Goal: Task Accomplishment & Management: Manage account settings

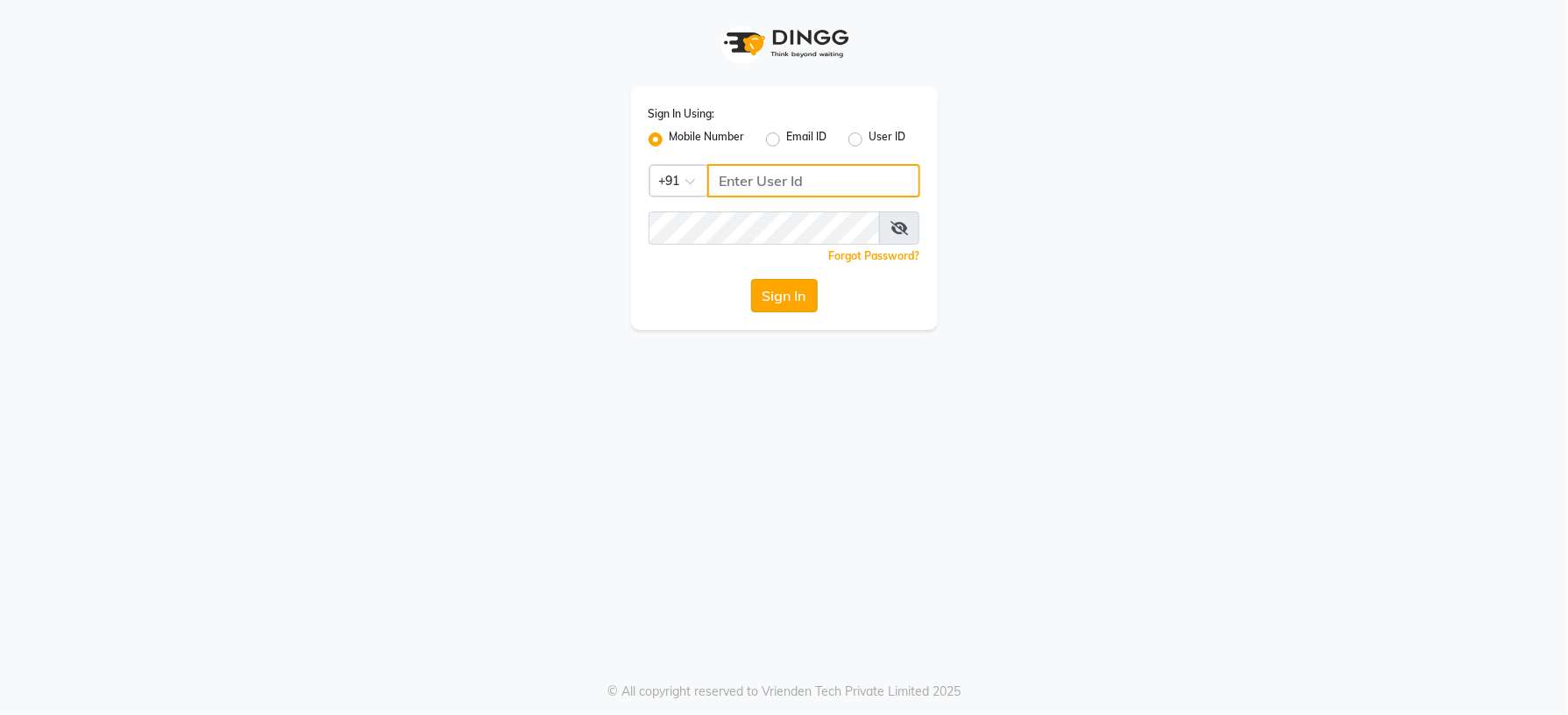
type input "8921516575"
click at [806, 304] on button "Sign In" at bounding box center [784, 295] width 66 height 33
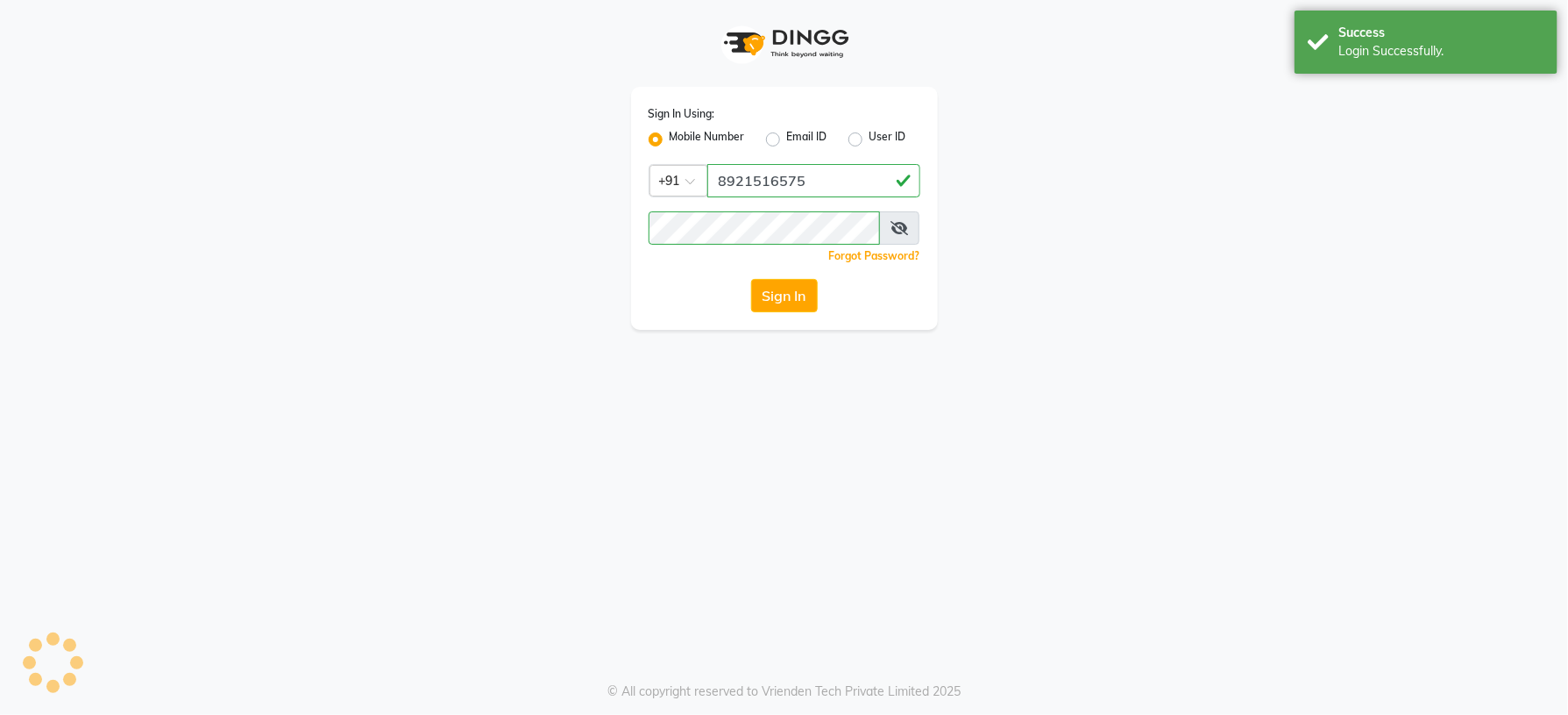
select select "service"
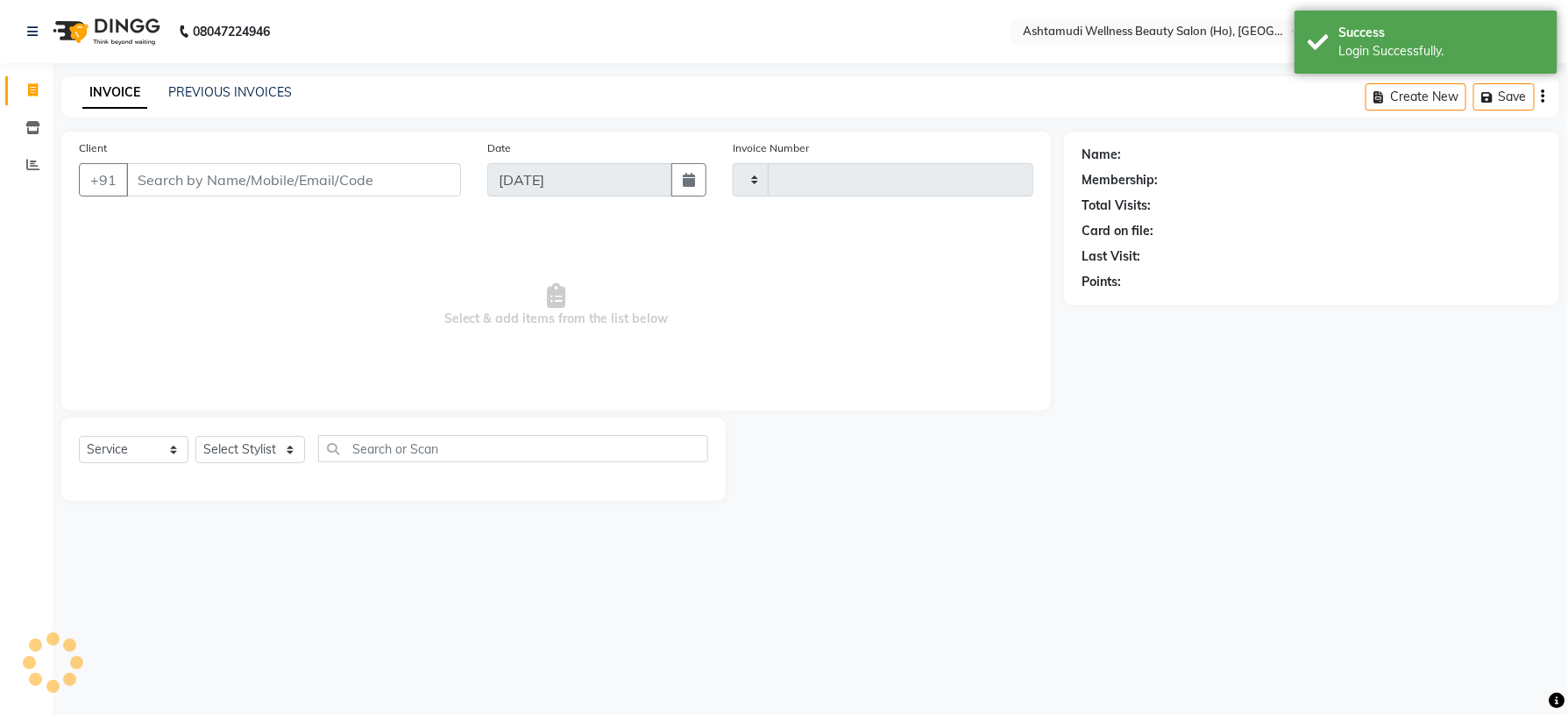
type input "0047"
select select "4548"
click at [35, 125] on icon at bounding box center [32, 127] width 15 height 13
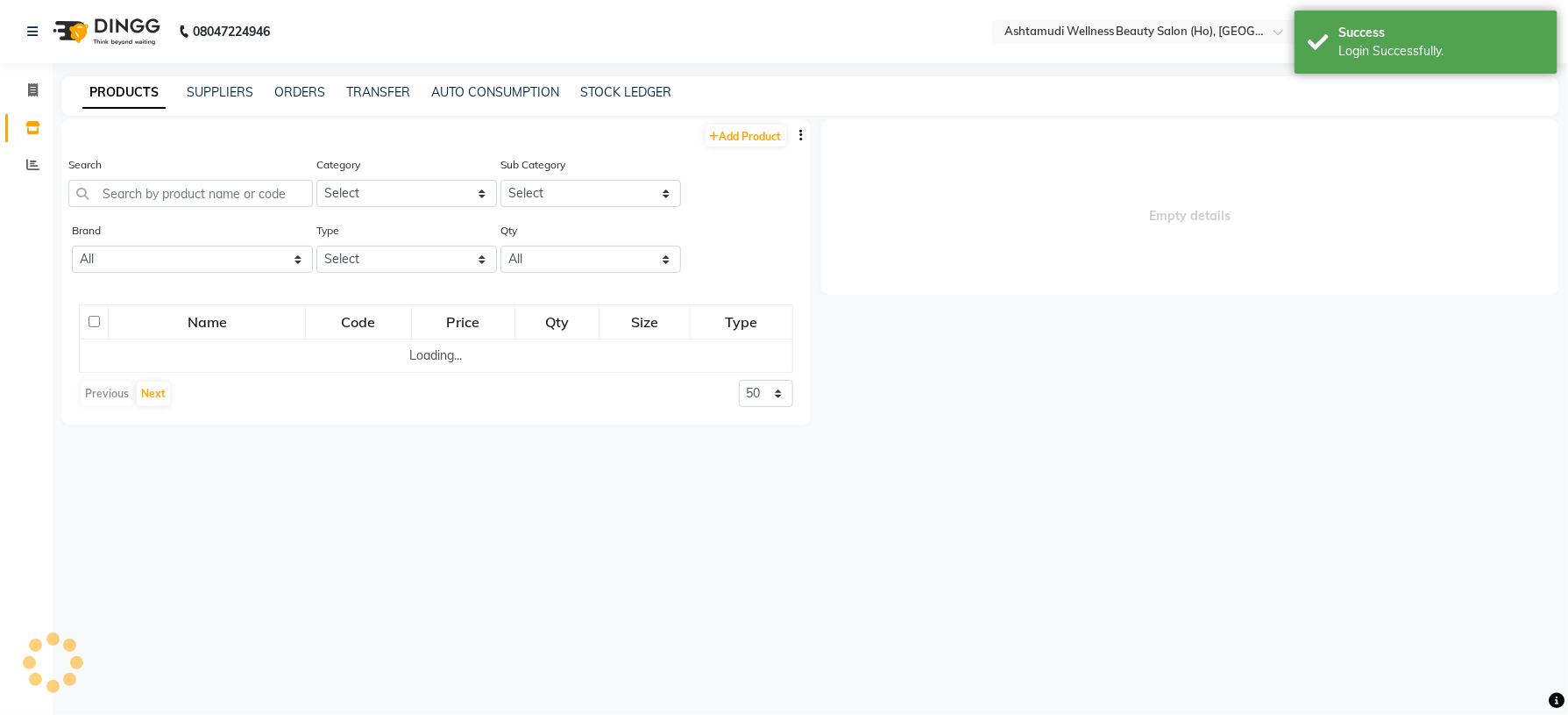
select select
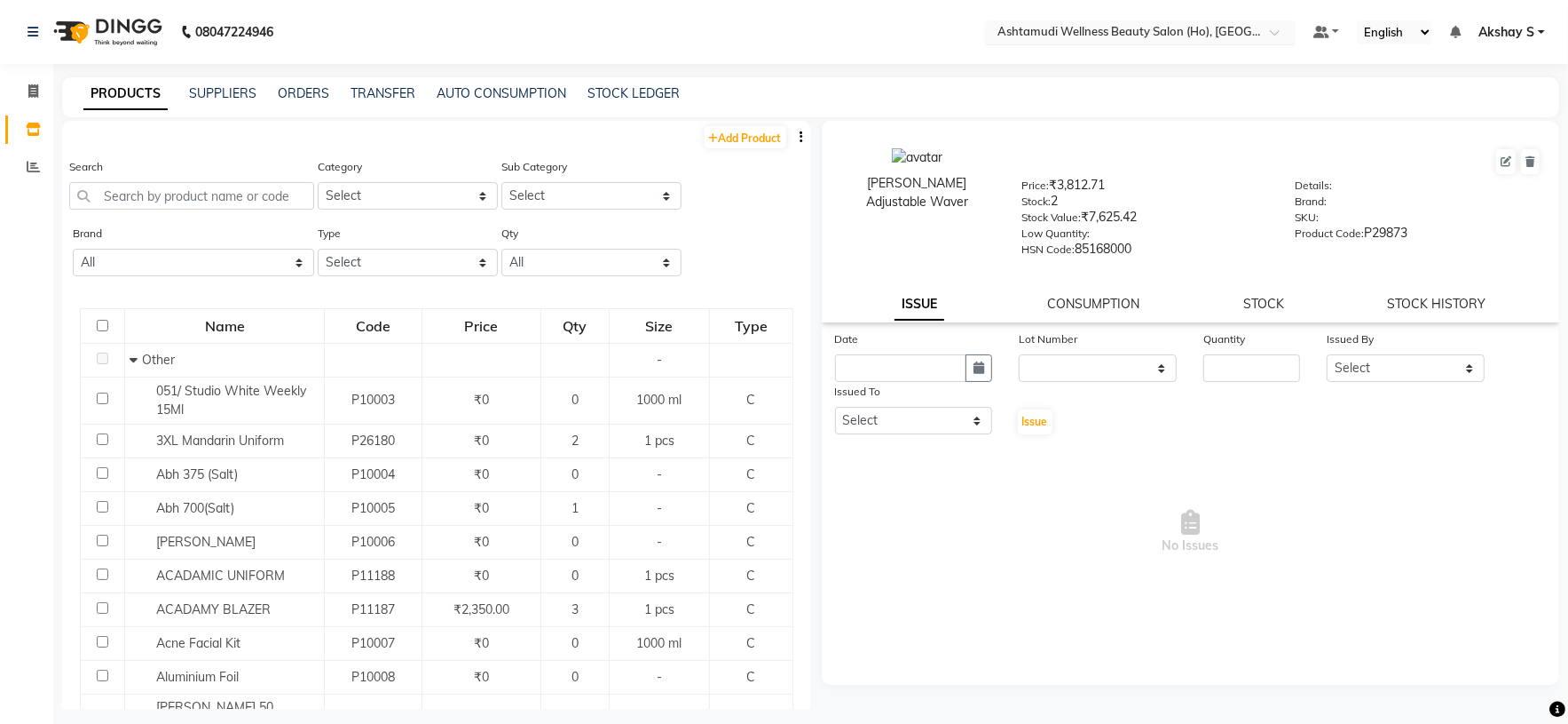
click at [1289, 33] on ul "Select Location × Ashtamudi Wellness Beauty Salon ([GEOGRAPHIC_DATA]), [GEOGRAP…" at bounding box center [1141, 33] width 328 height 24
click at [1270, 33] on span at bounding box center [1281, 38] width 22 height 18
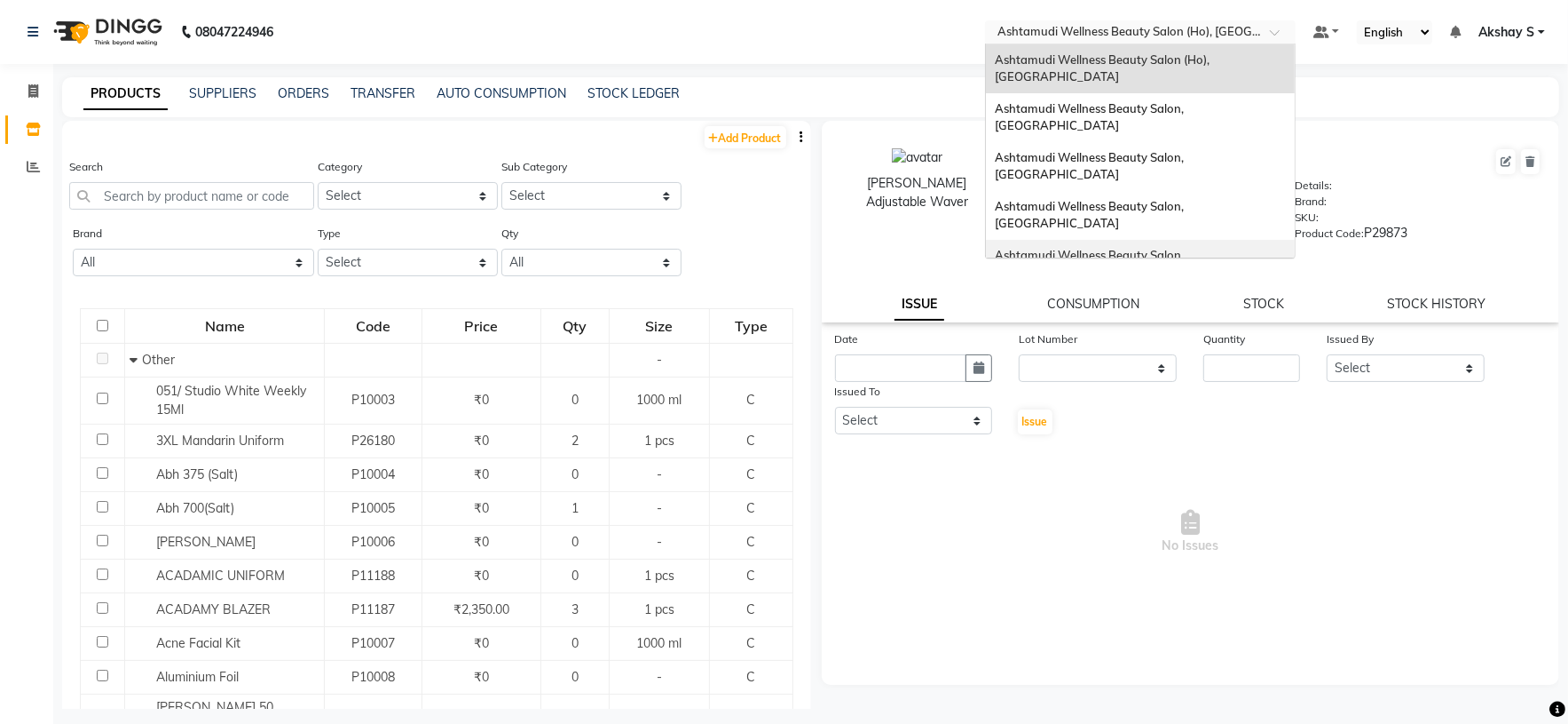
click at [1160, 247] on span "Ashtamudi Wellness Beauty Salon, [GEOGRAPHIC_DATA]" at bounding box center [1090, 263] width 192 height 32
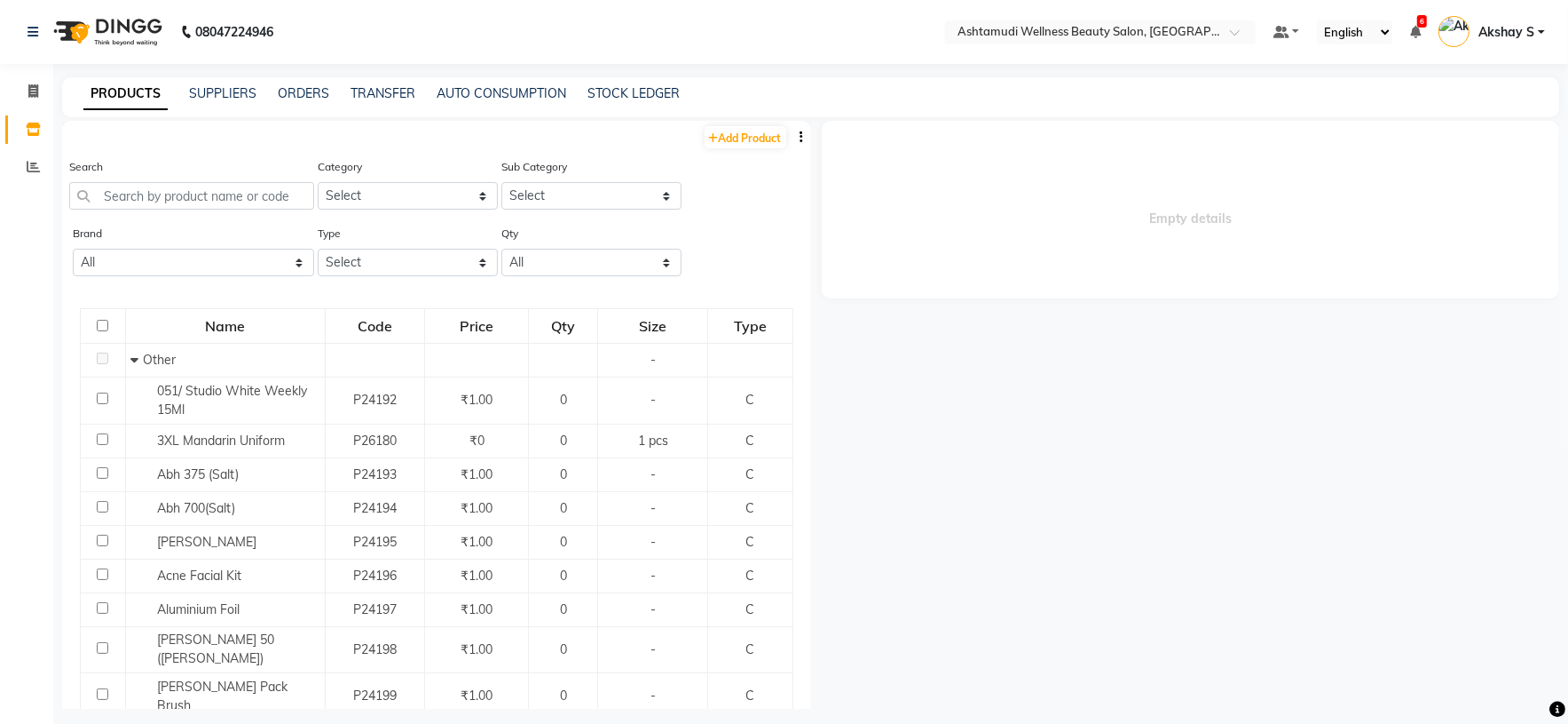
click at [794, 140] on button "button" at bounding box center [803, 136] width 18 height 19
click at [720, 153] on div "EXPORT" at bounding box center [726, 147] width 57 height 22
click at [386, 91] on link "TRANSFER" at bounding box center [384, 93] width 65 height 16
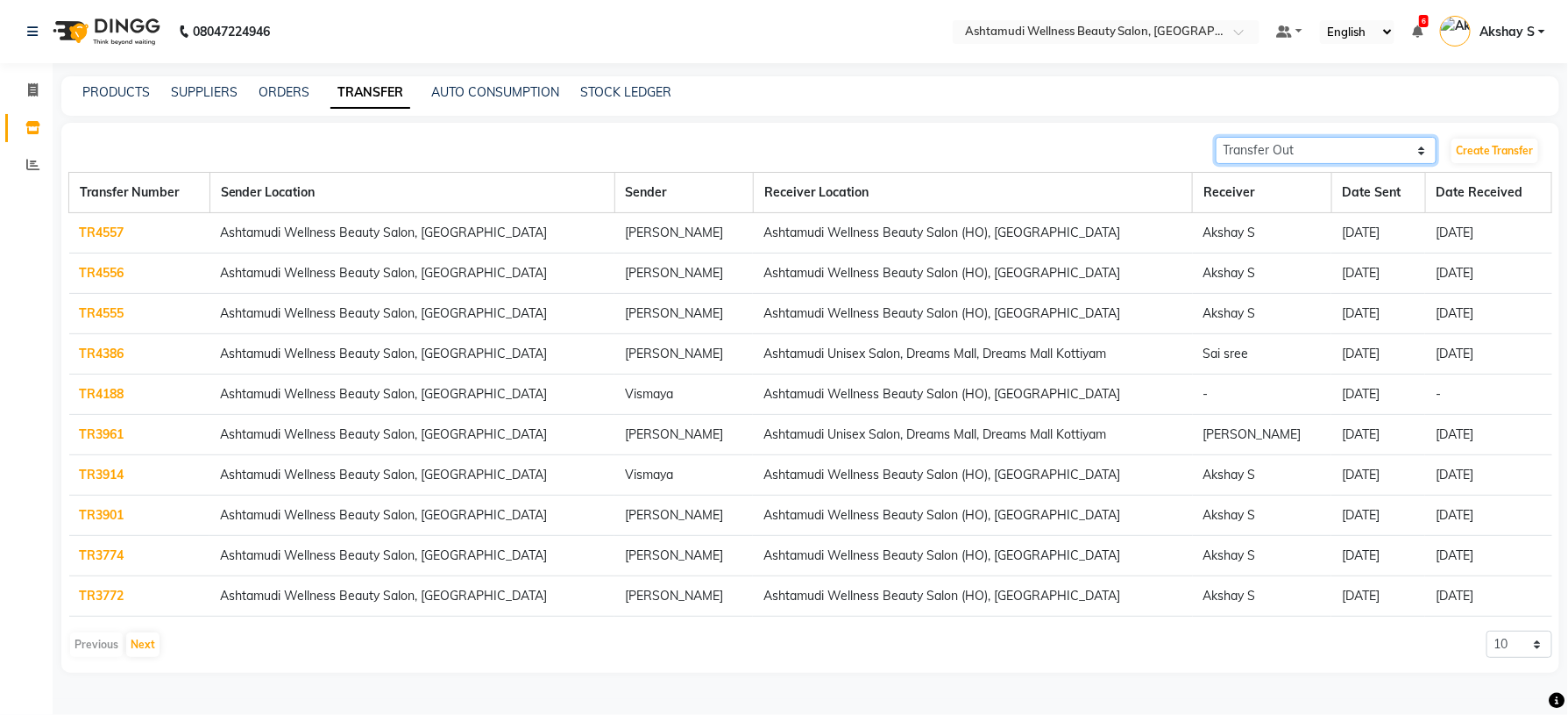
click at [1415, 157] on select "Transfer In Transfer Out" at bounding box center [1326, 150] width 221 height 27
select select "receiving"
click at [1216, 137] on select "Transfer In Transfer Out" at bounding box center [1326, 150] width 221 height 27
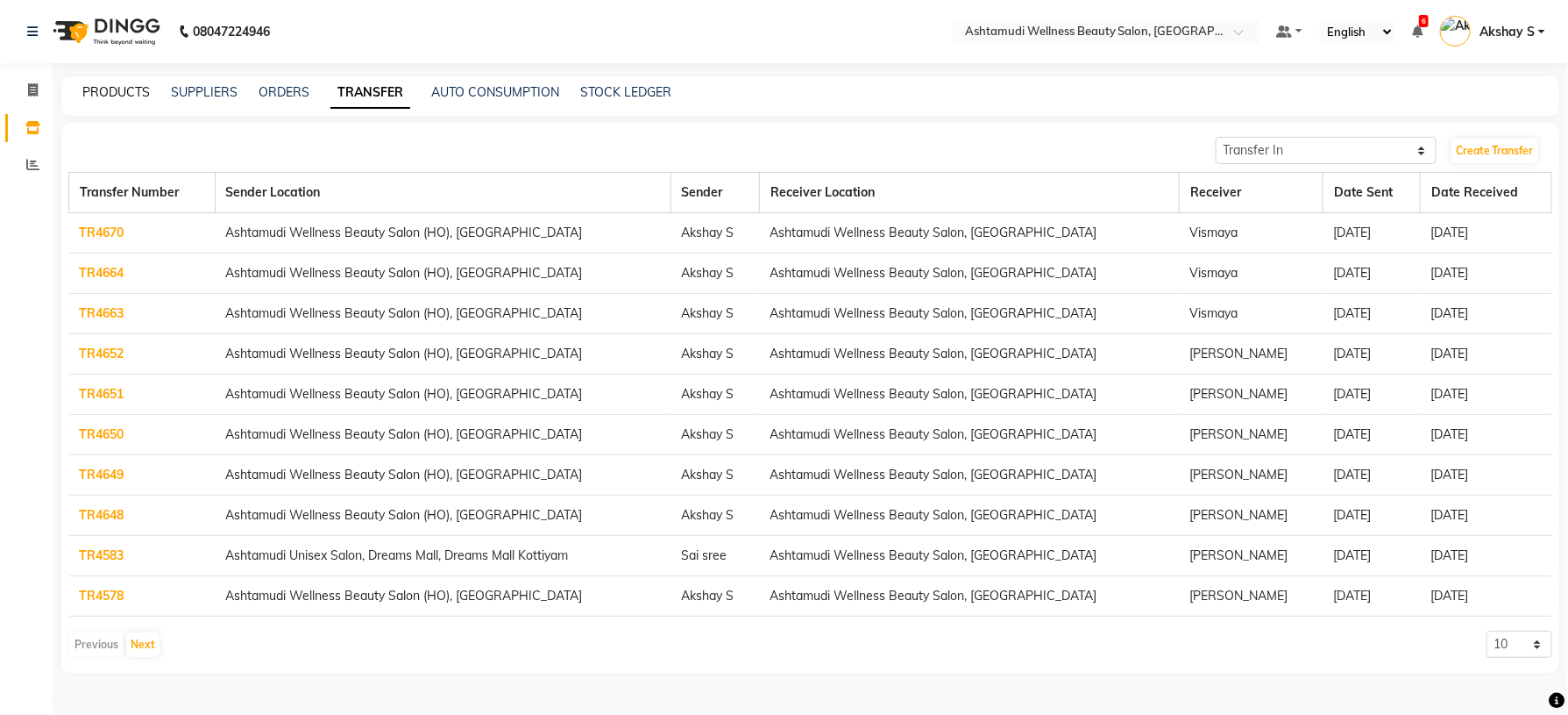
click at [124, 90] on link "PRODUCTS" at bounding box center [115, 92] width 67 height 16
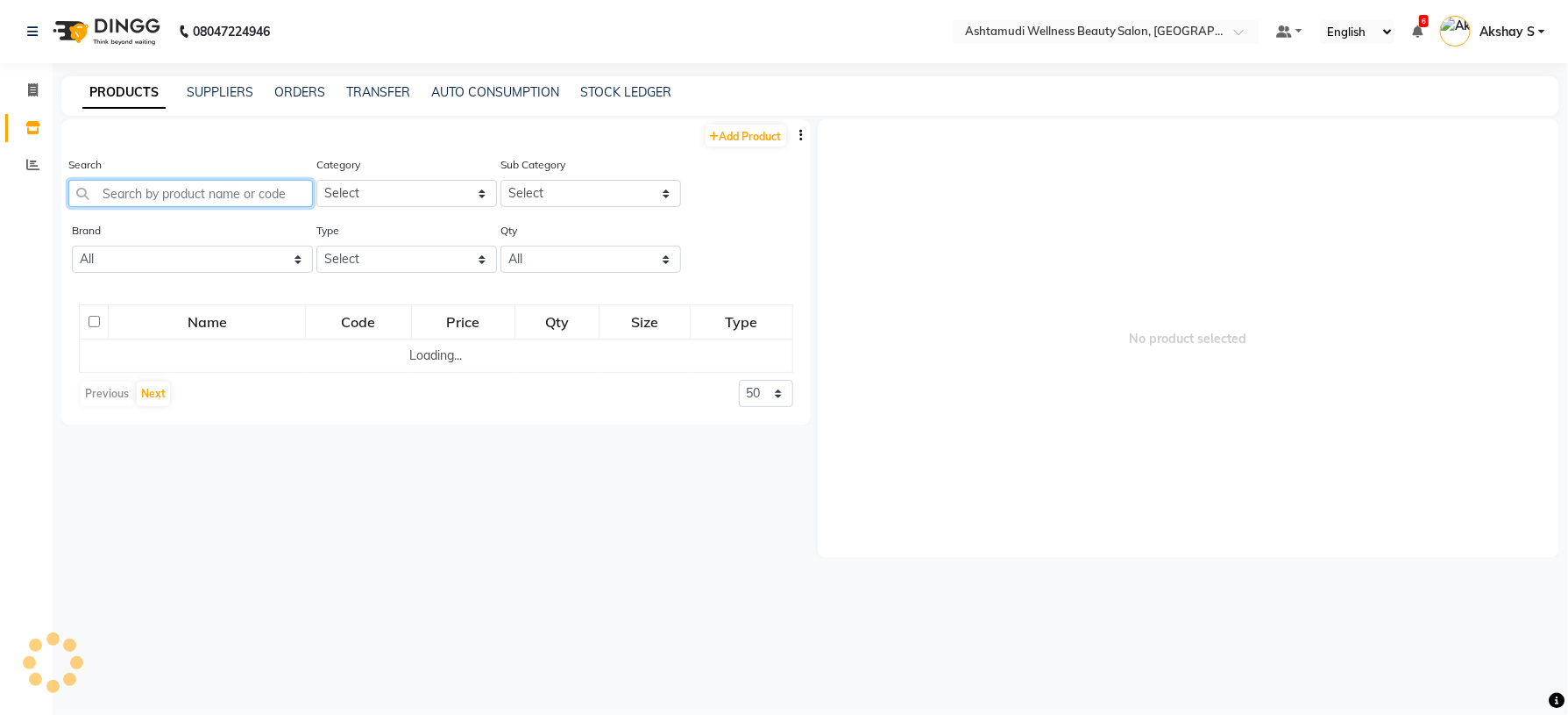
click at [176, 196] on input "text" at bounding box center [190, 193] width 244 height 27
paste input "Biolage Advanced Scalp Pure Dandruff Shampoo 200ml"
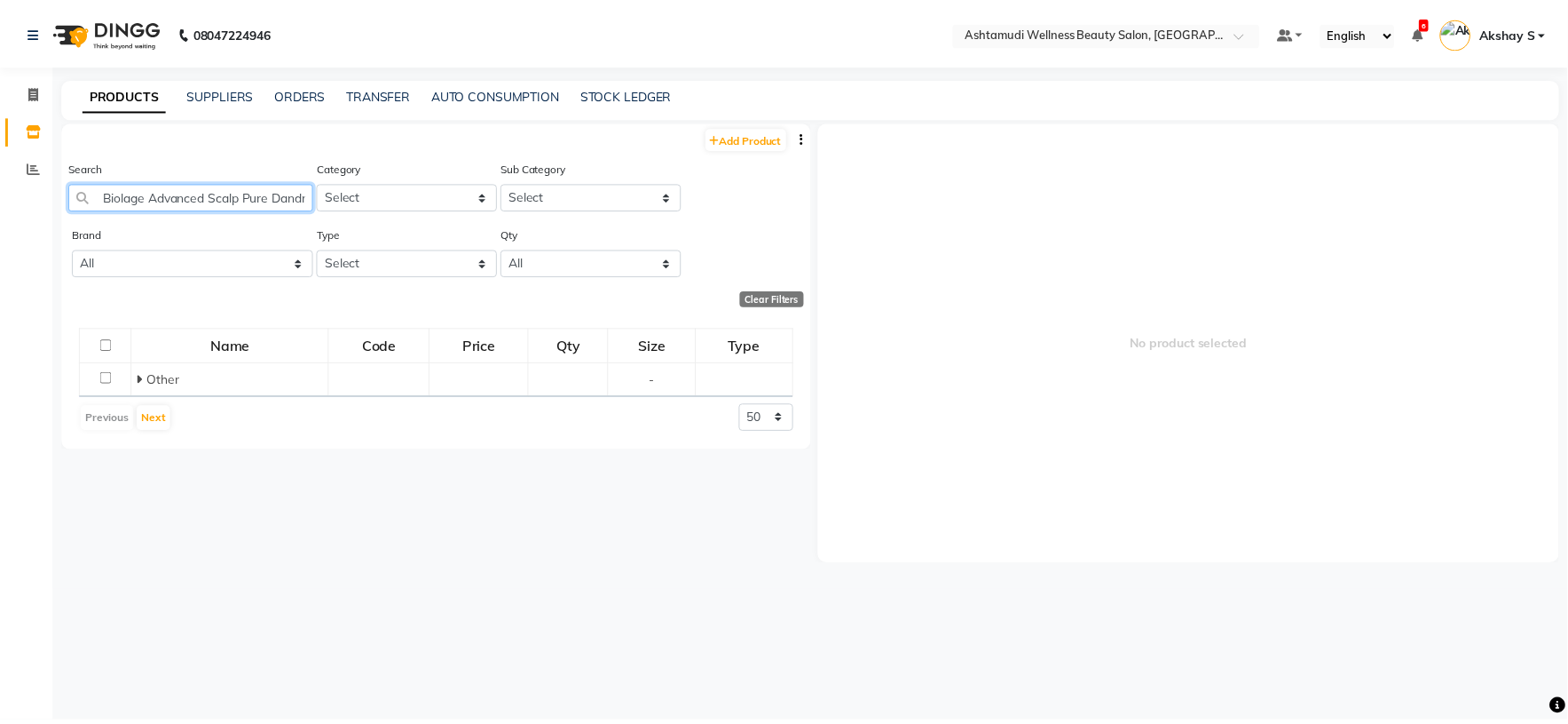
scroll to position [0, 116]
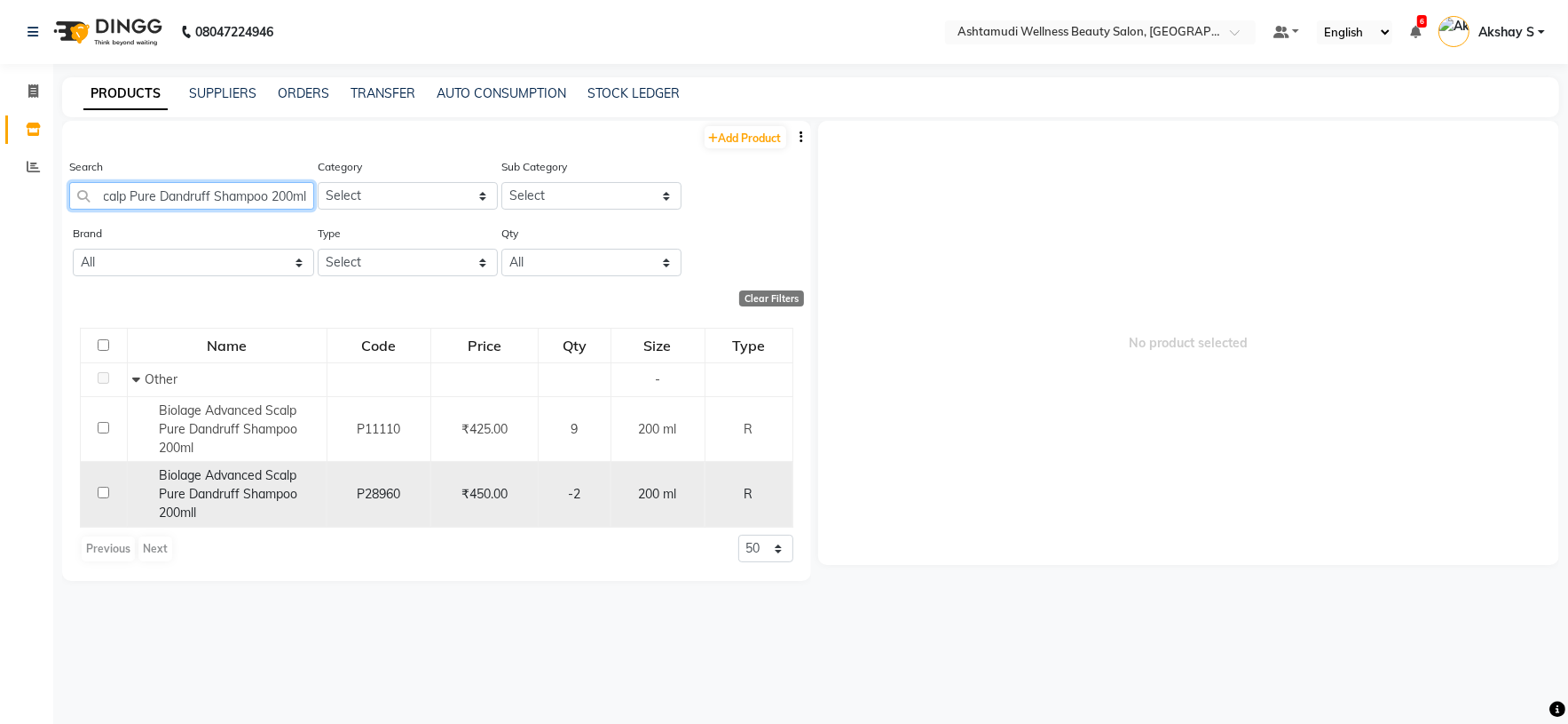
type input "Biolage Advanced Scalp Pure Dandruff Shampoo 200ml"
click at [256, 493] on span "Biolage Advanced Scalp Pure Dandruff Shampoo 200mll" at bounding box center [228, 494] width 138 height 53
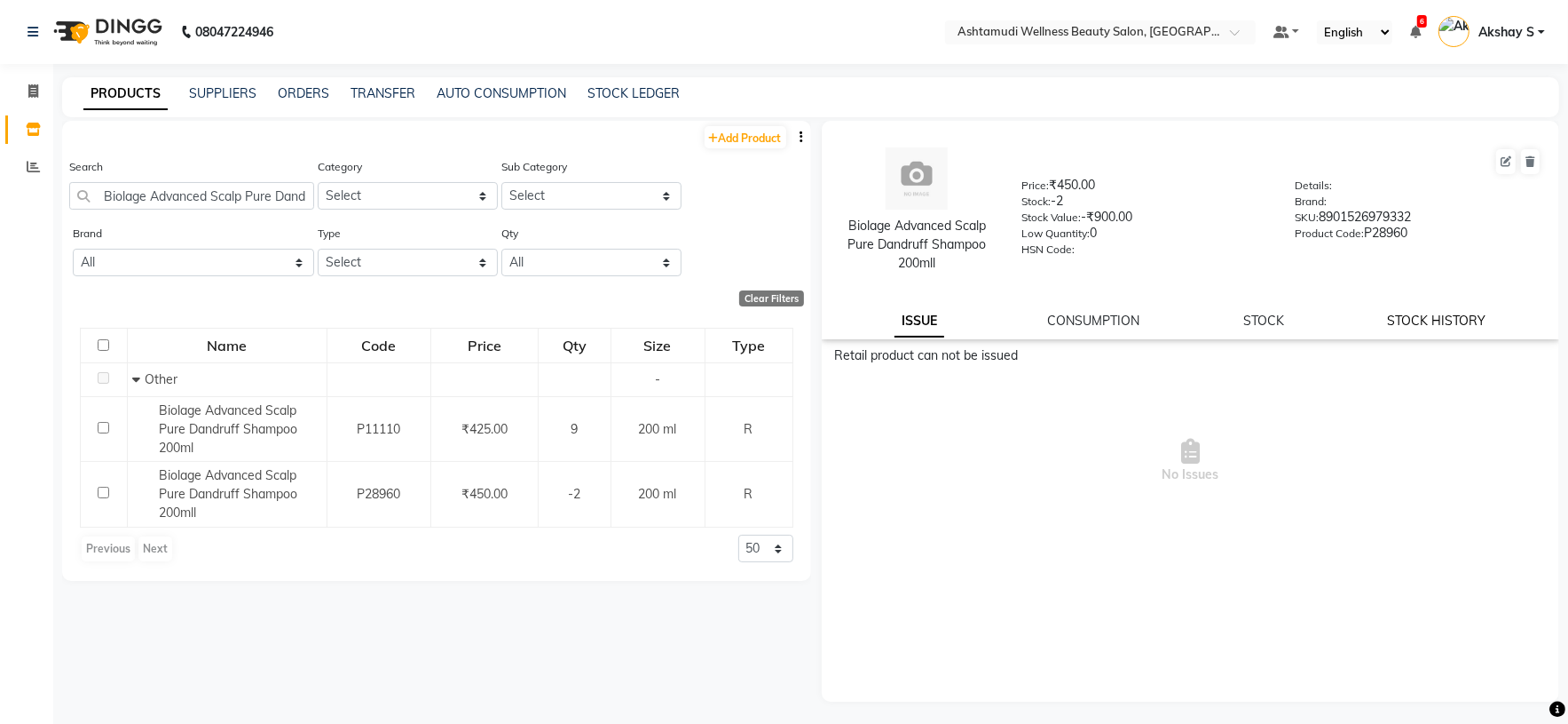
click at [1459, 317] on link "STOCK HISTORY" at bounding box center [1437, 320] width 99 height 16
select select "all"
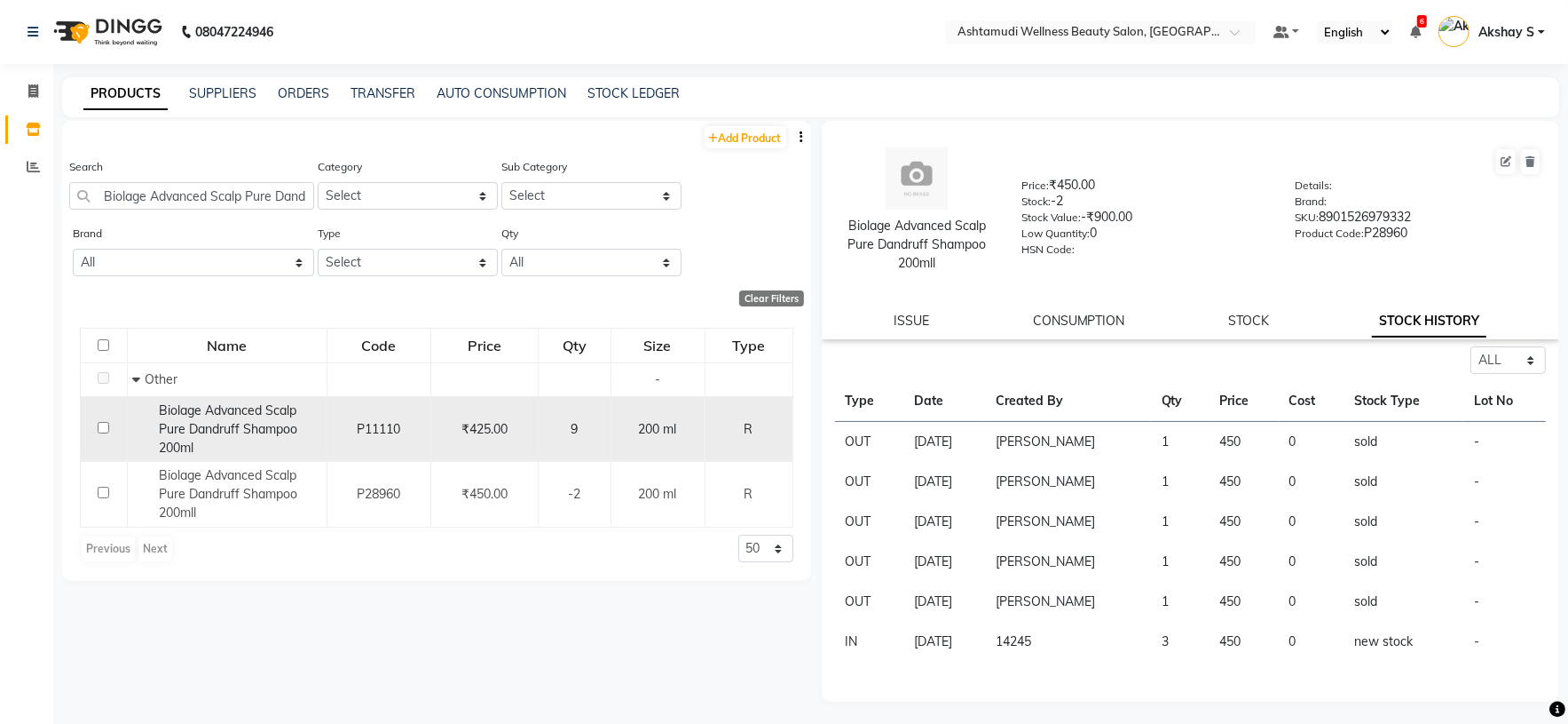
click at [103, 428] on input "checkbox" at bounding box center [104, 427] width 12 height 12
checkbox input "true"
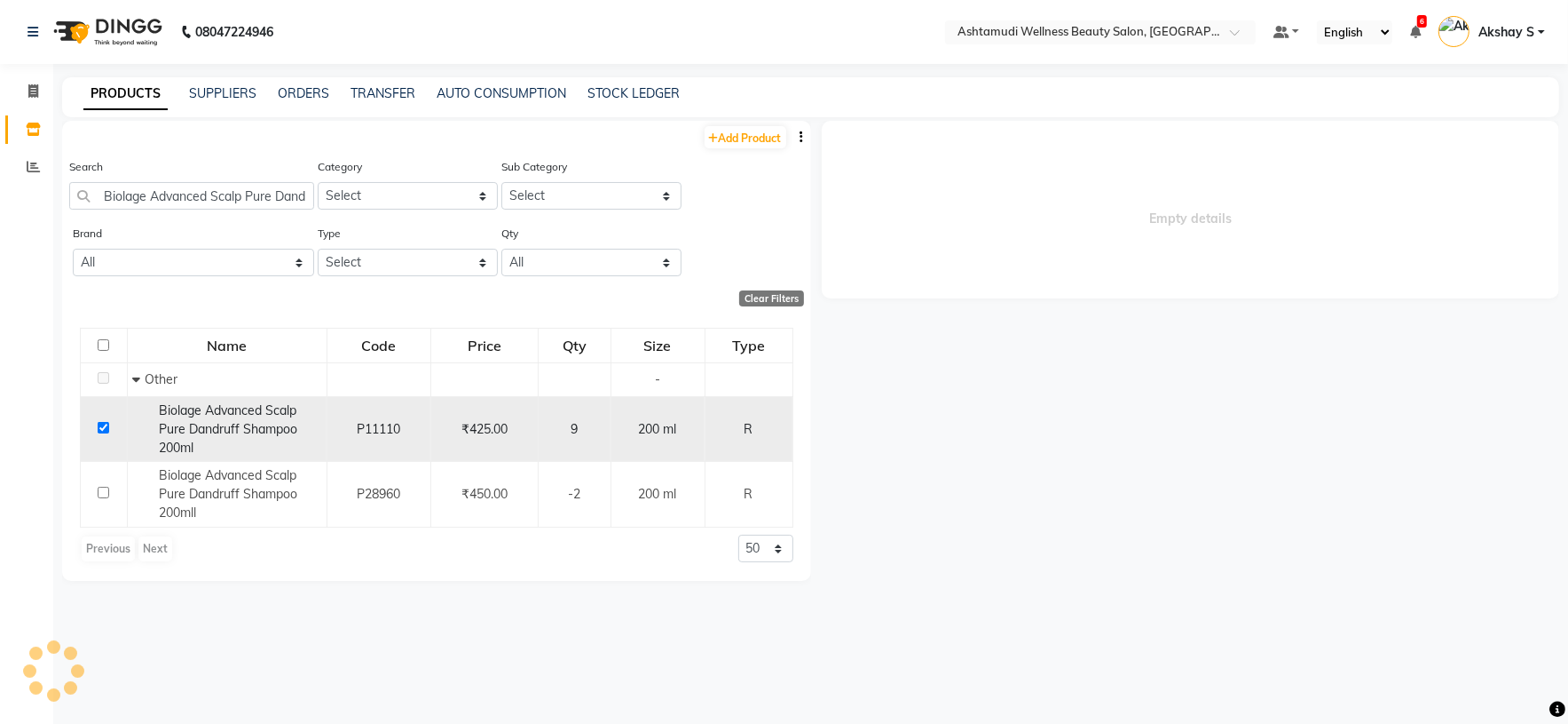
select select "all"
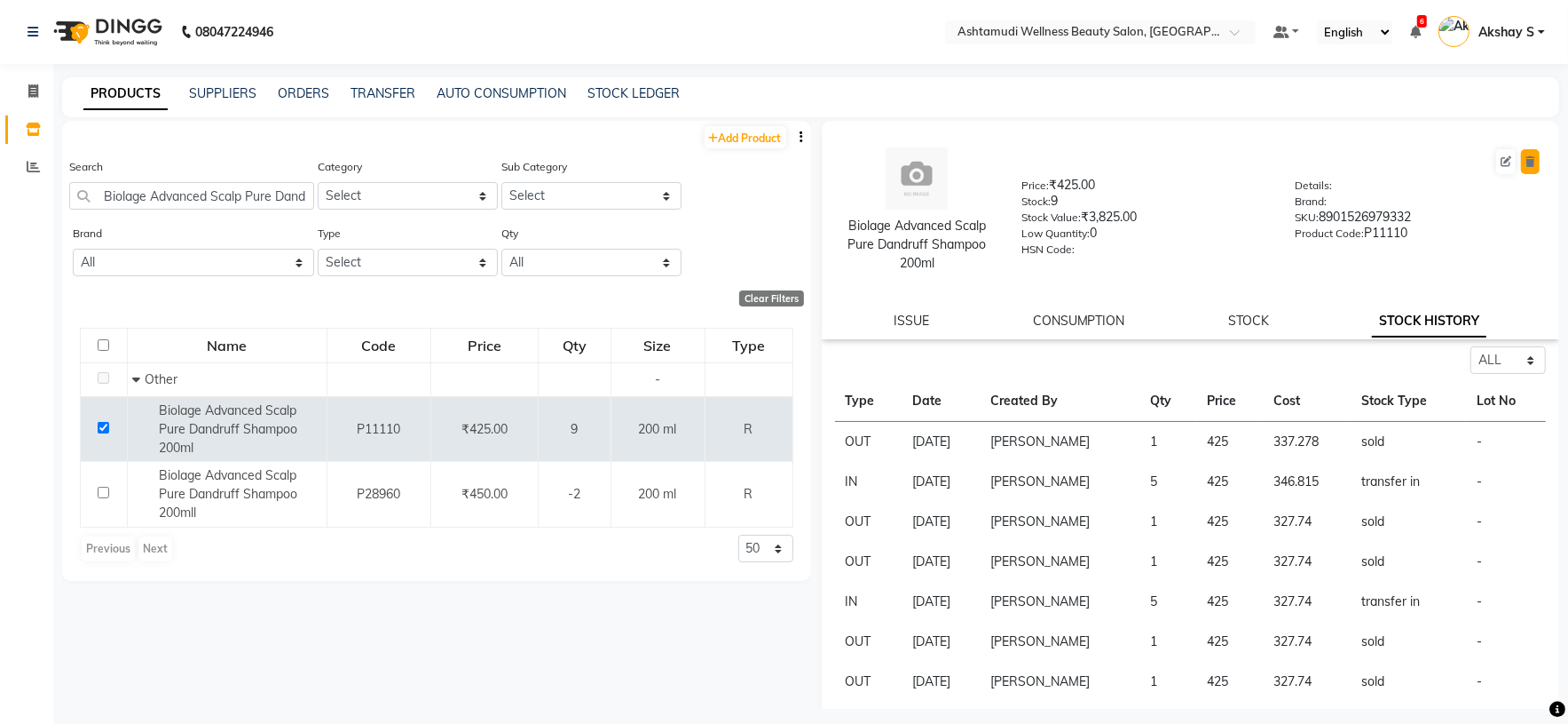
click at [1525, 162] on icon at bounding box center [1530, 161] width 10 height 11
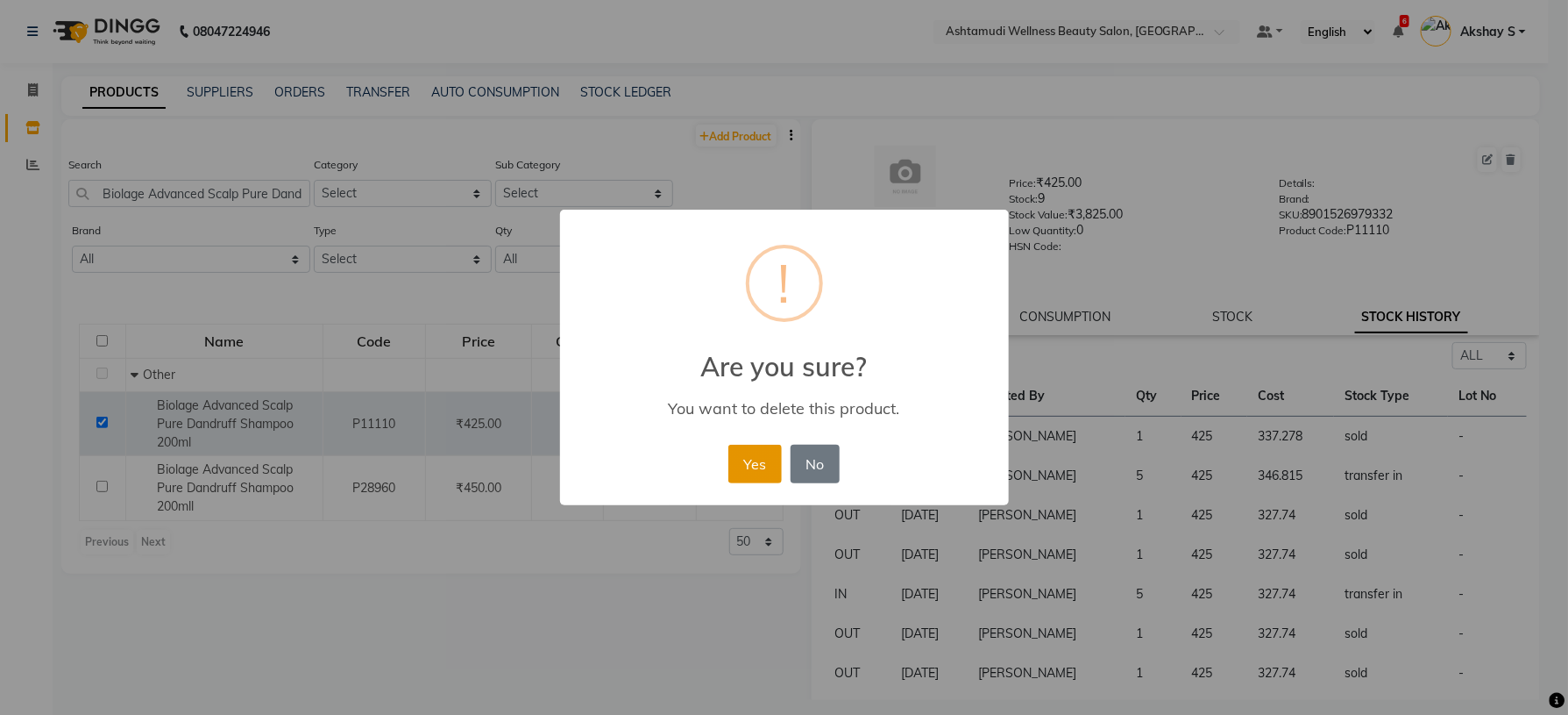
click at [743, 462] on button "Yes" at bounding box center [755, 464] width 54 height 39
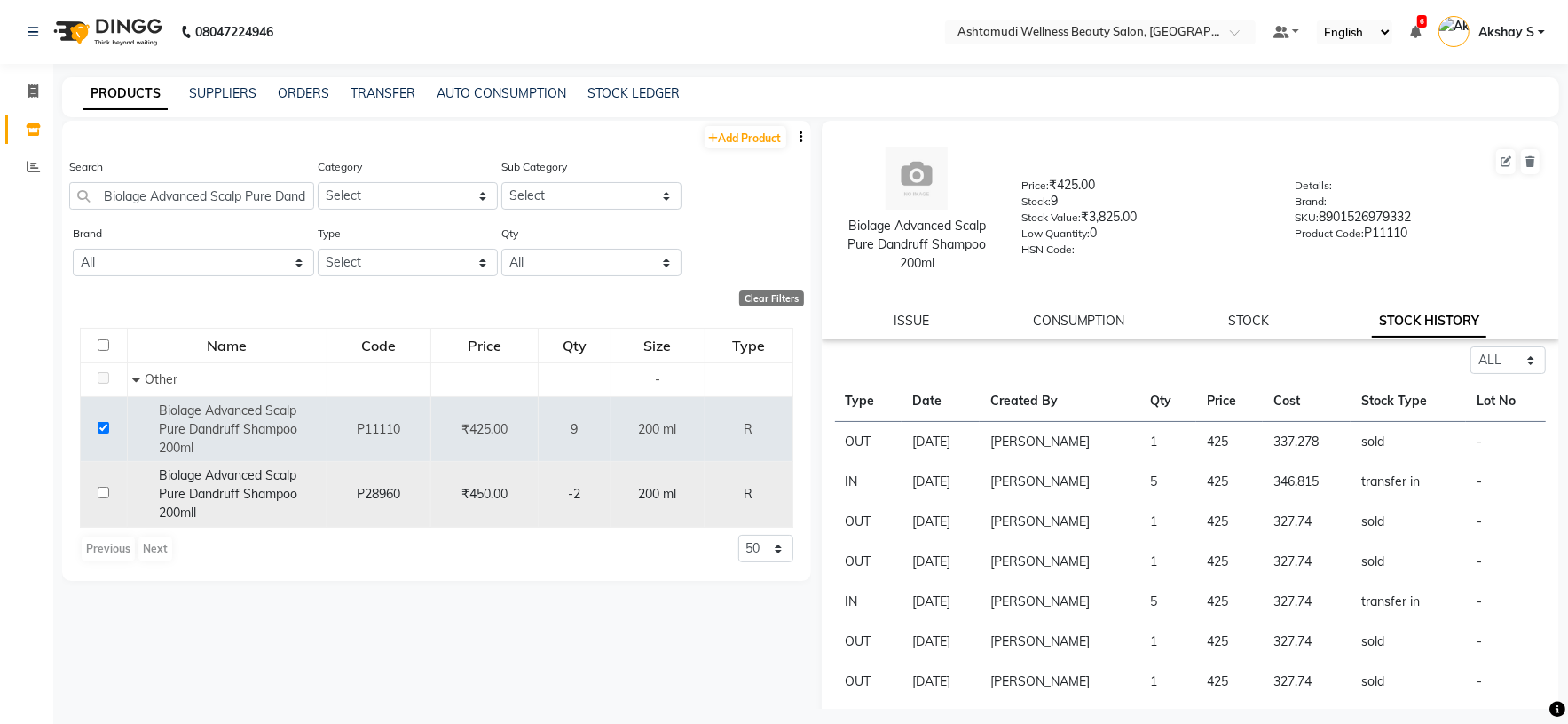
click at [235, 492] on span "Biolage Advanced Scalp Pure Dandruff Shampoo 200mll" at bounding box center [228, 494] width 138 height 53
select select "all"
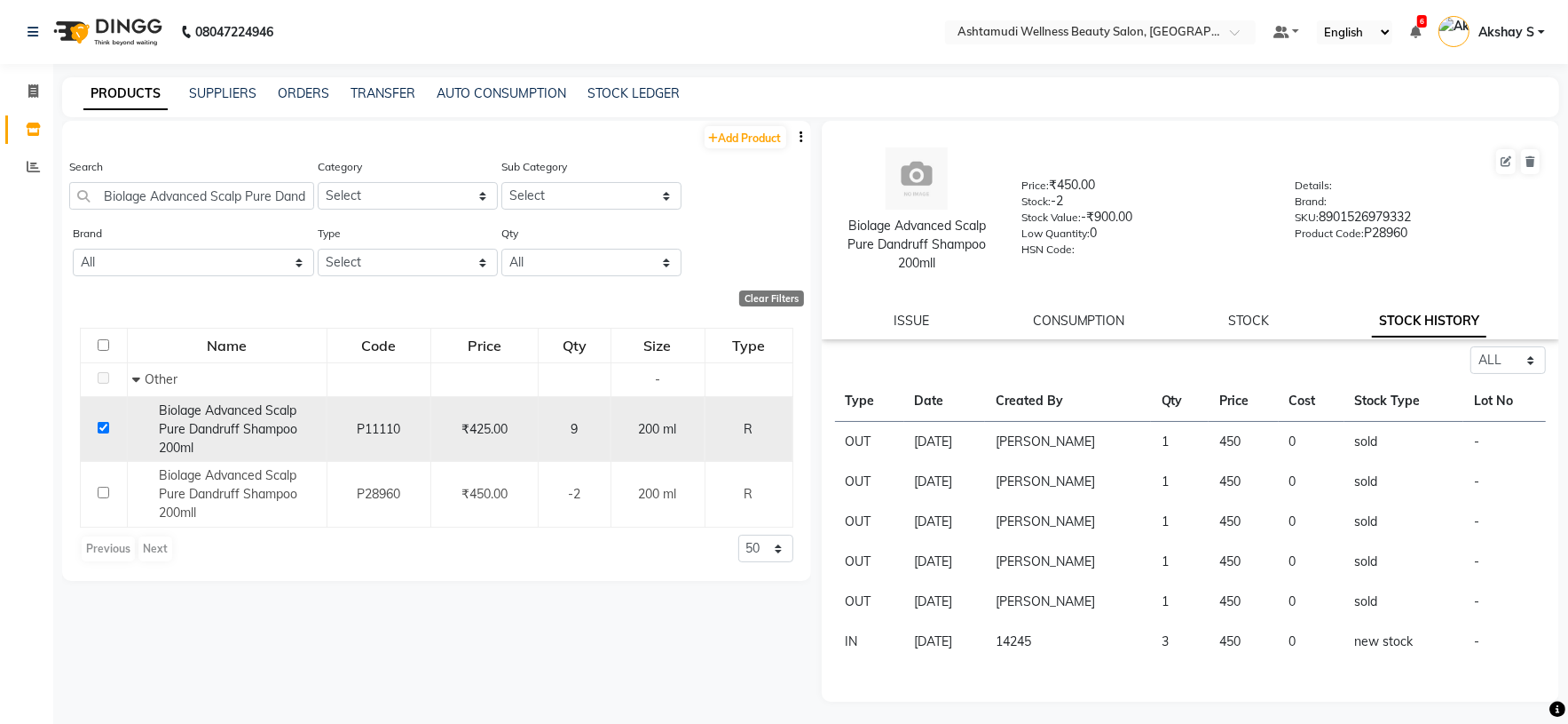
click at [106, 425] on input "checkbox" at bounding box center [104, 427] width 12 height 12
checkbox input "false"
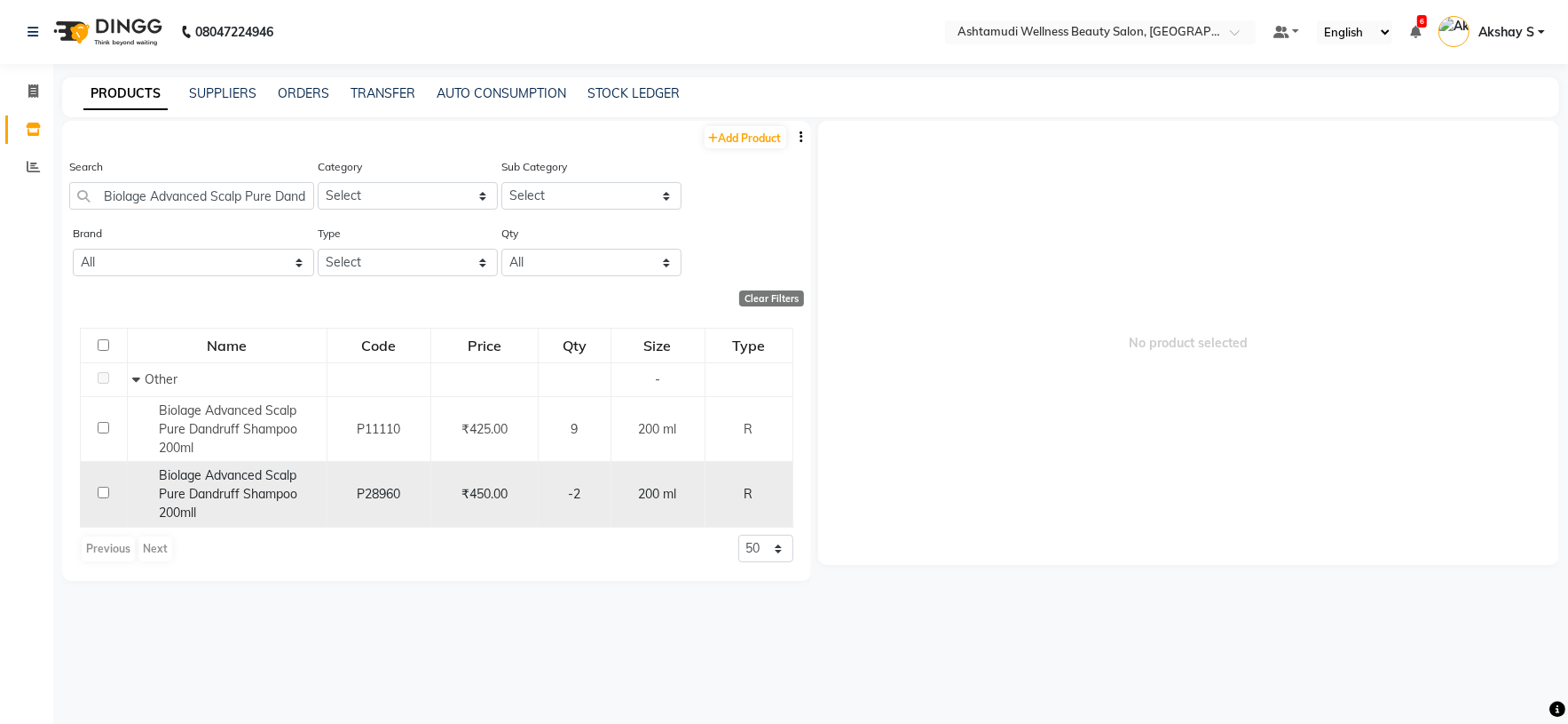
click at [238, 492] on span "Biolage Advanced Scalp Pure Dandruff Shampoo 200mll" at bounding box center [228, 494] width 138 height 53
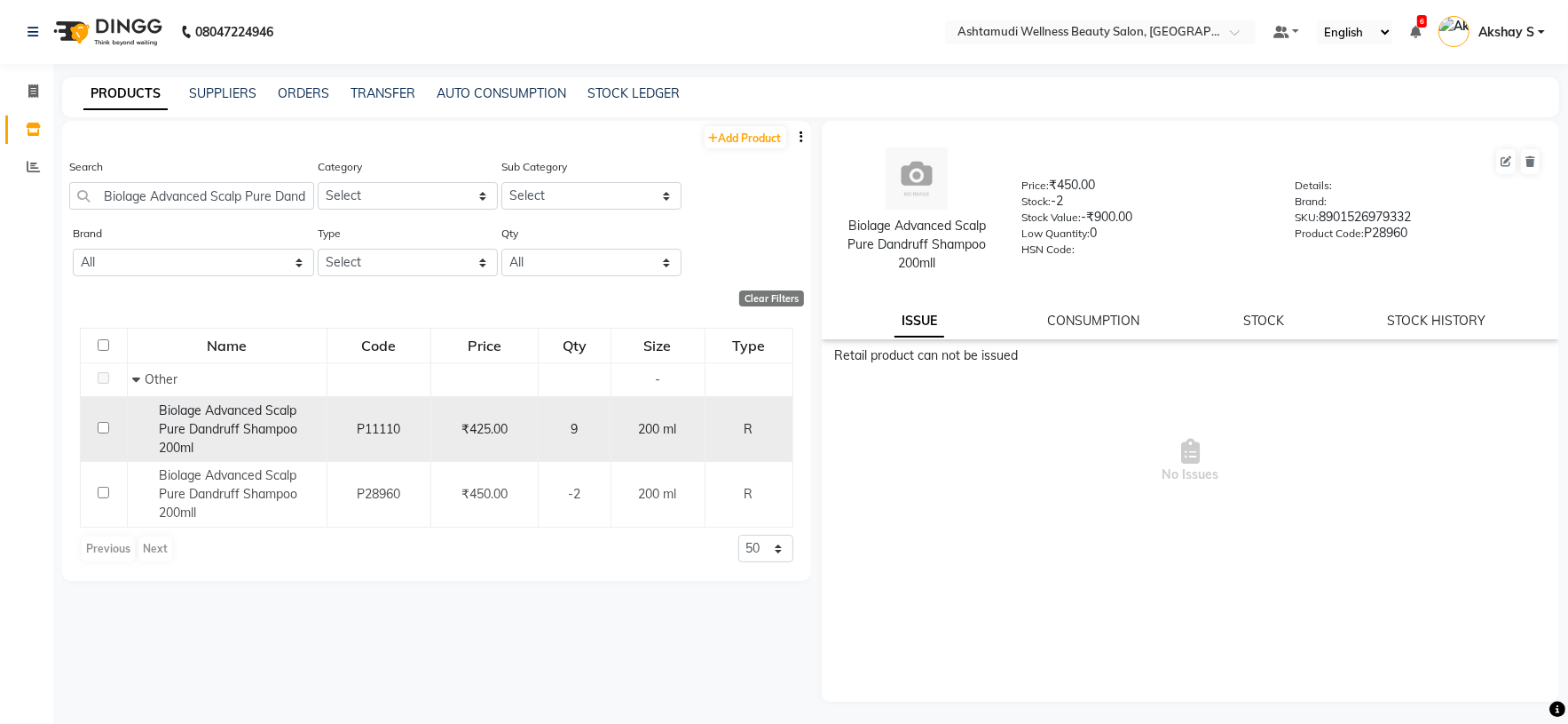
click at [262, 436] on span "Biolage Advanced Scalp Pure Dandruff Shampoo 200ml" at bounding box center [228, 429] width 138 height 53
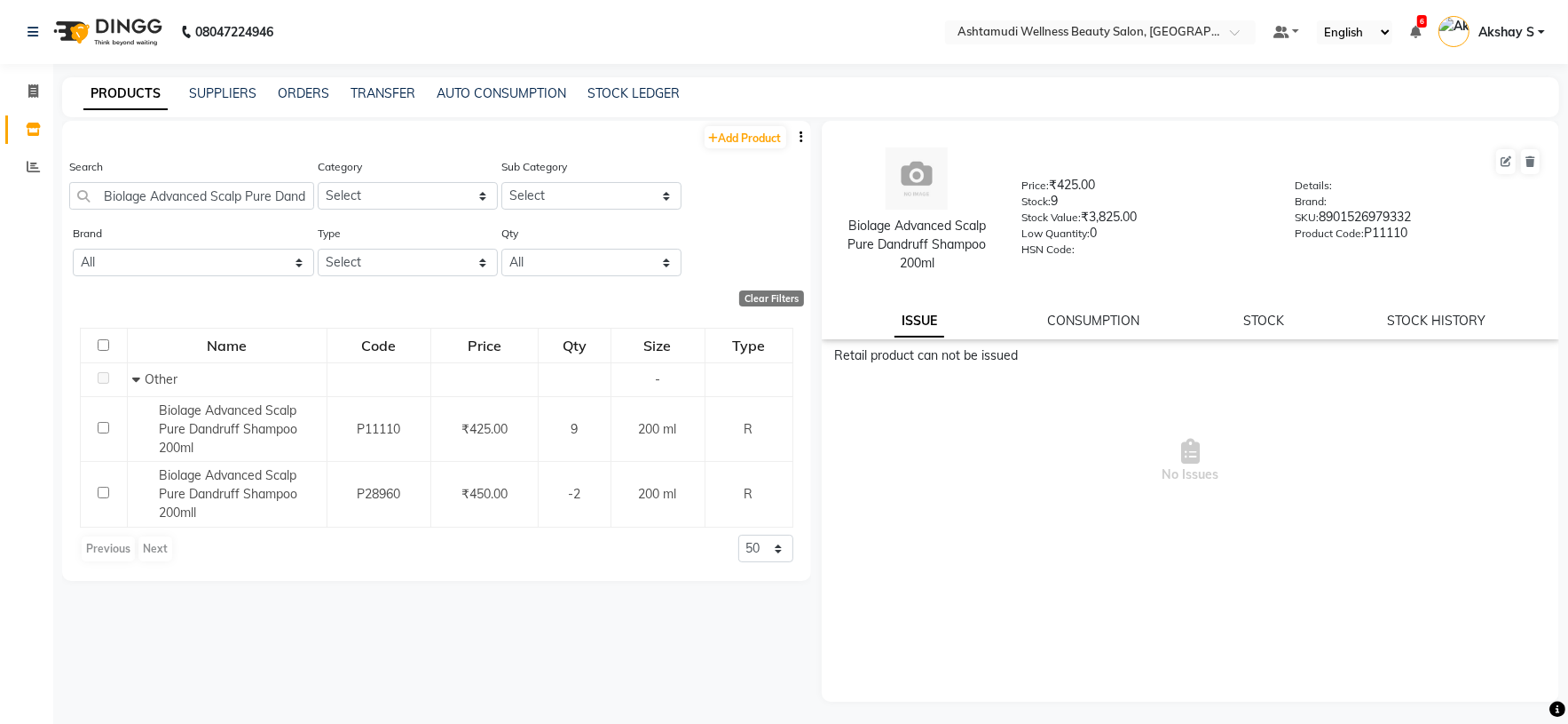
click at [301, 103] on div "PRODUCTS SUPPLIERS ORDERS TRANSFER AUTO CONSUMPTION STOCK LEDGER" at bounding box center [811, 97] width 1497 height 40
click at [301, 94] on link "ORDERS" at bounding box center [304, 93] width 51 height 16
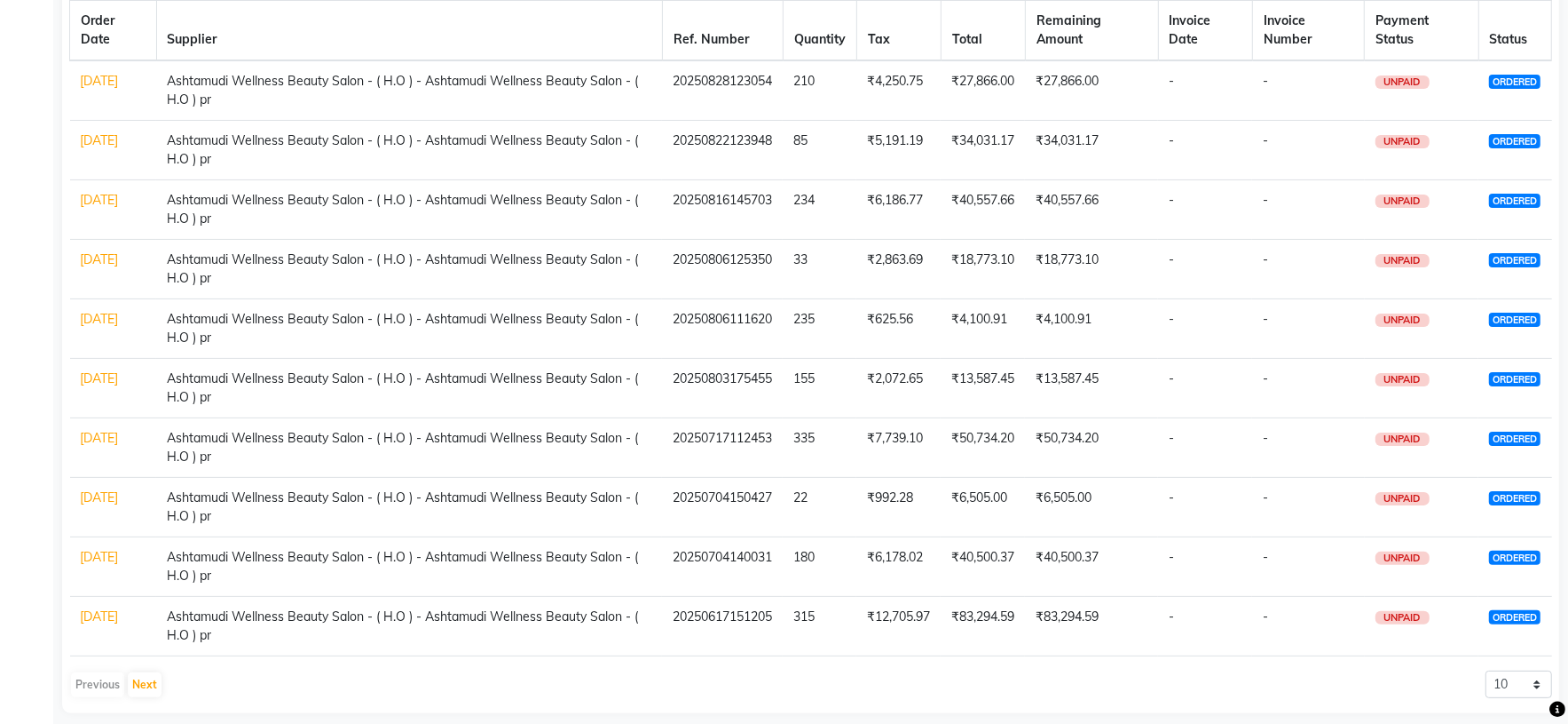
scroll to position [216, 0]
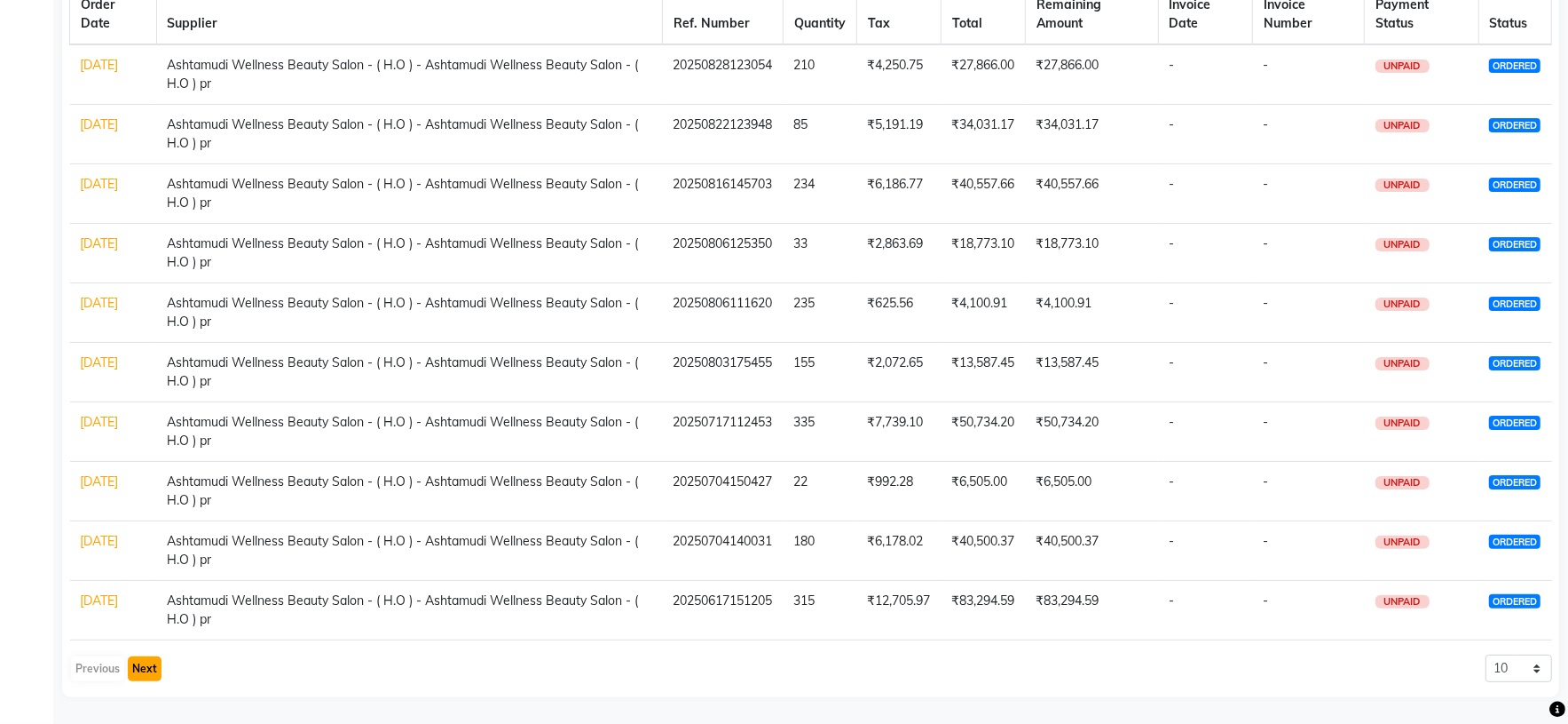
click at [145, 662] on button "Next" at bounding box center [144, 668] width 34 height 25
click at [140, 664] on button "Next" at bounding box center [144, 668] width 34 height 25
click at [139, 665] on button "Next" at bounding box center [144, 668] width 34 height 25
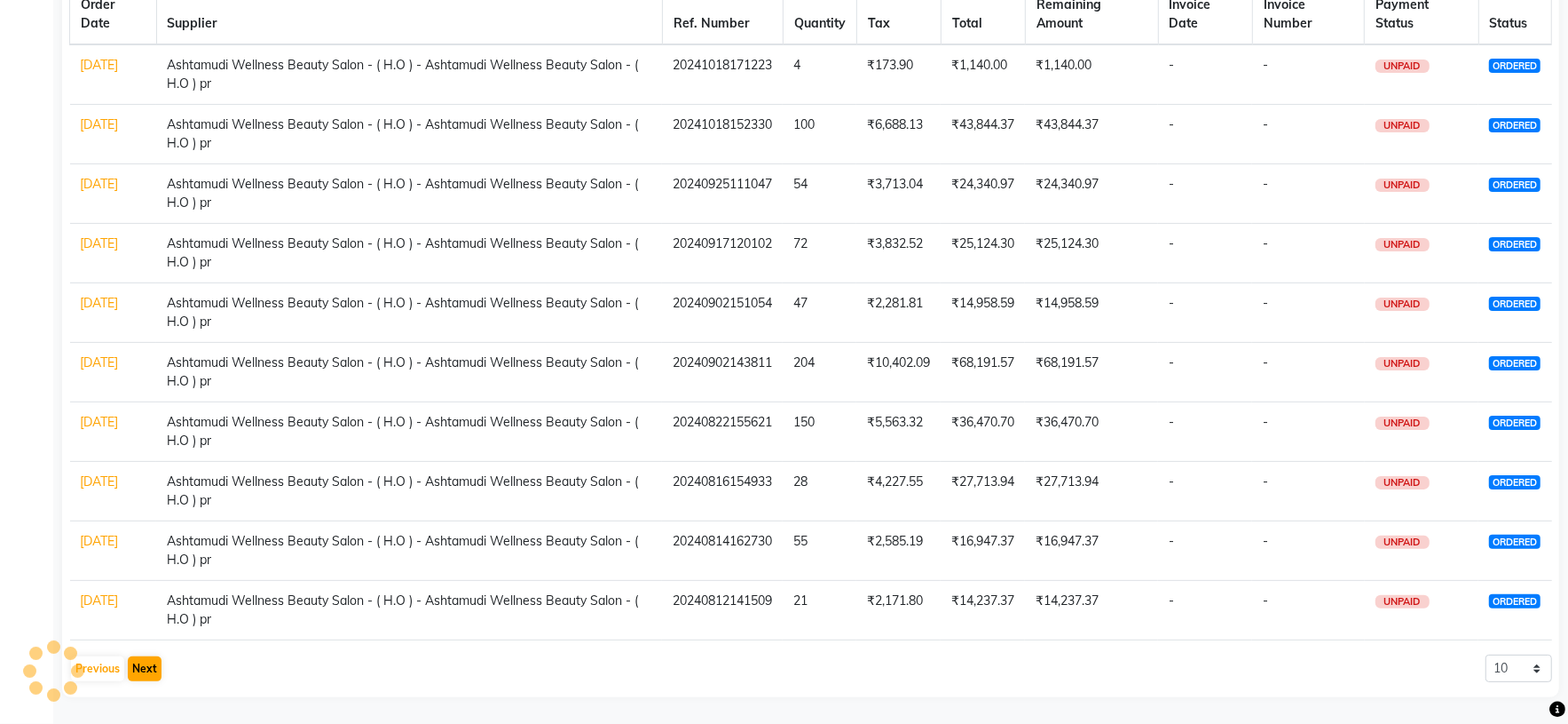
scroll to position [0, 0]
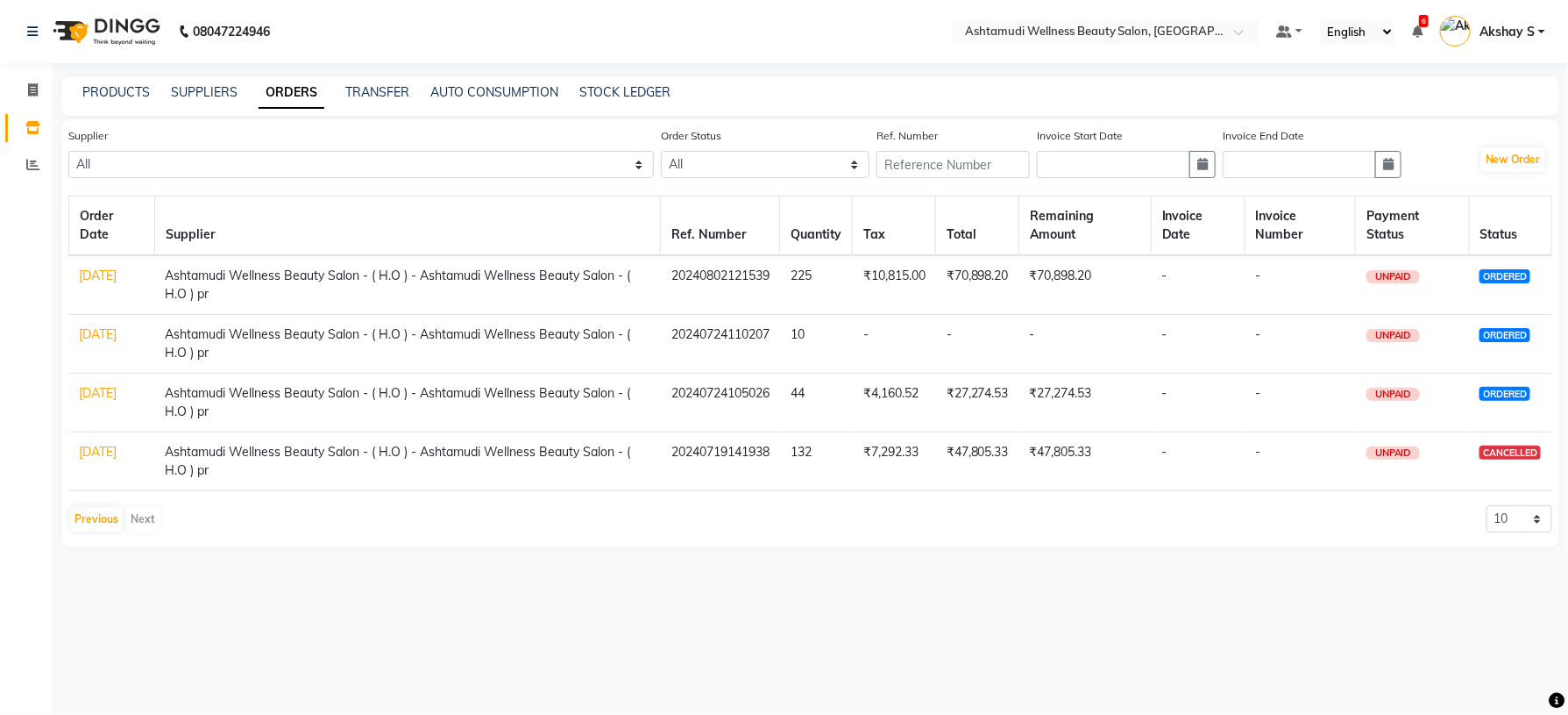
click at [103, 452] on link "19-07-2024" at bounding box center [99, 451] width 38 height 16
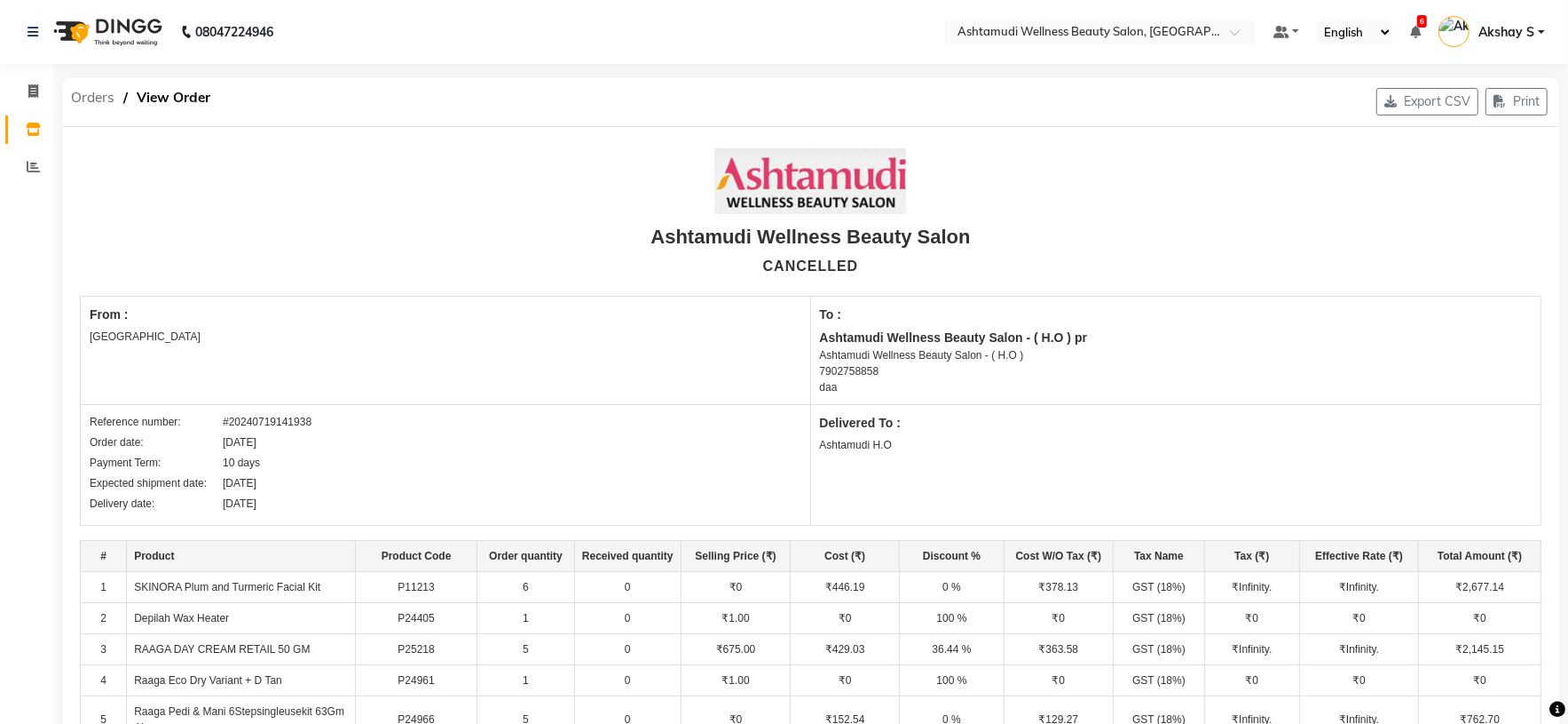
click at [100, 94] on span "Orders" at bounding box center [93, 98] width 61 height 32
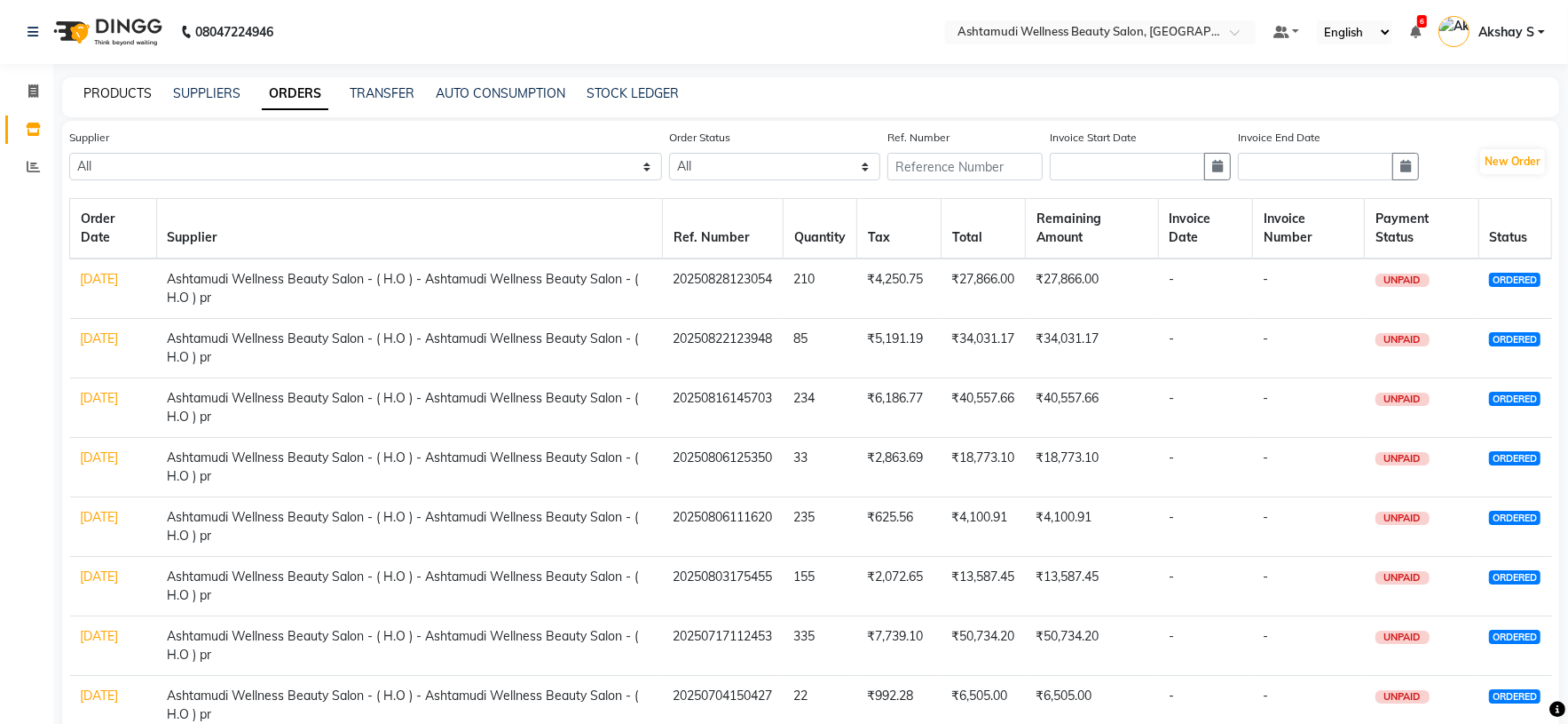
click at [114, 97] on link "PRODUCTS" at bounding box center [117, 93] width 68 height 16
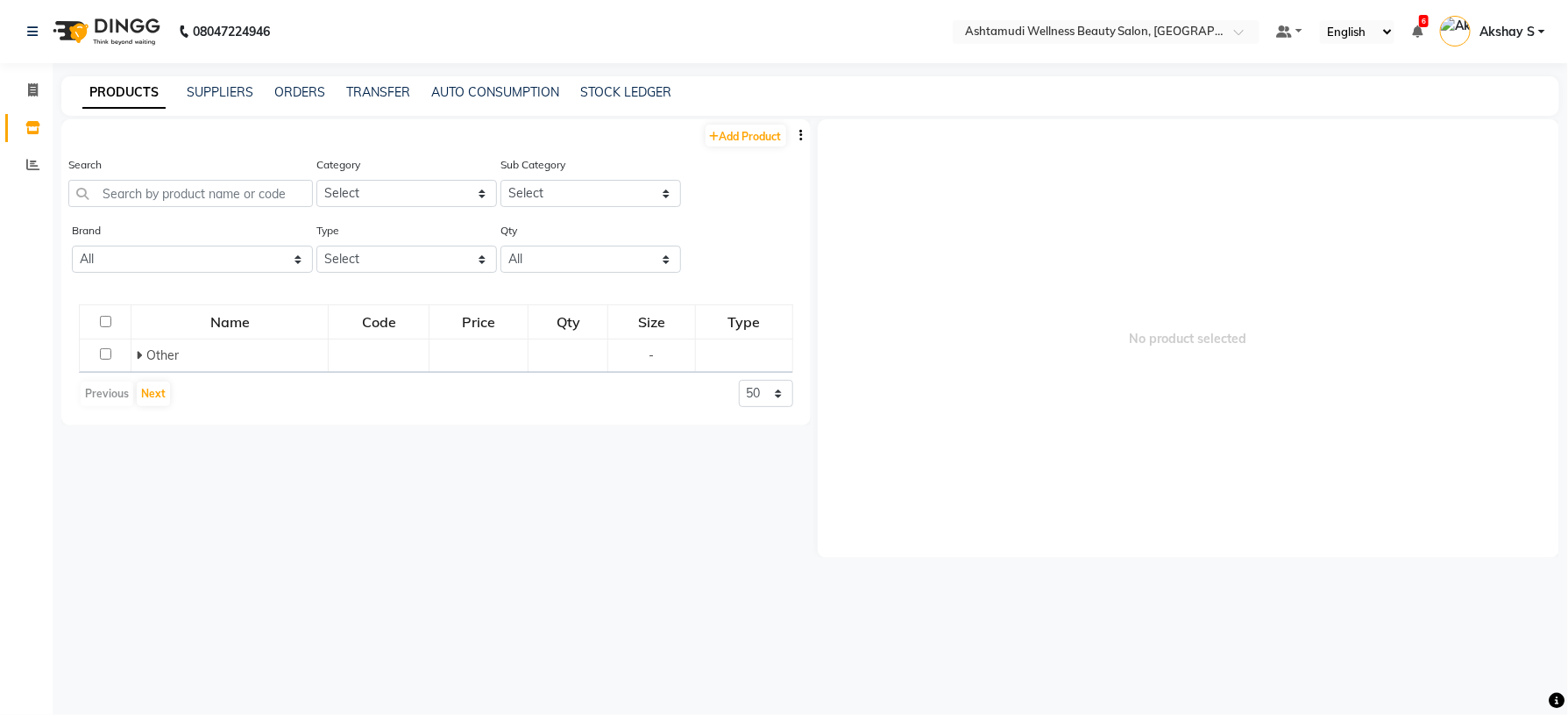
click at [181, 210] on div "Search" at bounding box center [190, 188] width 244 height 65
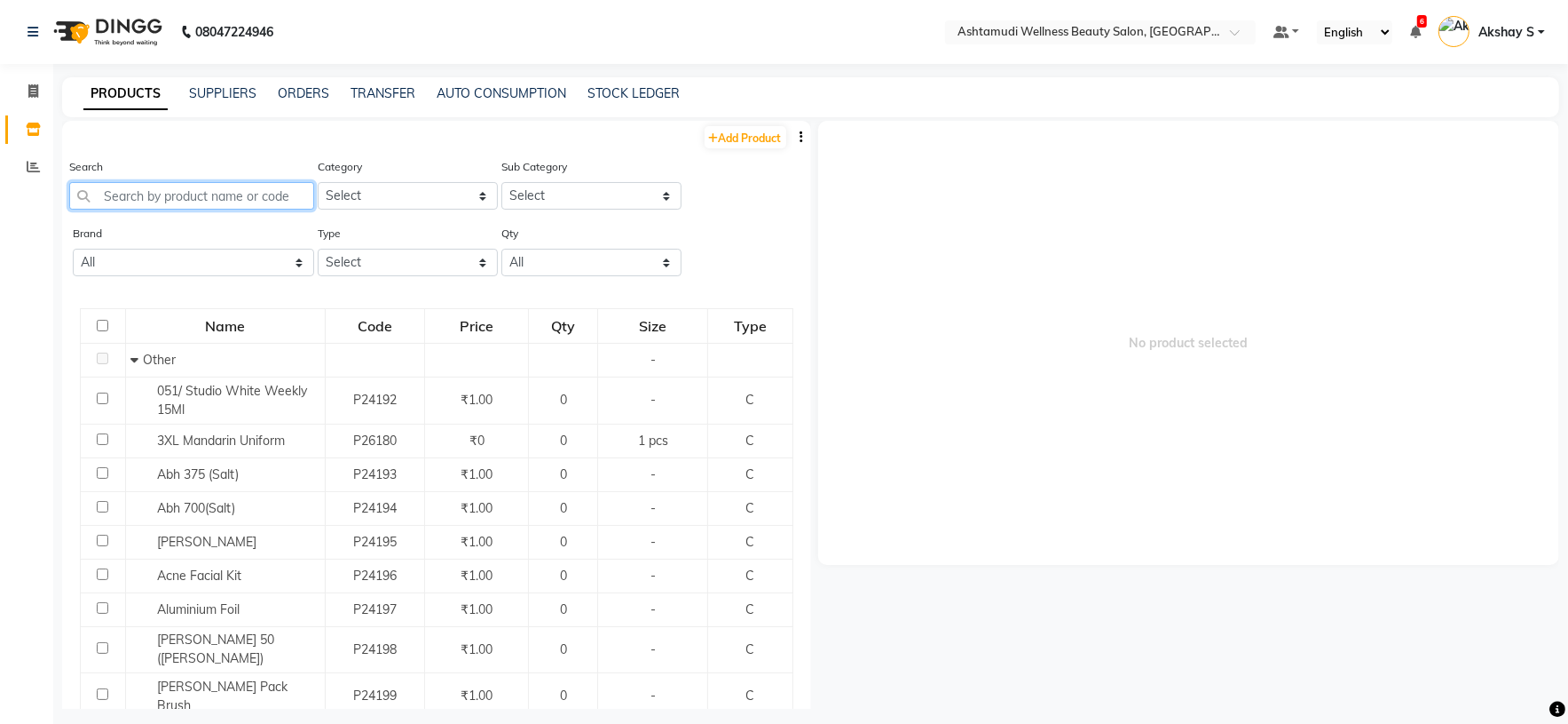
click at [174, 207] on input "text" at bounding box center [192, 196] width 245 height 28
paste input "Biolage Advanced Scalp Pure Dandruff Shampoo 200ml"
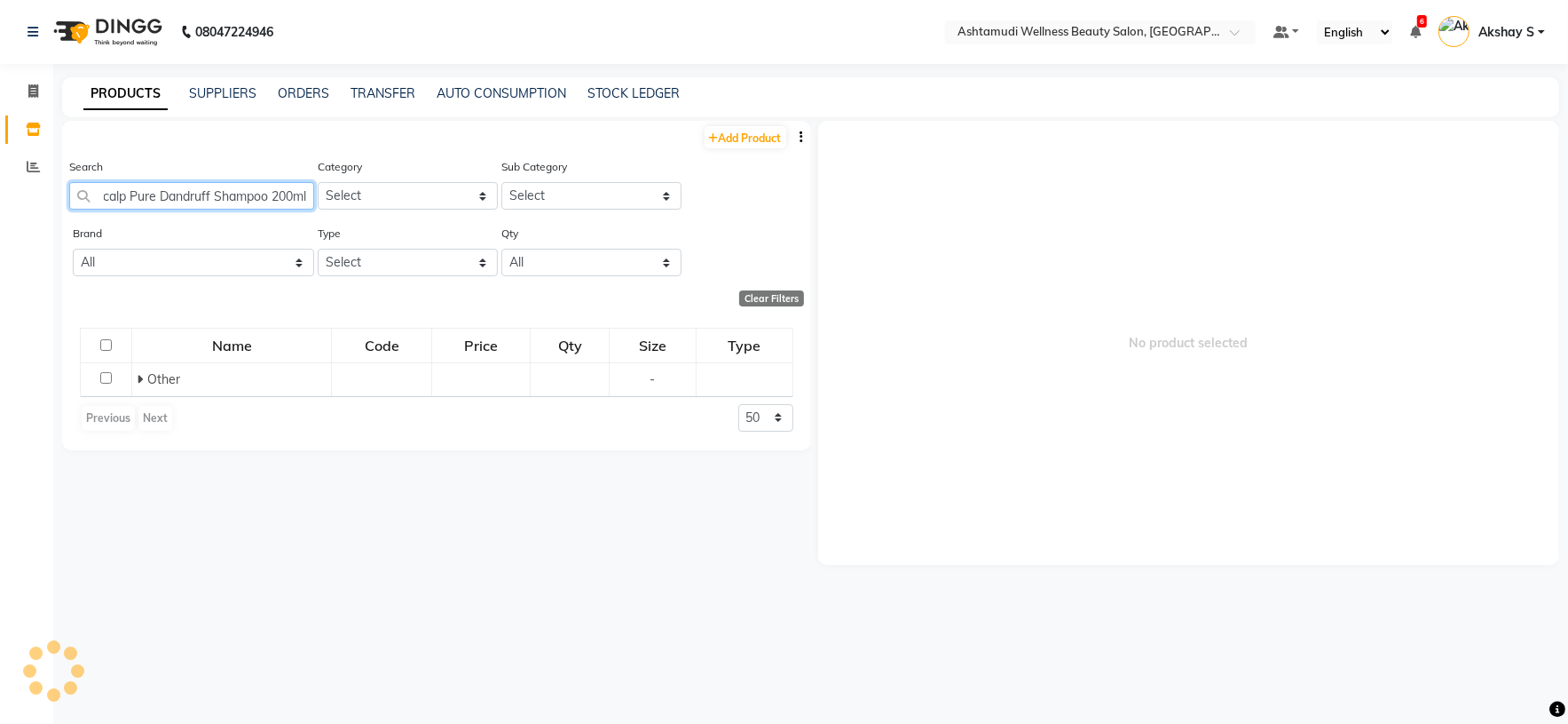
scroll to position [0, 119]
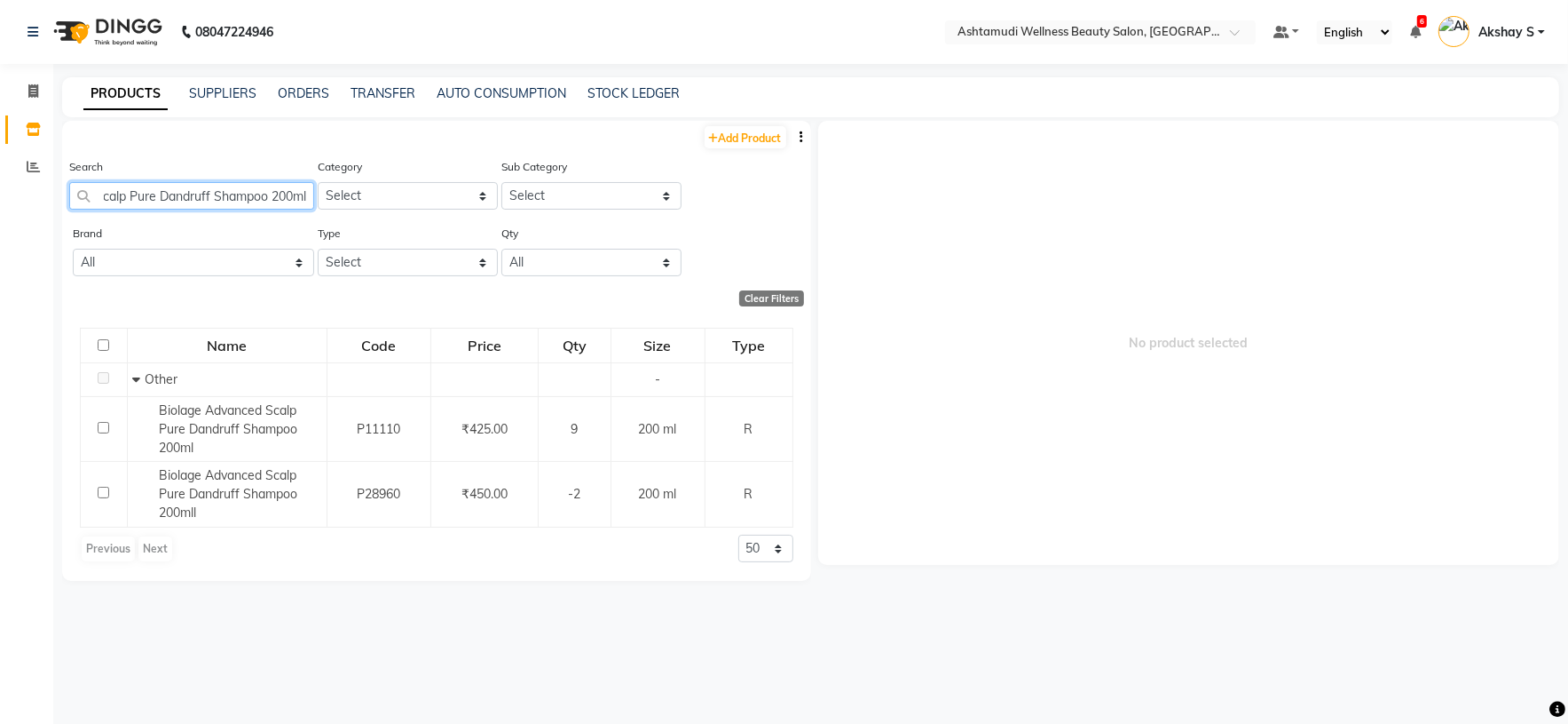
type input "Biolage Advanced Scalp Pure Dandruff Shampoo 200ml"
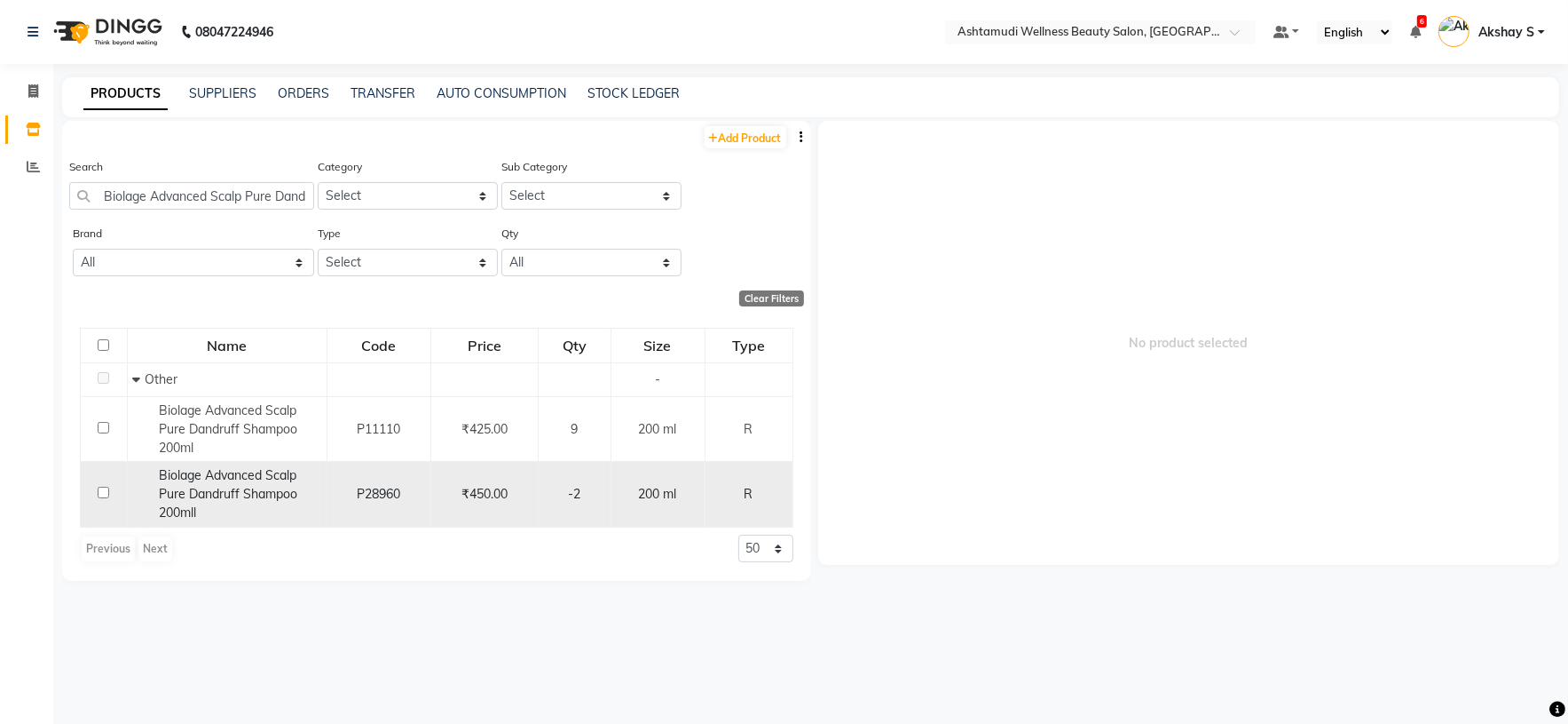
click at [216, 486] on div "Biolage Advanced Scalp Pure Dandruff Shampoo 200mll" at bounding box center [227, 494] width 190 height 56
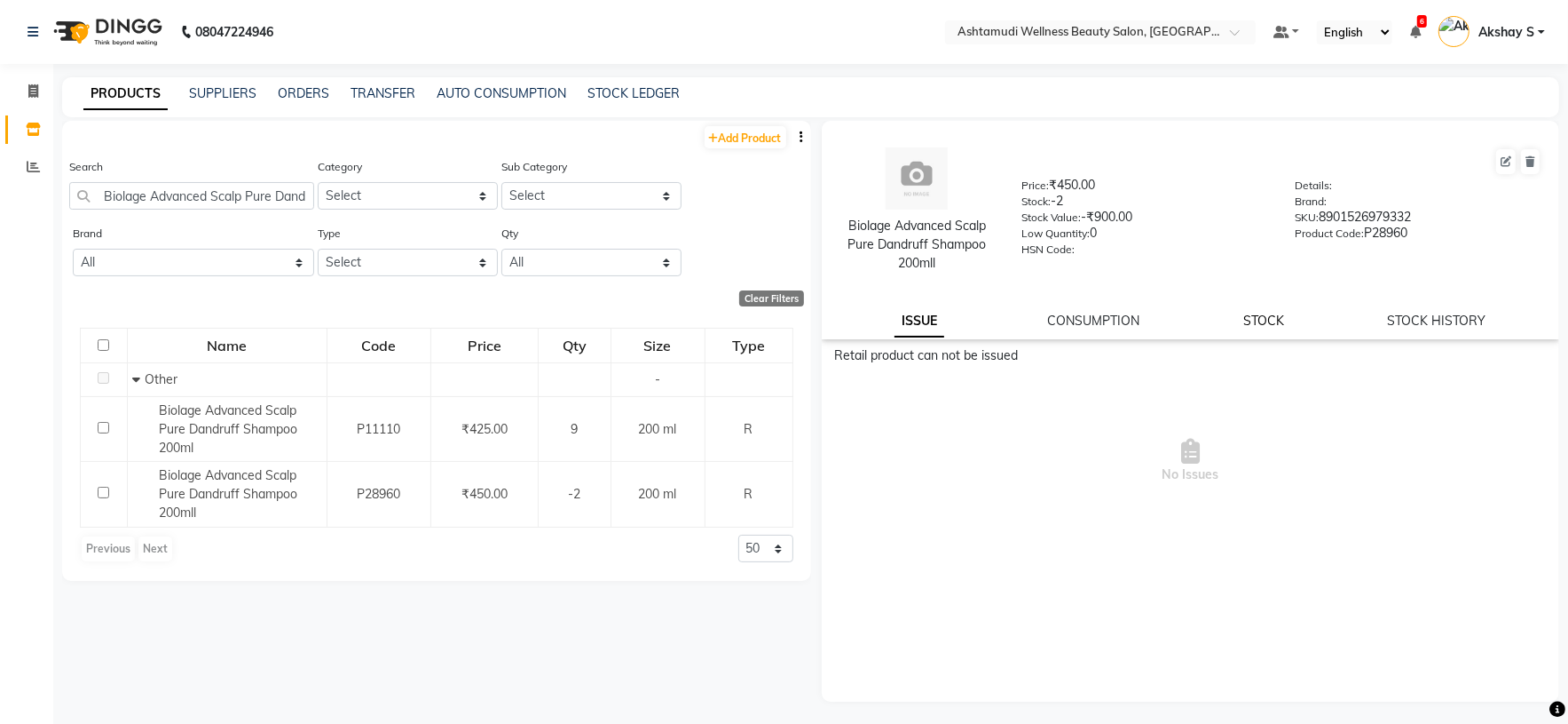
click at [1271, 318] on link "STOCK" at bounding box center [1263, 320] width 41 height 16
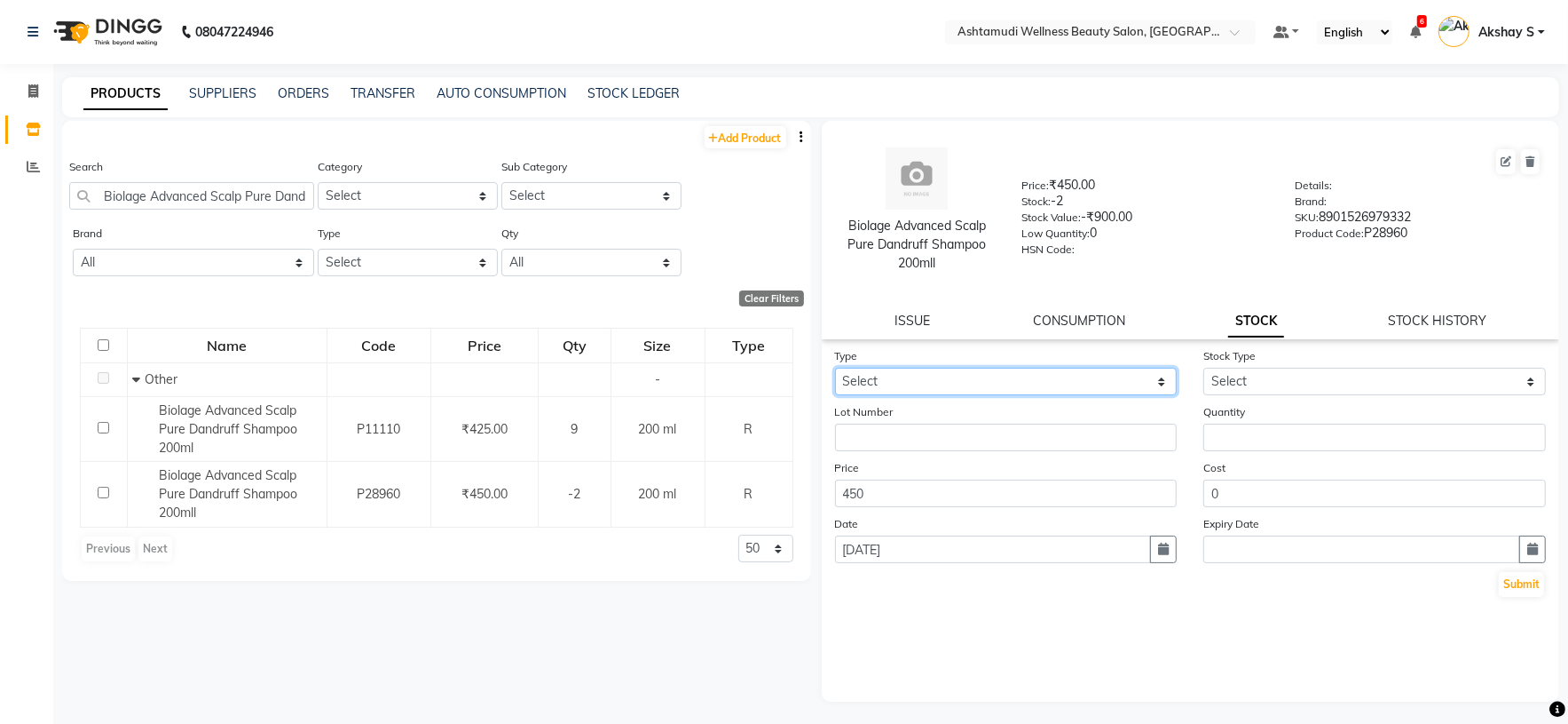
click at [1157, 380] on select "Select In Out" at bounding box center [1006, 382] width 343 height 28
select select "in"
click at [835, 368] on select "Select In Out" at bounding box center [1006, 382] width 343 height 28
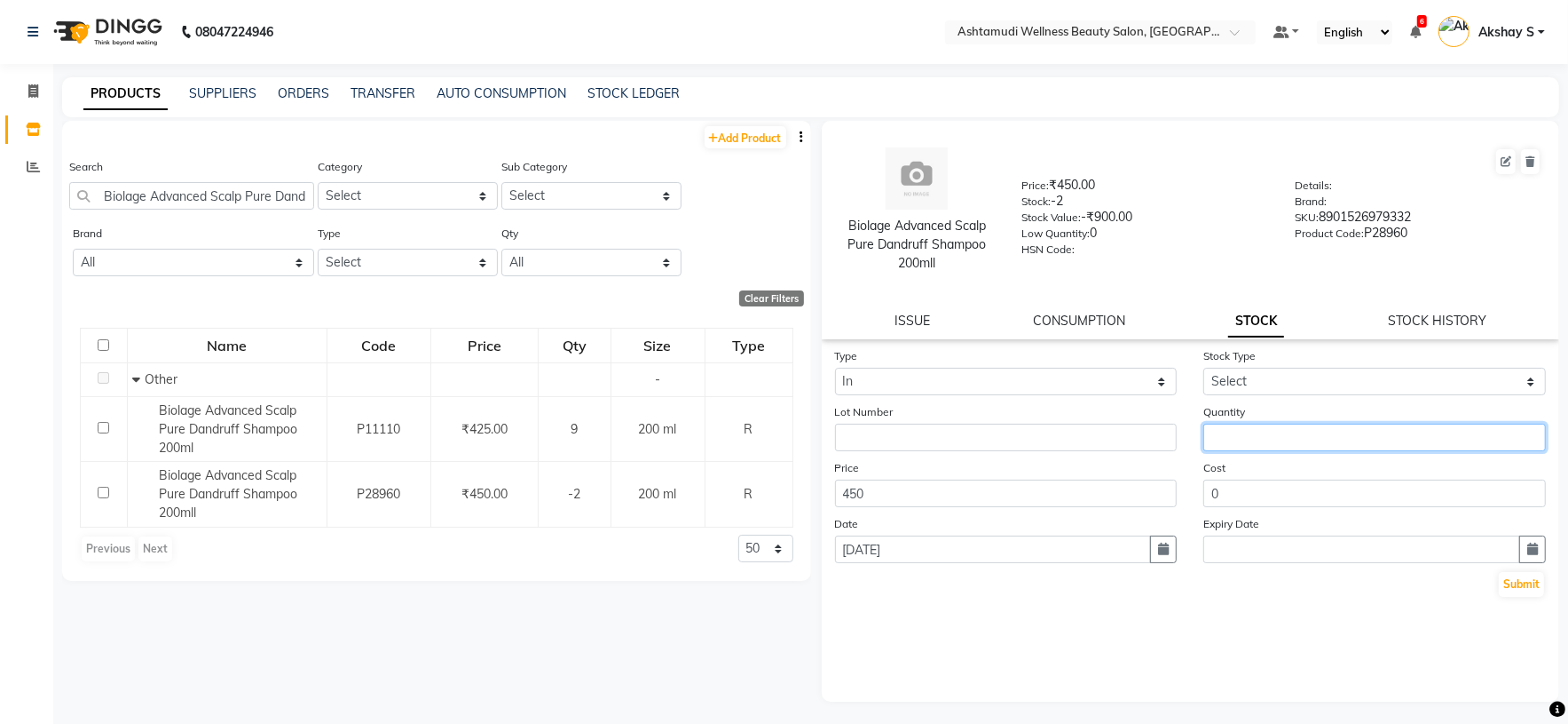
click at [1234, 435] on input "number" at bounding box center [1374, 437] width 343 height 28
type input "4"
type input "6"
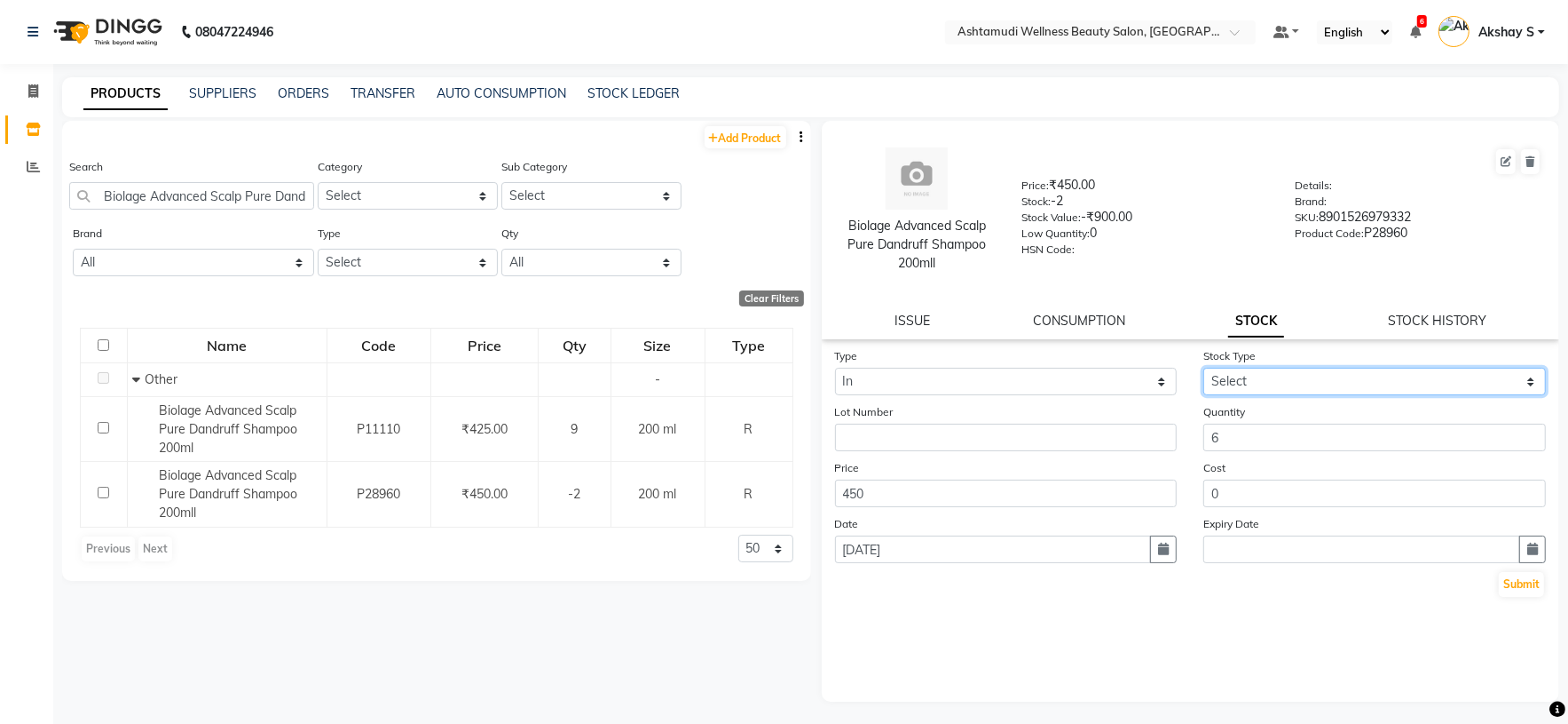
click at [1514, 387] on select "Select New Stock Adjustment Return Other" at bounding box center [1374, 382] width 343 height 28
select select "adjustment"
click at [1203, 368] on select "Select New Stock Adjustment Return Other" at bounding box center [1374, 382] width 343 height 28
click at [1513, 590] on button "Submit" at bounding box center [1522, 584] width 45 height 25
click at [1205, 27] on input "text" at bounding box center [1083, 34] width 257 height 18
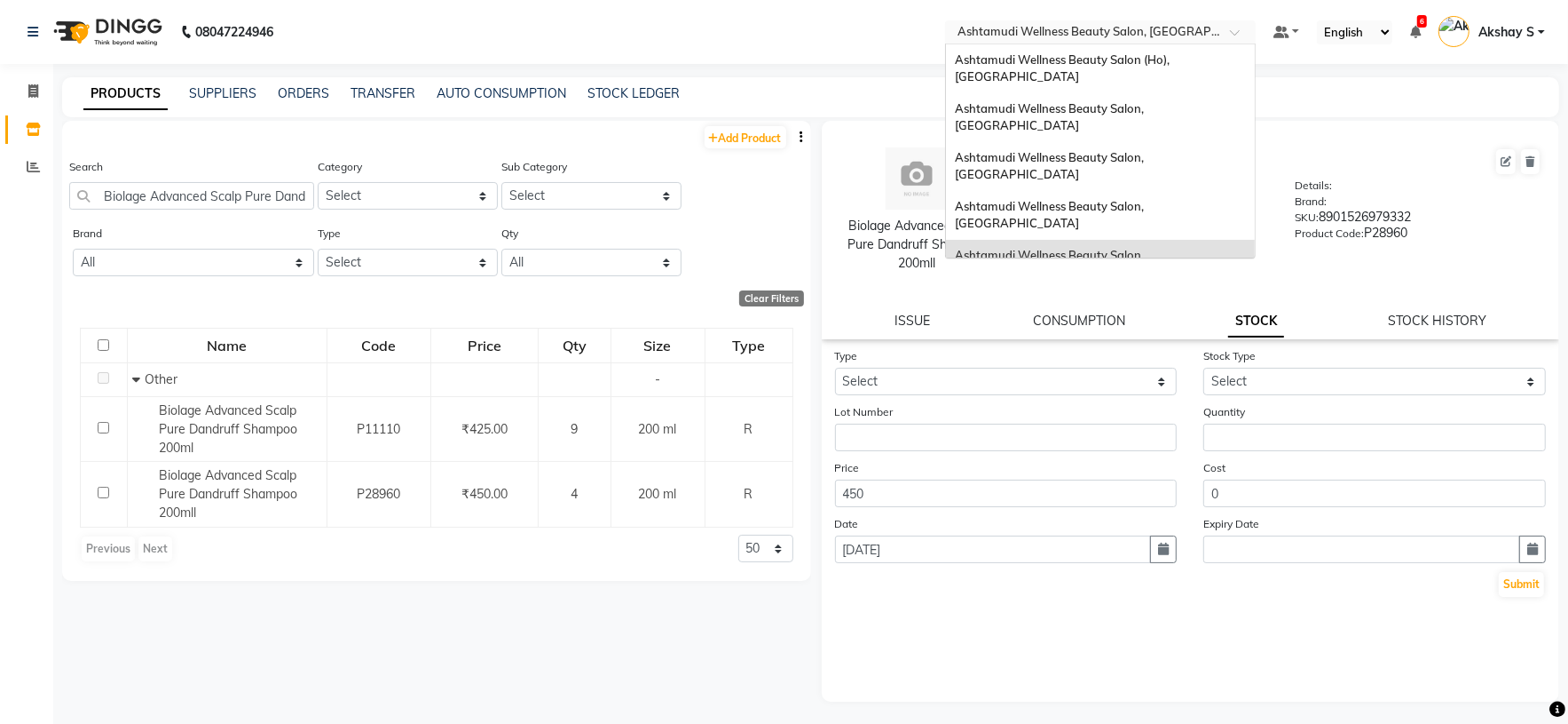
click at [1126, 297] on span "Ashtamudi Wellness Beauty Salon, [GEOGRAPHIC_DATA]" at bounding box center [1051, 313] width 192 height 32
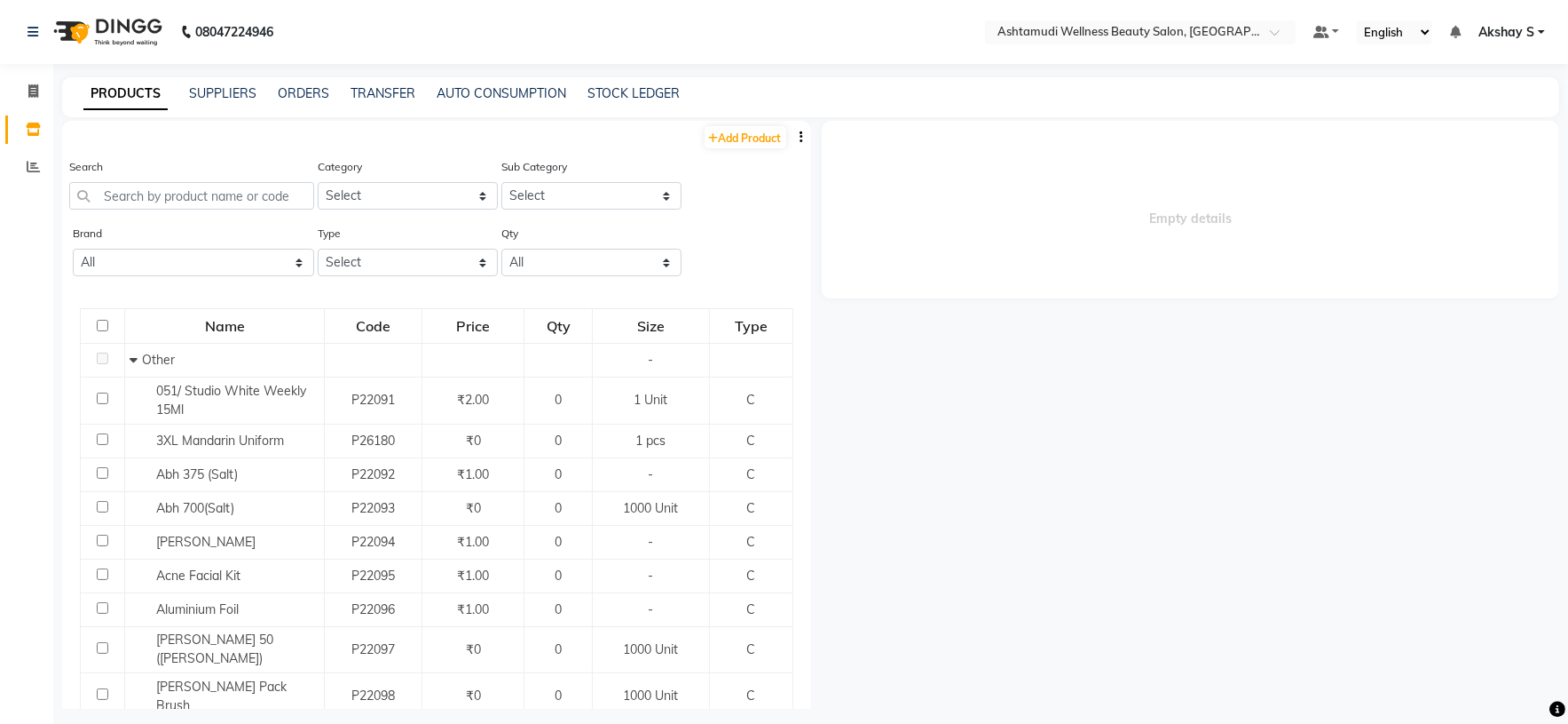
click at [794, 136] on button "button" at bounding box center [803, 136] width 18 height 19
click at [738, 153] on div "EXPORT" at bounding box center [726, 147] width 57 height 22
click at [220, 189] on input "text" at bounding box center [192, 196] width 245 height 28
paste input "Pride Hygiene Air Freshner 5 Ltr"
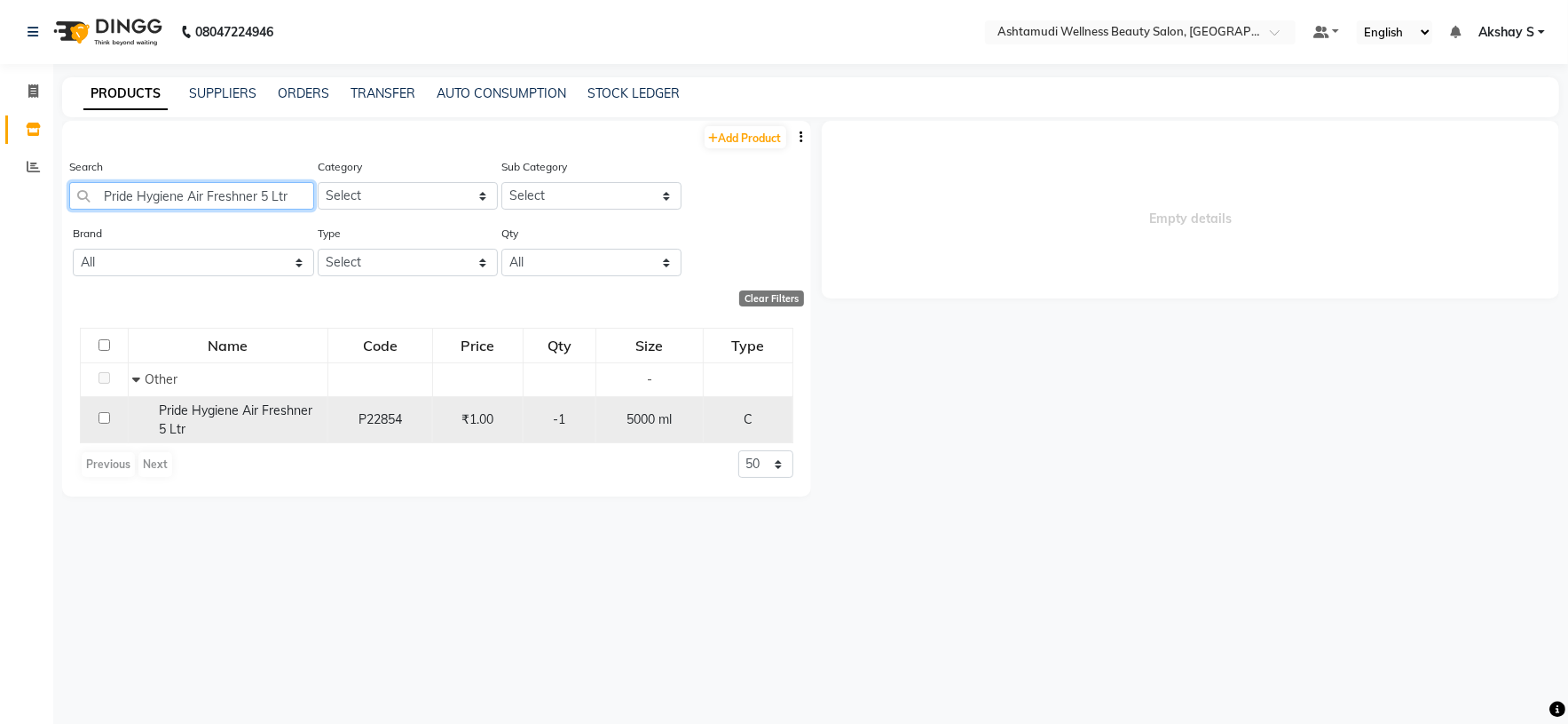
type input "Pride Hygiene Air Freshner 5 Ltr"
click at [261, 422] on div "Pride Hygiene Air Freshner 5 Ltr" at bounding box center [227, 420] width 190 height 38
select select
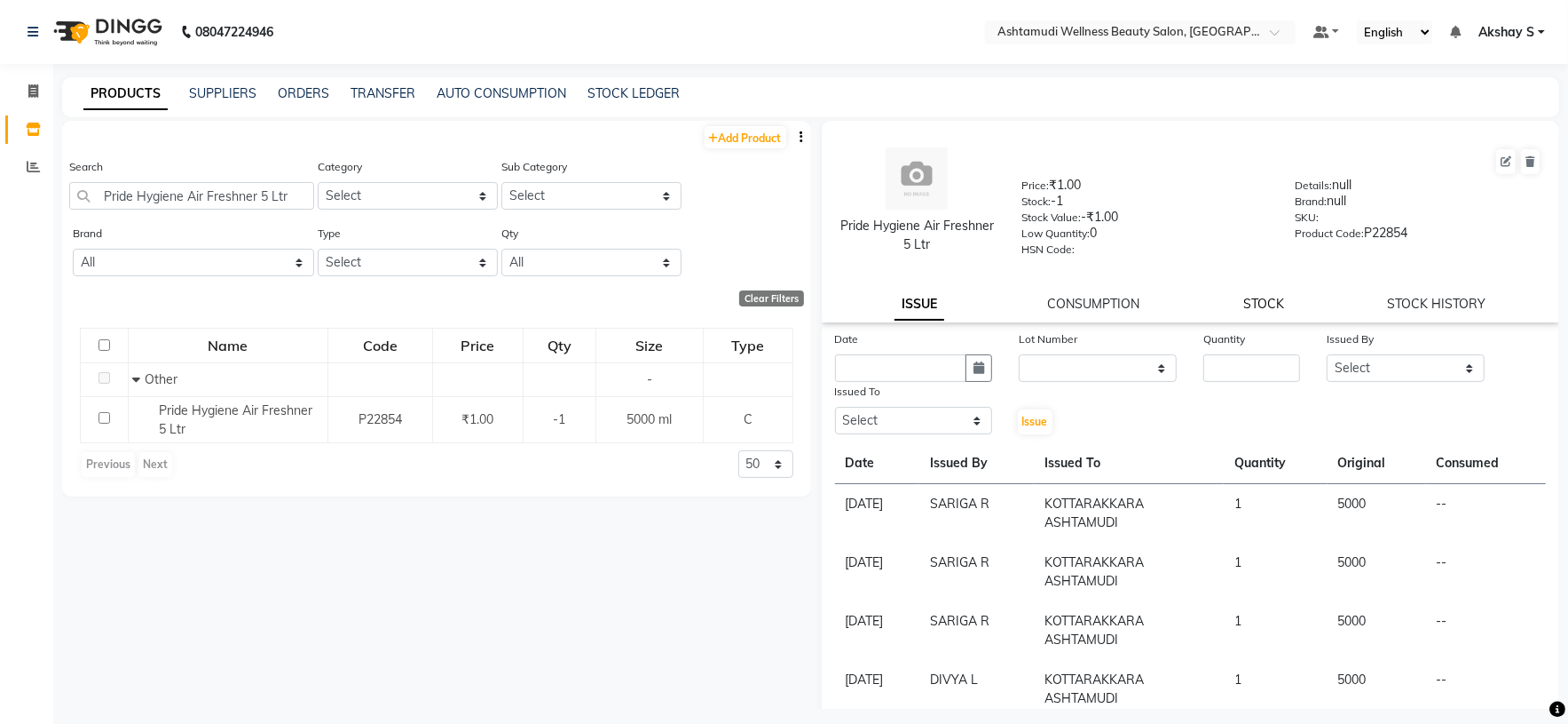
click at [1267, 304] on link "STOCK" at bounding box center [1263, 304] width 41 height 16
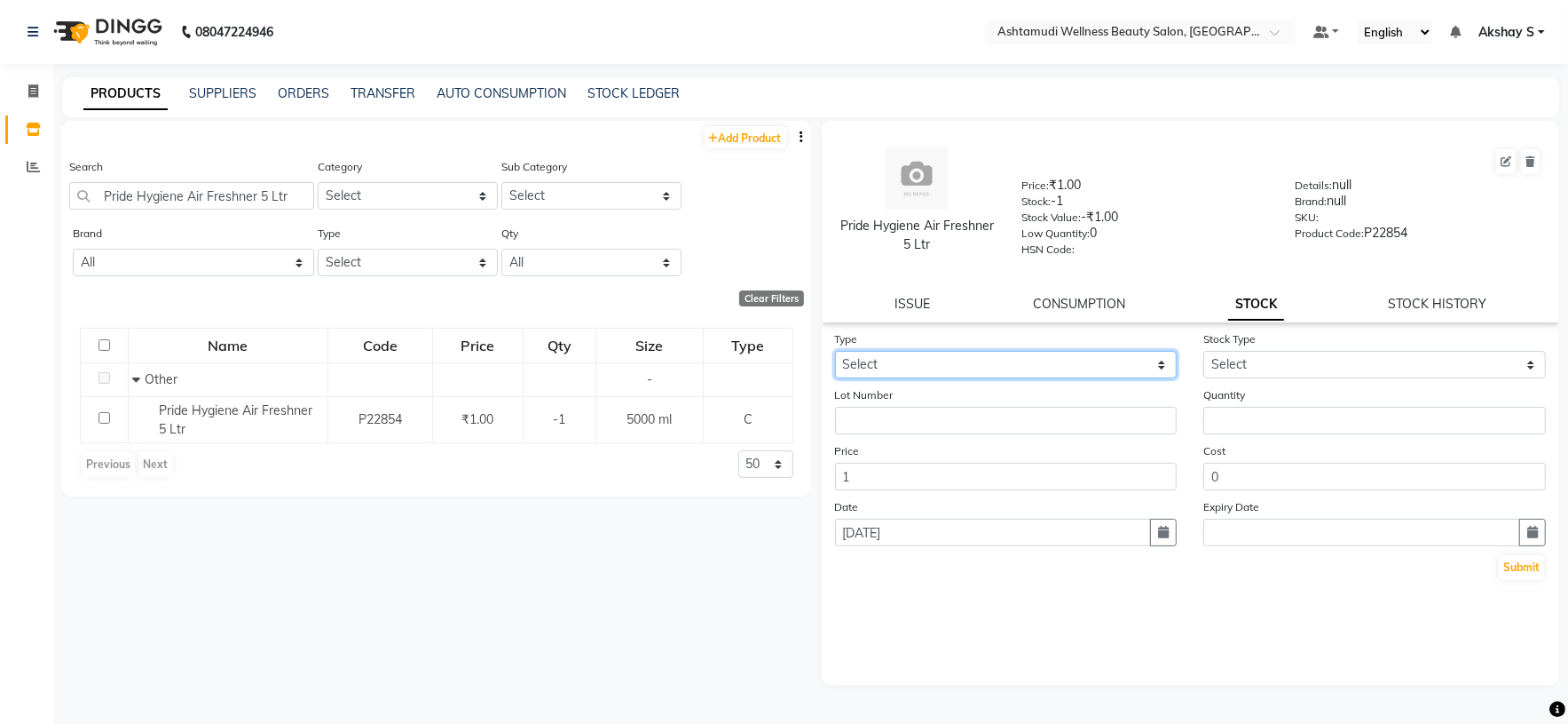
click at [1143, 364] on select "Select In Out" at bounding box center [1006, 365] width 343 height 28
select select "in"
click at [835, 353] on select "Select In Out" at bounding box center [1006, 365] width 343 height 28
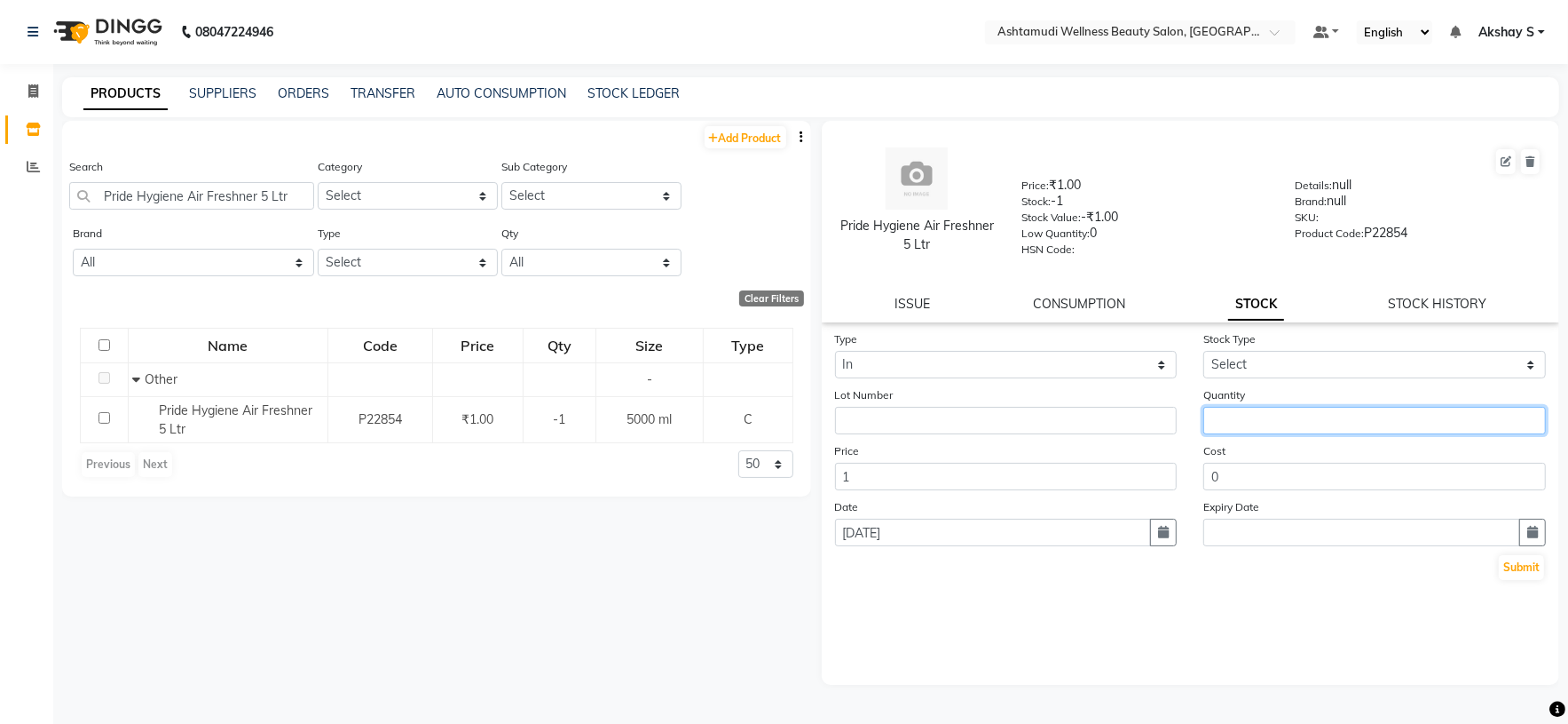
click at [1242, 428] on input "number" at bounding box center [1374, 420] width 343 height 28
type input "1"
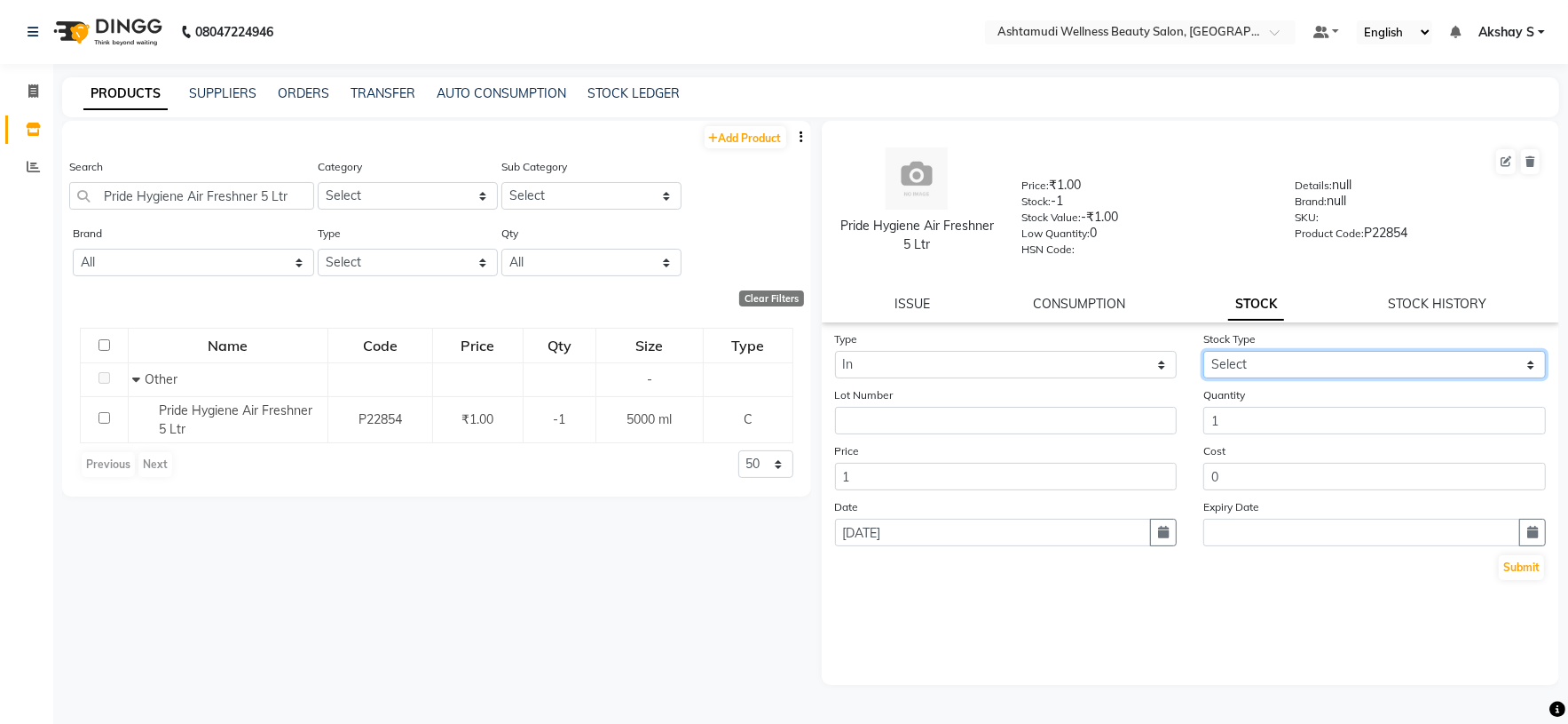
click at [1524, 361] on select "Select New Stock Adjustment Return Other" at bounding box center [1374, 365] width 343 height 28
select select "adjustment"
click at [1203, 353] on select "Select New Stock Adjustment Return Other" at bounding box center [1374, 365] width 343 height 28
click at [1535, 573] on button "Submit" at bounding box center [1522, 567] width 45 height 25
click at [410, 95] on link "TRANSFER" at bounding box center [384, 93] width 65 height 16
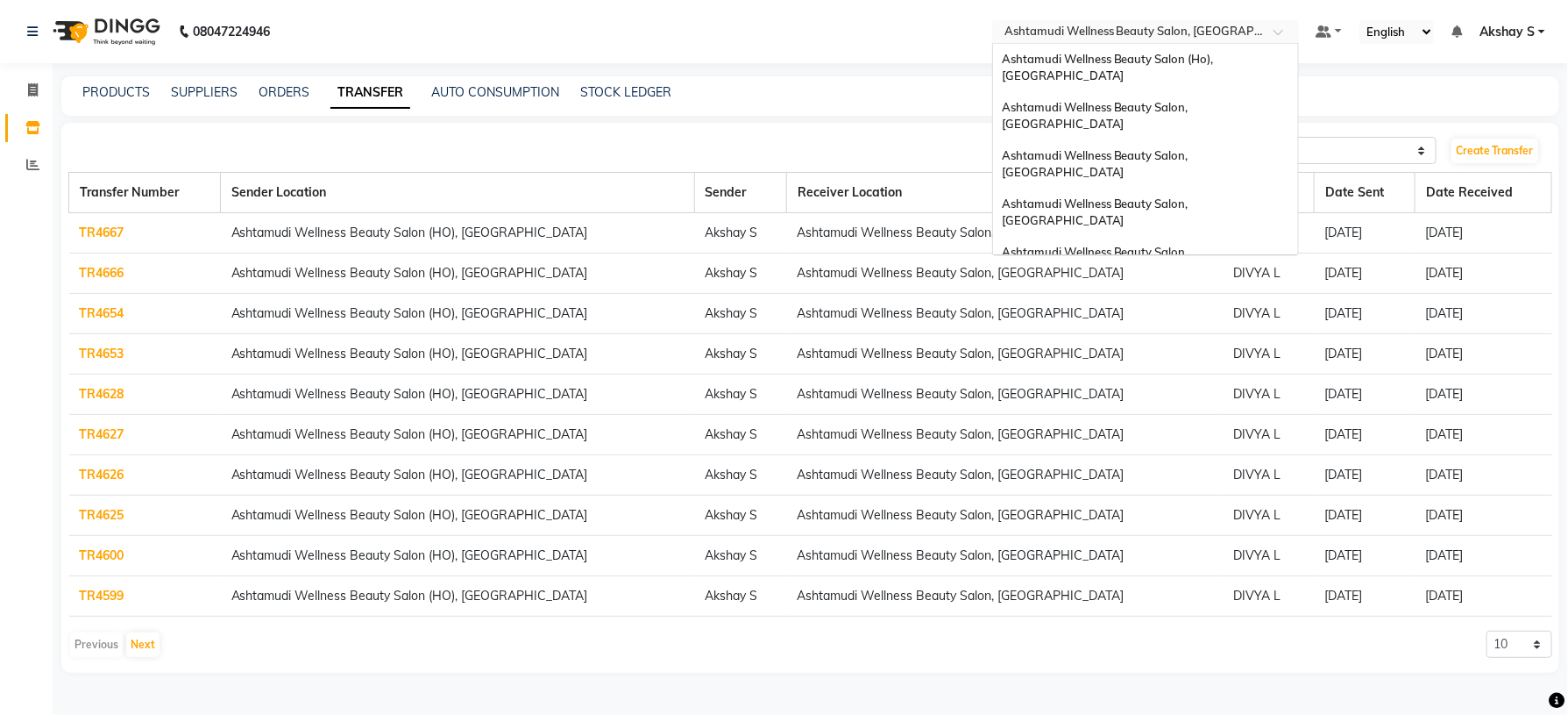
click at [1263, 27] on div at bounding box center [1145, 33] width 307 height 18
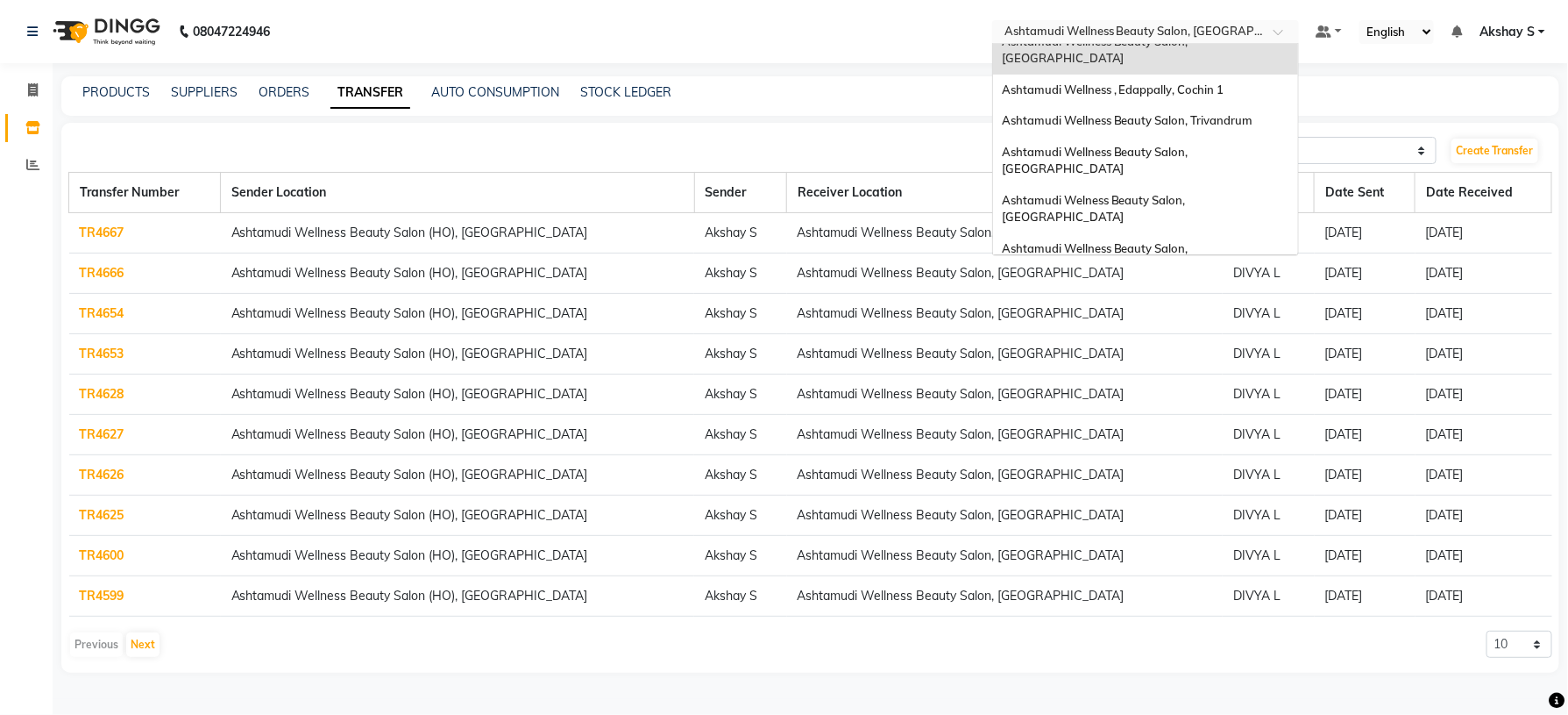
scroll to position [262, 0]
click at [1191, 237] on span "Ashtamudi Wellness Beauty Salon, [GEOGRAPHIC_DATA]" at bounding box center [1096, 253] width 189 height 31
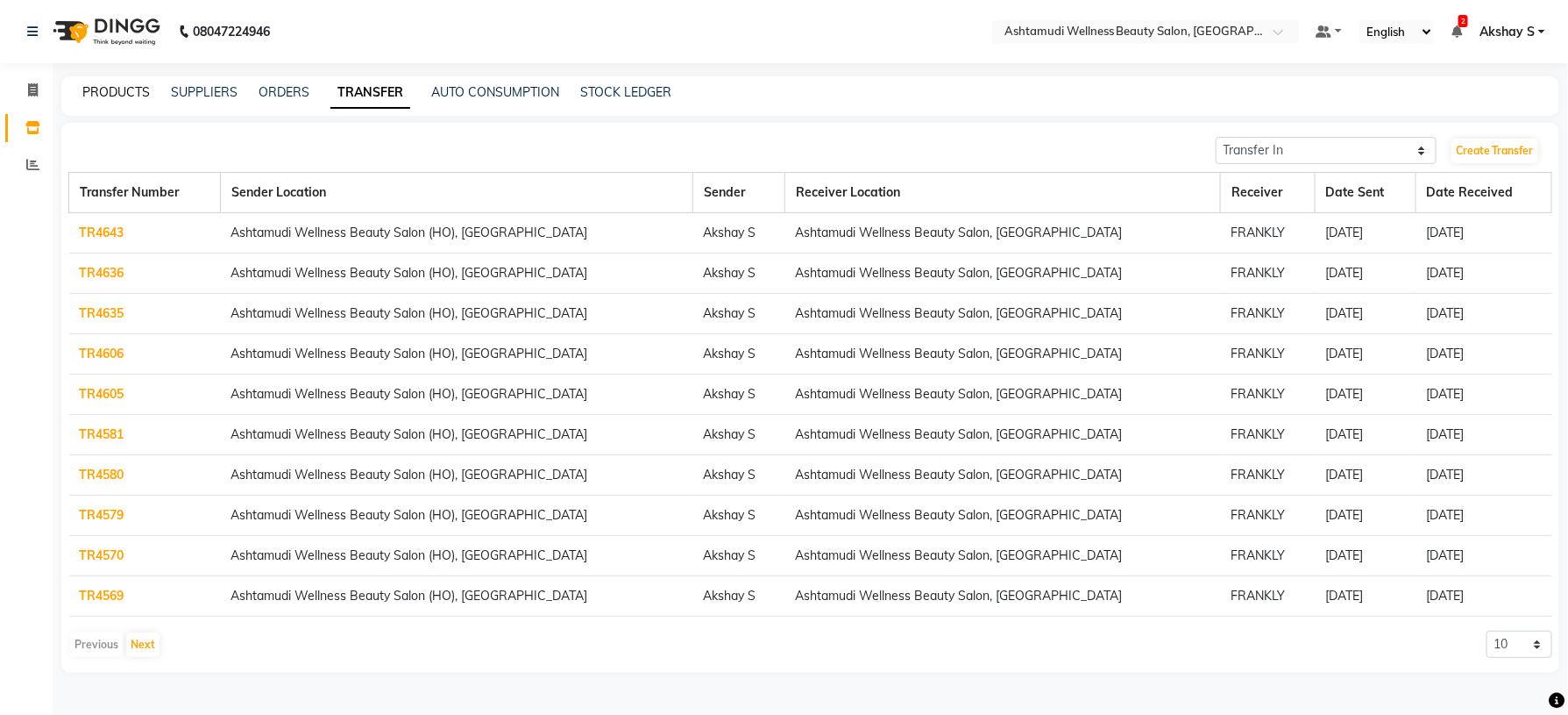
click at [135, 86] on link "PRODUCTS" at bounding box center [115, 92] width 67 height 16
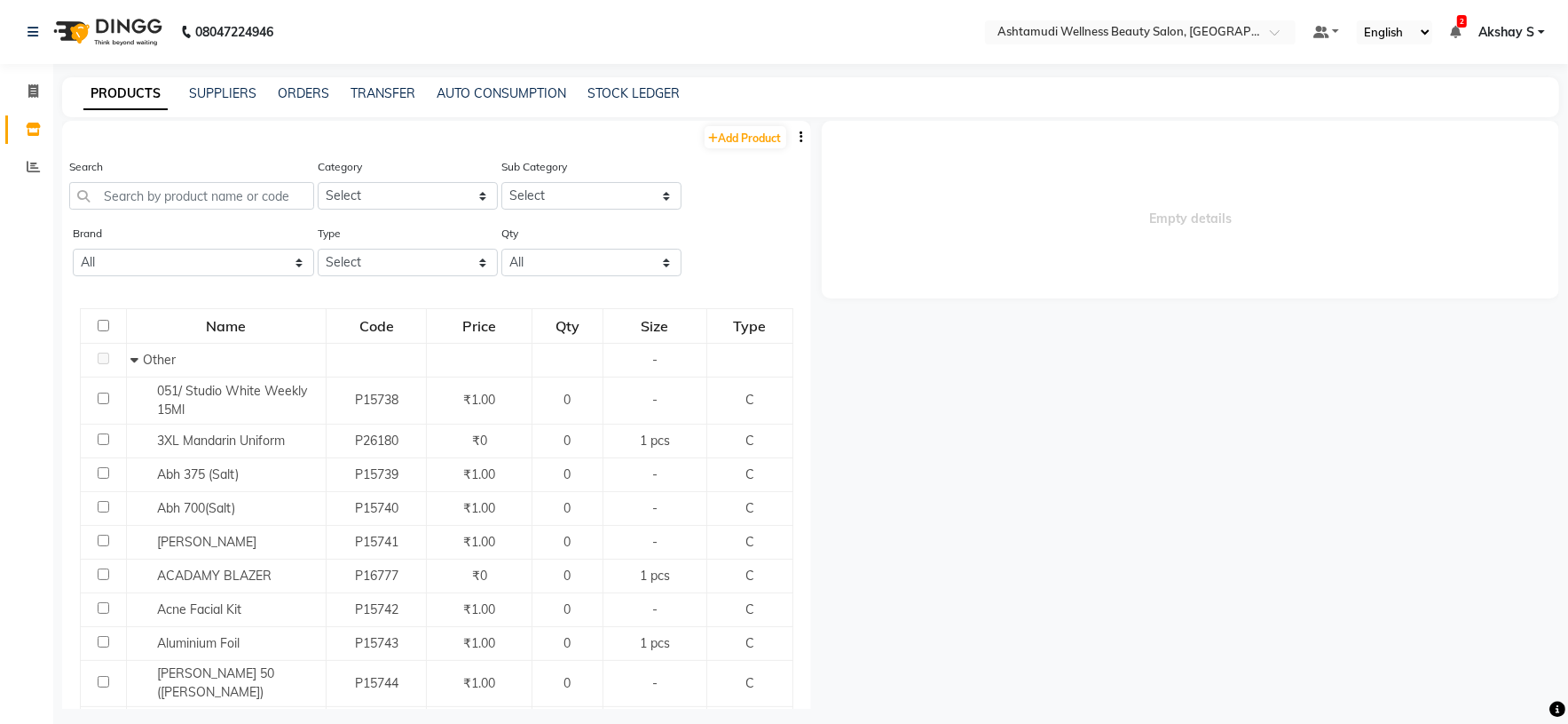
click at [794, 136] on button "button" at bounding box center [803, 136] width 18 height 19
click at [742, 152] on div "EXPORT" at bounding box center [726, 147] width 57 height 22
click at [217, 195] on input "text" at bounding box center [192, 196] width 245 height 28
paste input "Aroma Magic Pedi & Mani 6step Single use Kit Blueberry"
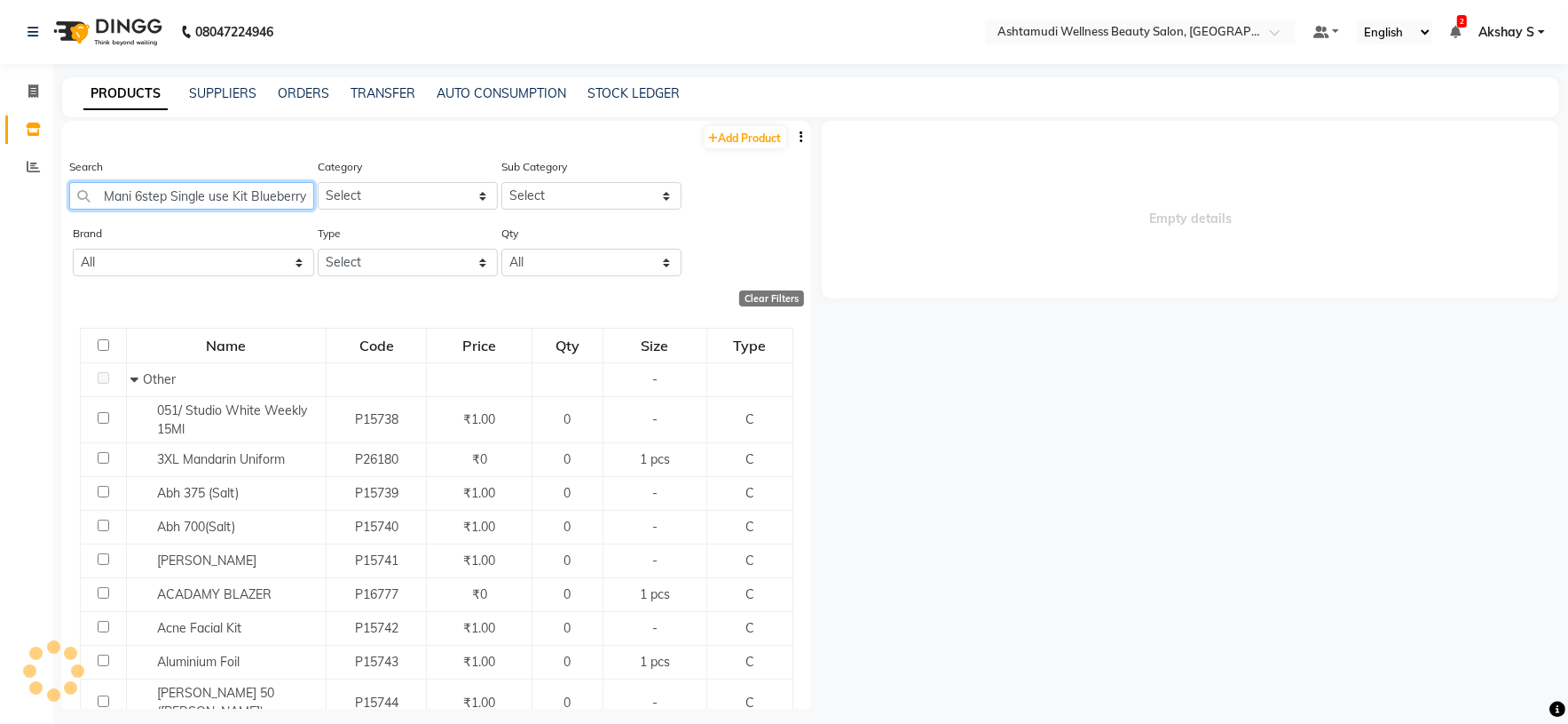
scroll to position [0, 119]
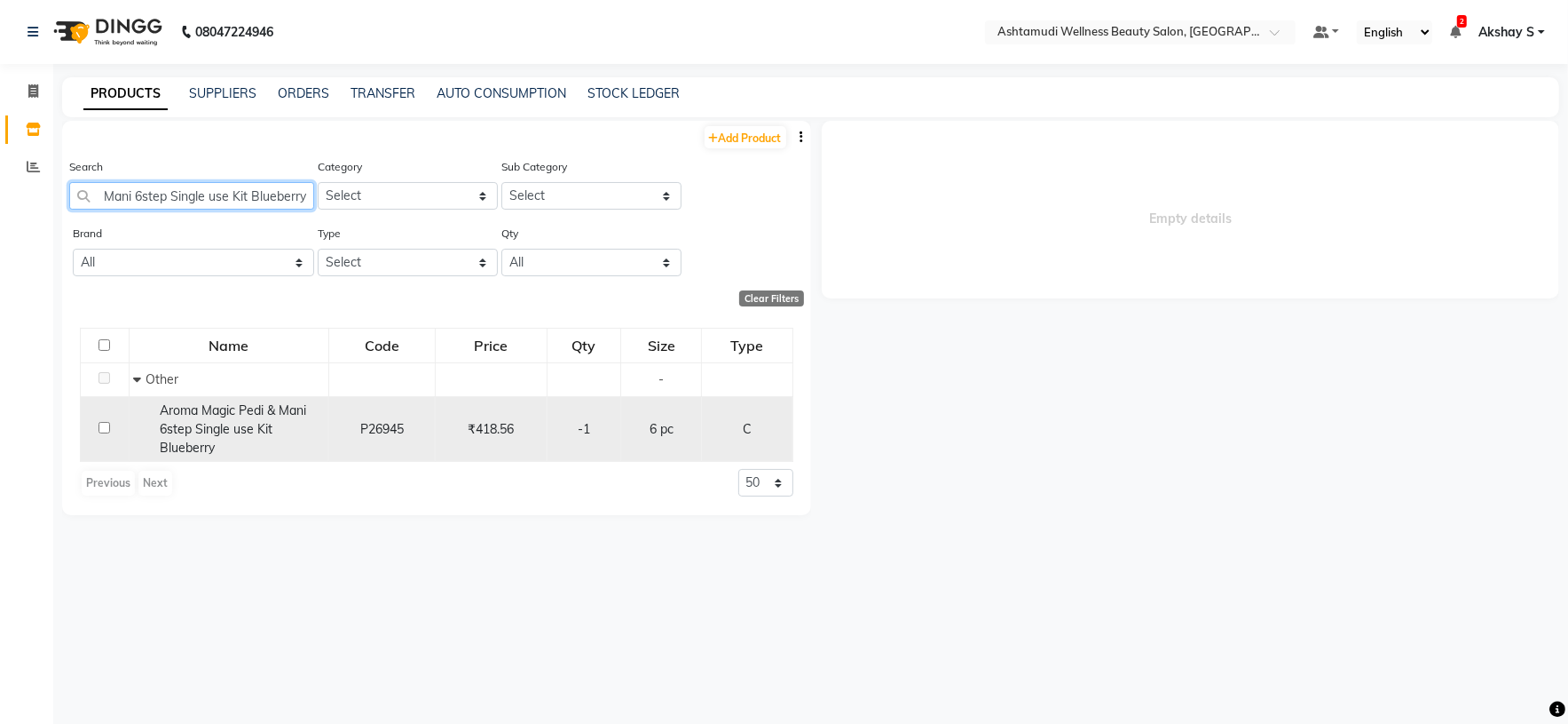
type input "Aroma Magic Pedi & Mani 6step Single use Kit Blueberry"
drag, startPoint x: 247, startPoint y: 410, endPoint x: 200, endPoint y: 413, distance: 47.1
click at [246, 410] on span "Aroma Magic Pedi & Mani 6step Single use Kit Blueberry" at bounding box center [233, 429] width 146 height 53
select select
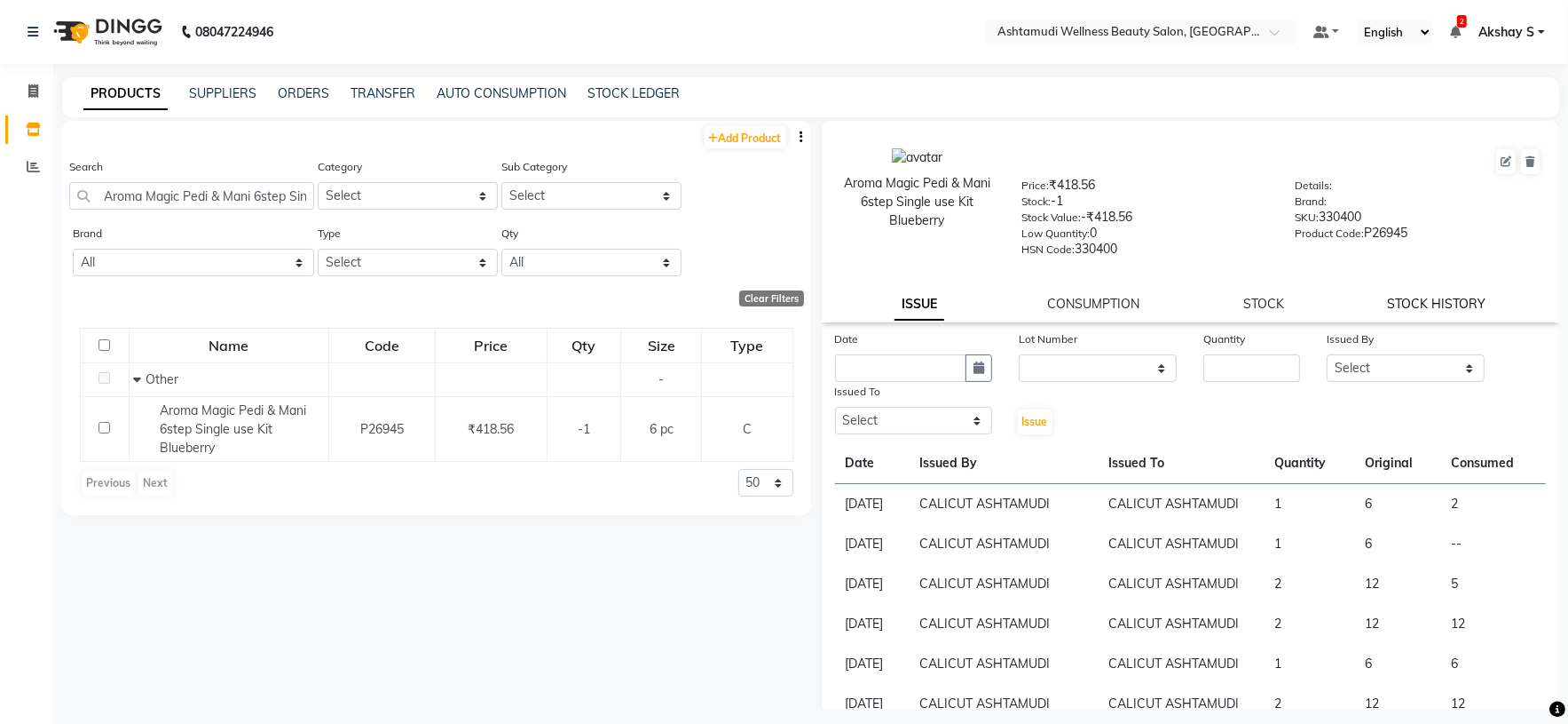
click at [1427, 312] on link "STOCK HISTORY" at bounding box center [1437, 304] width 99 height 16
select select "all"
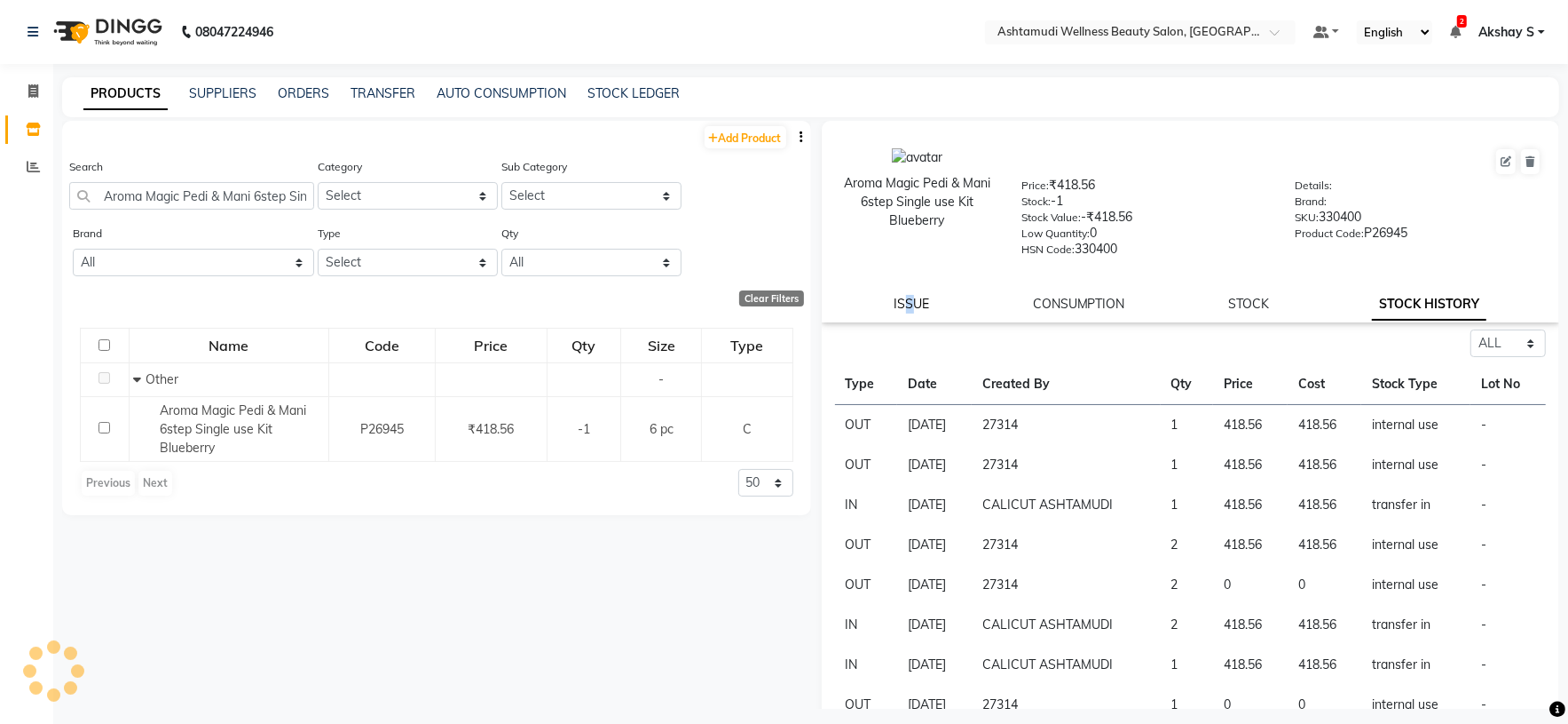
click at [907, 312] on link "ISSUE" at bounding box center [913, 304] width 36 height 16
select select
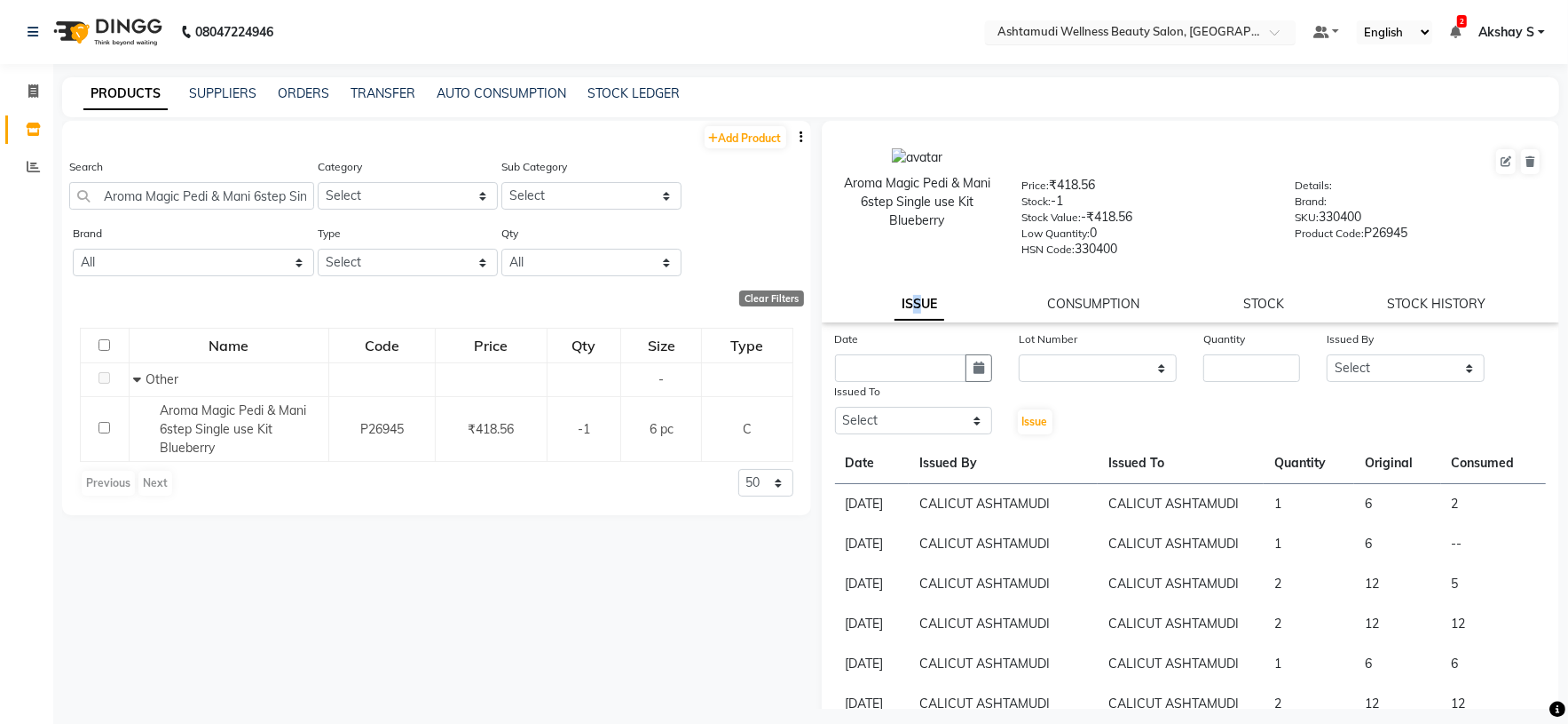
click at [1257, 30] on div at bounding box center [1140, 34] width 310 height 18
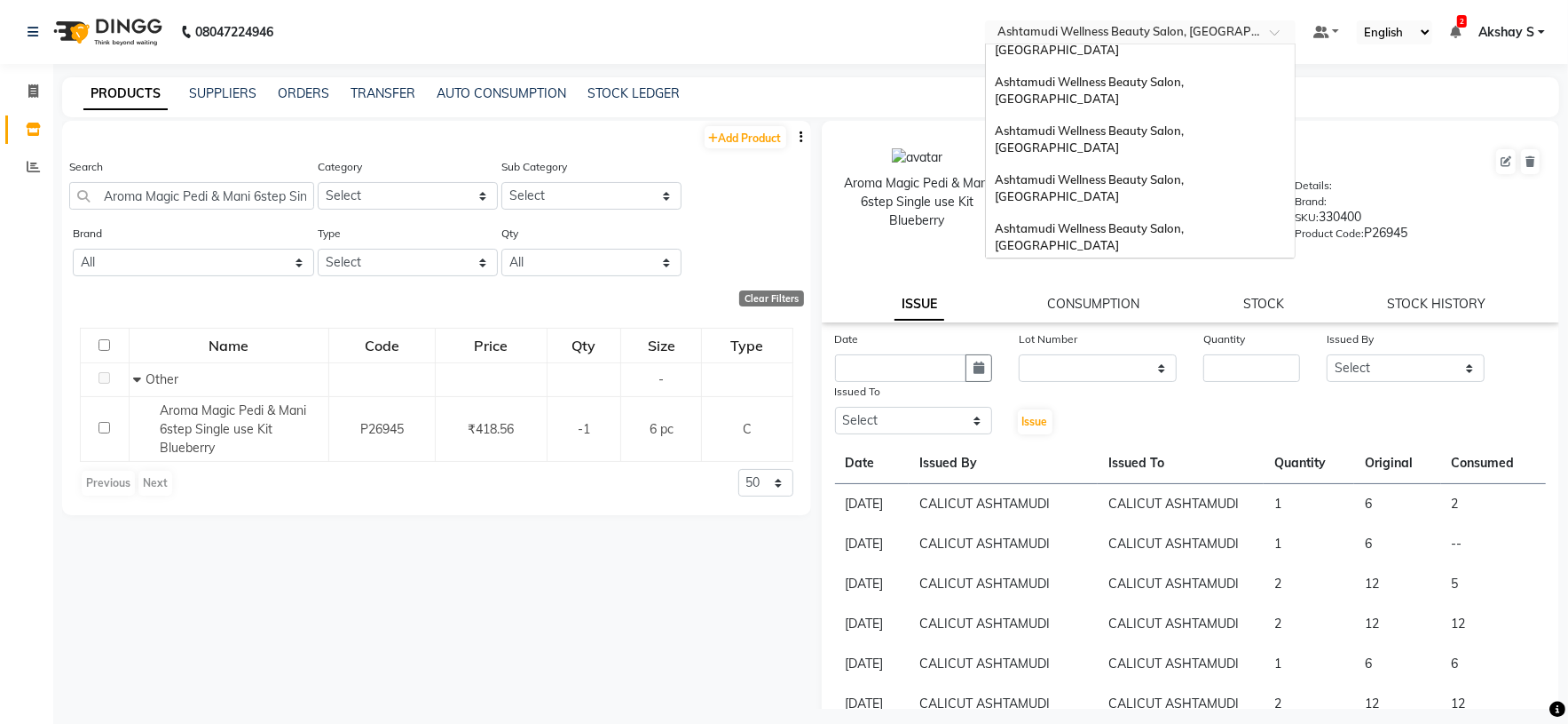
scroll to position [12, 0]
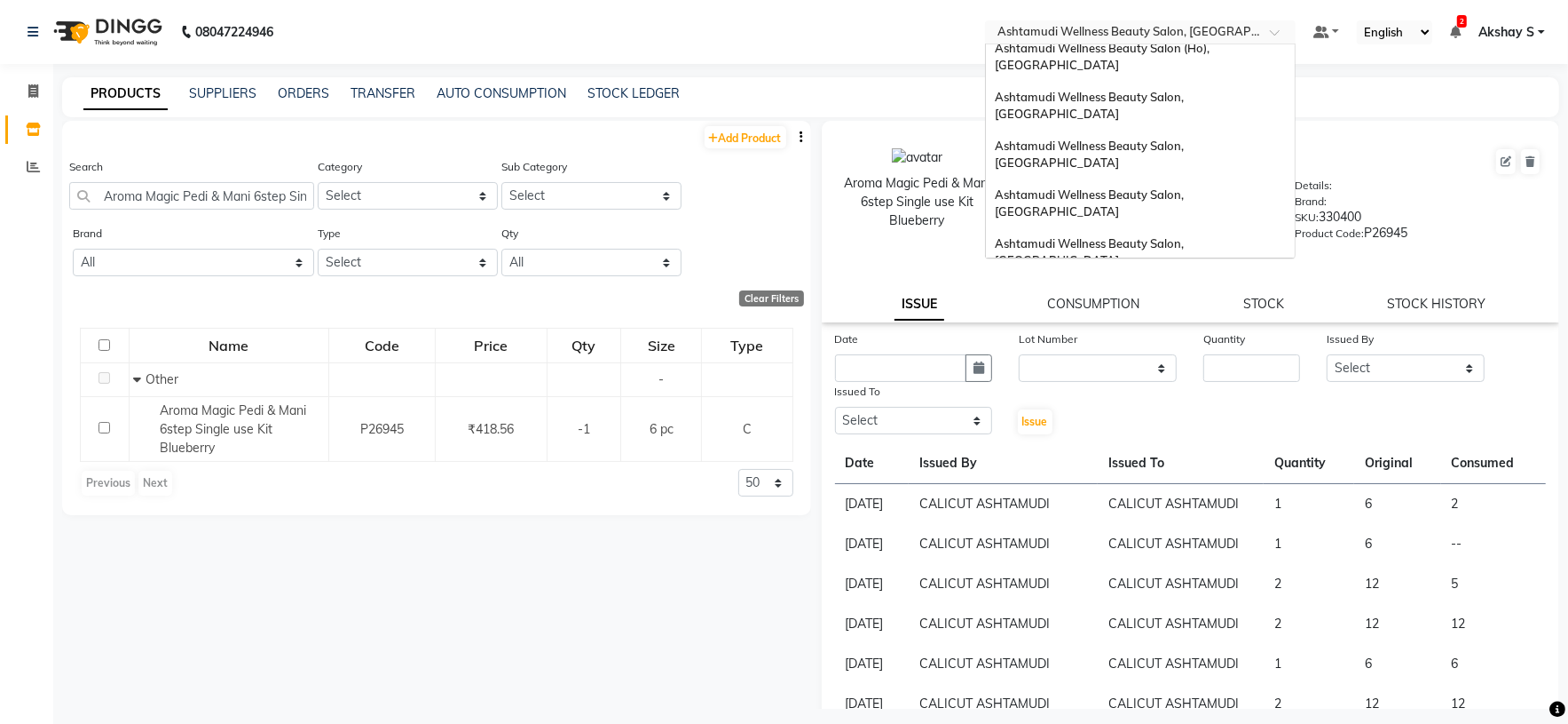
click at [1231, 277] on div "Ashtamudi Wellness Beauty Salon, [GEOGRAPHIC_DATA]" at bounding box center [1140, 301] width 308 height 48
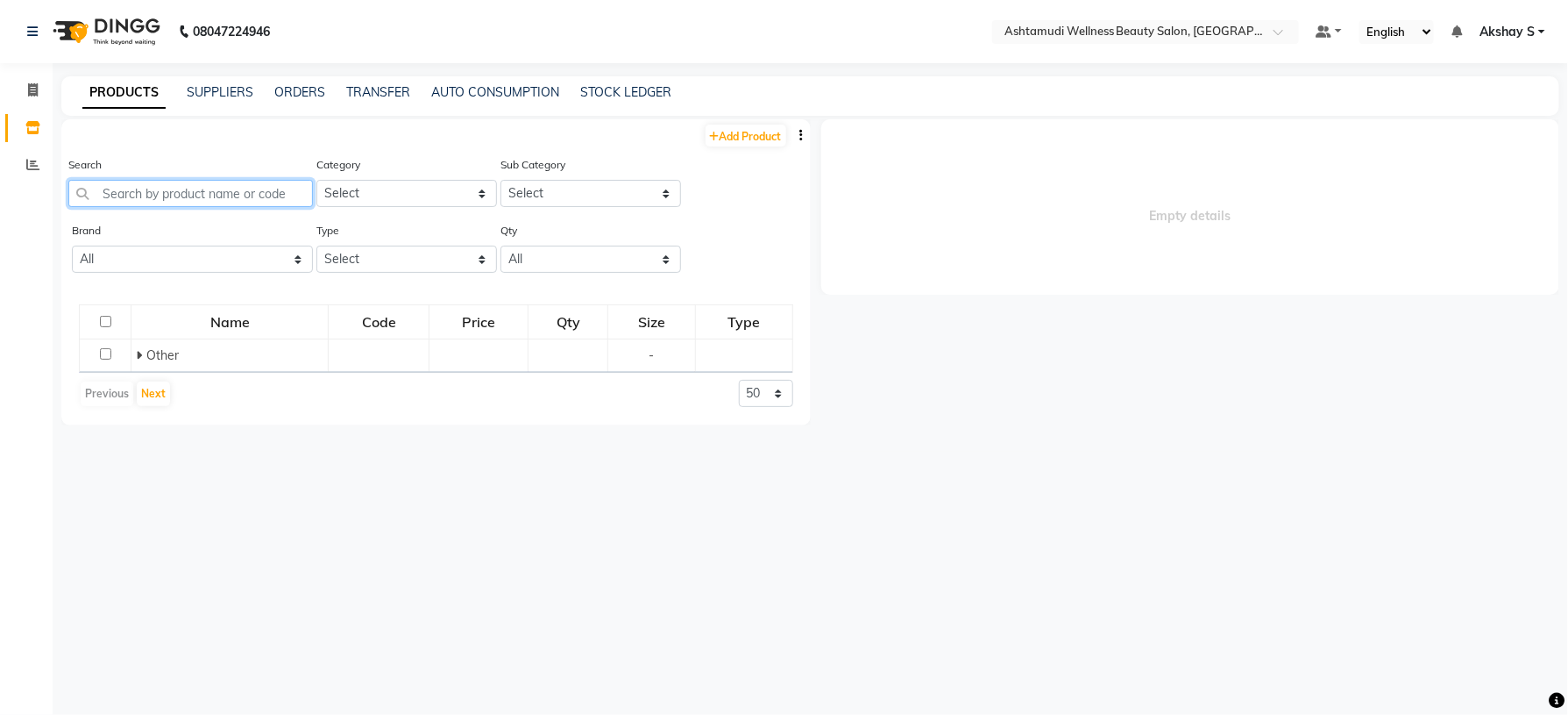
click at [195, 183] on input "text" at bounding box center [190, 193] width 244 height 27
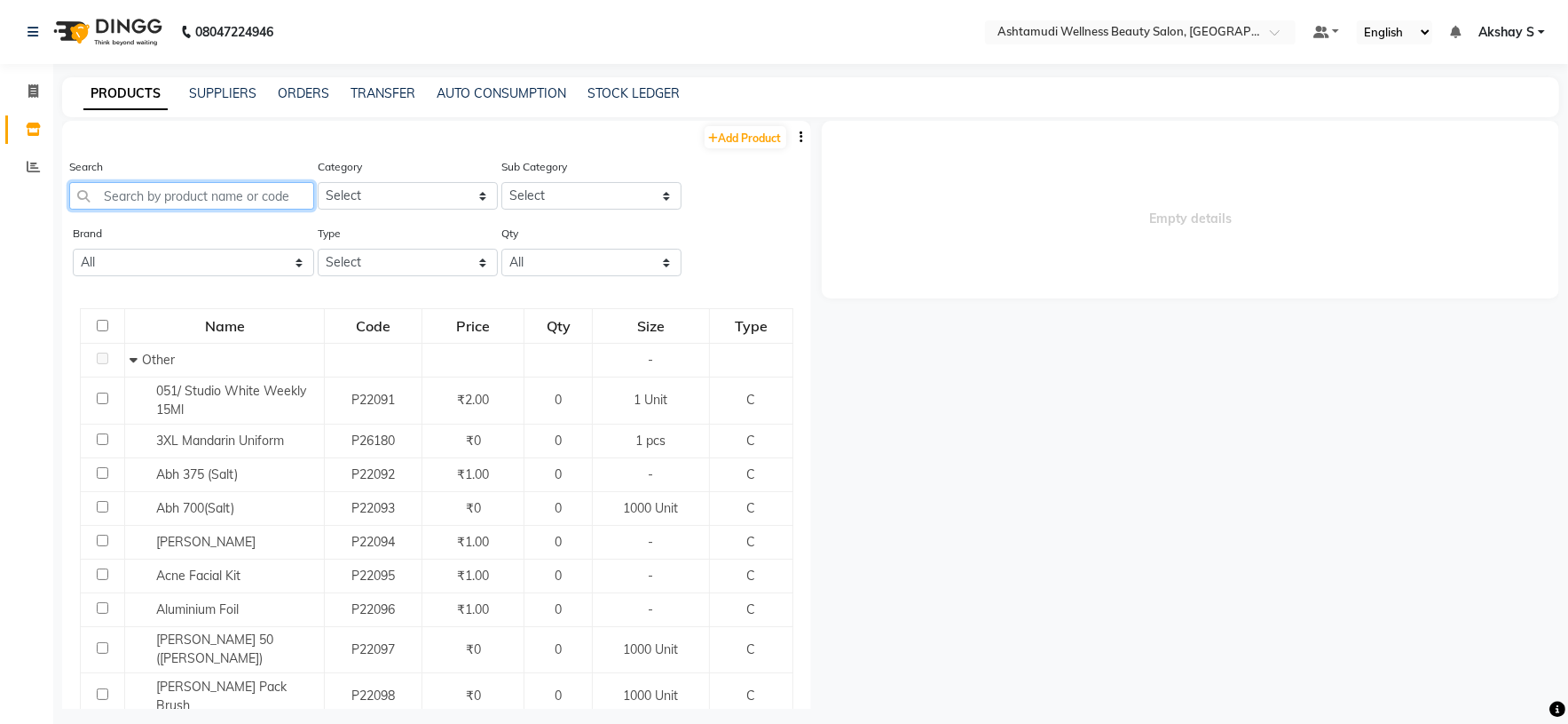
paste input "Matrix So Color Sr-Rv.62_90 Ml"
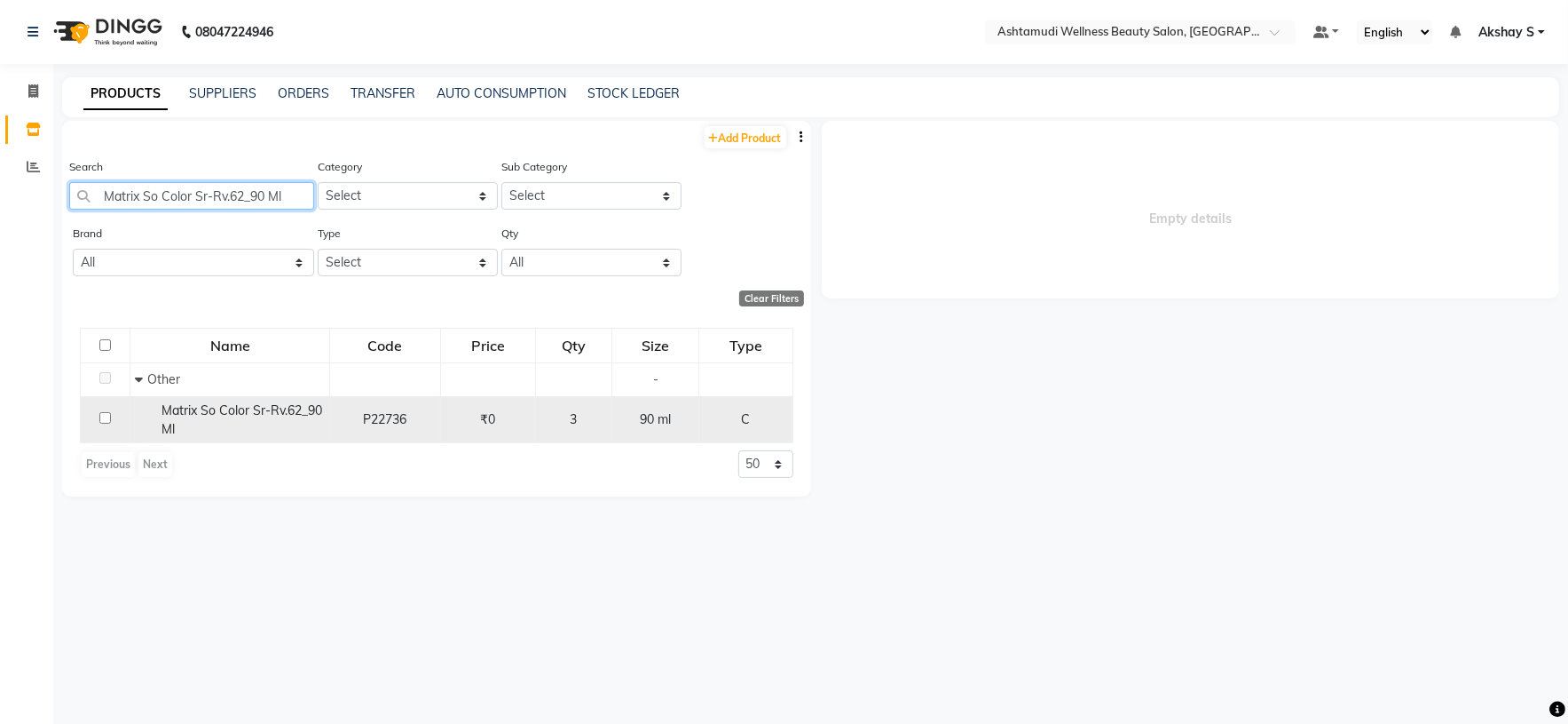
type input "Matrix So Color Sr-Rv.62_90 Ml"
click at [274, 413] on span "Matrix So Color Sr-Rv.62_90 Ml" at bounding box center [241, 419] width 160 height 35
select select
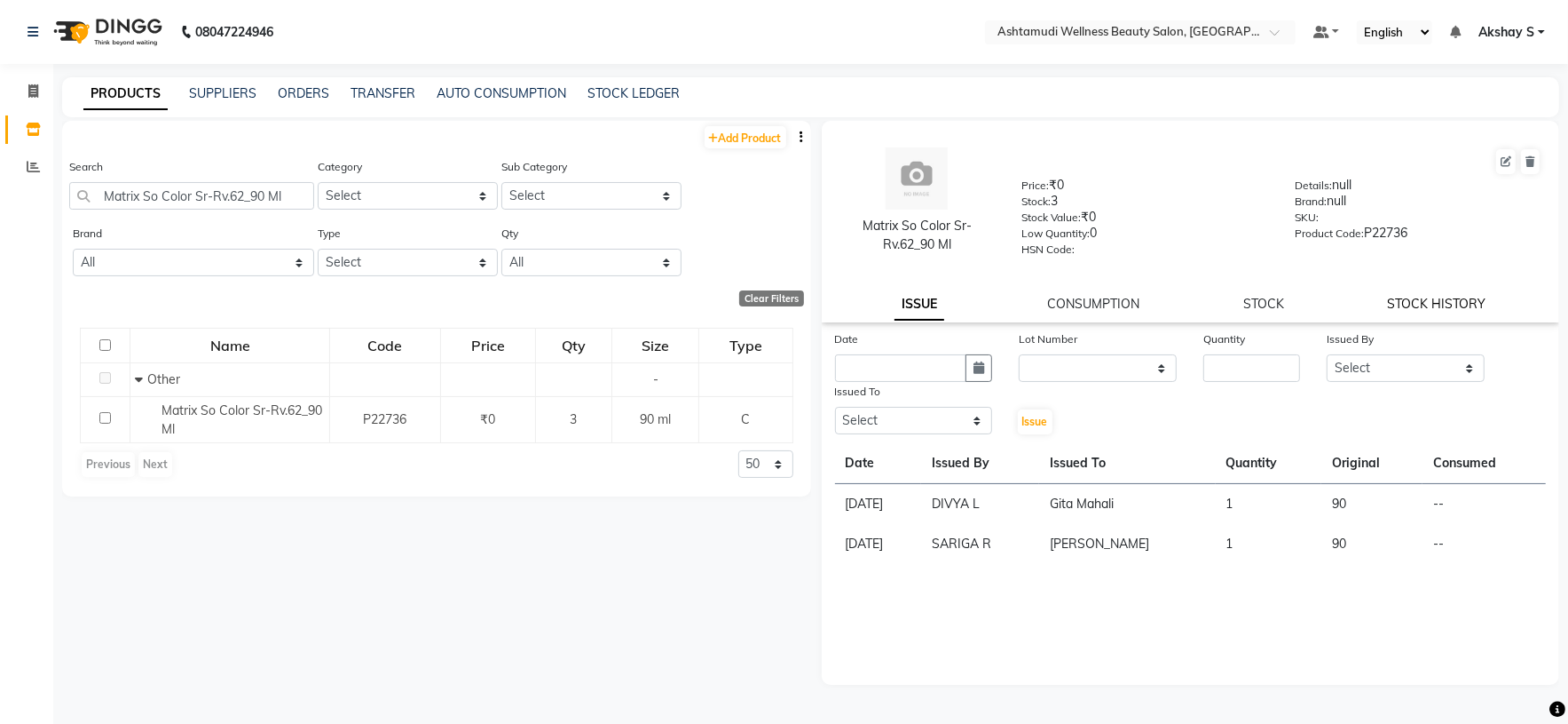
click at [1457, 312] on link "STOCK HISTORY" at bounding box center [1437, 304] width 99 height 16
select select "all"
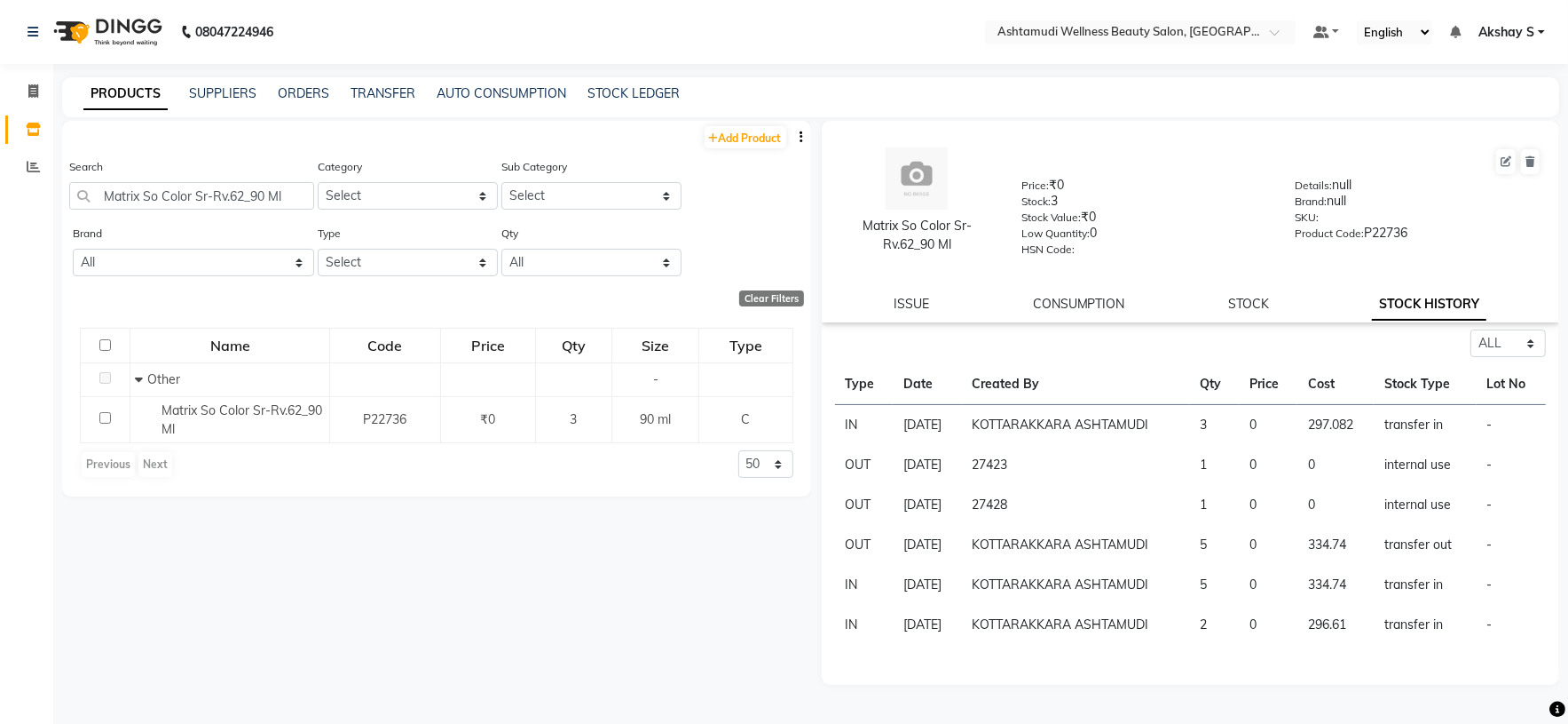
click at [218, 178] on div "Search Matrix So Color Sr-Rv.62_90 Ml" at bounding box center [192, 183] width 245 height 52
click at [212, 204] on input "Matrix So Color Sr-Rv.62_90 Ml" at bounding box center [192, 196] width 245 height 28
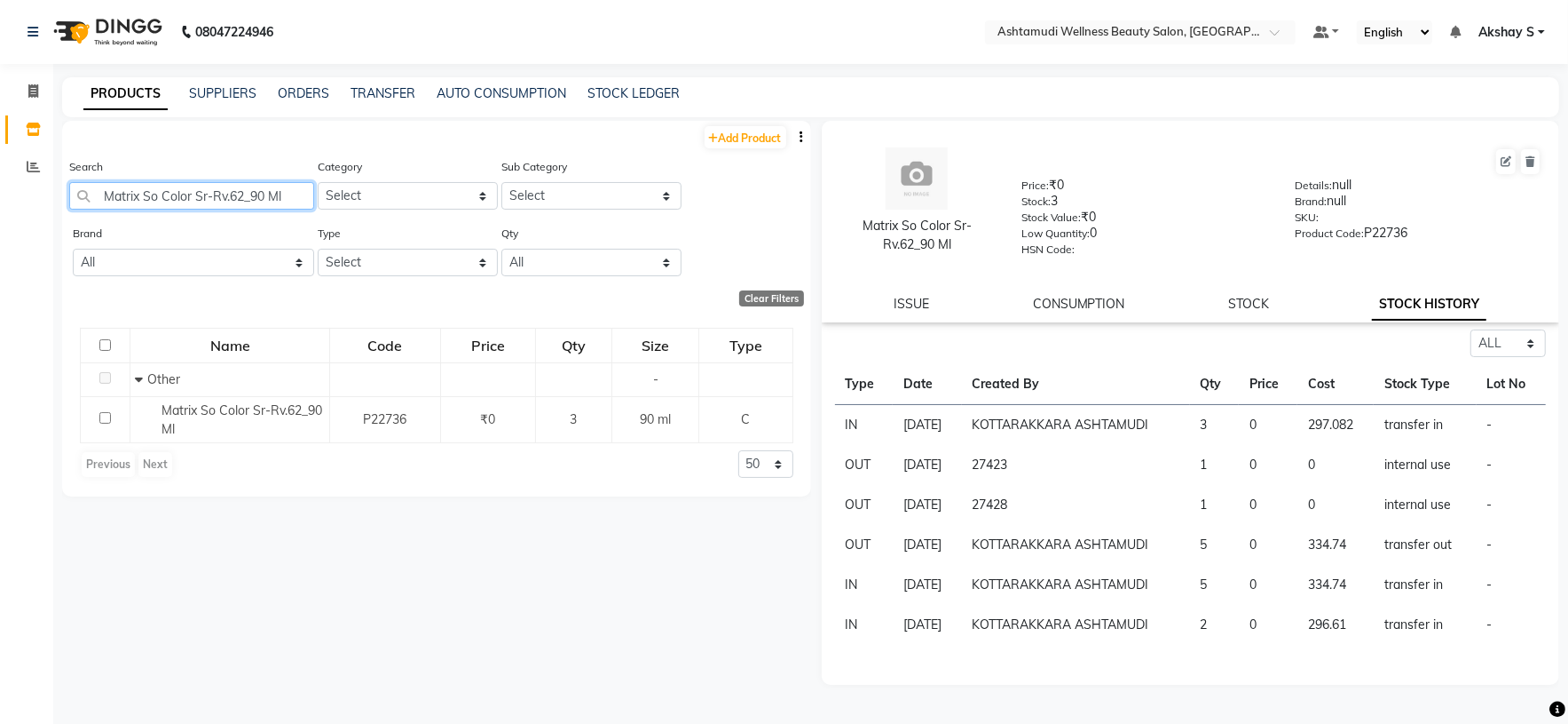
paste input "Sch Spa Essence Anti Hair Loss Serum 8X 1"
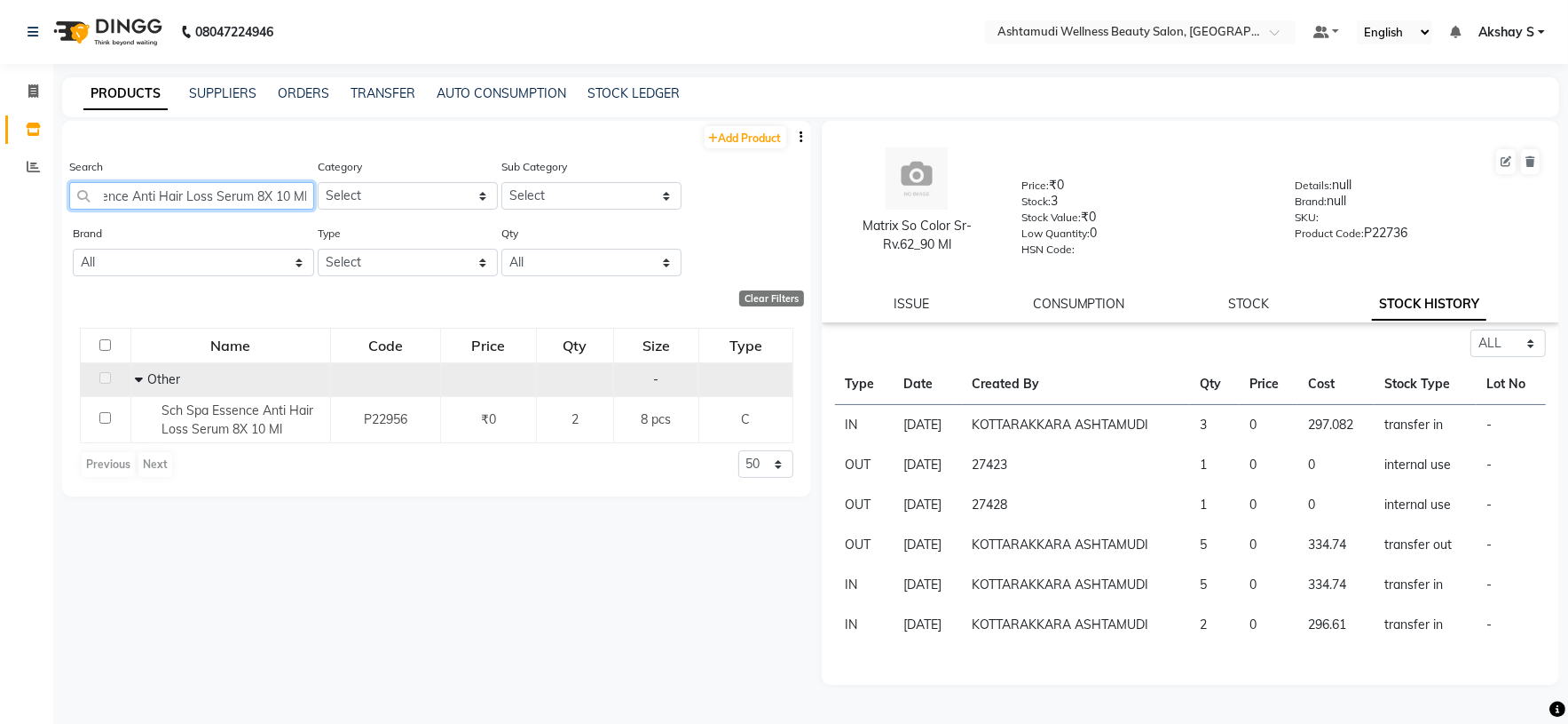
type input "Sch Spa Essence Anti Hair Loss Serum 8X 10 Ml"
click at [221, 395] on td "Other" at bounding box center [230, 379] width 200 height 34
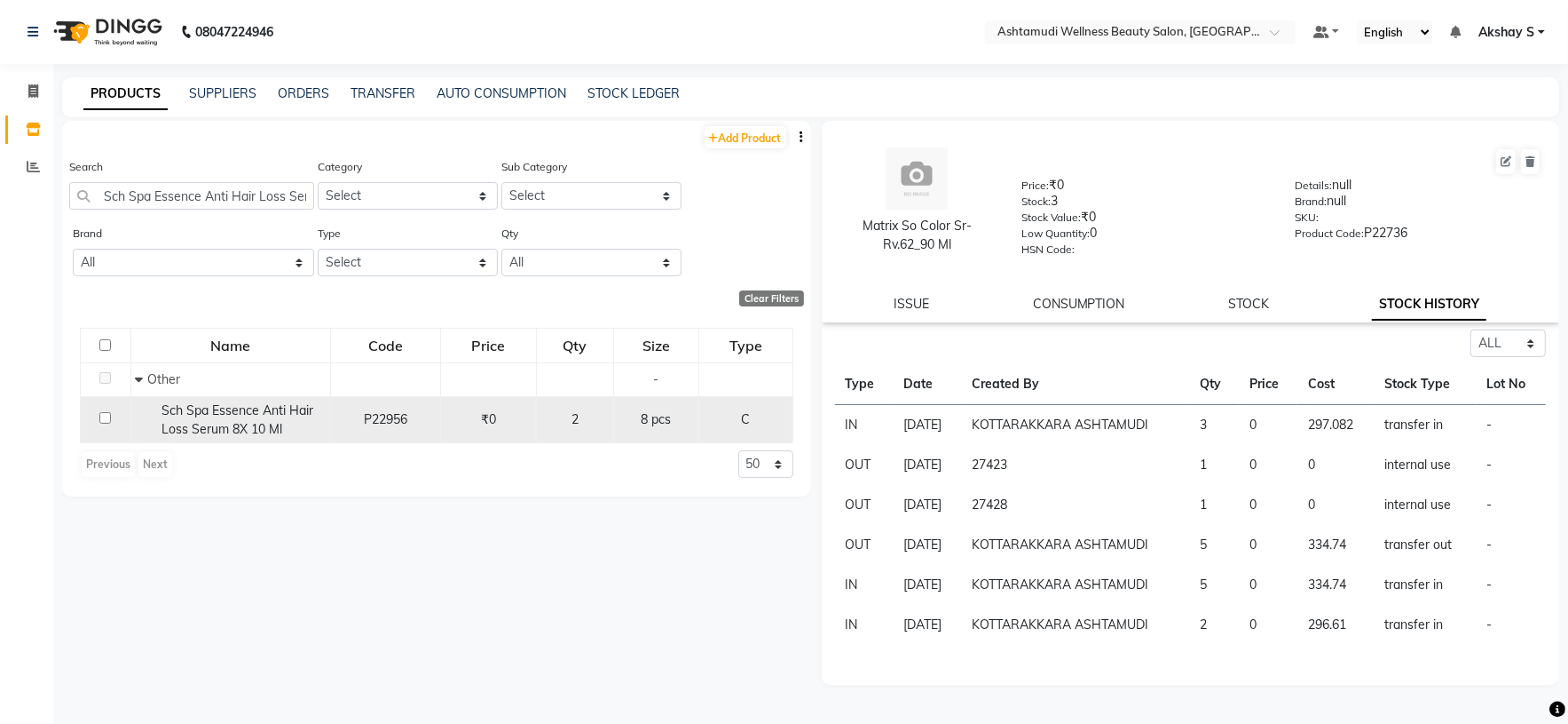
click at [220, 429] on span "Sch Spa Essence Anti Hair Loss Serum 8X 10 Ml" at bounding box center [237, 419] width 152 height 35
select select "all"
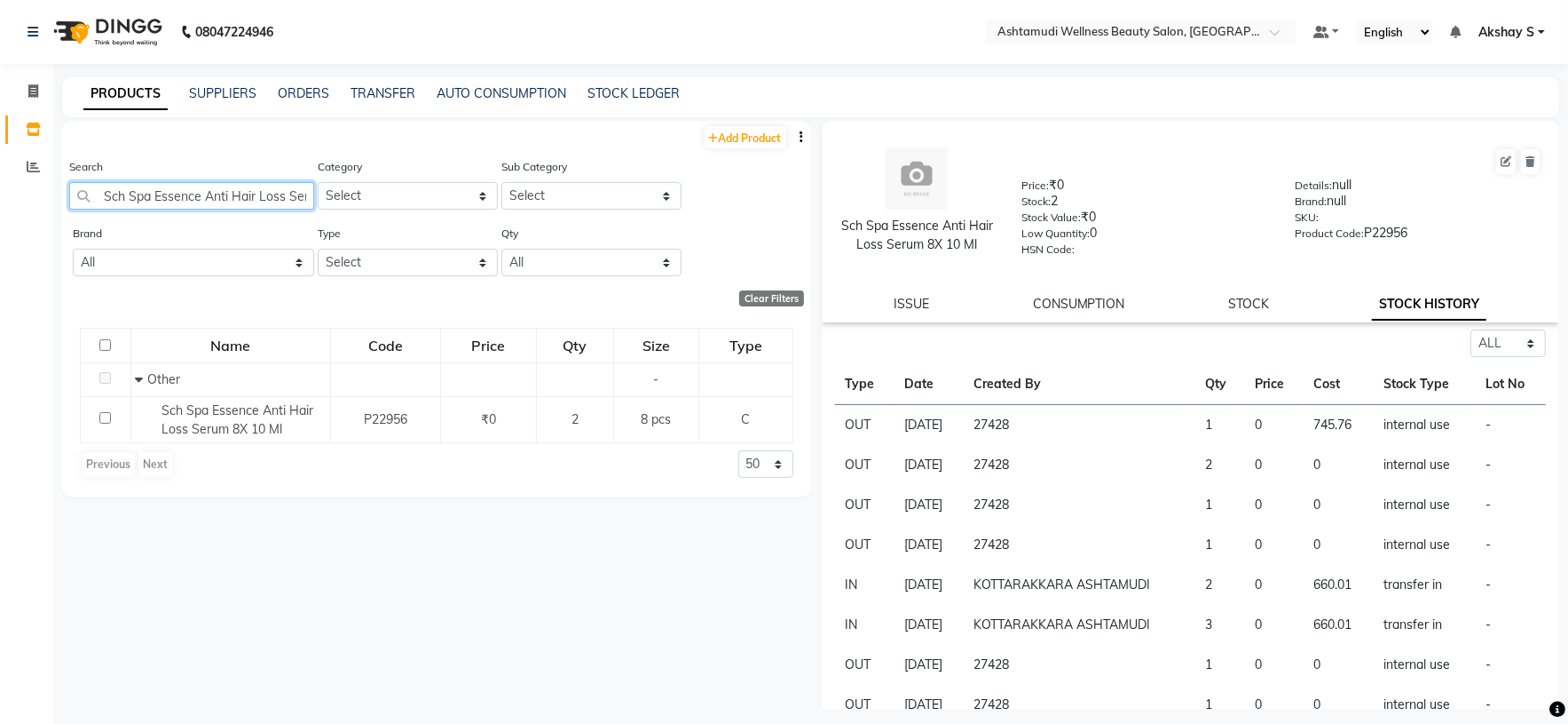
click at [152, 206] on input "Sch Spa Essence Anti Hair Loss Serum 8X 10 Ml" at bounding box center [192, 196] width 245 height 28
paste input "ilk & Sheen Protein Egg Shampoo 1 Ltr"
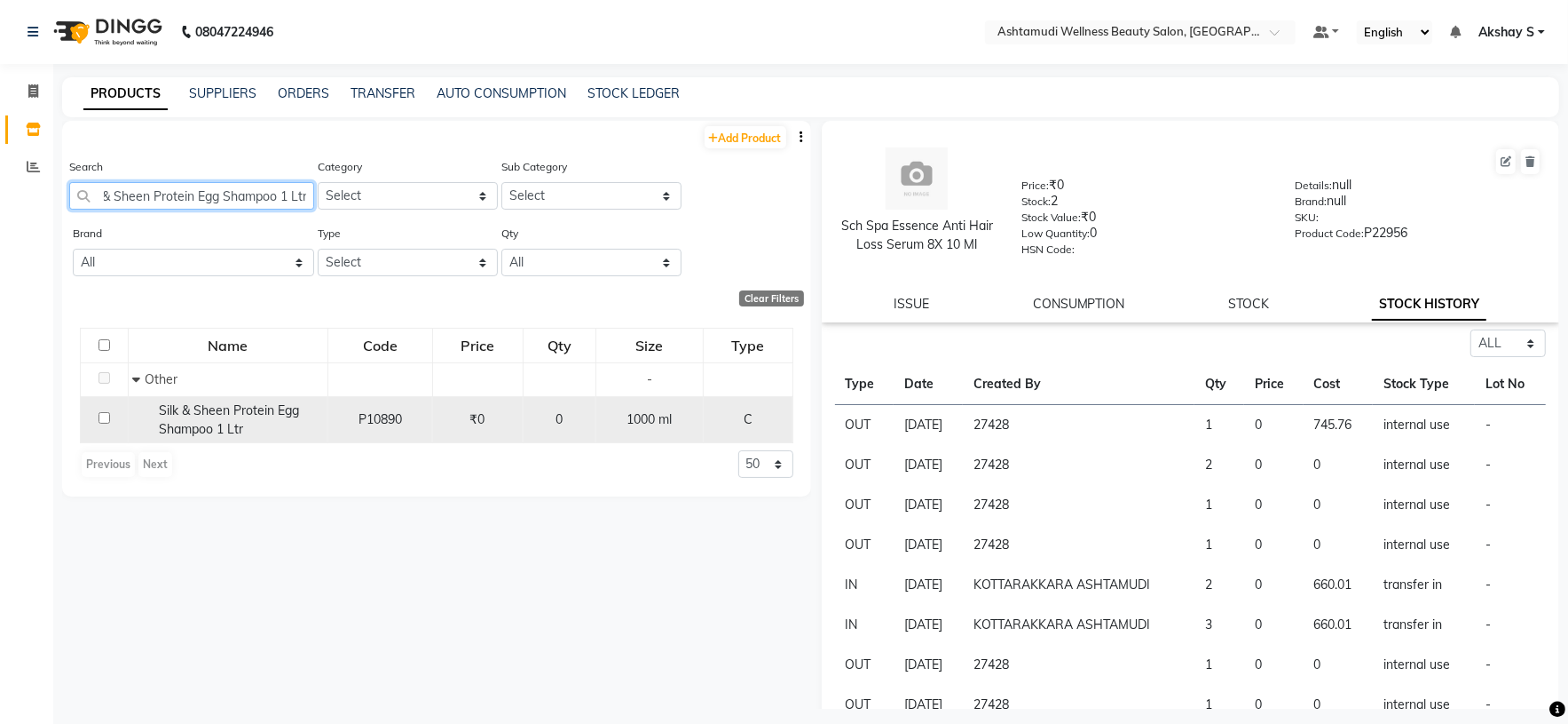
type input "Silk & Sheen Protein Egg Shampoo 1 Ltr"
drag, startPoint x: 241, startPoint y: 412, endPoint x: 221, endPoint y: 425, distance: 23.9
click at [239, 413] on span "Silk & Sheen Protein Egg Shampoo 1 Ltr" at bounding box center [229, 419] width 140 height 35
select select "all"
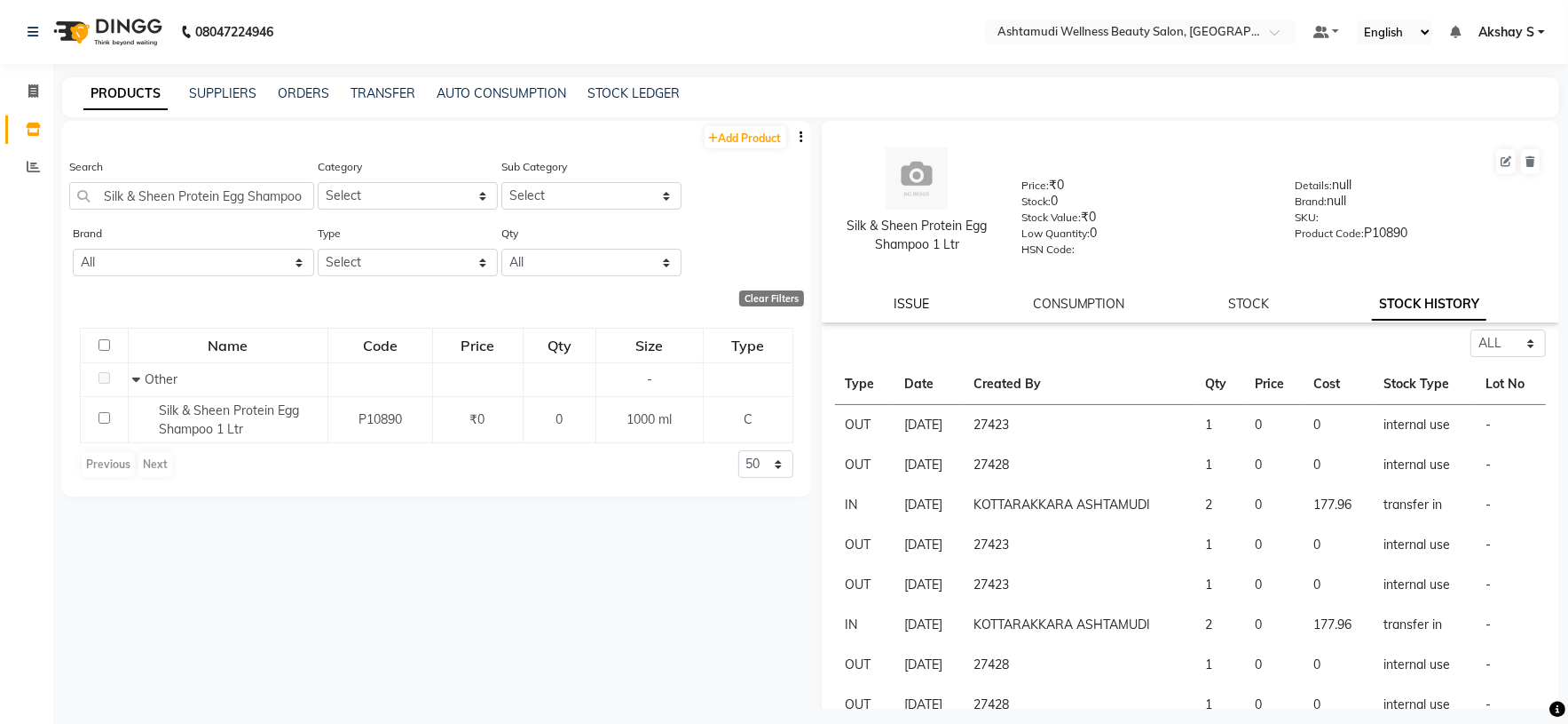
click at [907, 309] on link "ISSUE" at bounding box center [913, 304] width 36 height 16
select select
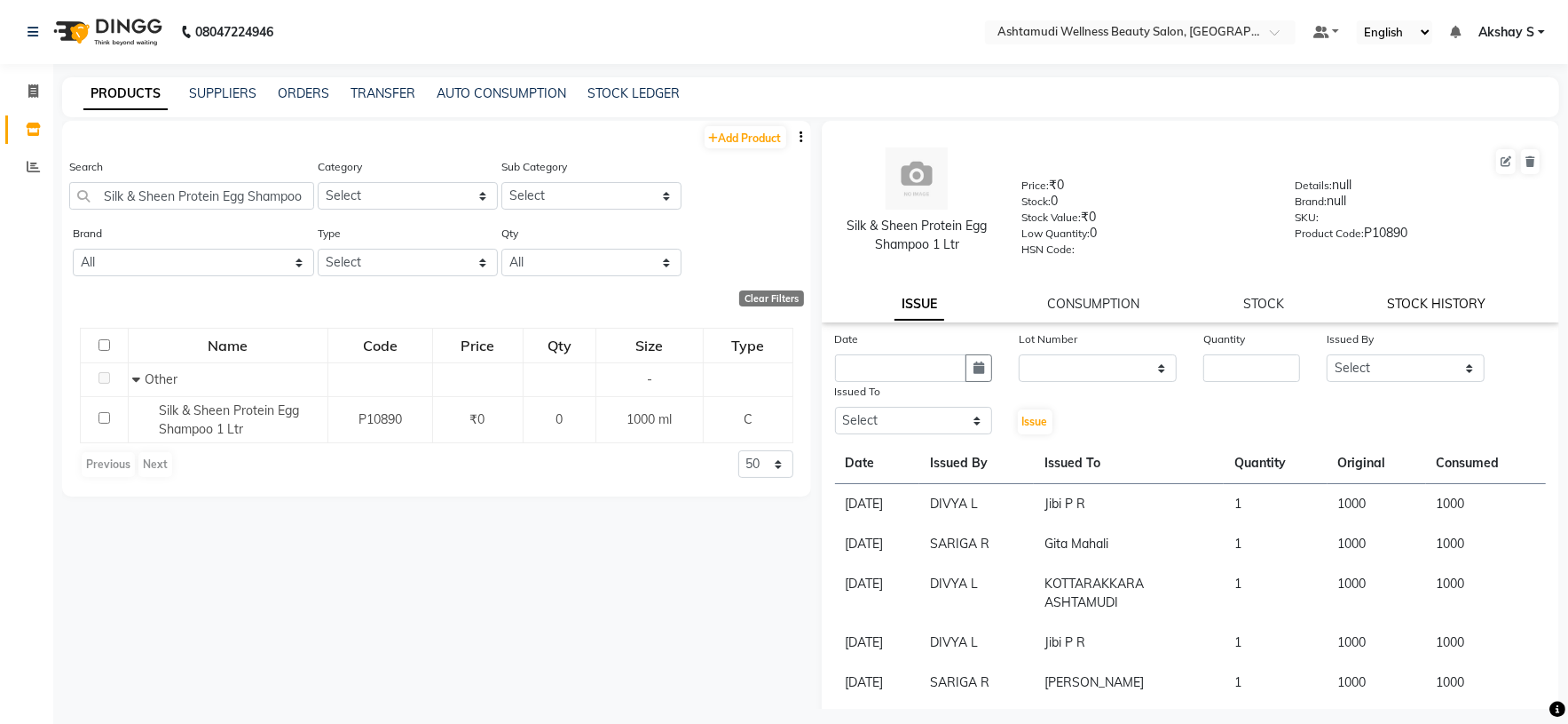
click at [1407, 305] on link "STOCK HISTORY" at bounding box center [1437, 304] width 99 height 16
select select "all"
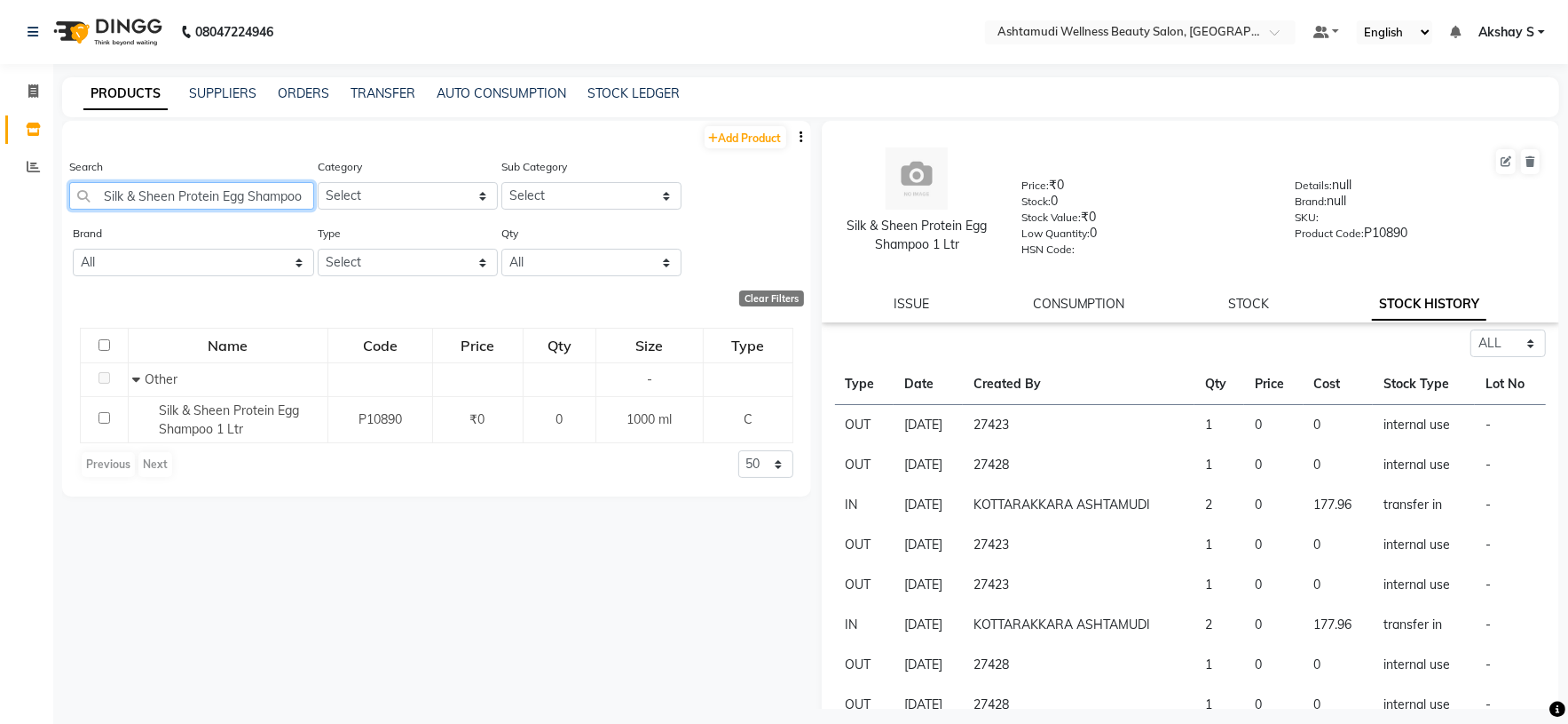
click at [191, 196] on input "Silk & Sheen Protein Egg Shampoo 1 Ltr" at bounding box center [192, 196] width 245 height 28
click at [190, 196] on input "Silk & Sheen Protein Egg Shampoo 1 Ltr" at bounding box center [192, 196] width 245 height 28
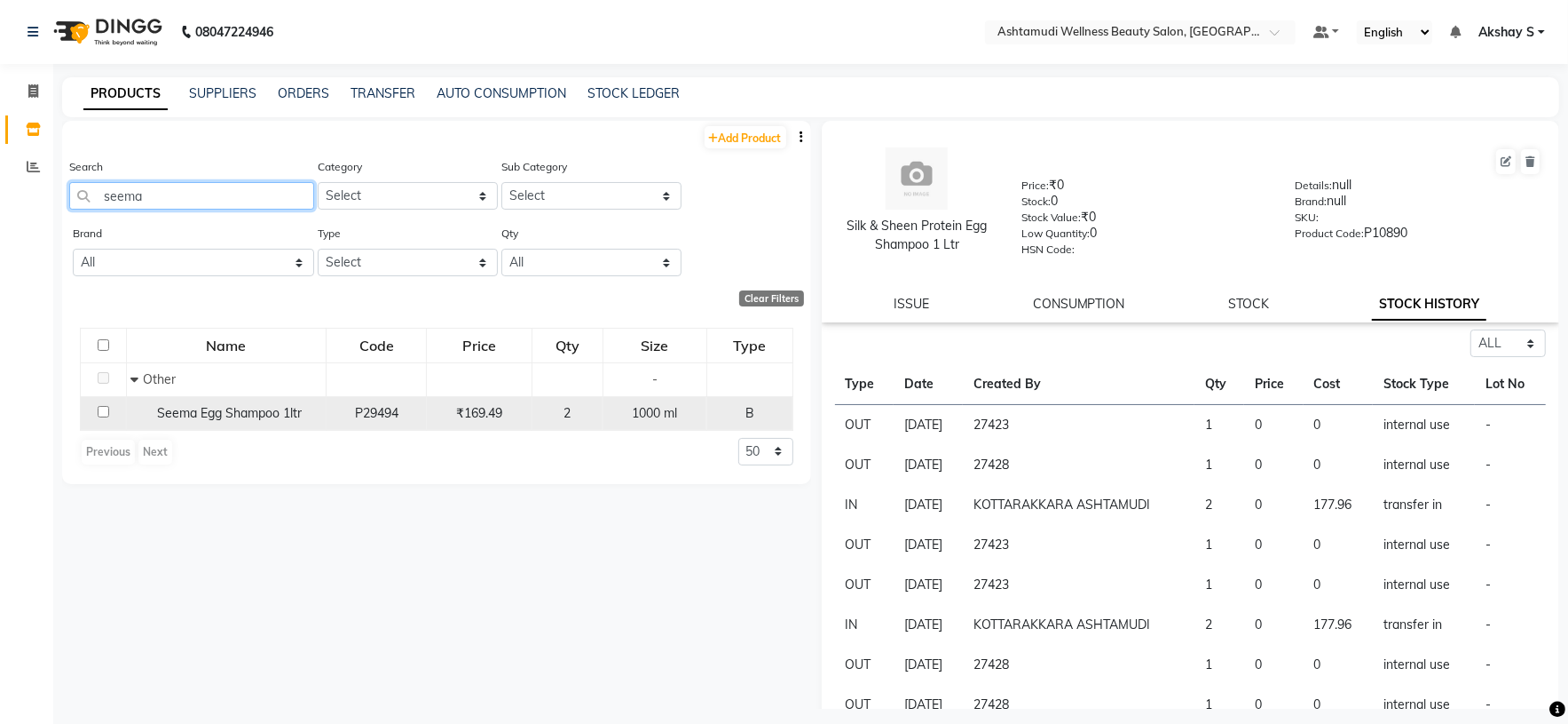
type input "seema"
click at [280, 416] on span "Seema Egg Shampoo 1ltr" at bounding box center [230, 412] width 144 height 16
select select "all"
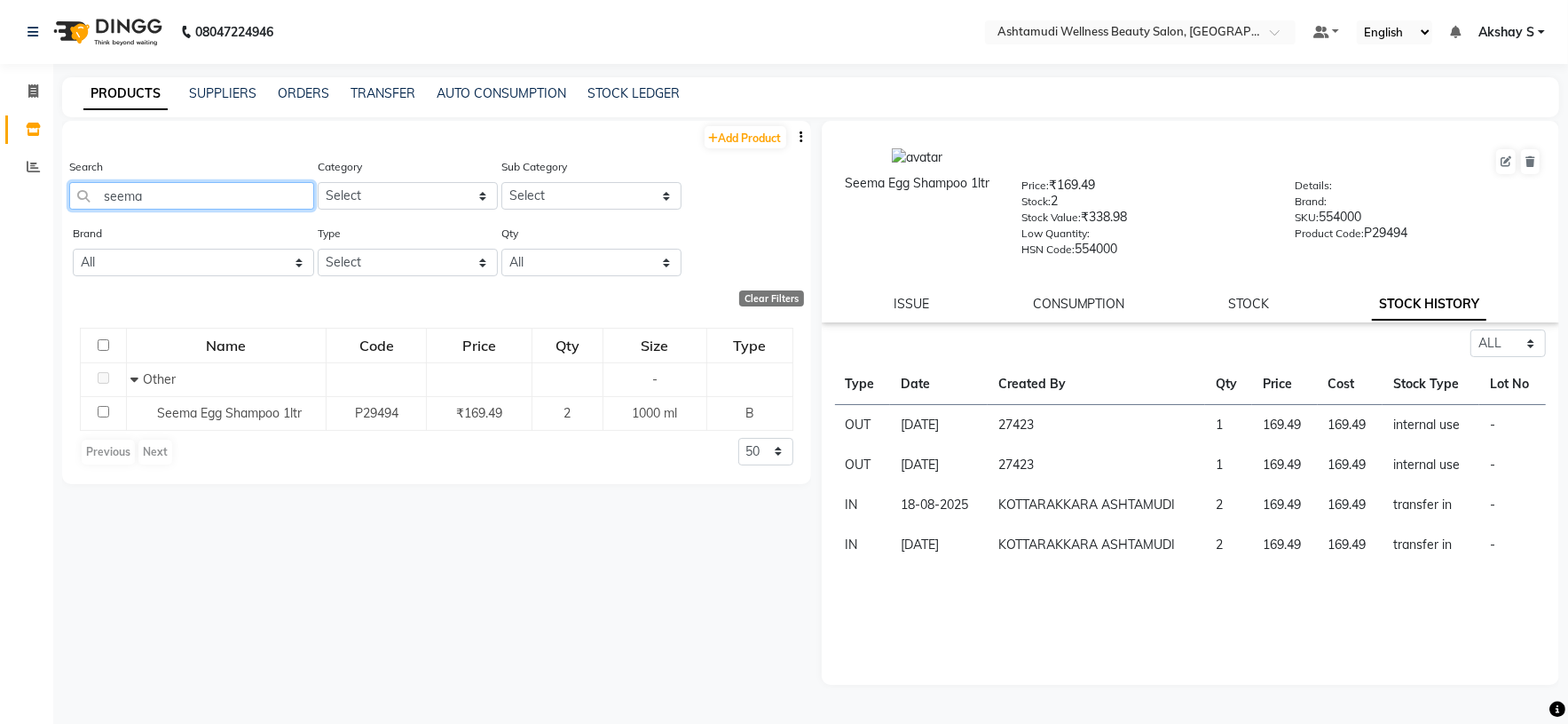
drag, startPoint x: 190, startPoint y: 196, endPoint x: 73, endPoint y: 150, distance: 125.7
click at [94, 188] on input "seema" at bounding box center [192, 196] width 245 height 28
paste input "Silk&Sheen pedimani shampoo1 ltr"
type input "Silk&Sheen pedimani shampoo1 ltr"
click at [195, 196] on input "Silk&Sheen pedimani shampoo1 ltr" at bounding box center [192, 196] width 245 height 28
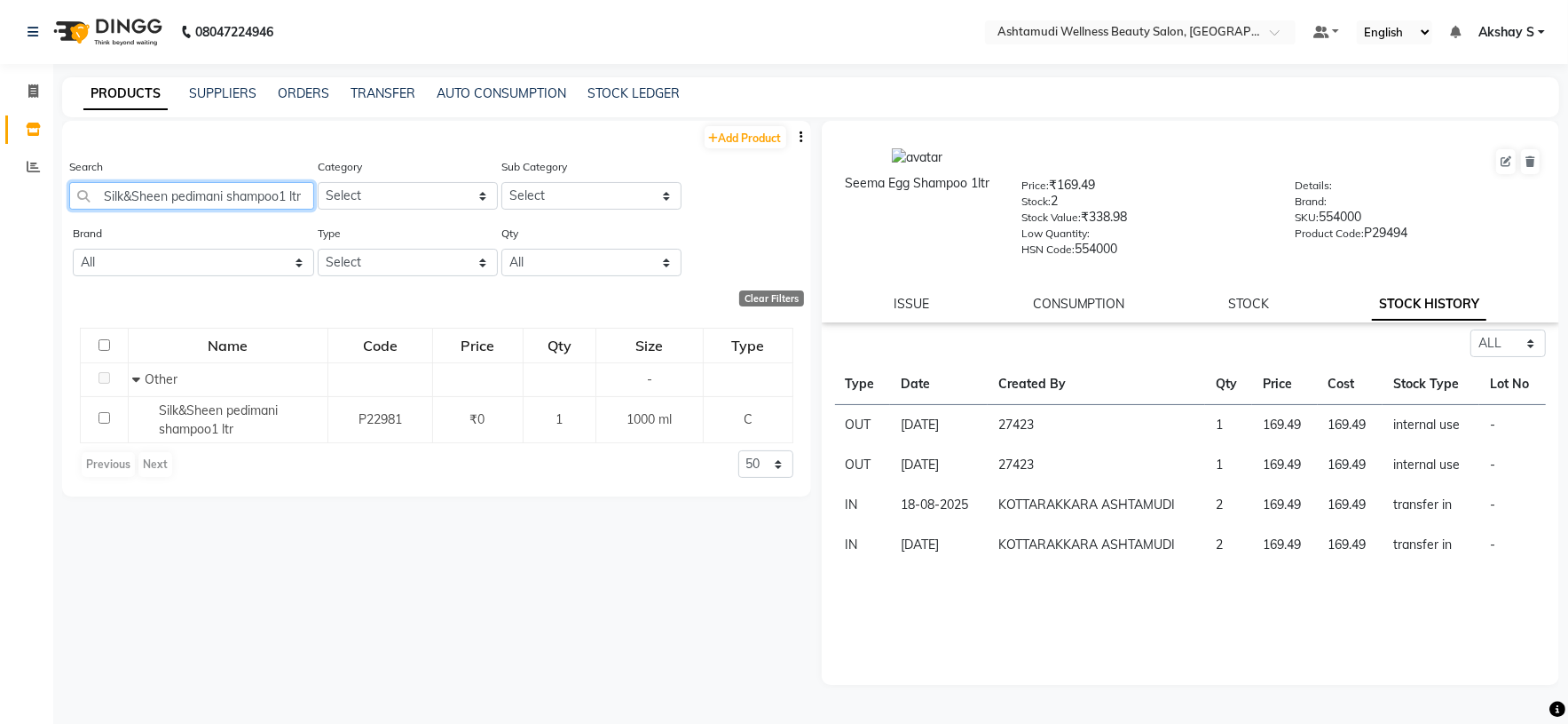
click at [195, 196] on input "Silk&Sheen pedimani shampoo1 ltr" at bounding box center [192, 196] width 245 height 28
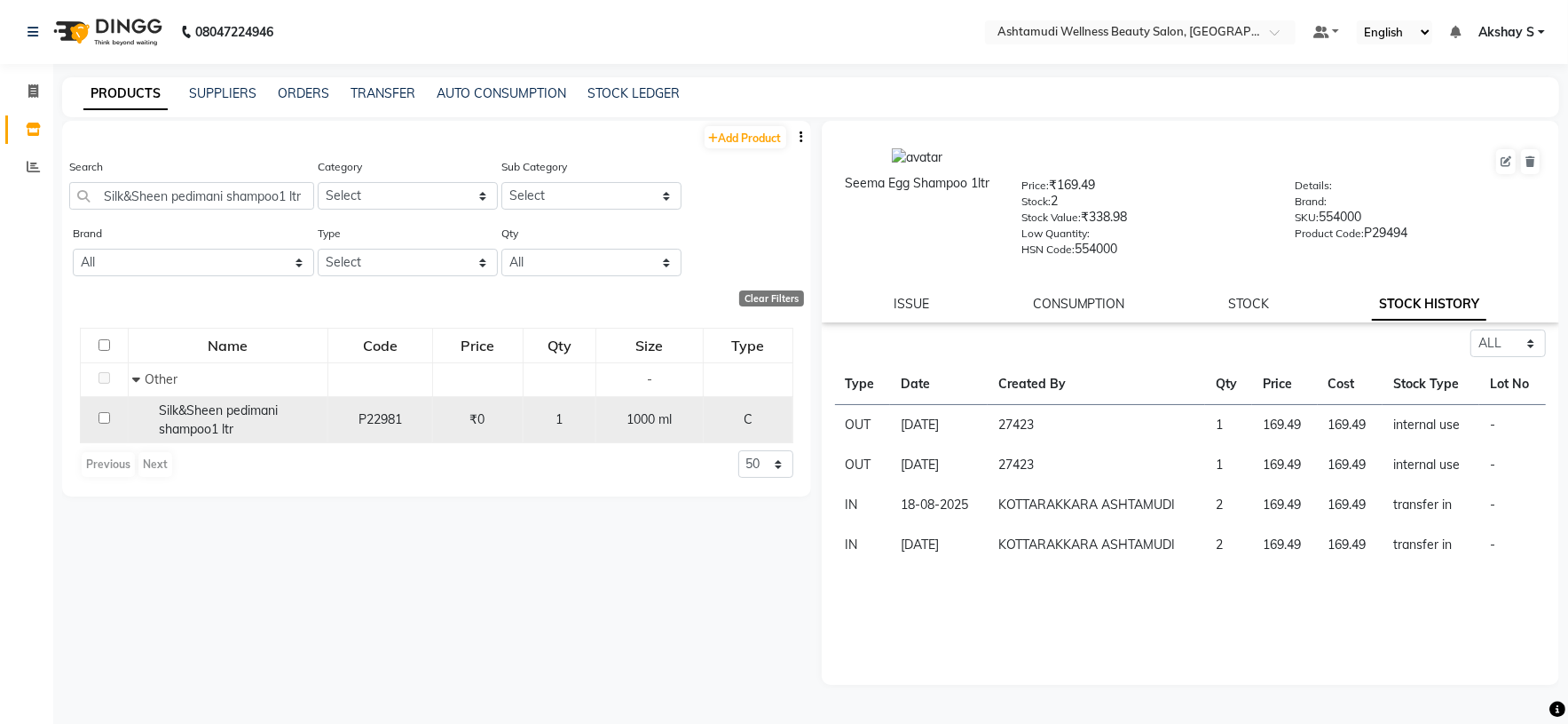
click at [218, 417] on span "Silk&Sheen pedimani shampoo1 ltr" at bounding box center [218, 419] width 119 height 35
select select "all"
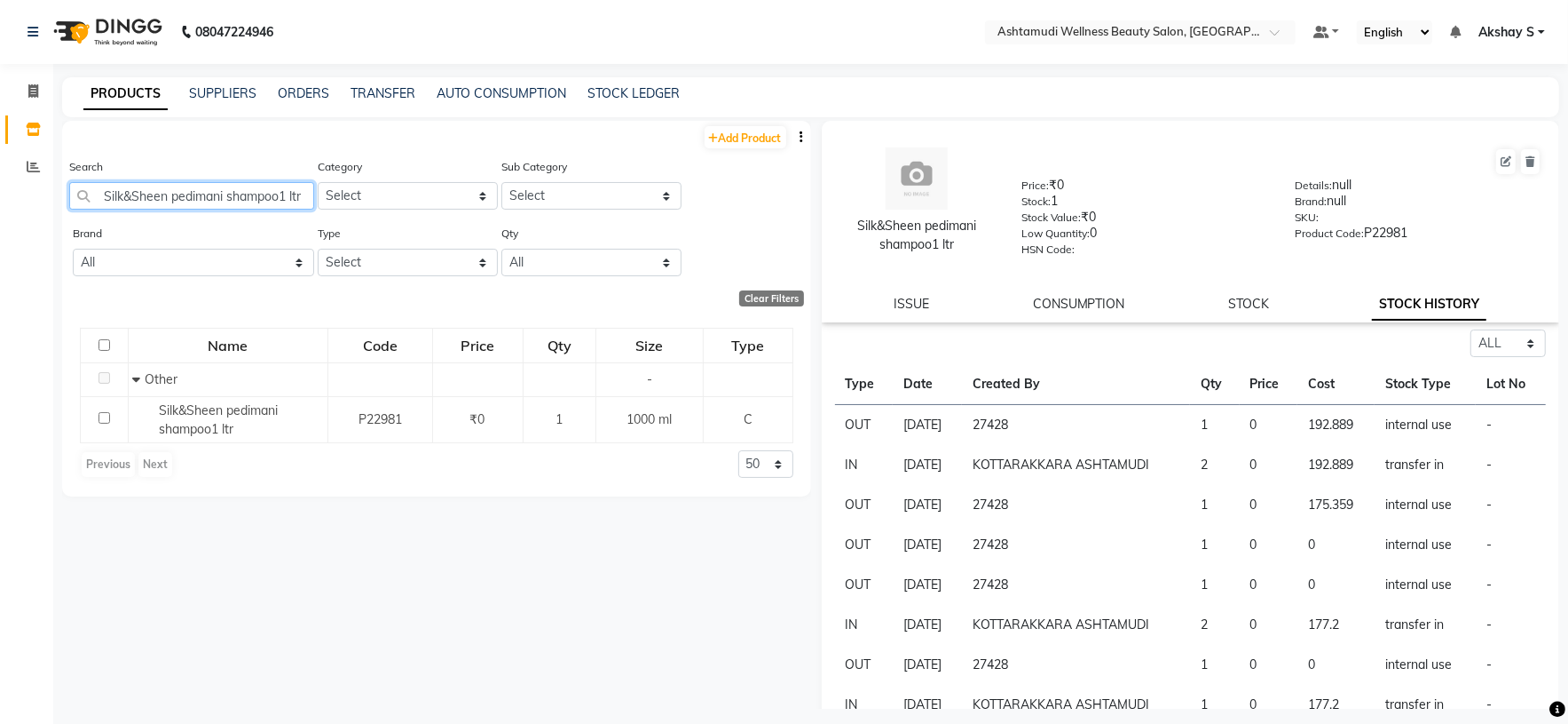
click at [215, 208] on input "Silk&Sheen pedimani shampoo1 ltr" at bounding box center [192, 196] width 245 height 28
click at [215, 206] on input "Silk&Sheen pedimani shampoo1 ltr" at bounding box center [192, 196] width 245 height 28
paste input "Biosoft Charcoal Cream Wax 800 Ml"
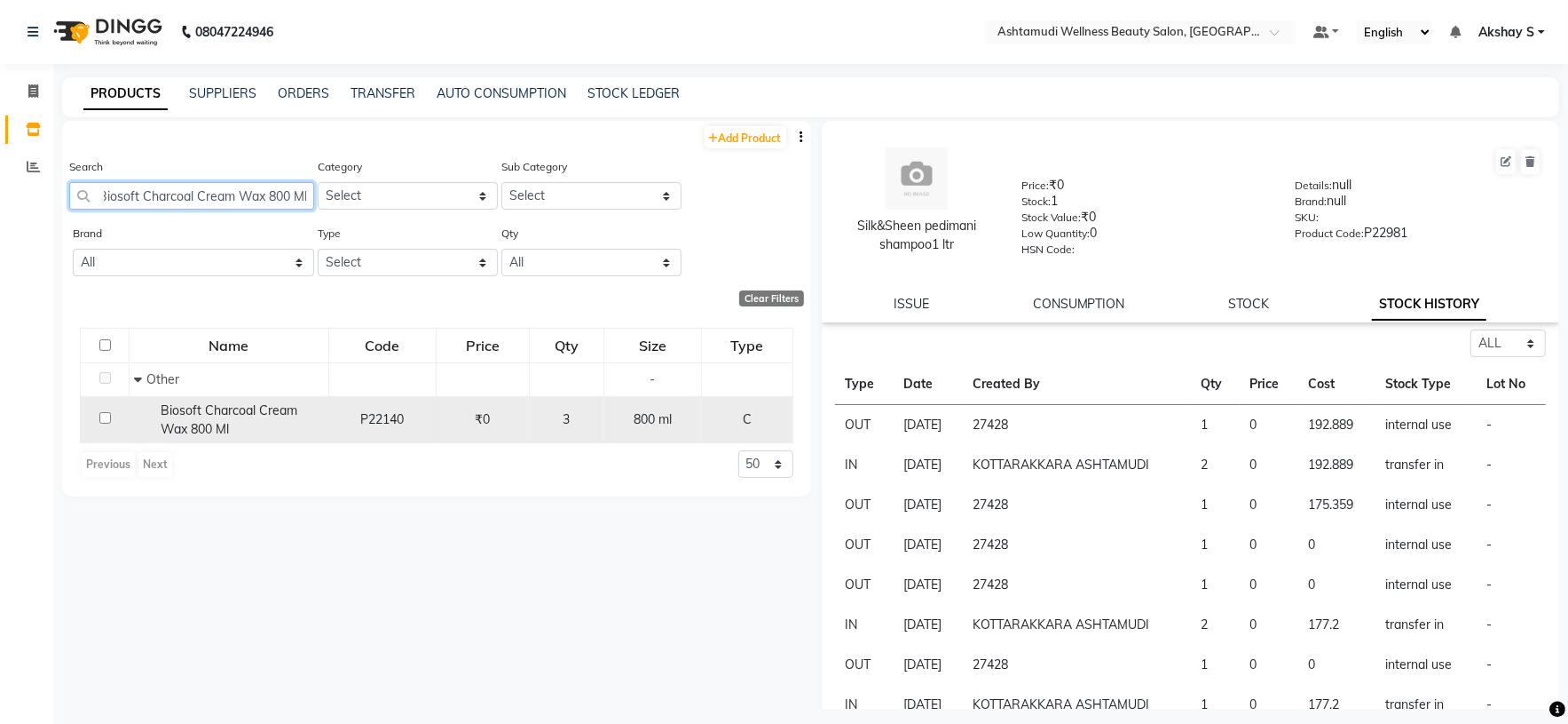
type input "Biosoft Charcoal Cream Wax 800 Ml"
click at [228, 414] on span "Biosoft Charcoal Cream Wax 800 Ml" at bounding box center [228, 419] width 136 height 35
select select "all"
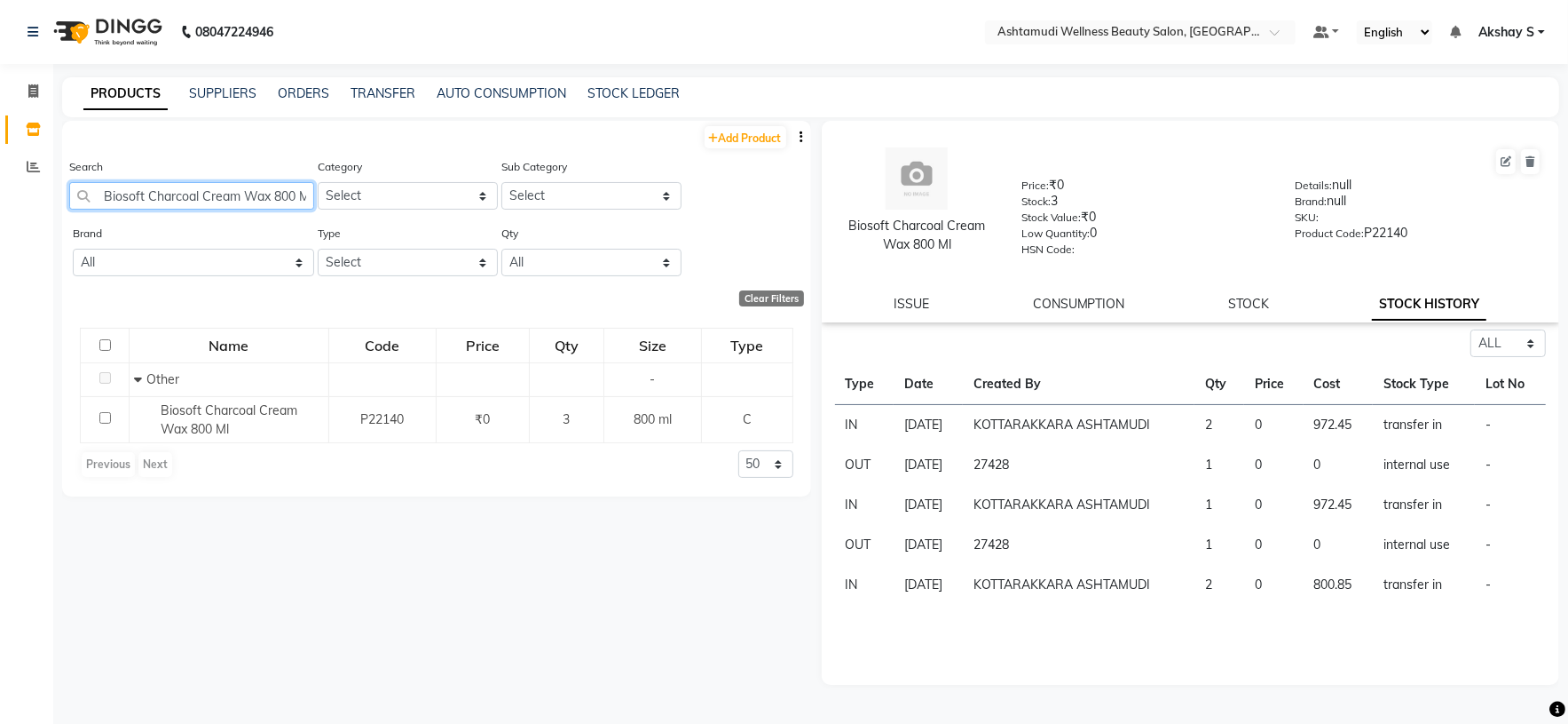
click at [218, 199] on input "Biosoft Charcoal Cream Wax 800 Ml" at bounding box center [192, 196] width 245 height 28
paste input "EYELASHES 53"
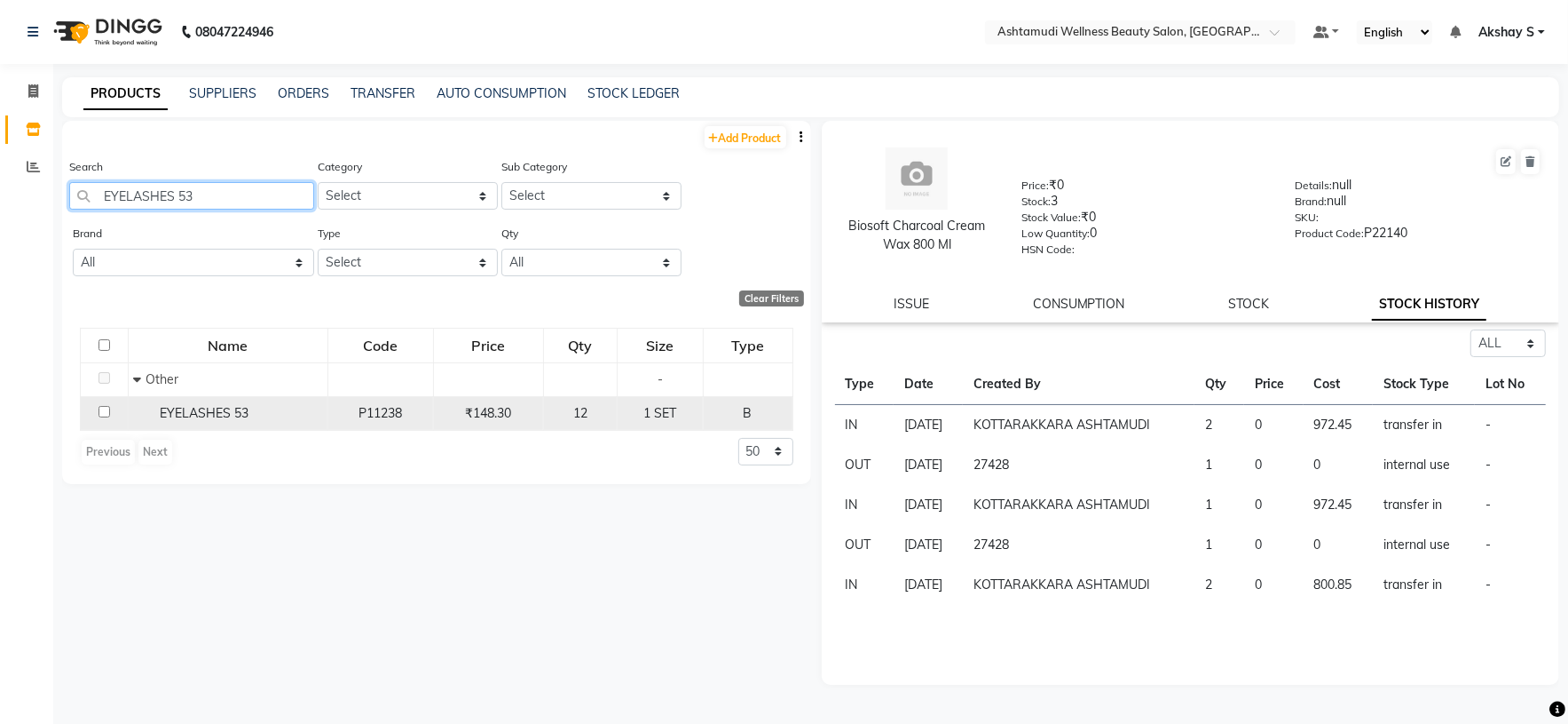
type input "EYELASHES 53"
click at [204, 422] on div "EYELASHES 53" at bounding box center [228, 412] width 190 height 19
select select "all"
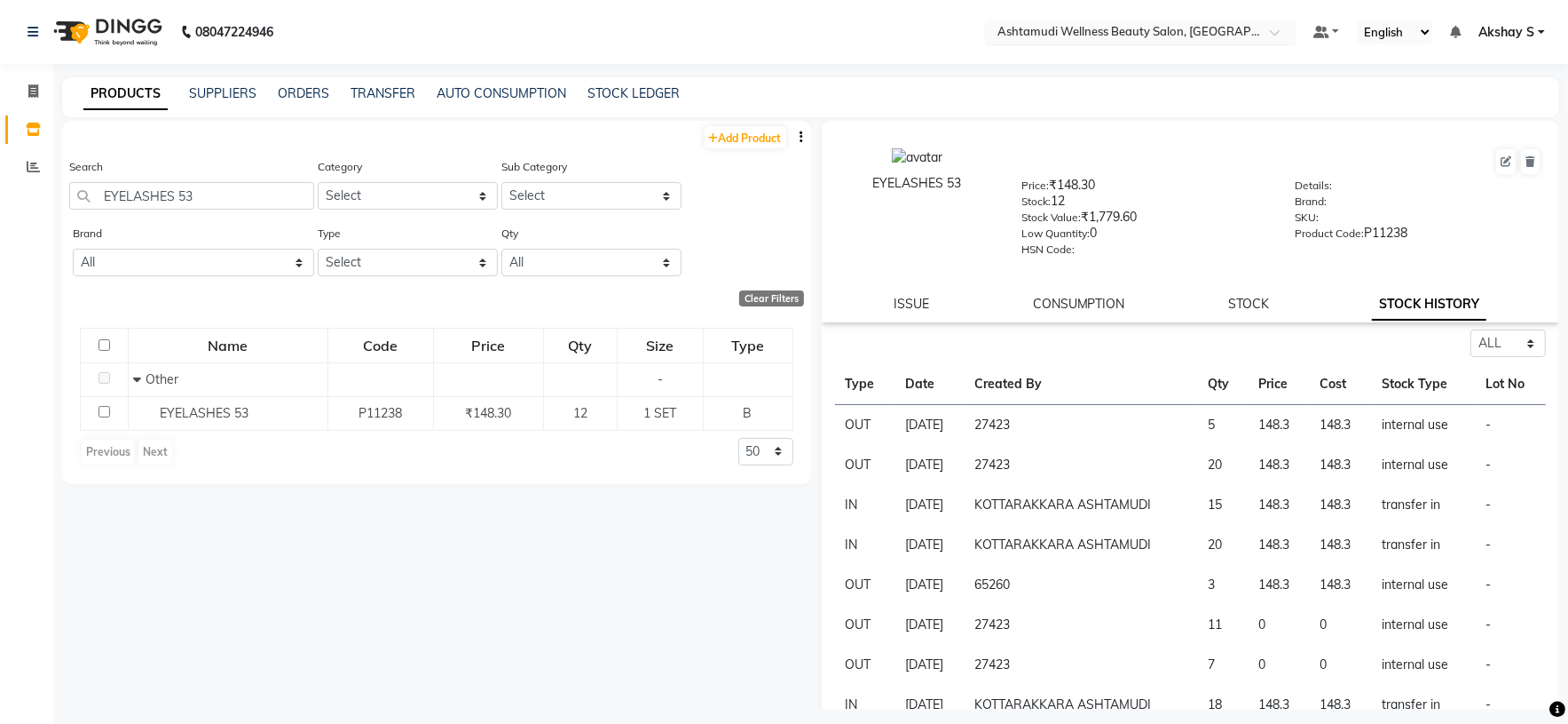
click at [1155, 35] on input "text" at bounding box center [1122, 34] width 257 height 18
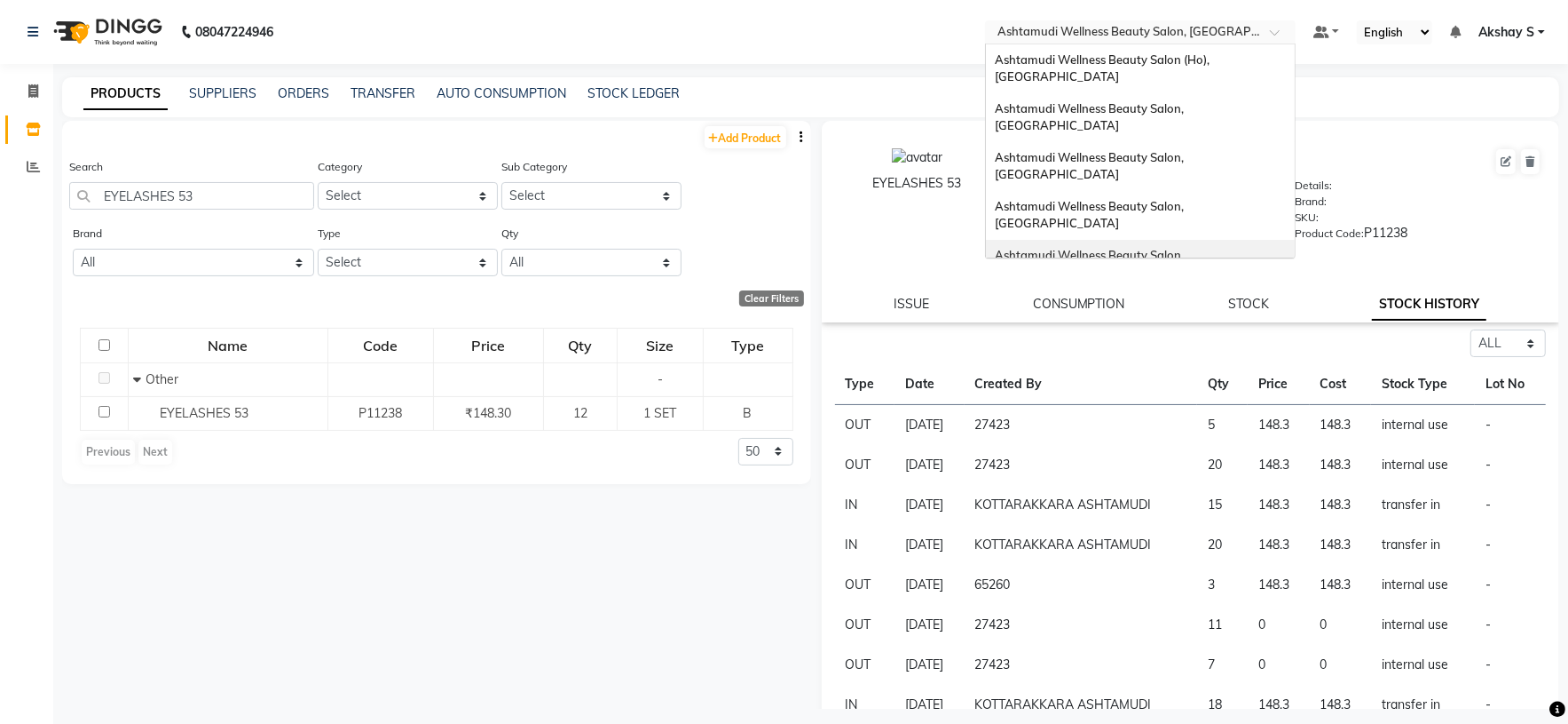
click at [1175, 247] on span "Ashtamudi Wellness Beauty Salon, Kottiyam" at bounding box center [1090, 263] width 192 height 32
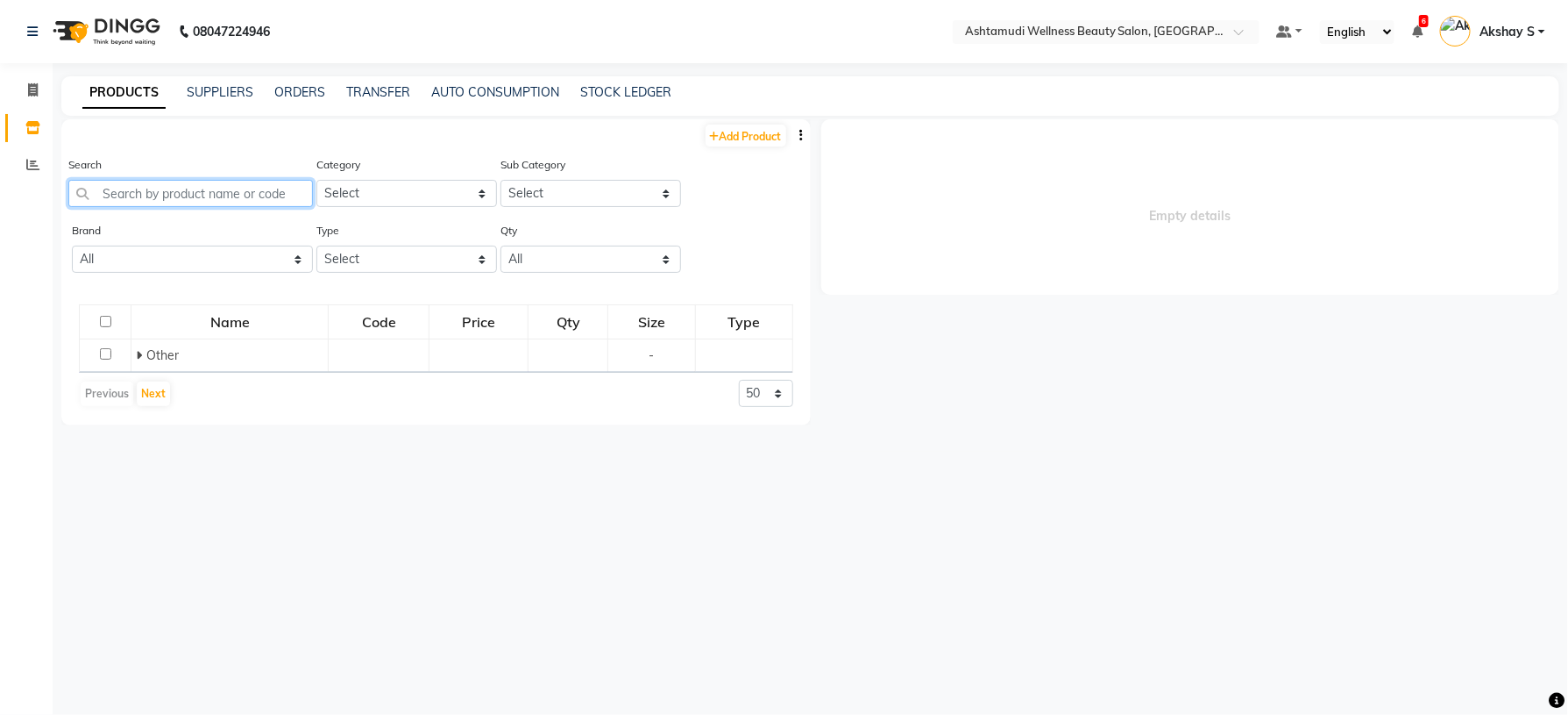
click at [162, 201] on input "text" at bounding box center [190, 193] width 244 height 27
paste input "Krone Probotox-X Keratin Sul.Free Cleanser 200 Ml"
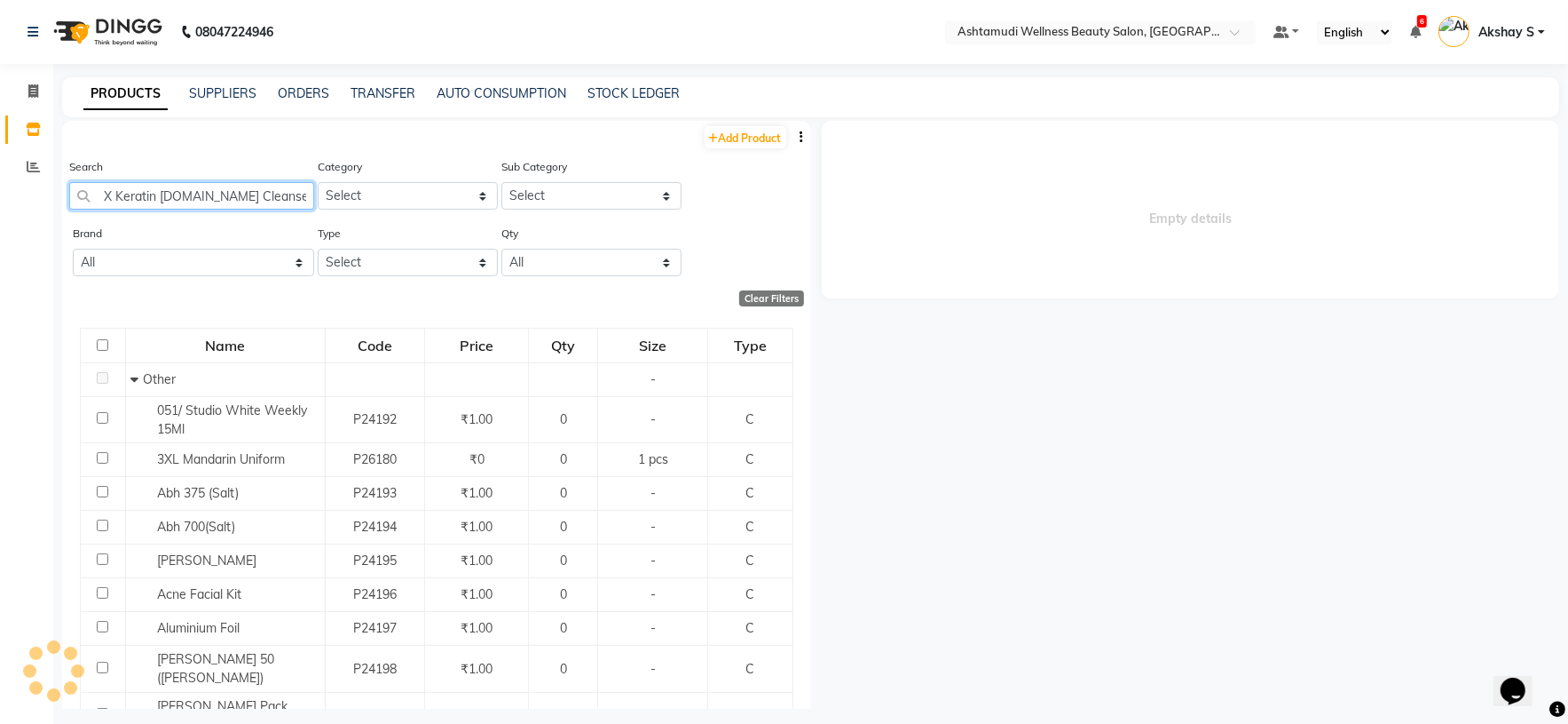
scroll to position [0, 88]
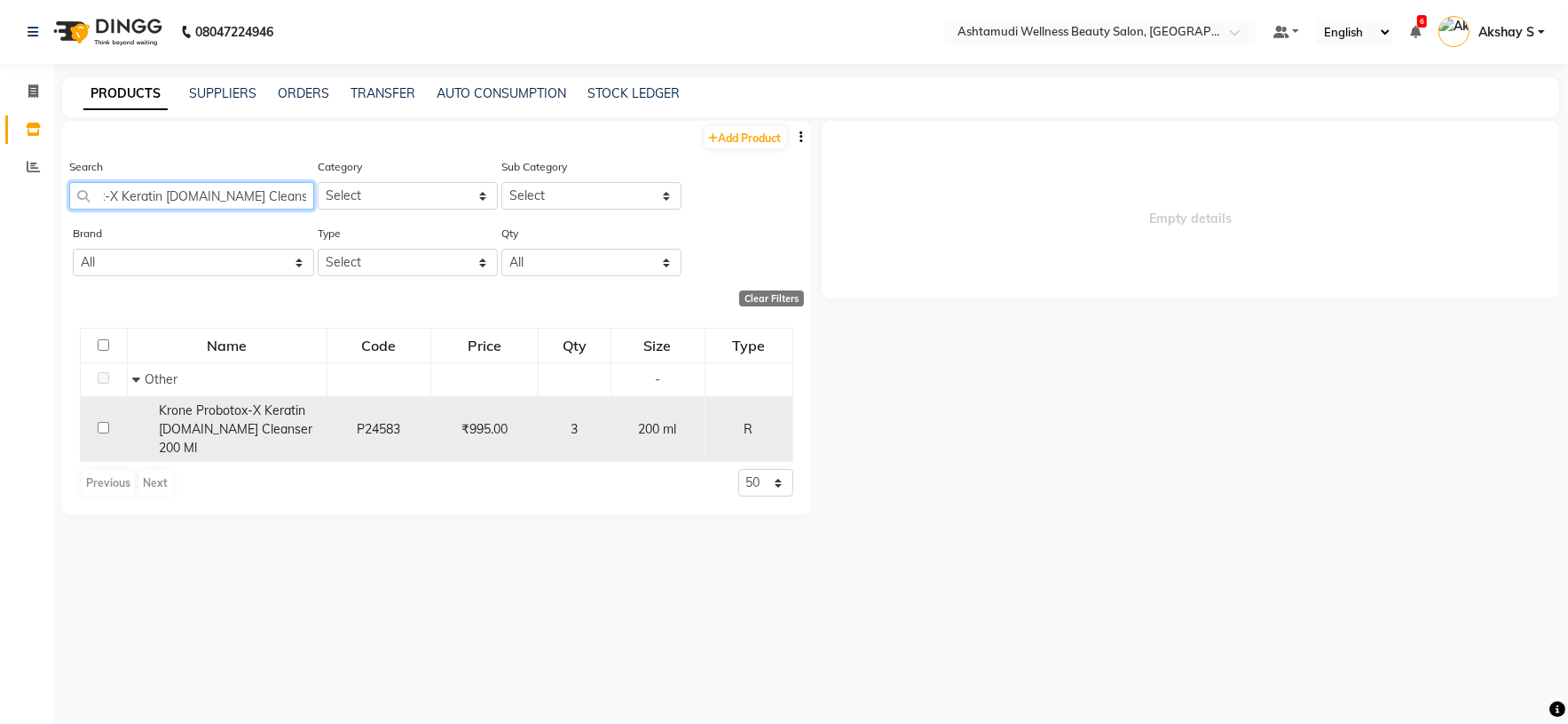
type input "Krone Probotox-X Keratin Sul.Free Cleanser 200 Ml"
click at [284, 416] on span "Krone Probotox-X Keratin Sul.Free Cleanser 200 Ml" at bounding box center [235, 429] width 153 height 53
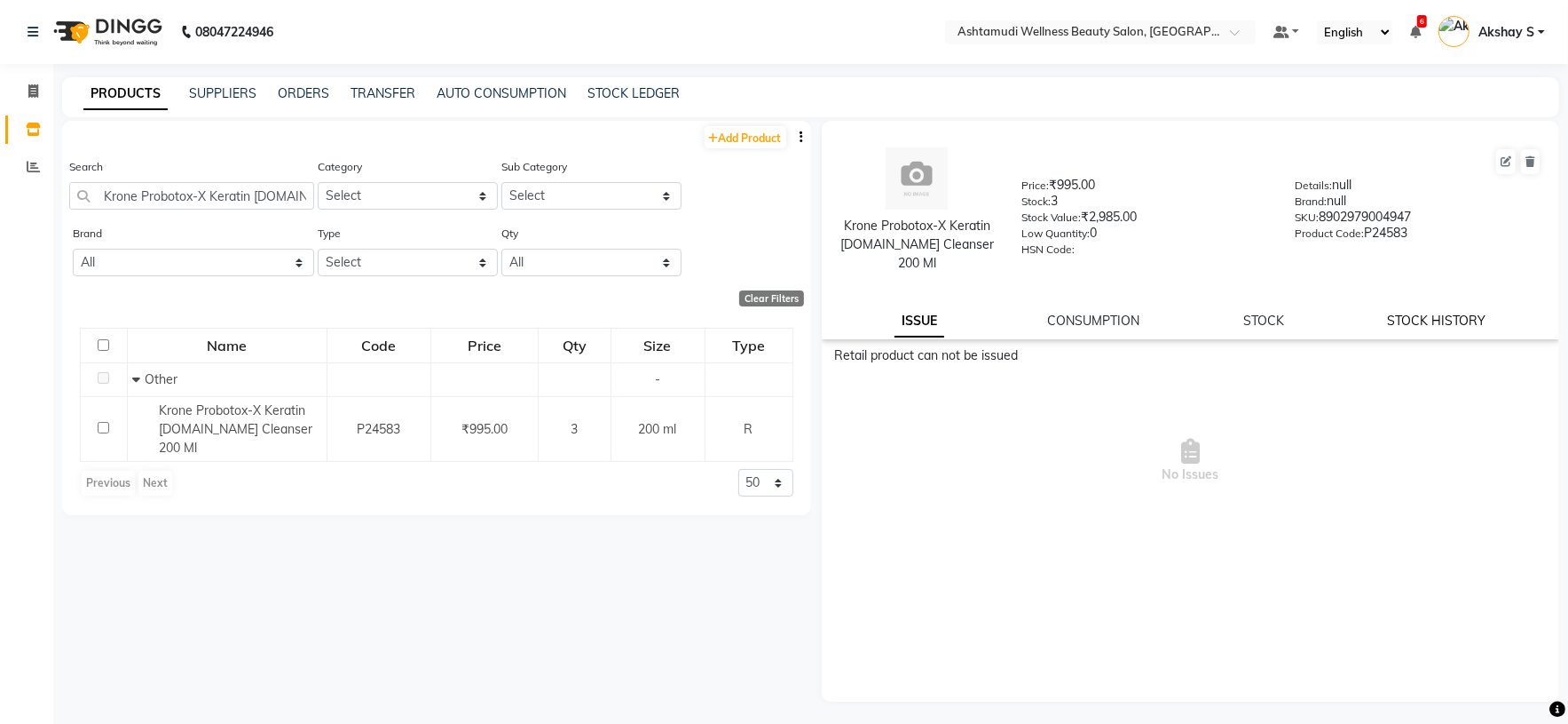
click at [1456, 313] on link "STOCK HISTORY" at bounding box center [1437, 320] width 99 height 16
select select "all"
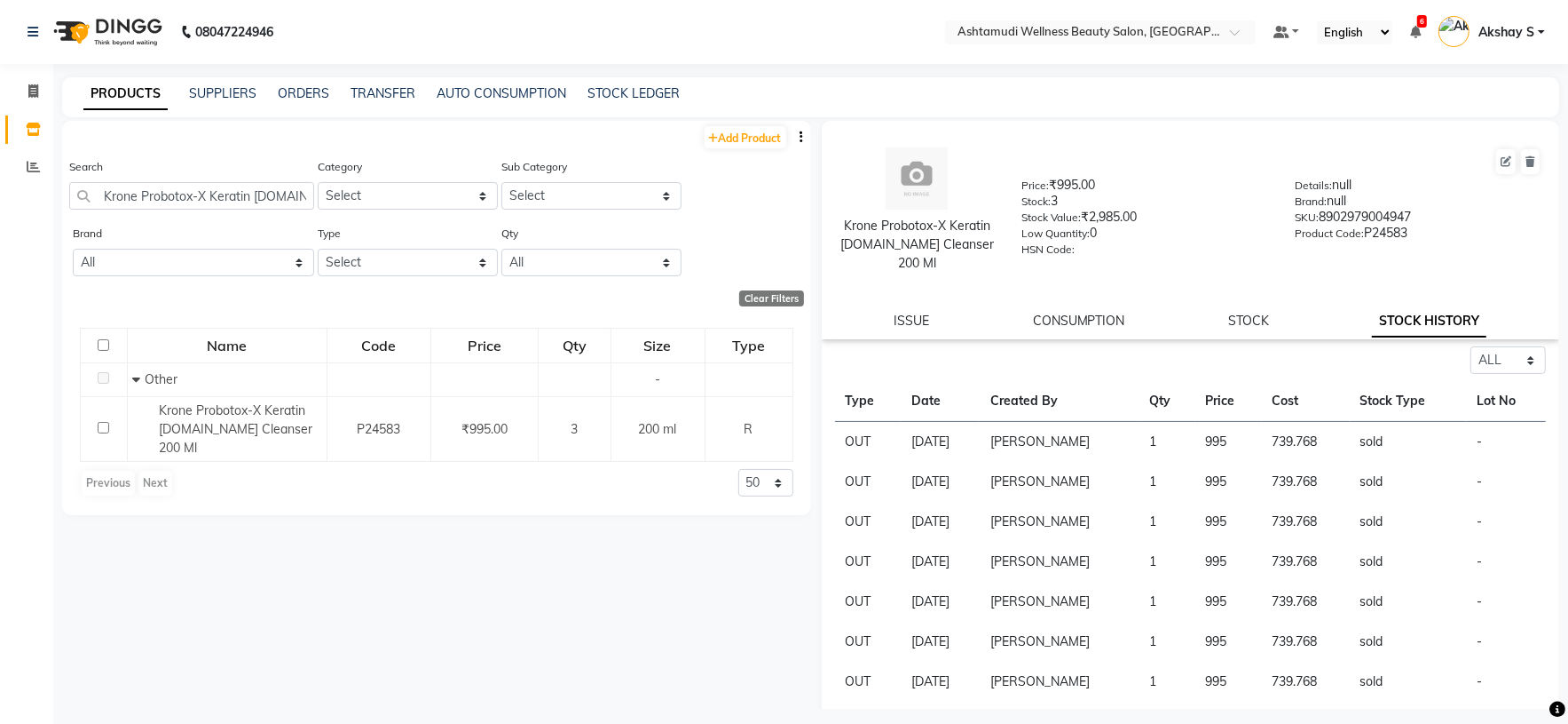
click at [273, 180] on div "Search Krone Probotox-X Keratin Sul.Free Cleanser 200 Ml" at bounding box center [192, 183] width 245 height 52
click at [261, 196] on input "Krone Probotox-X Keratin Sul.Free Cleanser 200 Ml" at bounding box center [192, 196] width 245 height 28
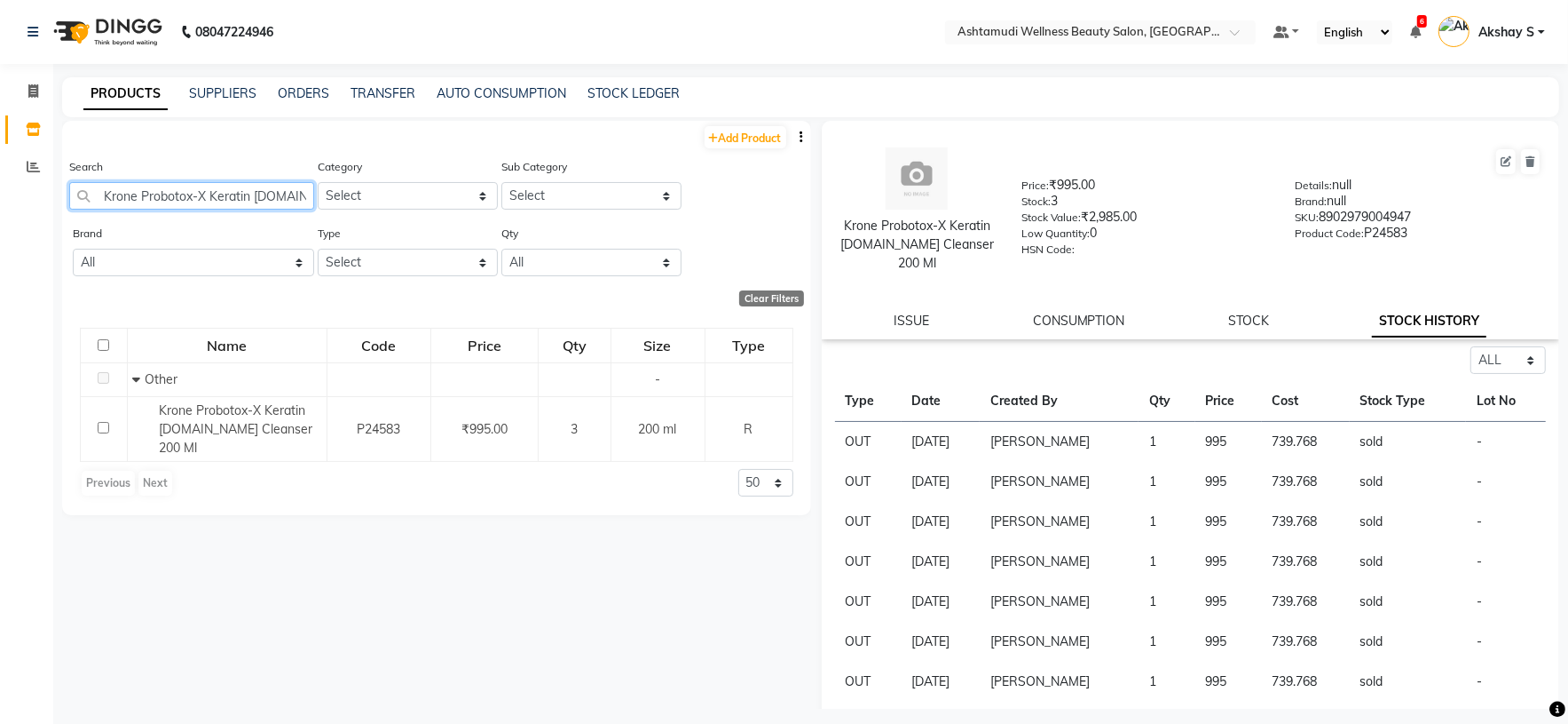
click at [261, 196] on input "Krone Probotox-X Keratin Sul.Free Cleanser 200 Ml" at bounding box center [192, 196] width 245 height 28
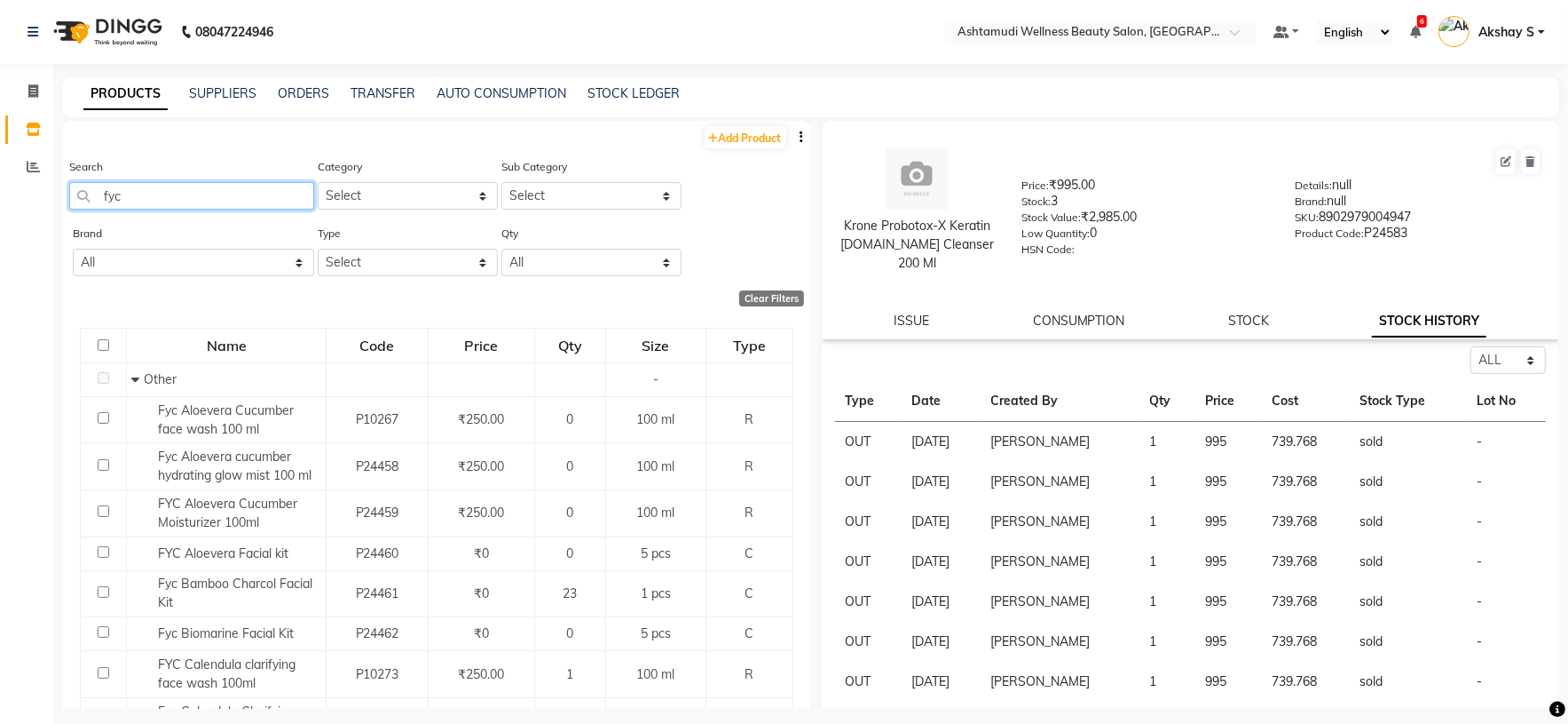
paste input "Aroma Magic 7 Step Skin Glow Facial Kit"
drag, startPoint x: 162, startPoint y: 204, endPoint x: 100, endPoint y: 203, distance: 62.0
click at [100, 203] on input "fyc" at bounding box center [192, 196] width 245 height 28
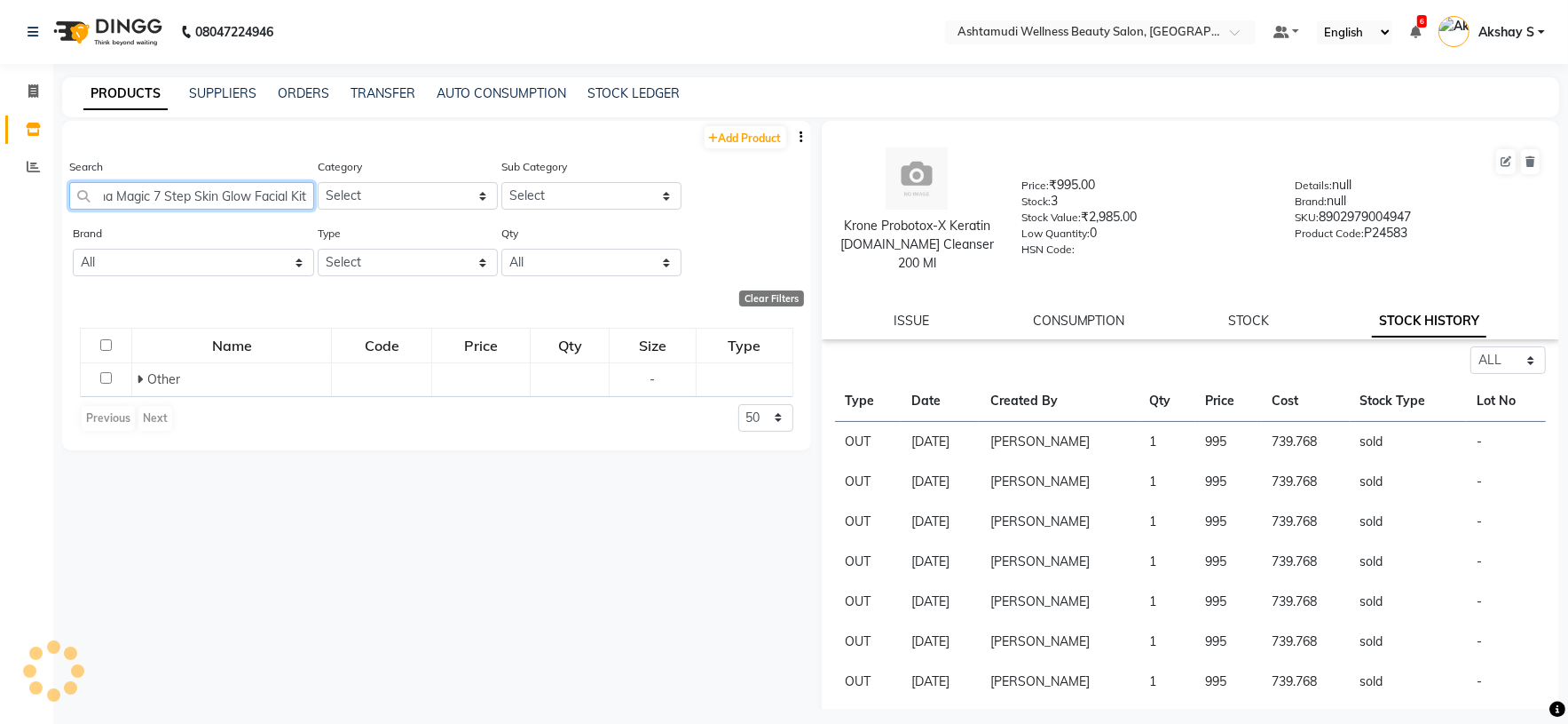
scroll to position [0, 31]
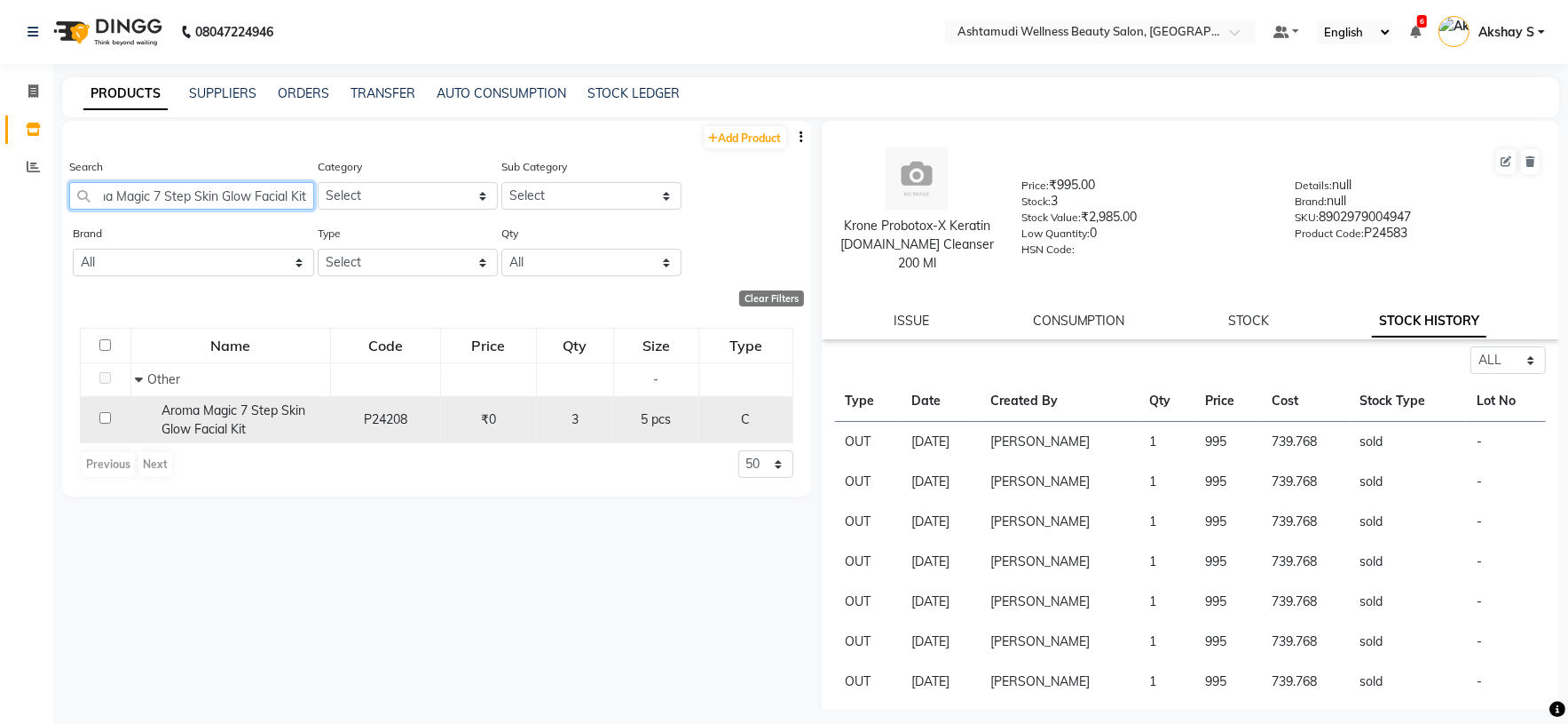
type input "Aroma Magic 7 Step Skin Glow Facial Kit"
click at [256, 425] on div "Aroma Magic 7 Step Skin Glow Facial Kit" at bounding box center [229, 420] width 190 height 38
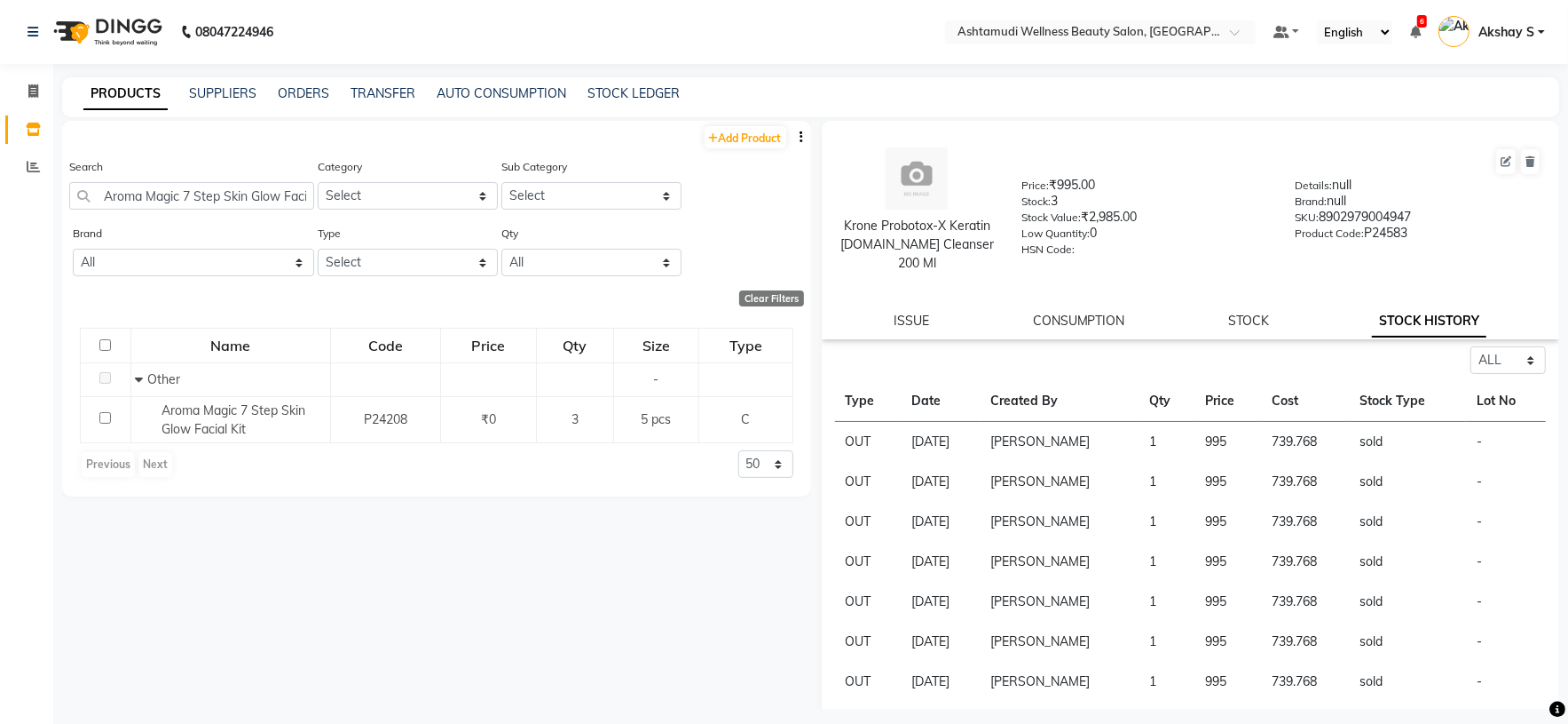
select select "all"
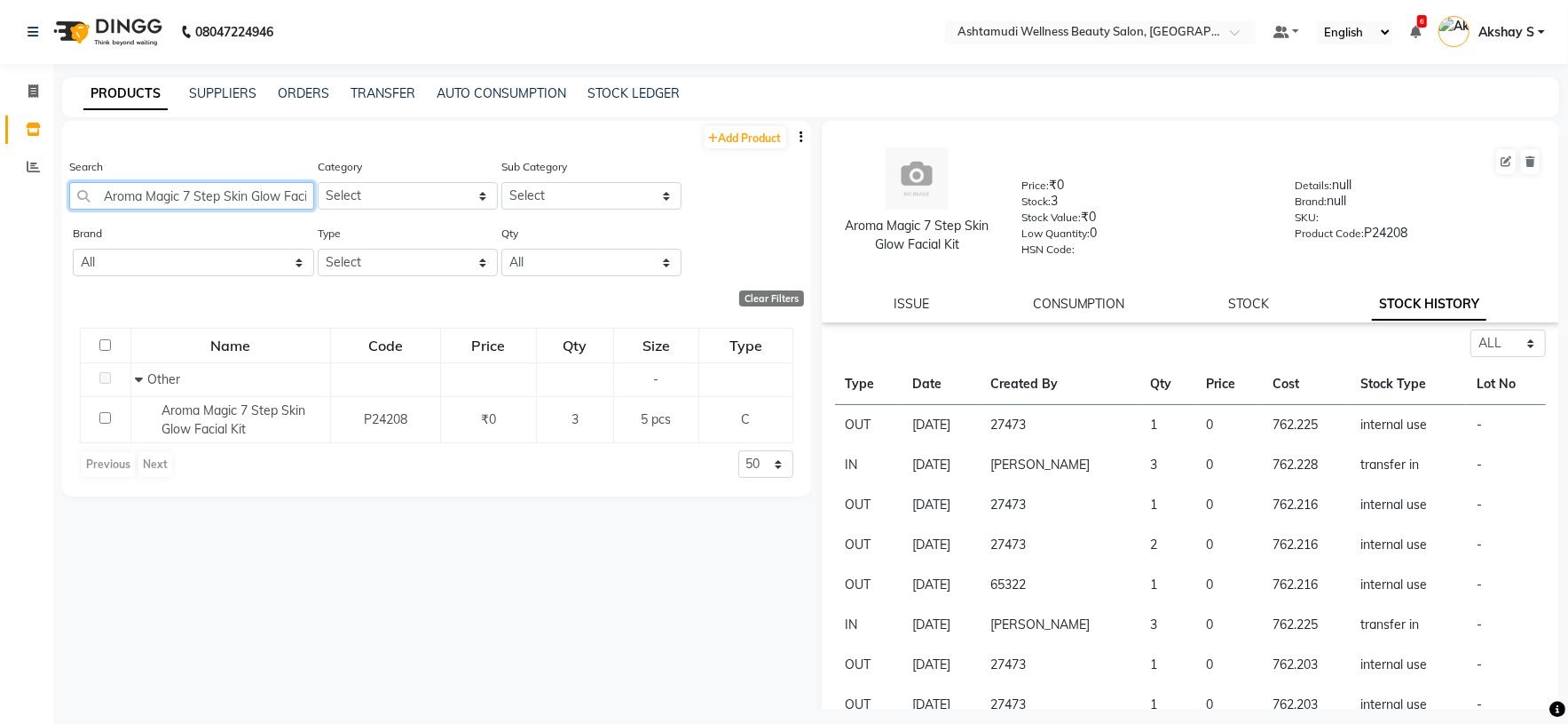
click at [252, 192] on input "Aroma Magic 7 Step Skin Glow Facial Kit" at bounding box center [192, 196] width 245 height 28
paste input "Banjaras Natural Henna 1 Kg"
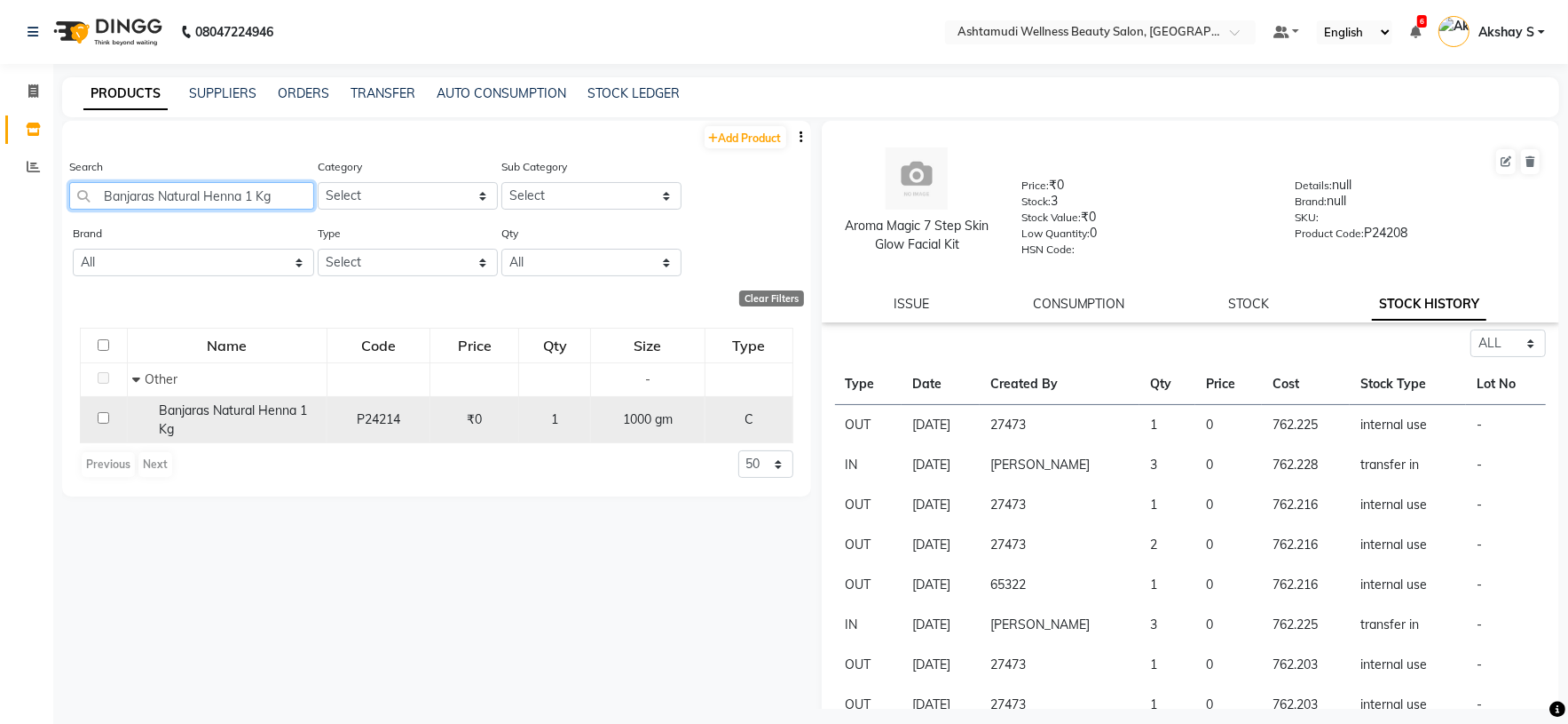
type input "Banjaras Natural Henna 1 Kg"
click at [213, 403] on span "Banjaras Natural Henna 1 Kg" at bounding box center [233, 419] width 148 height 35
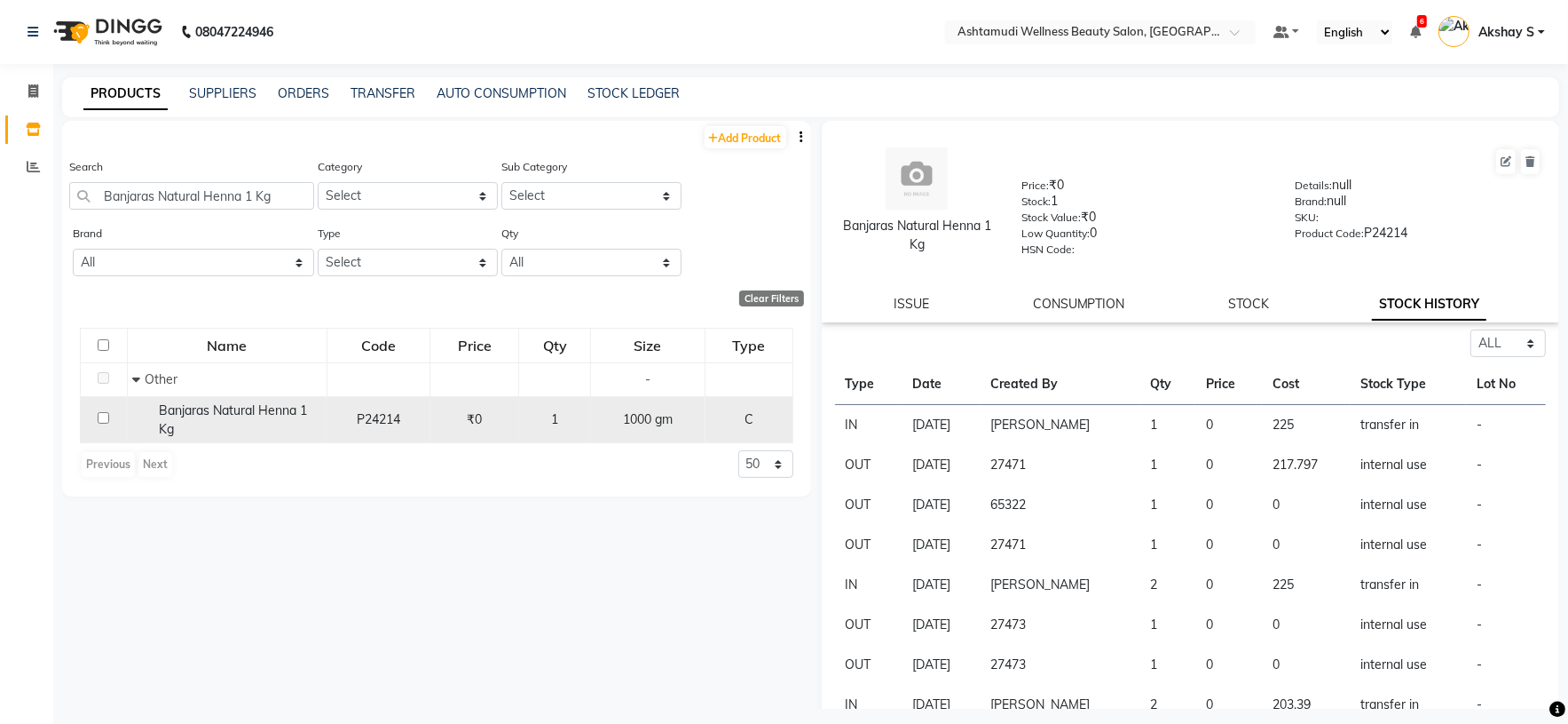
click at [237, 419] on span "Banjaras Natural Henna 1 Kg" at bounding box center [233, 419] width 148 height 35
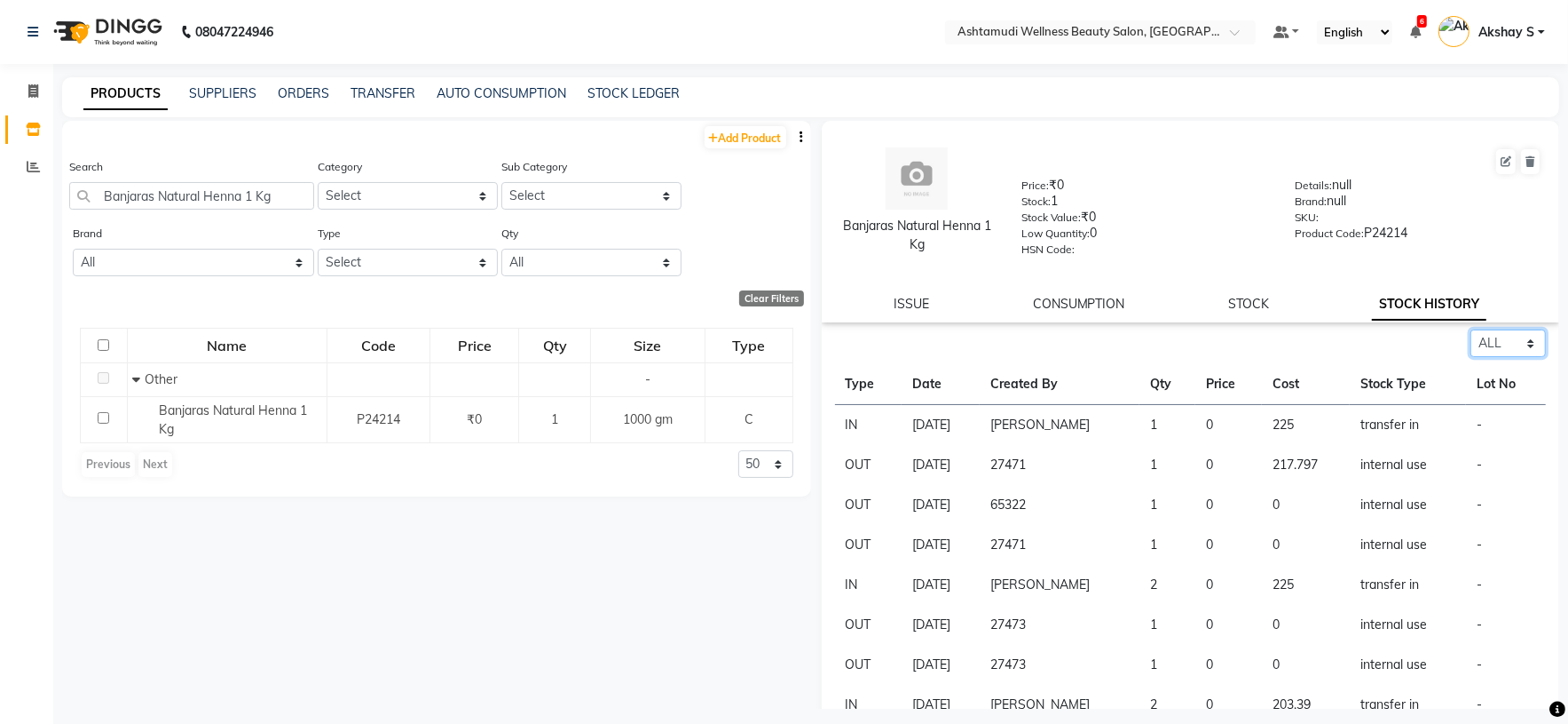
click at [1517, 343] on select "Select ALL IN OUT" at bounding box center [1509, 343] width 75 height 28
select select "in"
click at [1471, 331] on select "Select ALL IN OUT" at bounding box center [1509, 343] width 75 height 28
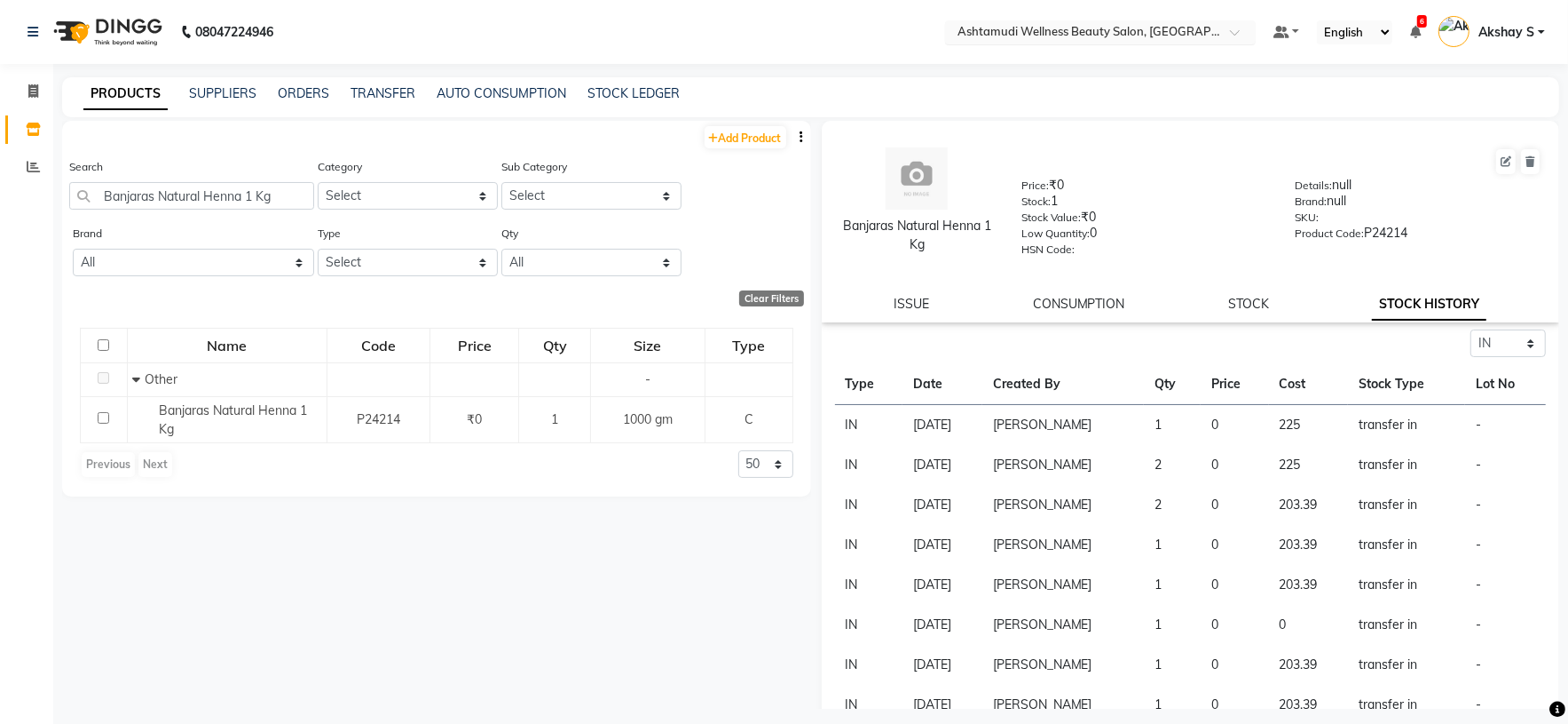
click at [1239, 34] on span at bounding box center [1241, 38] width 22 height 18
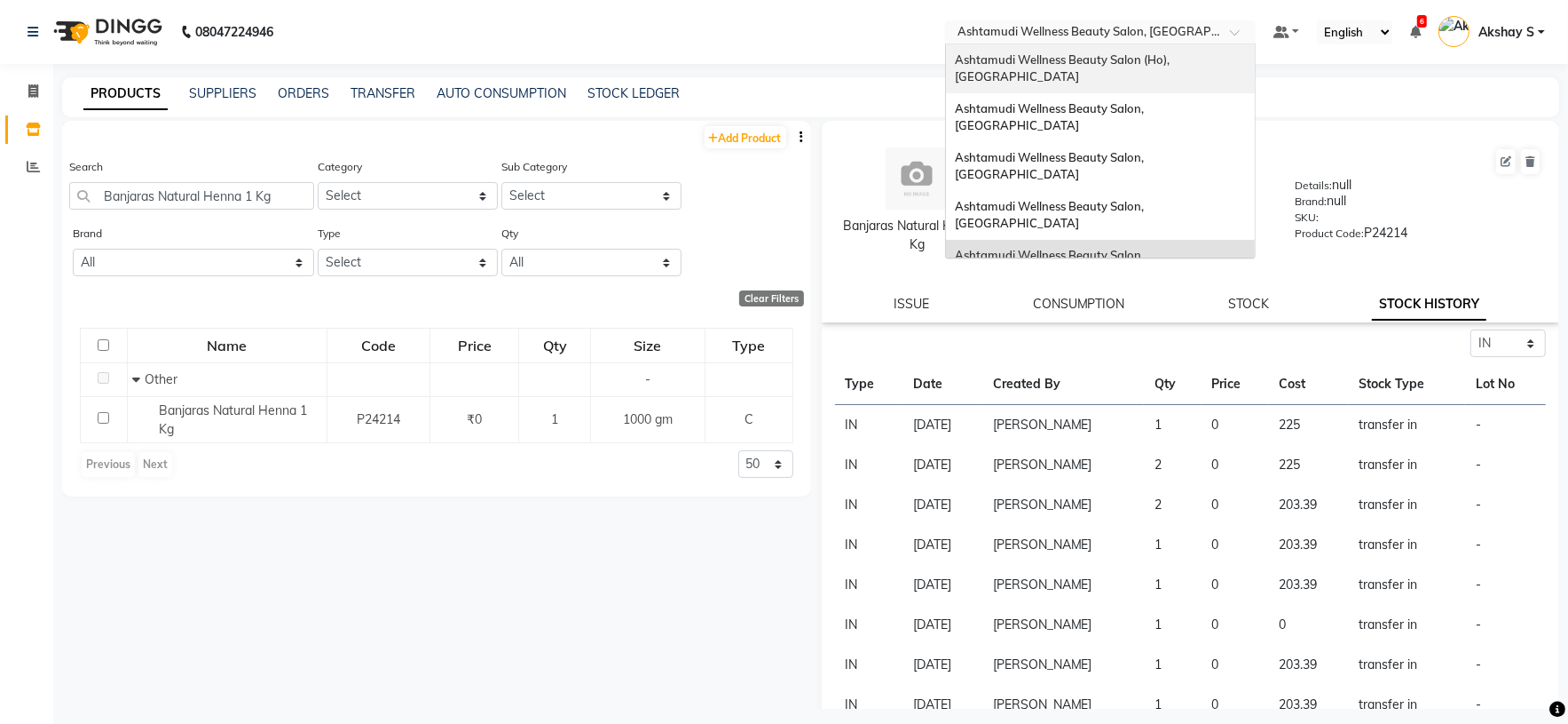
click at [1145, 57] on span "Ashtamudi Wellness Beauty Salon (Ho), [GEOGRAPHIC_DATA]" at bounding box center [1064, 68] width 218 height 32
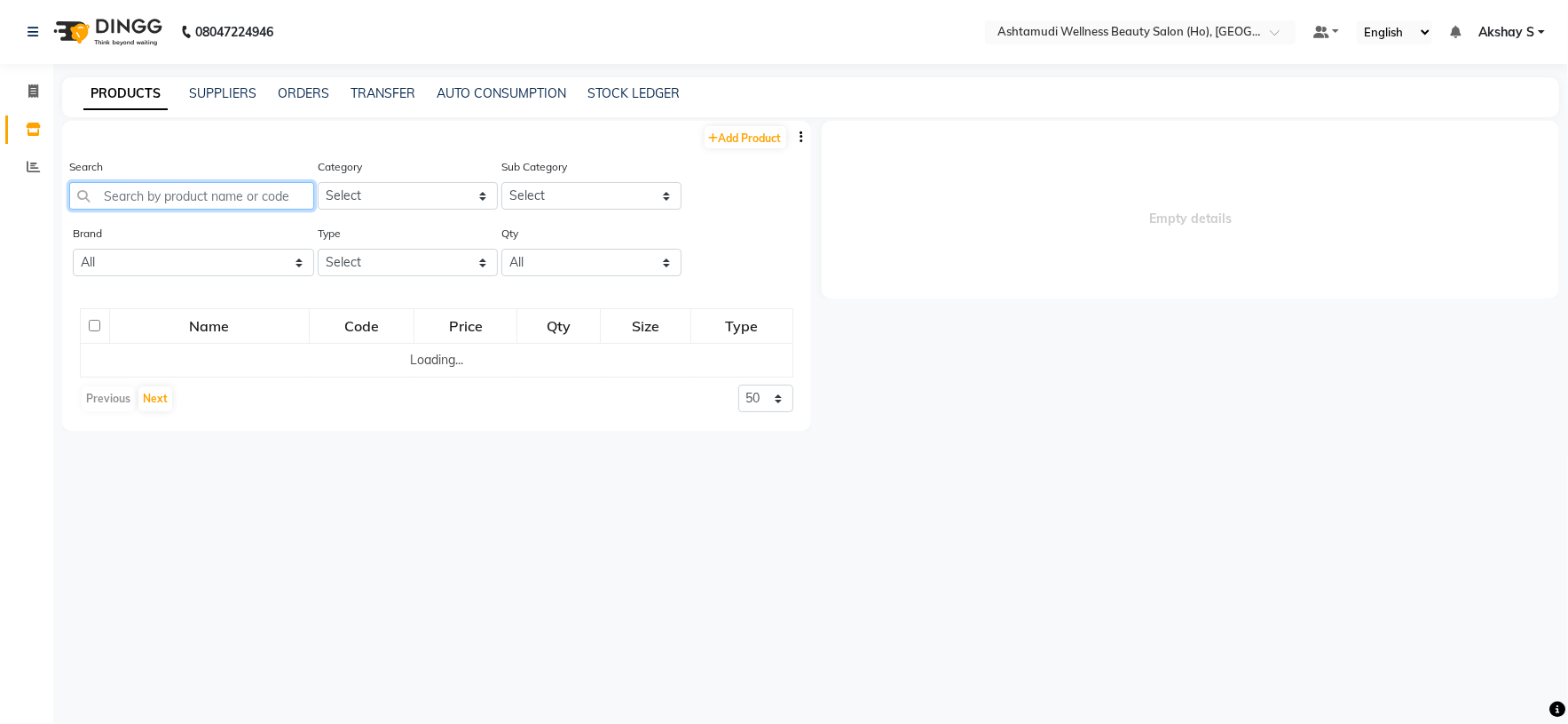
click at [209, 187] on input "text" at bounding box center [192, 196] width 245 height 28
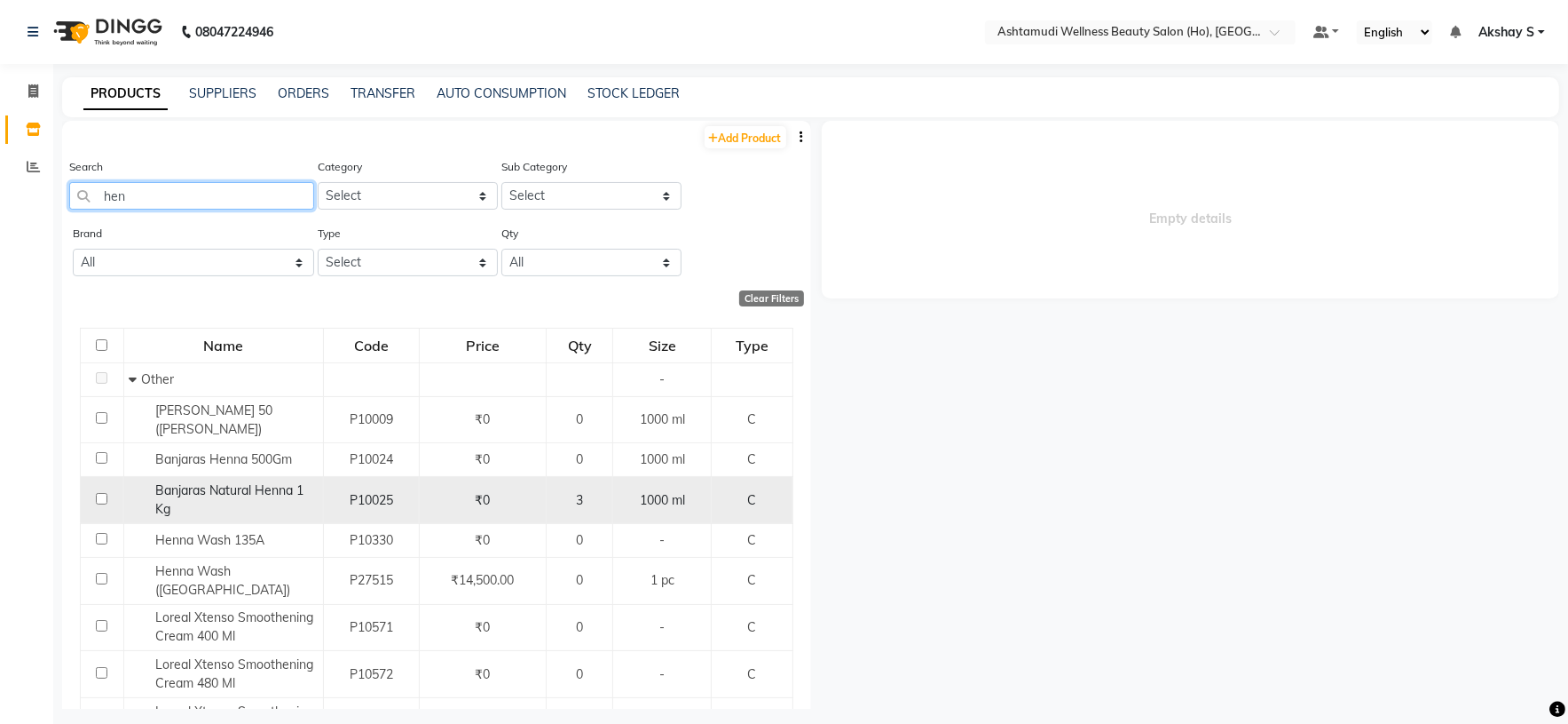
type input "hen"
click at [217, 507] on div "Banjaras Natural Henna 1 Kg" at bounding box center [223, 500] width 190 height 38
select select
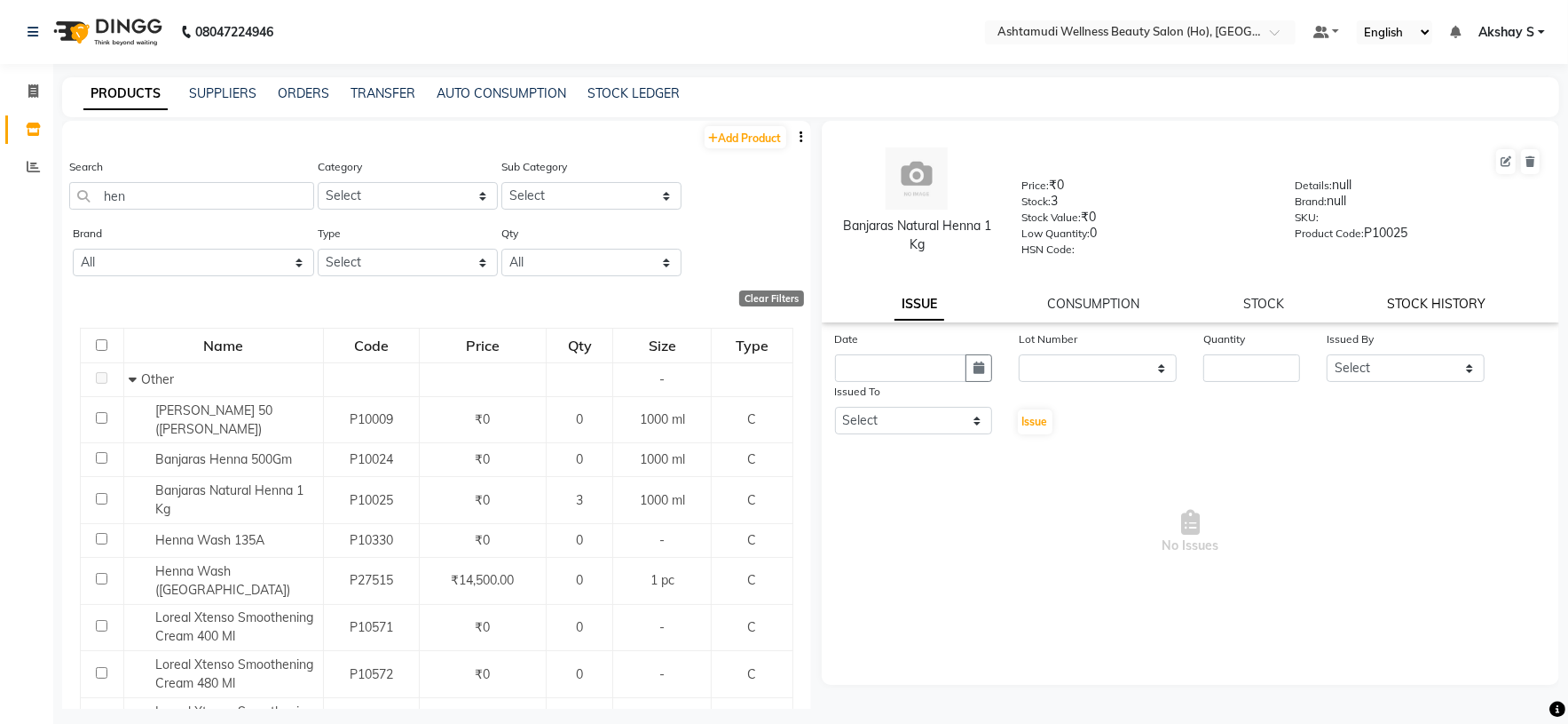
click at [1430, 300] on link "STOCK HISTORY" at bounding box center [1437, 304] width 99 height 16
select select "all"
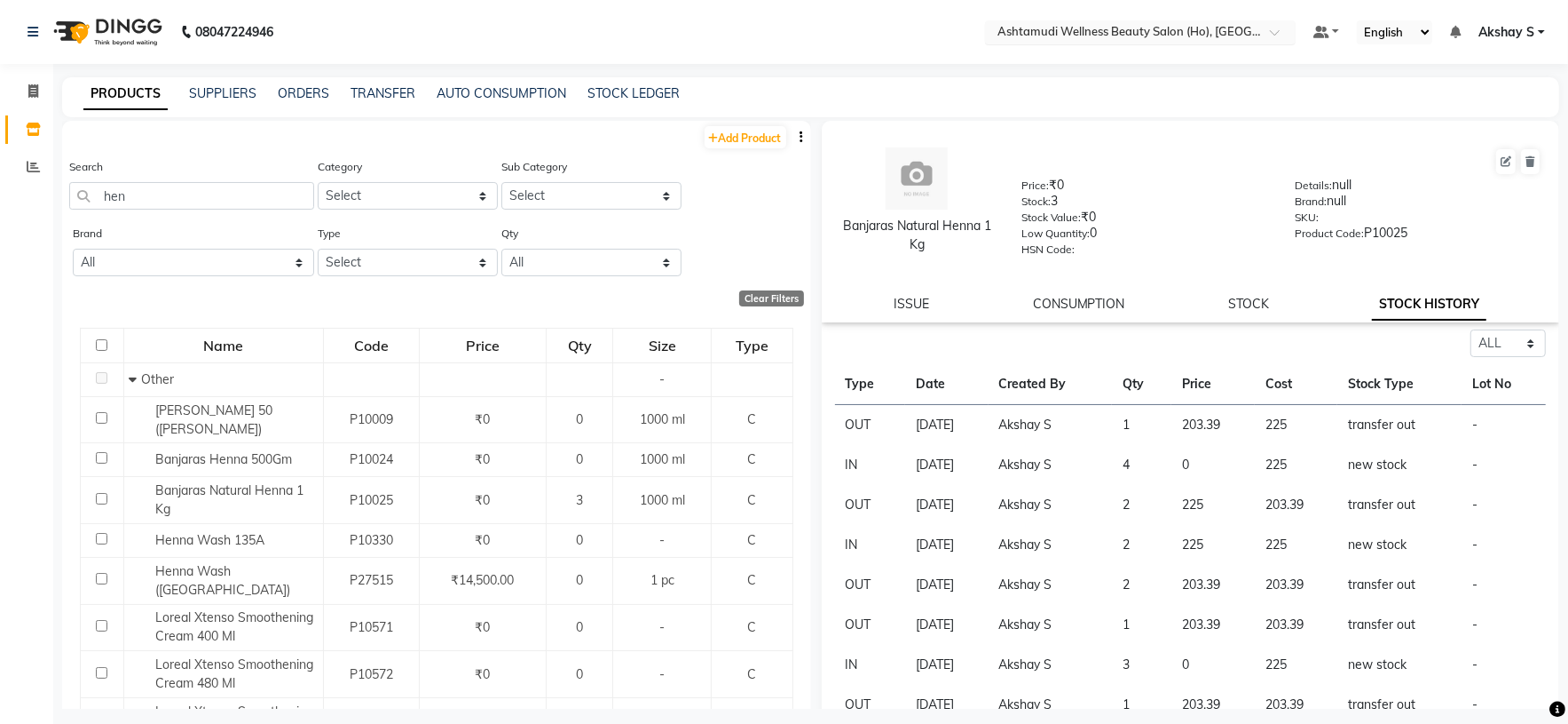
click at [1239, 30] on input "text" at bounding box center [1122, 34] width 257 height 18
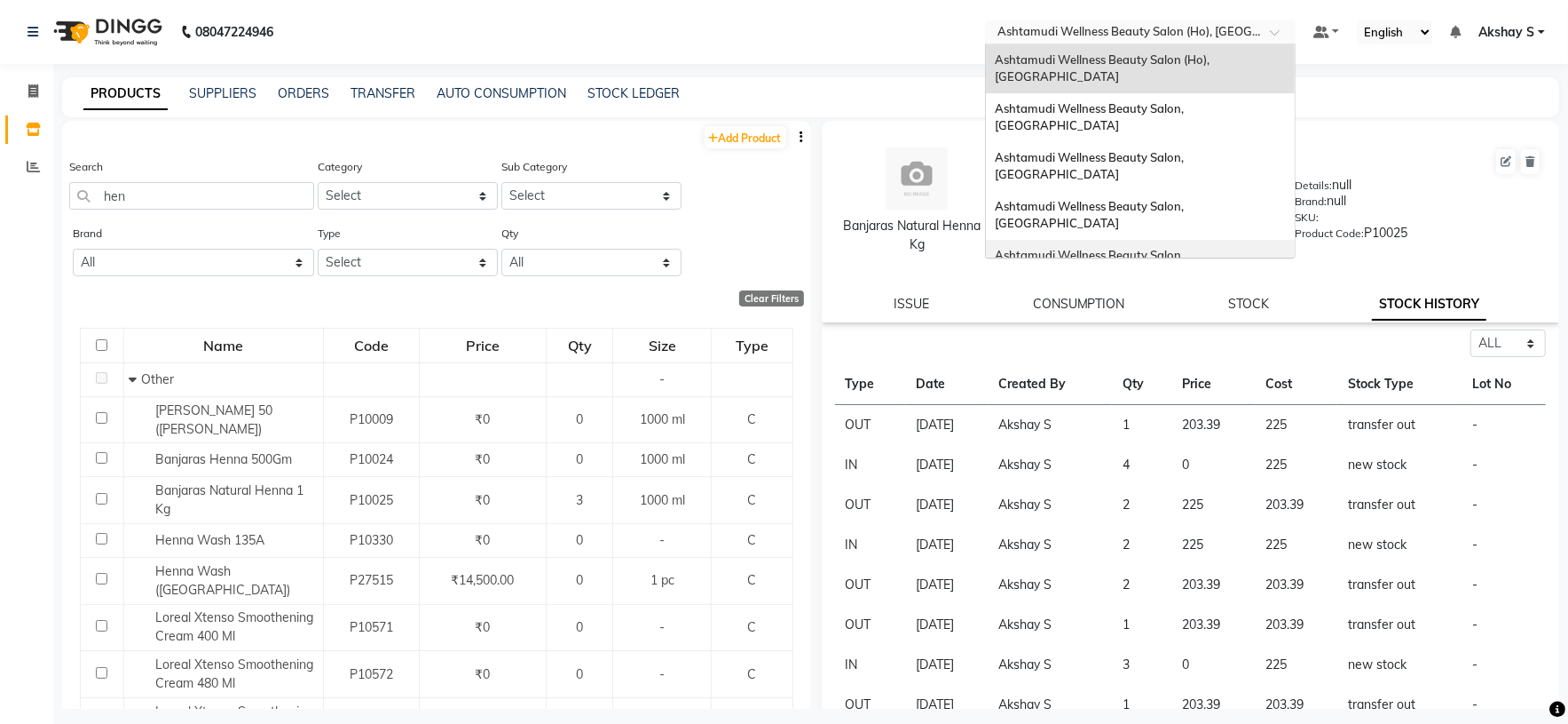
click at [1186, 247] on span "Ashtamudi Wellness Beauty Salon, [GEOGRAPHIC_DATA]" at bounding box center [1090, 263] width 192 height 32
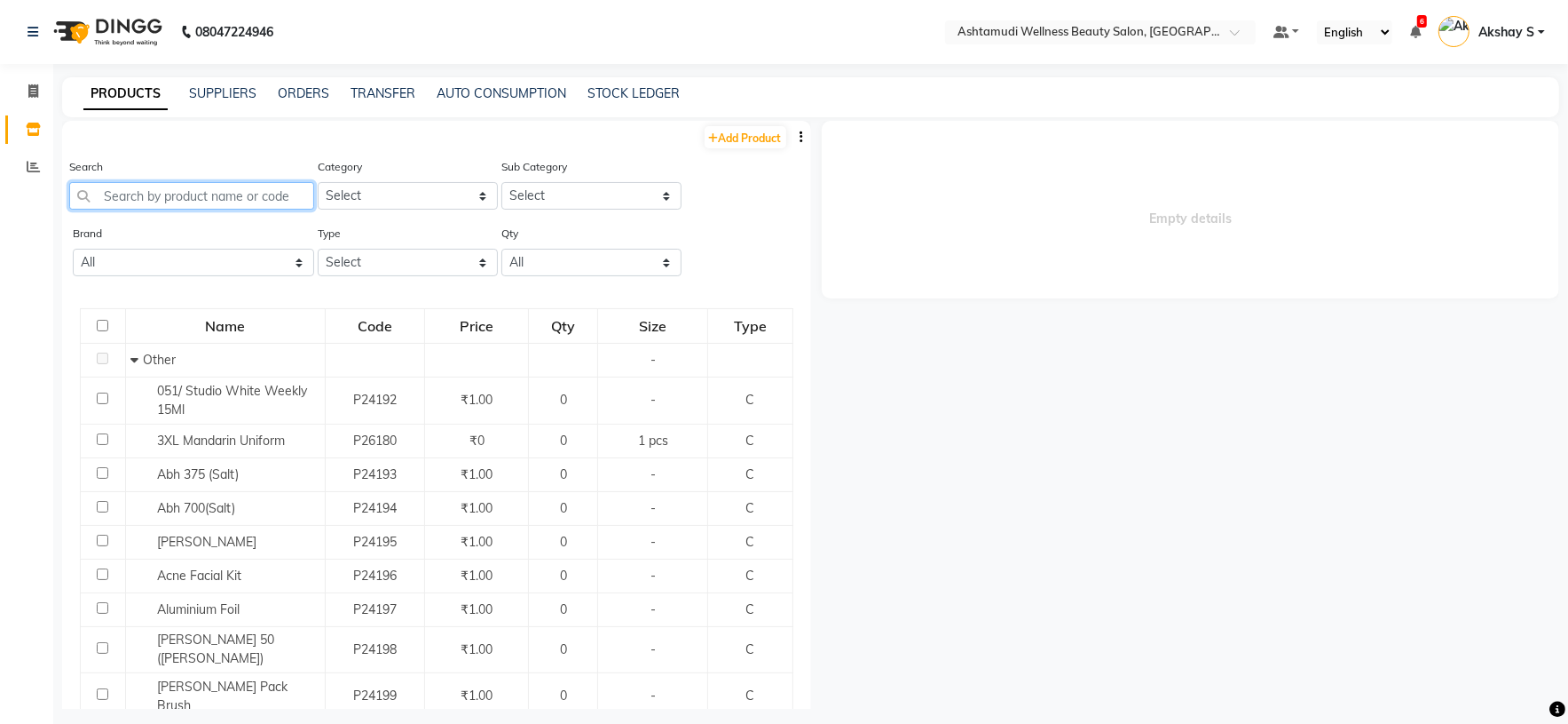
click at [213, 195] on input "text" at bounding box center [192, 196] width 245 height 28
paste input "Biosoft [MEDICAL_DATA] Prewax Gel 500Ml"
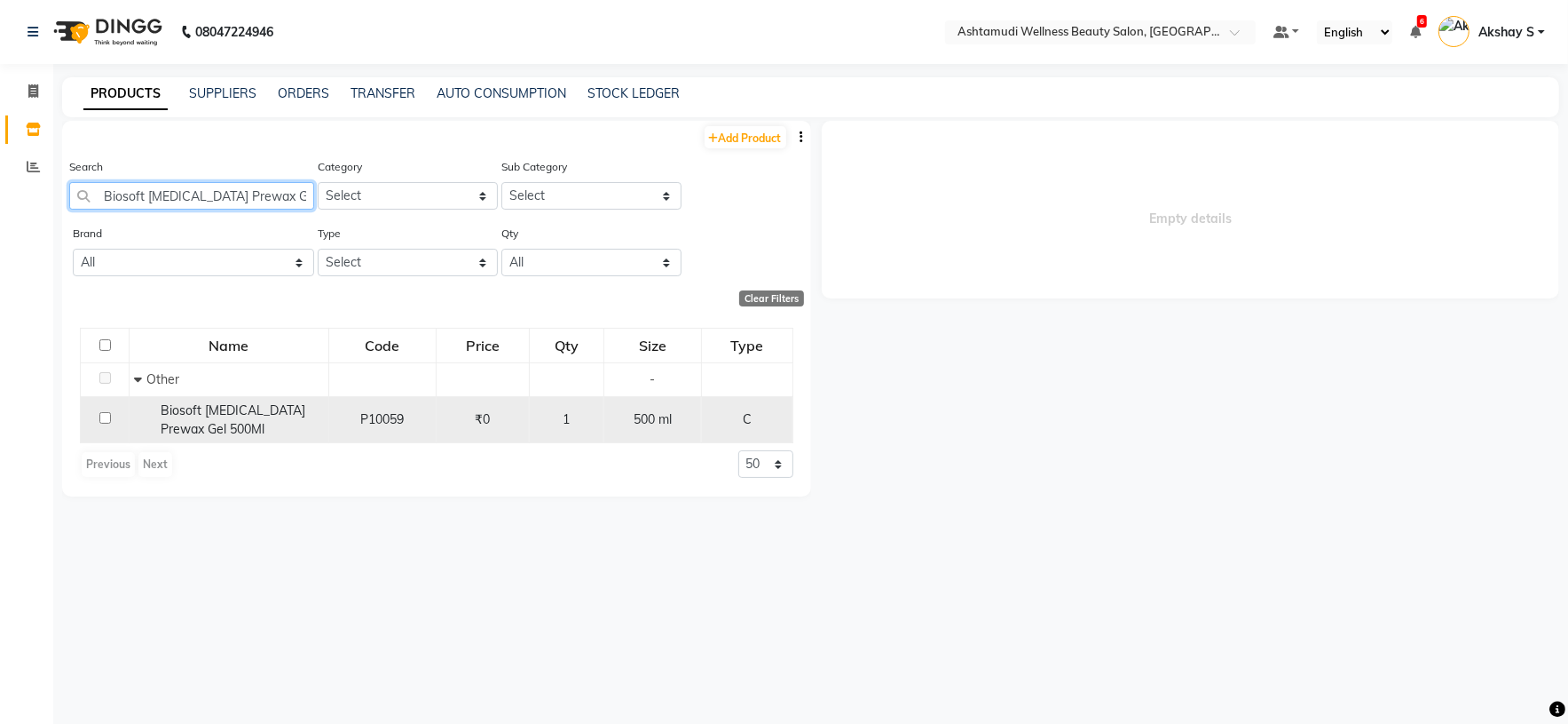
type input "Biosoft [MEDICAL_DATA] Prewax Gel 500Ml"
click at [243, 425] on div "Biosoft Menthol Prewax Gel 500Ml" at bounding box center [229, 420] width 190 height 38
select select
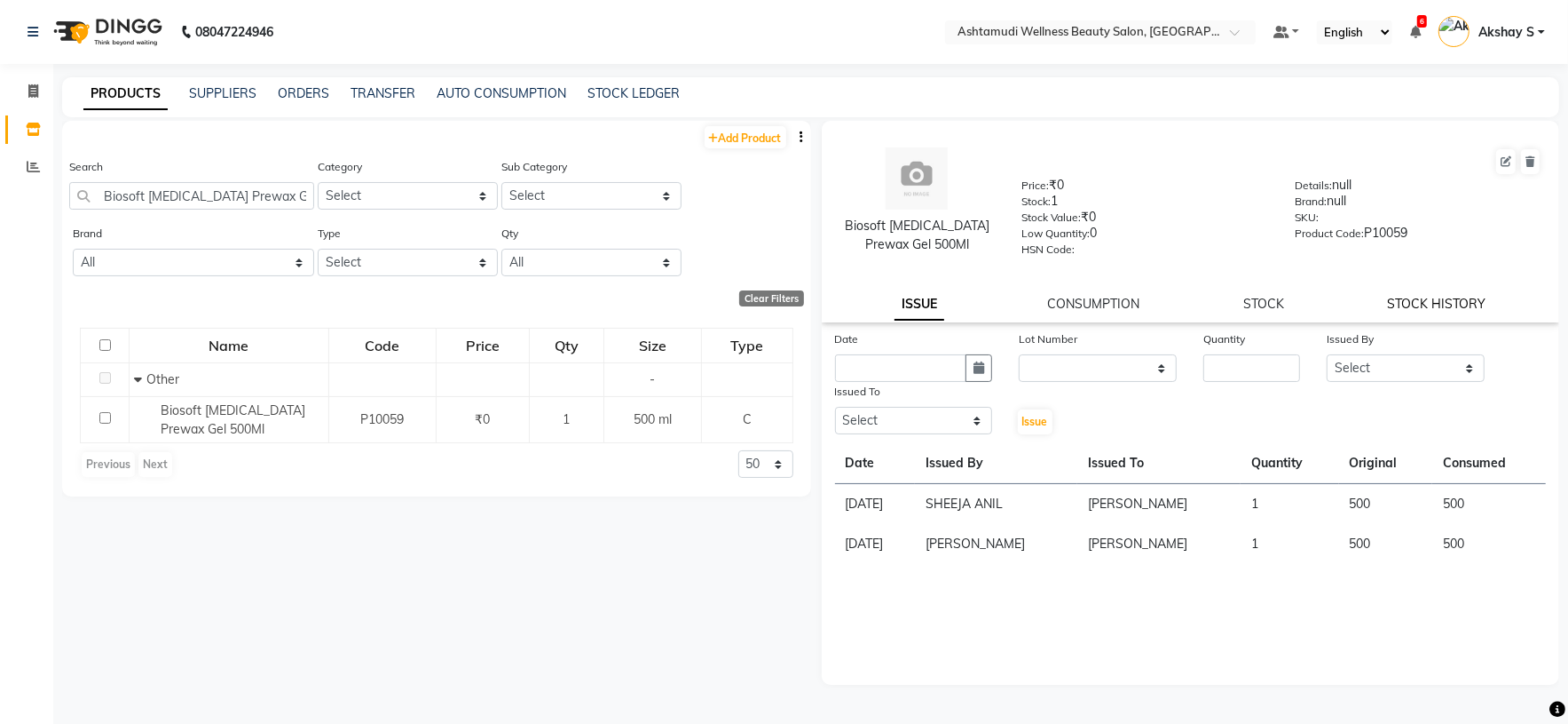
click at [1449, 308] on link "STOCK HISTORY" at bounding box center [1437, 304] width 99 height 16
select select "all"
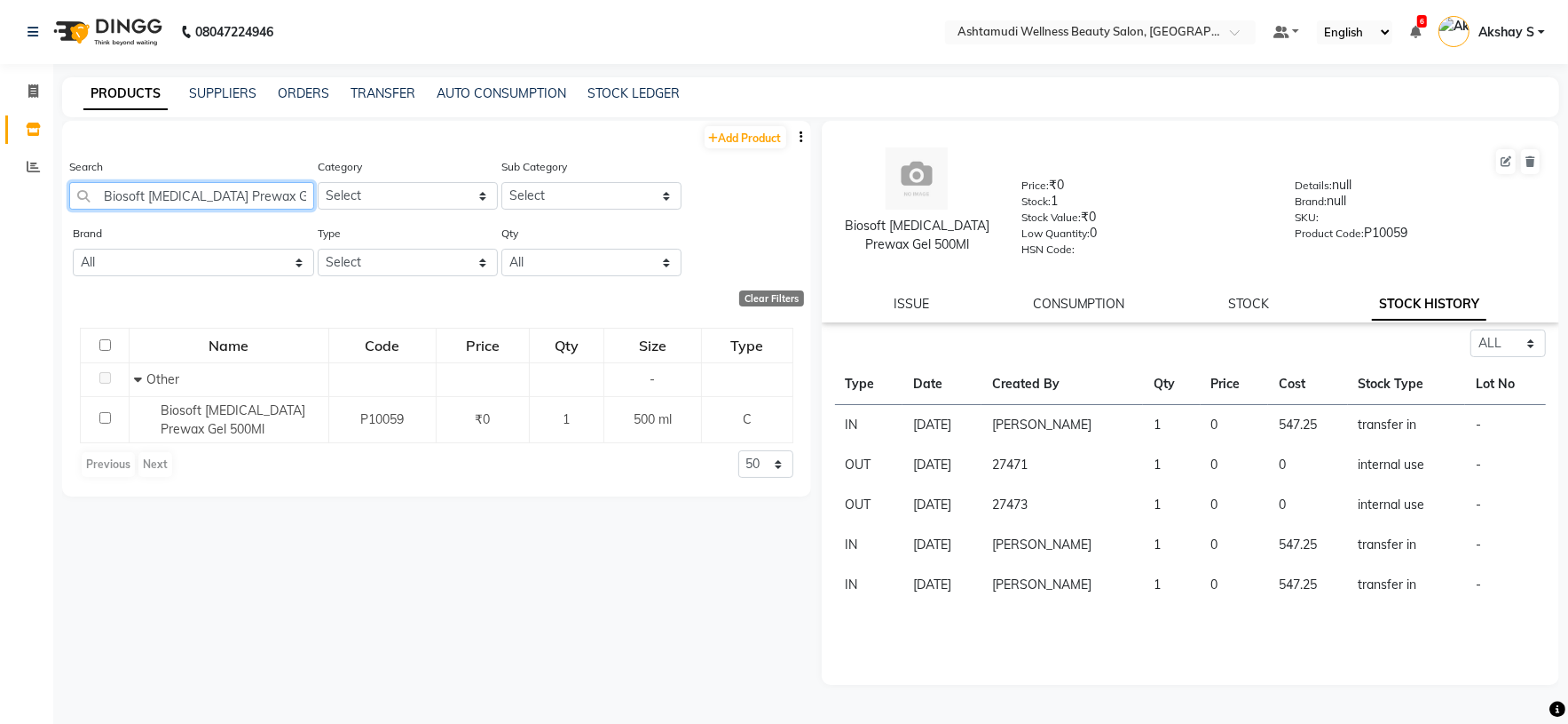
click at [204, 201] on input "Biosoft Menthol Prewax Gel 500Ml" at bounding box center [192, 196] width 245 height 28
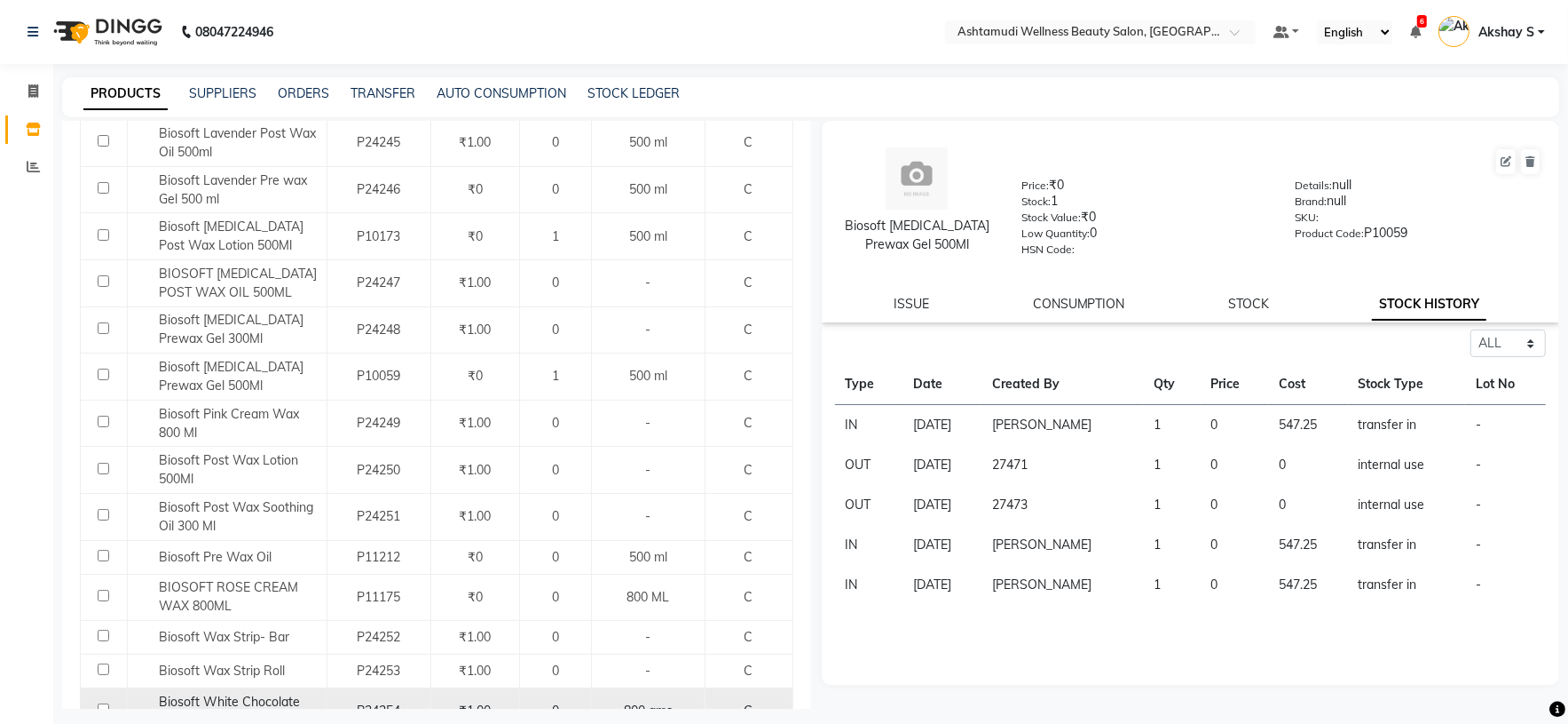
scroll to position [651, 0]
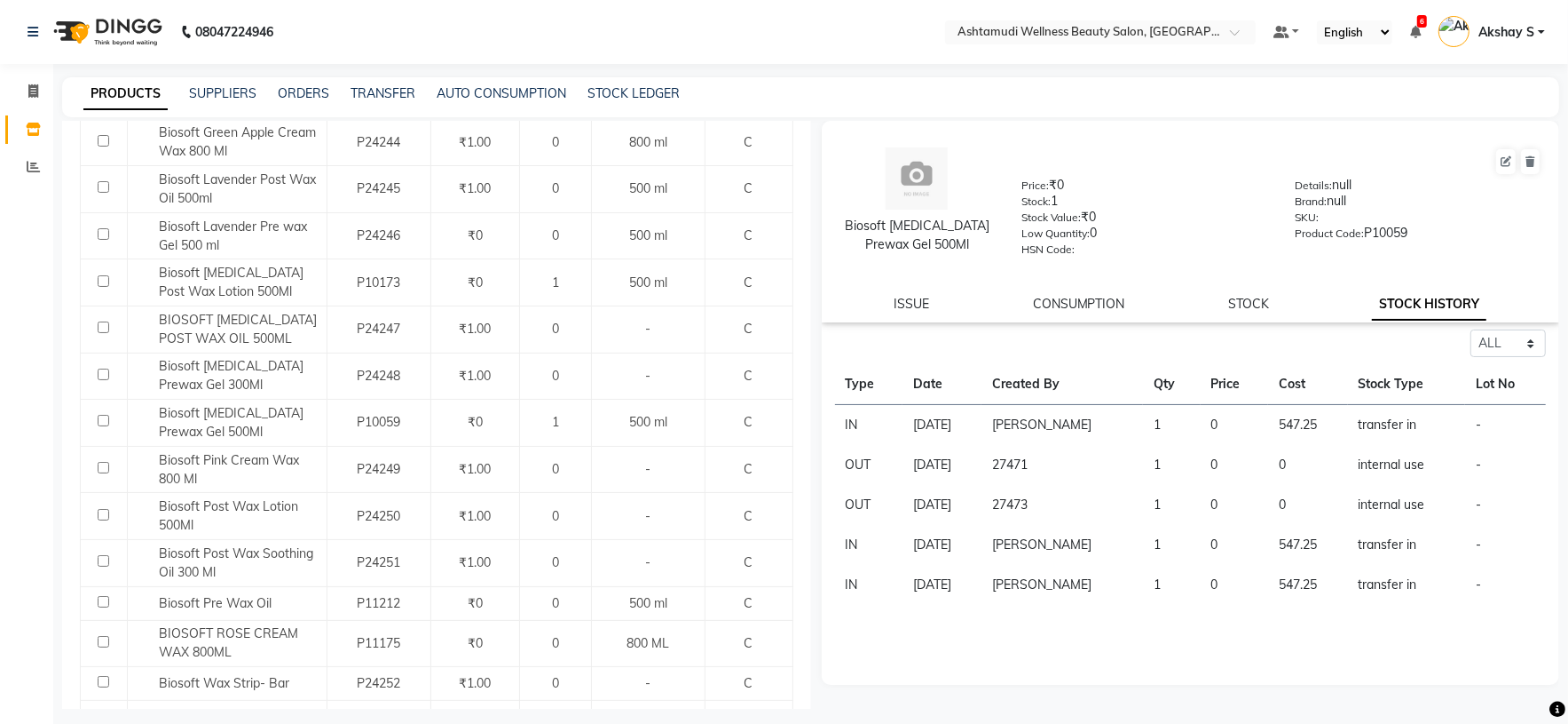
type input "biosoft"
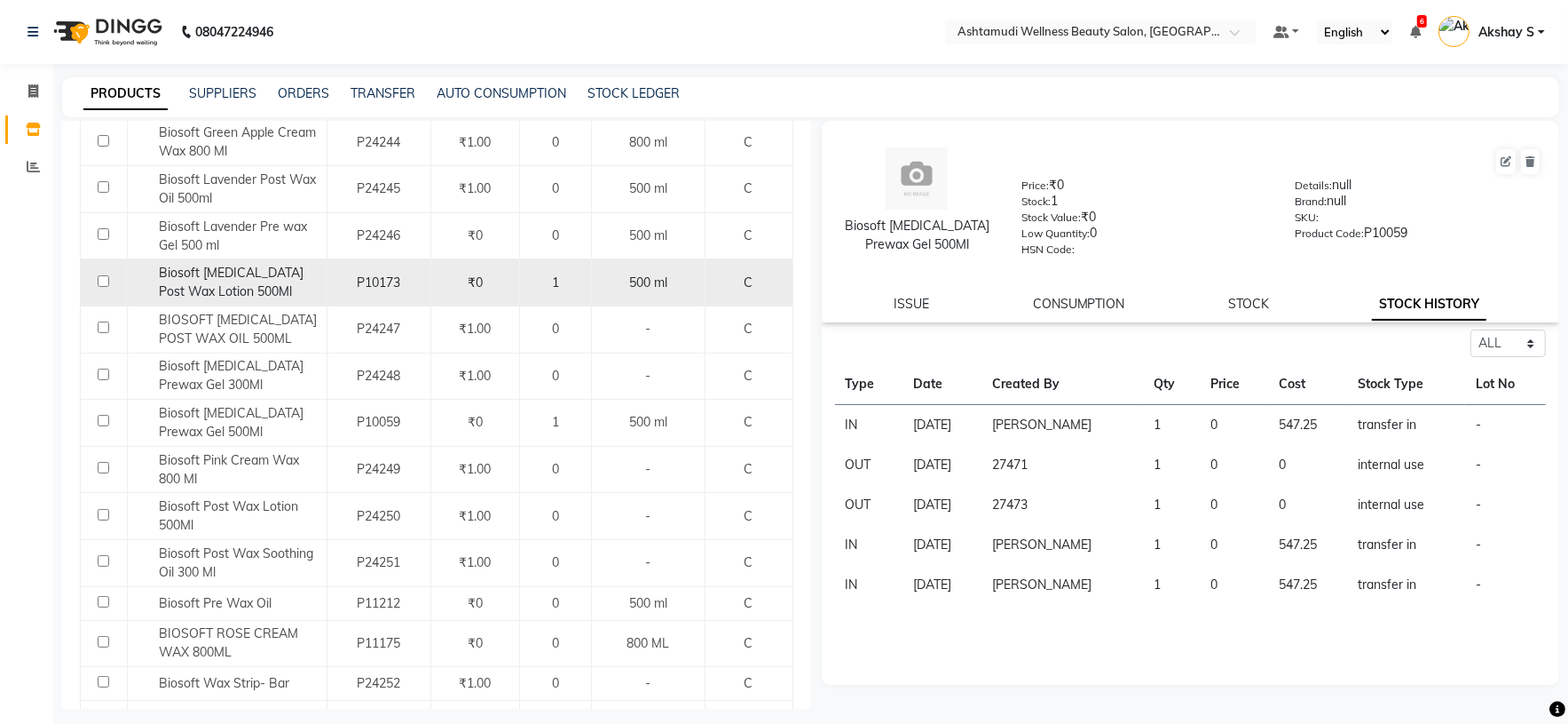
click at [269, 295] on div "Biosoft Menthol Post Wax Lotion 500Ml" at bounding box center [227, 283] width 190 height 38
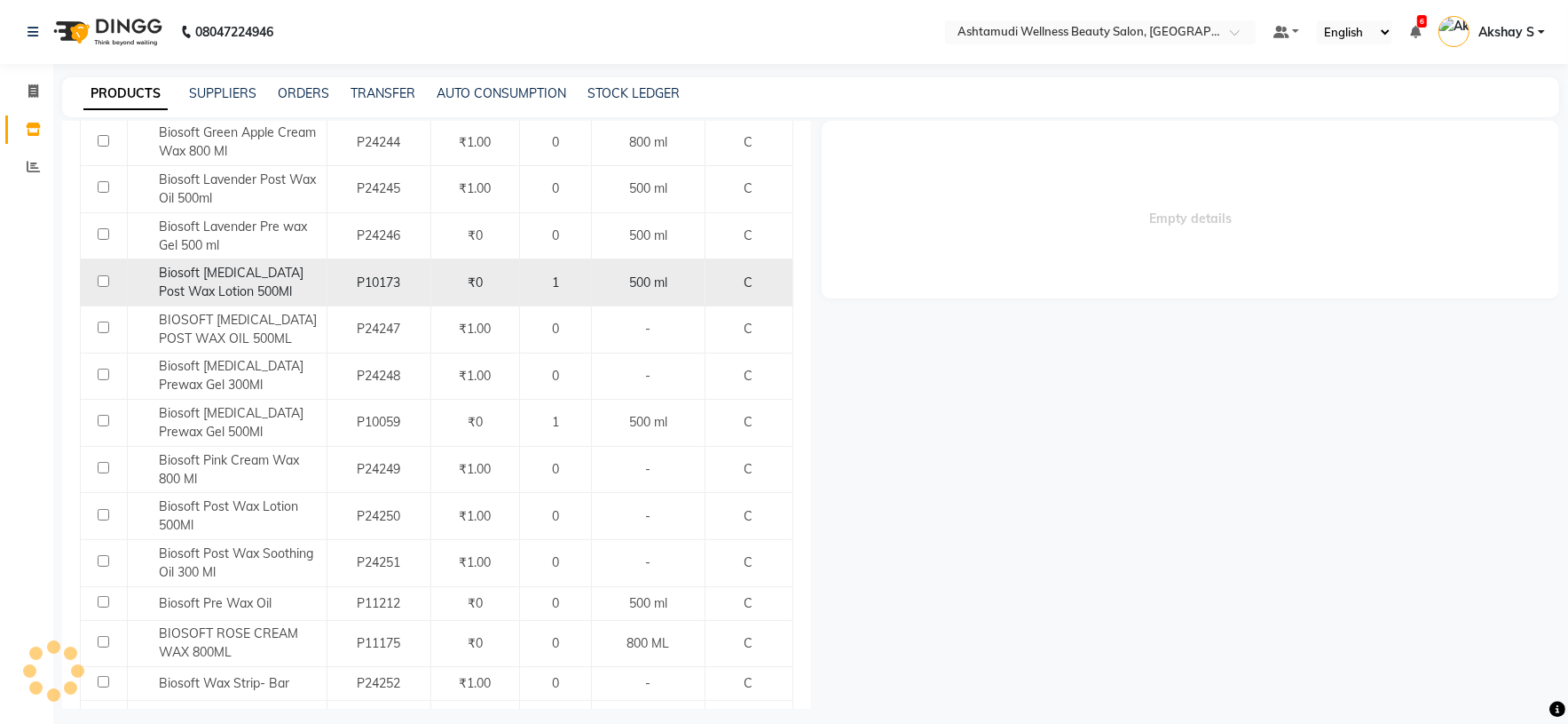
select select "all"
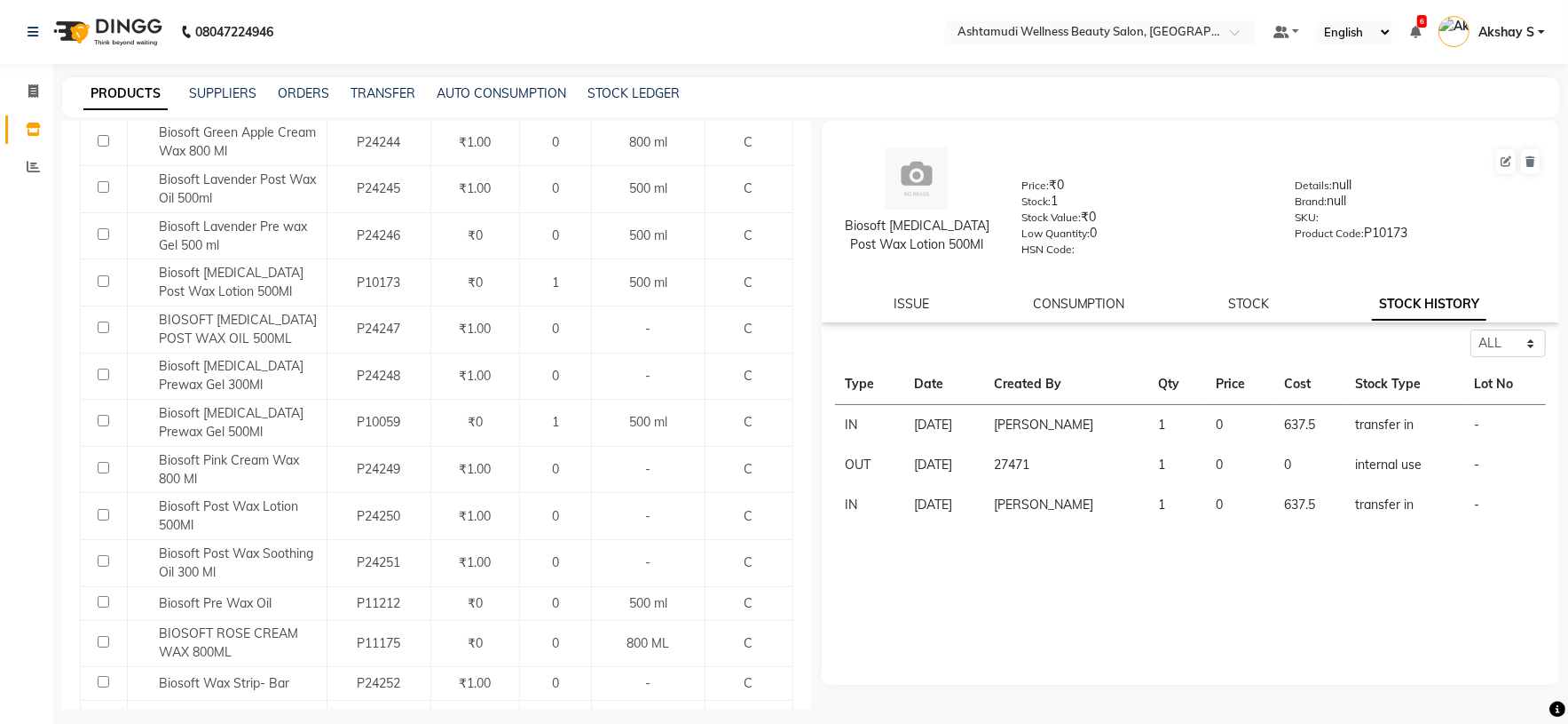
scroll to position [0, 0]
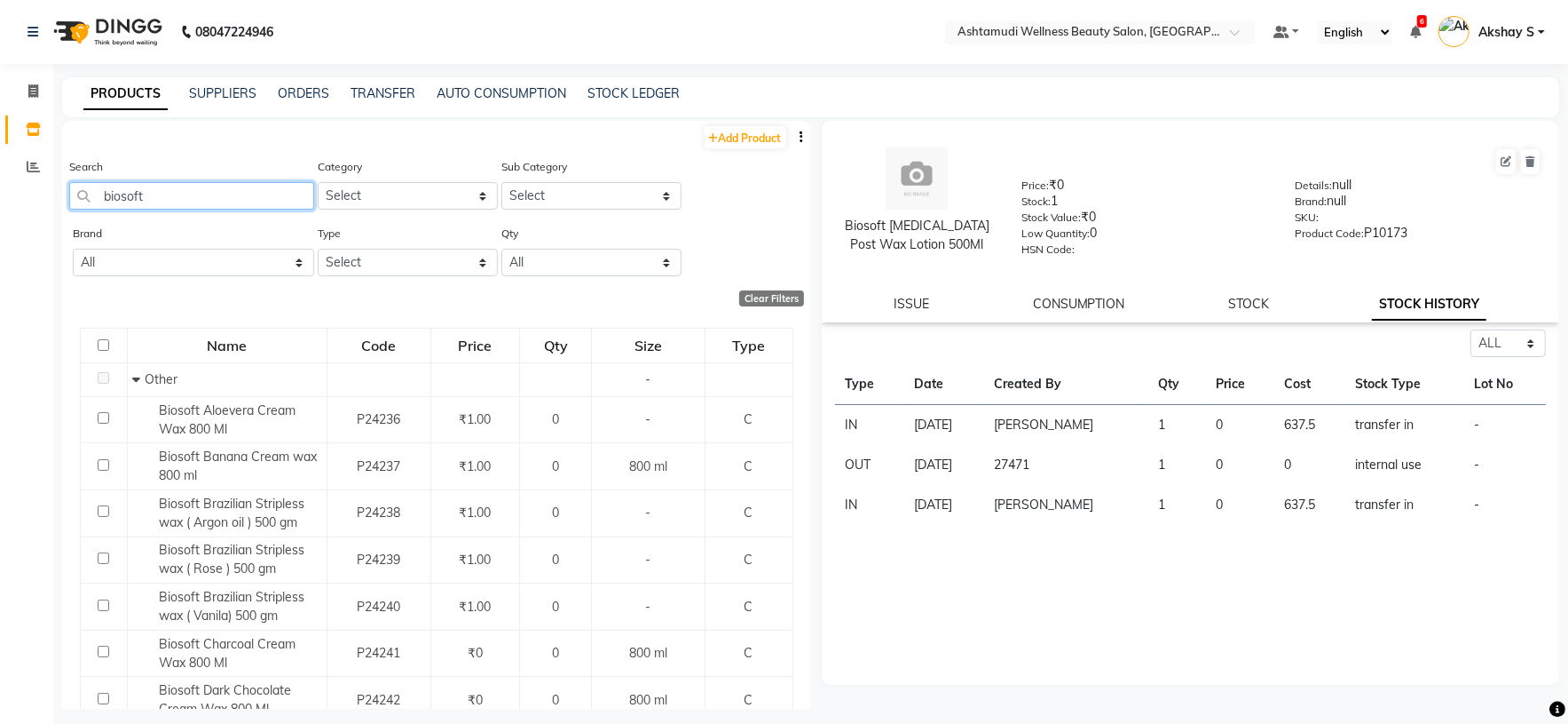
drag, startPoint x: 193, startPoint y: 196, endPoint x: 76, endPoint y: 206, distance: 117.4
click at [76, 206] on input "biosoft" at bounding box center [192, 196] width 245 height 28
paste input "Xxl - Mandarin Collar Shirt"
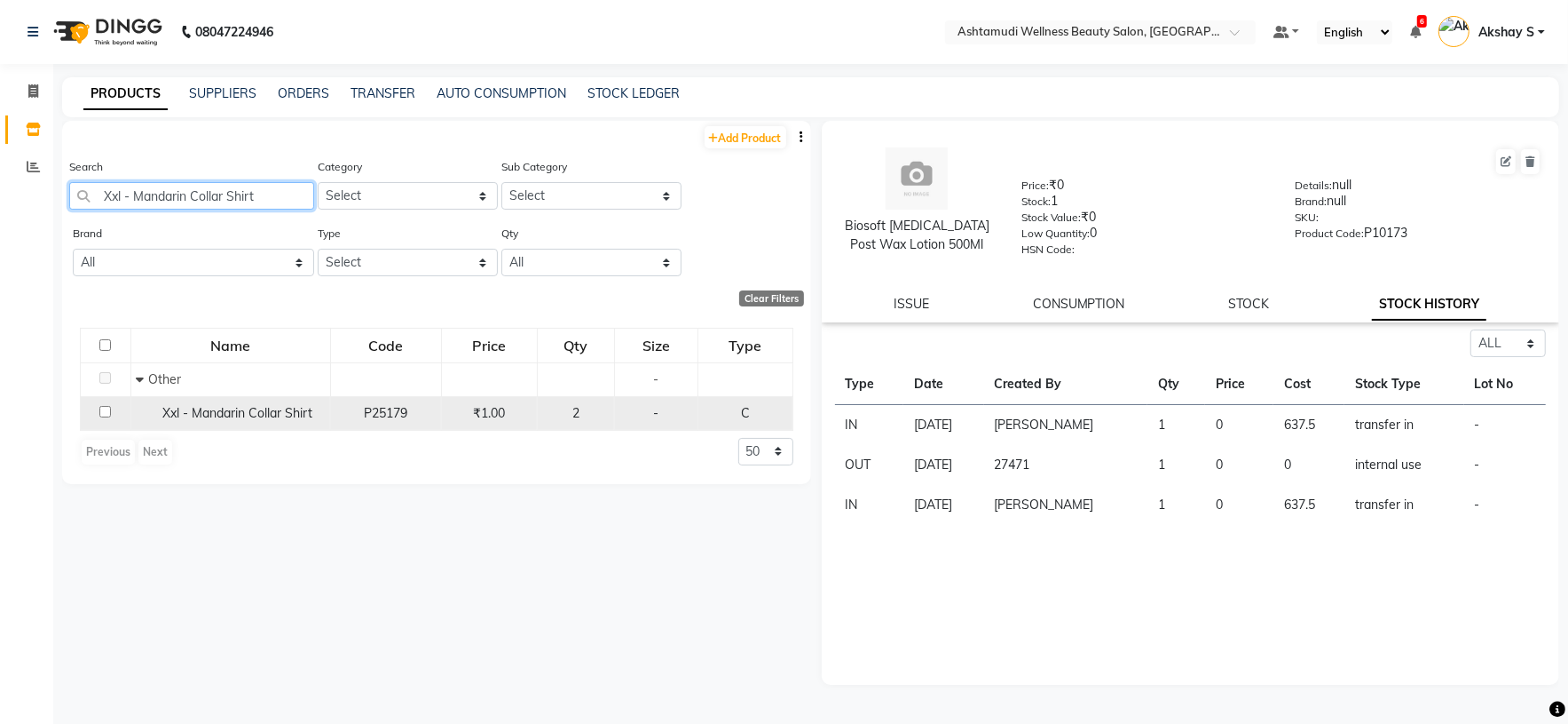
type input "Xxl - Mandarin Collar Shirt"
click at [261, 414] on span "Xxl - Mandarin Collar Shirt" at bounding box center [237, 412] width 150 height 16
select select "all"
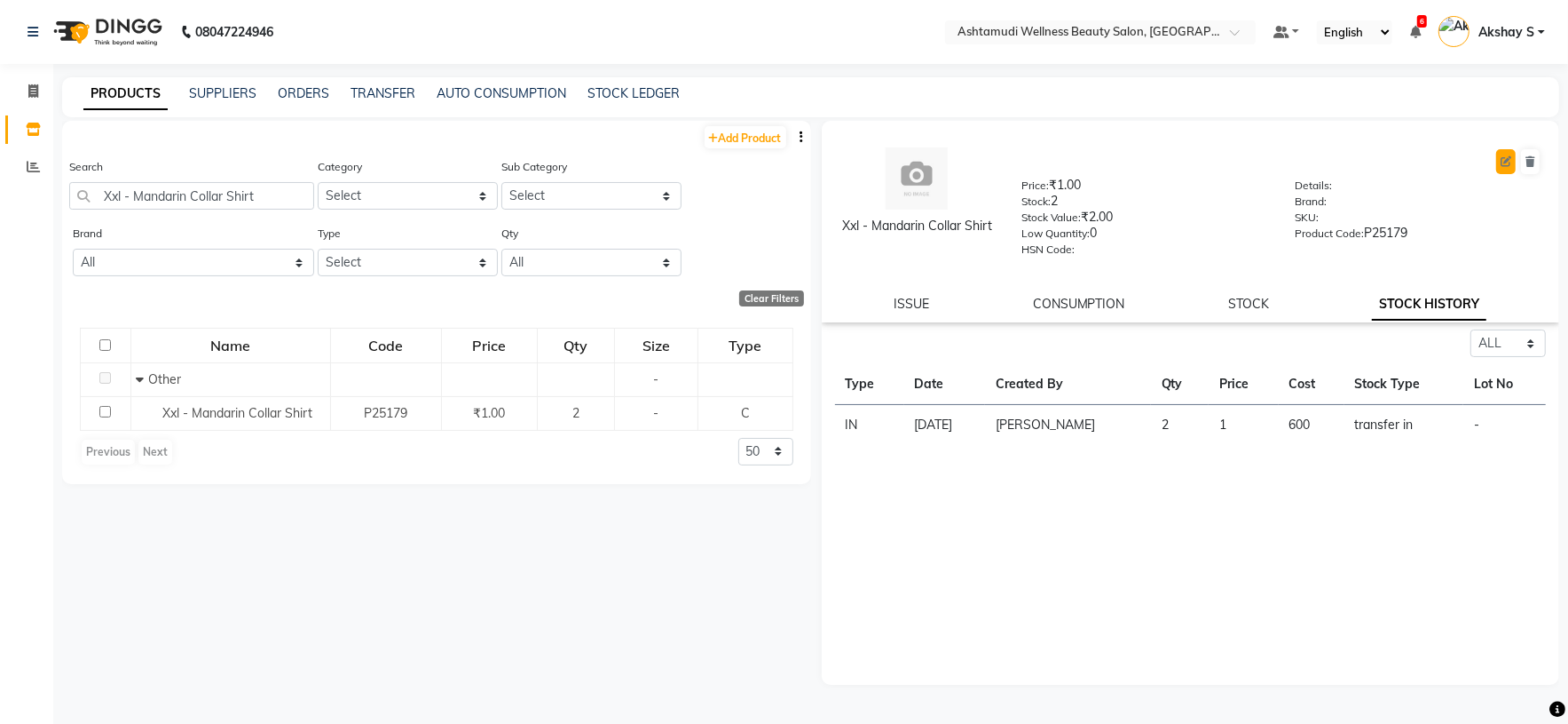
click at [1503, 163] on icon at bounding box center [1506, 161] width 11 height 11
select select "C"
select select "true"
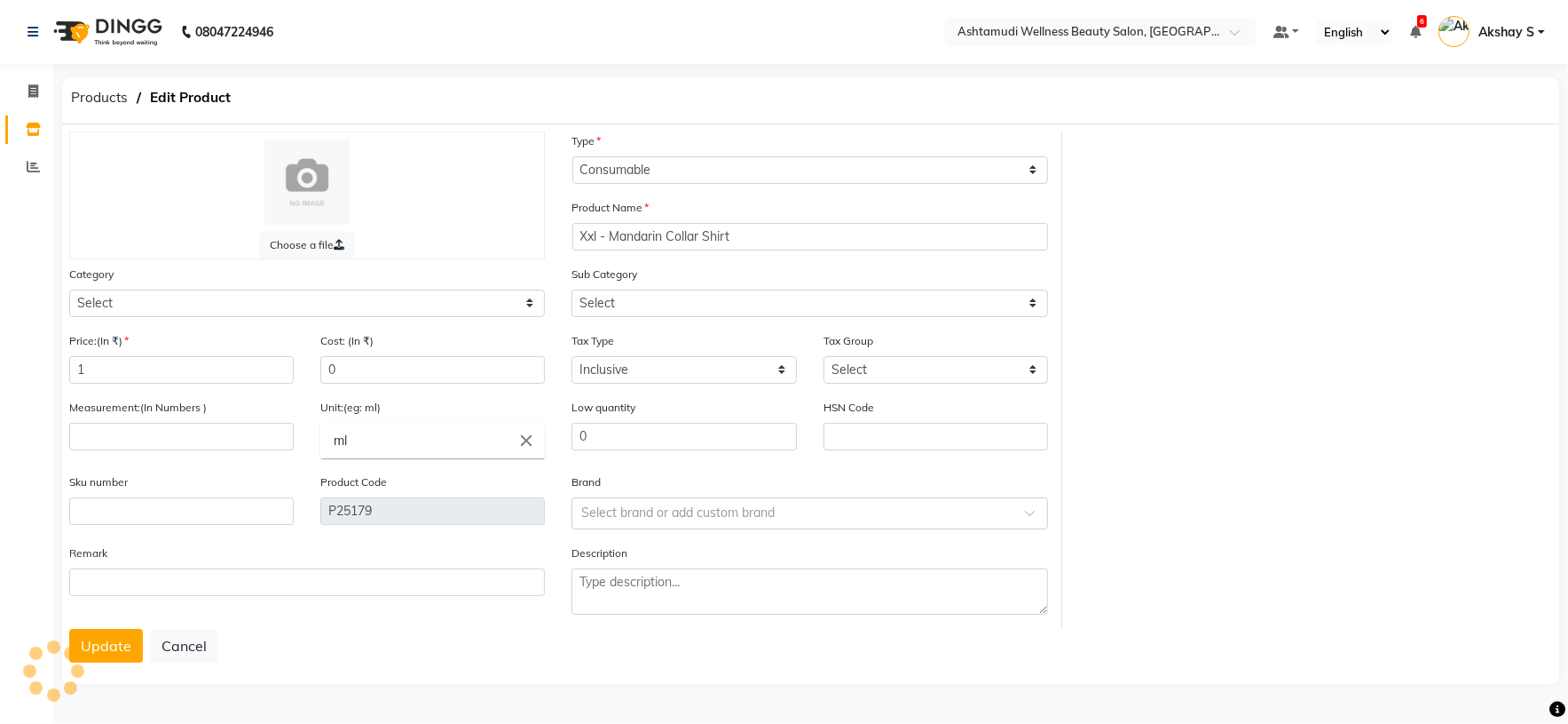
select select "595501000"
select select "595501002"
click at [152, 441] on input "number" at bounding box center [183, 436] width 228 height 28
type input "1"
click at [536, 447] on icon "close" at bounding box center [534, 440] width 20 height 20
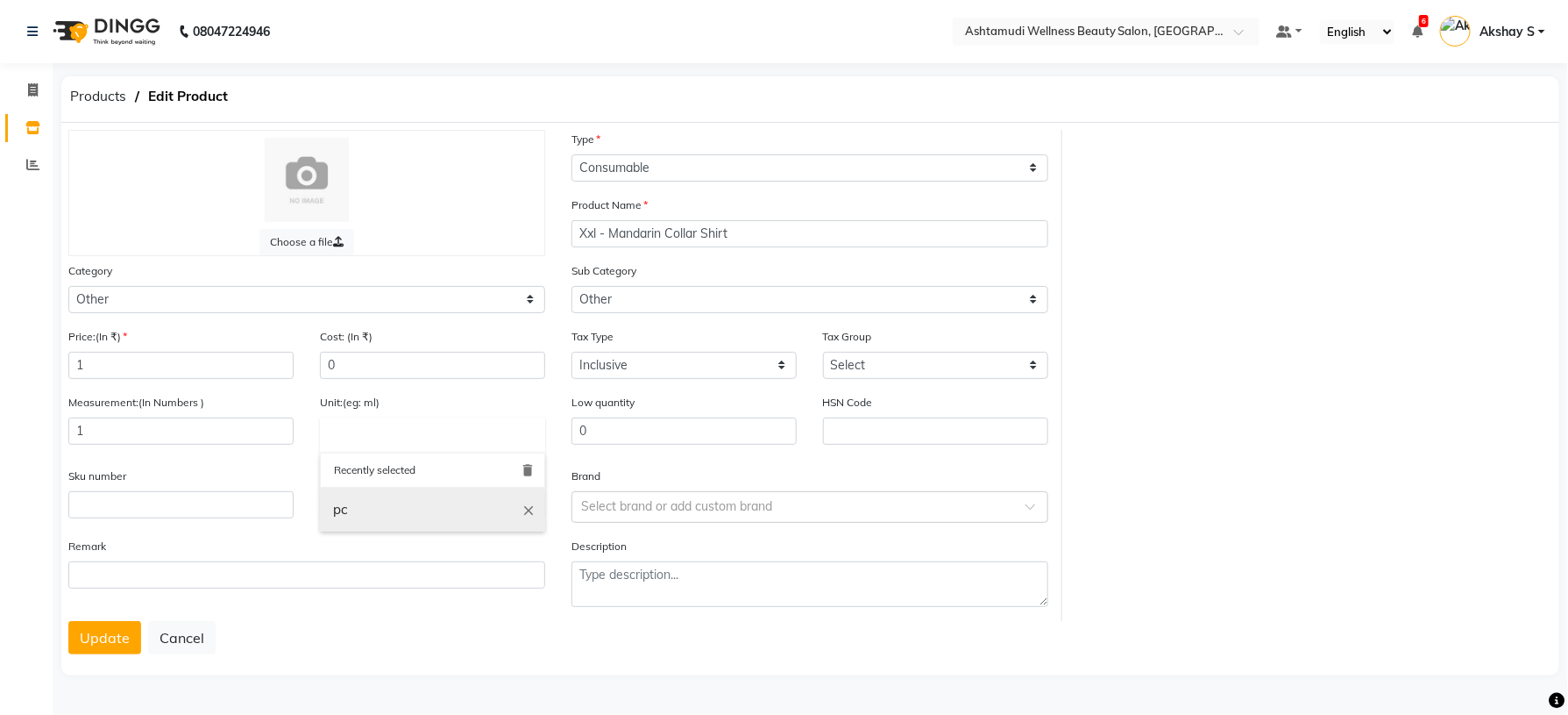
click at [390, 519] on link "pc" at bounding box center [433, 510] width 226 height 45
type input "pc"
click at [107, 647] on button "Update" at bounding box center [104, 638] width 73 height 33
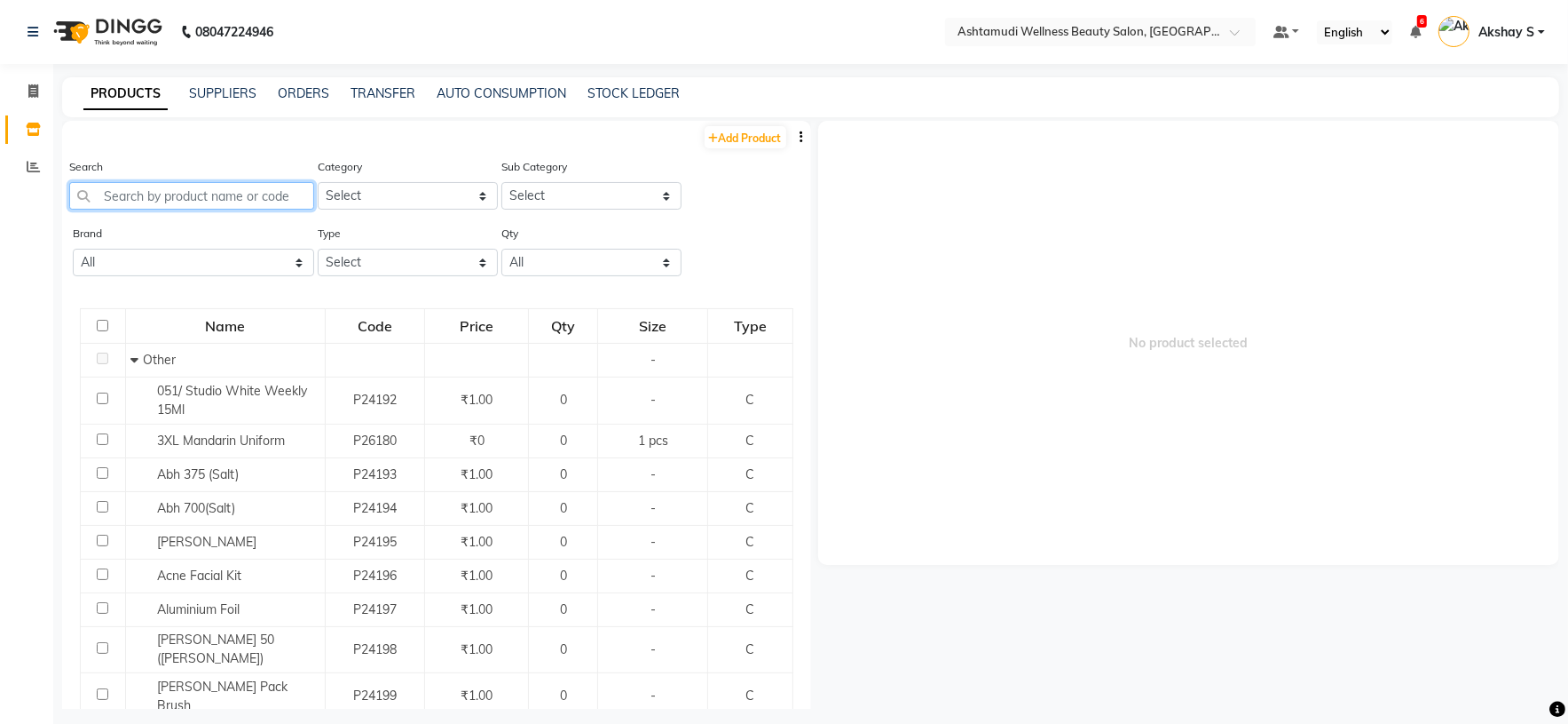
click at [196, 199] on input "text" at bounding box center [192, 196] width 245 height 28
paste input "Blue Sky Weekly Polish 021 15ml"
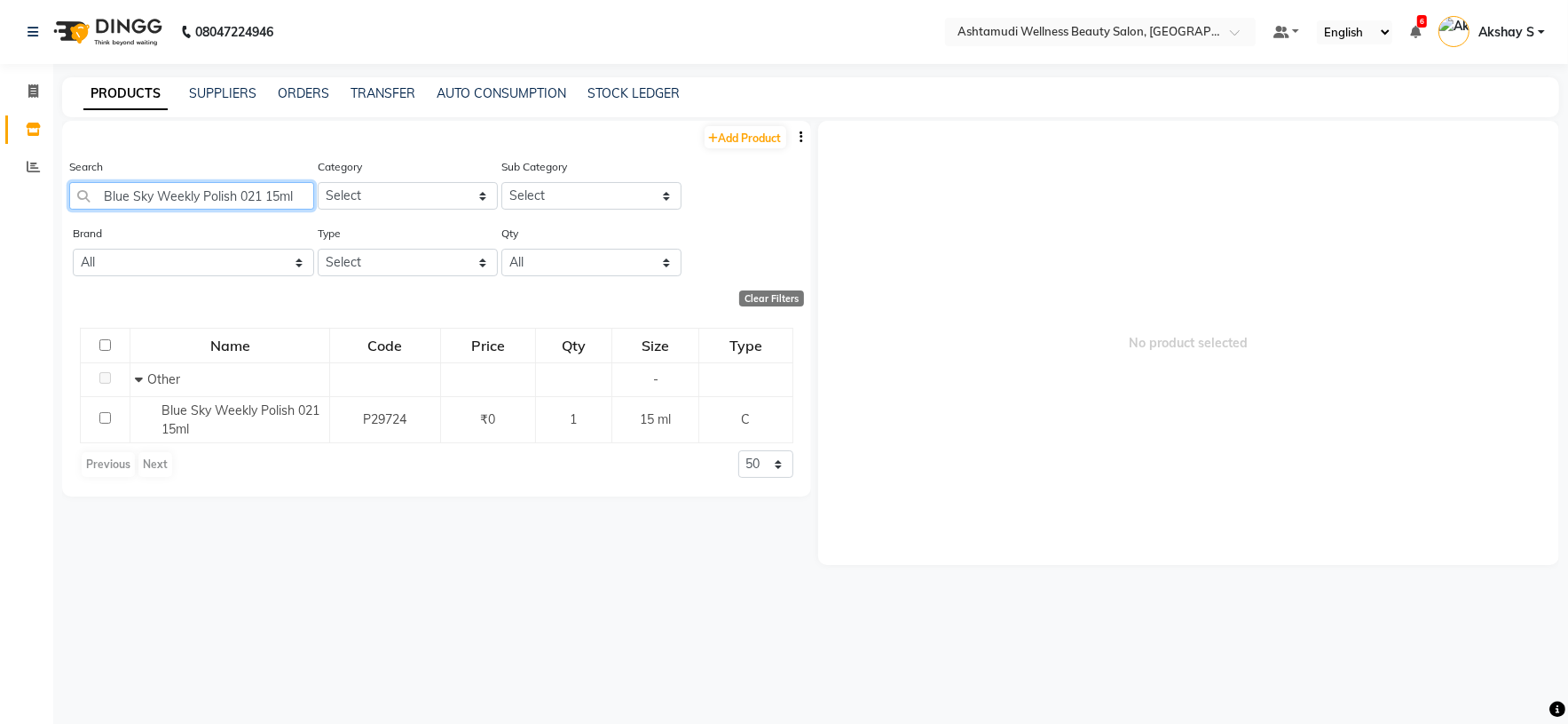
click at [209, 204] on input "Blue Sky Weekly Polish 021 15ml" at bounding box center [192, 196] width 245 height 28
paste input "Hector Spray Bottle HT-SB 69 280"
click at [191, 196] on input "Hector Spray Bottle HT-SB 69 280ml" at bounding box center [192, 196] width 245 height 28
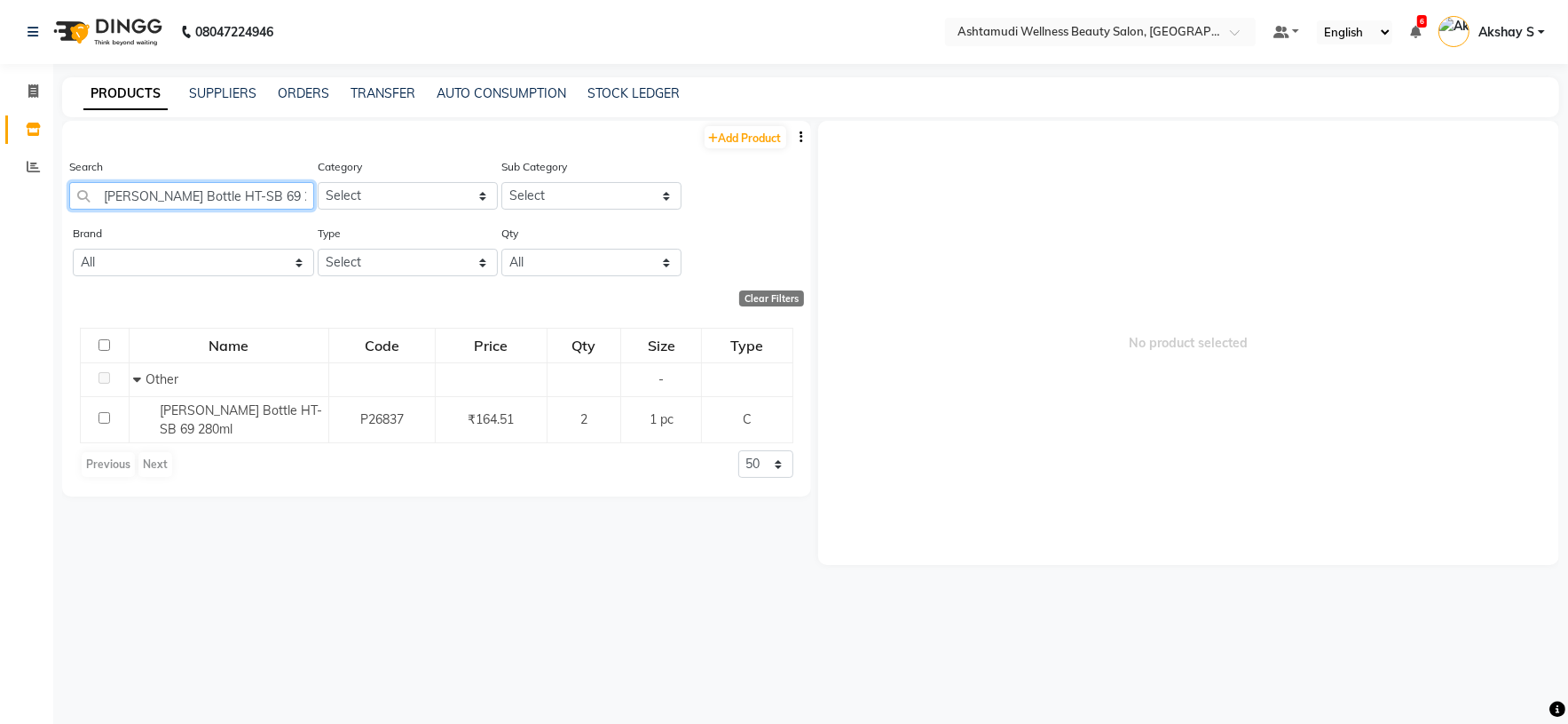
click at [191, 196] on input "Hector Spray Bottle HT-SB 69 280ml" at bounding box center [192, 196] width 245 height 28
paste input "Matrix 20 Vol 1 Ltr"
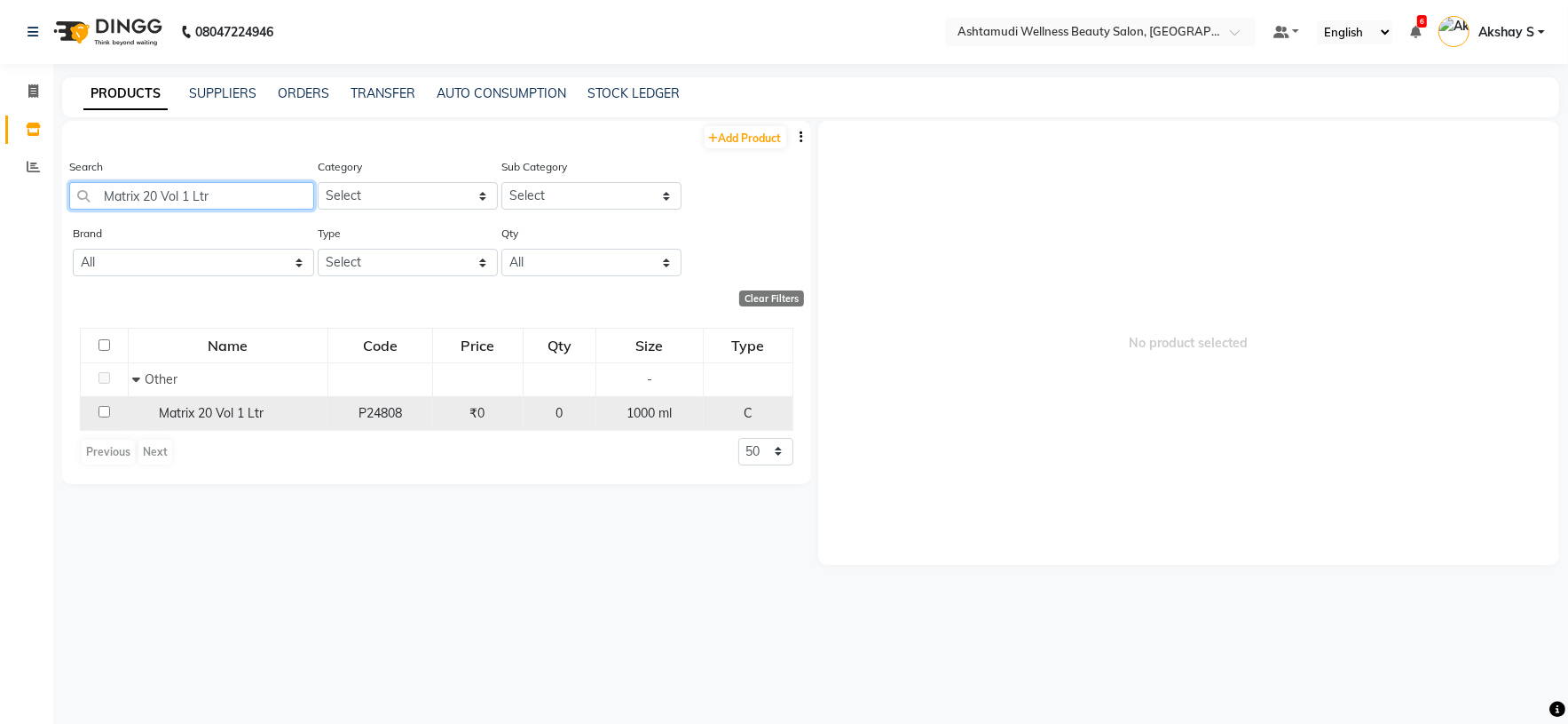
type input "Matrix 20 Vol 1 Ltr"
click at [194, 421] on span "Matrix 20 Vol 1 Ltr" at bounding box center [212, 412] width 105 height 16
select select
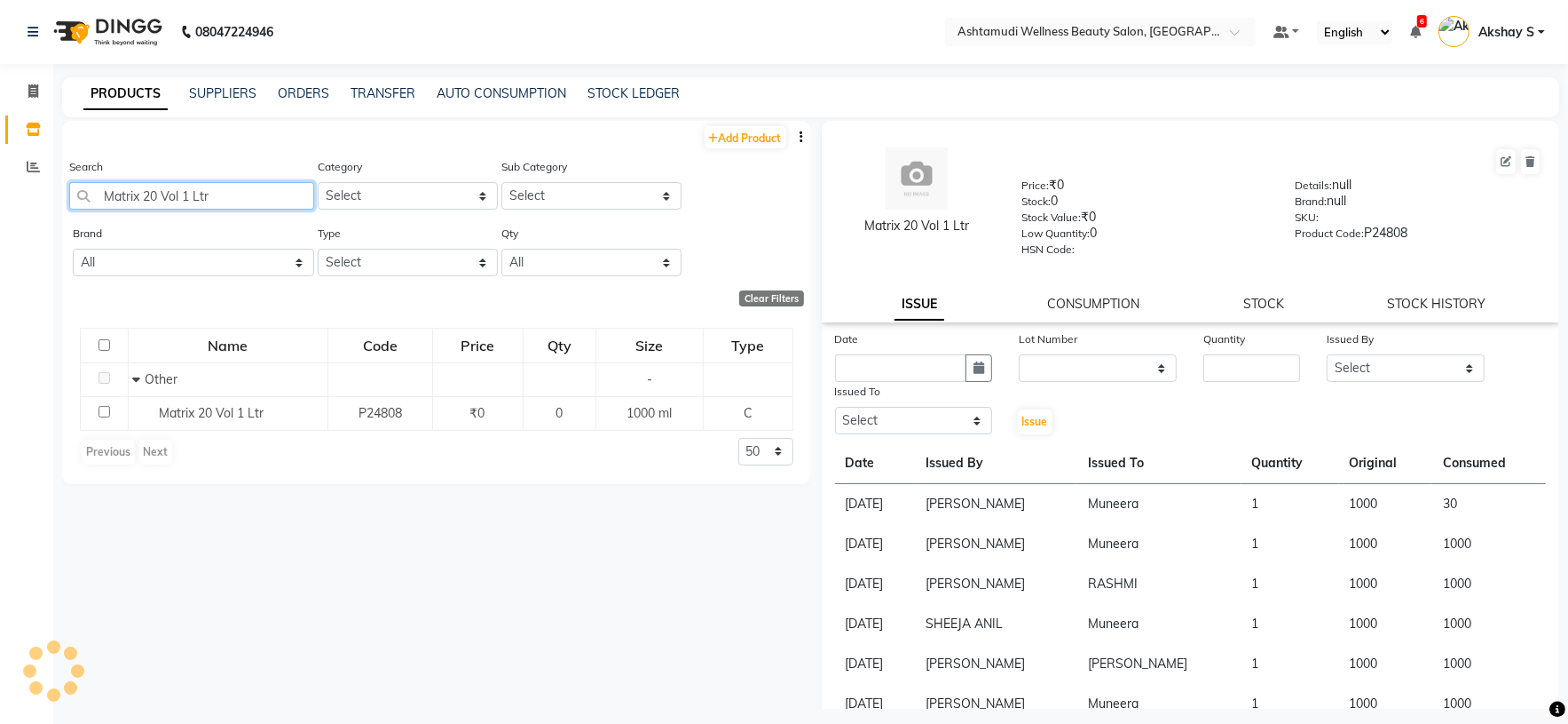
paste input "y Gel Liner 599"
drag, startPoint x: 238, startPoint y: 199, endPoint x: 53, endPoint y: 188, distance: 185.3
click at [53, 188] on main "PRODUCTS SUPPLIERS ORDERS TRANSFER AUTO CONSUMPTION STOCK LEDGER Add Product Se…" at bounding box center [811, 406] width 1515 height 658
paste input "NYKA NP INSTA 337"
drag, startPoint x: 254, startPoint y: 192, endPoint x: 72, endPoint y: 203, distance: 182.3
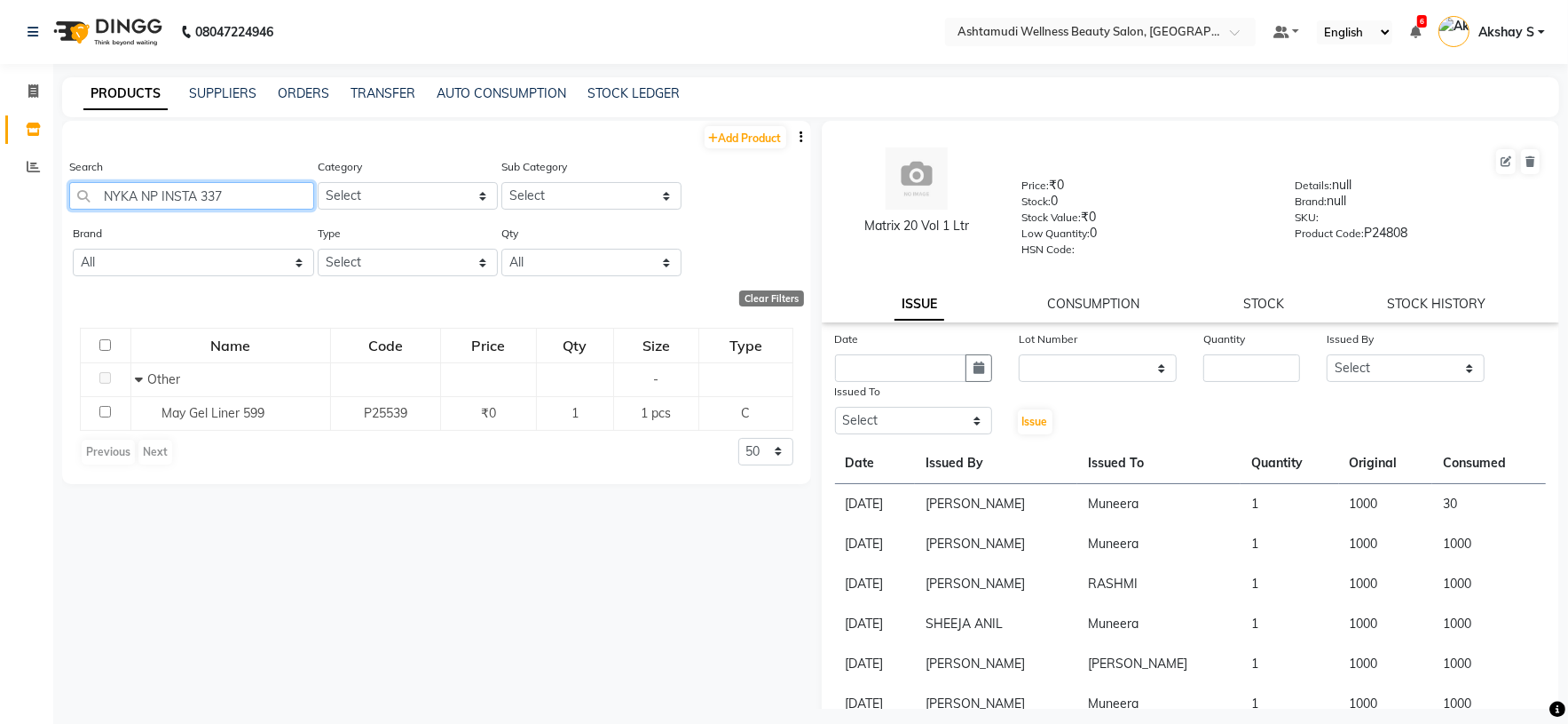
click at [72, 203] on input "NYKA NP INSTA 337" at bounding box center [192, 196] width 245 height 28
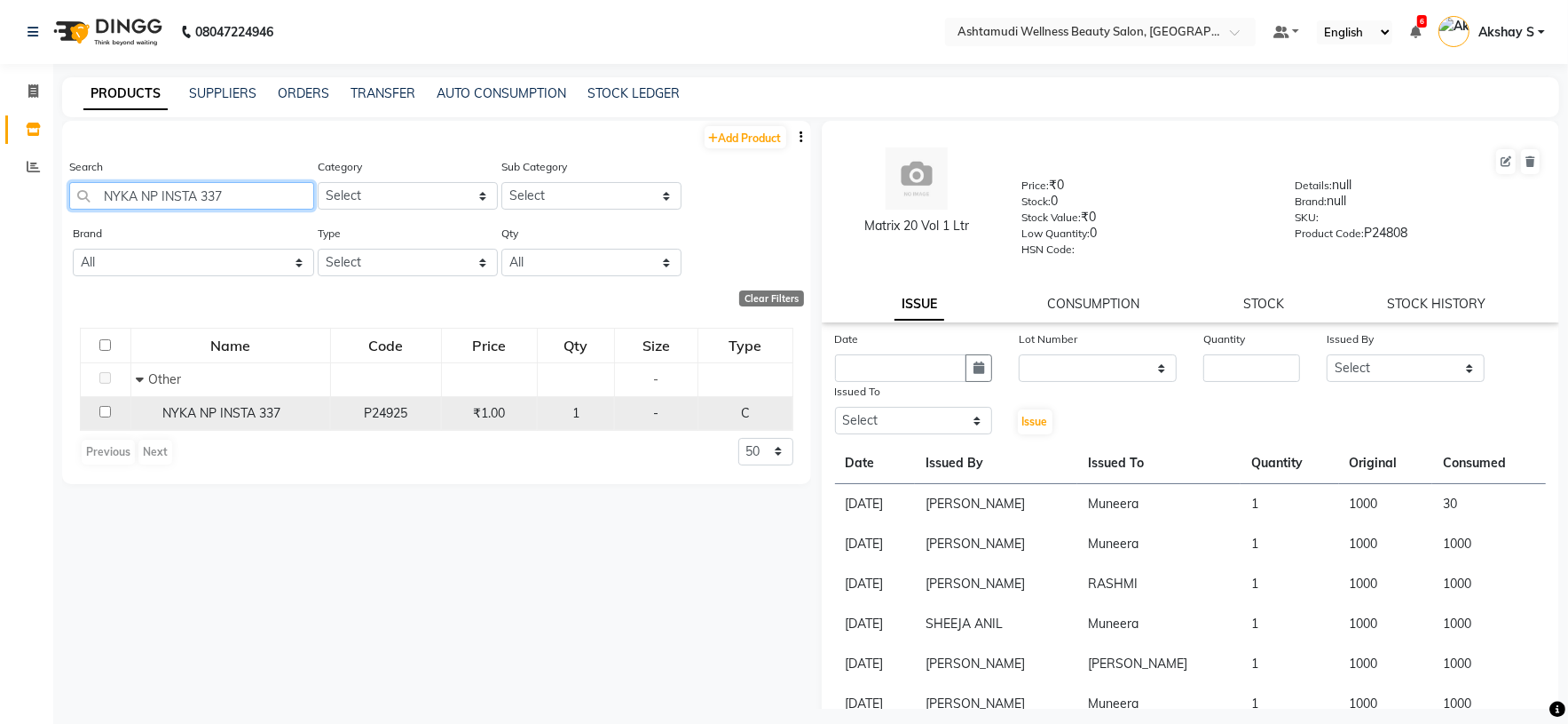
type input "NYKA NP INSTA 337"
click at [233, 414] on span "NYKA NP INSTA 337" at bounding box center [220, 412] width 118 height 16
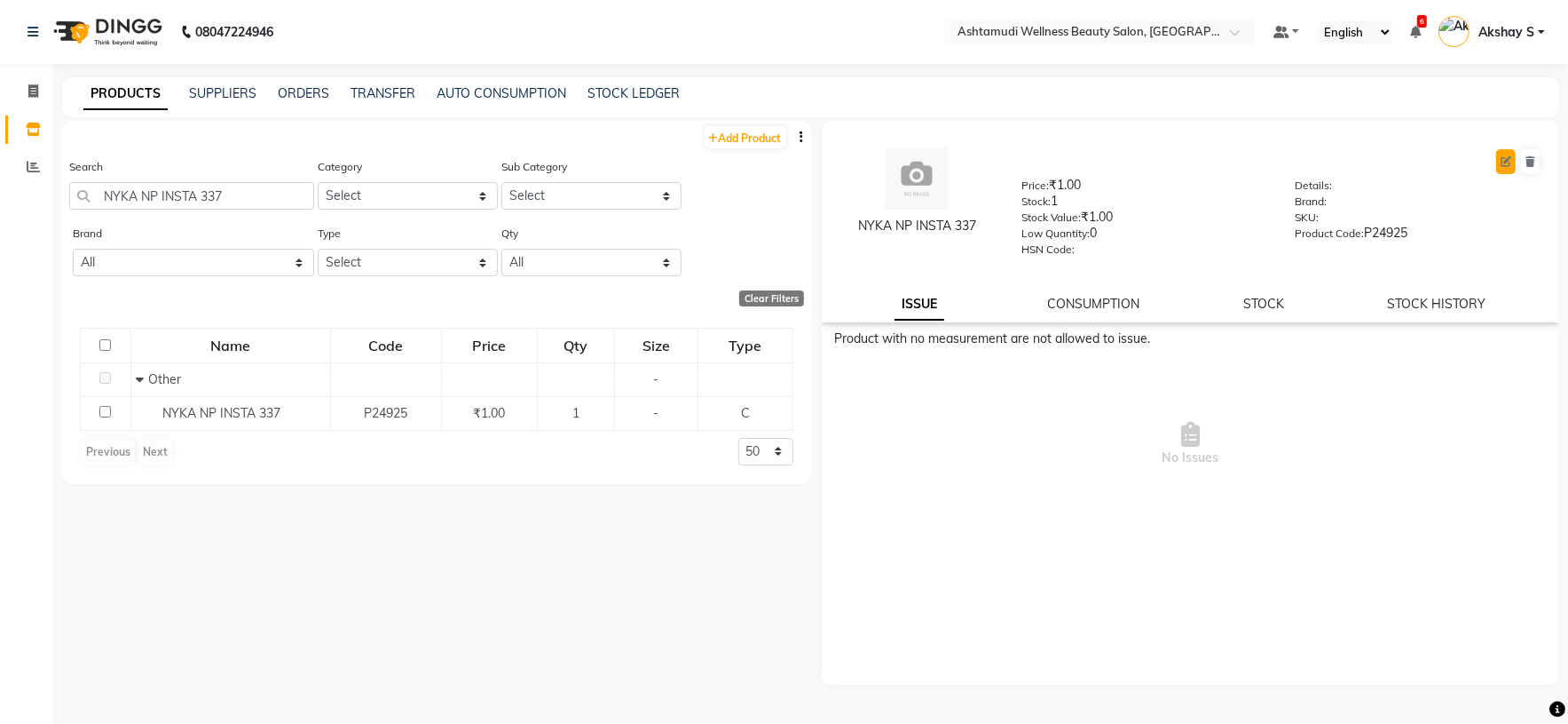
click at [1512, 162] on icon at bounding box center [1506, 161] width 11 height 11
select select "true"
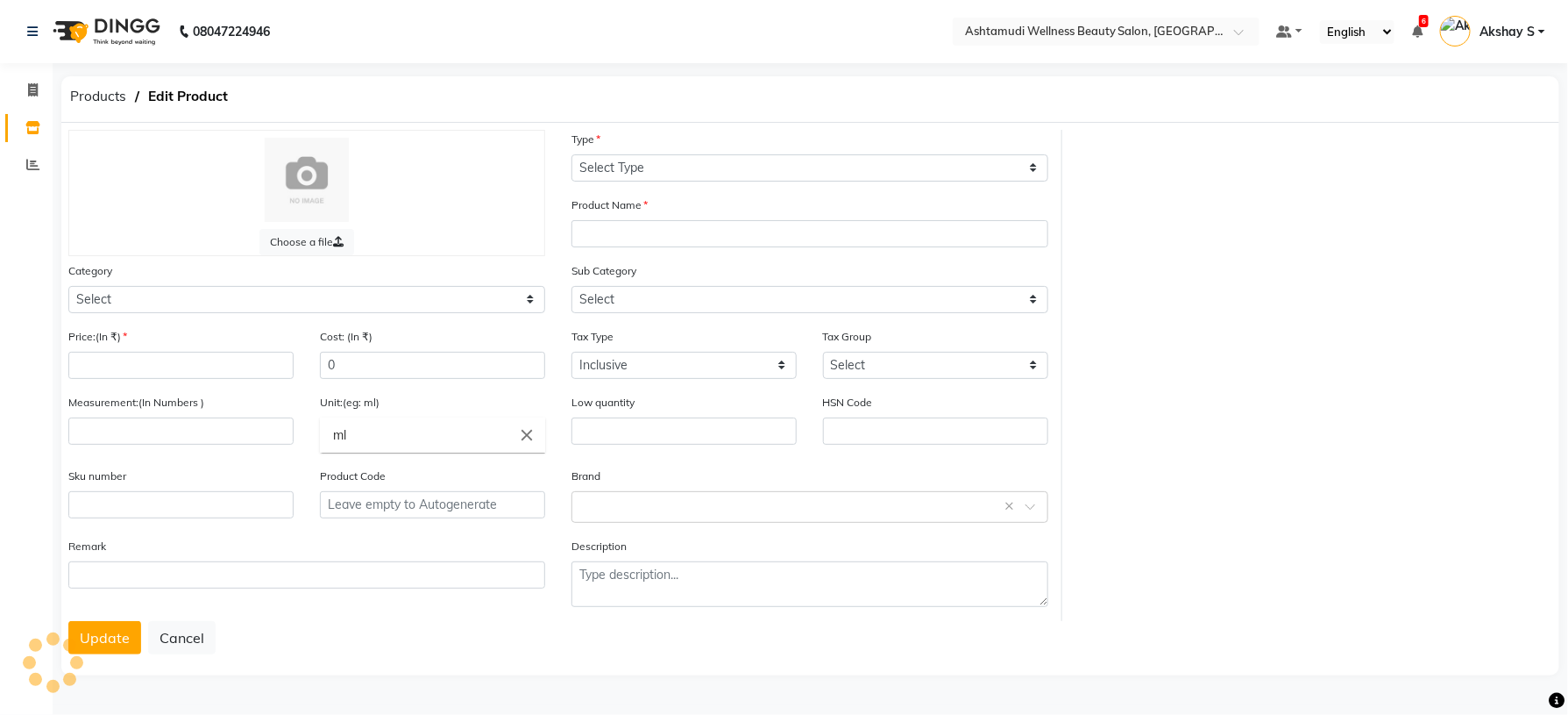
select select "C"
type input "NYKA NP INSTA 337"
select select "595501000"
select select
type input "1"
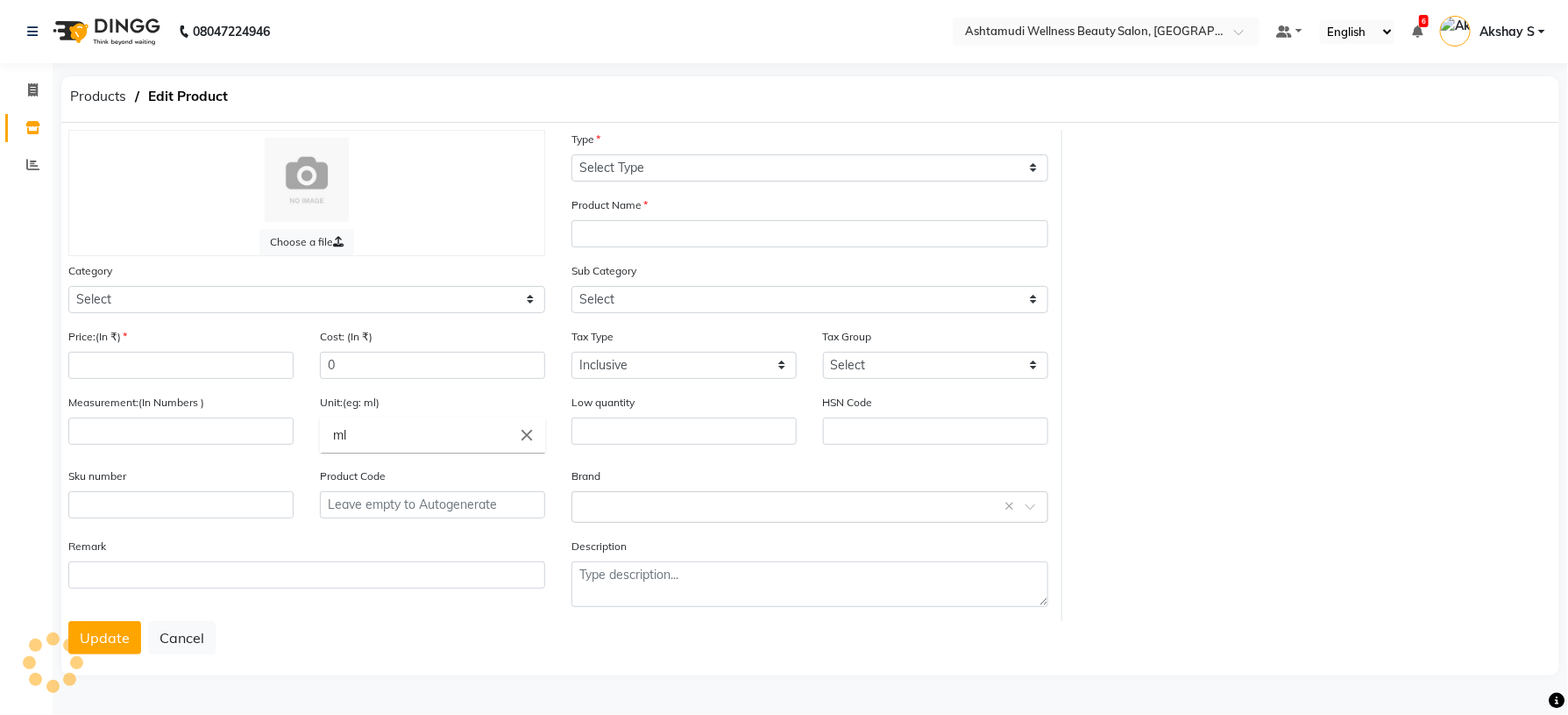
type input "0"
type input "P24925"
select select "595501002"
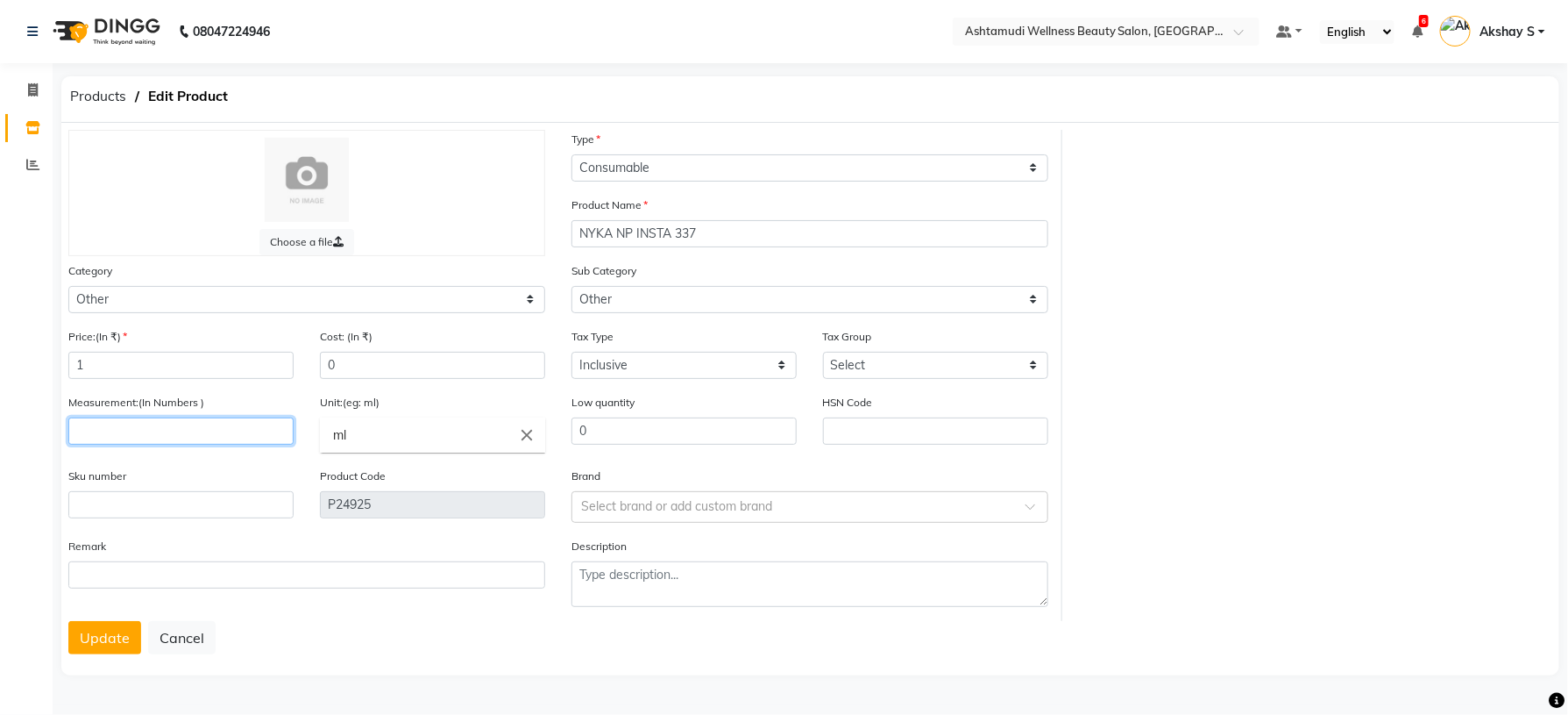
click at [140, 438] on input "number" at bounding box center [181, 431] width 226 height 27
type input "15"
click at [96, 646] on button "Update" at bounding box center [104, 638] width 73 height 33
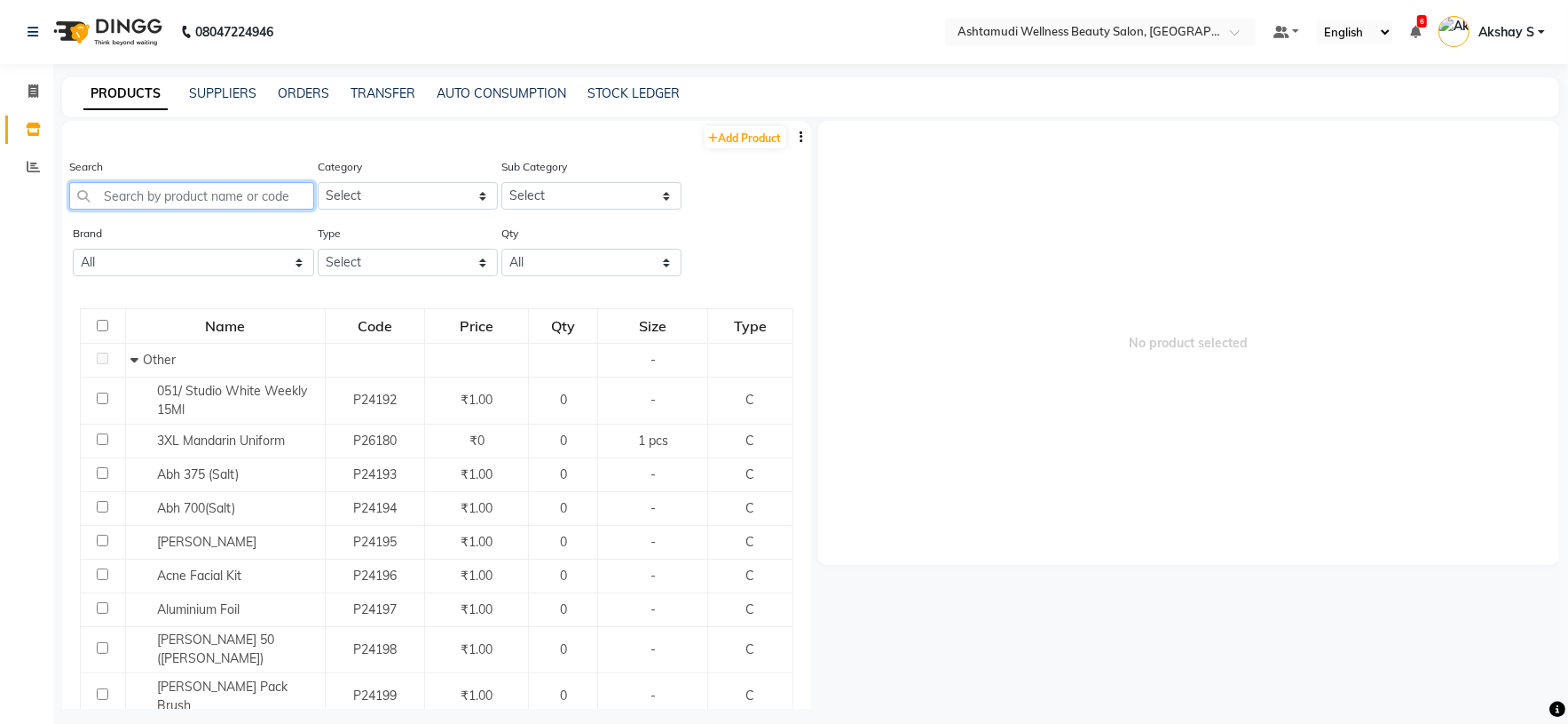
click at [215, 200] on input "text" at bounding box center [192, 196] width 245 height 28
paste input "Raaga Eco Oily Variant + D Tan"
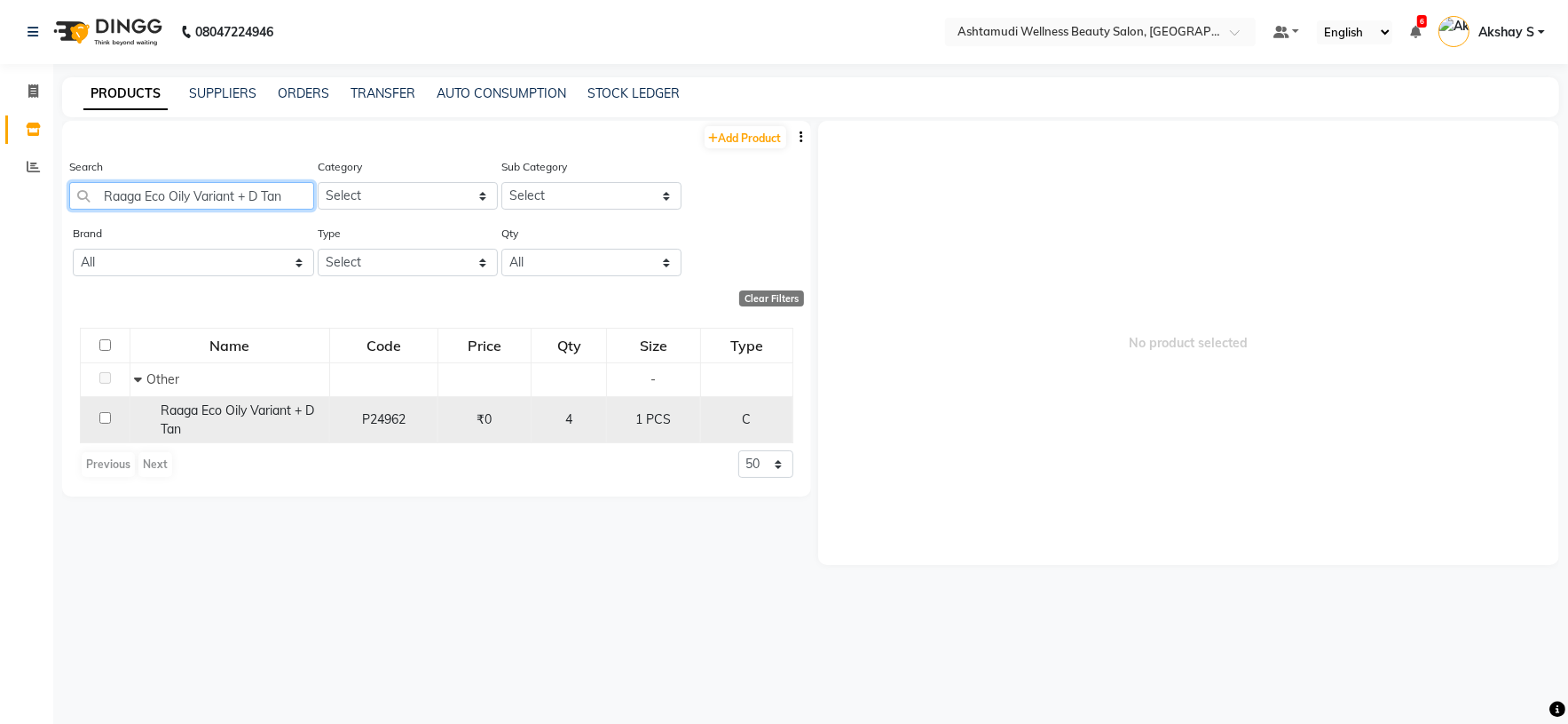
type input "Raaga Eco Oily Variant + D Tan"
click at [253, 404] on span "Raaga Eco Oily Variant + D Tan" at bounding box center [236, 419] width 153 height 35
select select
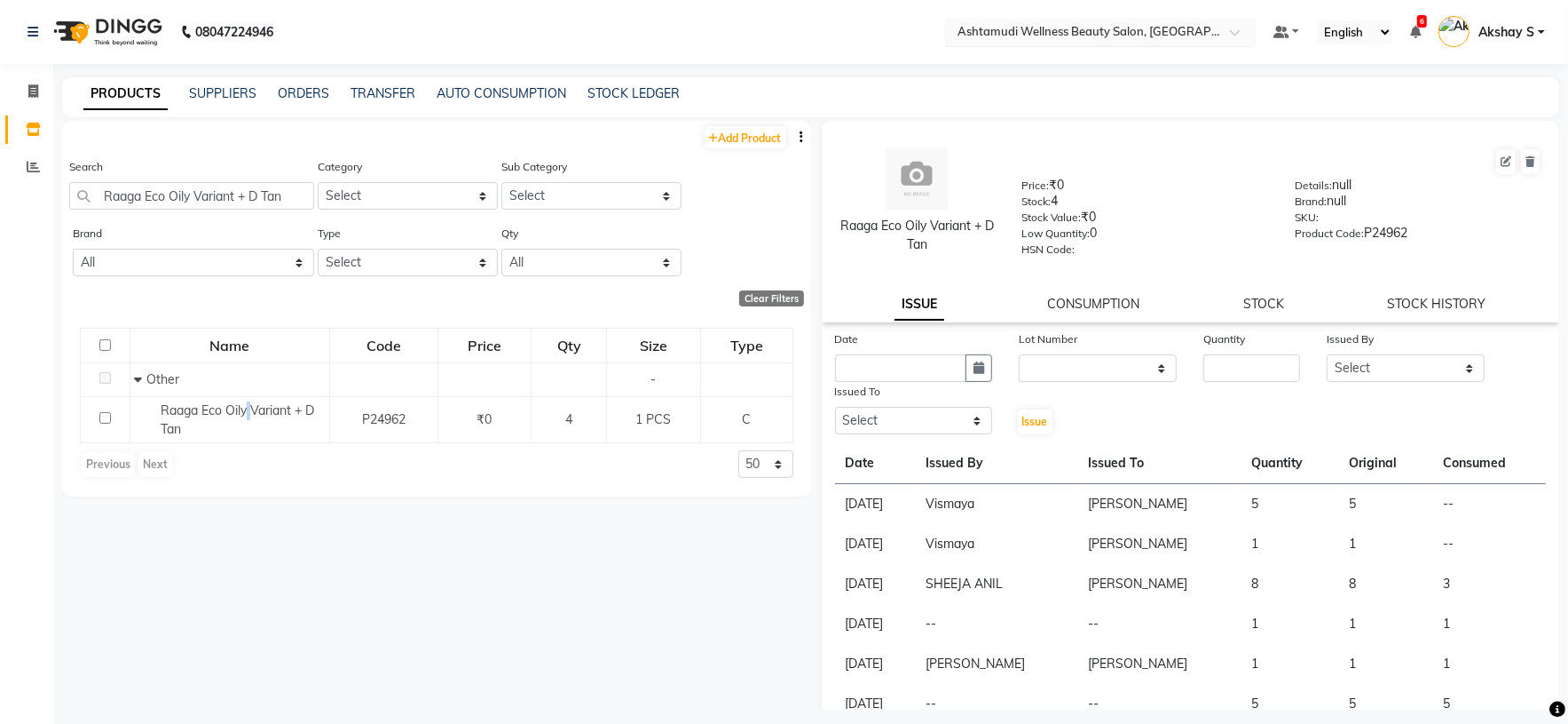
click at [1211, 31] on div at bounding box center [1100, 31] width 310 height 18
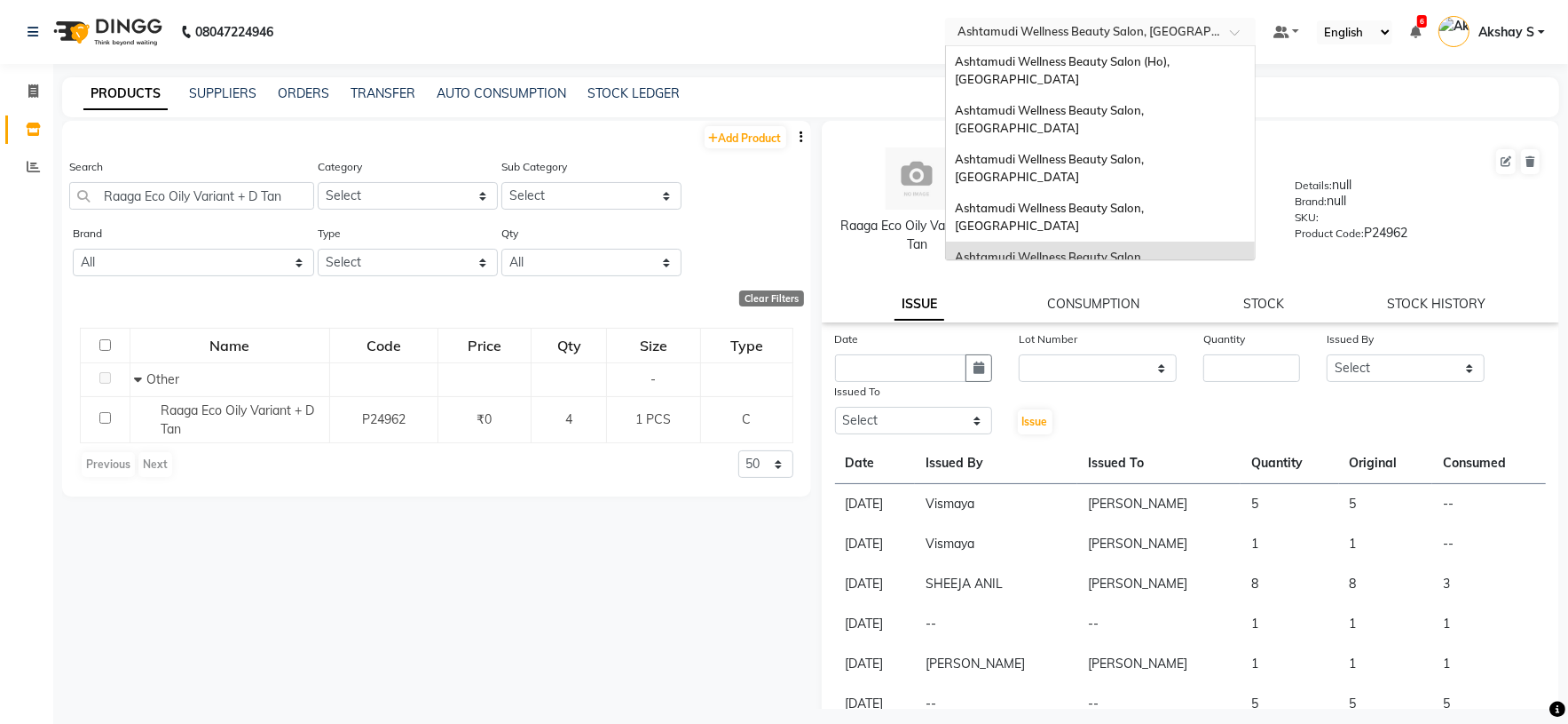
click at [1147, 299] on span "Ashtamudi Wellness Beauty Salon, Kottarakkara" at bounding box center [1051, 315] width 192 height 32
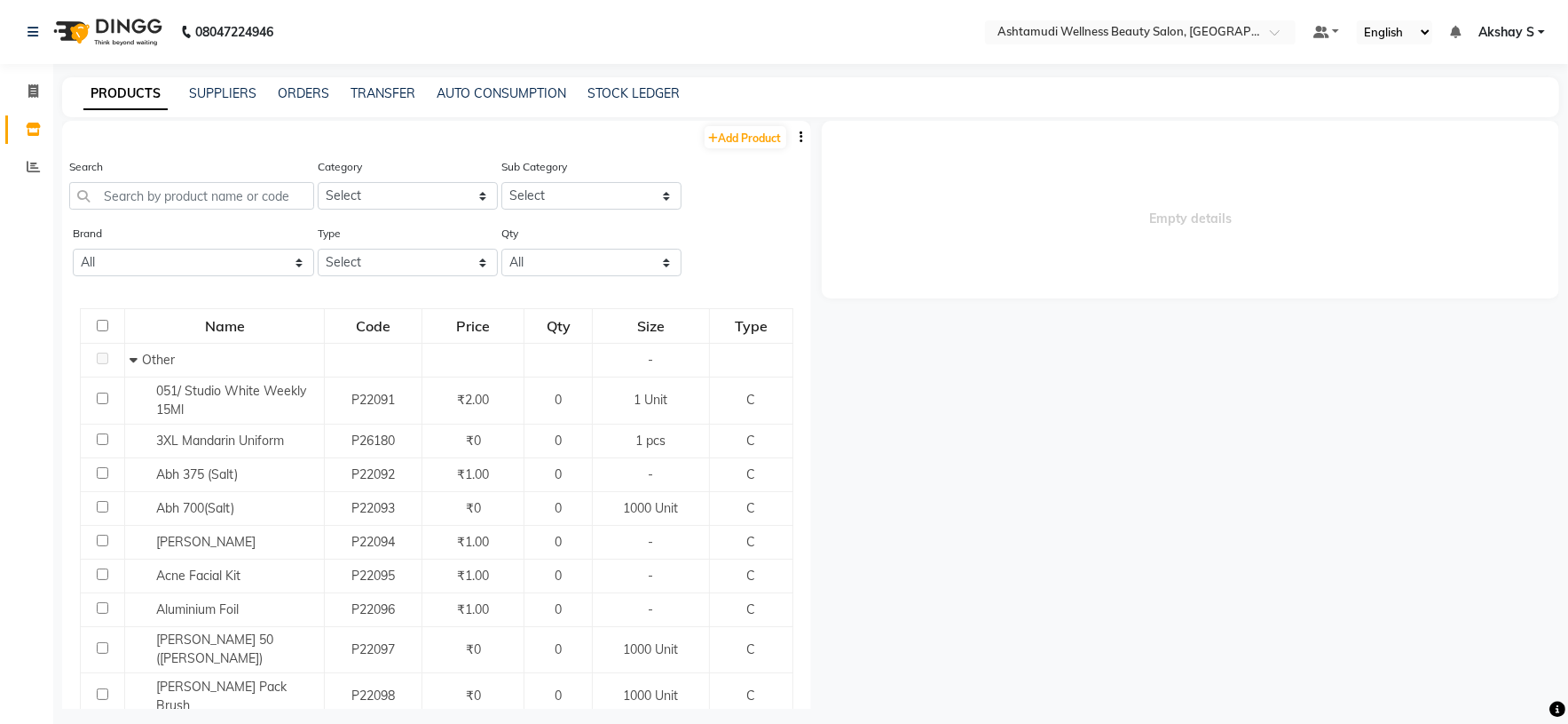
click at [801, 136] on icon "button" at bounding box center [803, 136] width 4 height 13
drag, startPoint x: 740, startPoint y: 142, endPoint x: 795, endPoint y: 222, distance: 97.1
click at [739, 142] on div "EXPORT" at bounding box center [726, 147] width 57 height 22
click at [1250, 31] on div at bounding box center [1140, 34] width 310 height 18
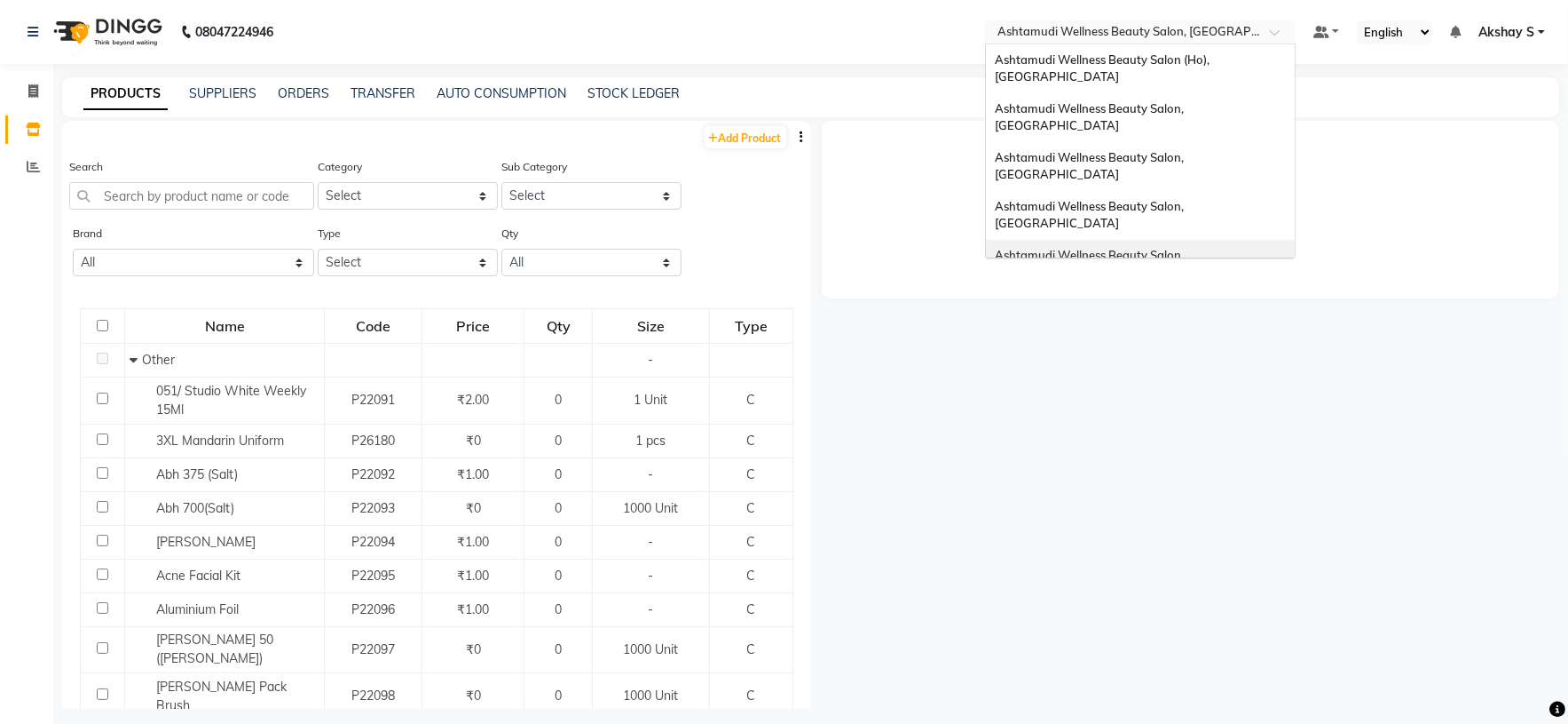
click at [1186, 247] on span "Ashtamudi Wellness Beauty Salon, [GEOGRAPHIC_DATA]" at bounding box center [1090, 263] width 192 height 32
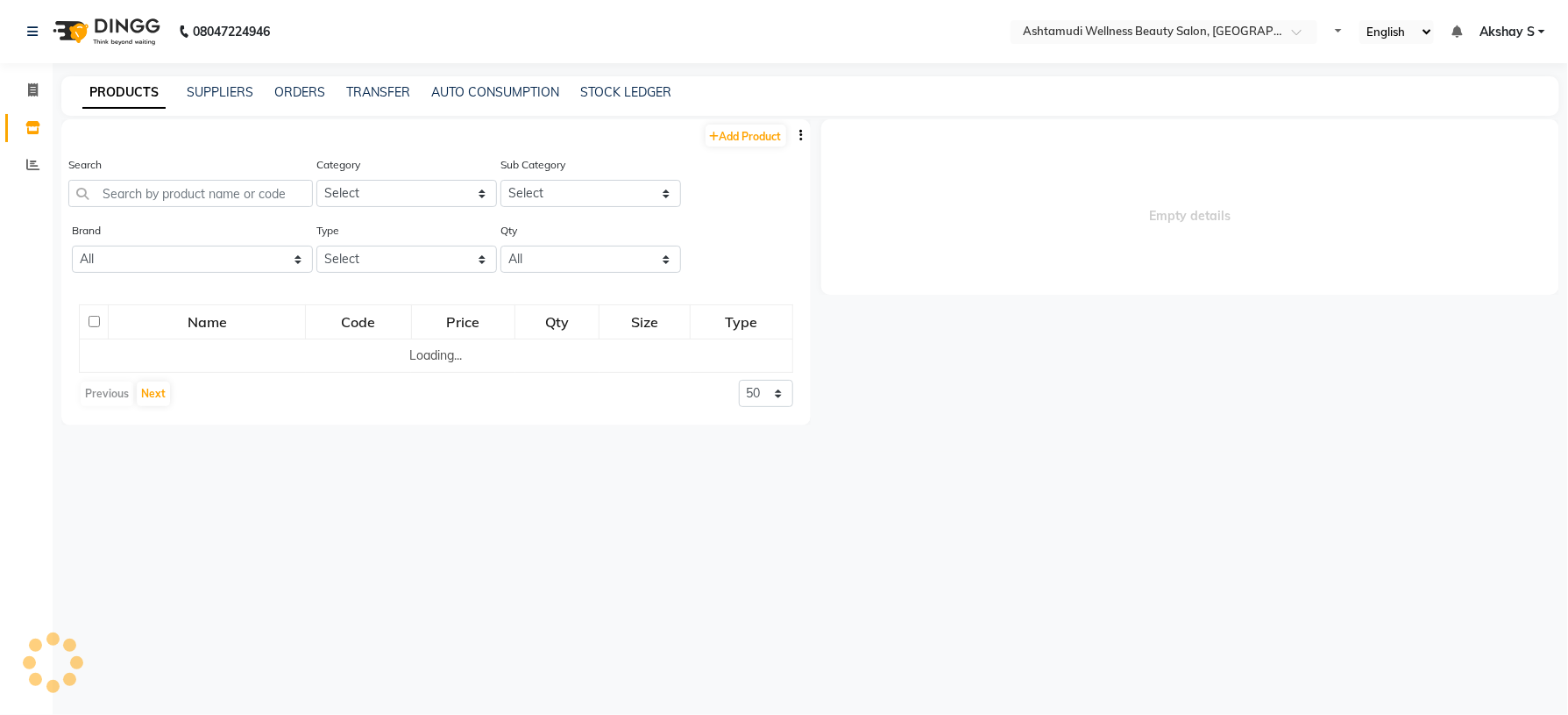
select select
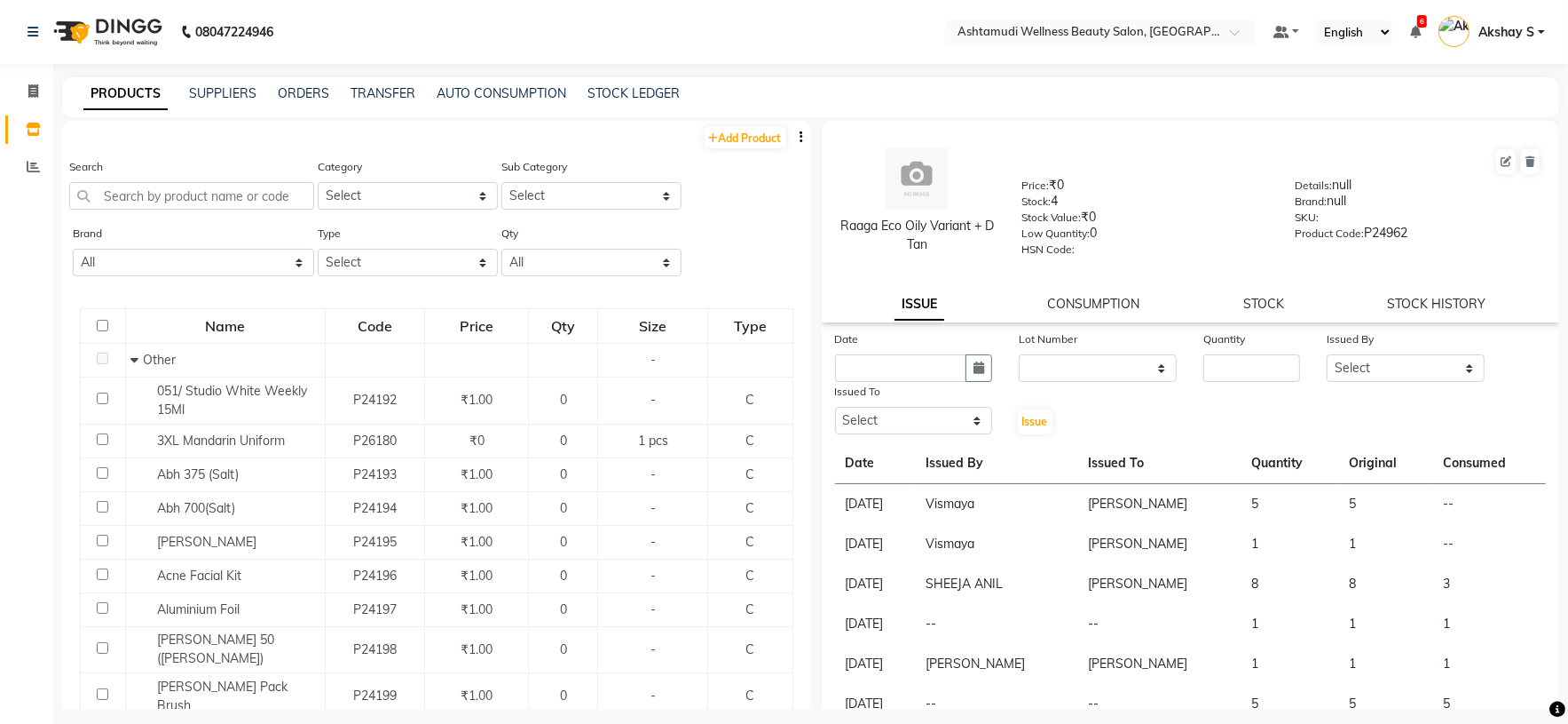
click at [801, 142] on icon "button" at bounding box center [803, 136] width 4 height 13
click at [731, 146] on div "EXPORT" at bounding box center [726, 147] width 57 height 22
click at [794, 140] on button "button" at bounding box center [803, 136] width 18 height 19
click at [731, 150] on div "EXPORT" at bounding box center [726, 147] width 57 height 22
click at [1230, 34] on span at bounding box center [1241, 38] width 22 height 18
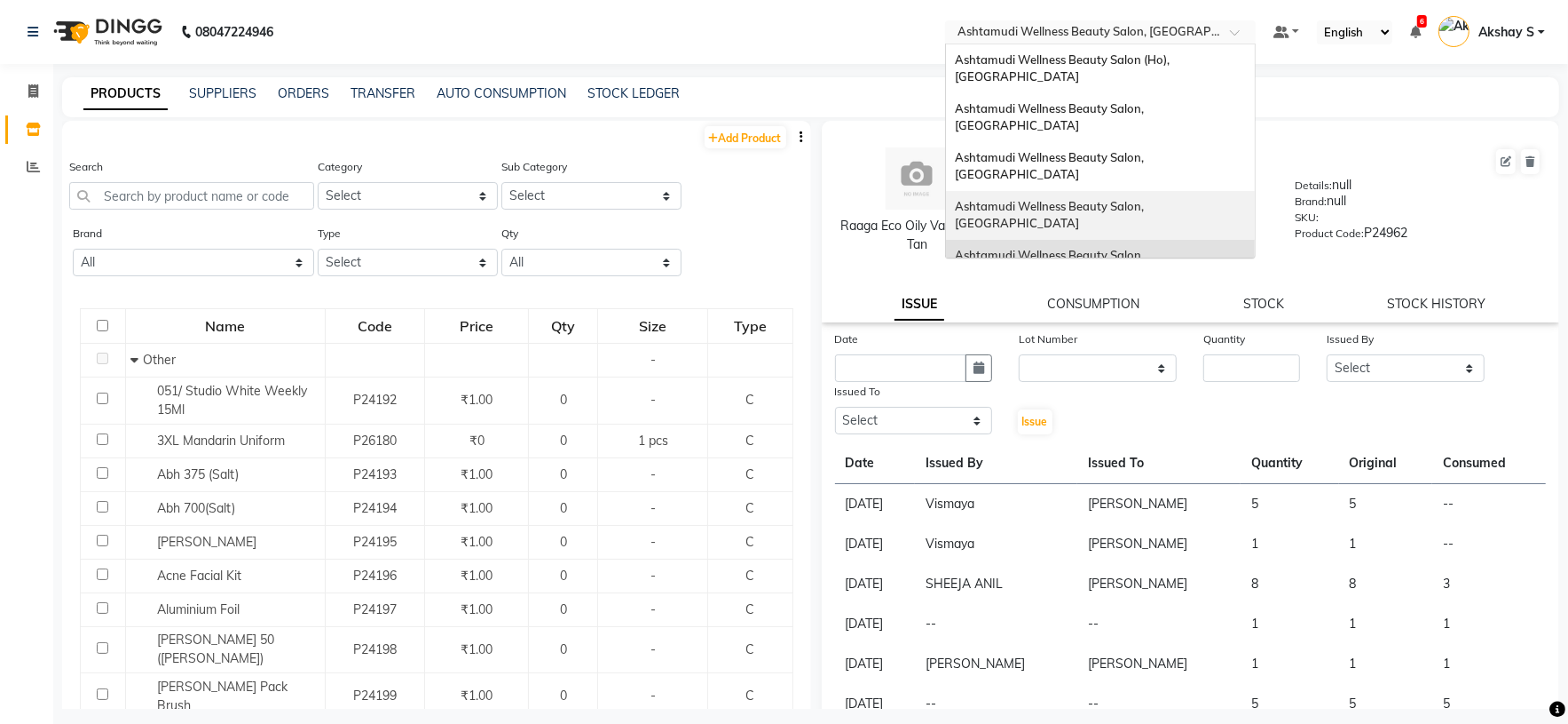
scroll to position [265, 0]
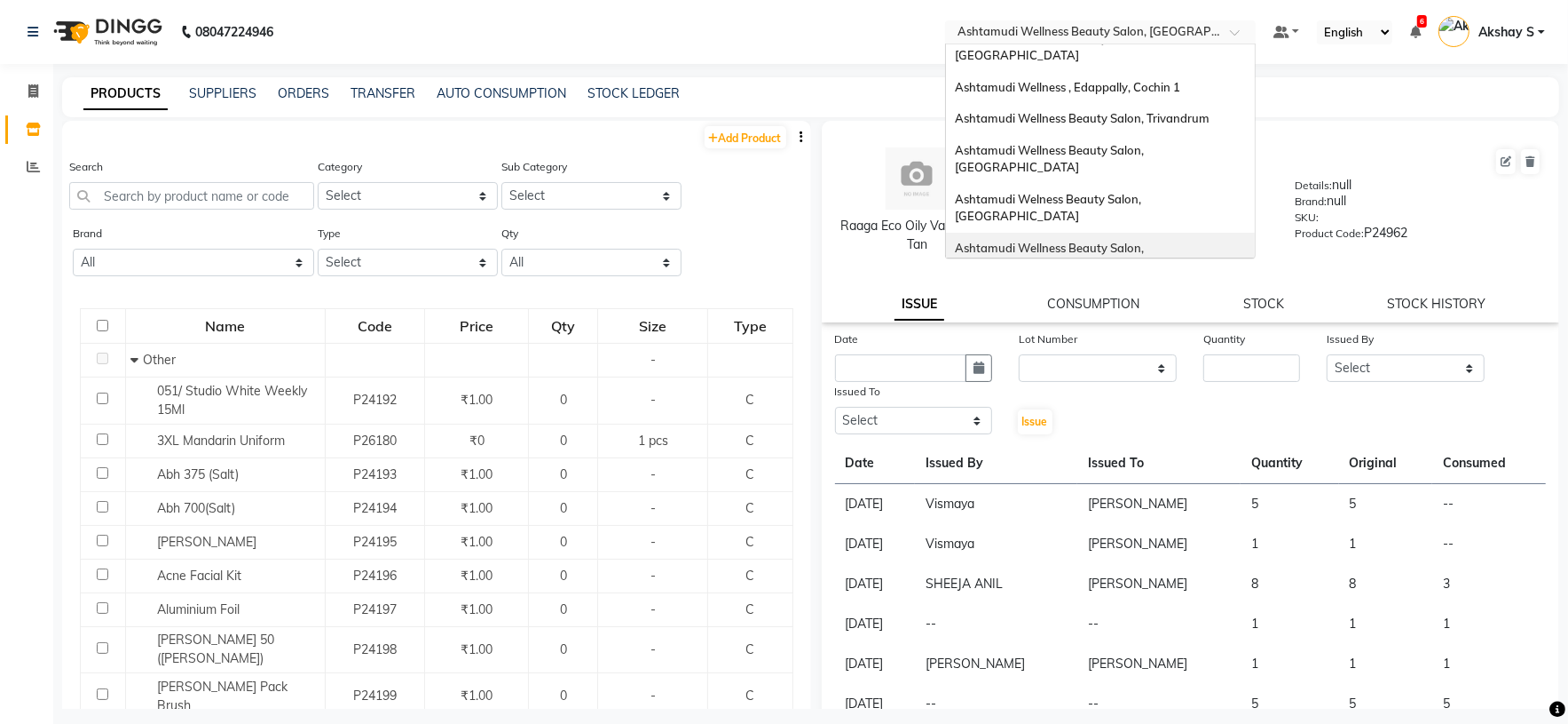
click at [1147, 240] on span "Ashtamudi Wellness Beauty Salon, Calicut" at bounding box center [1051, 256] width 192 height 32
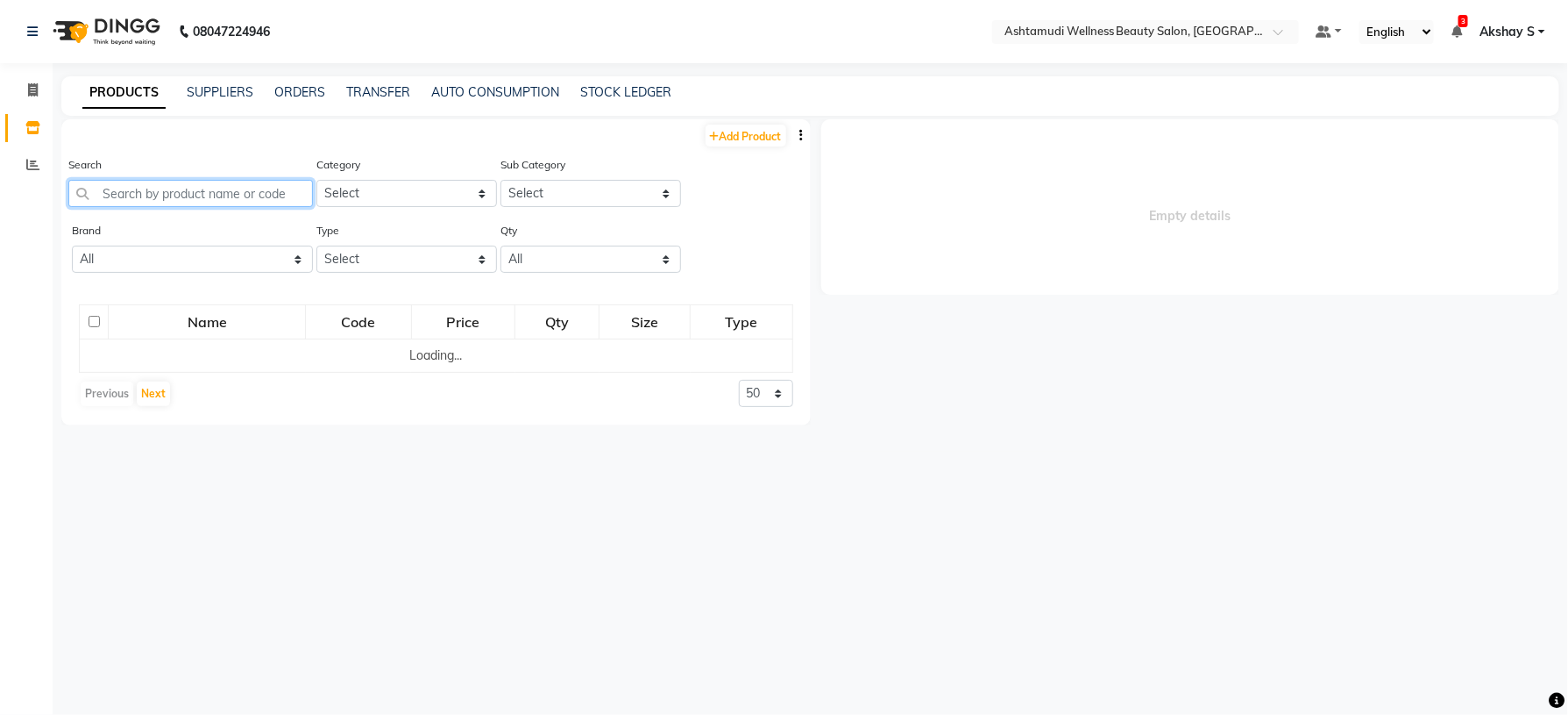
click at [173, 196] on input "text" at bounding box center [190, 193] width 244 height 27
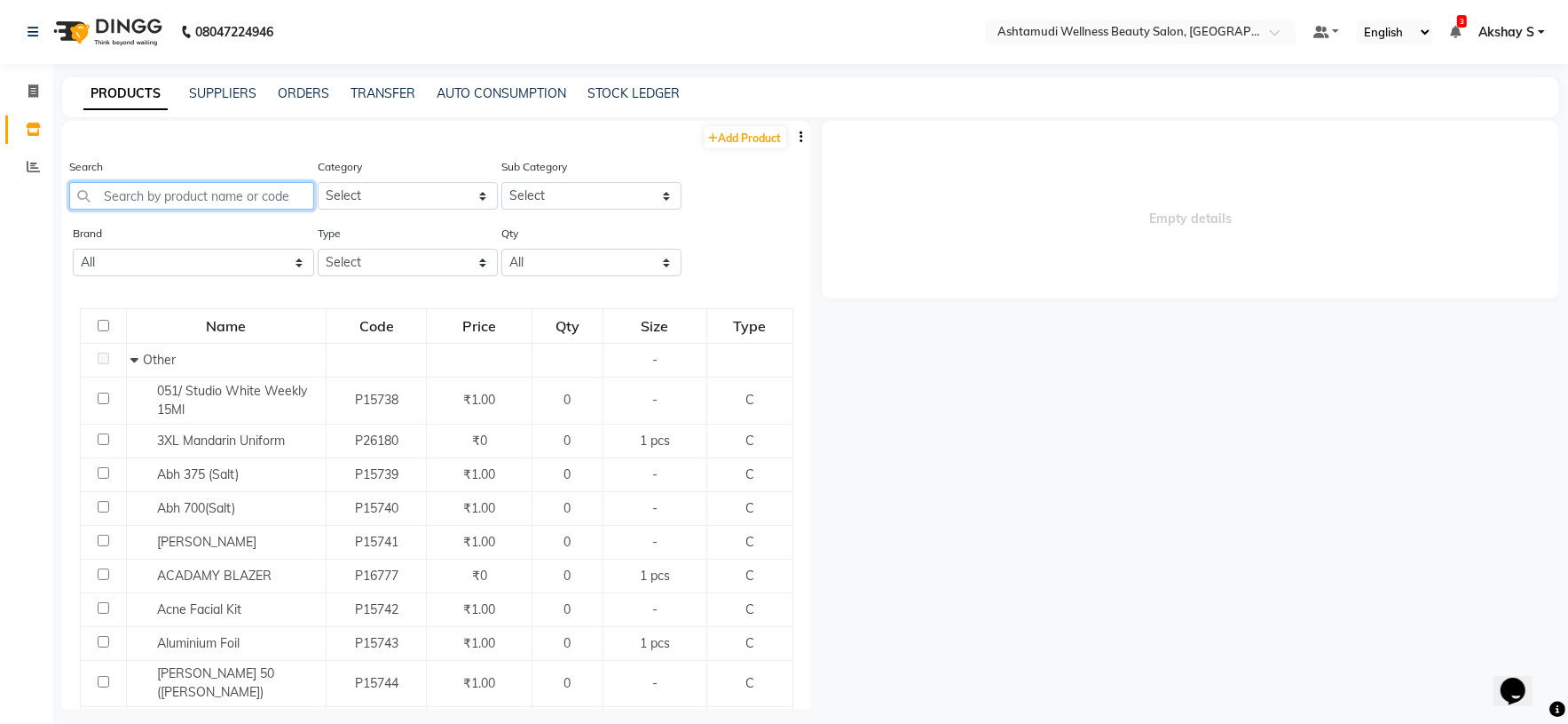
paste input "Aroma Magic Pedi & Mani 6step Single use Kit Blueberry"
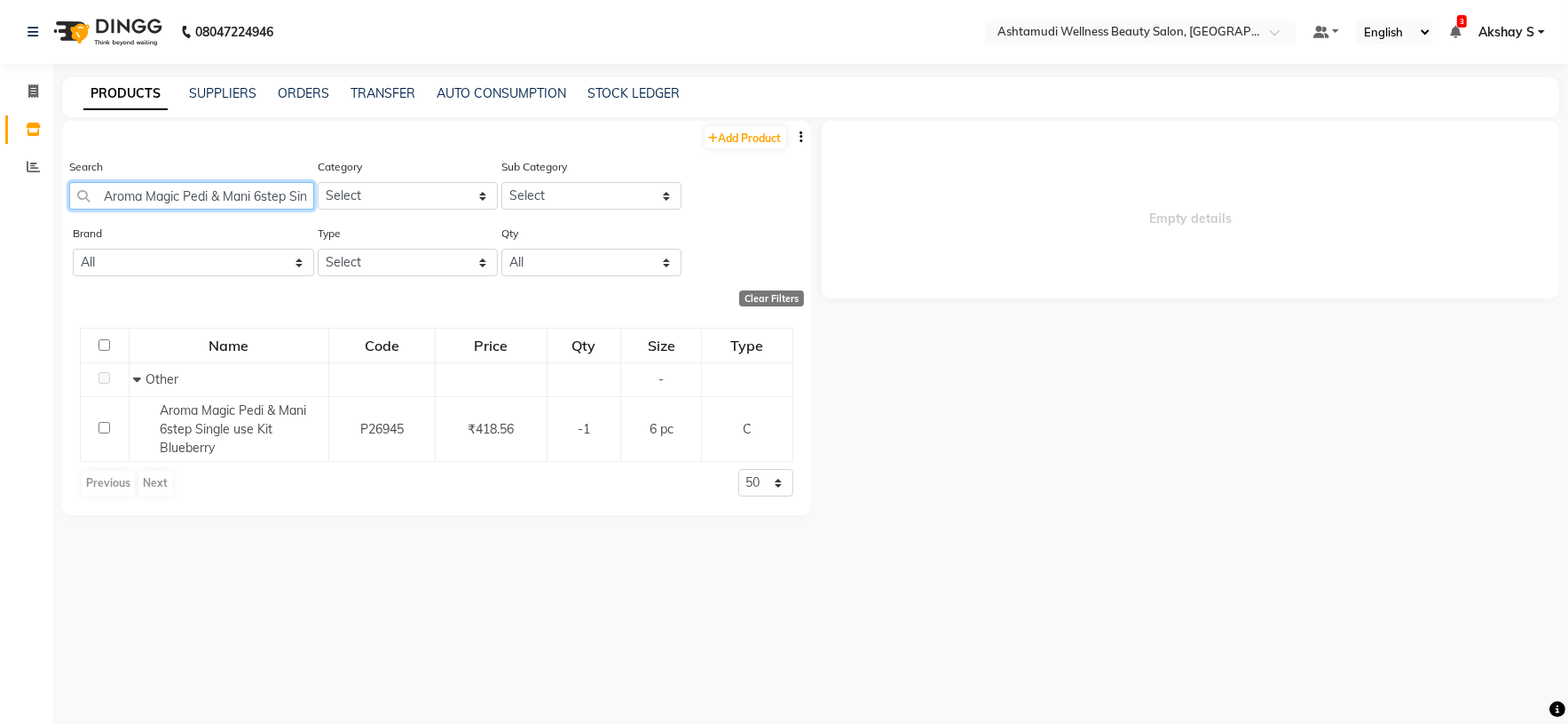
click at [176, 195] on input "Aroma Magic Pedi & Mani 6step Single use Kit Blueberry" at bounding box center [192, 196] width 245 height 28
click at [178, 195] on input "Aroma Magic Pedi & Mani 6step Single use Kit Blueberry" at bounding box center [192, 196] width 245 height 28
paste input "Sch Bc Peptide Repair Rescue Treatment 200 Ml"
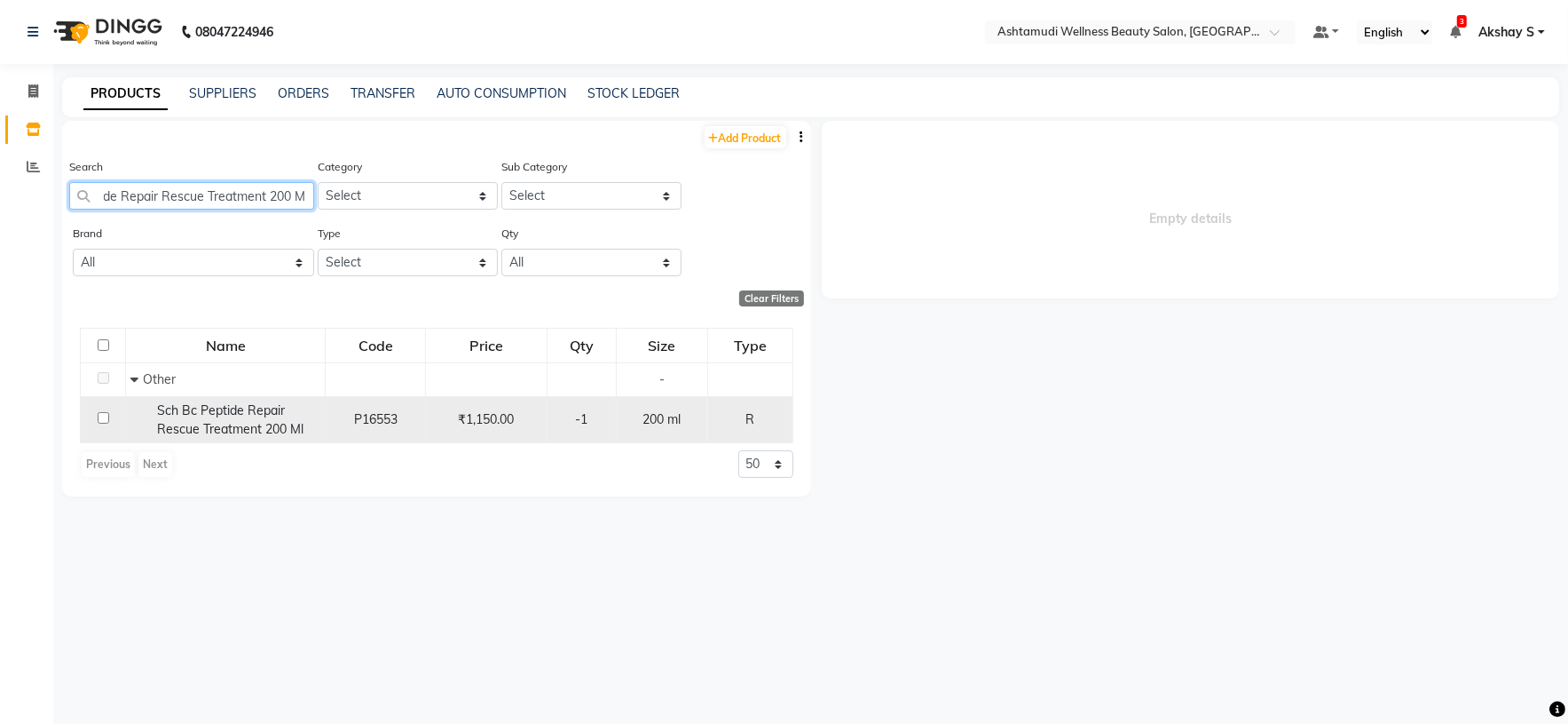
type input "Sch Bc Peptide Repair Rescue Treatment 200 Ml"
click at [261, 436] on span "Sch Bc Peptide Repair Rescue Treatment 200 Ml" at bounding box center [230, 419] width 146 height 35
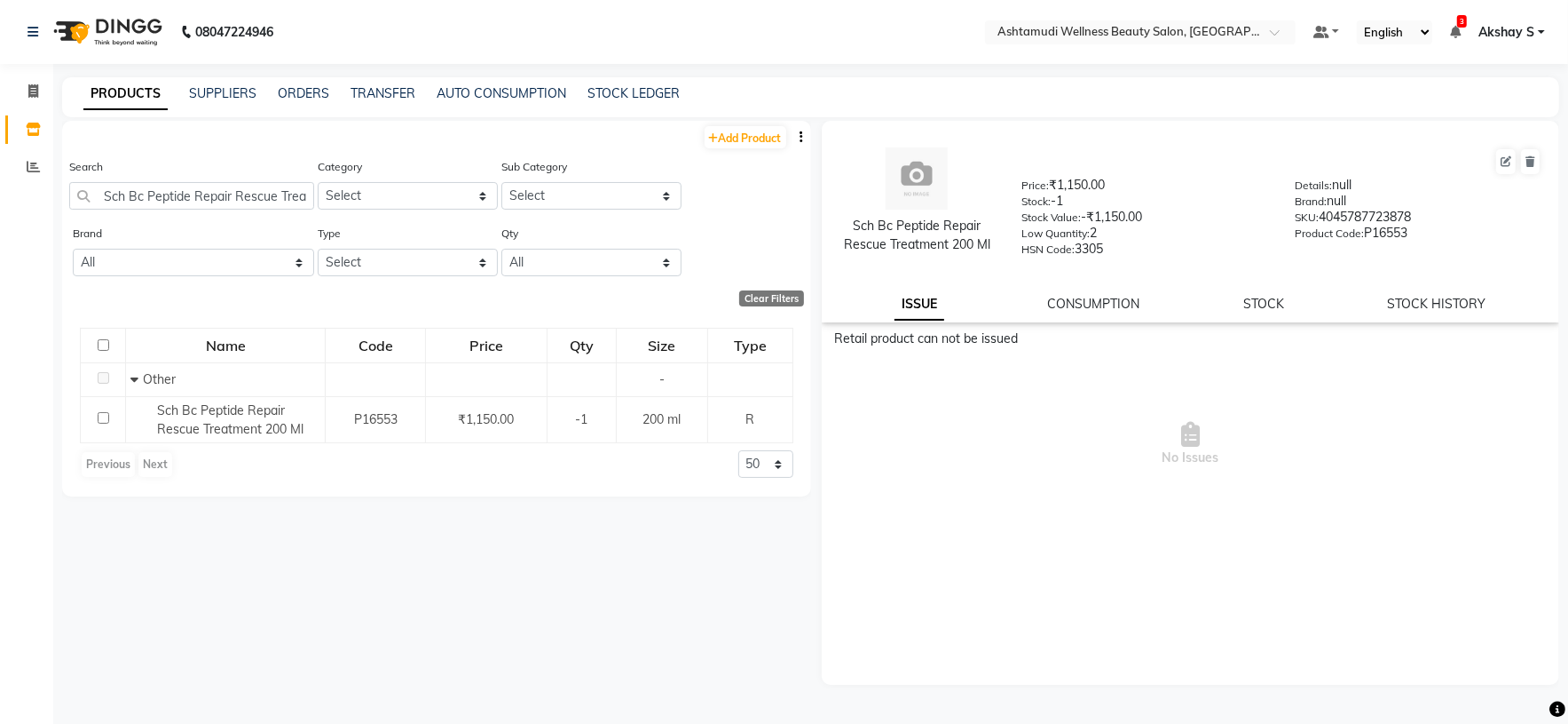
click at [1468, 297] on div "STOCK HISTORY" at bounding box center [1437, 304] width 99 height 19
click at [1426, 306] on link "STOCK HISTORY" at bounding box center [1437, 304] width 99 height 16
select select "all"
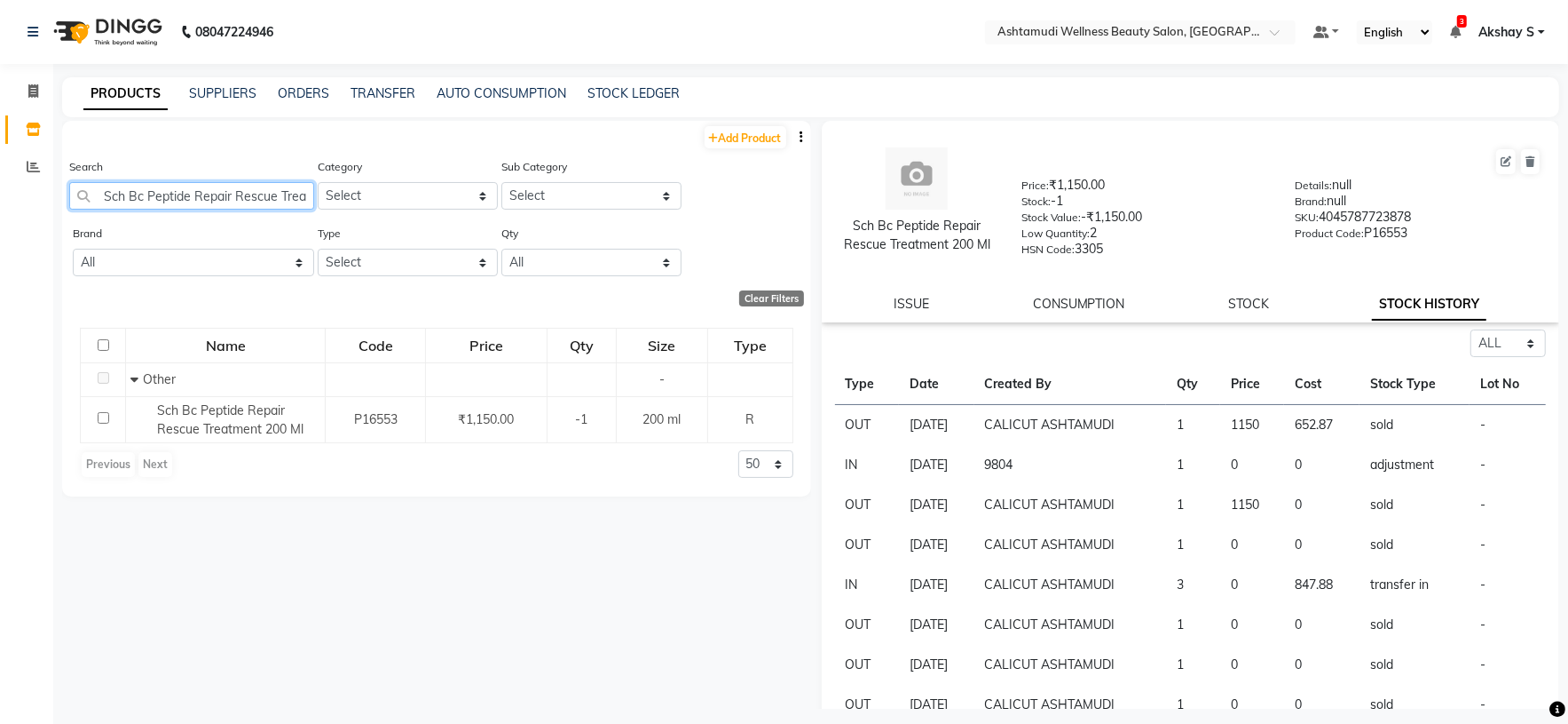
click at [233, 192] on input "Sch Bc Peptide Repair Rescue Treatment 200 Ml" at bounding box center [192, 196] width 245 height 28
click at [193, 204] on input "Sch Bc Peptide Repair Rescue Treatment 200 Ml" at bounding box center [192, 196] width 245 height 28
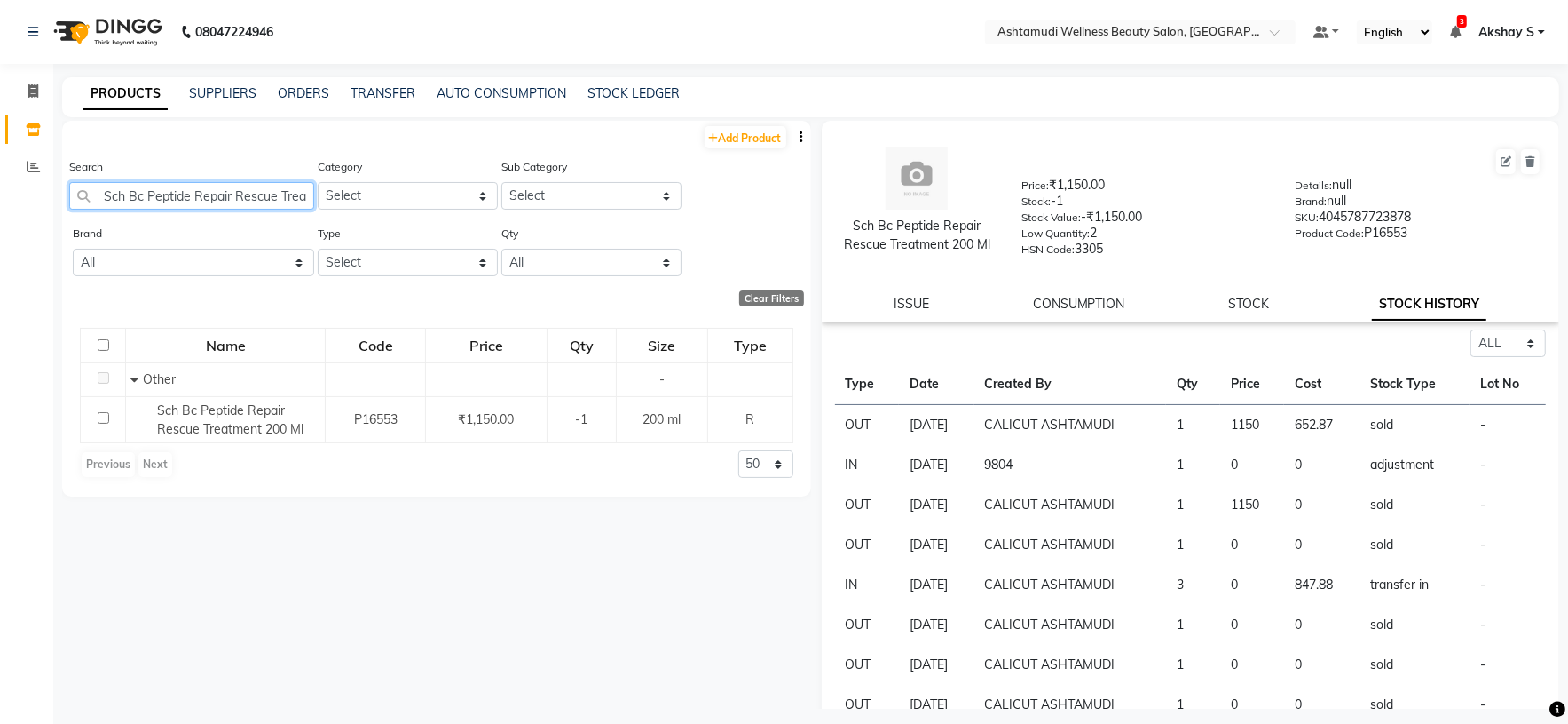
click at [193, 204] on input "Sch Bc Peptide Repair Rescue Treatment 200 Ml" at bounding box center [192, 196] width 245 height 28
click at [182, 192] on input "Sch Bc Peptide Repair Rescue Treatment 200 Ml" at bounding box center [192, 196] width 245 height 28
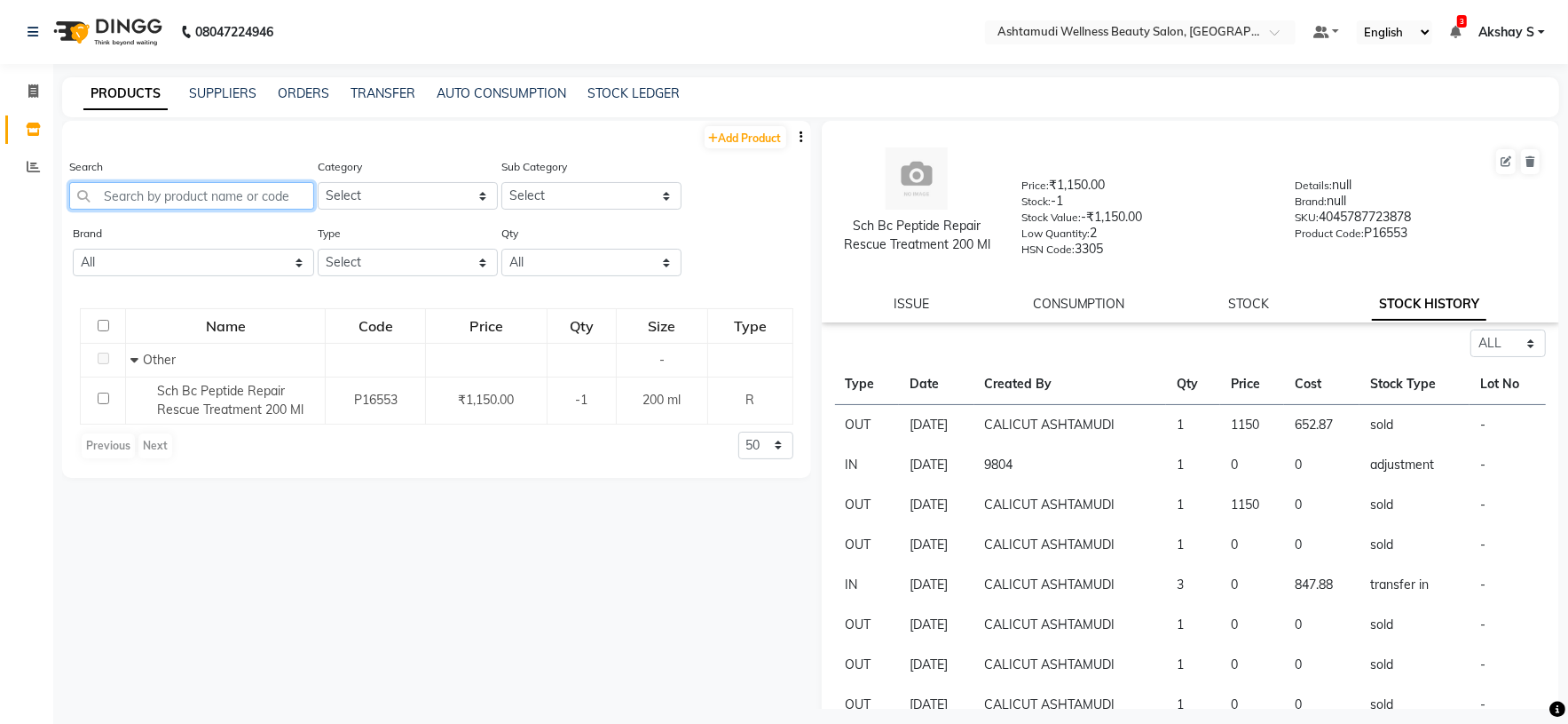
scroll to position [0, 0]
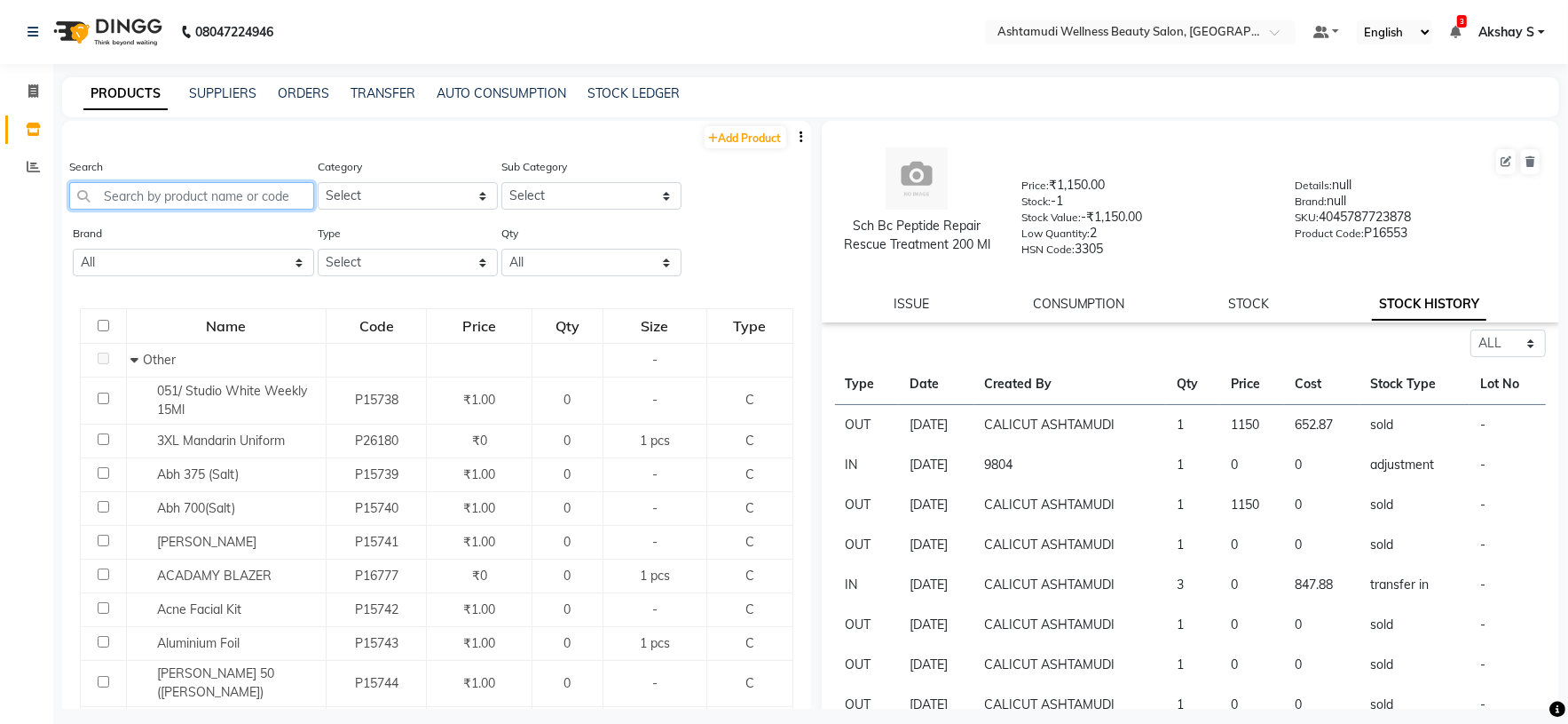
paste input "Sch Bc Peptide Repair Rescue Treatment 200 Ml"
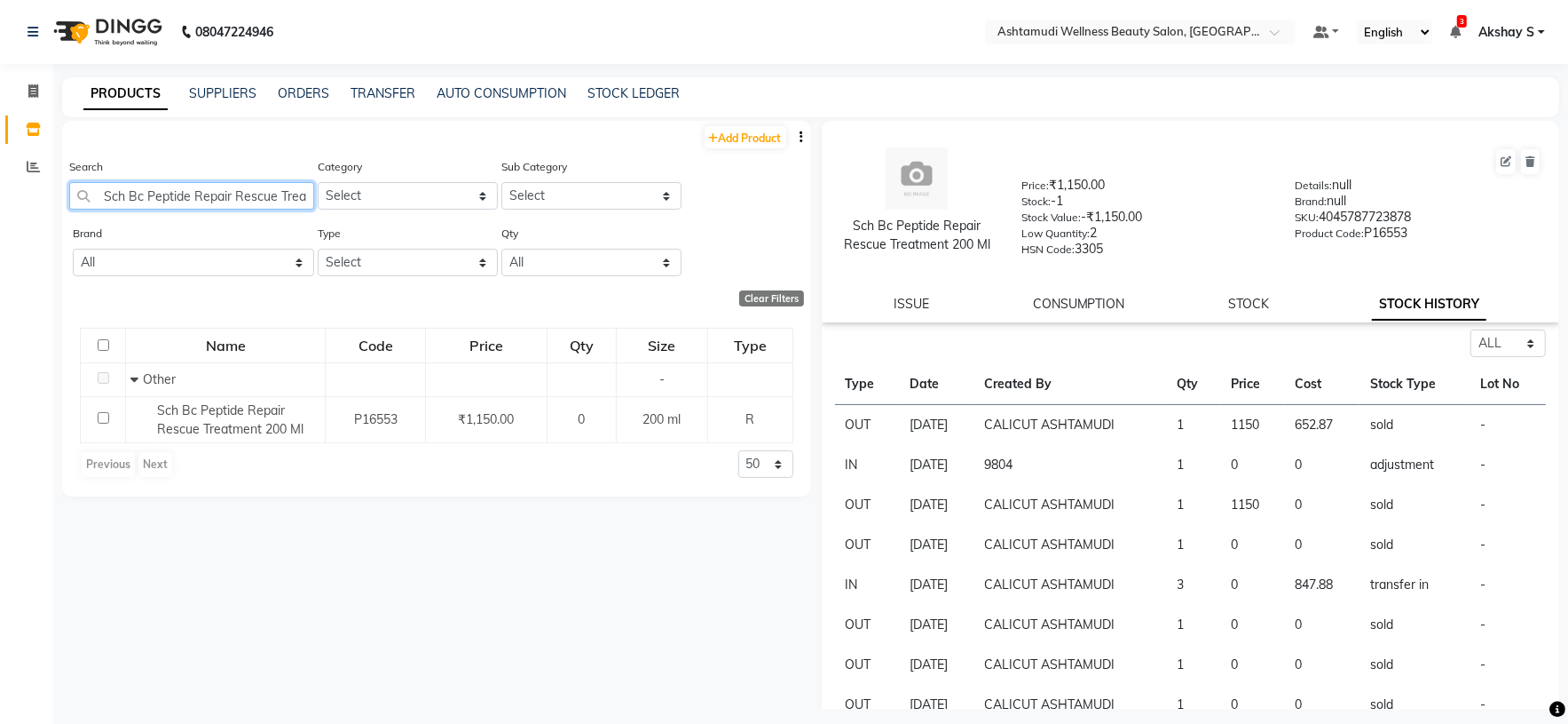
click at [220, 203] on input "Sch Bc Peptide Repair Rescue Treatment 200 Ml" at bounding box center [192, 196] width 245 height 28
paste input "Neck Rol"
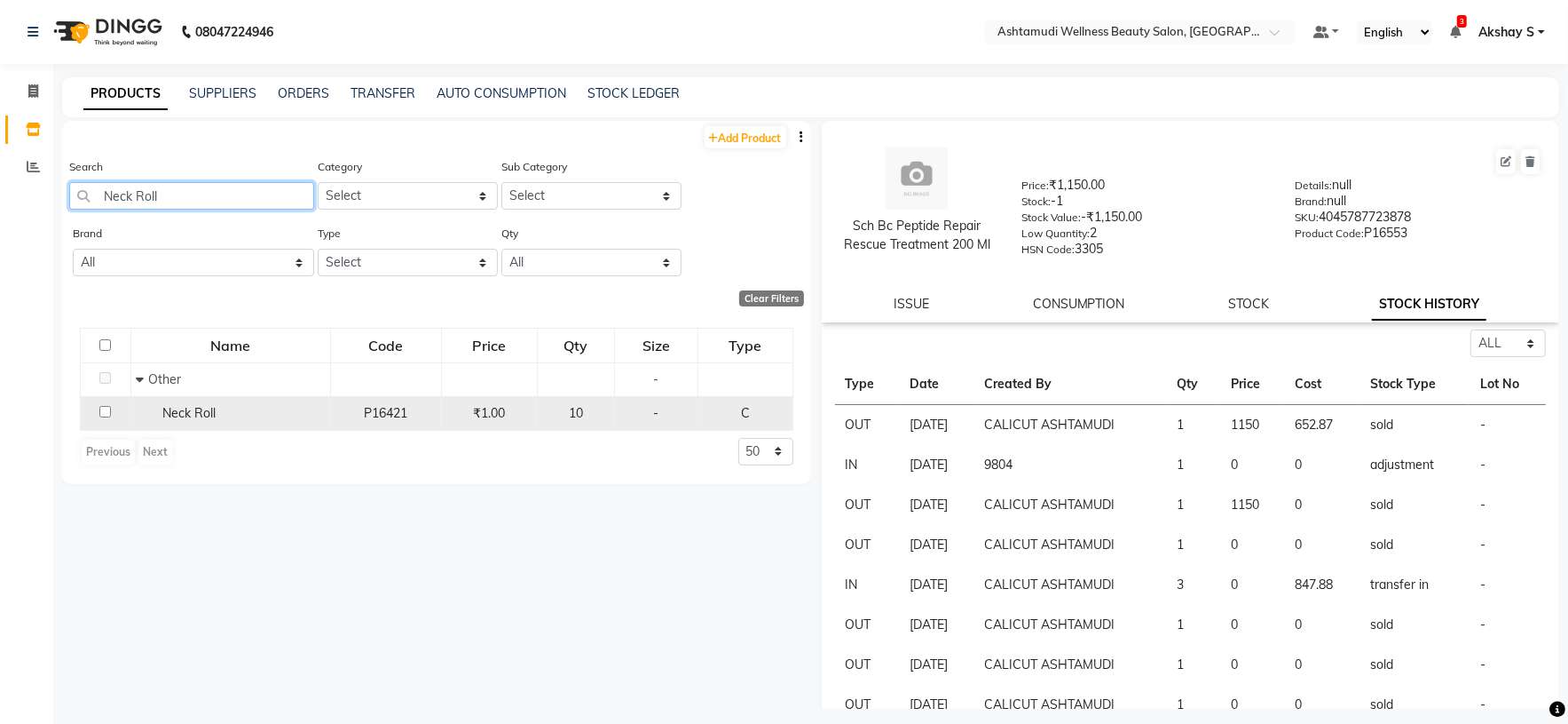
type input "Neck Roll"
click at [210, 424] on td "Neck Roll" at bounding box center [230, 412] width 200 height 34
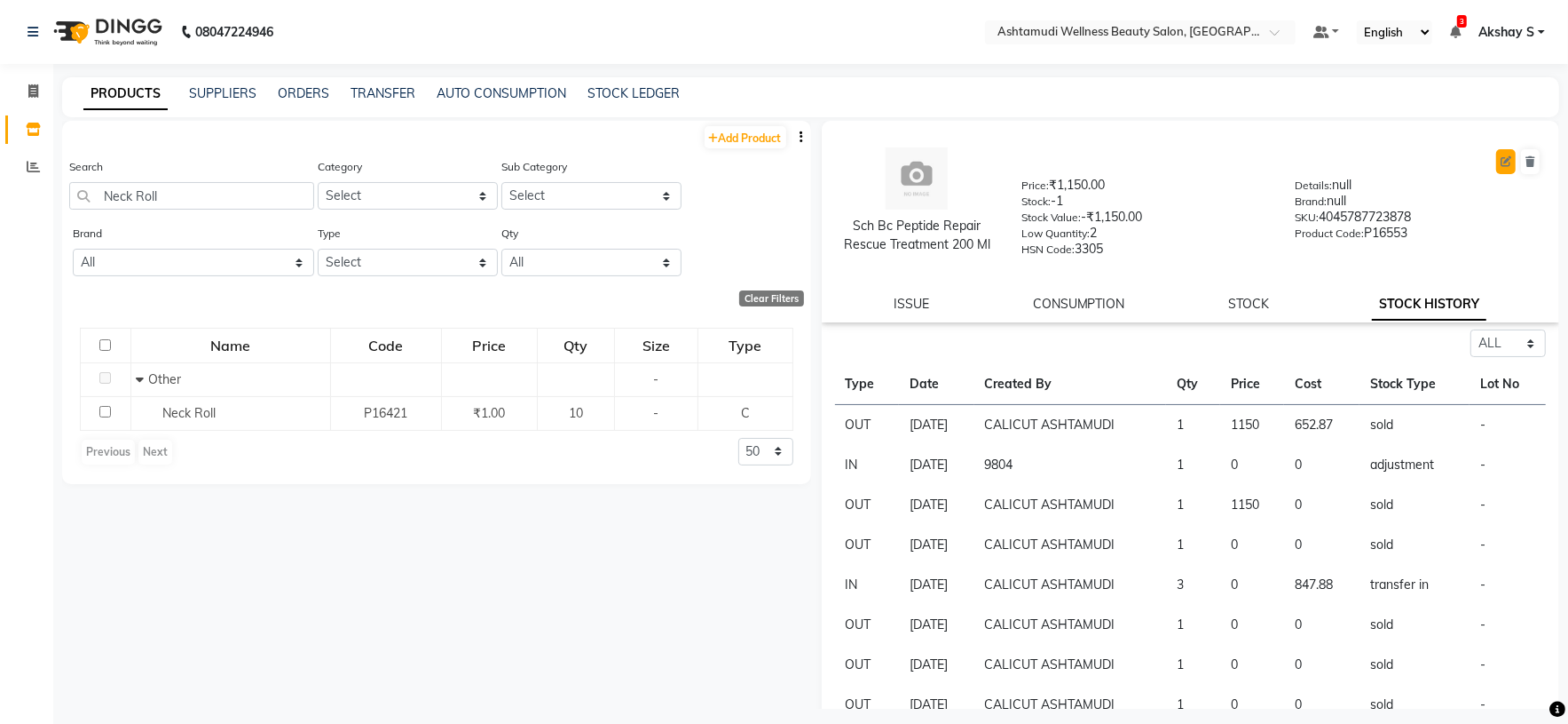
click at [1497, 167] on button at bounding box center [1507, 161] width 20 height 25
select select "true"
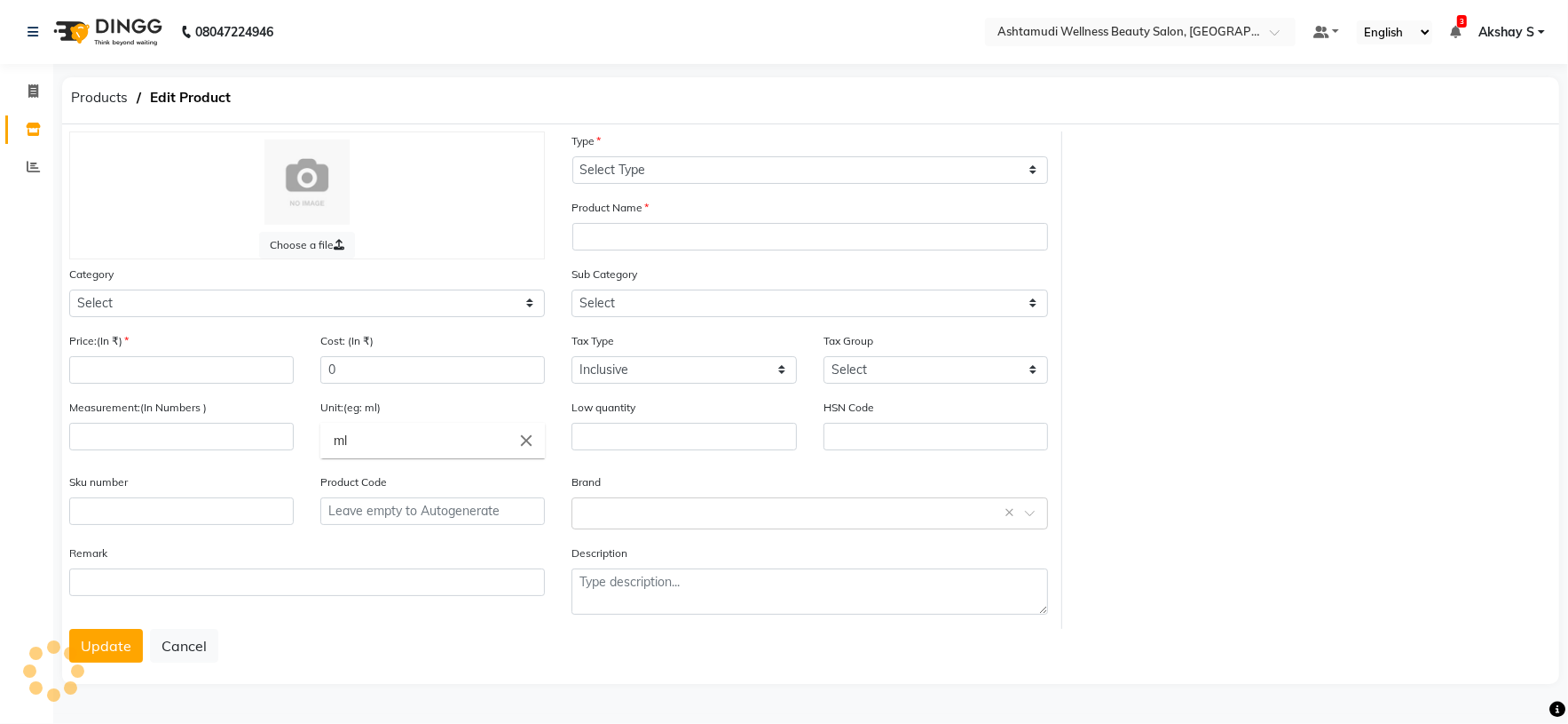
select select "R"
type input "Sch Bc Peptide Repair Rescue Treatment 200 Ml"
select select
type input "1150"
type input "652.87"
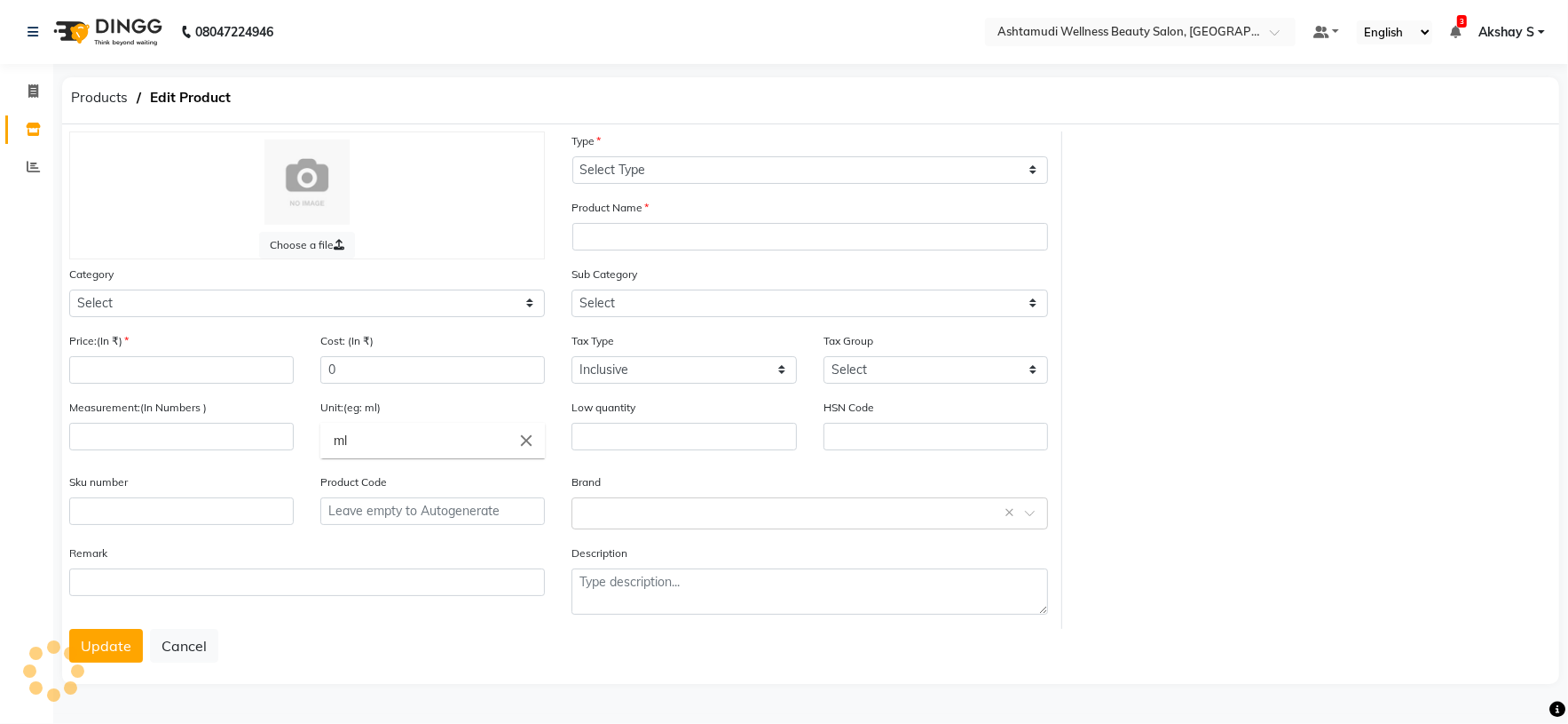
type input "200"
type input "2"
type input "3305"
type input "4045787723878"
type input "P16553"
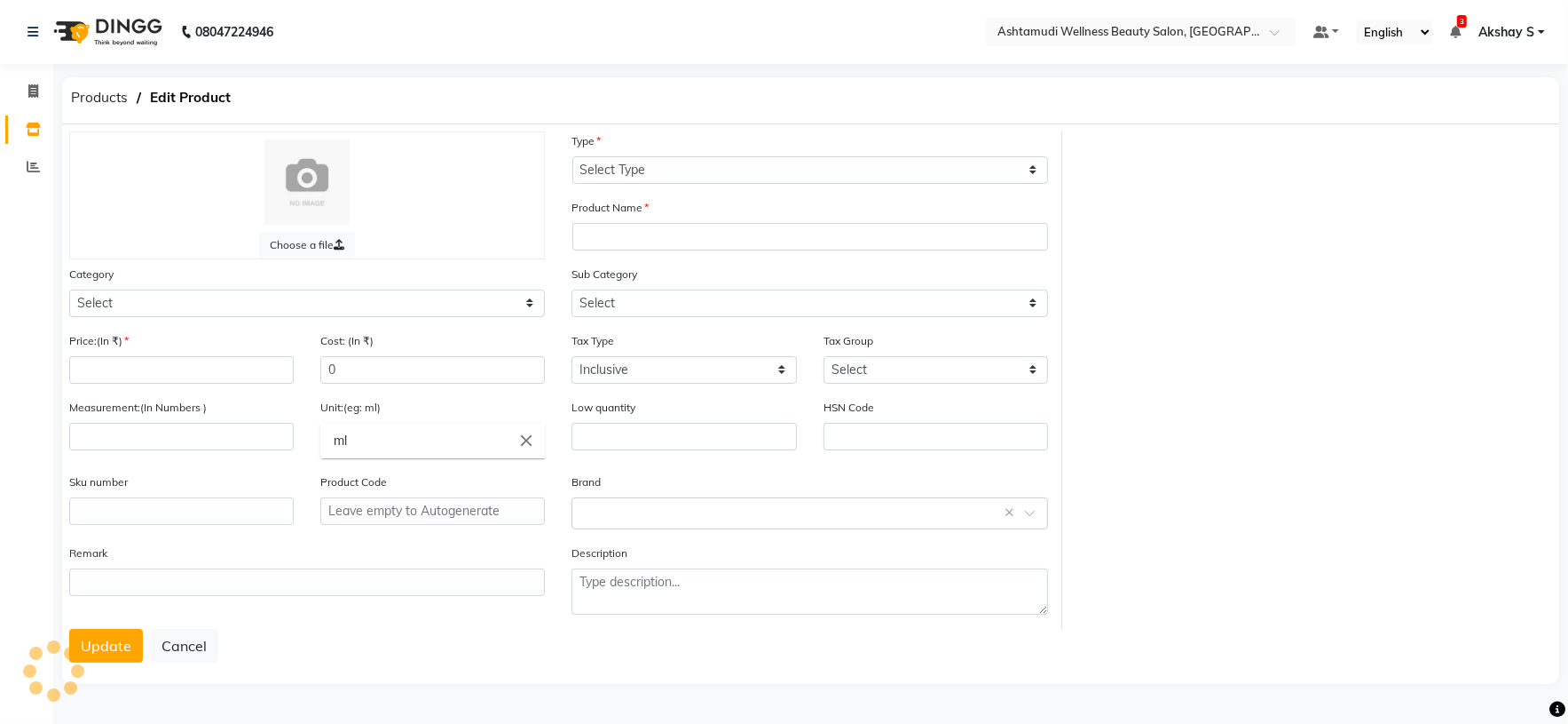
type textarea "null"
select select "595501000"
select select "595501002"
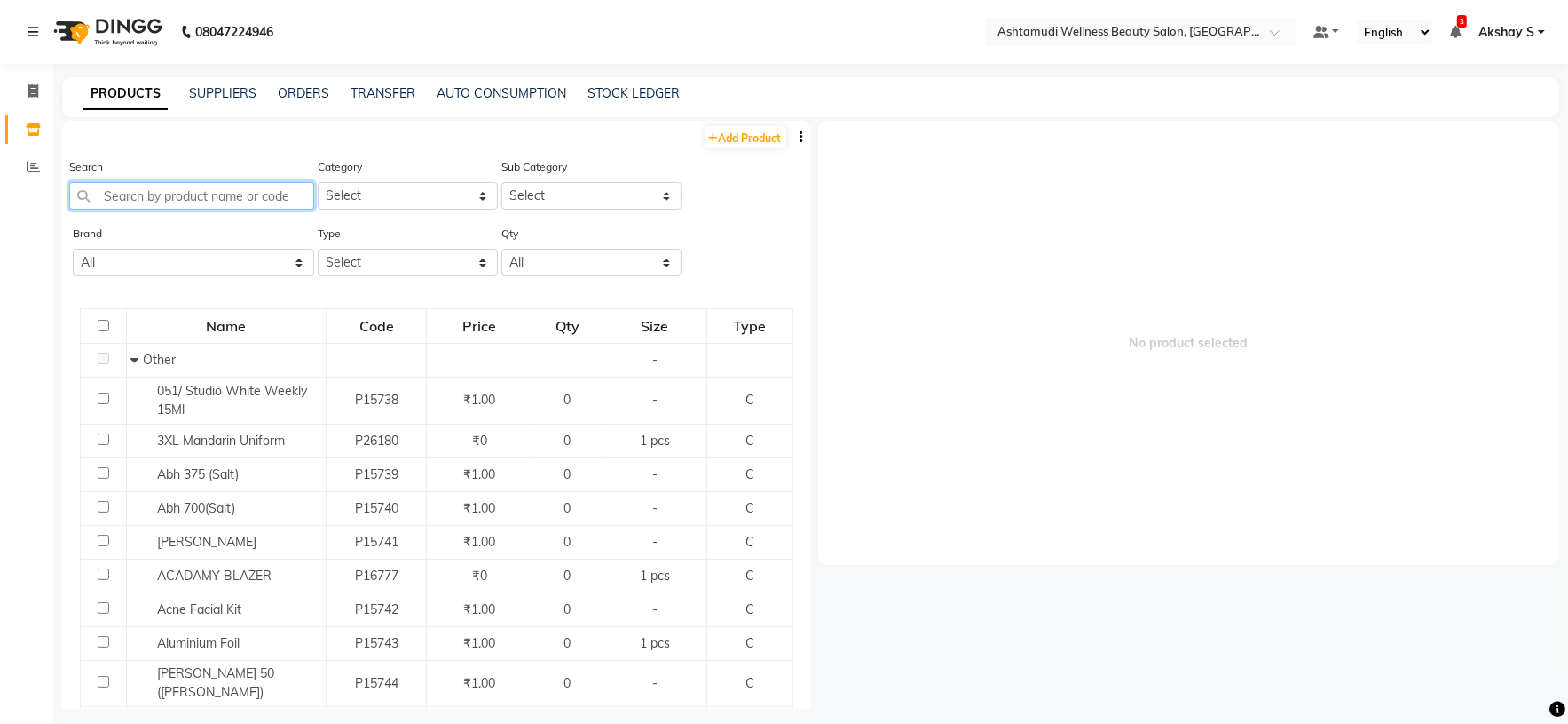
click at [167, 197] on input "text" at bounding box center [192, 196] width 245 height 28
paste input "Neck Roll"
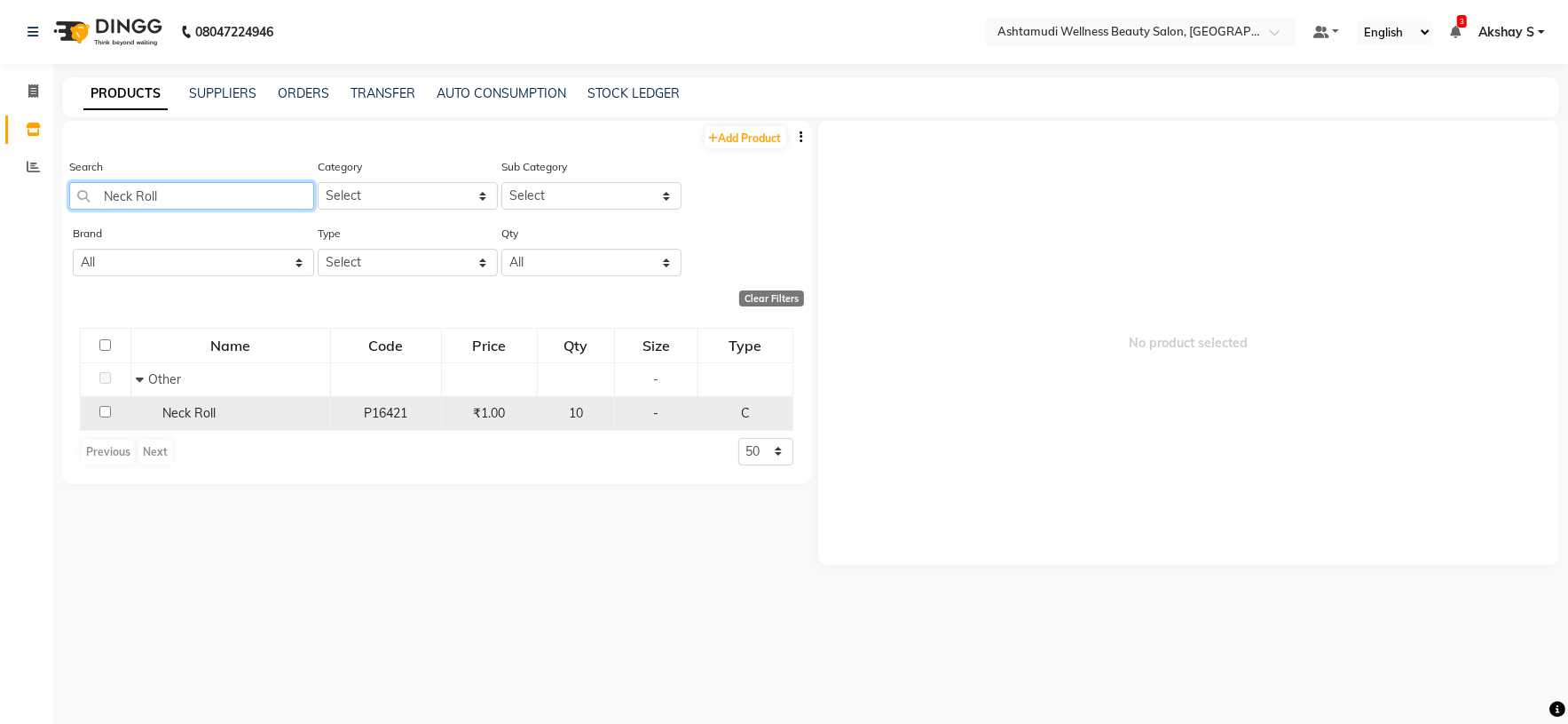
type input "Neck Roll"
click at [201, 409] on span "Neck Roll" at bounding box center [189, 412] width 53 height 16
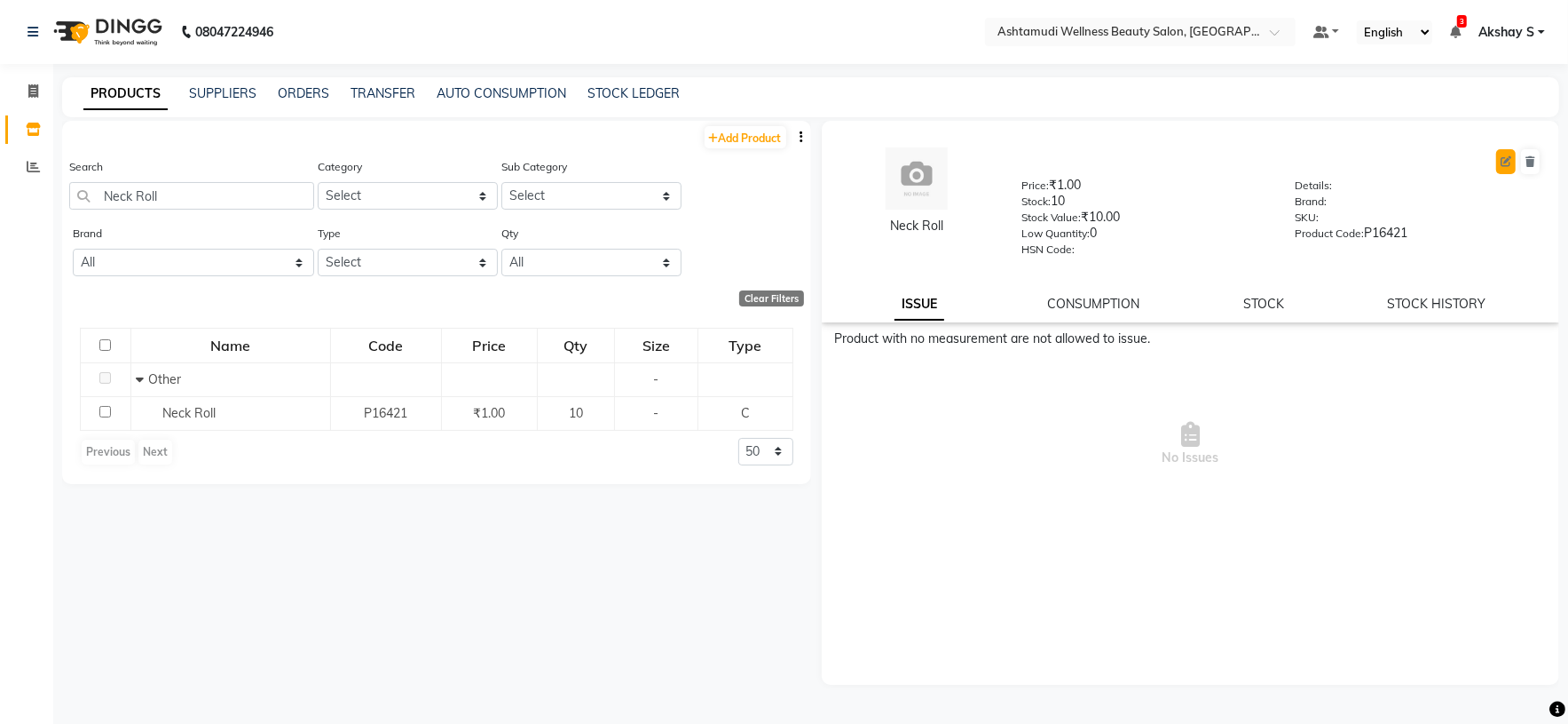
click at [1503, 166] on button at bounding box center [1507, 161] width 20 height 25
select select "C"
select select "595501000"
select select "595501002"
select select "true"
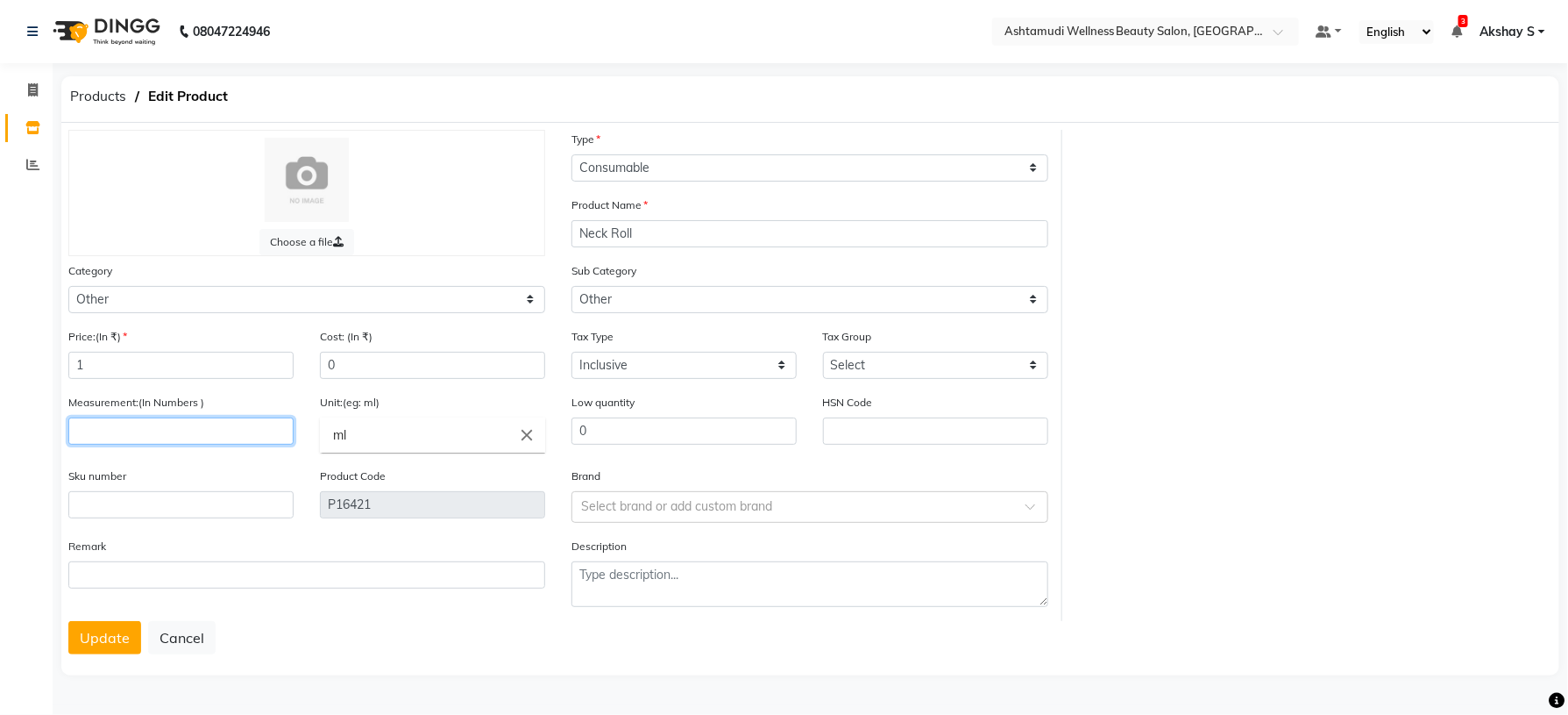
click at [179, 438] on input "number" at bounding box center [181, 431] width 226 height 27
type input "1"
click at [531, 432] on icon "close" at bounding box center [527, 435] width 20 height 20
click at [375, 532] on link "pc" at bounding box center [433, 510] width 226 height 45
type input "pc"
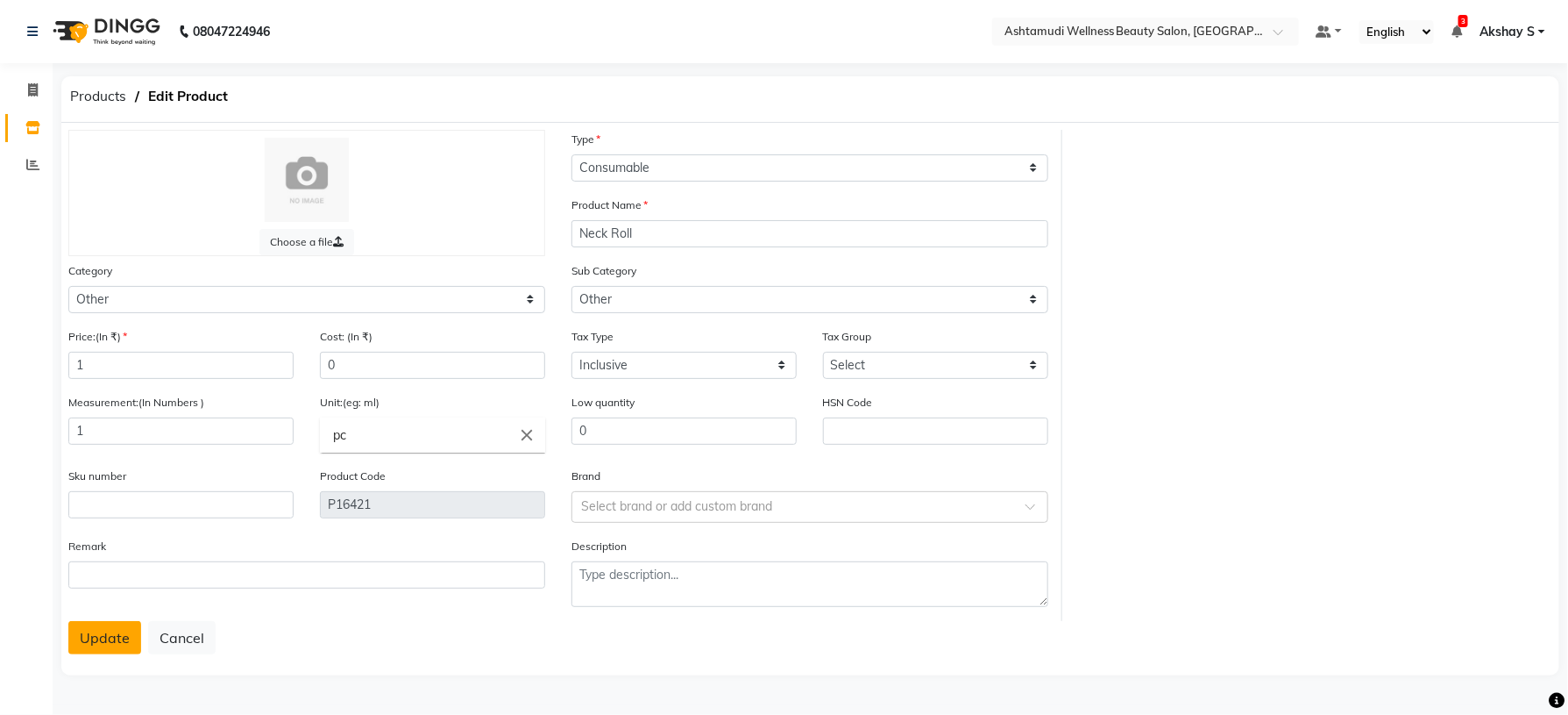
click at [109, 643] on button "Update" at bounding box center [104, 638] width 73 height 33
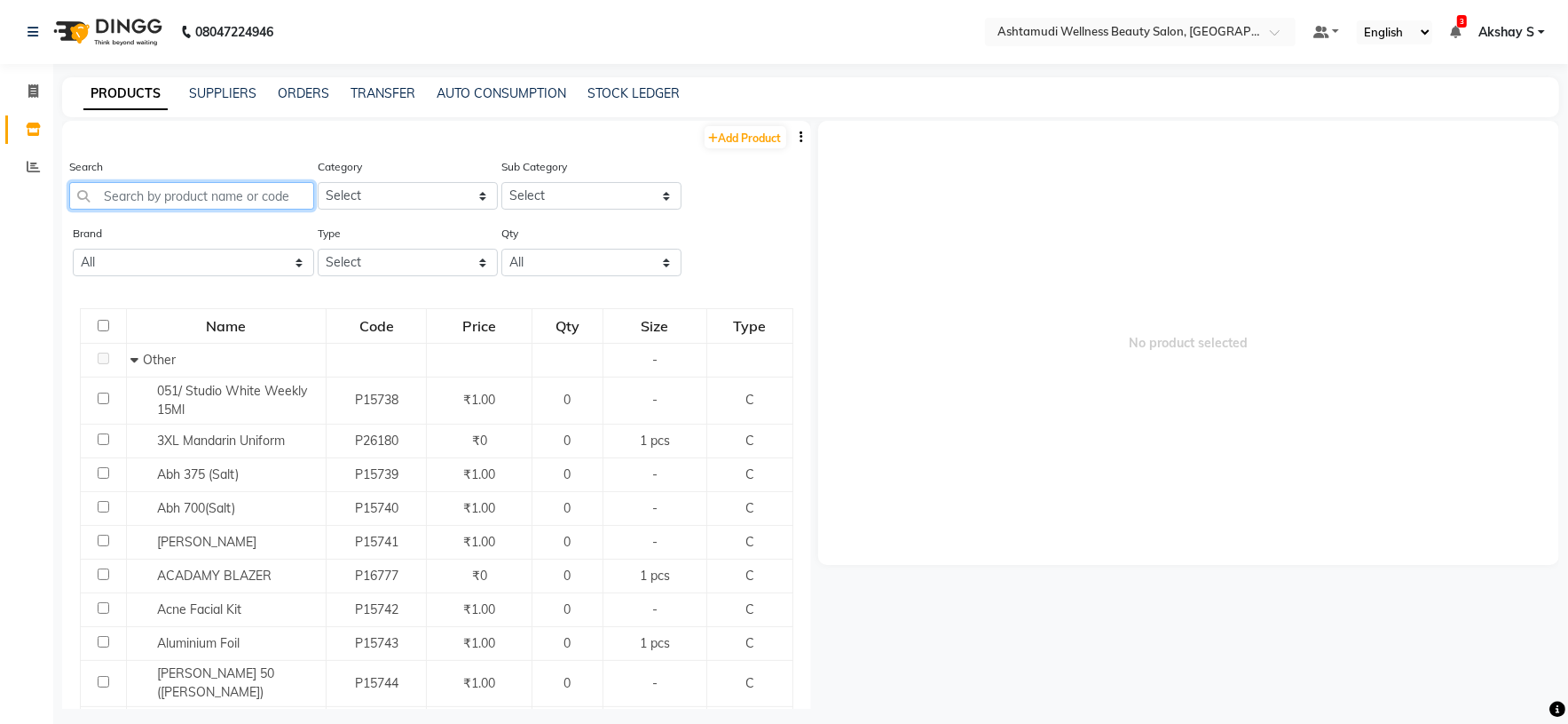
click at [265, 201] on input "text" at bounding box center [192, 196] width 245 height 28
paste input "Aroma Magic Pedi & Mani 6step Single use Kit Blueberry"
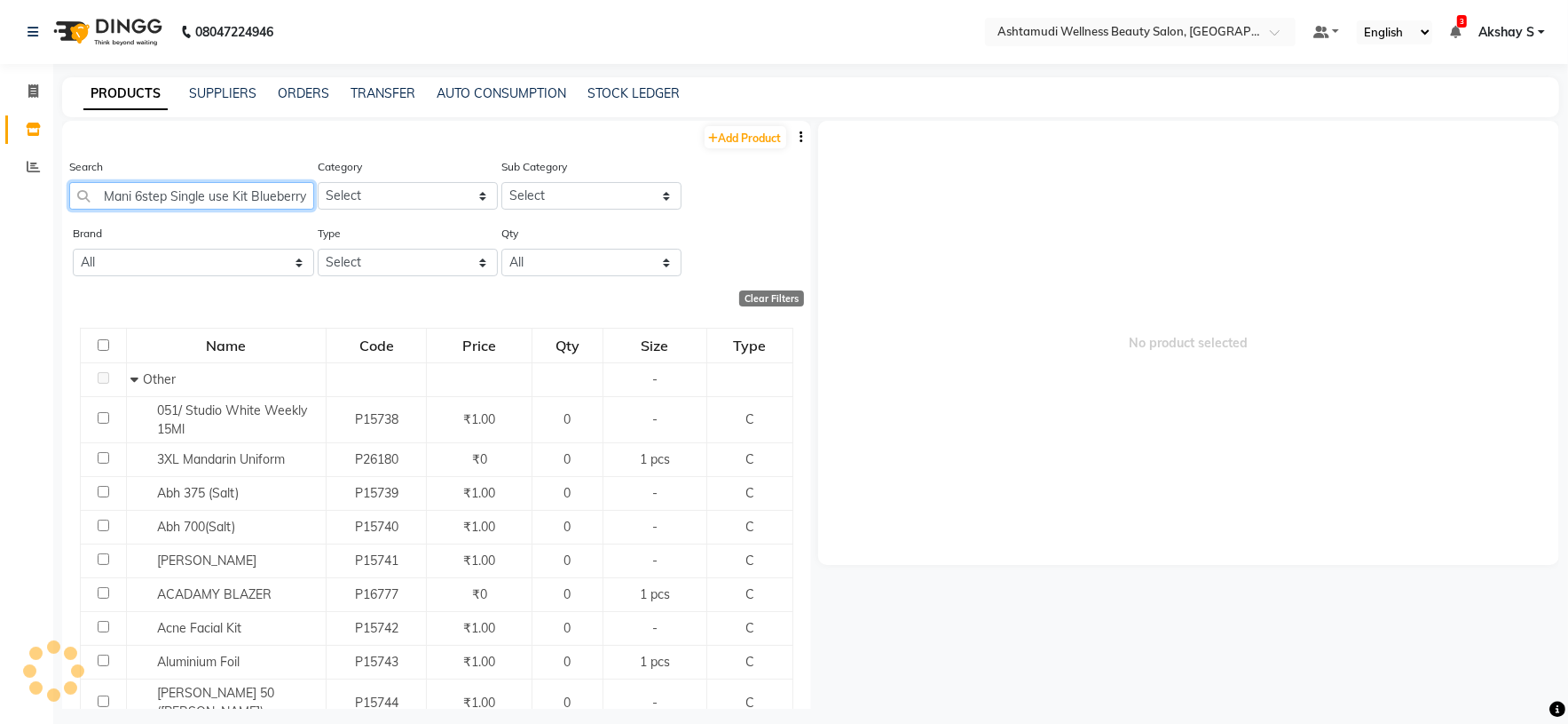
scroll to position [0, 119]
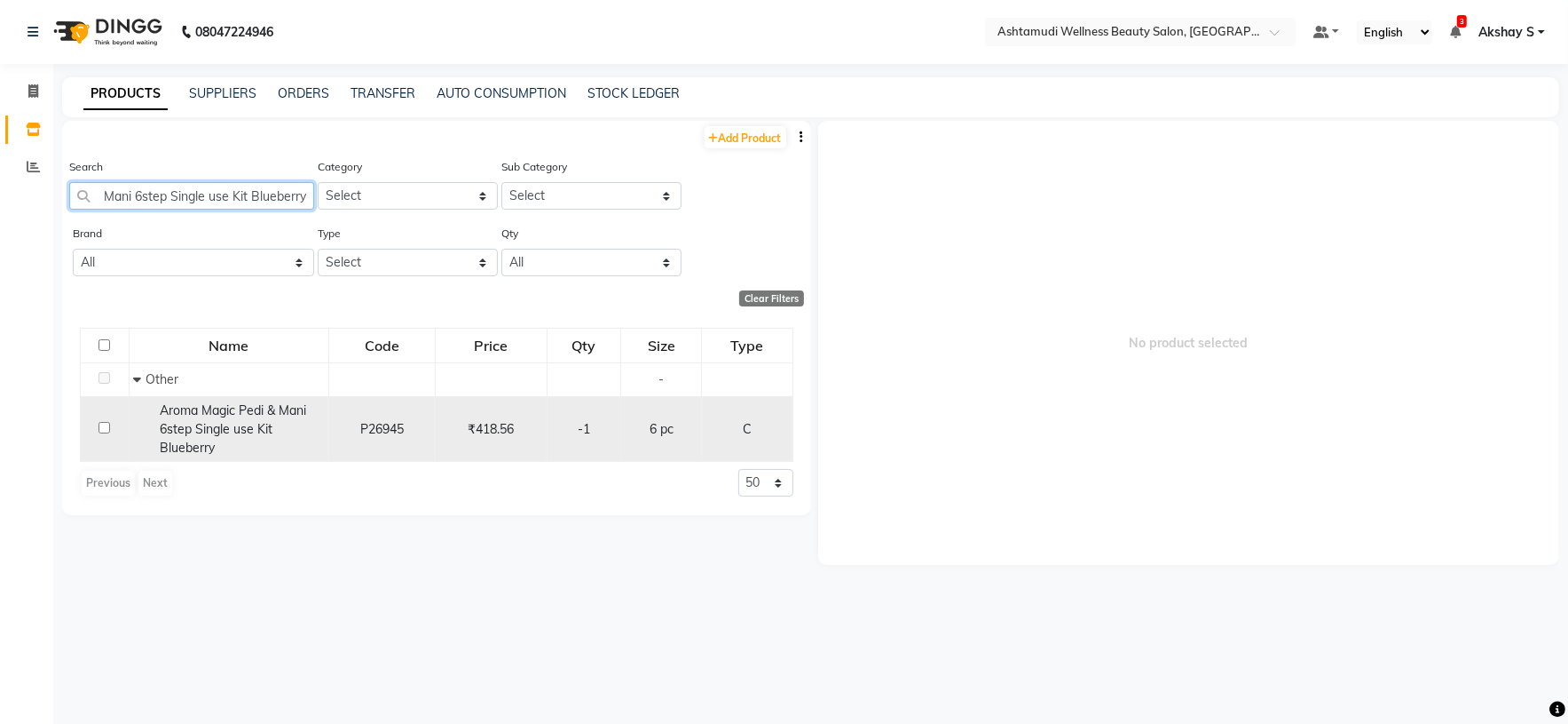
type input "Aroma Magic Pedi & Mani 6step Single use Kit Blueberry"
click at [237, 433] on span "Aroma Magic Pedi & Mani 6step Single use Kit Blueberry" at bounding box center [233, 429] width 146 height 53
select select
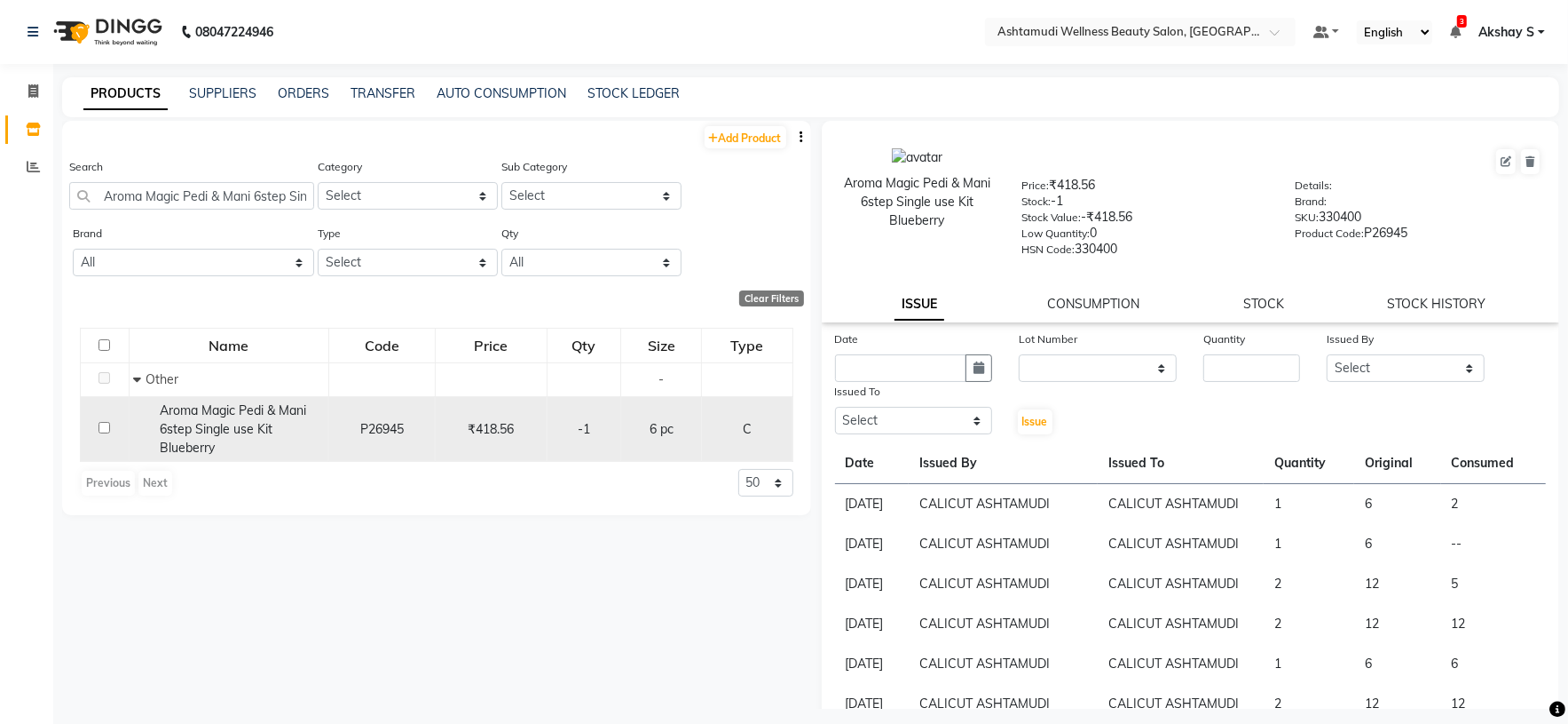
click at [228, 439] on div "Aroma Magic Pedi & Mani 6step Single use Kit Blueberry" at bounding box center [228, 429] width 190 height 56
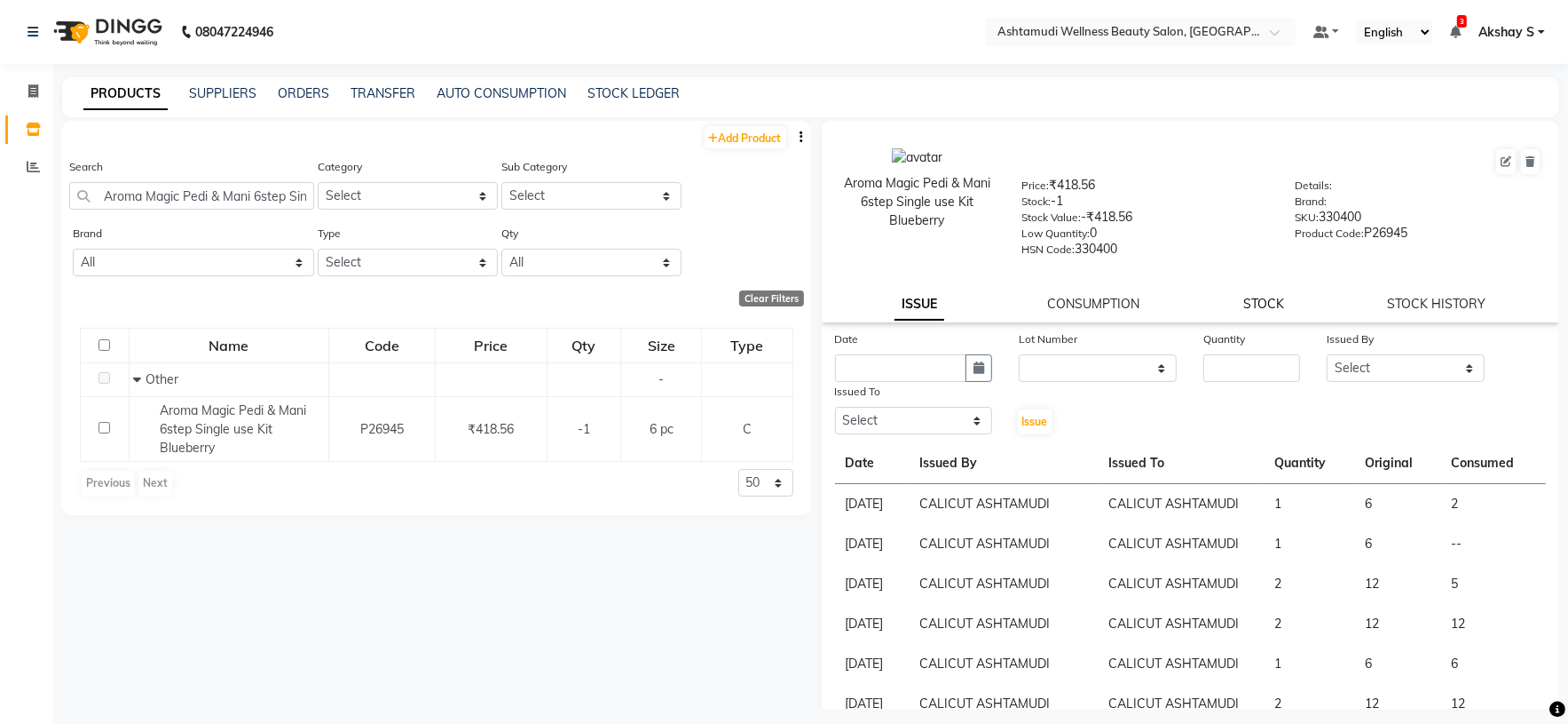
click at [1253, 312] on link "STOCK" at bounding box center [1263, 304] width 41 height 16
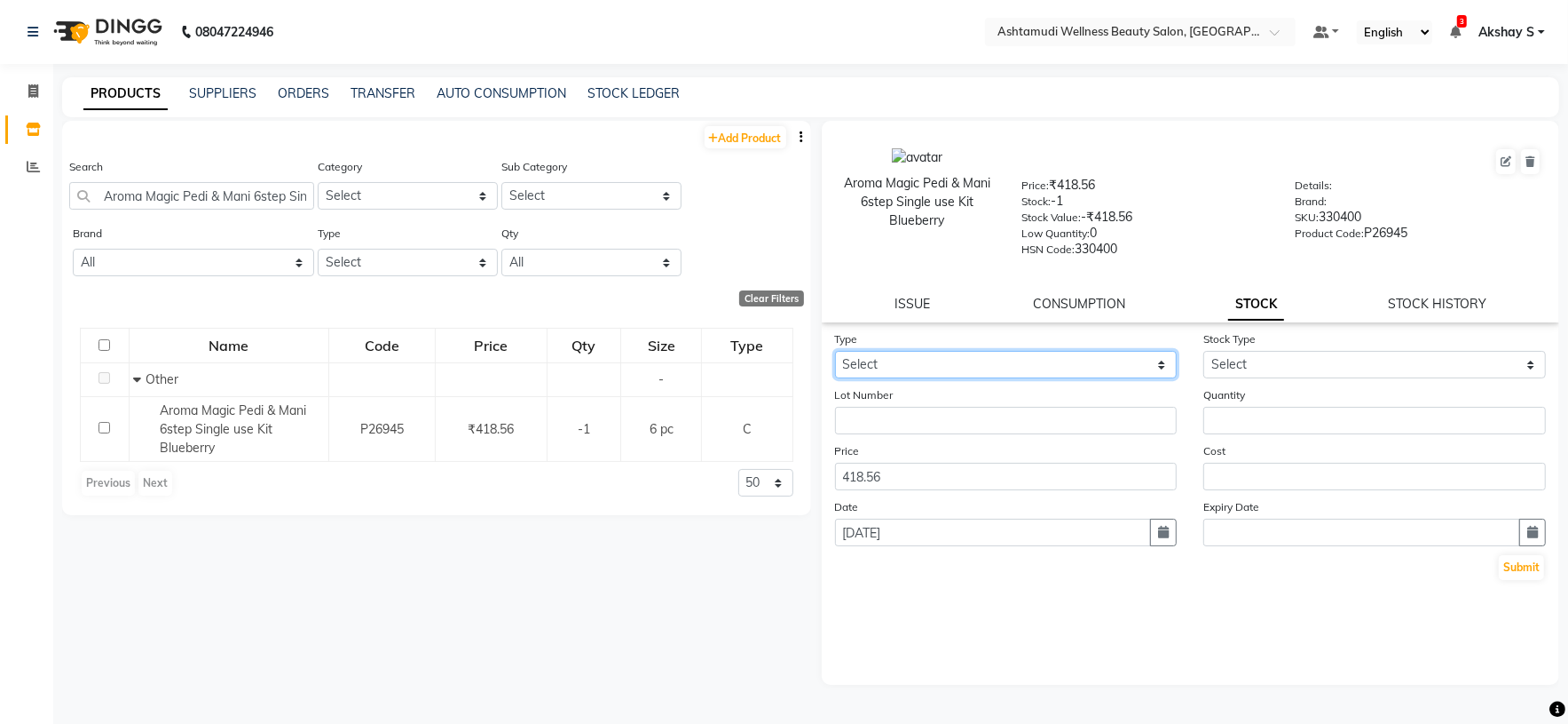
click at [1132, 364] on select "Select In Out" at bounding box center [1006, 365] width 343 height 28
select select "in"
click at [835, 353] on select "Select In Out" at bounding box center [1006, 365] width 343 height 28
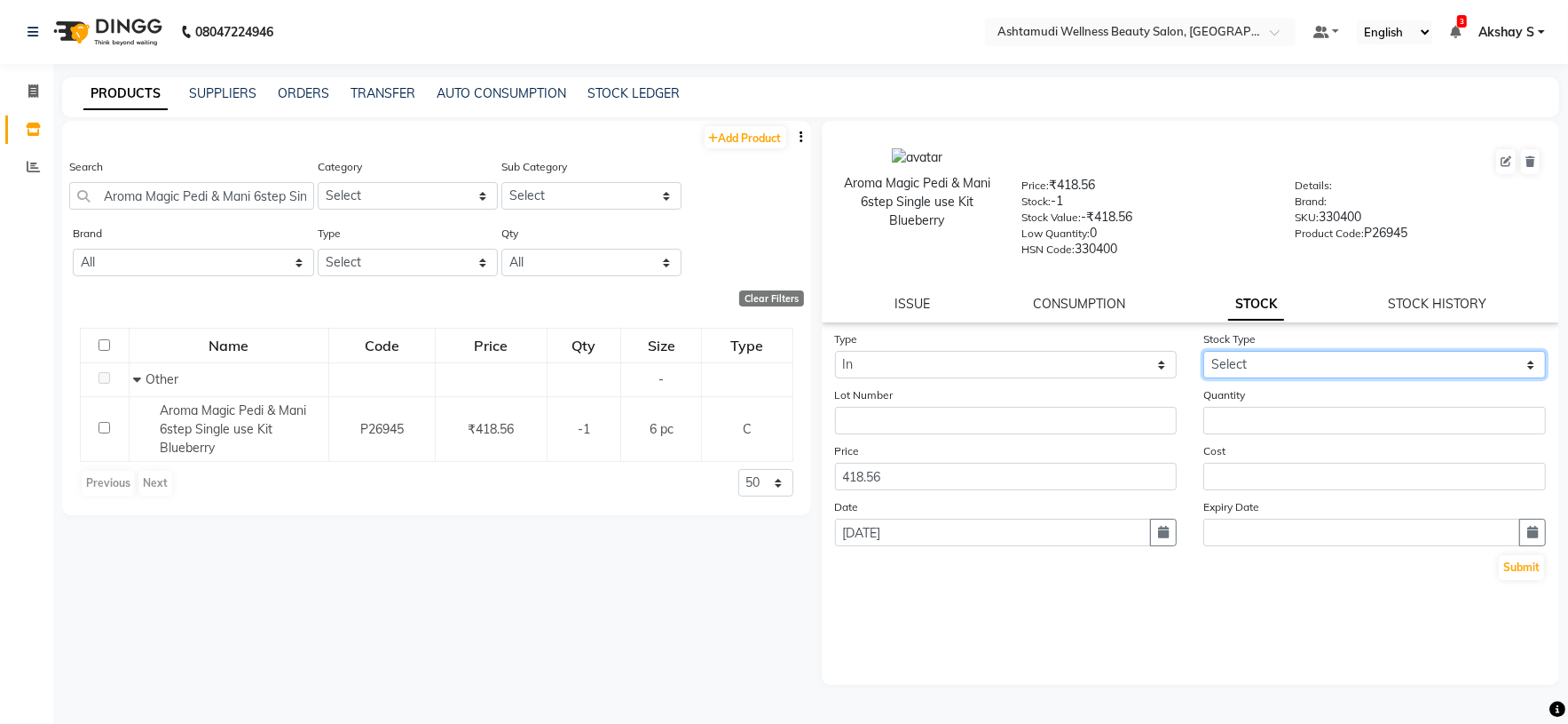
click at [1321, 369] on select "Select New Stock Adjustment Return Other" at bounding box center [1374, 365] width 343 height 28
select select "adjustment"
click at [1203, 353] on select "Select New Stock Adjustment Return Other" at bounding box center [1374, 365] width 343 height 28
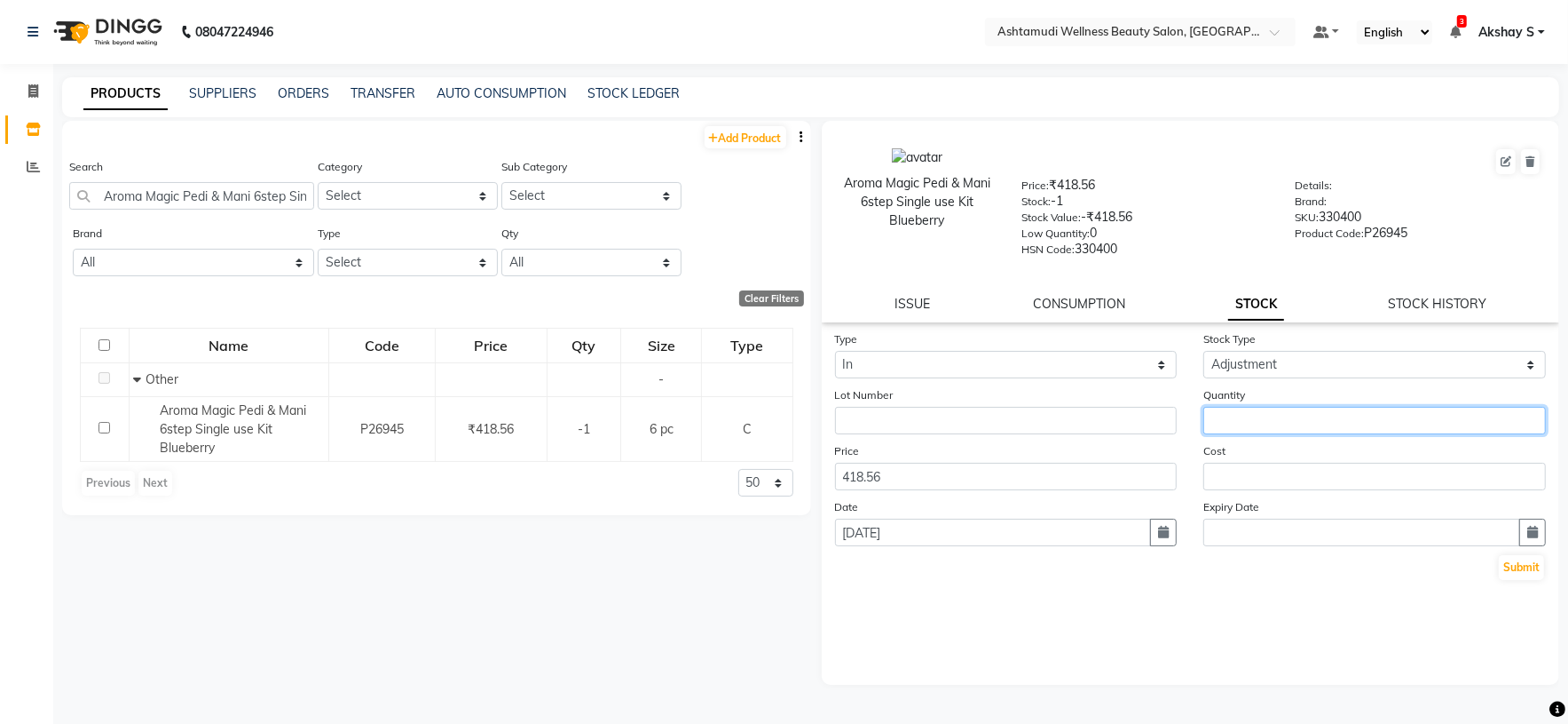
click at [1229, 433] on input "number" at bounding box center [1374, 420] width 343 height 28
type input "1"
click at [1502, 580] on button "Submit" at bounding box center [1522, 567] width 45 height 25
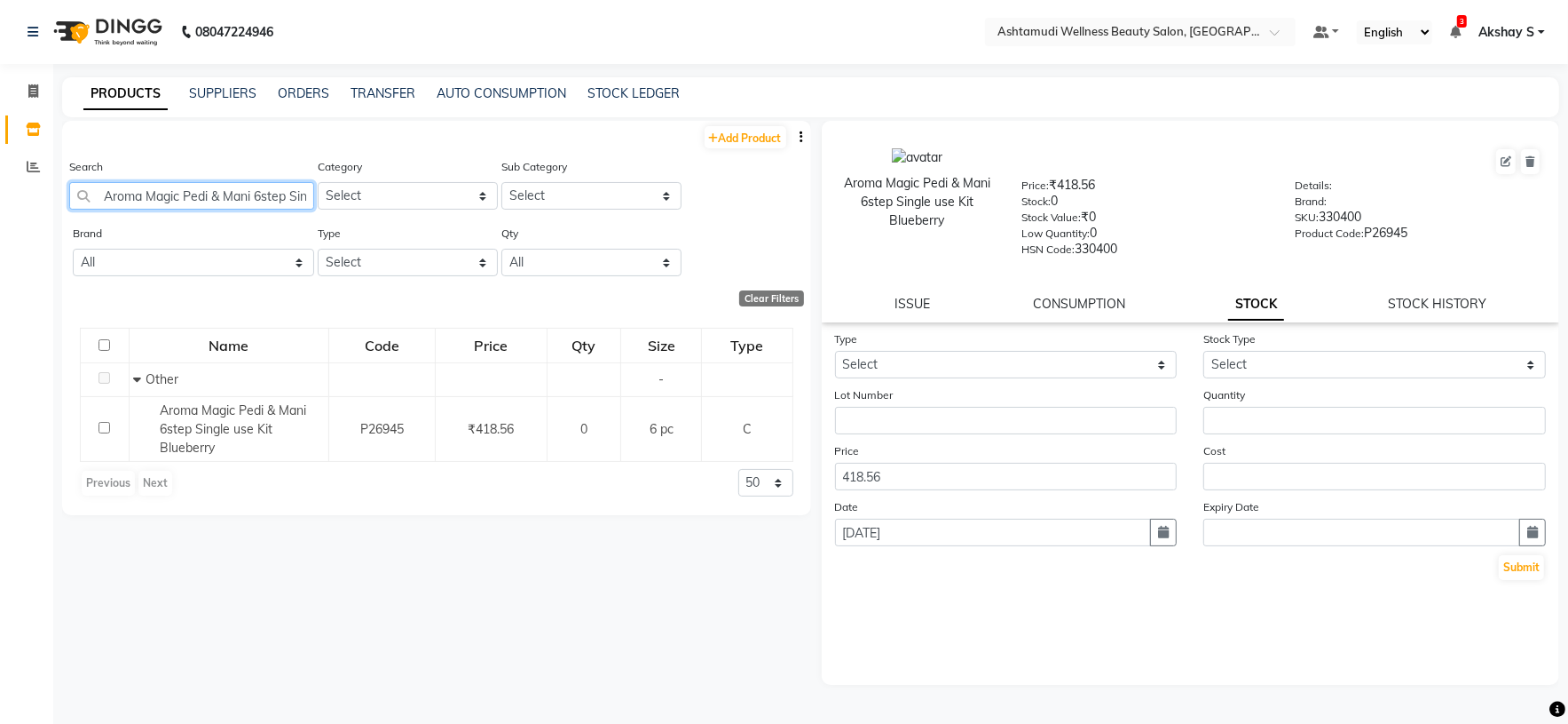
click at [217, 196] on input "Aroma Magic Pedi & Mani 6step Single use Kit Blueberry" at bounding box center [192, 196] width 245 height 28
paste input "Blue Sky Matte Top Coat 15Ml"
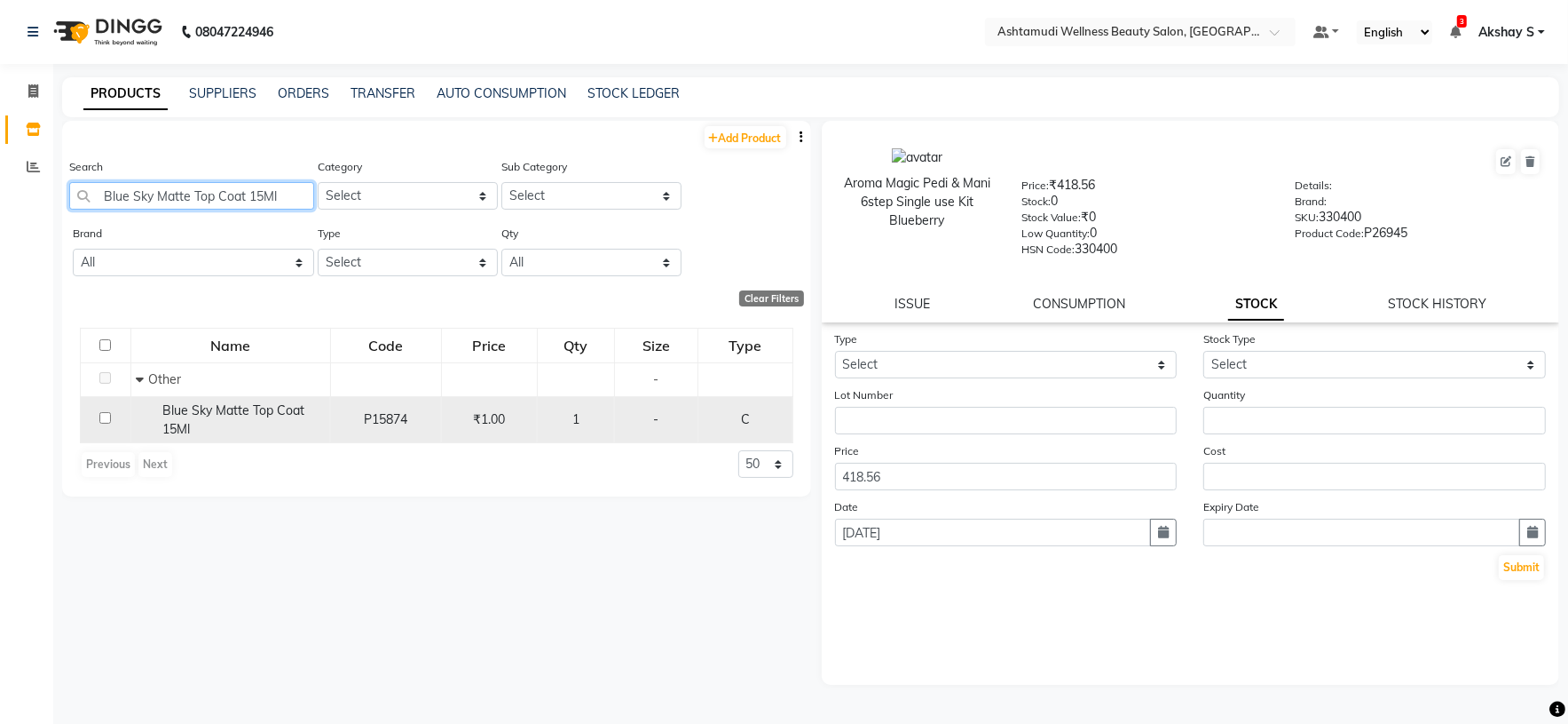
type input "Blue Sky Matte Top Coat 15Ml"
click at [265, 416] on span "Blue Sky Matte Top Coat 15Ml" at bounding box center [233, 419] width 142 height 35
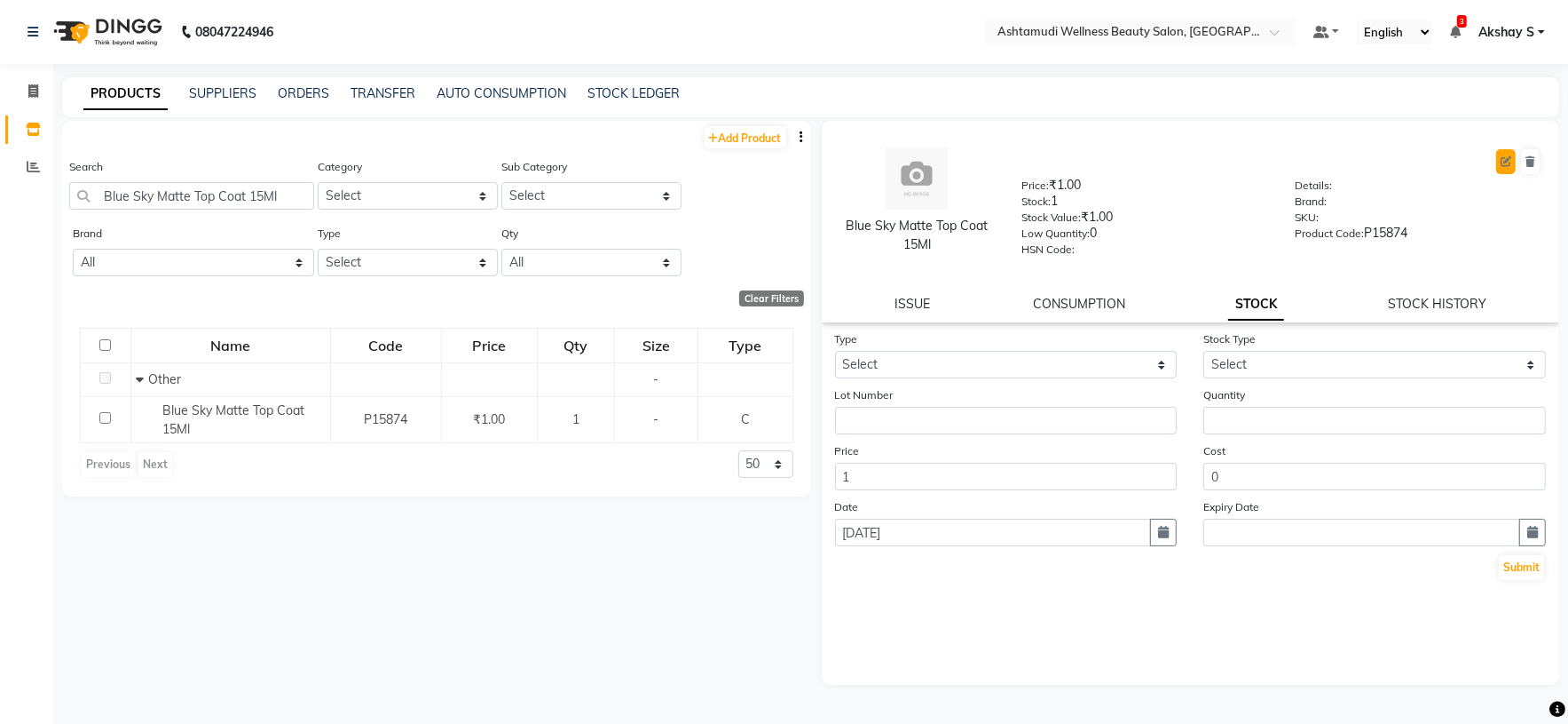
click at [1506, 153] on button at bounding box center [1507, 161] width 20 height 25
select select "true"
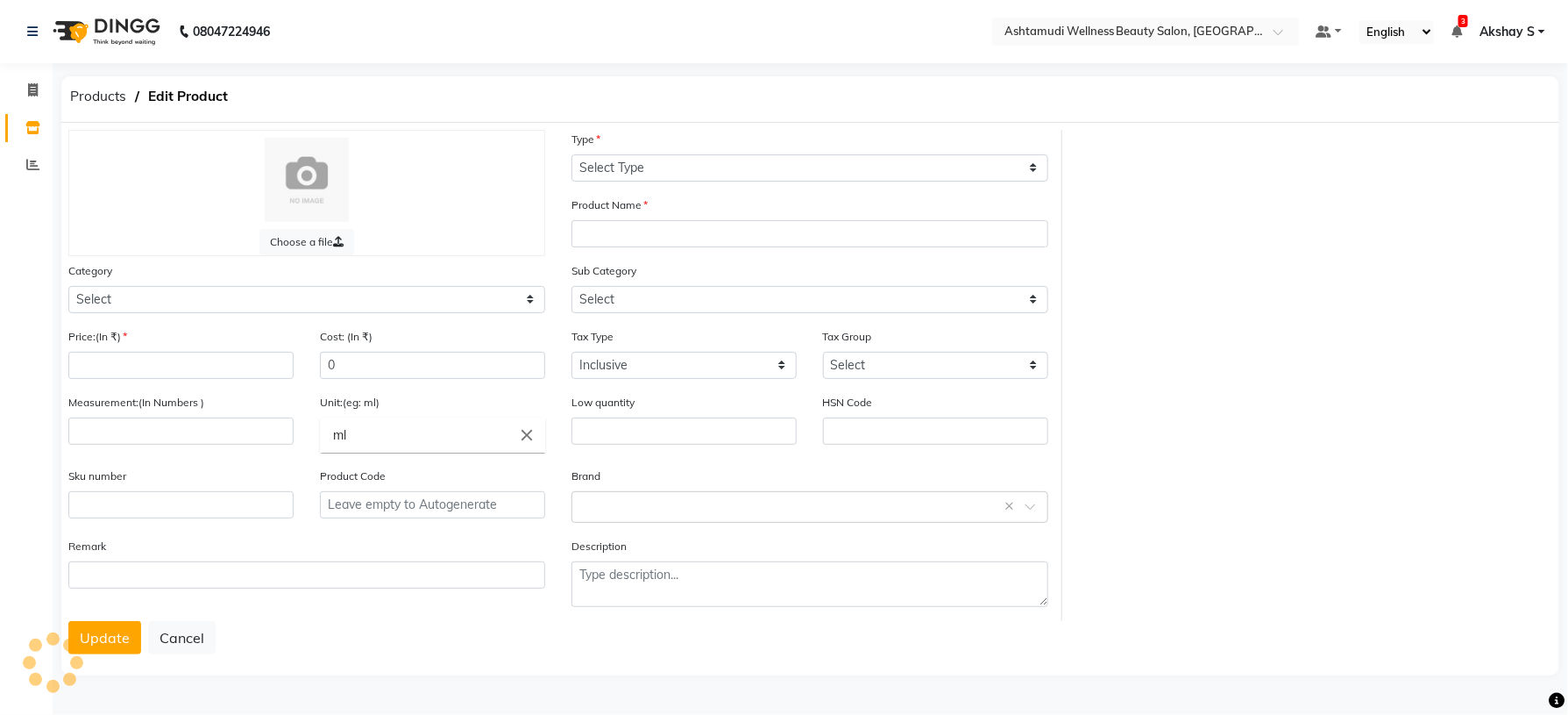
select select "C"
type input "Blue Sky Matte Top Coat 15Ml"
select select
type input "1"
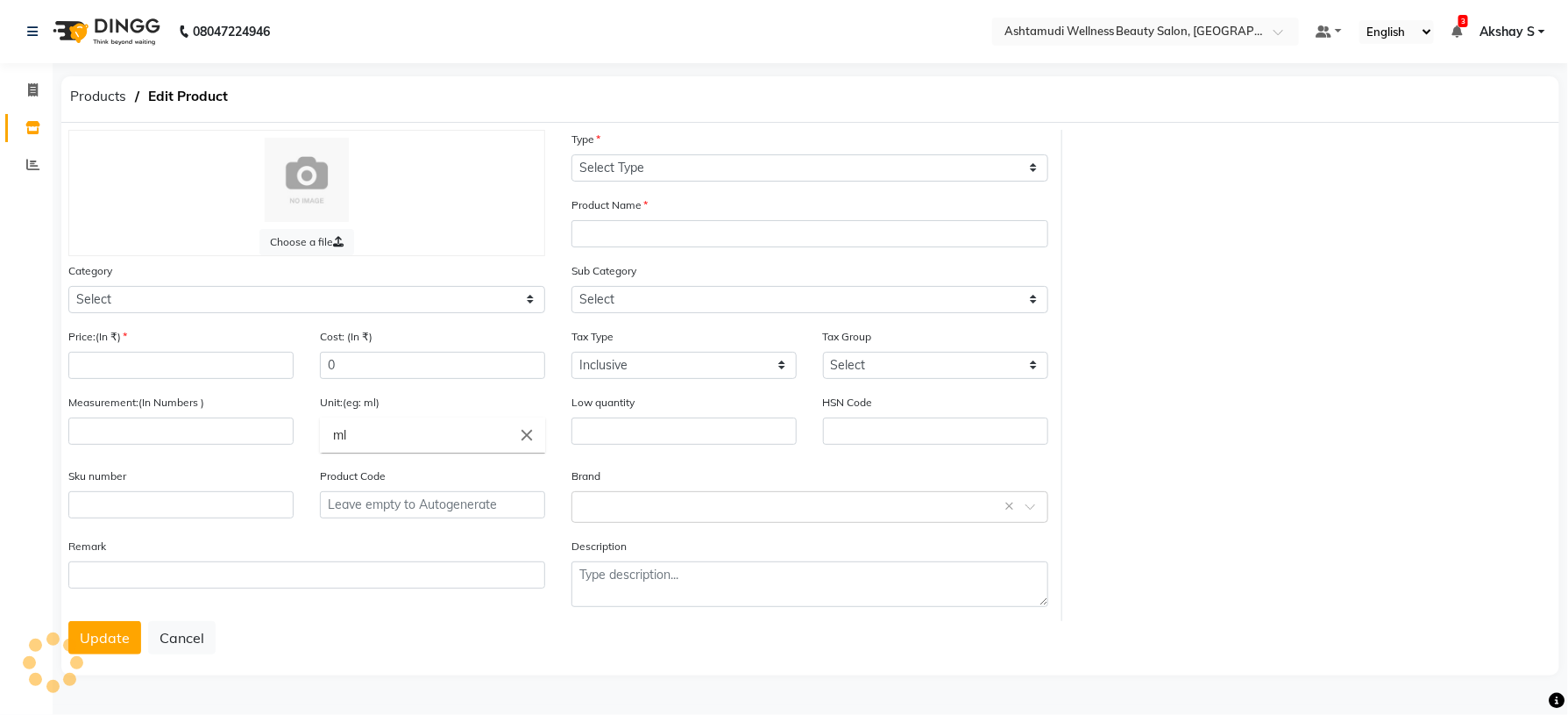
type input "Unit"
type input "0"
type input "P15874"
select select "595501000"
select select "595501002"
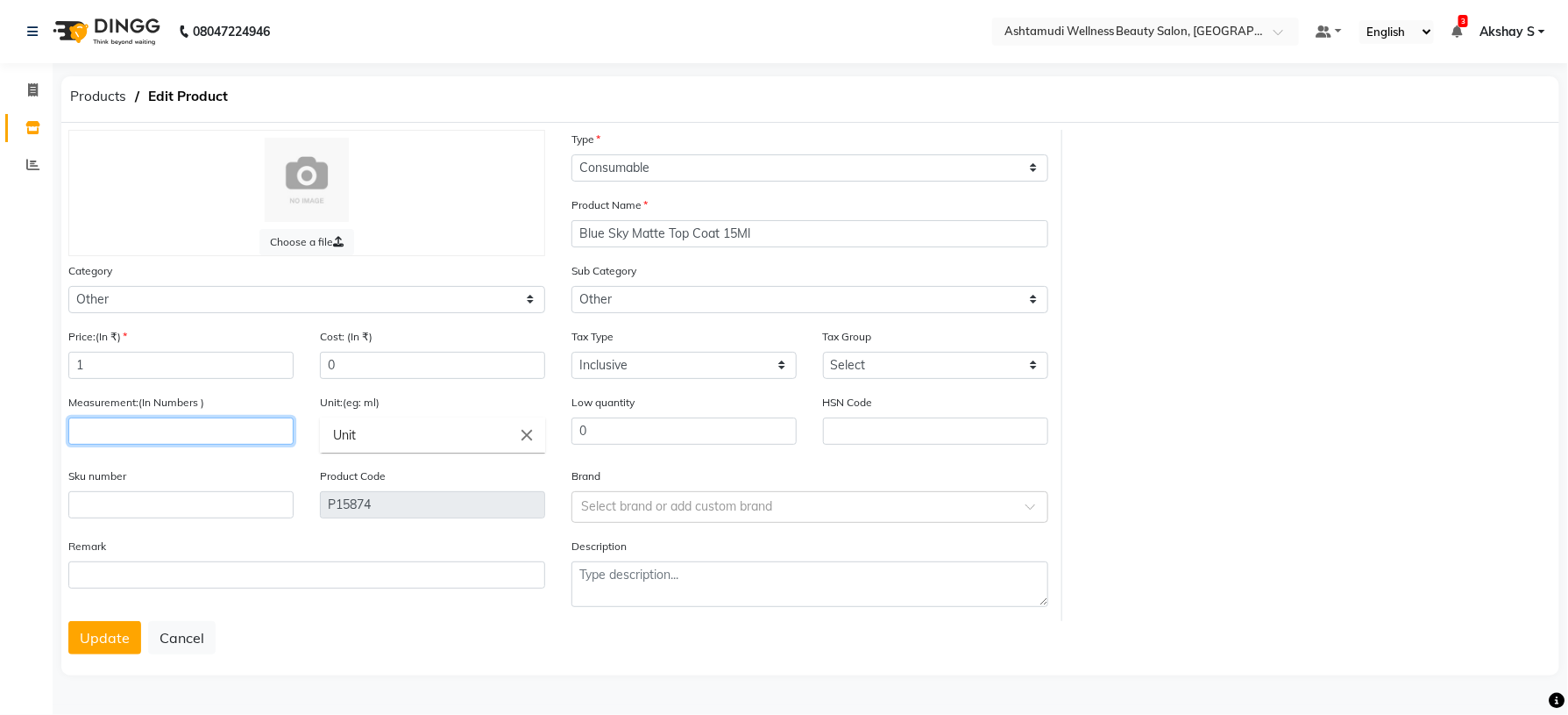
click at [143, 434] on input "number" at bounding box center [181, 431] width 226 height 27
type input "15"
click at [521, 435] on icon "close" at bounding box center [527, 435] width 20 height 20
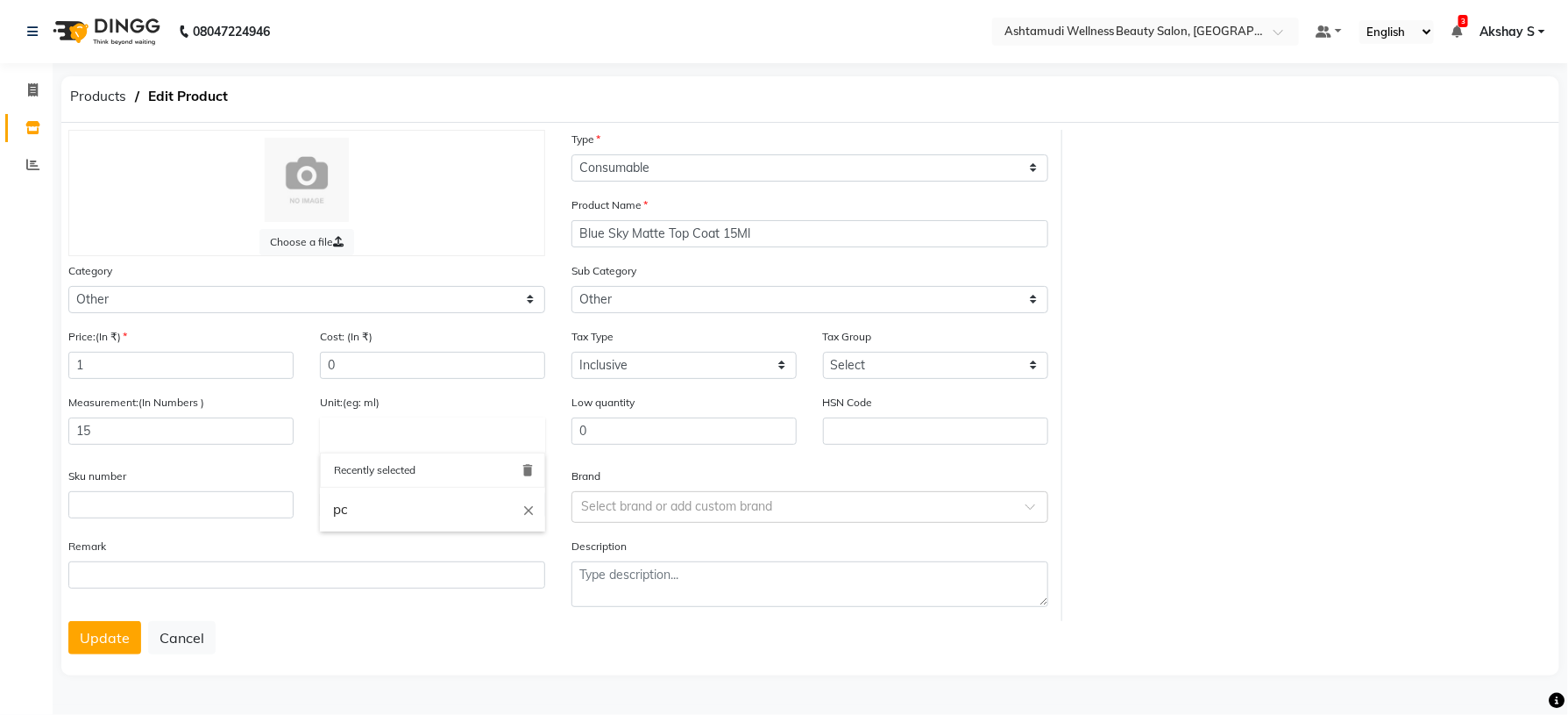
click at [380, 442] on input "text" at bounding box center [433, 435] width 226 height 35
type input "ml"
click at [348, 476] on b "ml" at bounding box center [340, 474] width 15 height 17
click at [123, 639] on button "Update" at bounding box center [104, 638] width 73 height 33
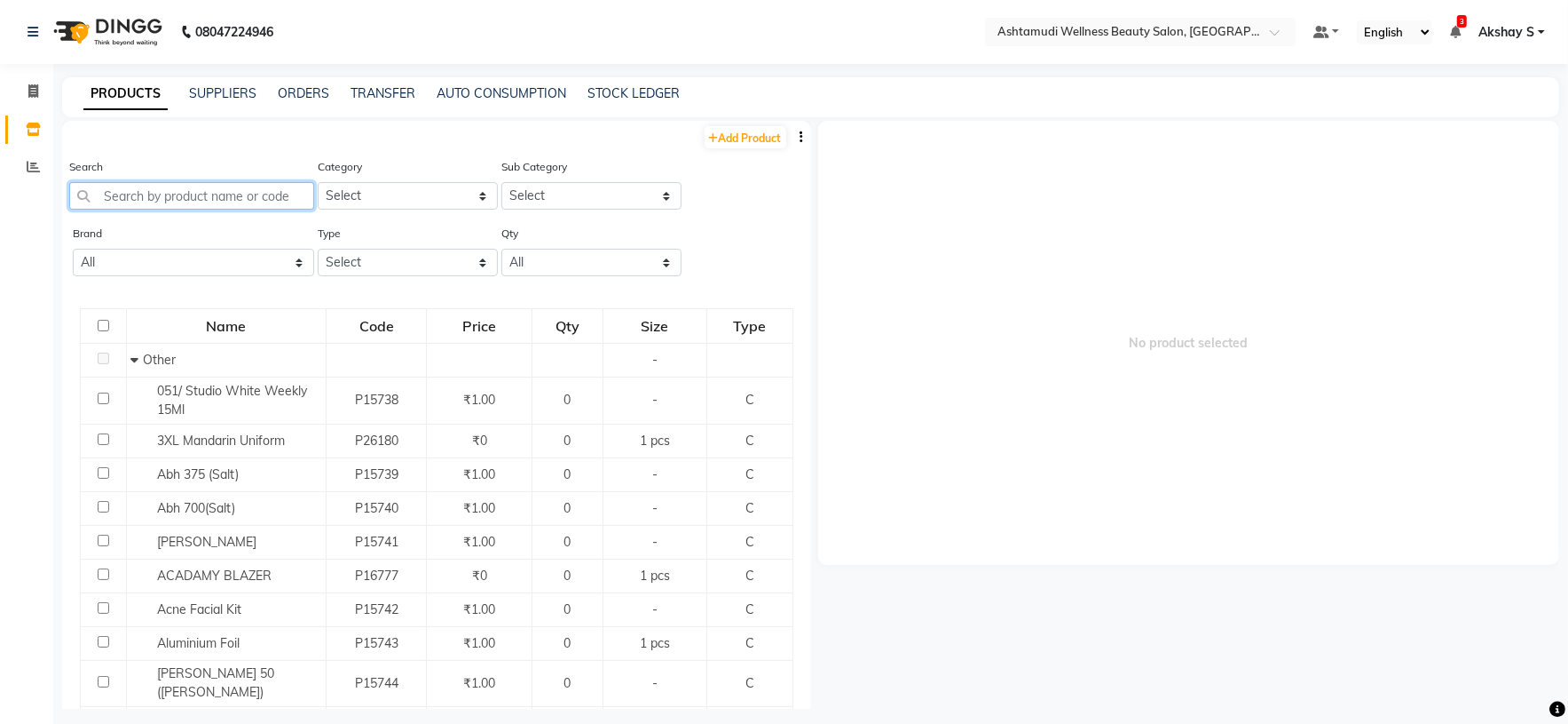
click at [227, 203] on input "text" at bounding box center [192, 196] width 245 height 28
paste input "BTC Jordan Vibes Pedi Mani Kit"
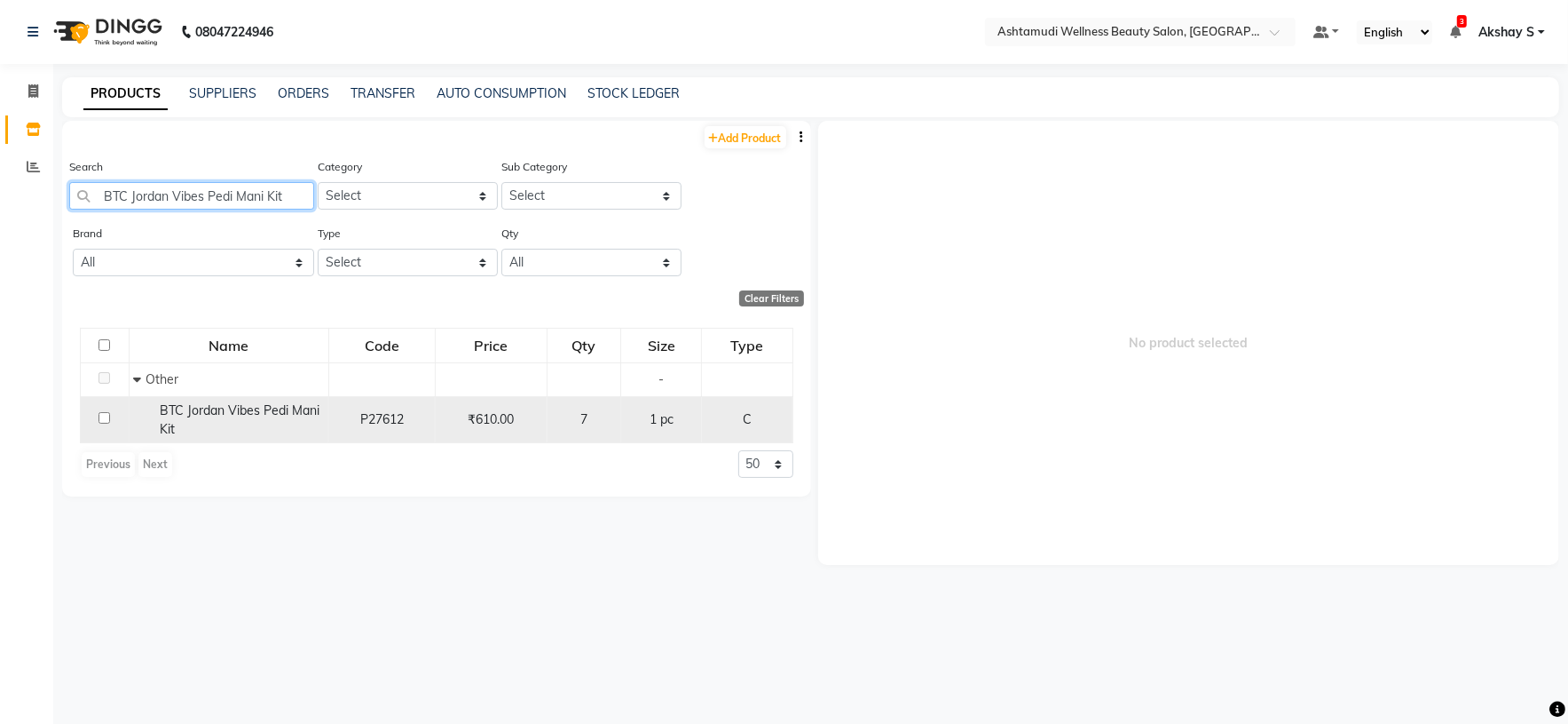
type input "BTC Jordan Vibes Pedi Mani Kit"
click at [201, 421] on div "BTC Jordan Vibes Pedi Mani Kit" at bounding box center [228, 420] width 190 height 38
select select
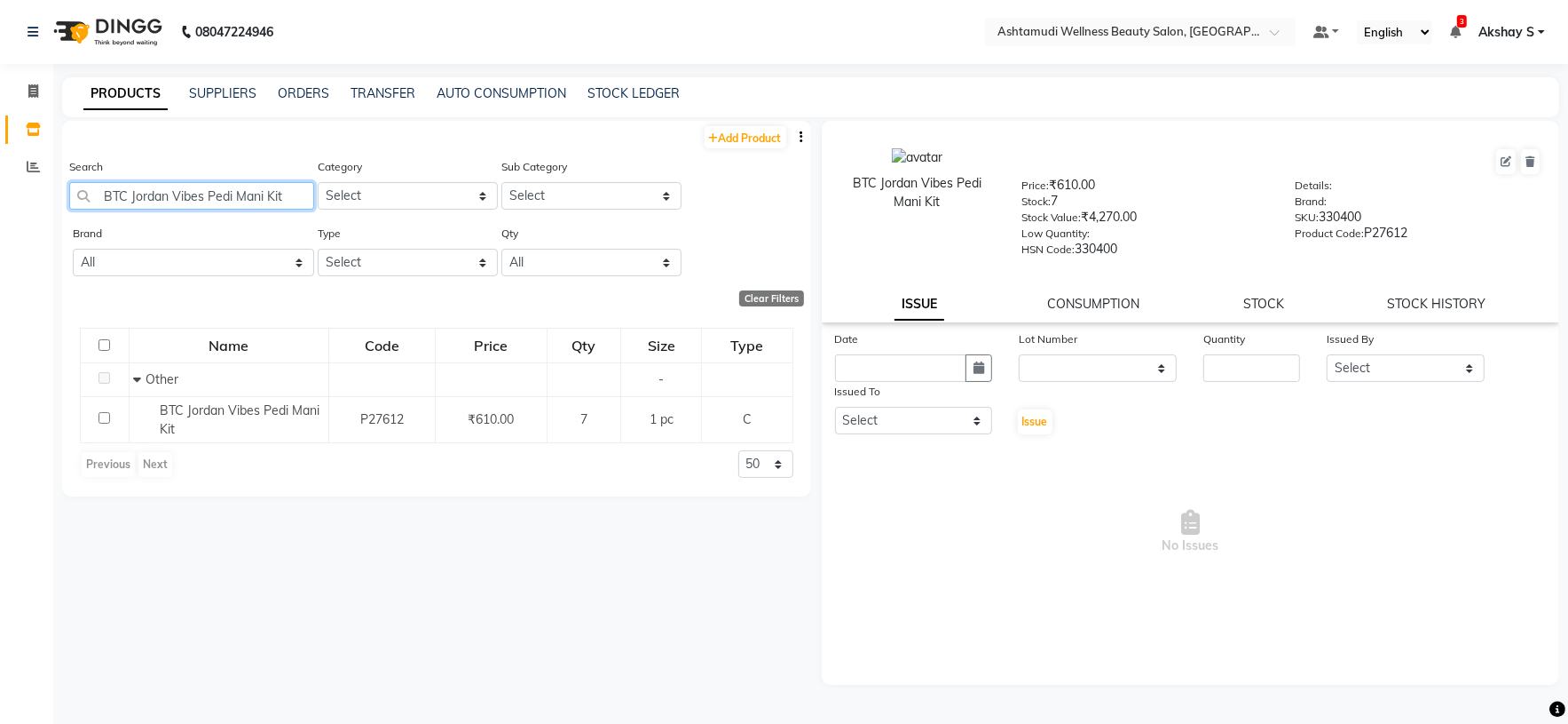
click at [238, 185] on input "BTC Jordan Vibes Pedi Mani Kit" at bounding box center [192, 196] width 245 height 28
paste input "Exeala Surgical Mask (Black)"
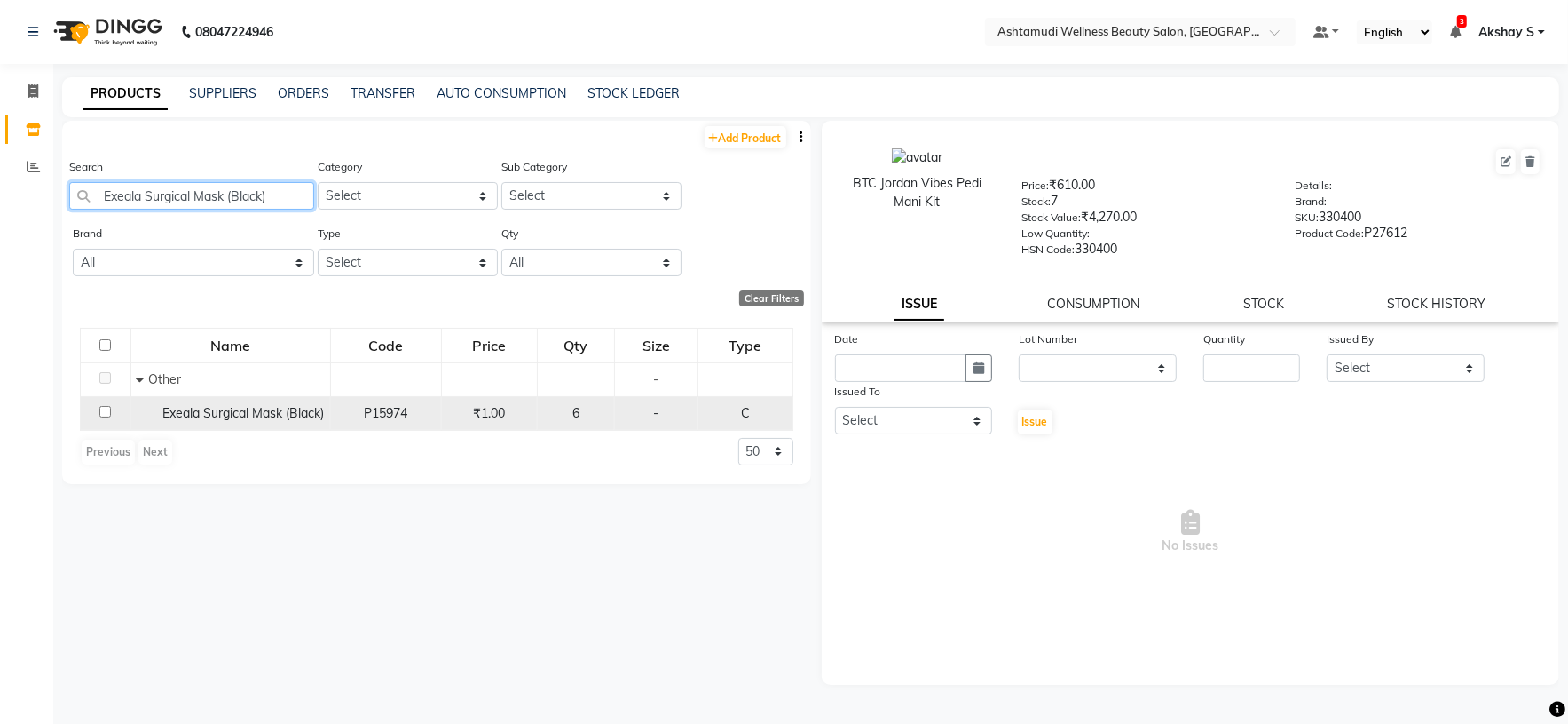
type input "Exeala Surgical Mask (Black)"
drag, startPoint x: 249, startPoint y: 416, endPoint x: 271, endPoint y: 421, distance: 22.6
click at [248, 416] on span "Exeala Surgical Mask (Black)" at bounding box center [242, 412] width 161 height 16
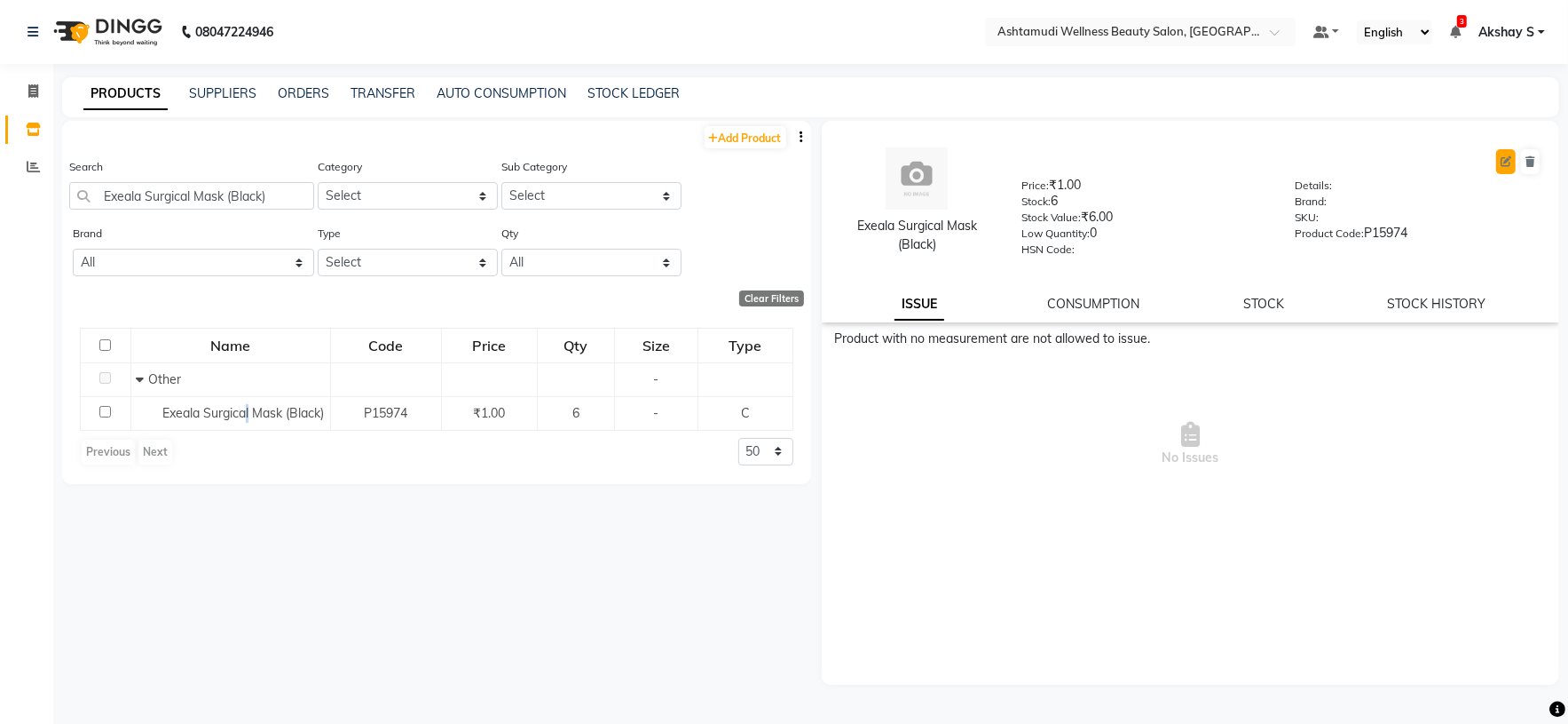
click at [1509, 165] on icon at bounding box center [1506, 161] width 11 height 11
select select "C"
select select "595501000"
select select "595501002"
select select "true"
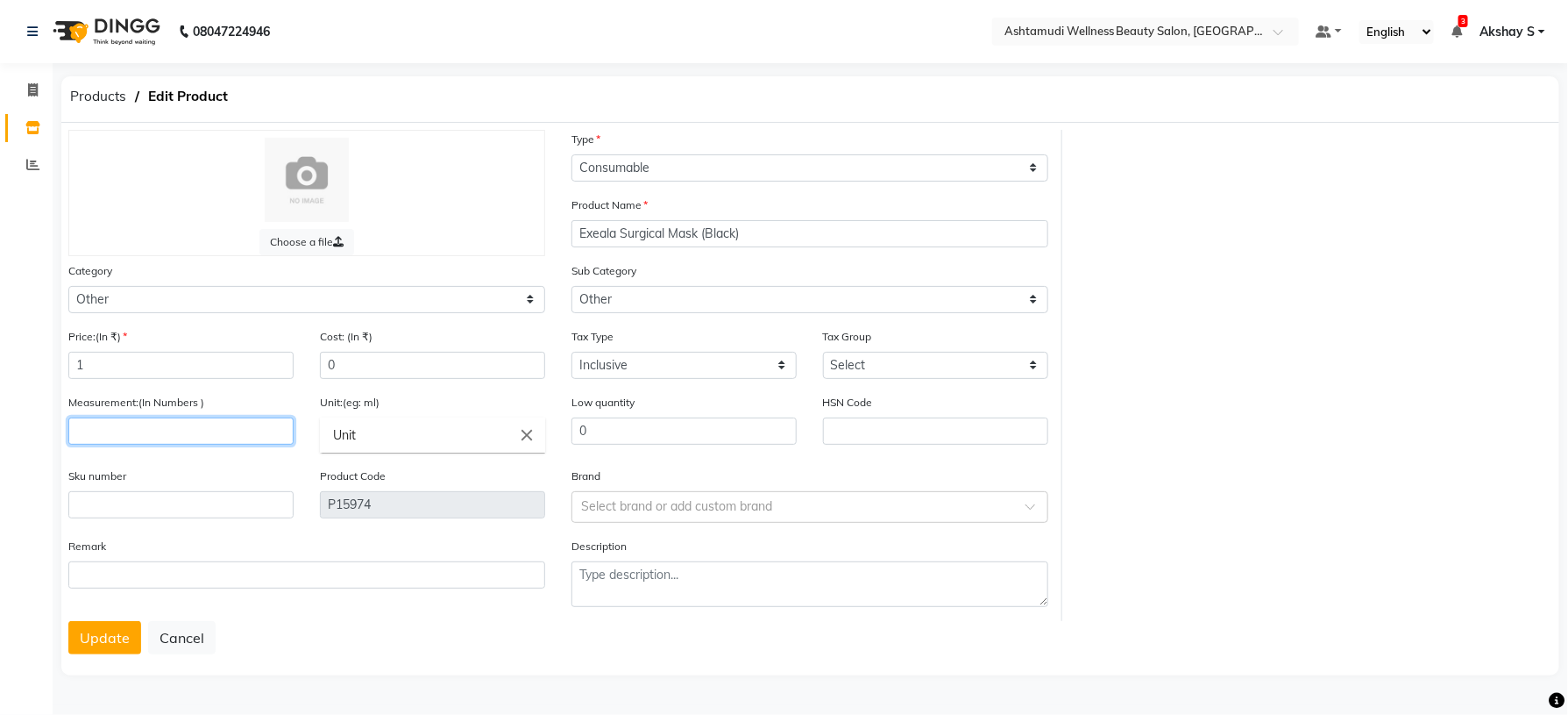
click at [195, 427] on input "number" at bounding box center [181, 431] width 226 height 27
click at [164, 438] on input "1" at bounding box center [181, 431] width 226 height 27
type input "1"
click at [78, 637] on button "Update" at bounding box center [104, 638] width 73 height 33
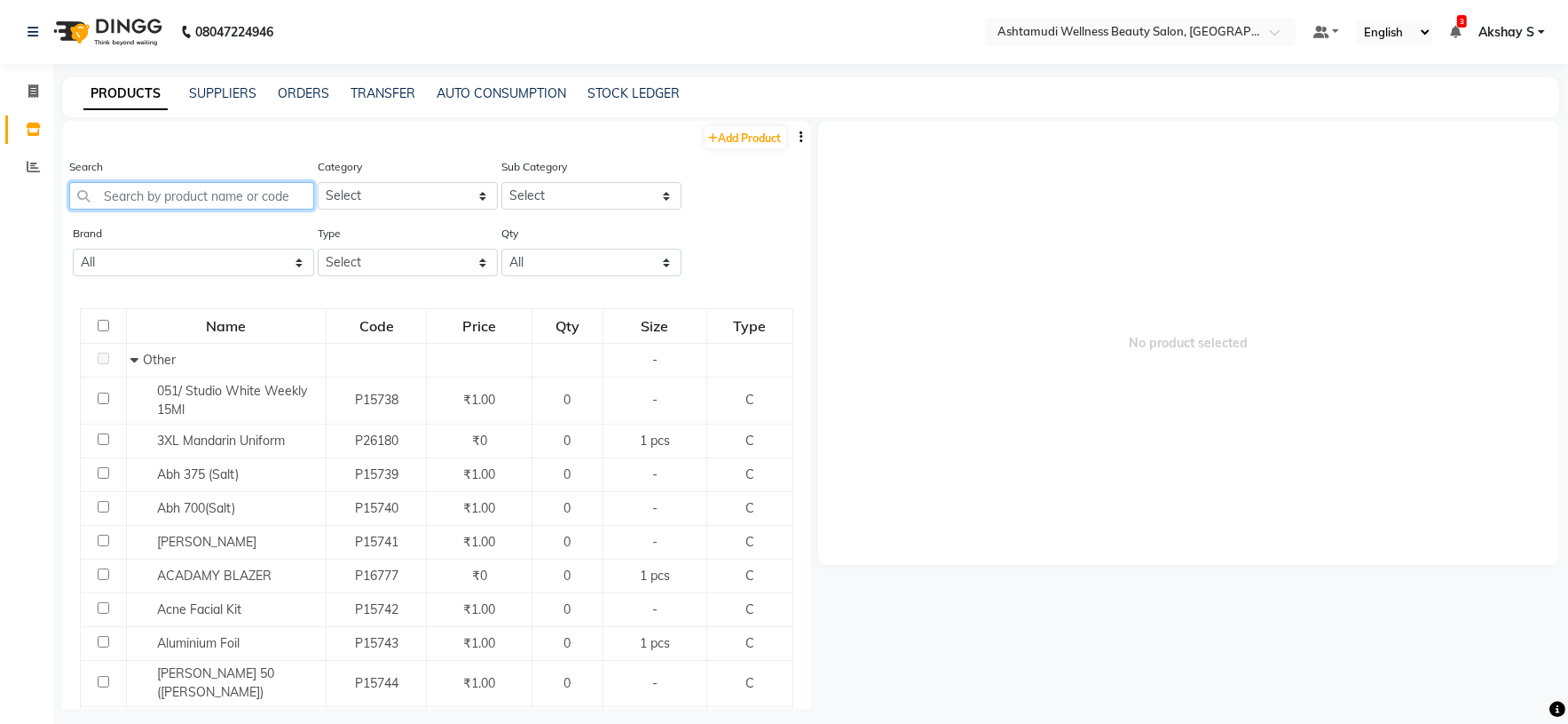
click at [208, 204] on input "text" at bounding box center [192, 196] width 245 height 28
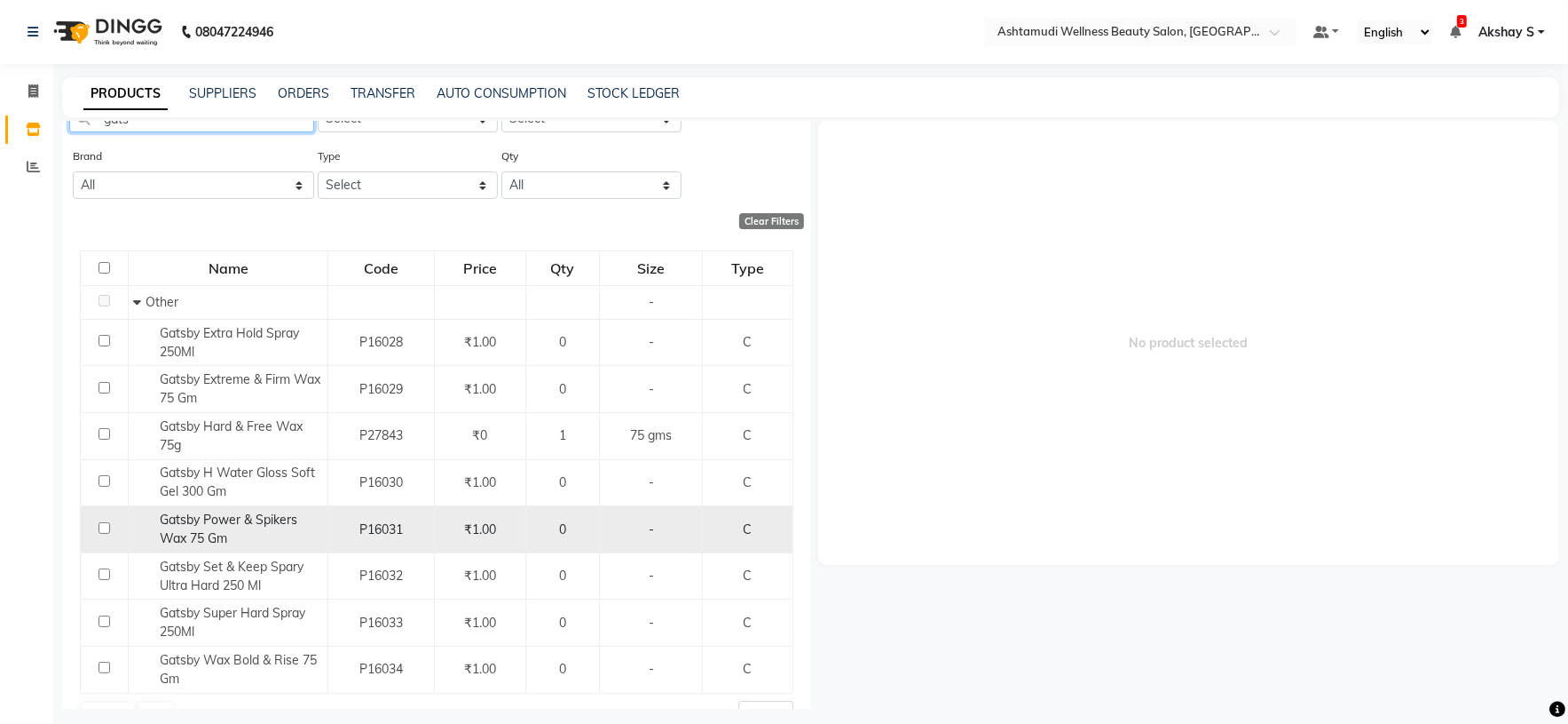
scroll to position [118, 0]
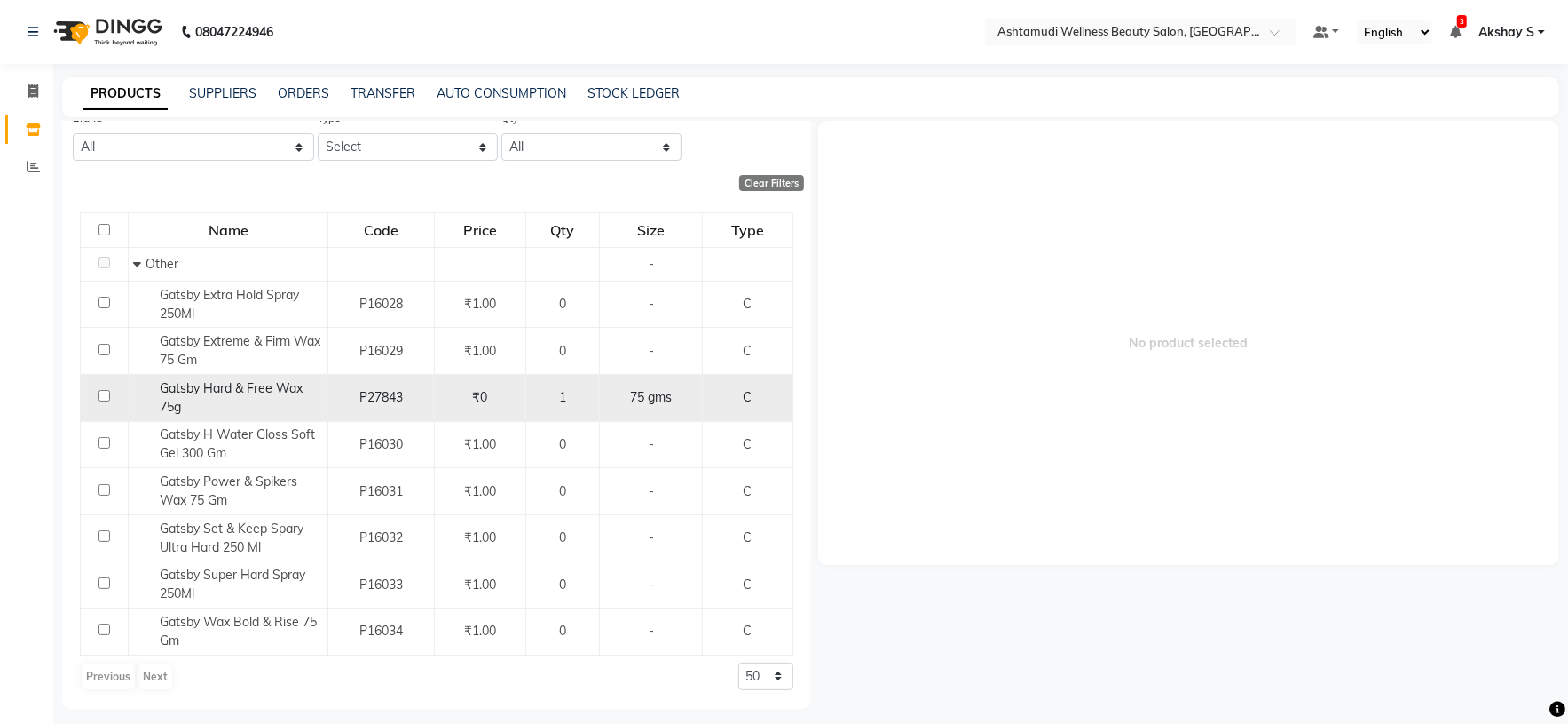
type input "gats"
click at [210, 396] on div "Gatsby Hard & Free Wax 75g" at bounding box center [228, 398] width 190 height 38
select select
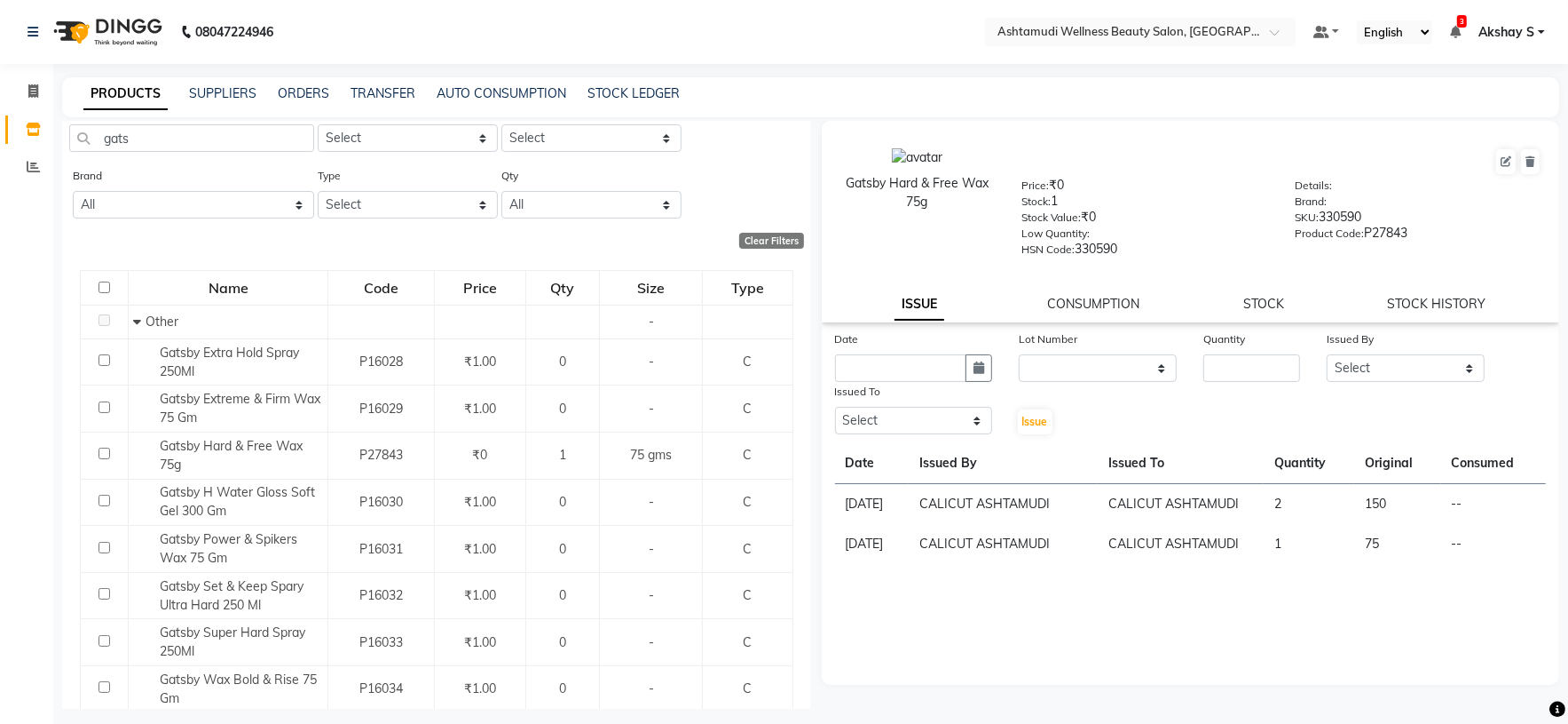
scroll to position [0, 0]
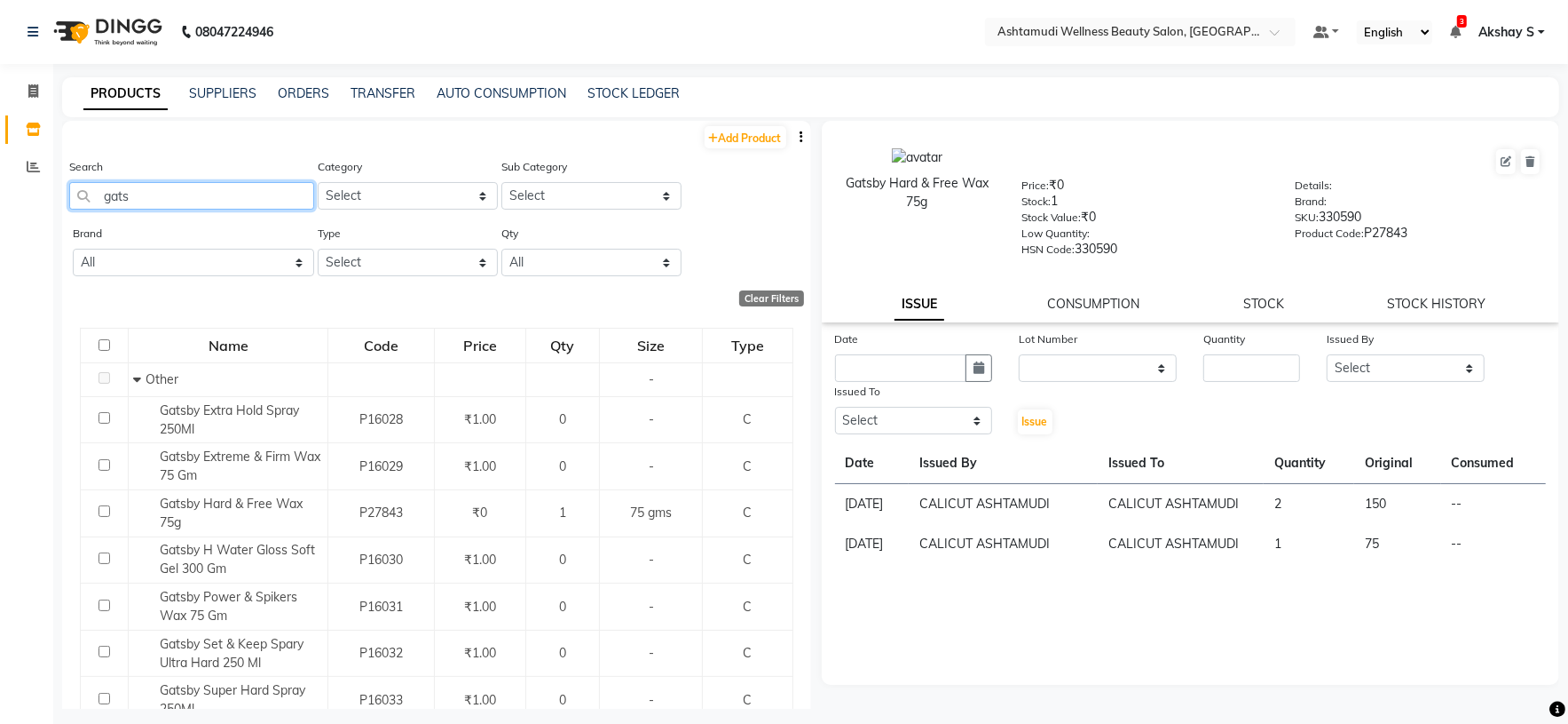
drag, startPoint x: 178, startPoint y: 197, endPoint x: 97, endPoint y: 199, distance: 81.0
click at [97, 199] on input "gats" at bounding box center [192, 196] width 245 height 28
paste input "NYKA NP B 323 229"
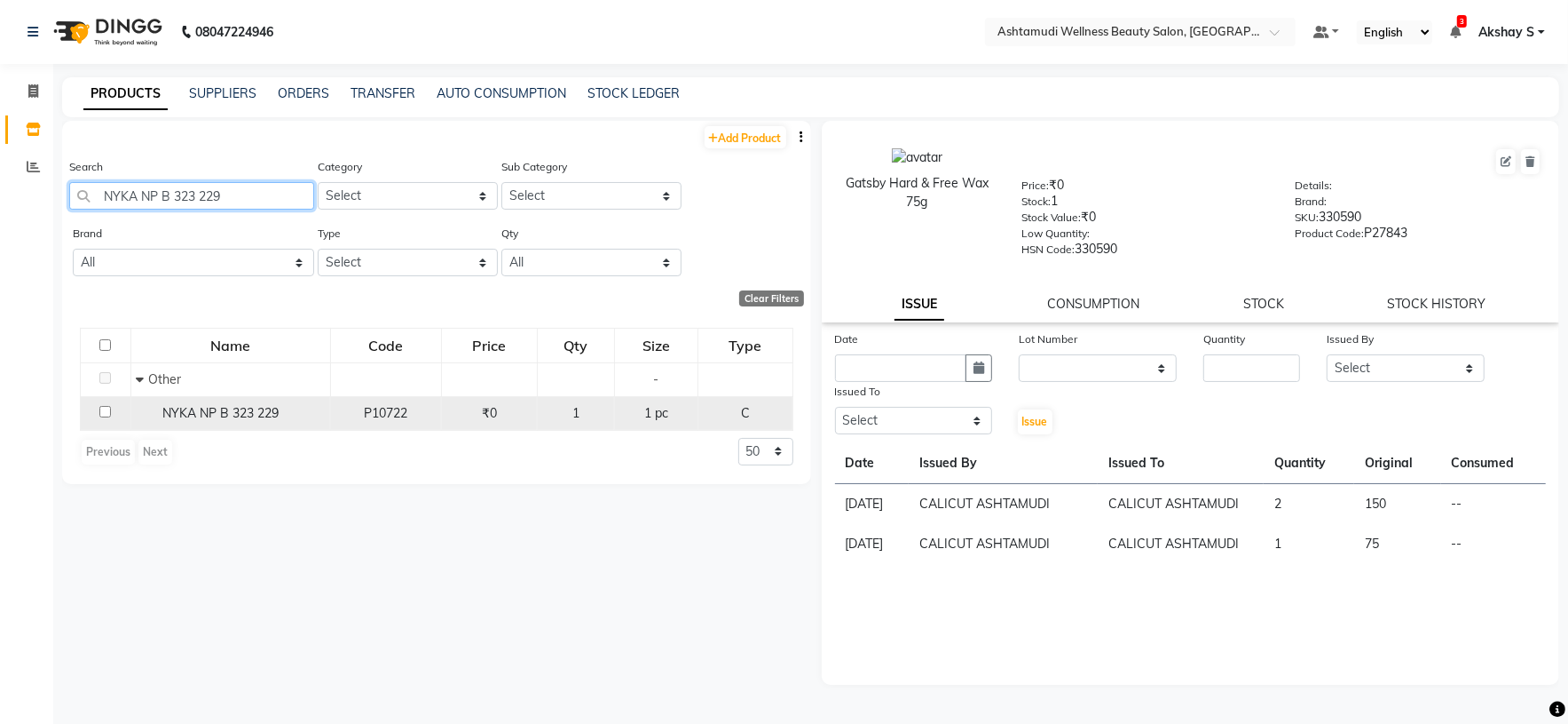
type input "NYKA NP B 323 229"
click at [231, 416] on span "NYKA NP B 323 229" at bounding box center [220, 412] width 117 height 16
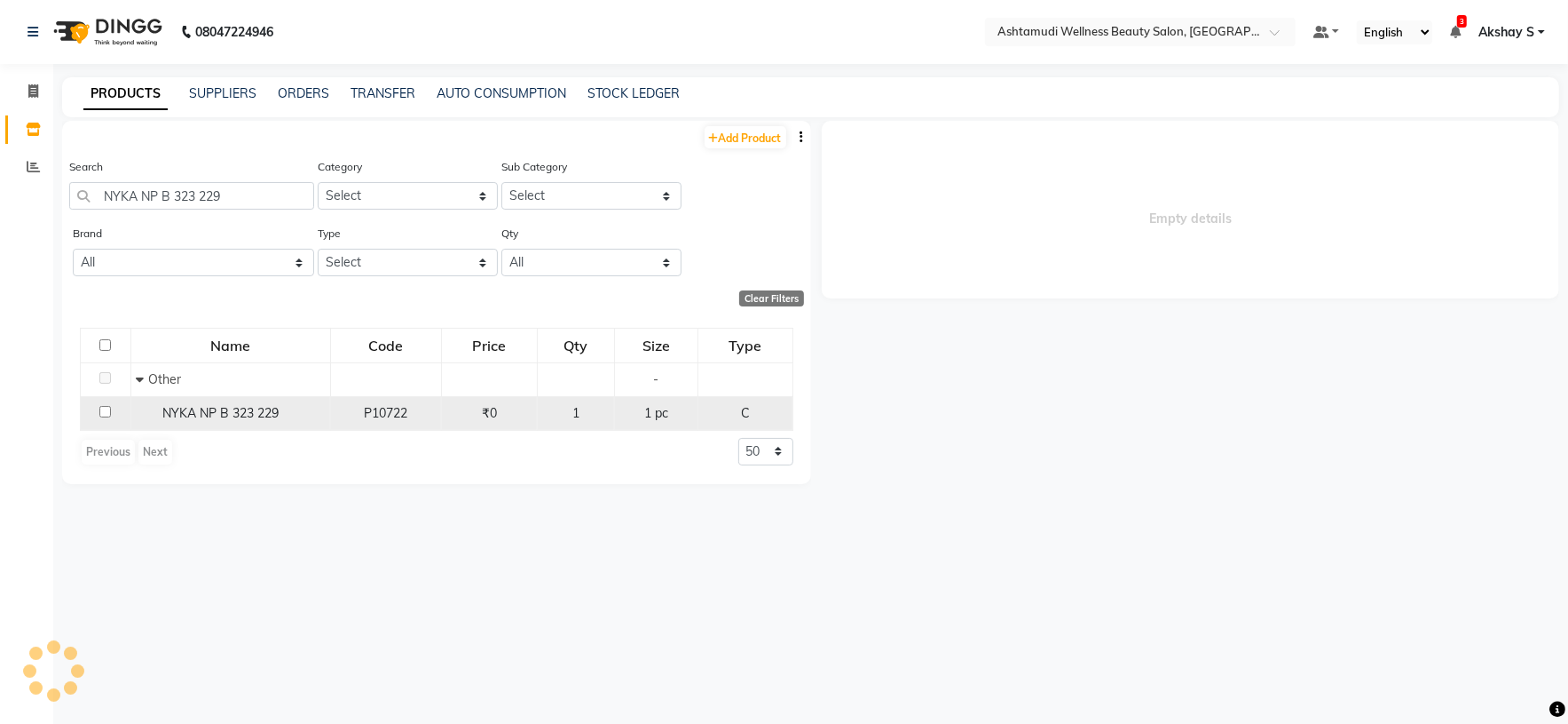
select select
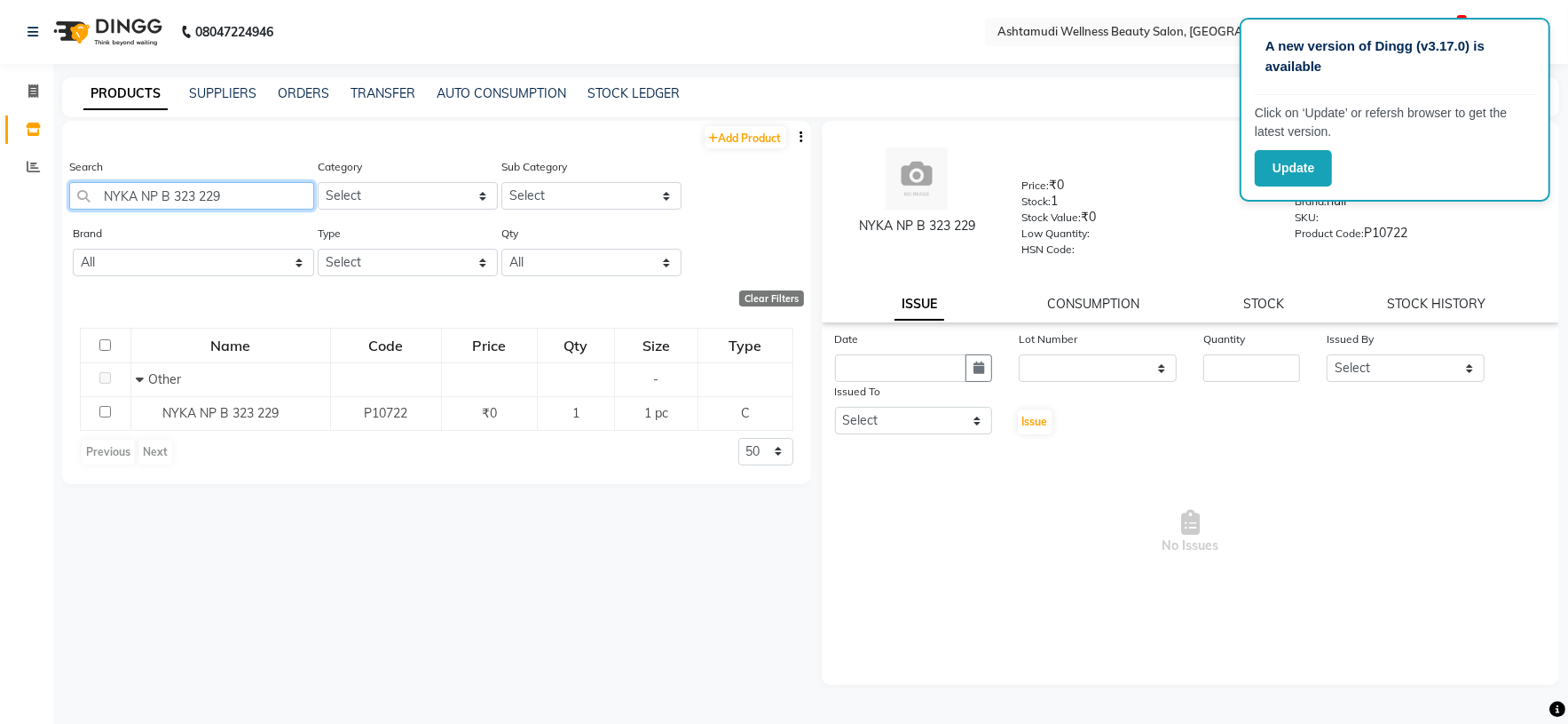
drag, startPoint x: 287, startPoint y: 185, endPoint x: 0, endPoint y: 185, distance: 287.0
click at [0, 185] on app-home "08047224946 Select Location × Ashtamudi Wellness Beauty Salon, Calicut Default …" at bounding box center [784, 367] width 1568 height 735
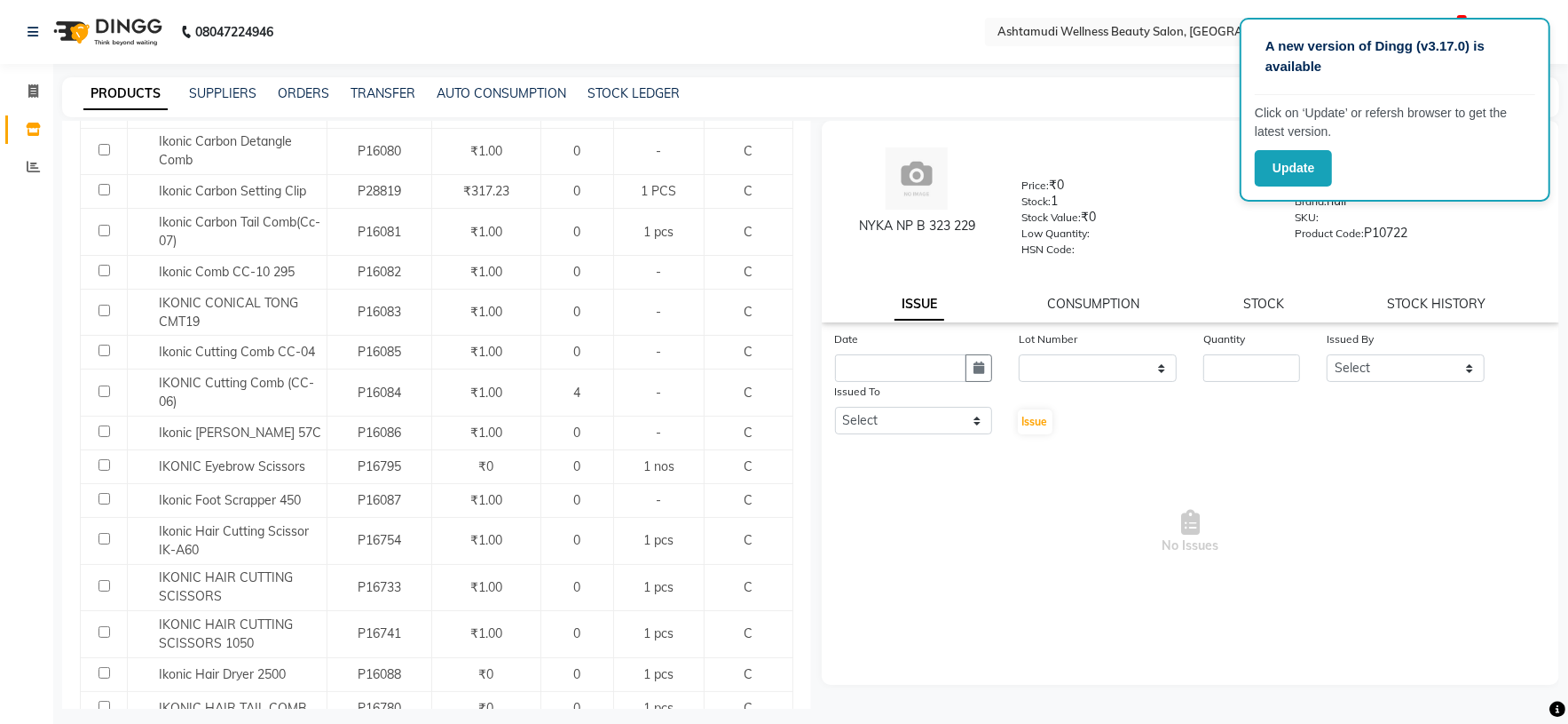
scroll to position [666, 0]
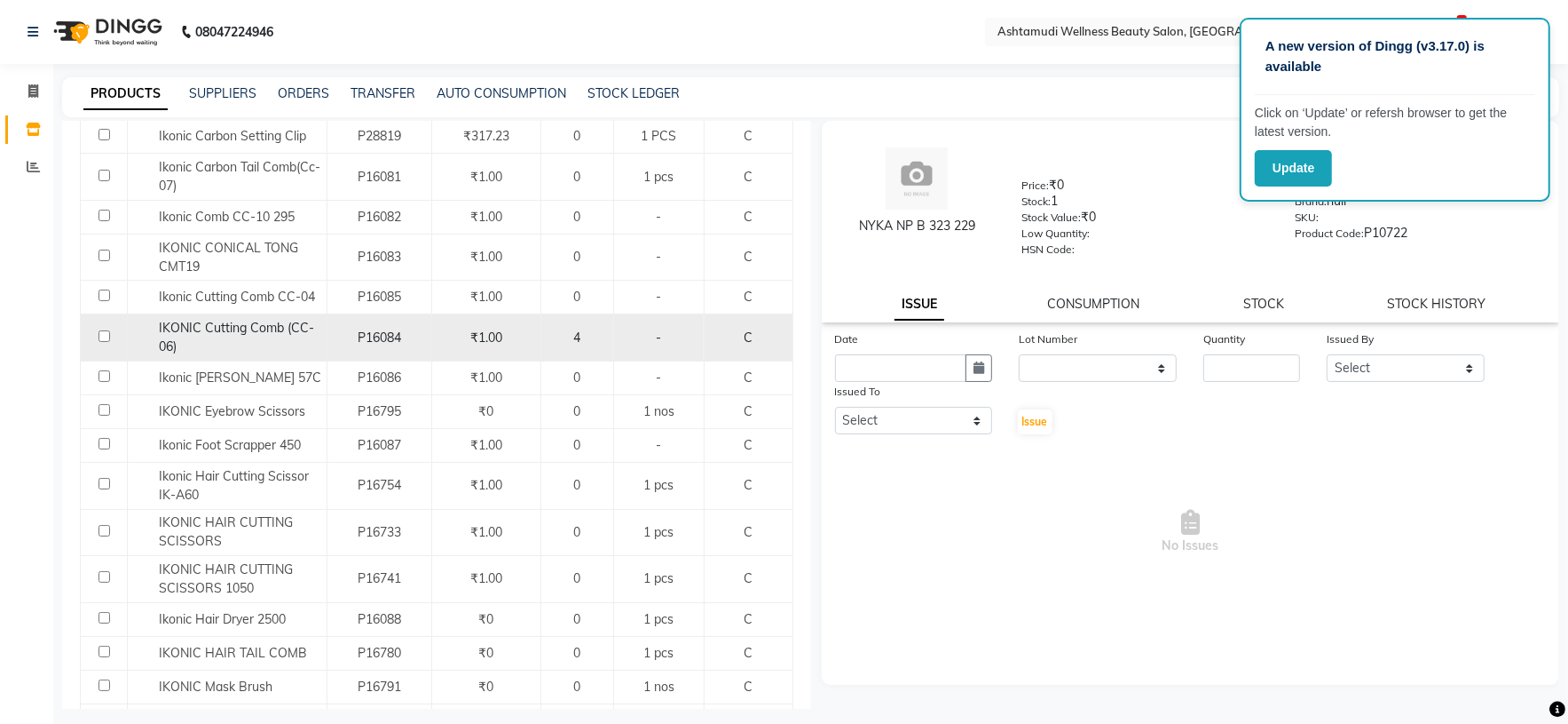
type input "ikonic"
click at [217, 339] on span "IKONIC Cutting Comb (CC-06)" at bounding box center [236, 336] width 155 height 35
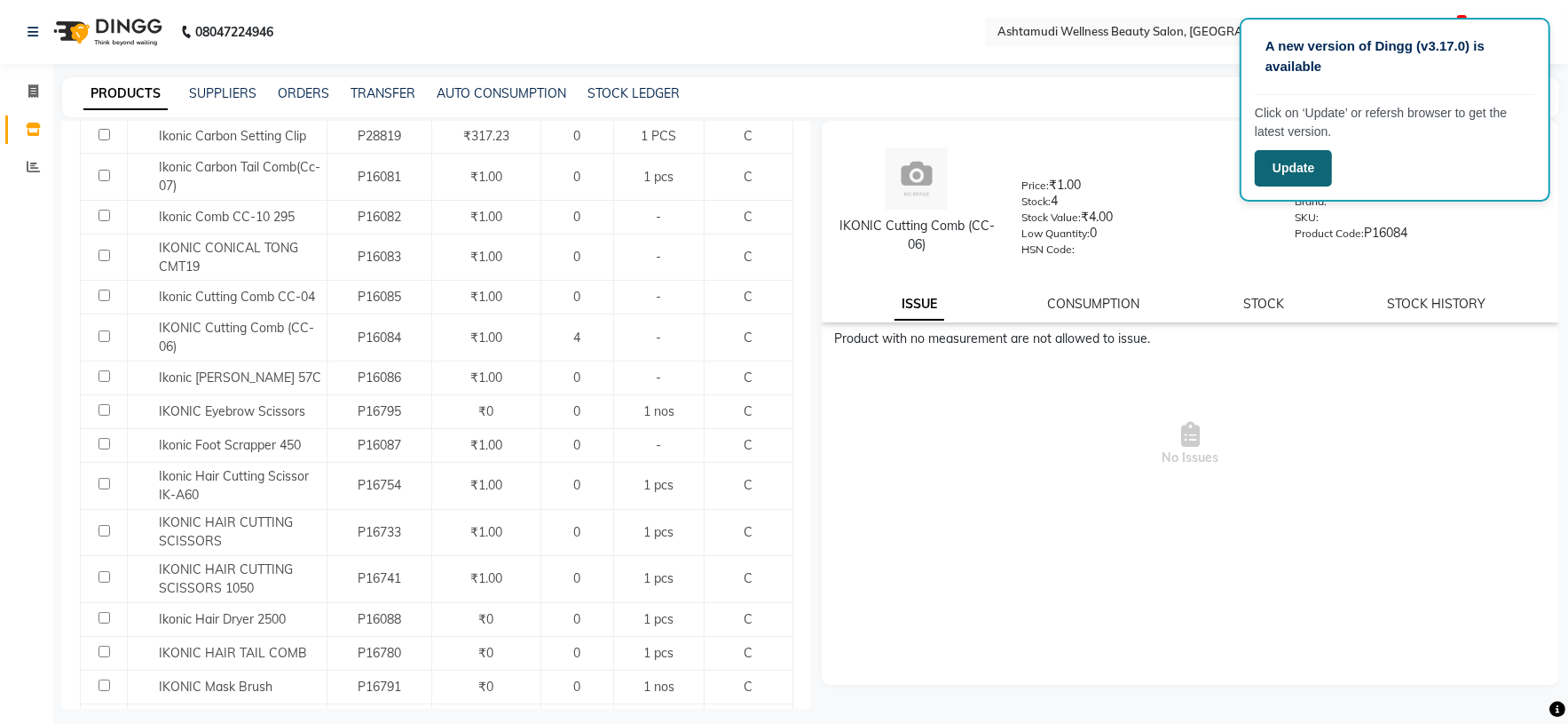
click at [1313, 163] on button "Update" at bounding box center [1293, 168] width 77 height 37
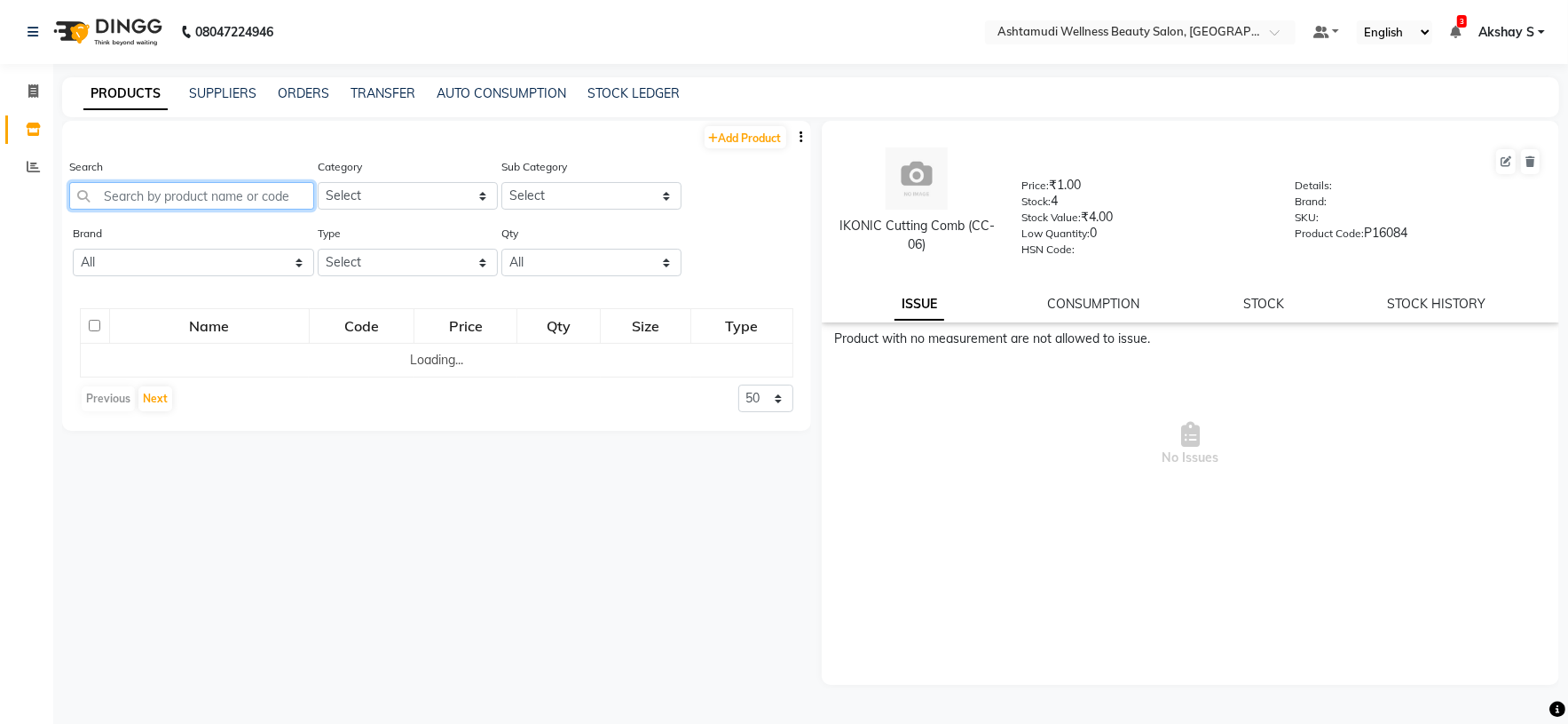
click at [274, 196] on input "text" at bounding box center [192, 196] width 245 height 28
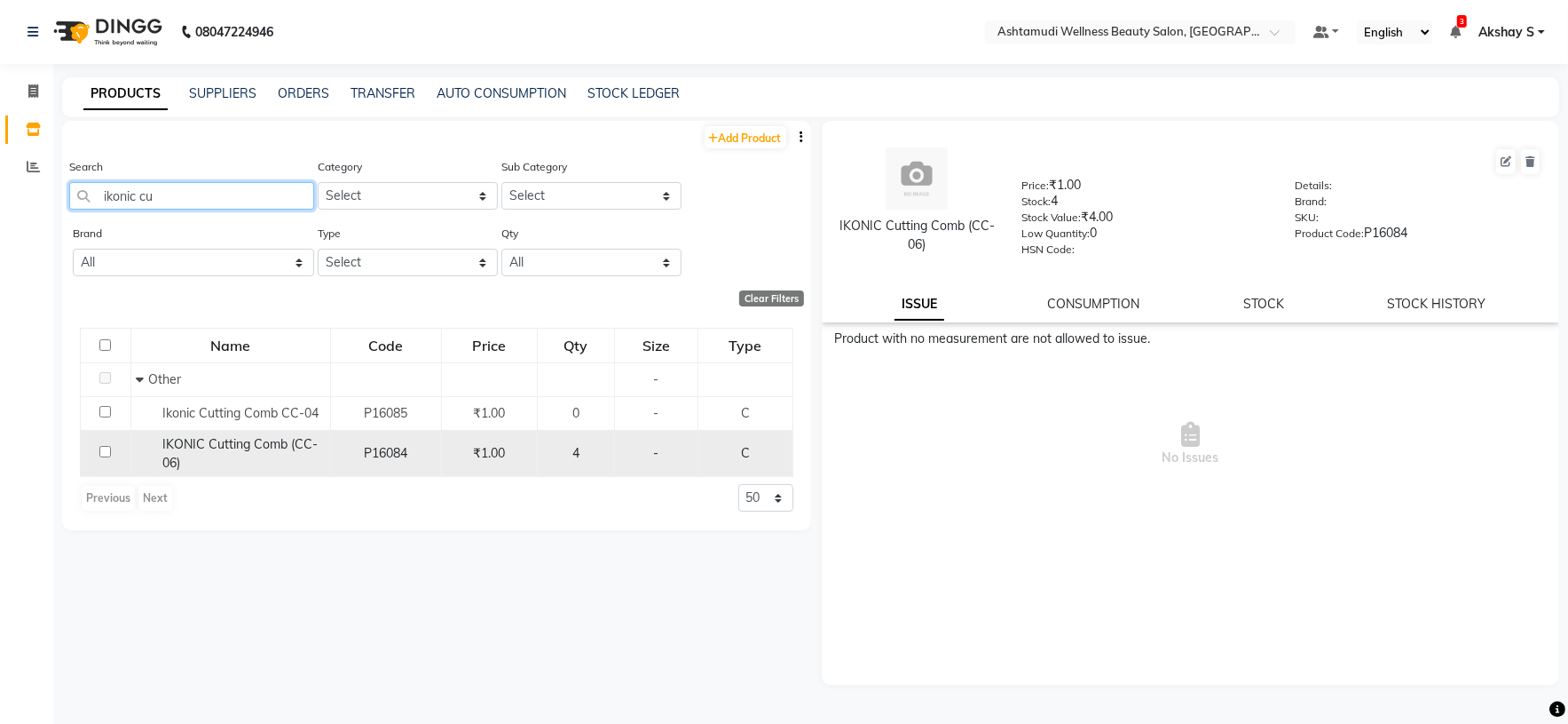
type input "ikonic cu"
click at [210, 448] on span "IKONIC Cutting Comb (CC-06)" at bounding box center [239, 453] width 155 height 35
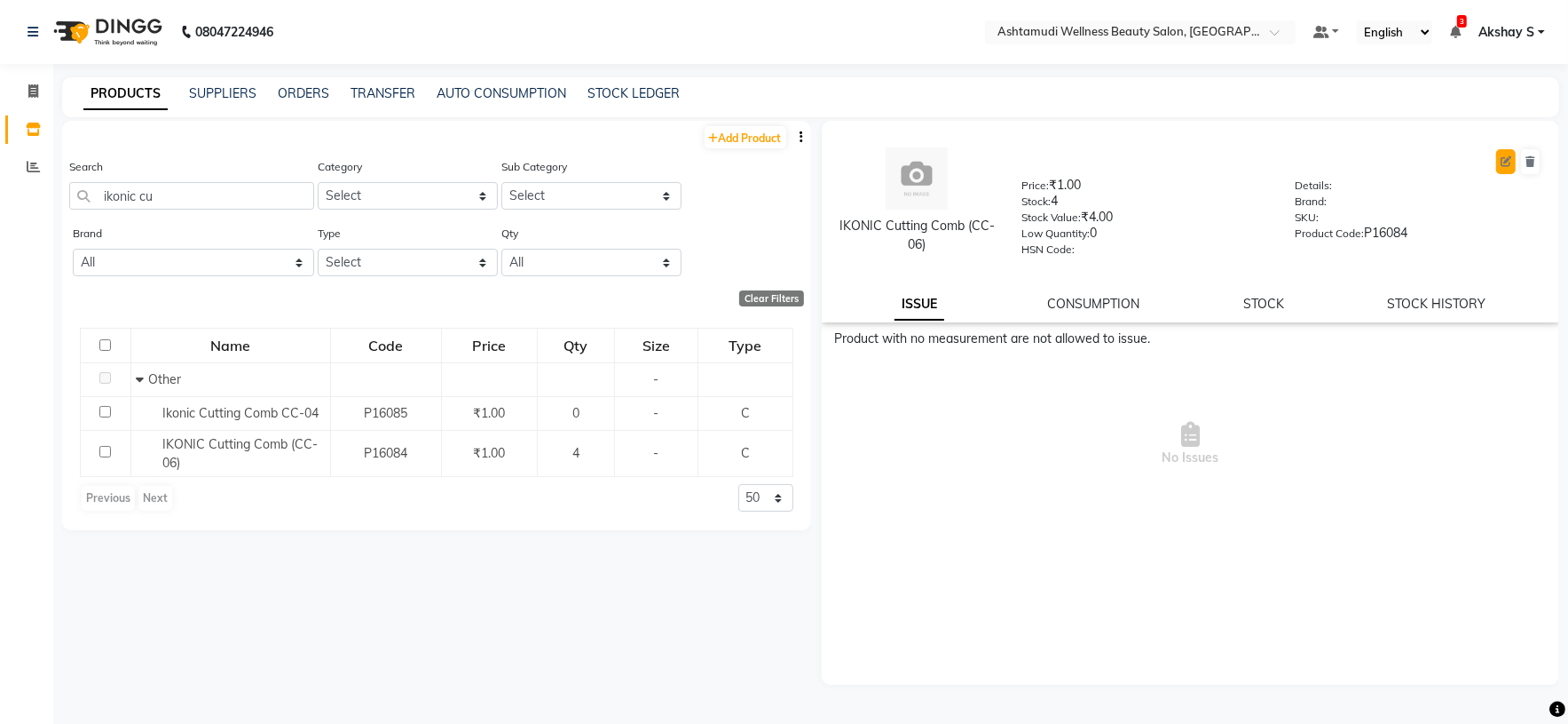
click at [1509, 166] on button at bounding box center [1507, 161] width 20 height 25
select select "C"
select select "true"
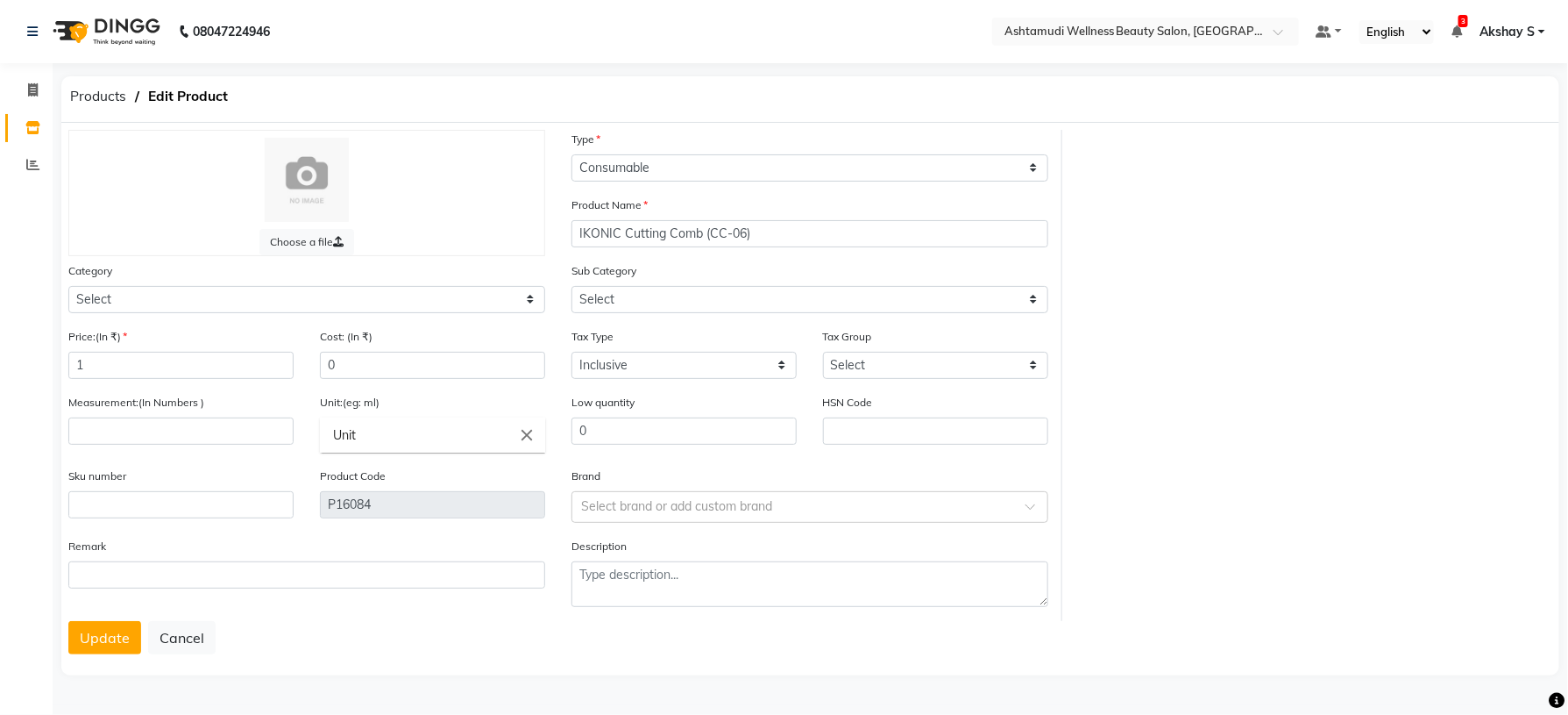
select select "595501000"
select select "595501002"
click at [145, 438] on input "number" at bounding box center [181, 431] width 226 height 27
type input "1"
click at [112, 636] on button "Update" at bounding box center [104, 638] width 73 height 33
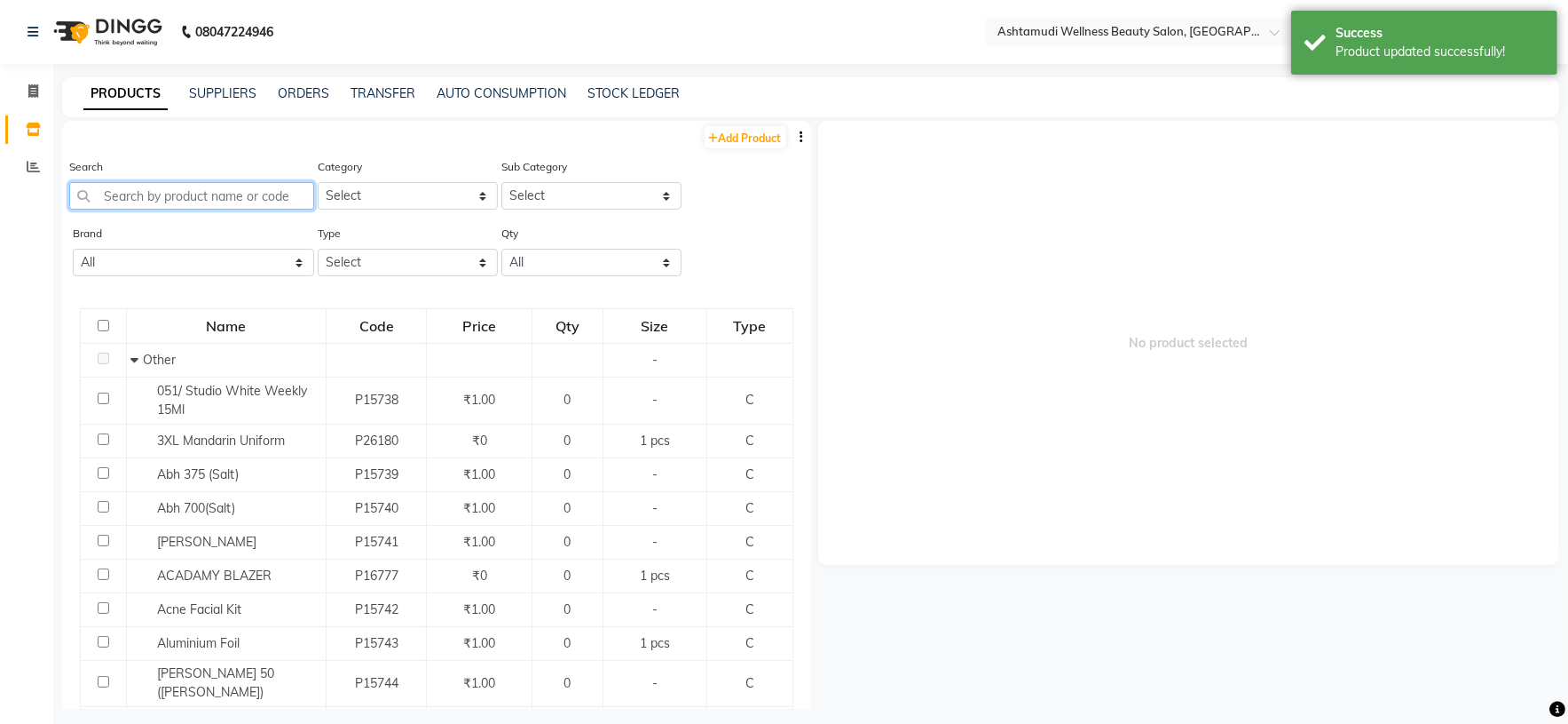
click at [201, 196] on input "text" at bounding box center [192, 196] width 245 height 28
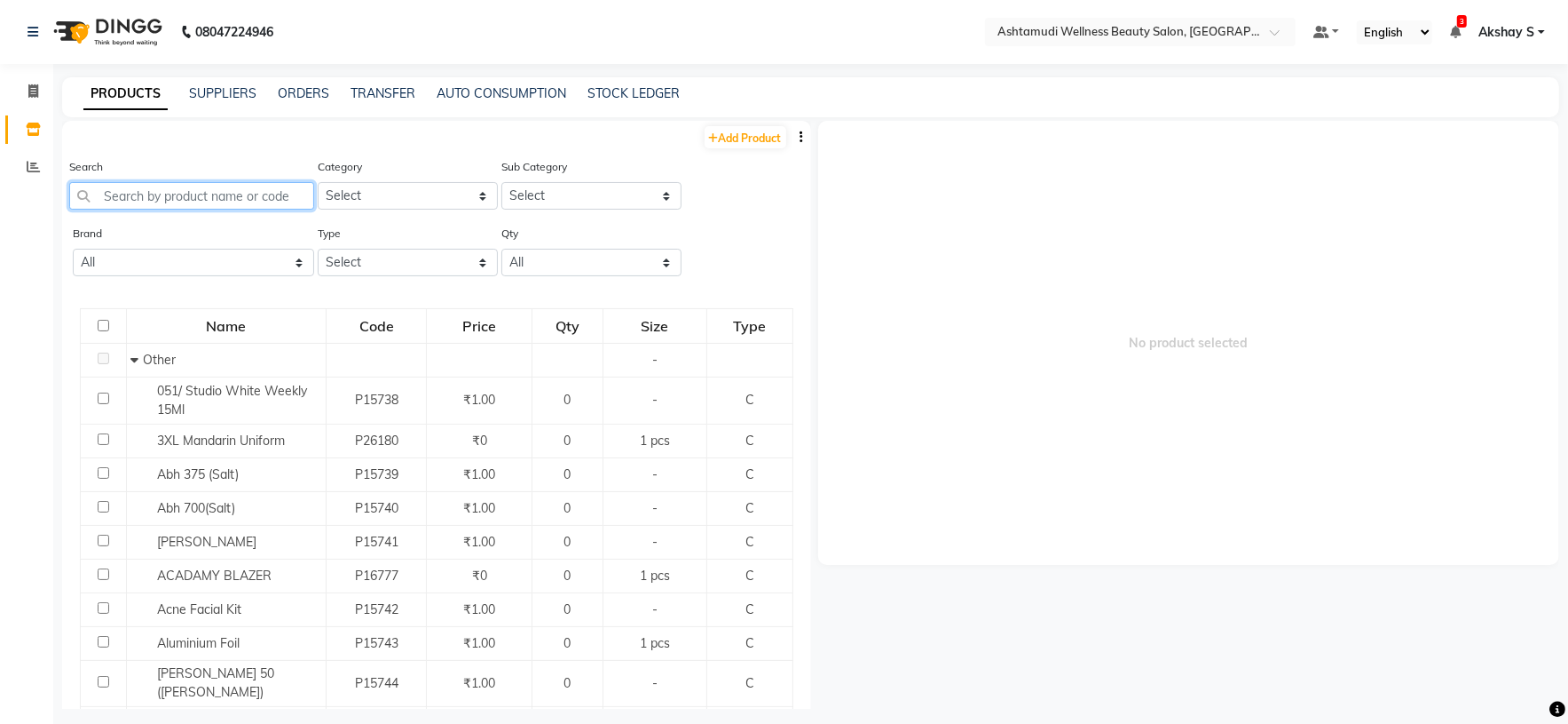
click at [169, 204] on input "text" at bounding box center [192, 196] width 245 height 28
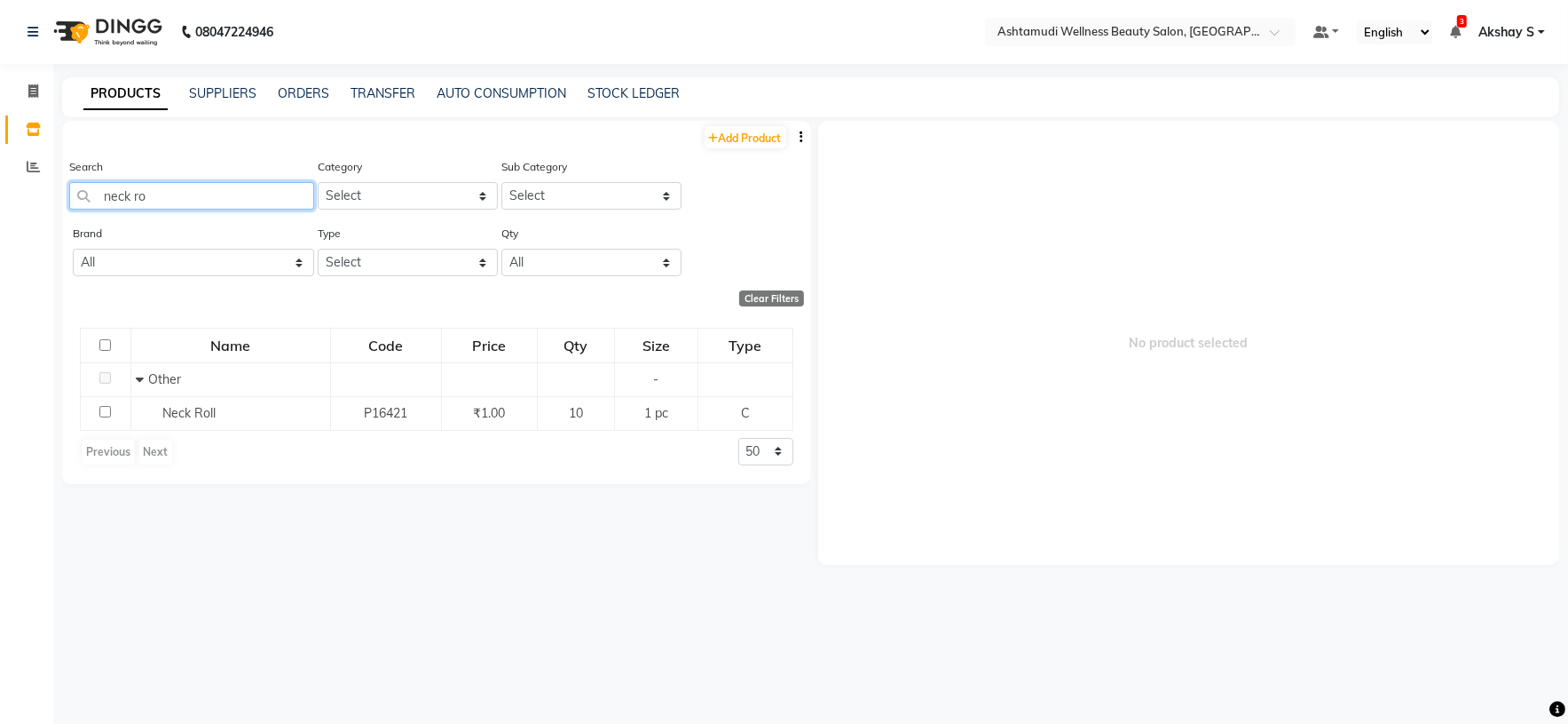
type input "neck ro"
click at [1223, 31] on input "text" at bounding box center [1122, 31] width 257 height 18
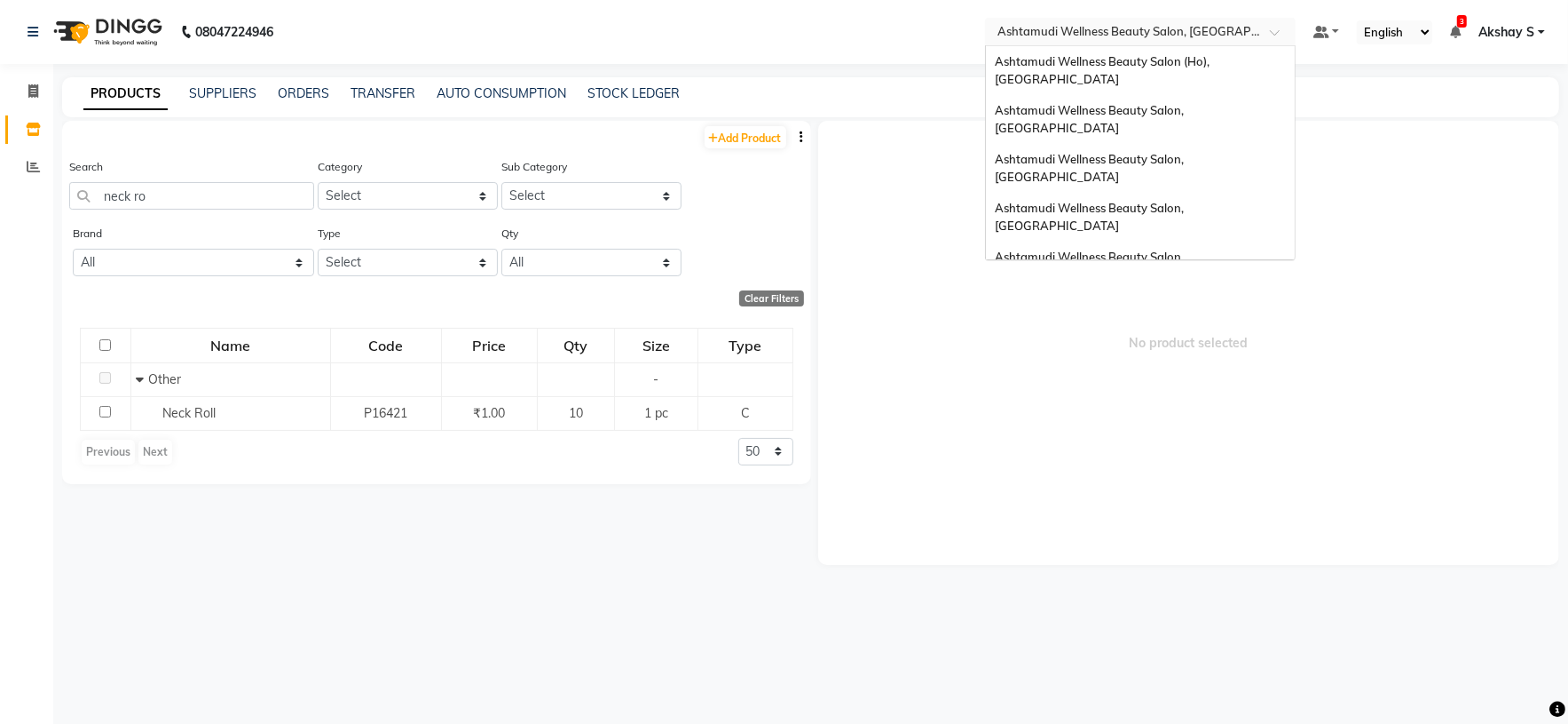
scroll to position [277, 0]
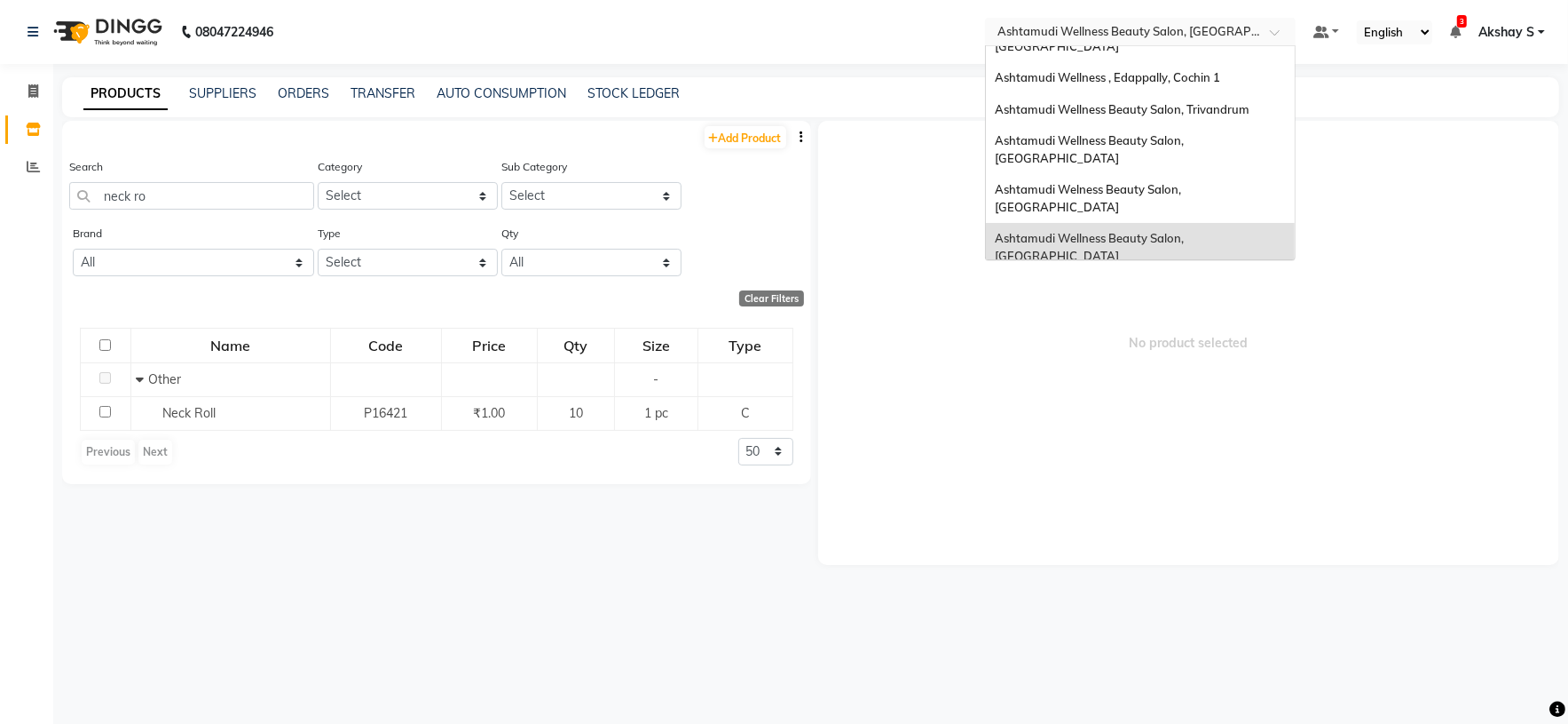
drag, startPoint x: 1186, startPoint y: 131, endPoint x: 1157, endPoint y: 160, distance: 41.0
click at [1186, 272] on div "Ashtamudi Beauty Lounge, [GEOGRAPHIC_DATA]" at bounding box center [1140, 288] width 308 height 32
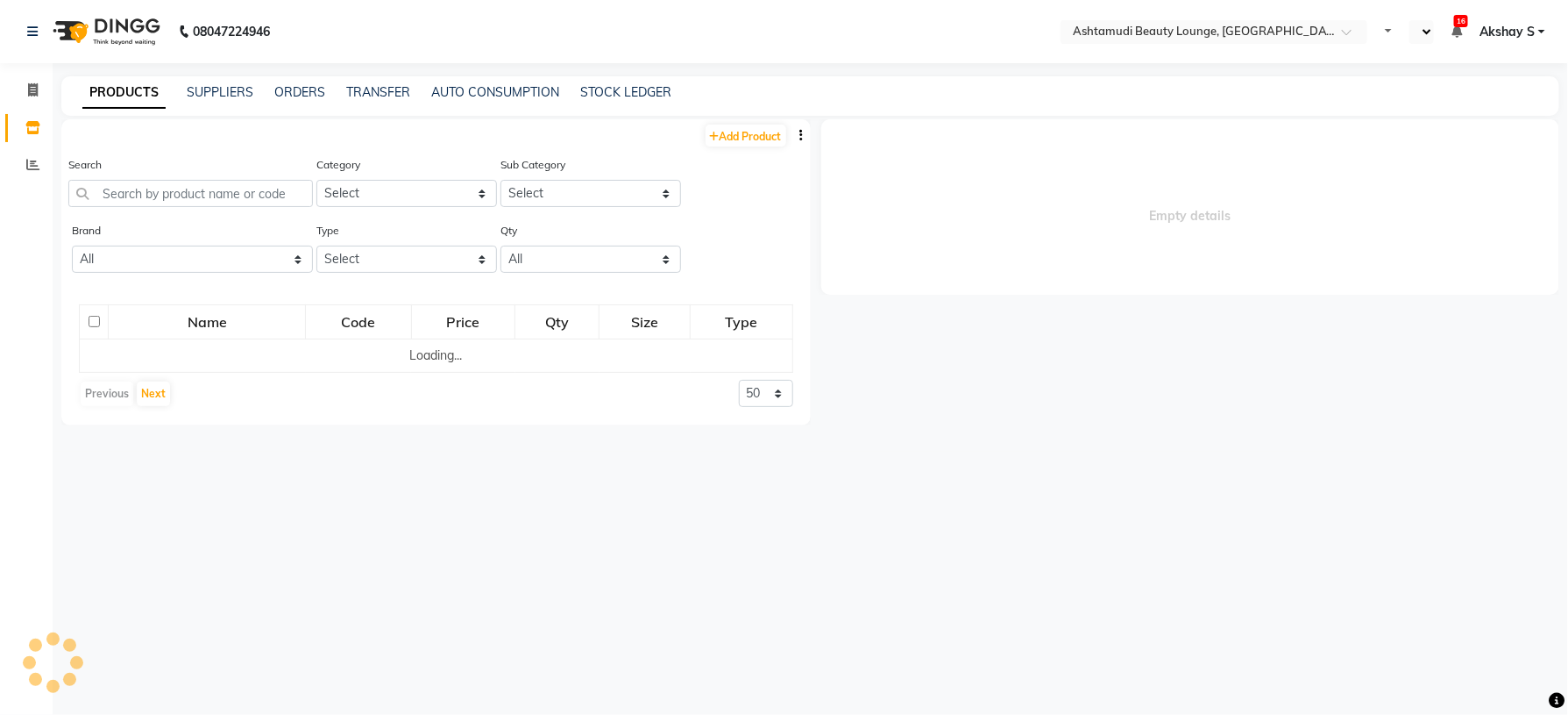
select select "en"
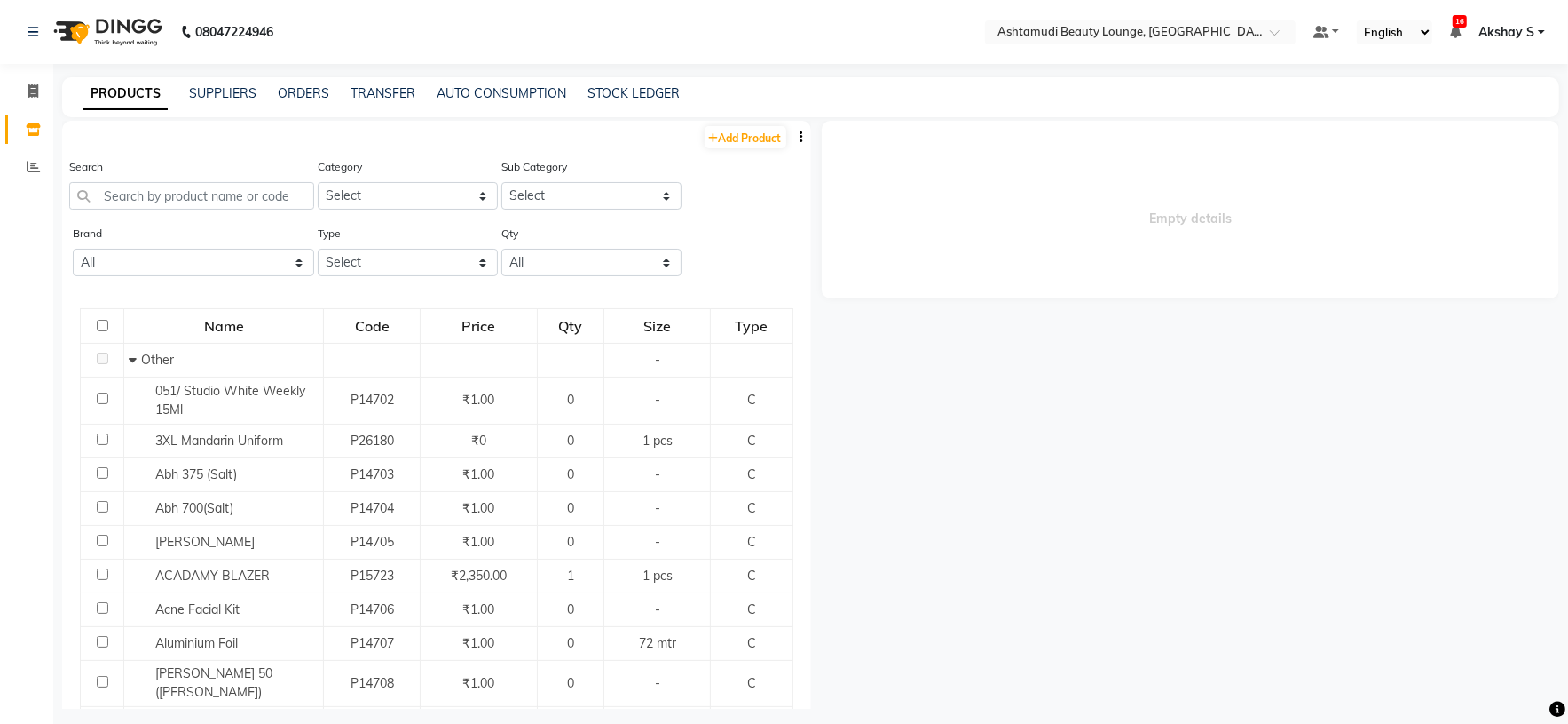
click at [801, 139] on icon "button" at bounding box center [803, 136] width 4 height 13
click at [724, 154] on div "EXPORT" at bounding box center [726, 147] width 57 height 22
click at [218, 214] on div "Search" at bounding box center [192, 190] width 245 height 66
click at [216, 199] on input "text" at bounding box center [192, 196] width 245 height 28
paste input "Floractive Professional Conditioner W1 300ml"
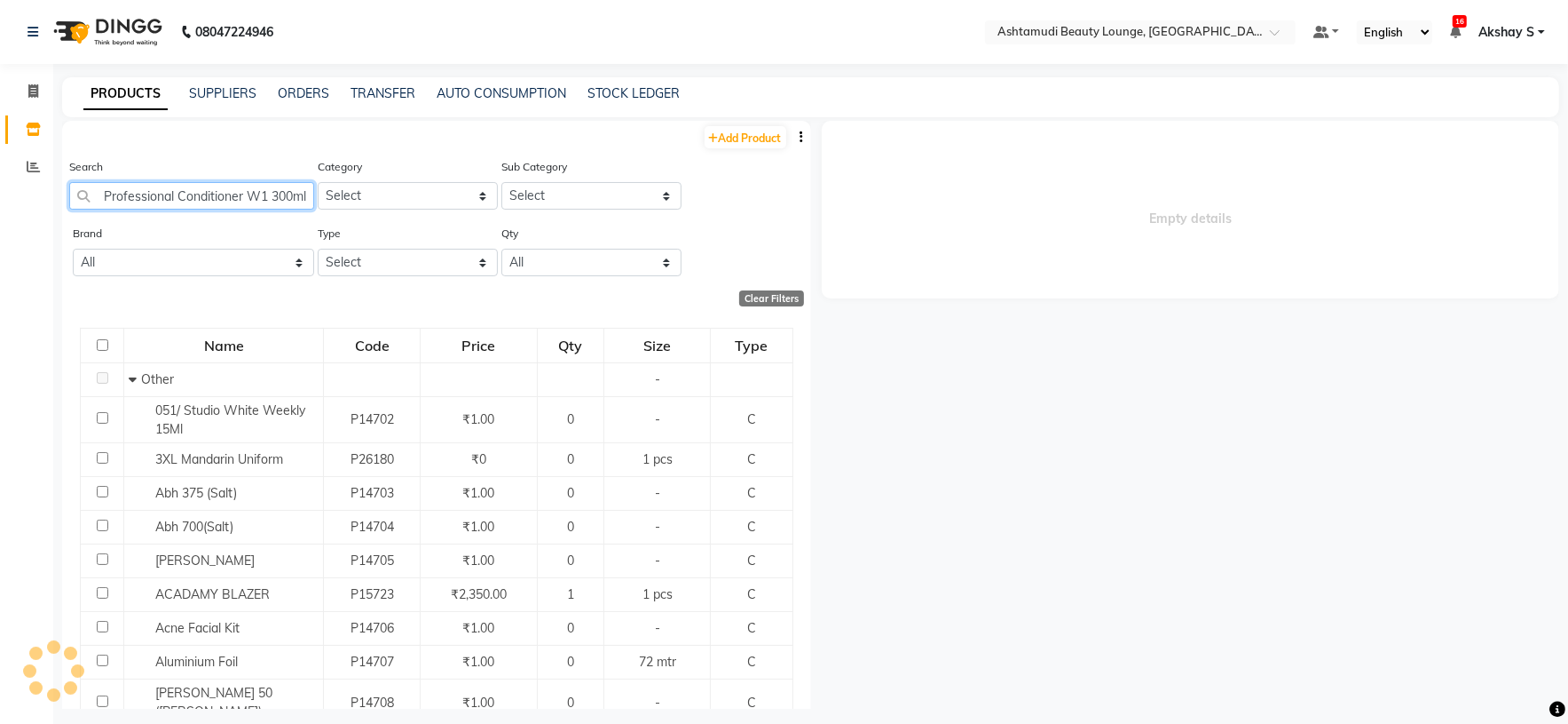
scroll to position [0, 60]
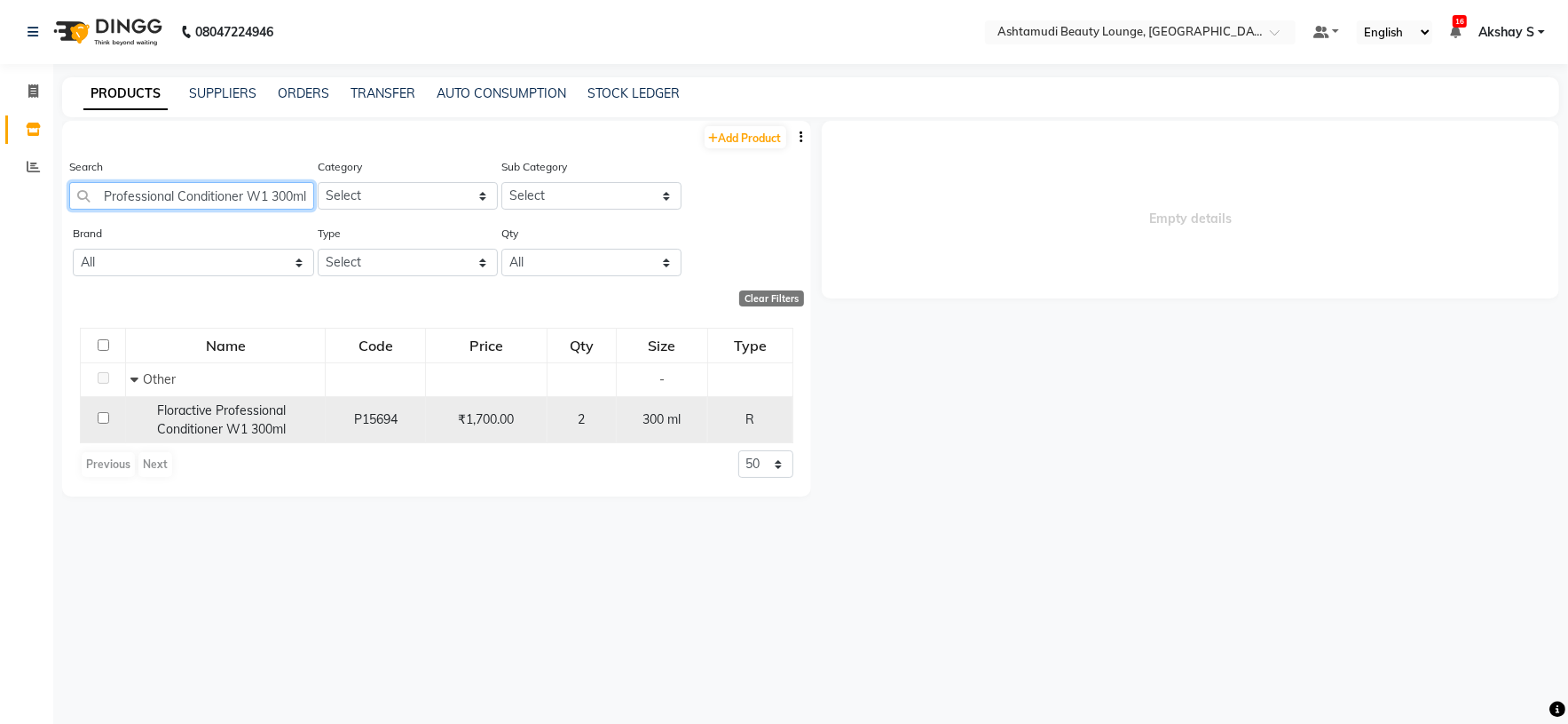
type input "Floractive Professional Conditioner W1 300ml"
click at [247, 418] on span "Floractive Professional Conditioner W1 300ml" at bounding box center [221, 419] width 129 height 35
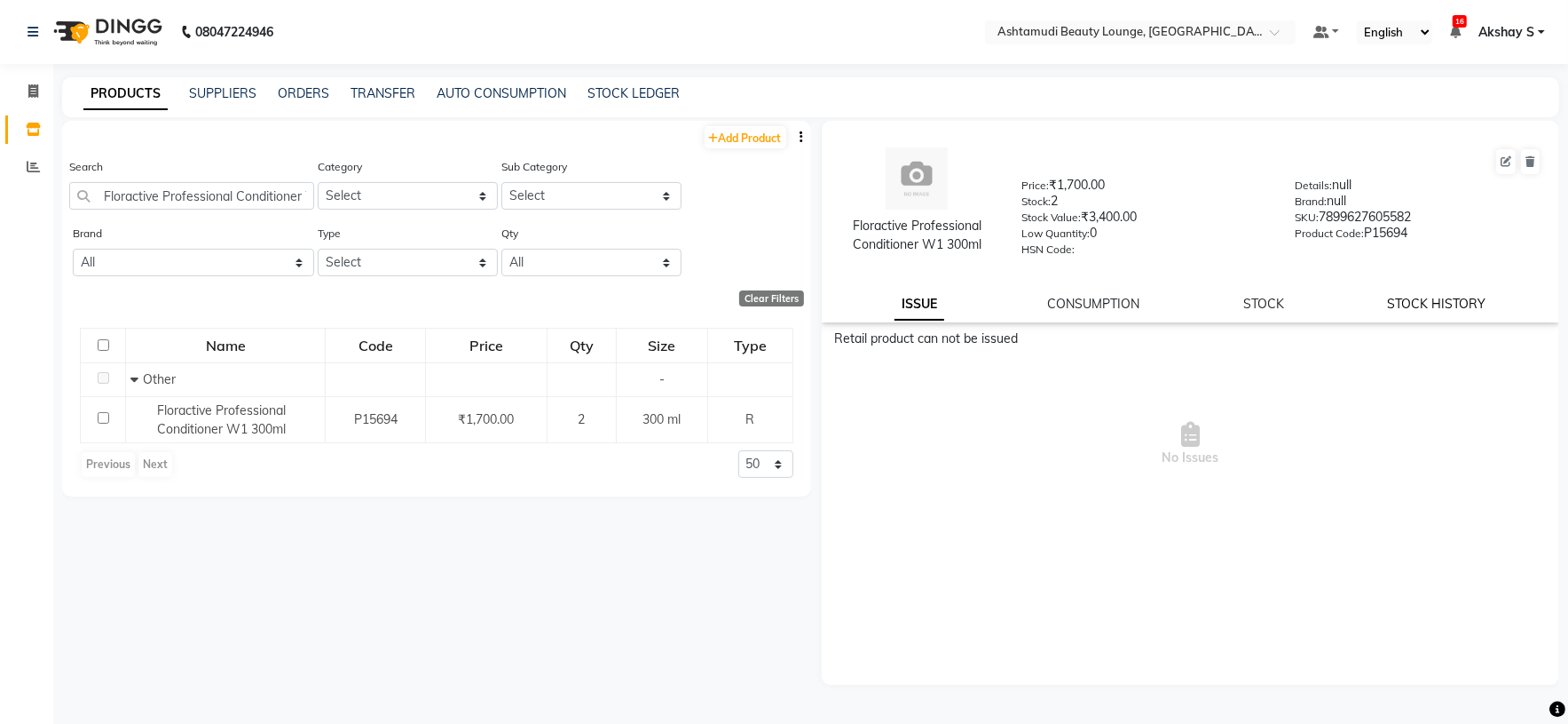
click at [1449, 306] on link "STOCK HISTORY" at bounding box center [1437, 304] width 99 height 16
select select "all"
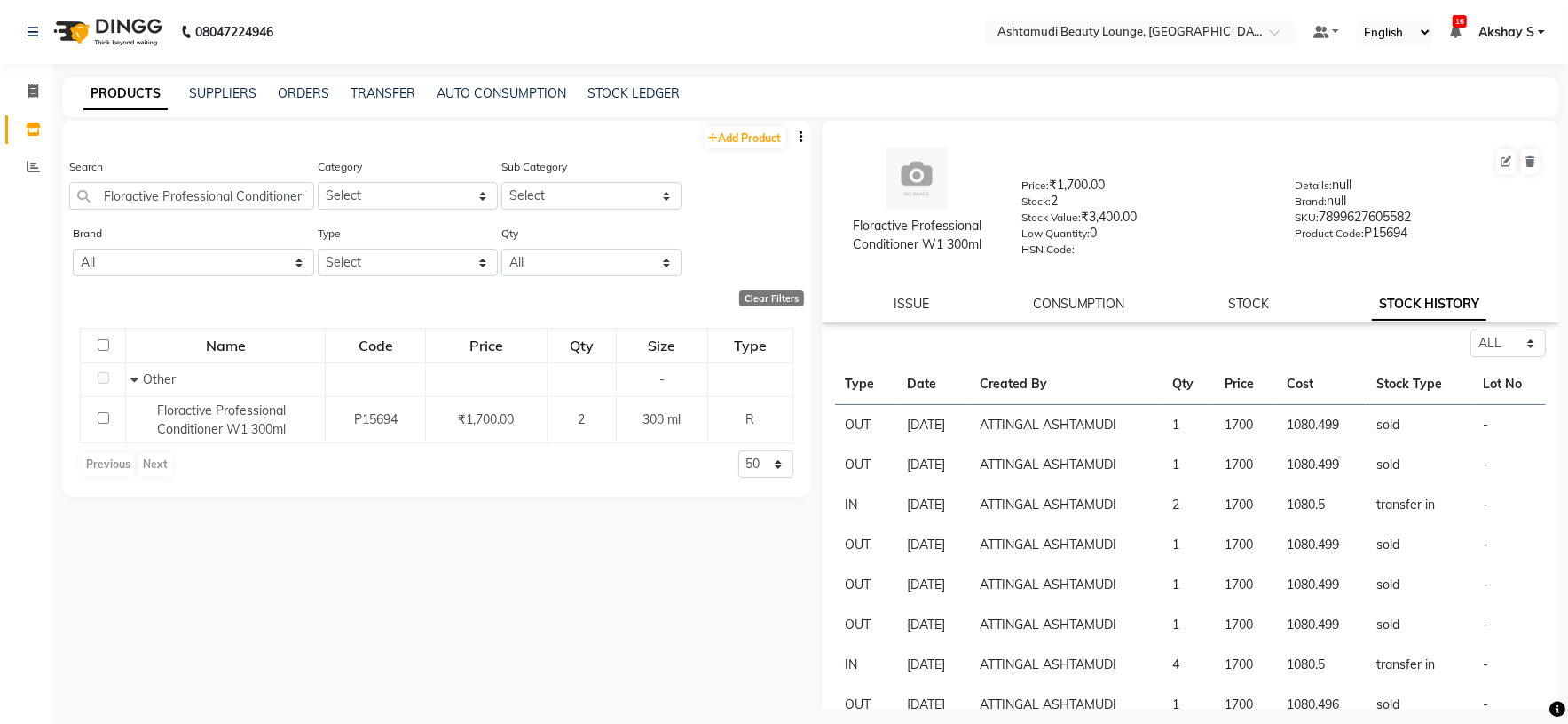
click at [183, 179] on div "Search Floractive Professional Conditioner W1 300ml" at bounding box center [192, 183] width 245 height 52
click at [188, 186] on input "Floractive Professional Conditioner W1 300ml" at bounding box center [192, 196] width 245 height 28
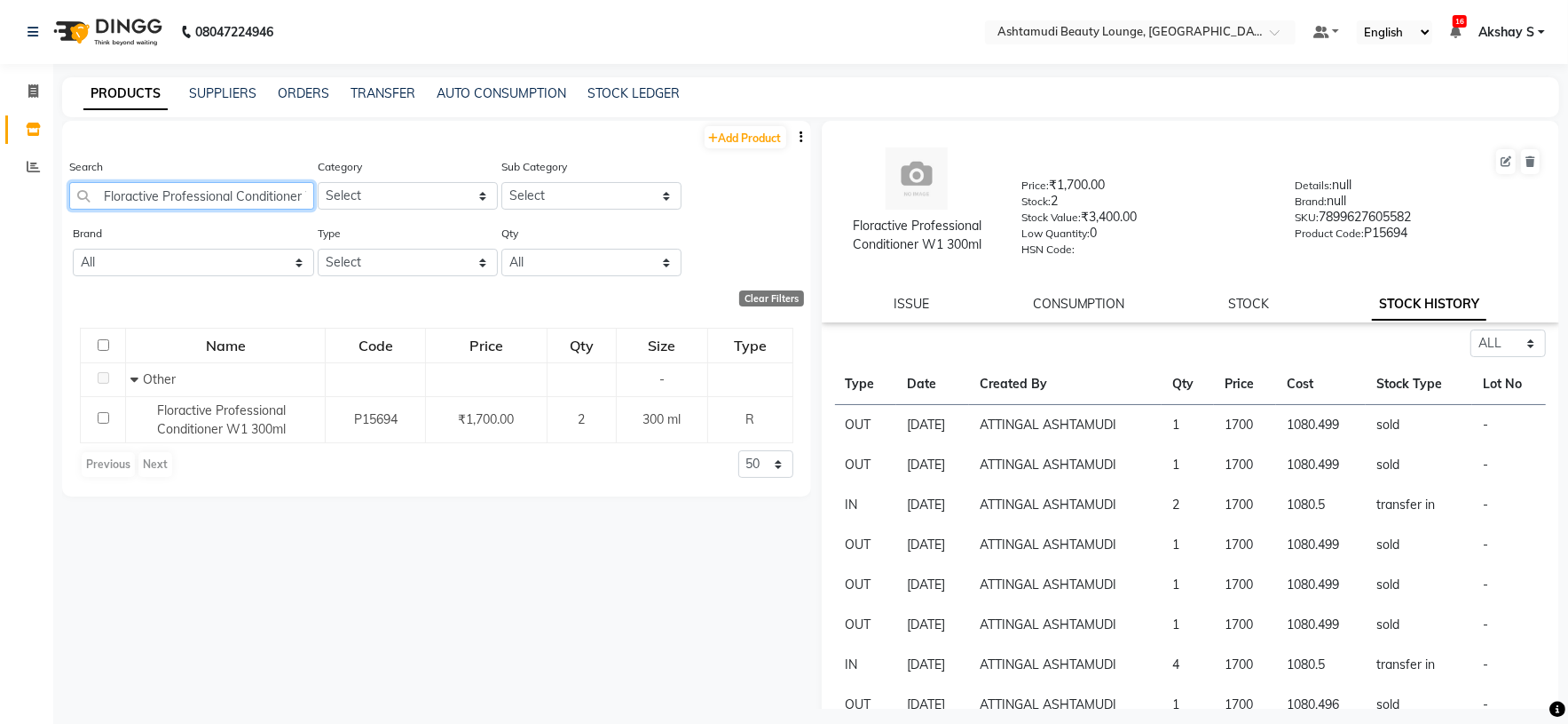
paste input "text"
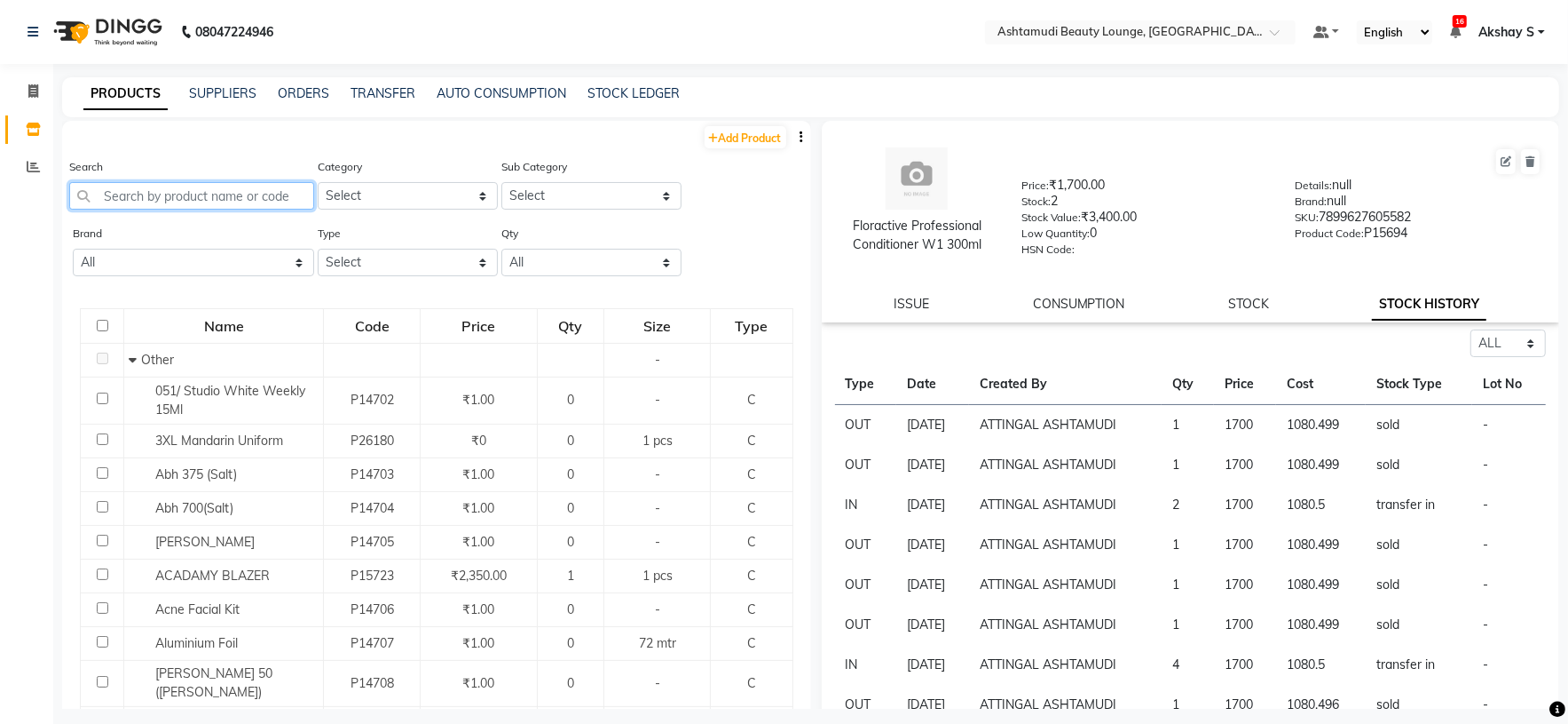
click at [237, 191] on input "text" at bounding box center [192, 196] width 245 height 28
paste input "text"
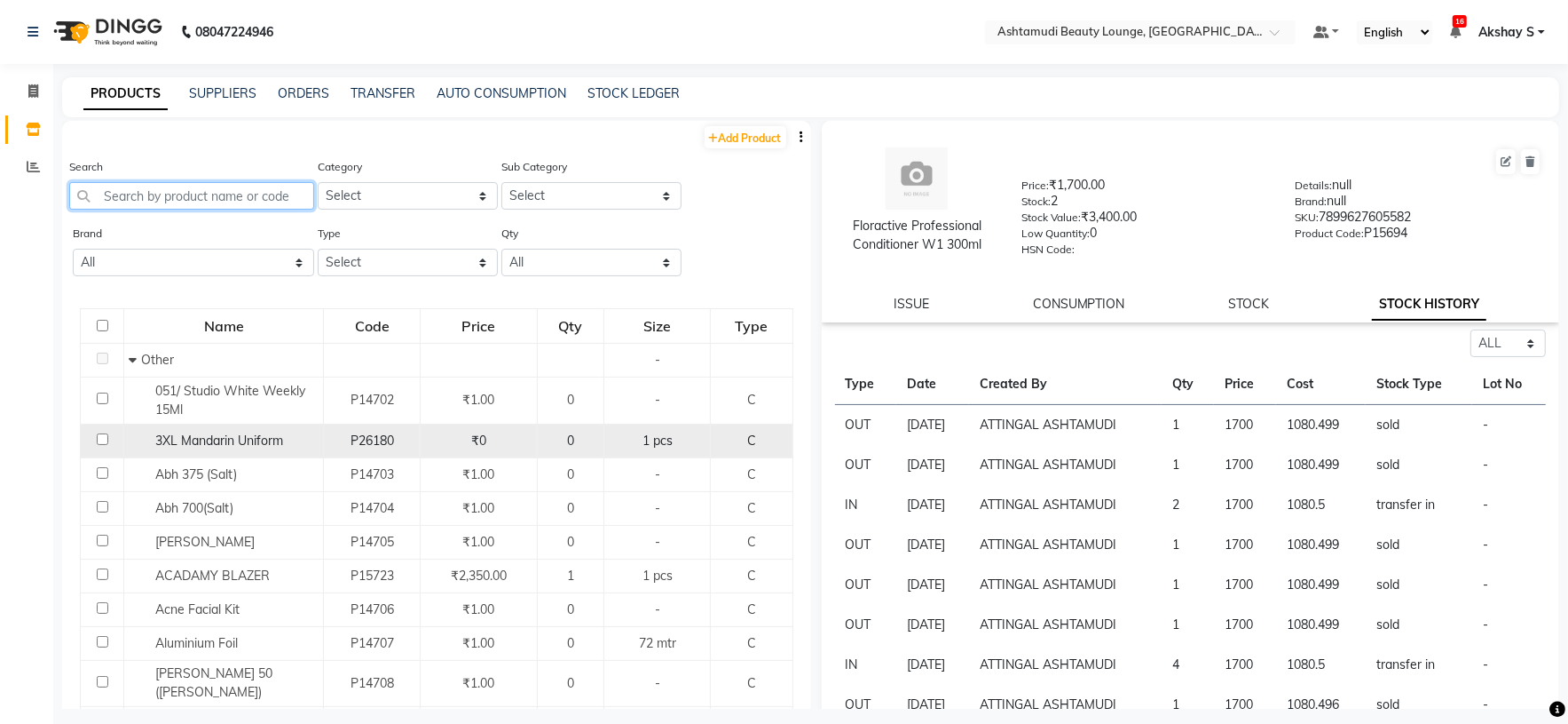
paste input "Krone Probotx-X Keratin Nourishing Masque 200ML"
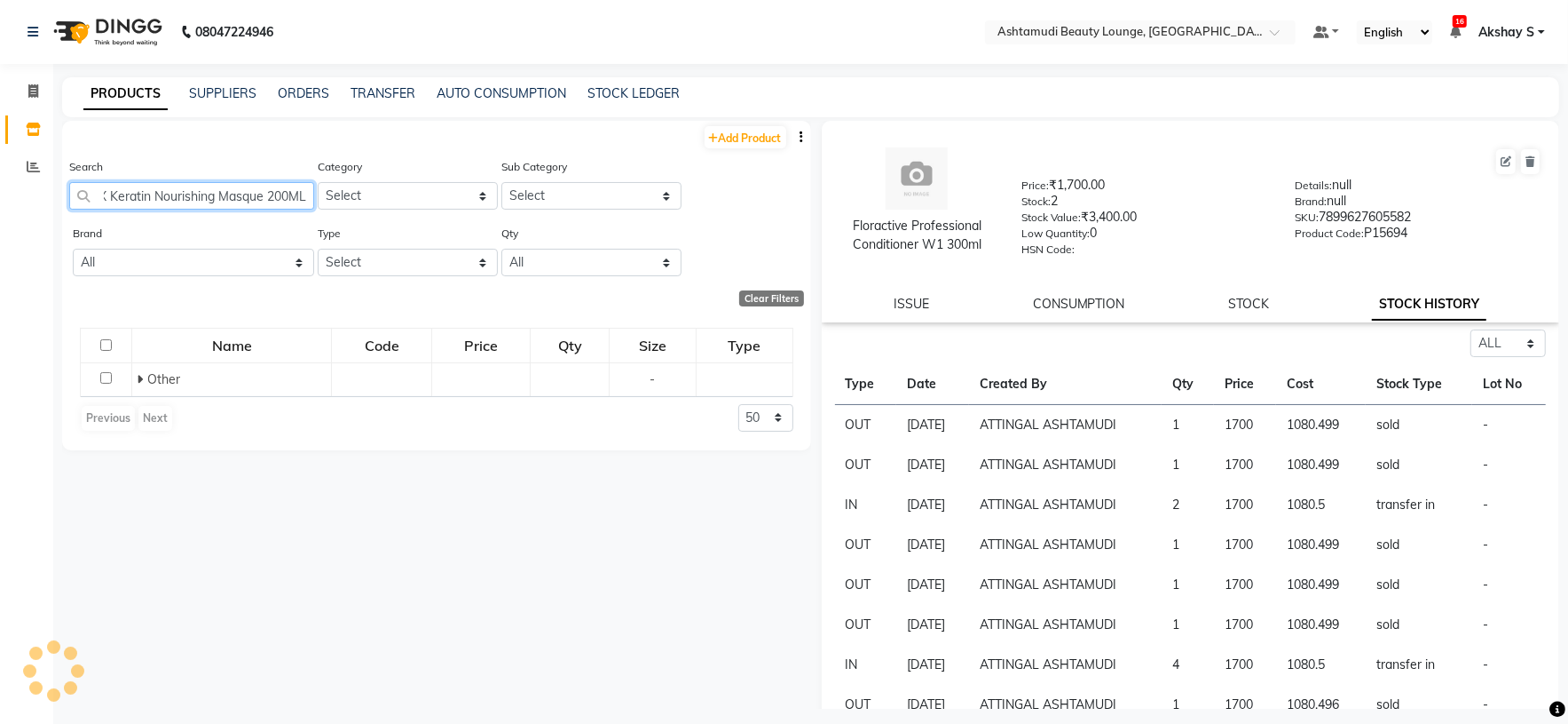
scroll to position [0, 92]
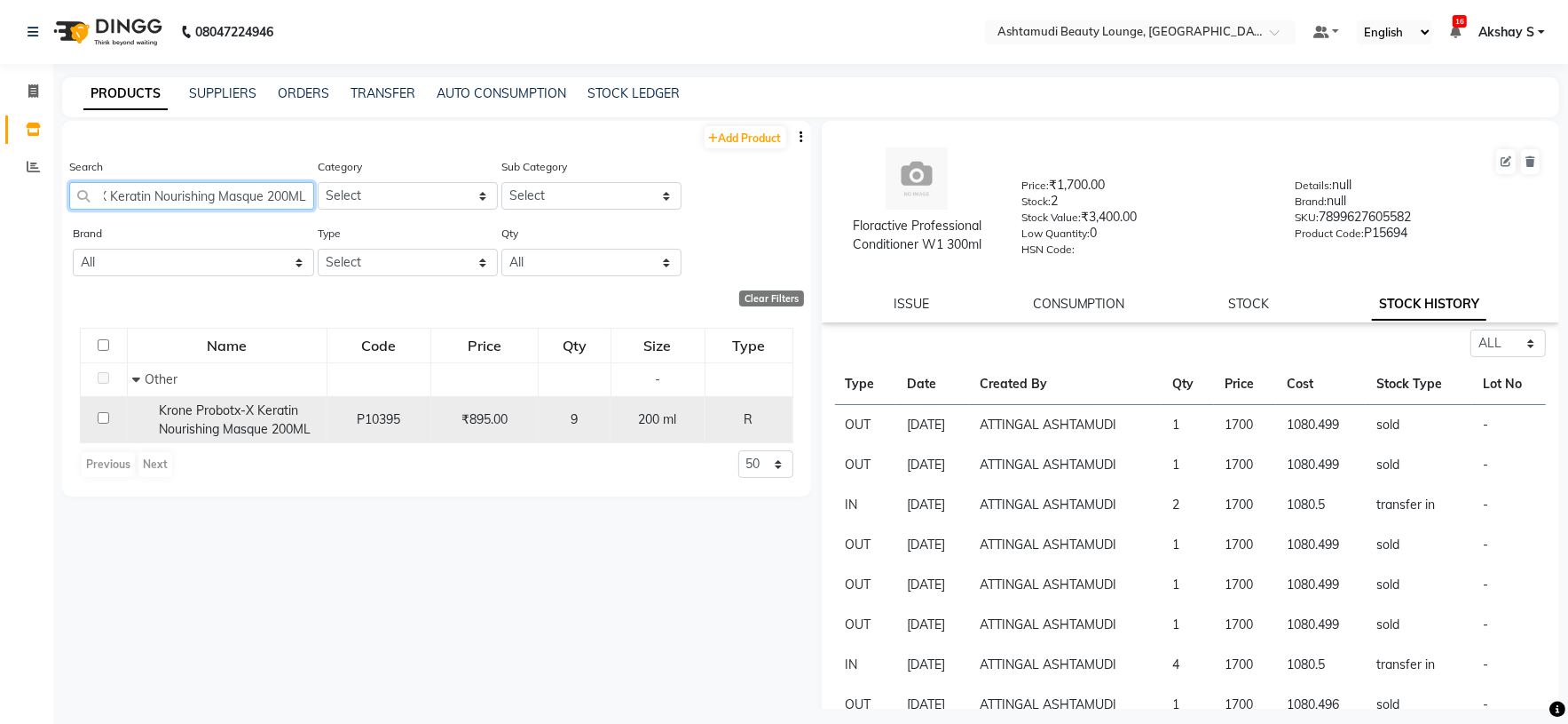
type input "Krone Probotx-X Keratin Nourishing Masque 200ML"
click at [305, 424] on span "Krone Probotx-X Keratin Nourishing Masque 200ML" at bounding box center [235, 419] width 152 height 35
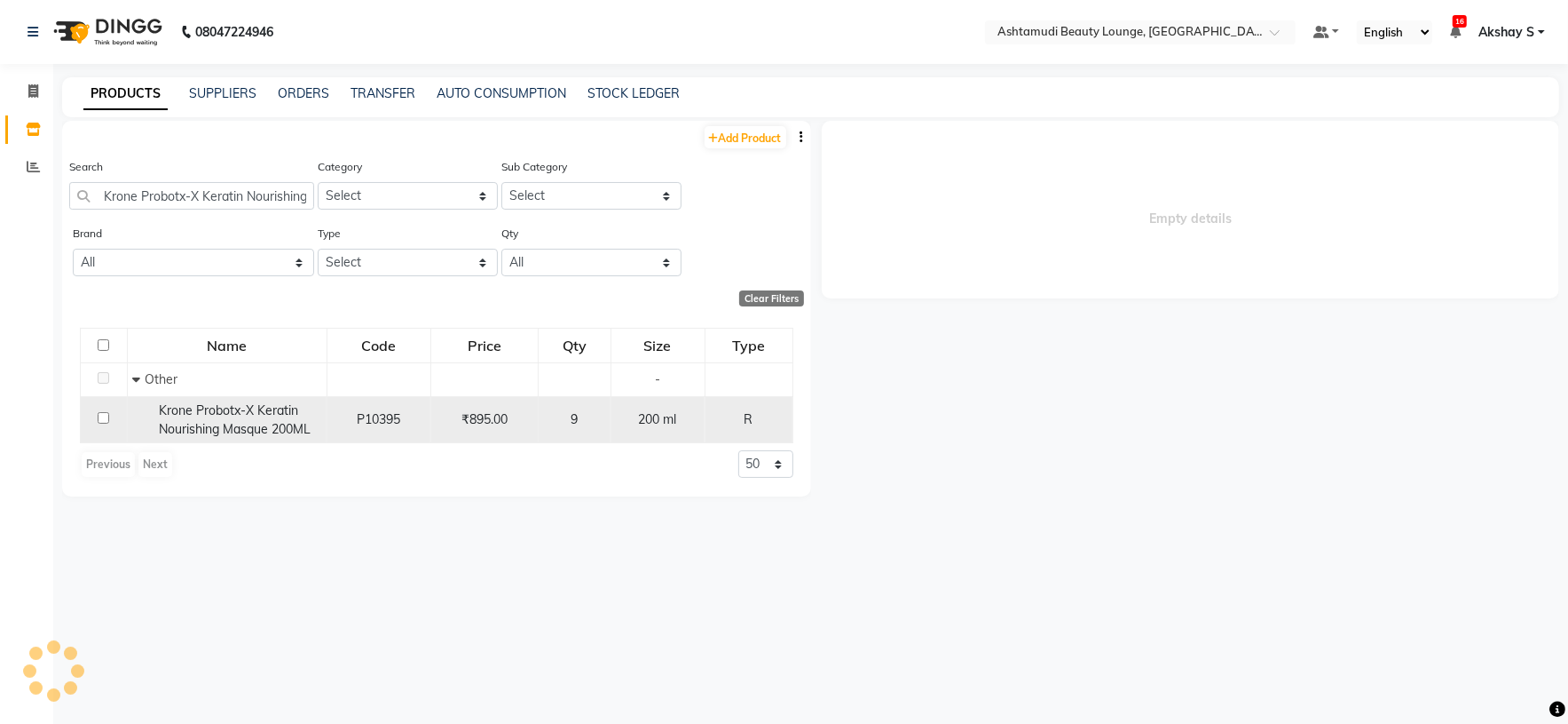
select select "all"
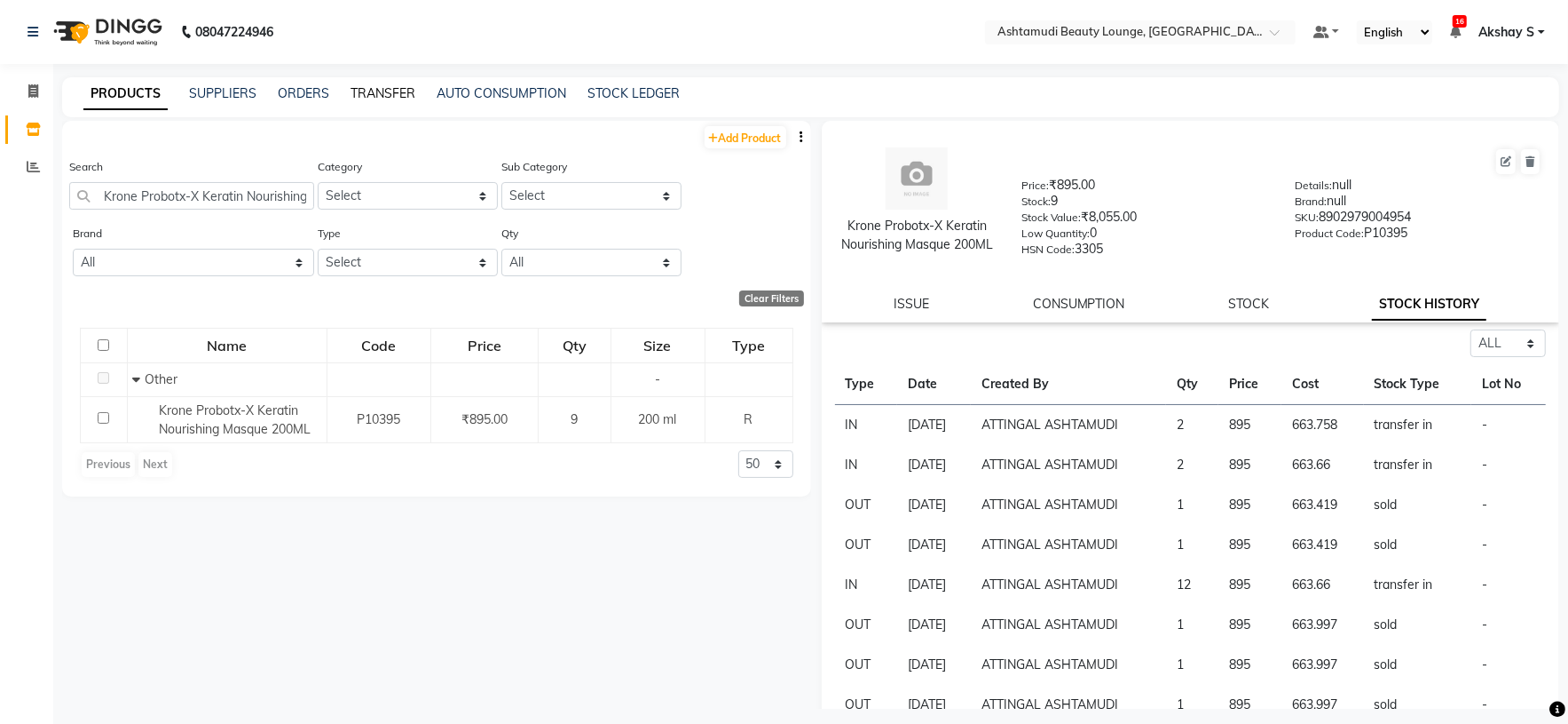
click at [404, 93] on link "TRANSFER" at bounding box center [384, 93] width 65 height 16
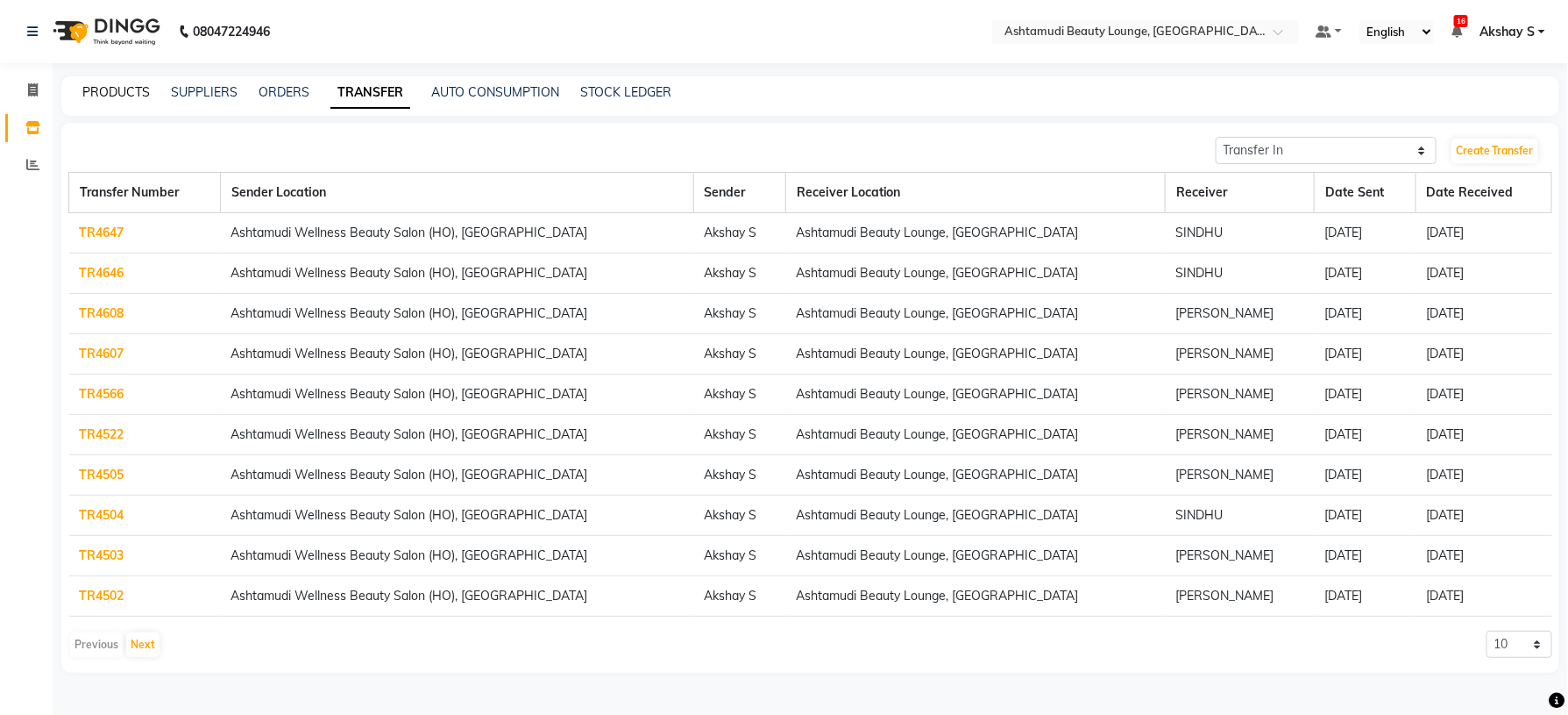
click at [95, 98] on link "PRODUCTS" at bounding box center [115, 92] width 67 height 16
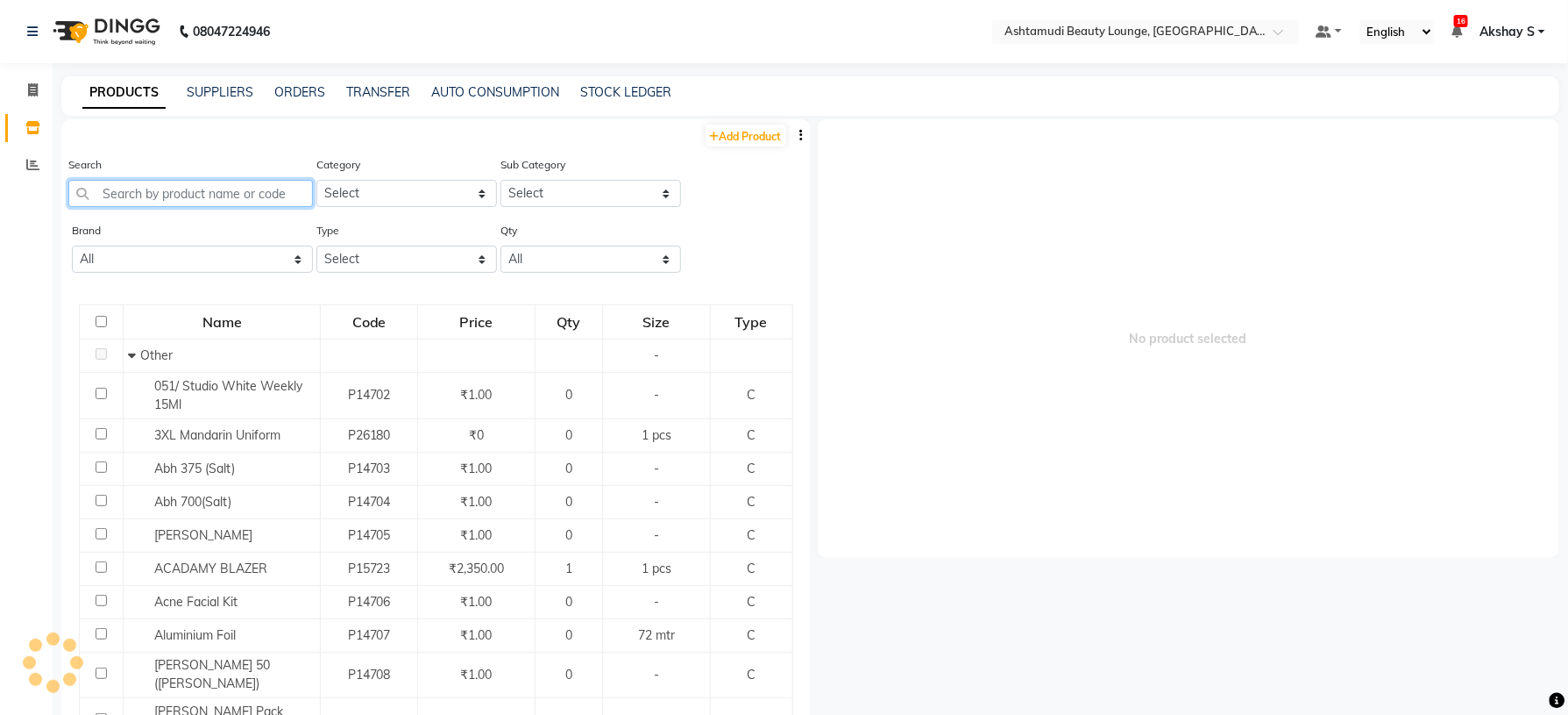
click at [177, 203] on input "text" at bounding box center [190, 193] width 244 height 27
paste input "Aroma Magic 7 Step Bridal Glow Facial kit"
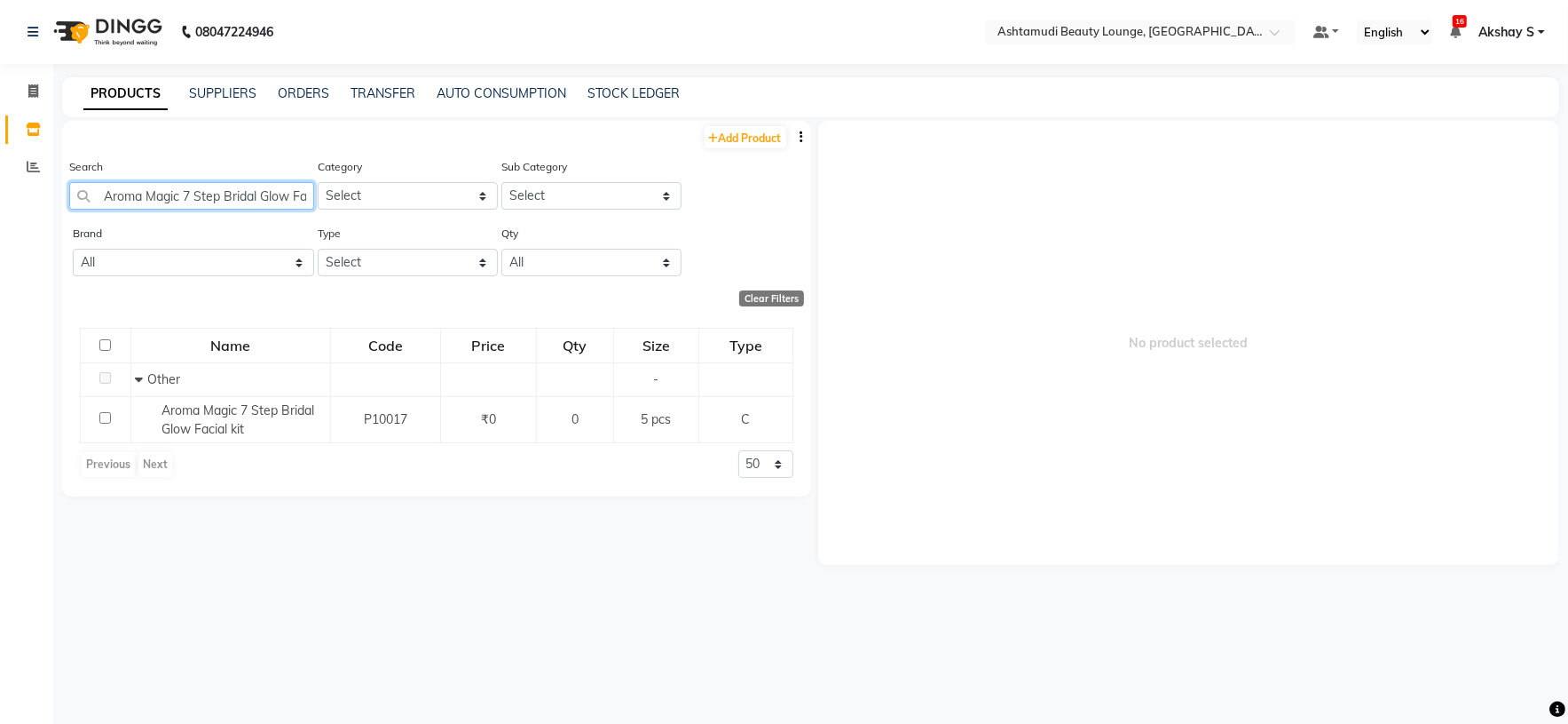
click at [209, 196] on input "Aroma Magic 7 Step Bridal Glow Facial kit" at bounding box center [192, 196] width 245 height 28
paste input "Biolage Advanced Scalp Pure Mask 500gm"
click at [178, 199] on input "Biolage Advanced Scalp Pure Mask 500gm" at bounding box center [192, 196] width 245 height 28
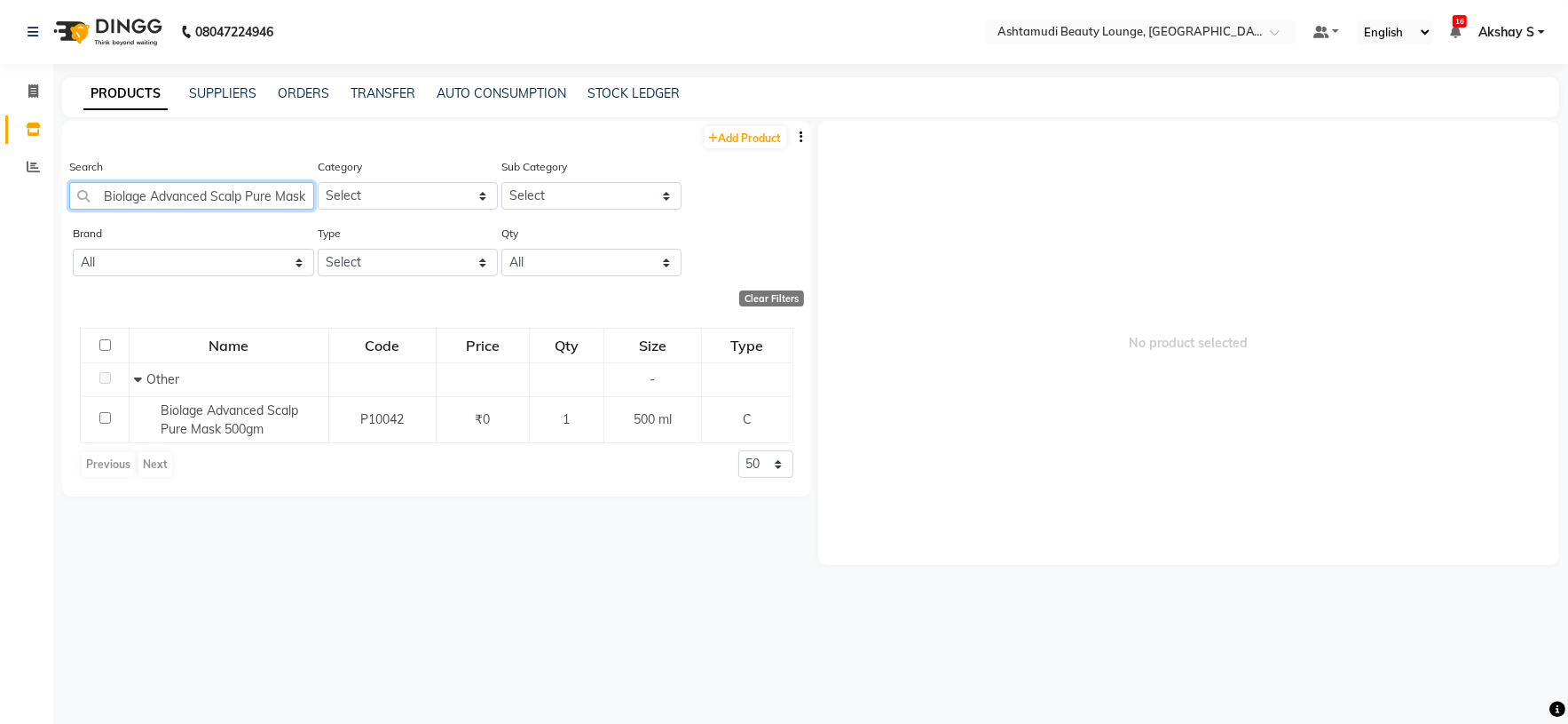
click at [178, 199] on input "Biolage Advanced Scalp Pure Mask 500gm" at bounding box center [192, 196] width 245 height 28
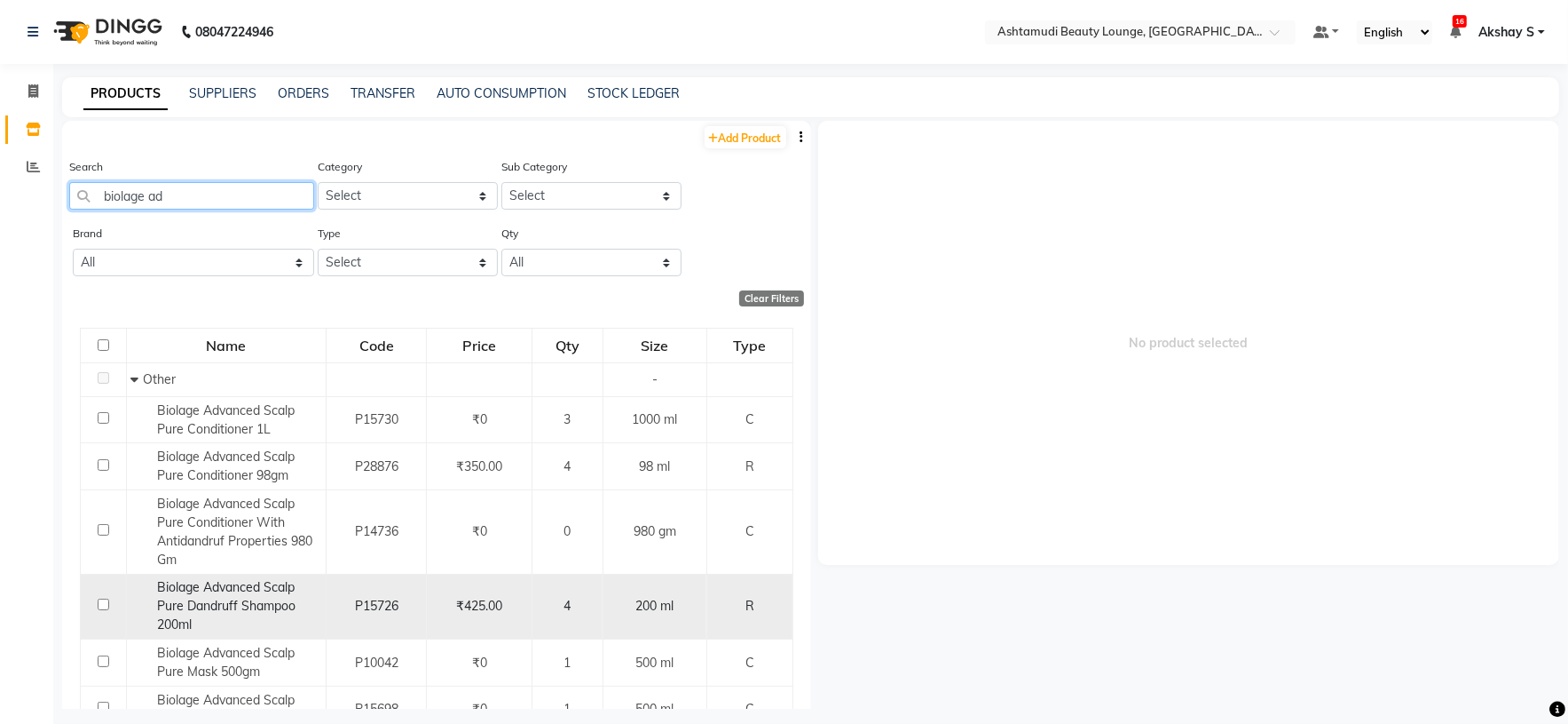
scroll to position [134, 0]
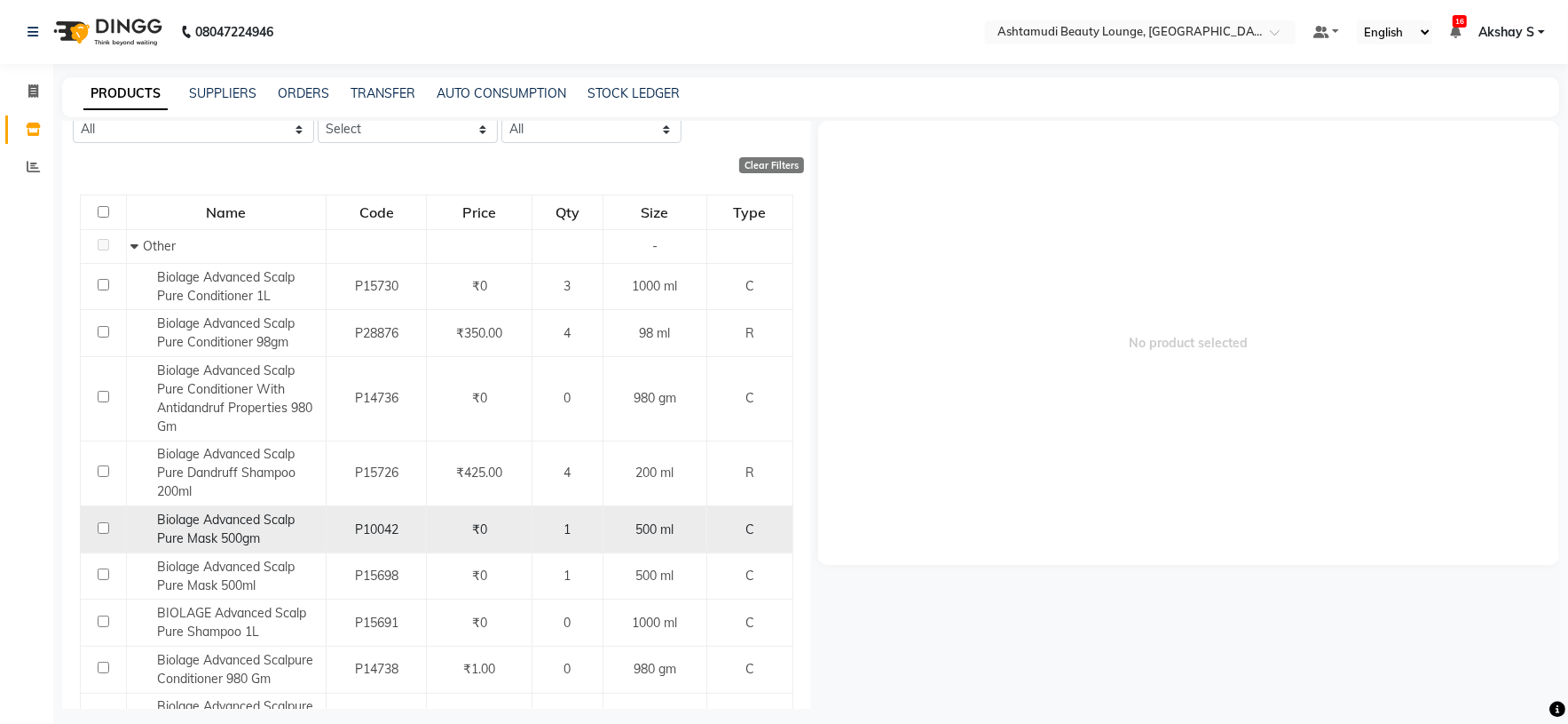
type input "biolage ad"
click at [239, 530] on div "Biolage Advanced Scalp Pure Mask 500gm" at bounding box center [226, 529] width 190 height 38
select select
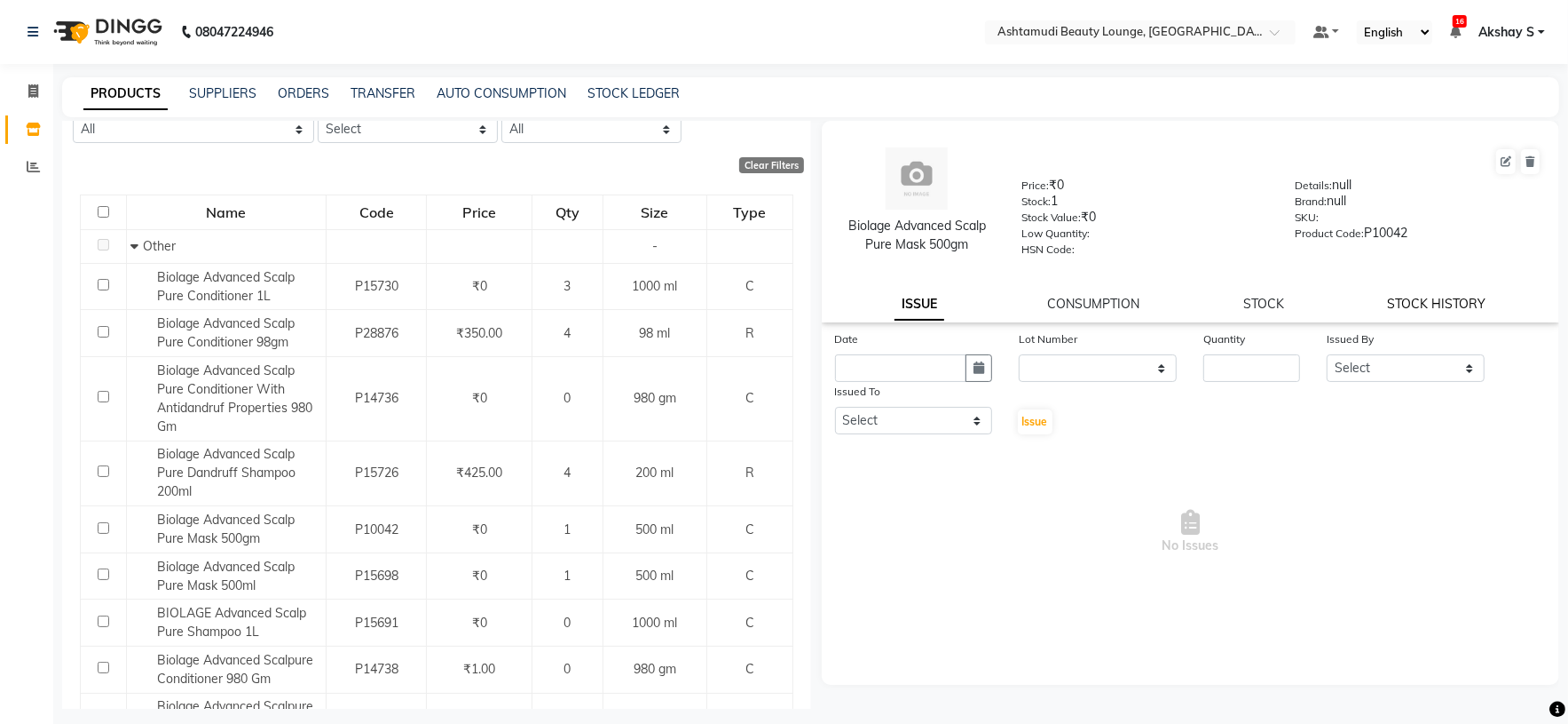
click at [1396, 312] on link "STOCK HISTORY" at bounding box center [1437, 304] width 99 height 16
select select "all"
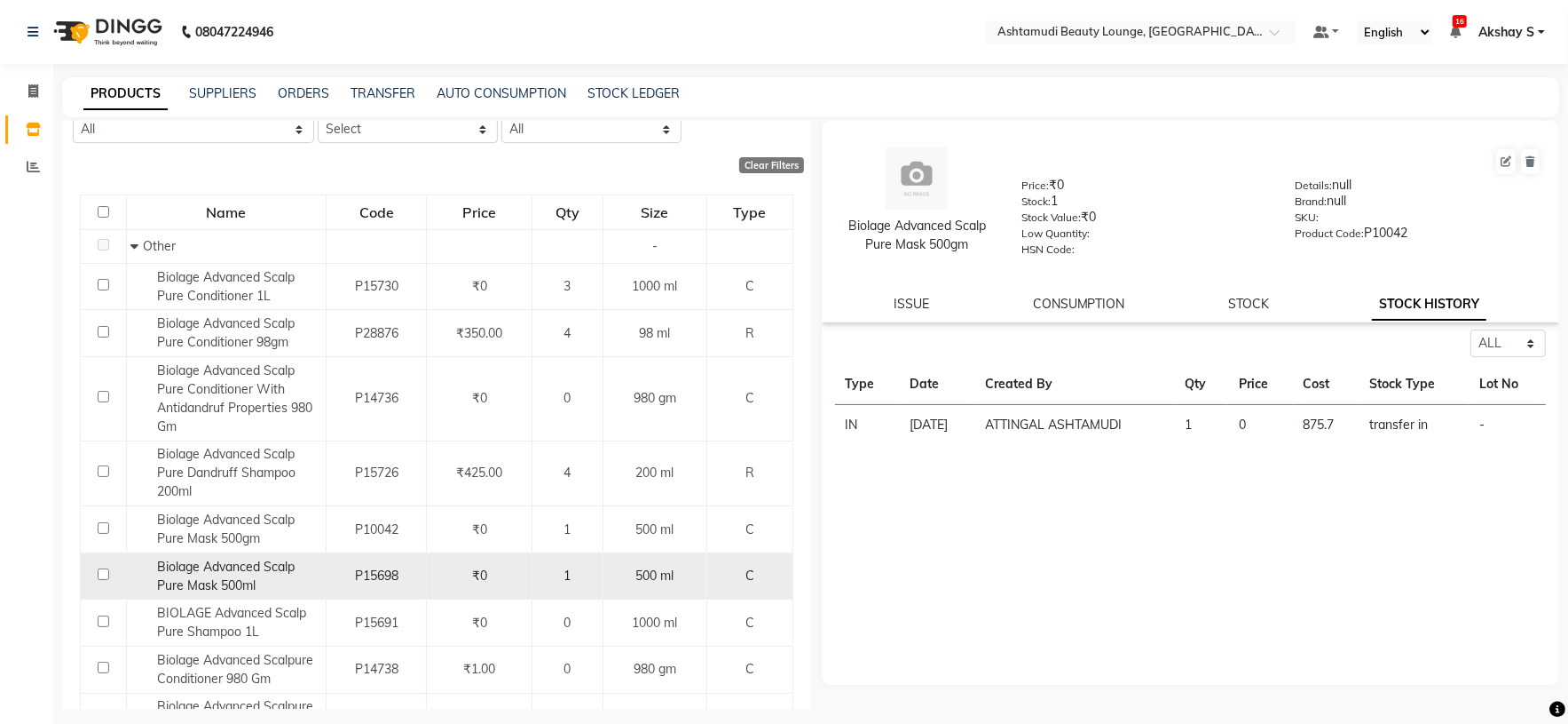
click at [239, 578] on div "Biolage Advanced Scalp Pure Mask 500ml" at bounding box center [226, 577] width 190 height 38
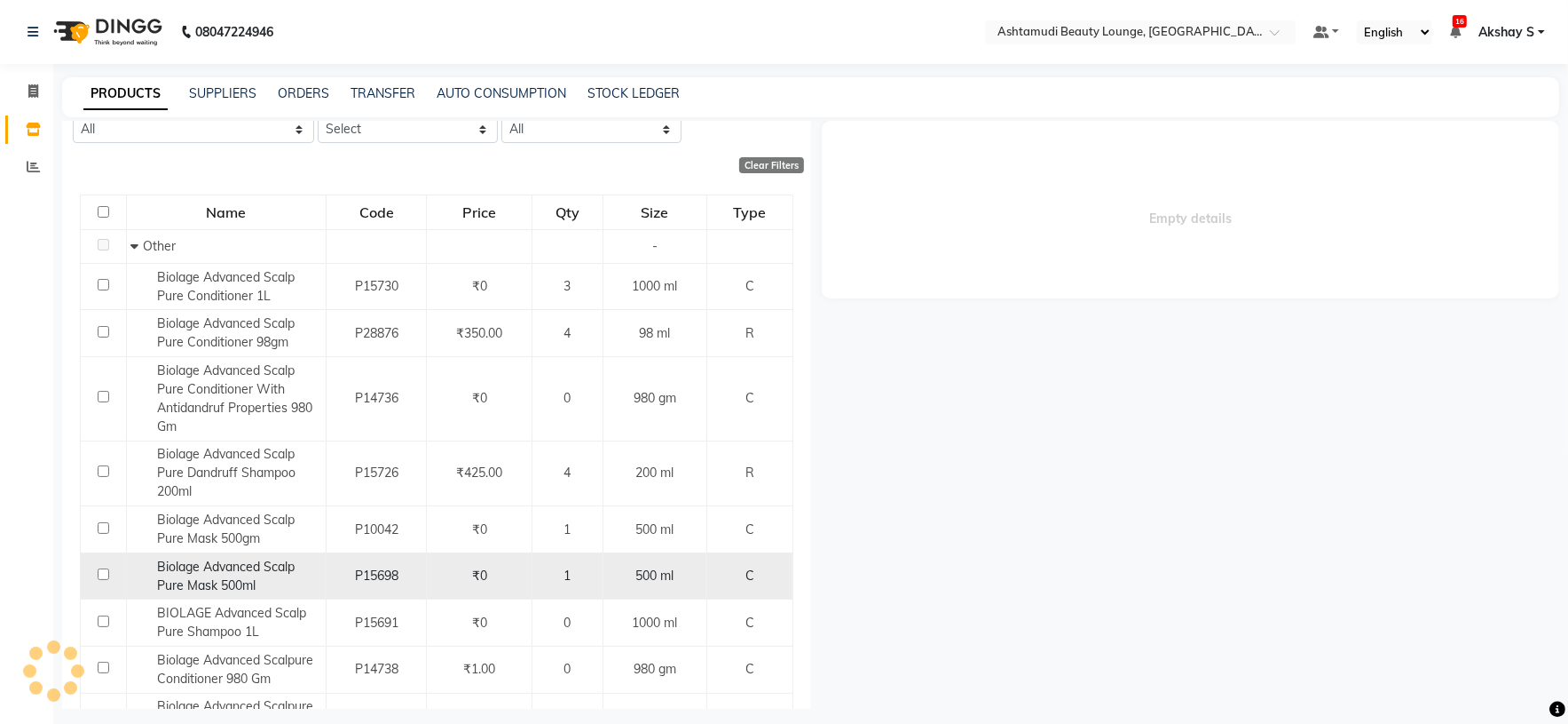
select select "all"
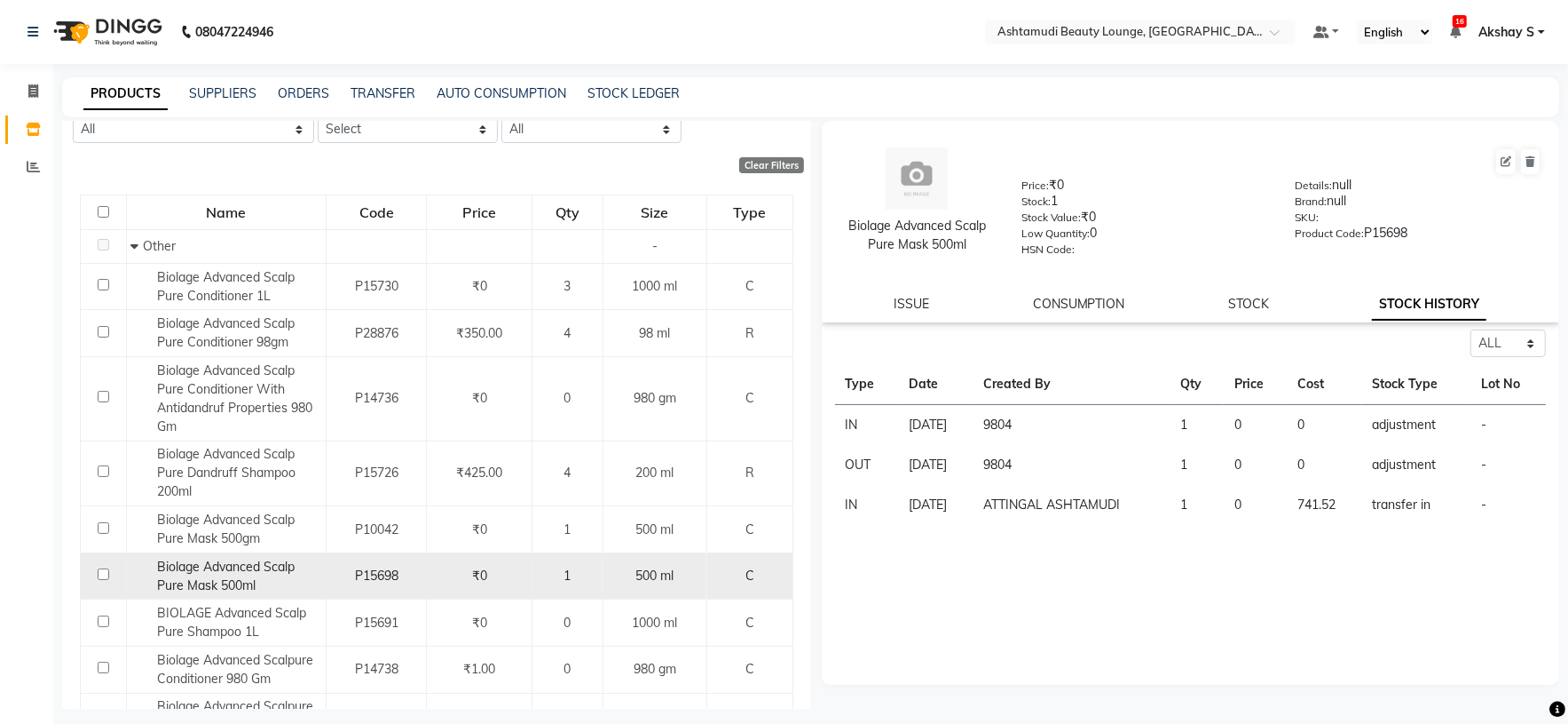
click at [195, 573] on span "Biolage Advanced Scalp Pure Mask 500ml" at bounding box center [226, 576] width 137 height 35
click at [185, 587] on span "Biolage Advanced Scalp Pure Mask 500ml" at bounding box center [226, 576] width 137 height 35
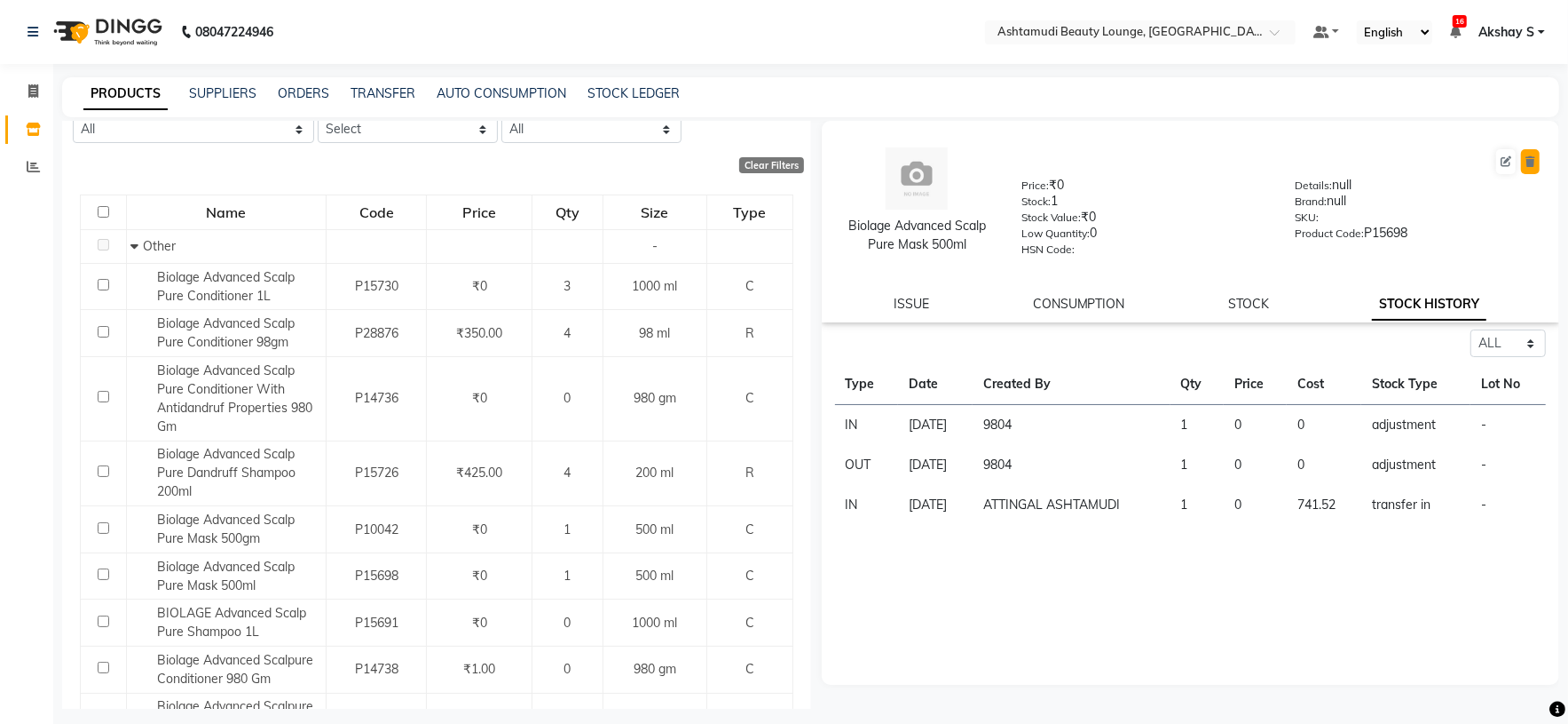
click at [1524, 160] on button at bounding box center [1530, 161] width 19 height 25
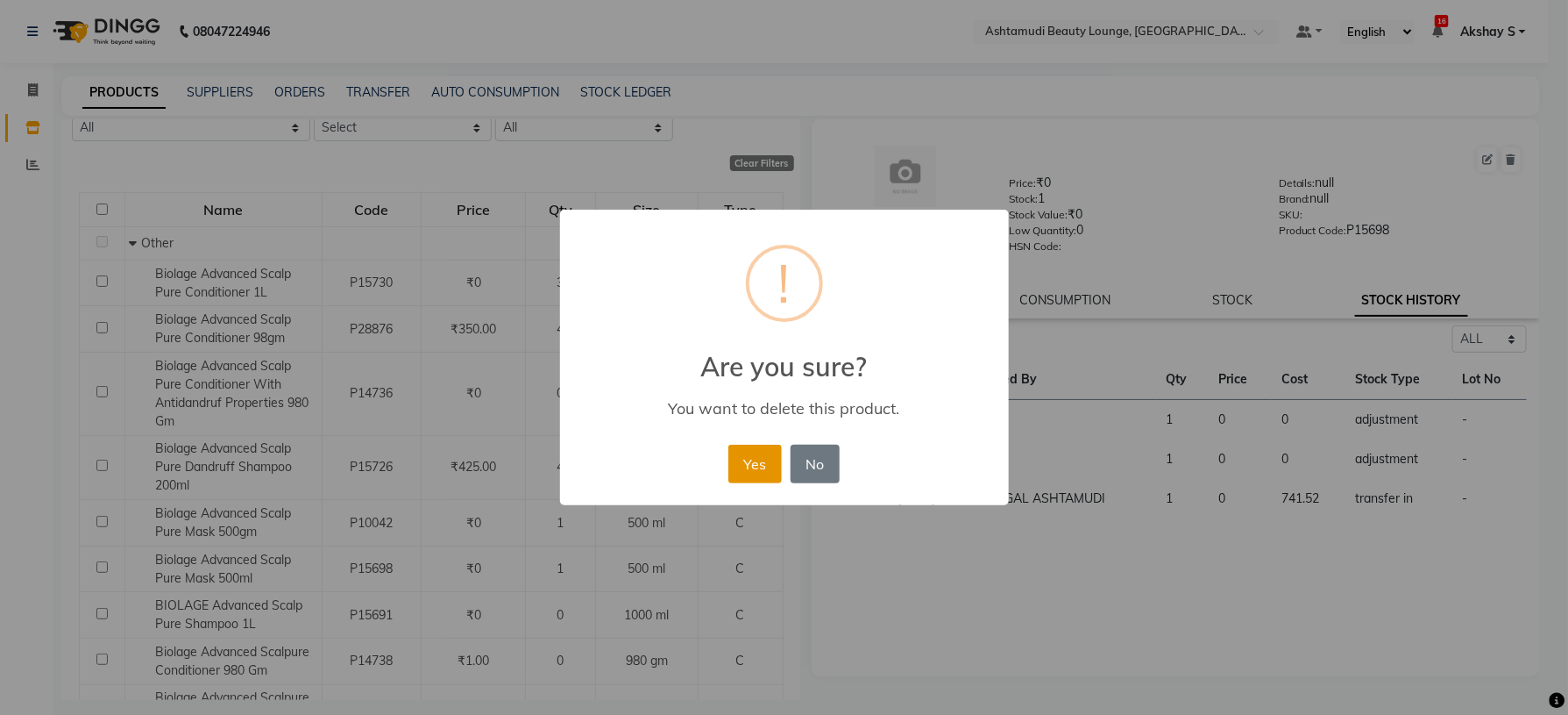
click at [770, 464] on button "Yes" at bounding box center [755, 464] width 54 height 39
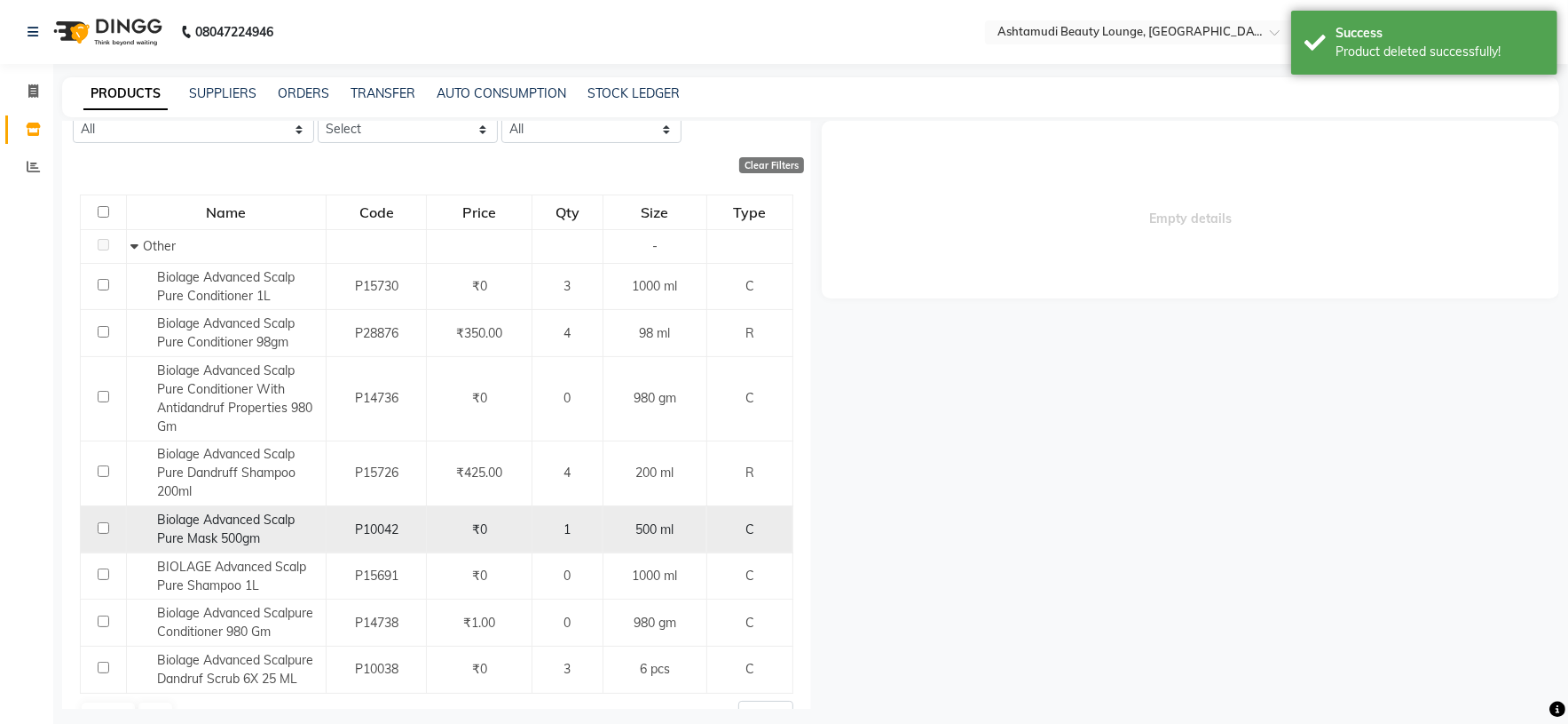
click at [238, 541] on span "Biolage Advanced Scalp Pure Mask 500gm" at bounding box center [226, 528] width 137 height 35
select select "all"
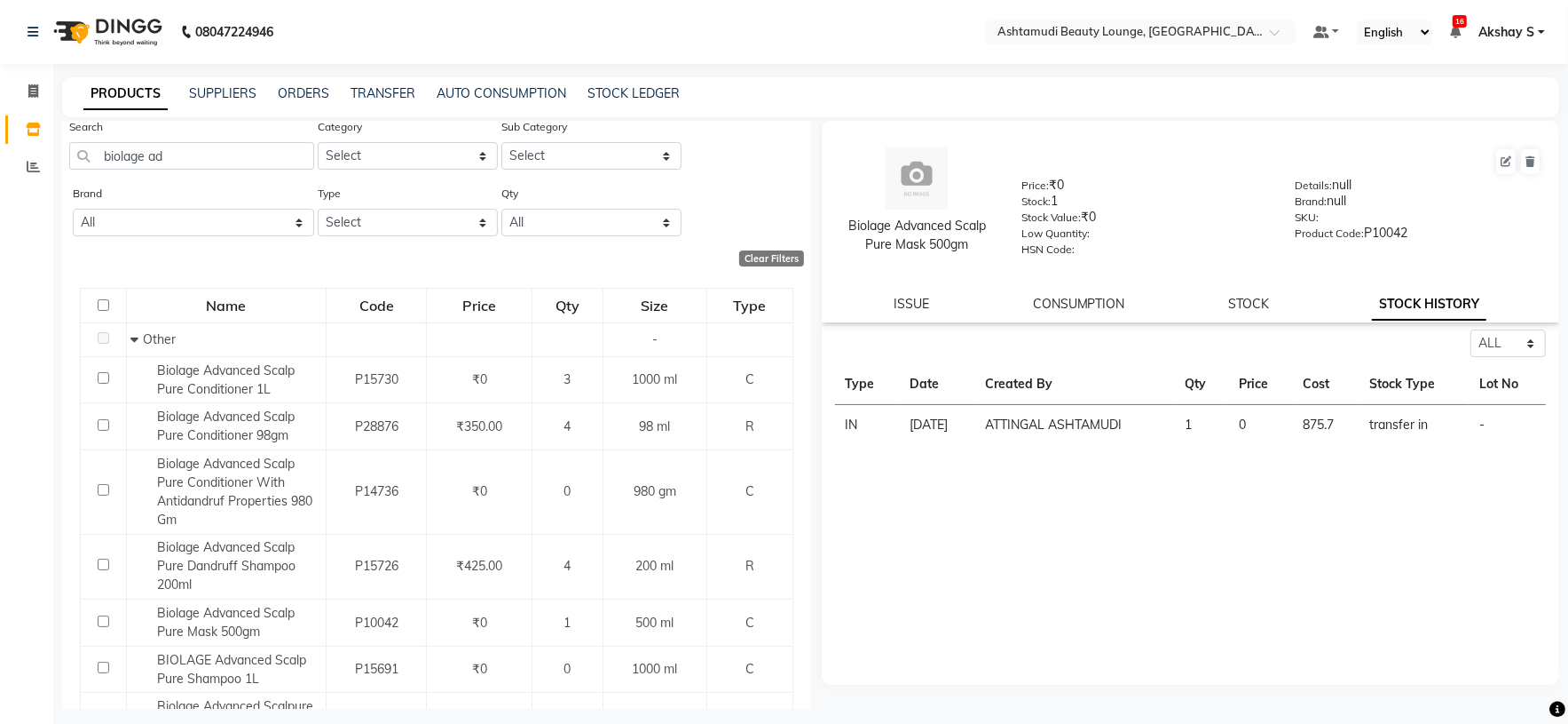
scroll to position [0, 0]
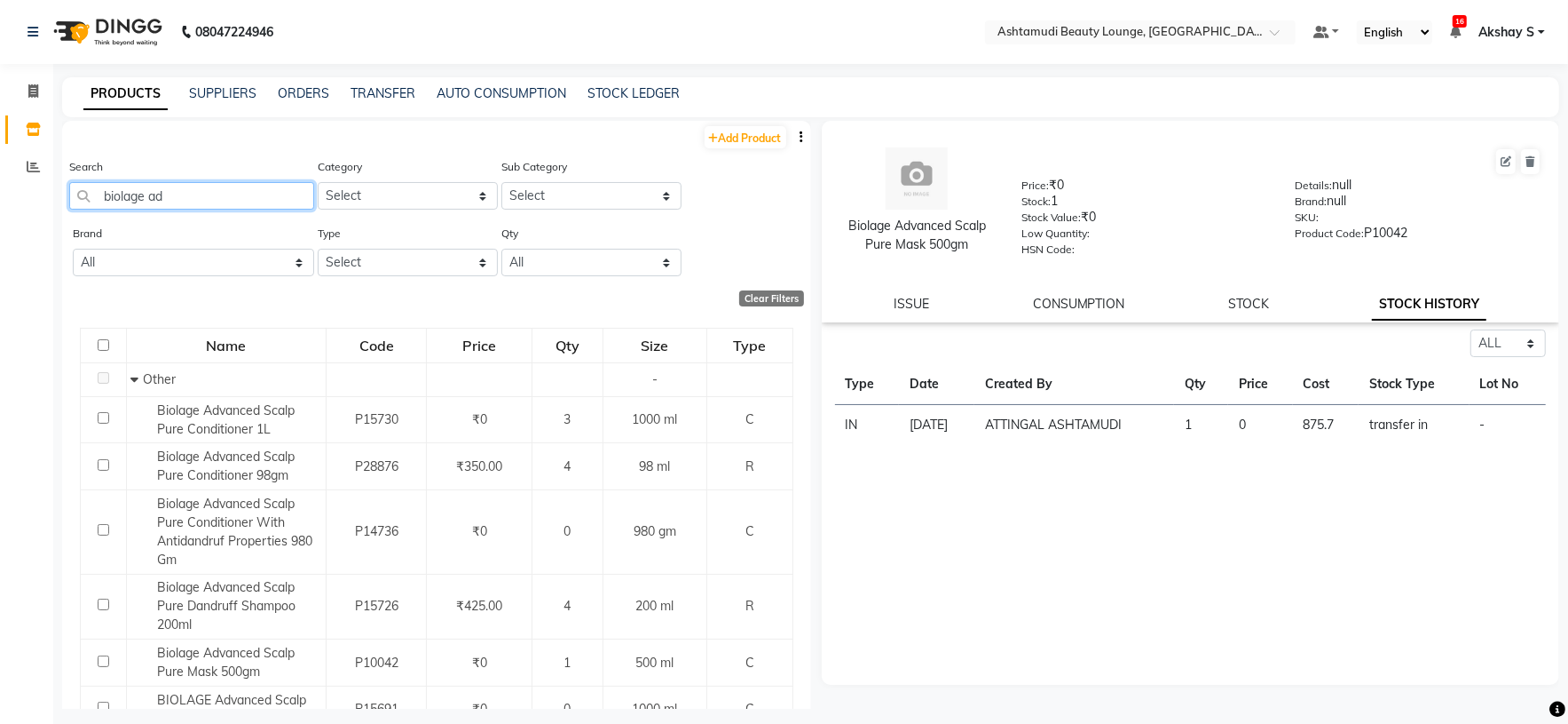
drag, startPoint x: 181, startPoint y: 196, endPoint x: 54, endPoint y: 192, distance: 127.1
click at [54, 192] on main "PRODUCTS SUPPLIERS ORDERS TRANSFER AUTO CONSUMPTION STOCK LEDGER Add Product Se…" at bounding box center [811, 406] width 1515 height 658
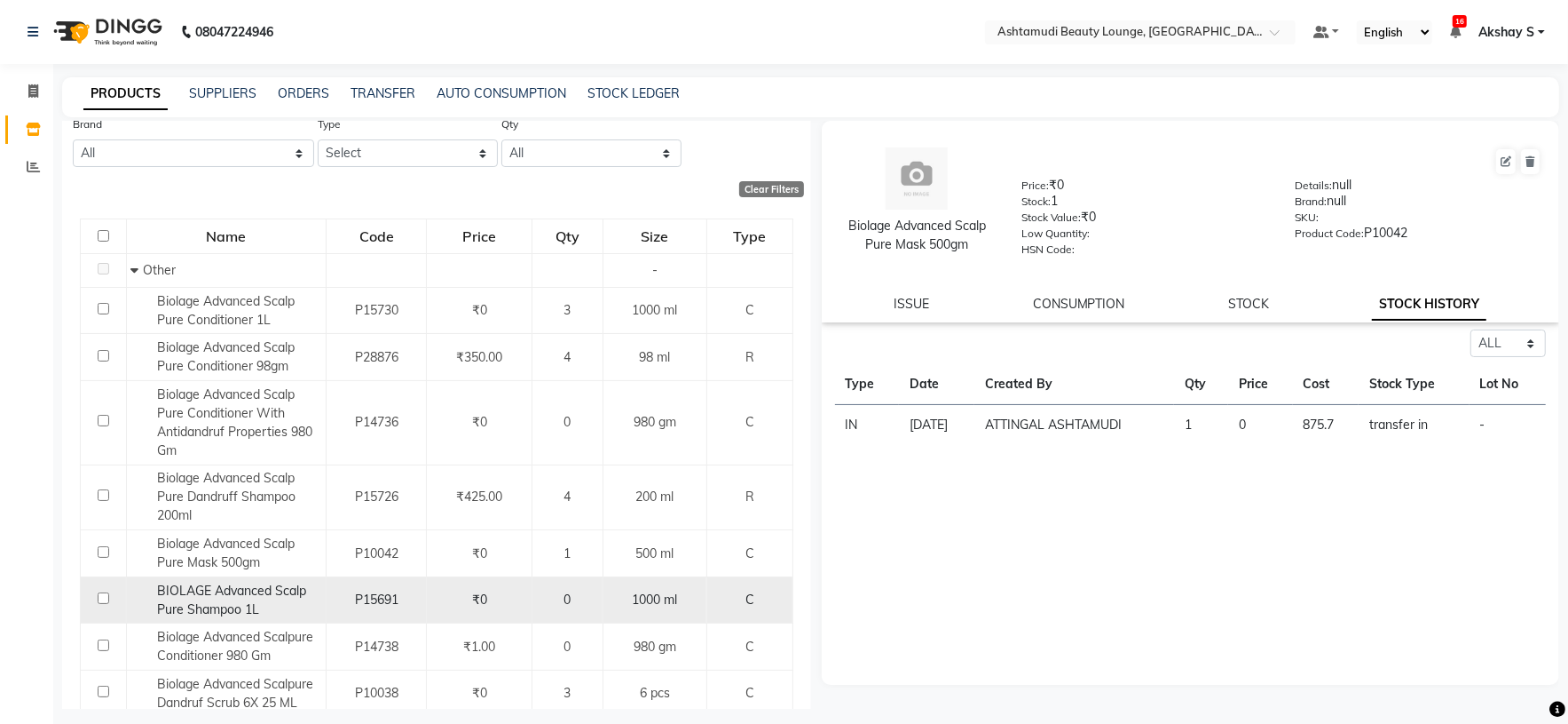
scroll to position [174, 0]
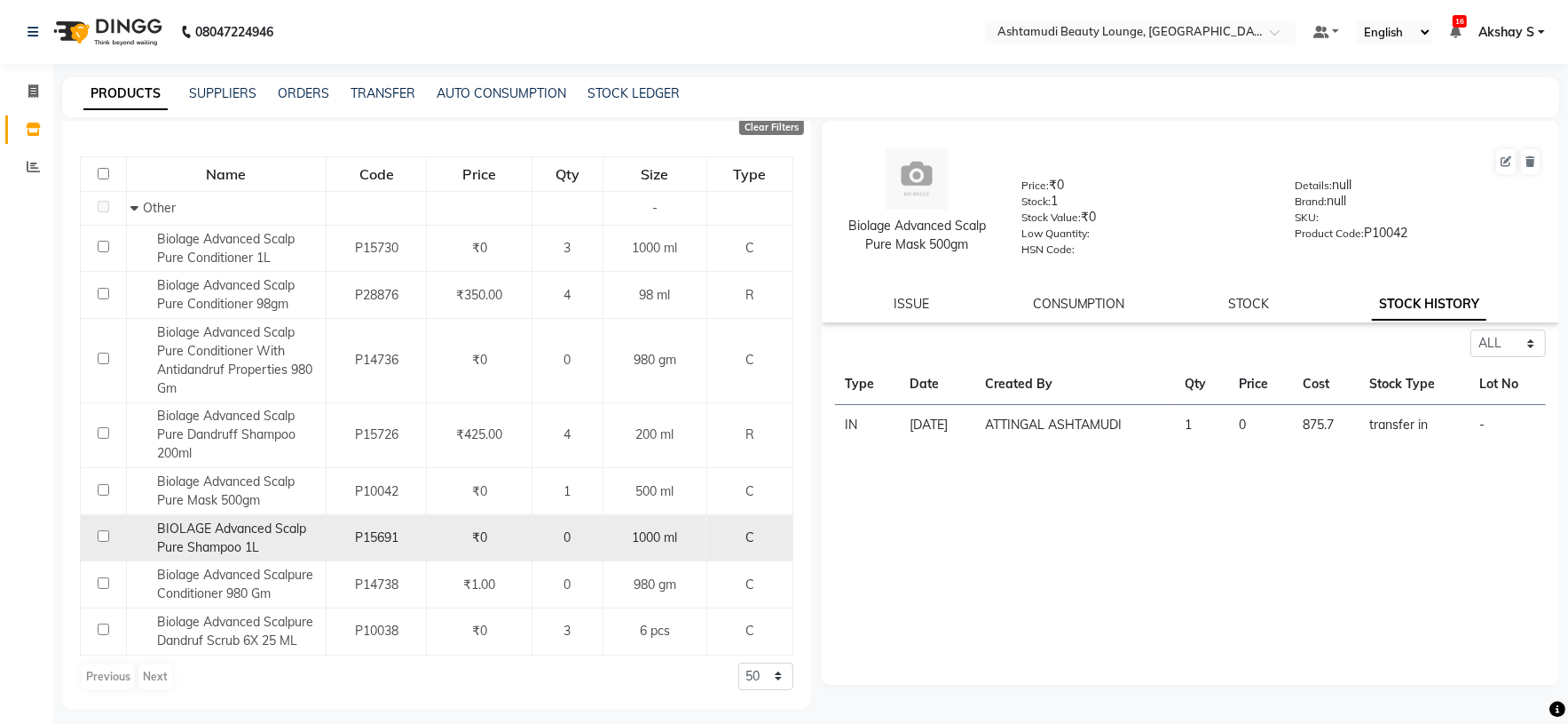
type input "biolage adv"
click at [212, 537] on div "BIOLAGE Advanced Scalp Pure Shampoo 1L" at bounding box center [226, 538] width 190 height 38
select select "all"
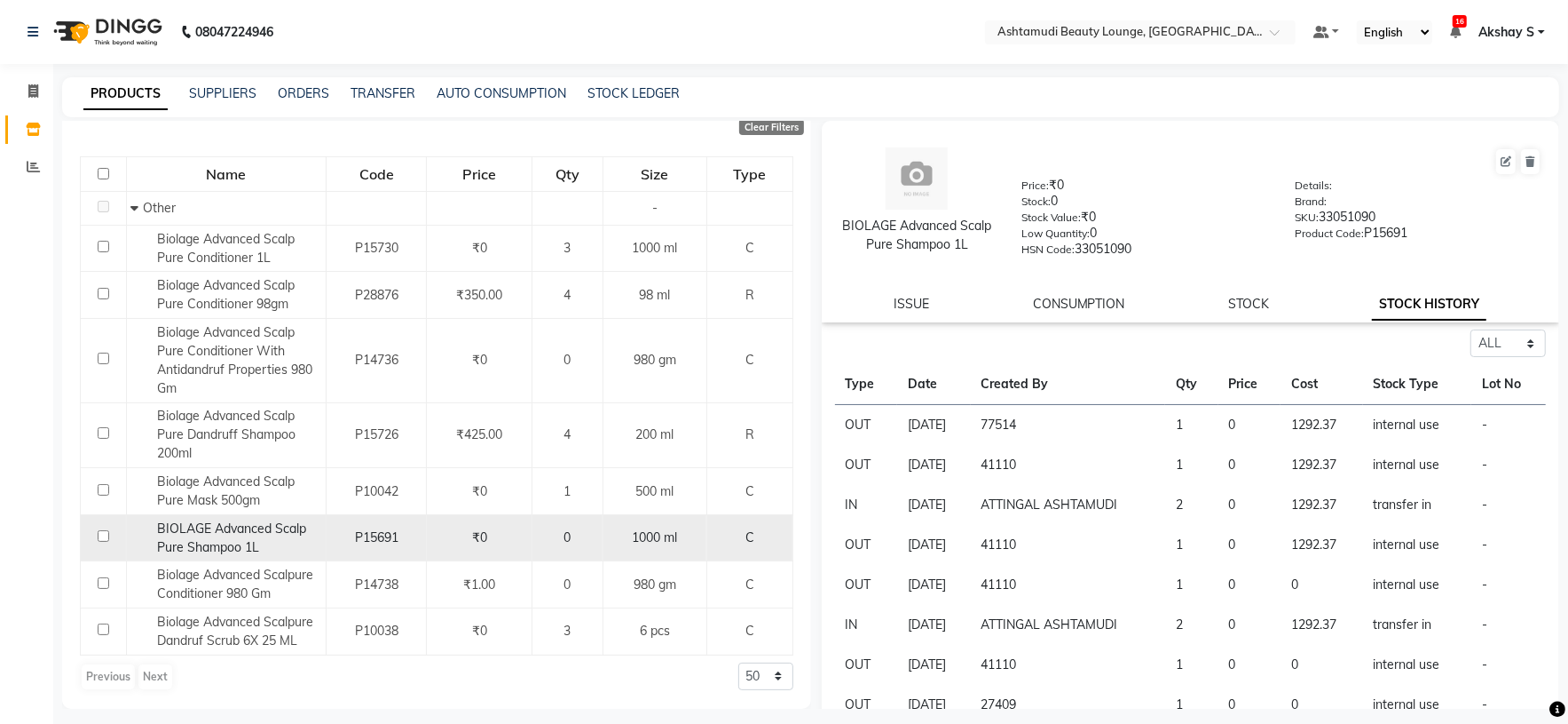
click at [231, 532] on span "BIOLAGE Advanced Scalp Pure Shampoo 1L" at bounding box center [232, 537] width 149 height 35
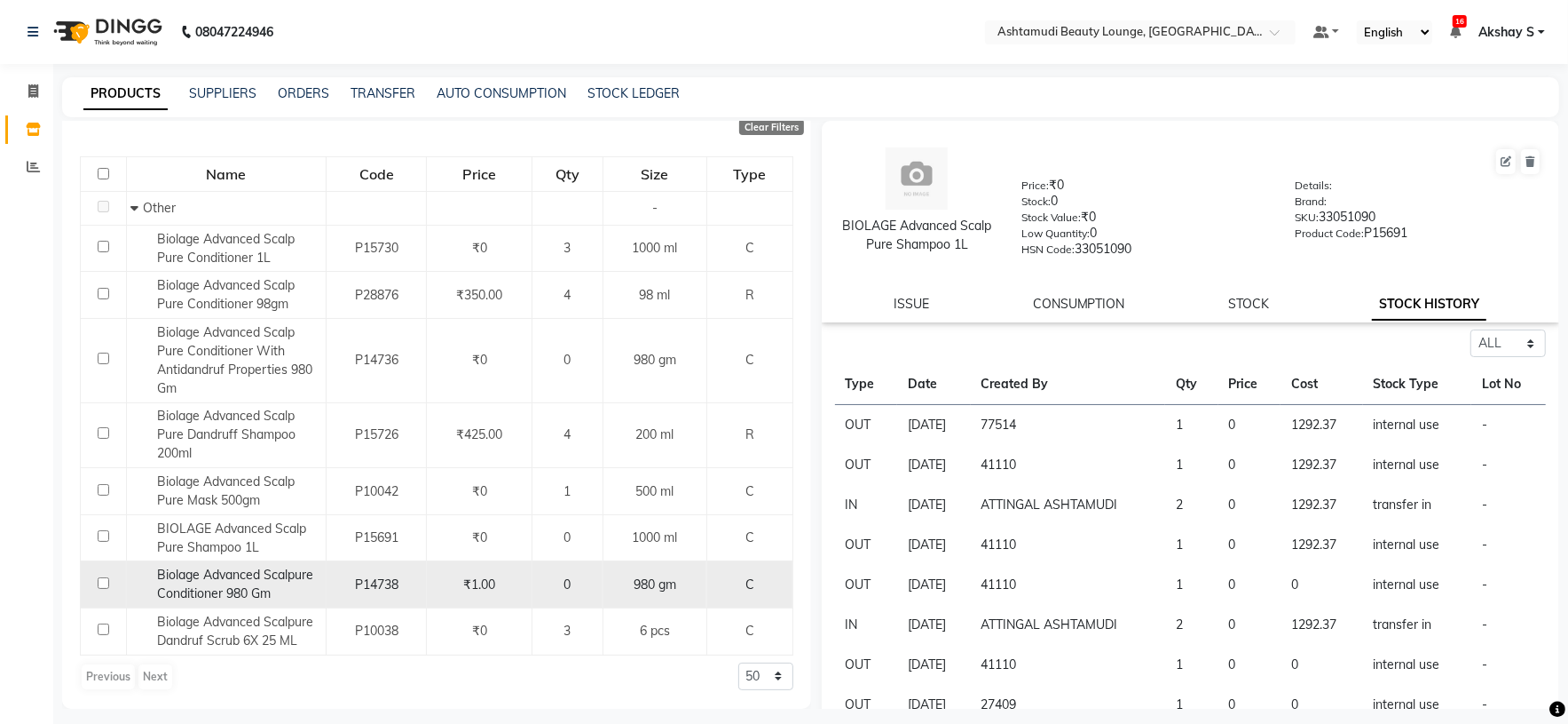
scroll to position [40, 0]
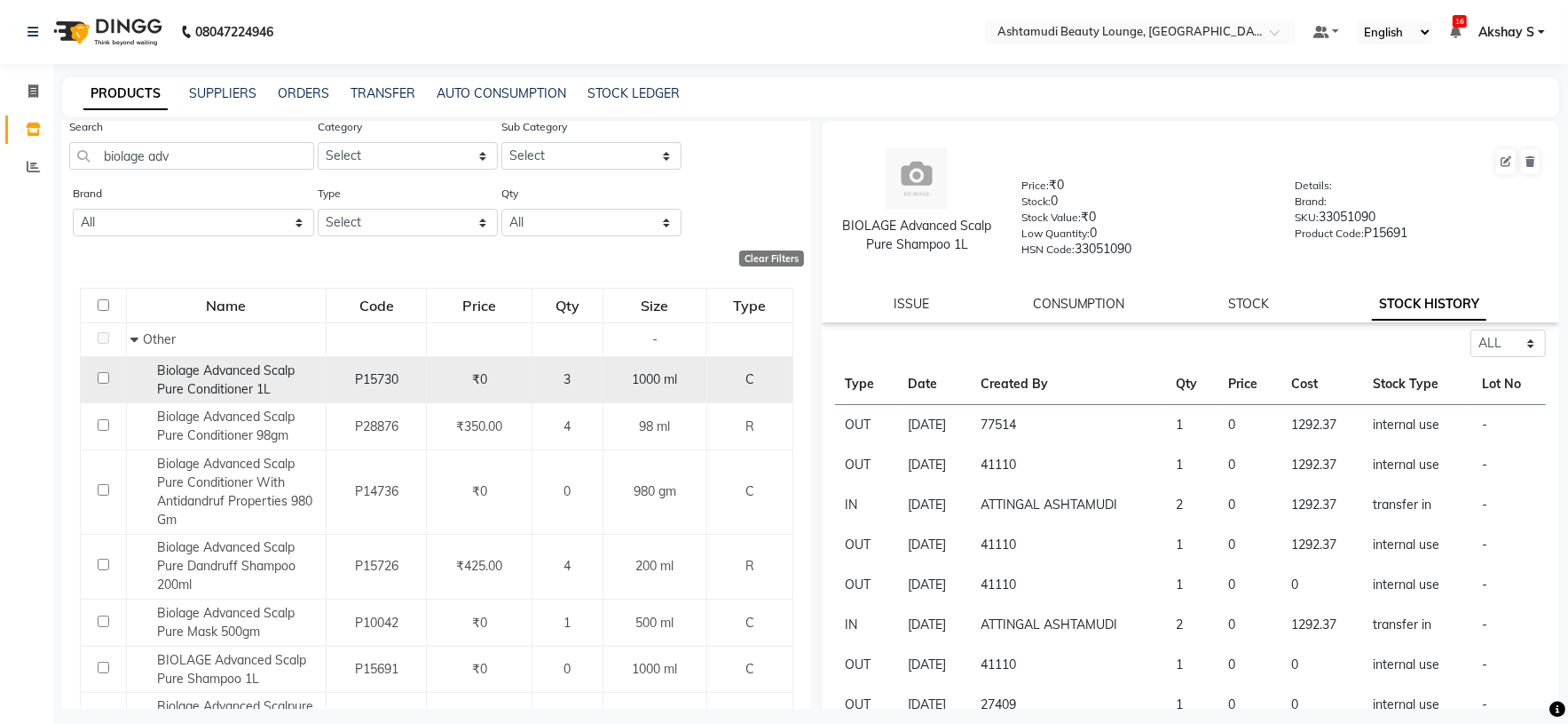
click at [273, 387] on div "Biolage Advanced Scalp Pure Conditioner 1L" at bounding box center [226, 380] width 190 height 38
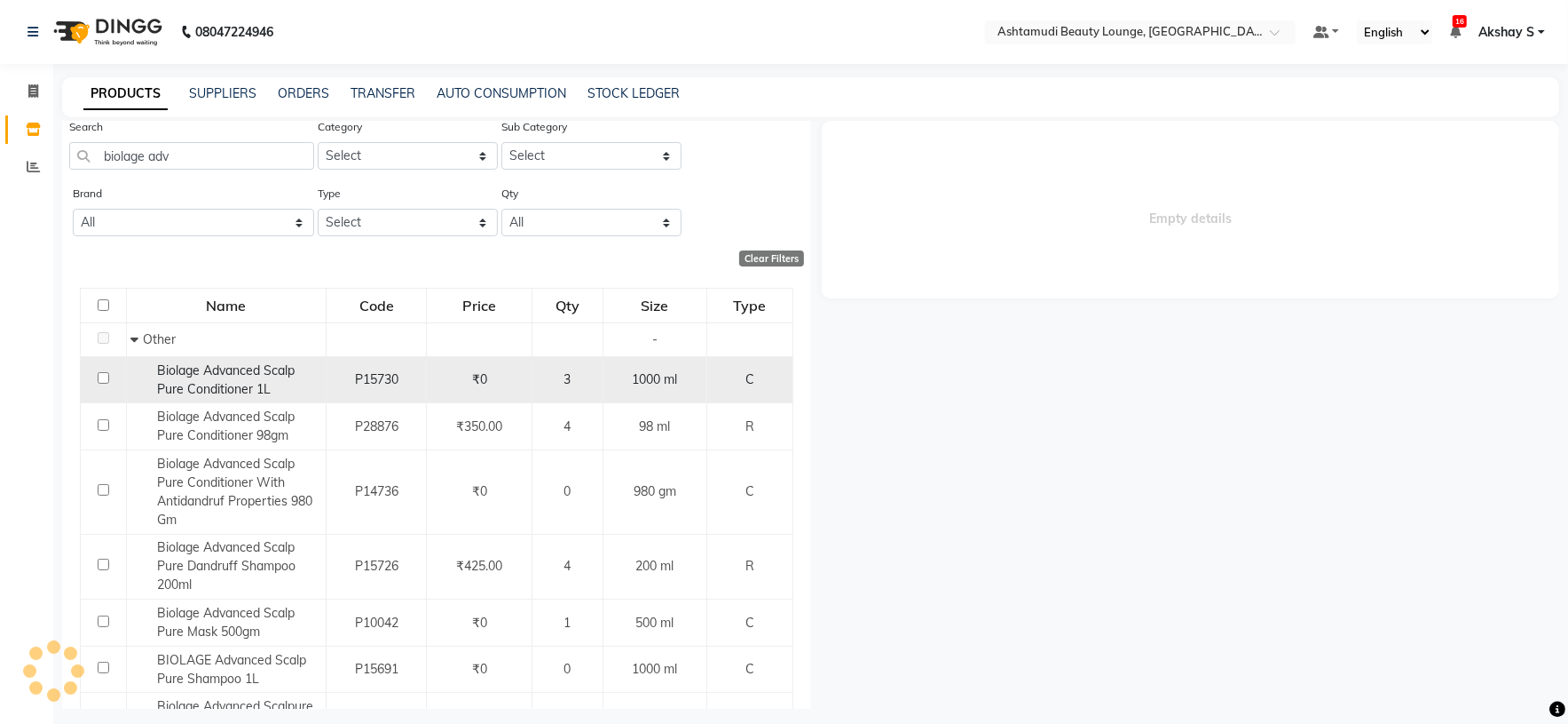
select select "all"
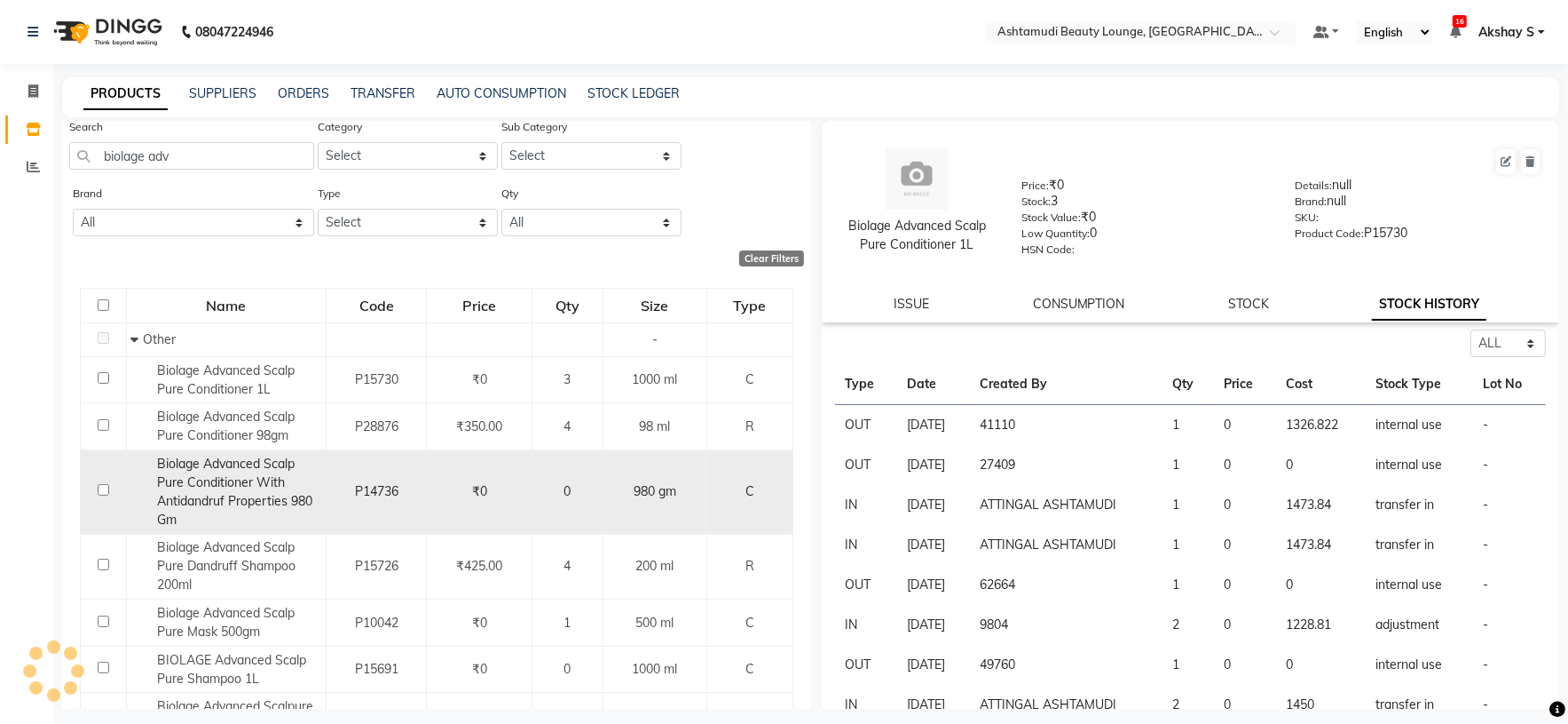
scroll to position [174, 0]
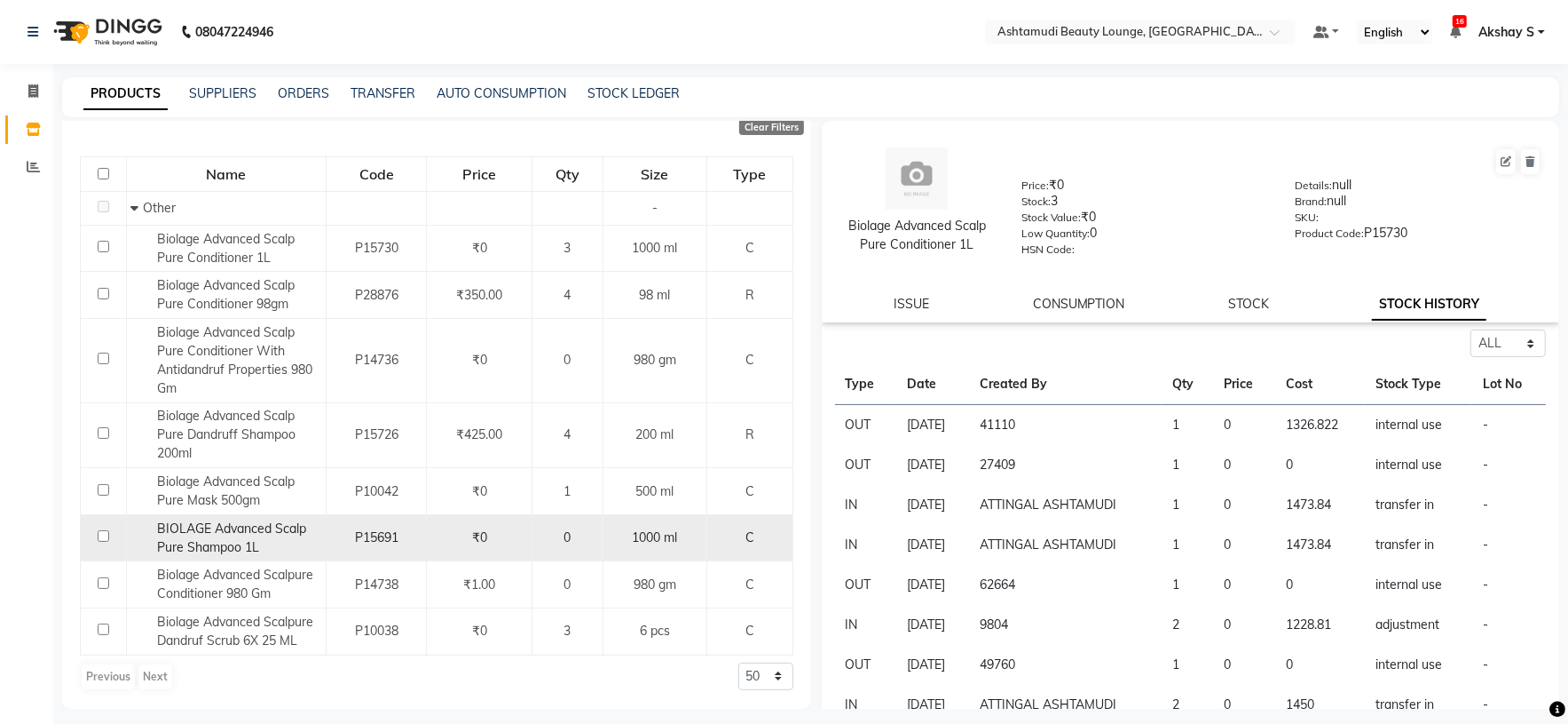
click at [250, 534] on span "BIOLAGE Advanced Scalp Pure Shampoo 1L" at bounding box center [232, 537] width 149 height 35
select select "all"
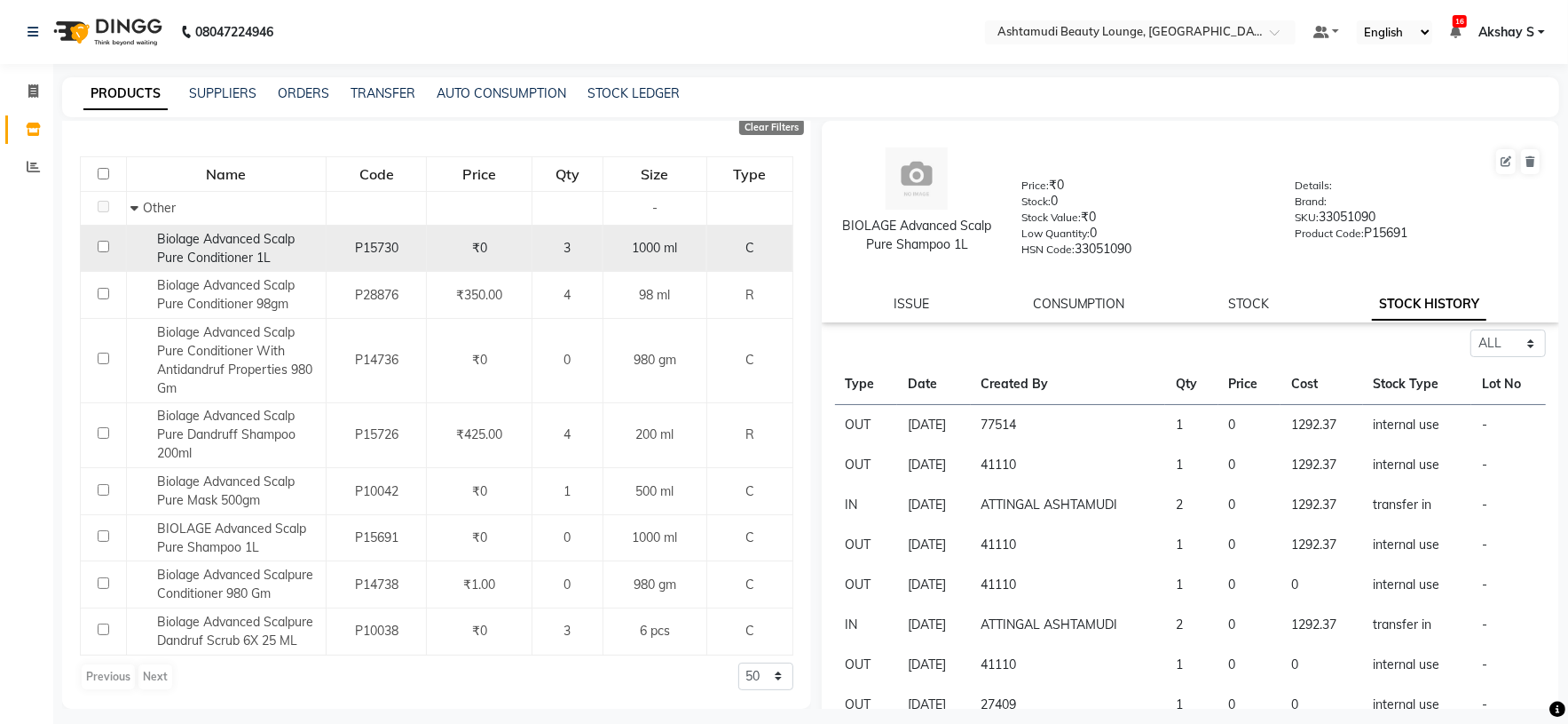
click at [267, 251] on span "Biolage Advanced Scalp Pure Conditioner 1L" at bounding box center [226, 247] width 137 height 35
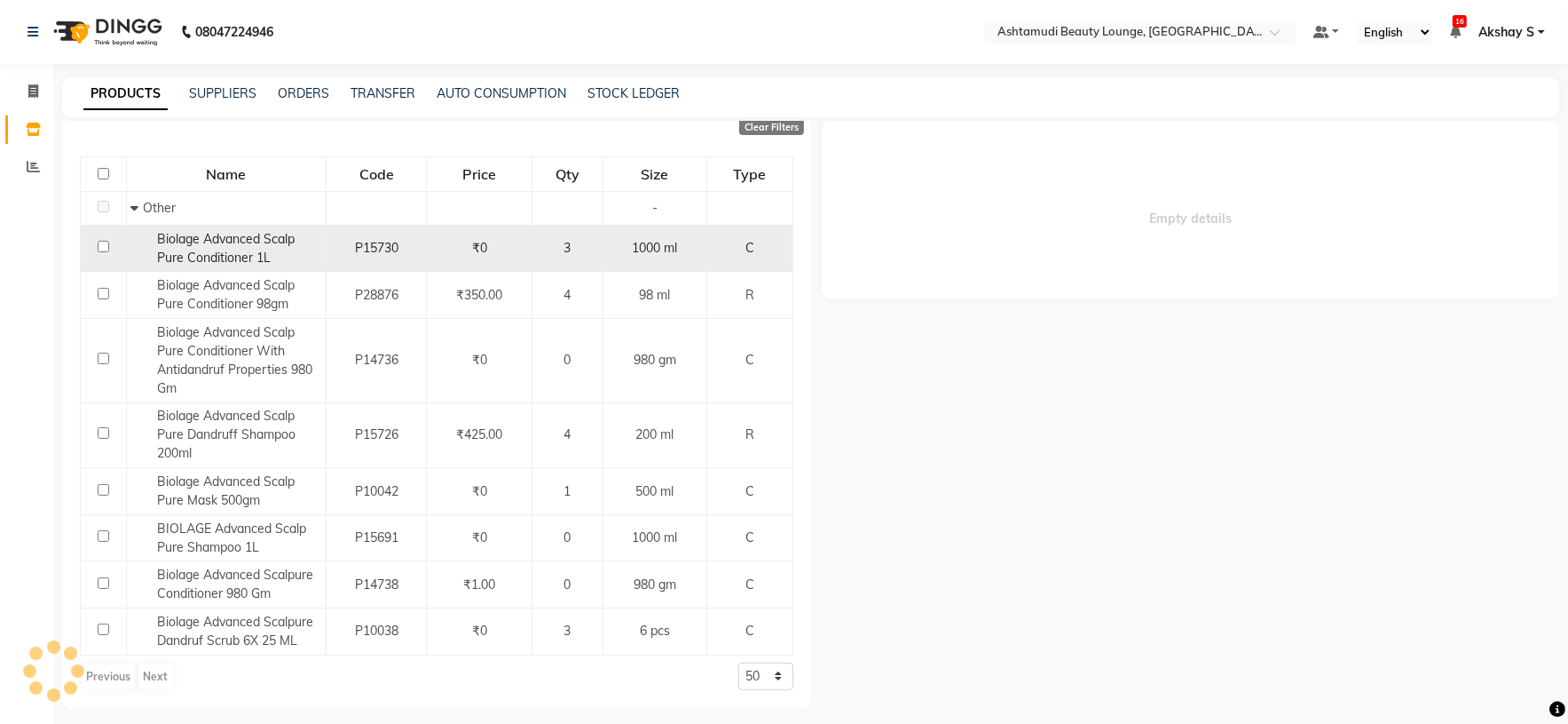
select select "all"
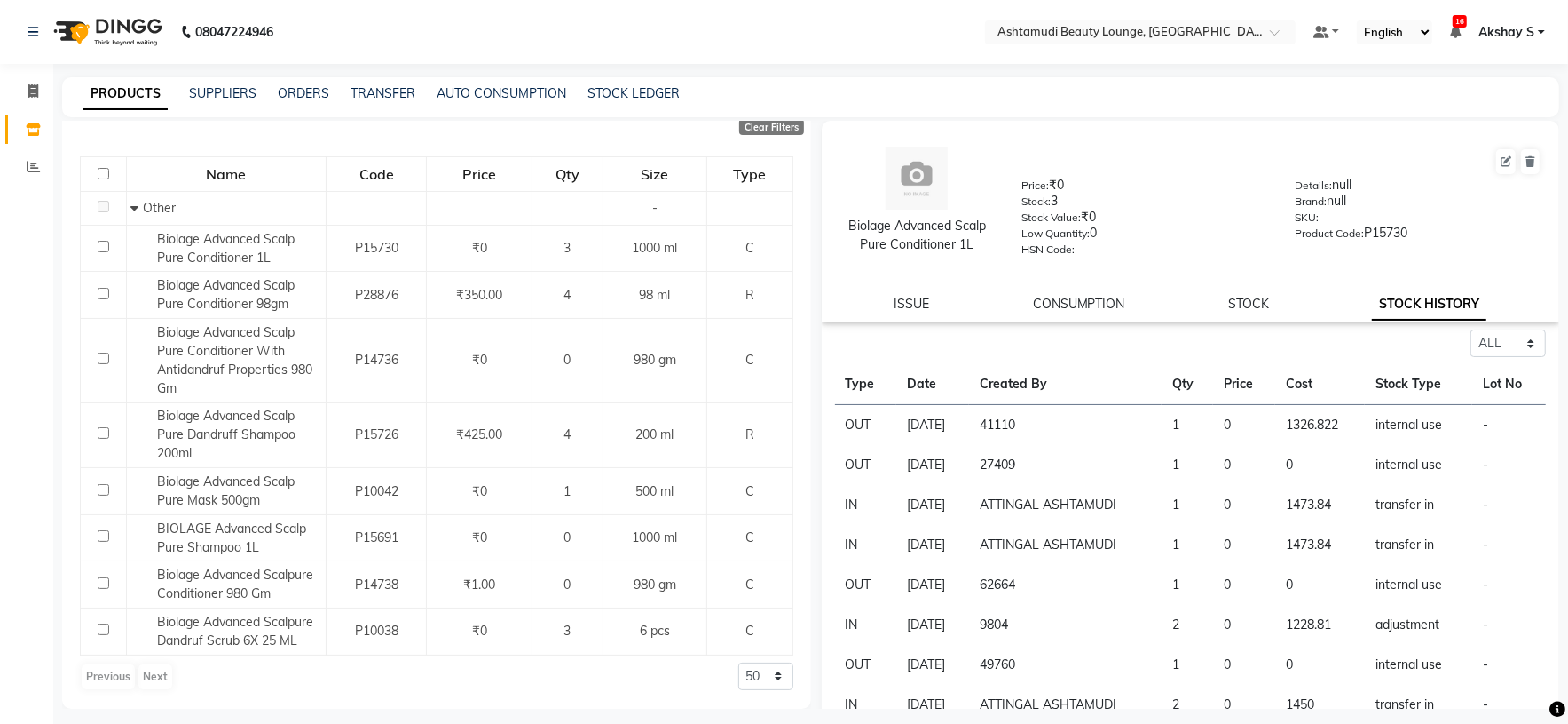
scroll to position [72, 0]
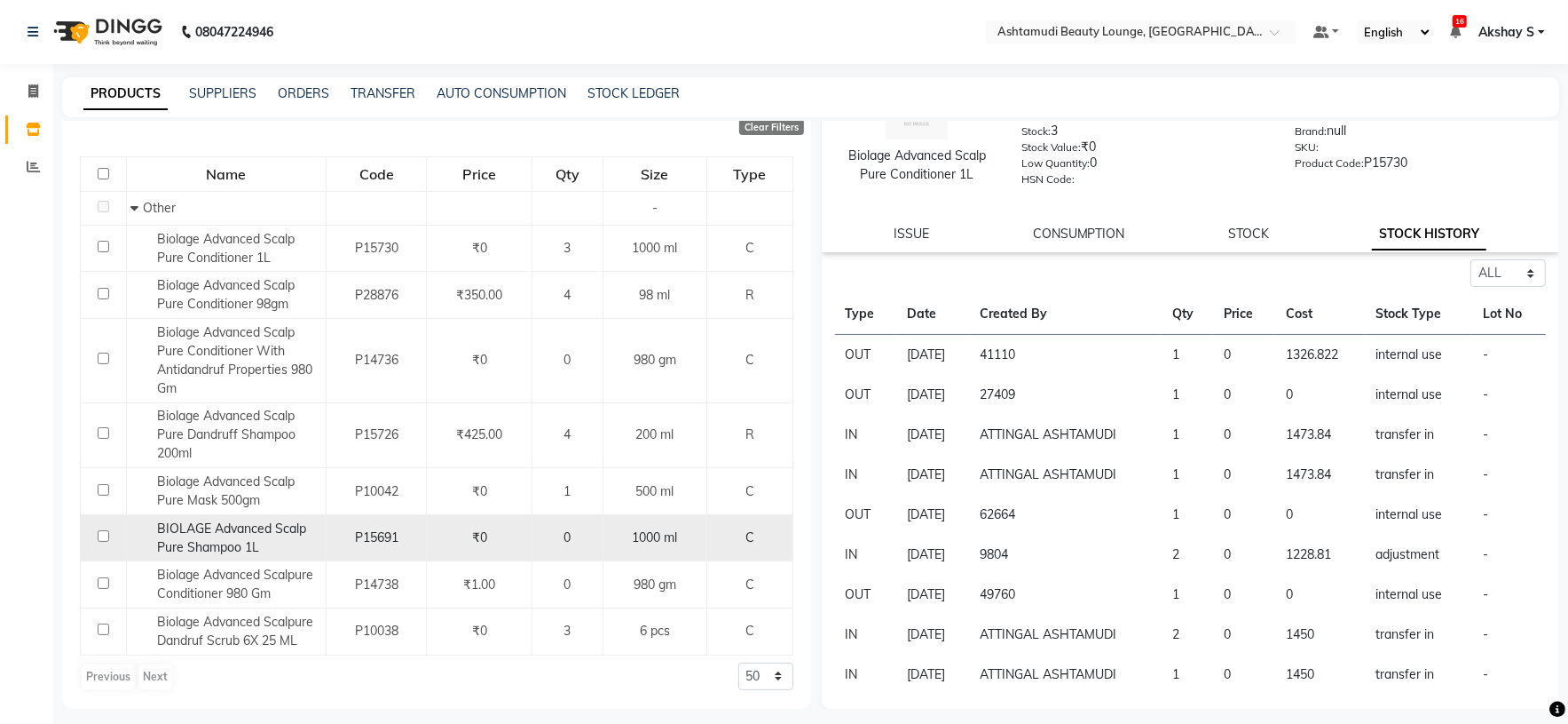
click at [243, 534] on span "BIOLAGE Advanced Scalp Pure Shampoo 1L" at bounding box center [232, 537] width 149 height 35
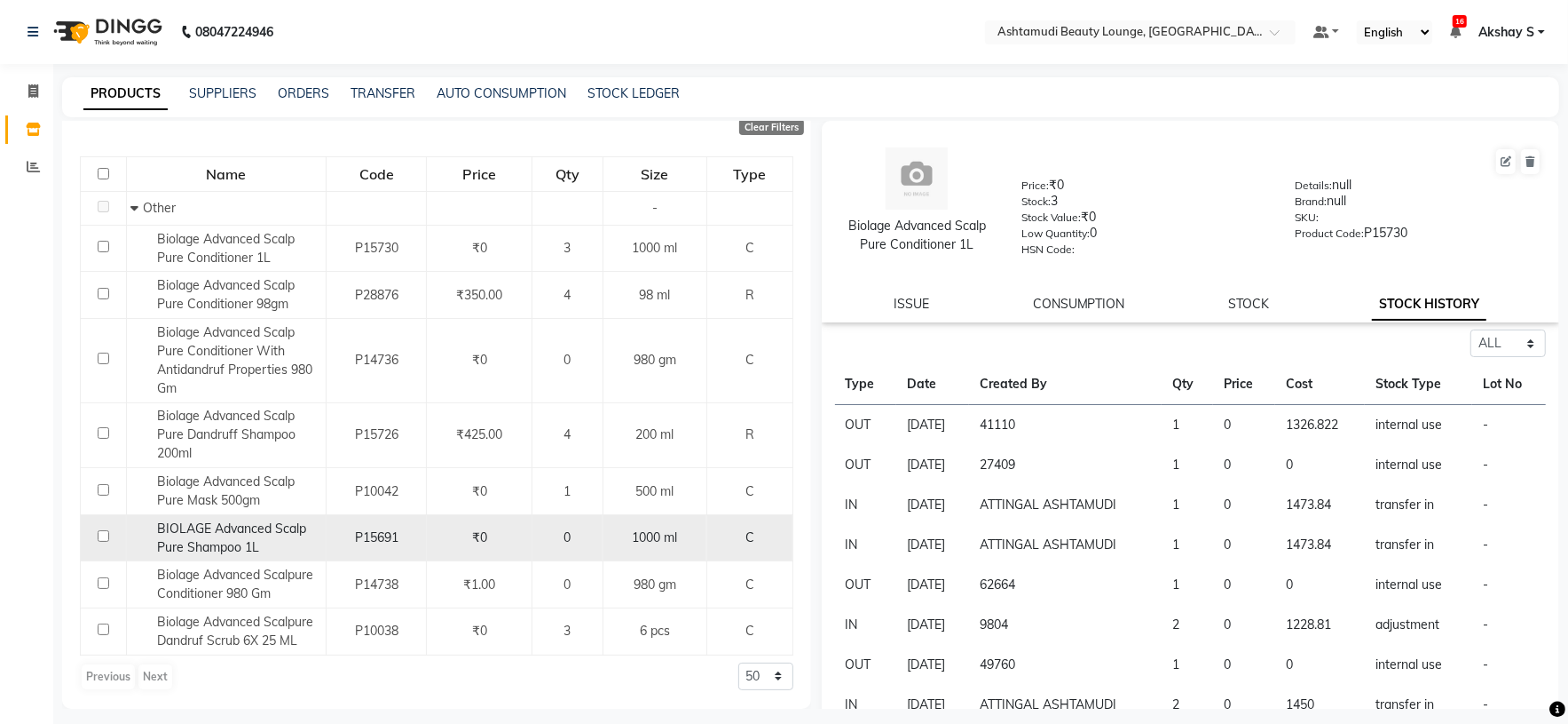
select select "all"
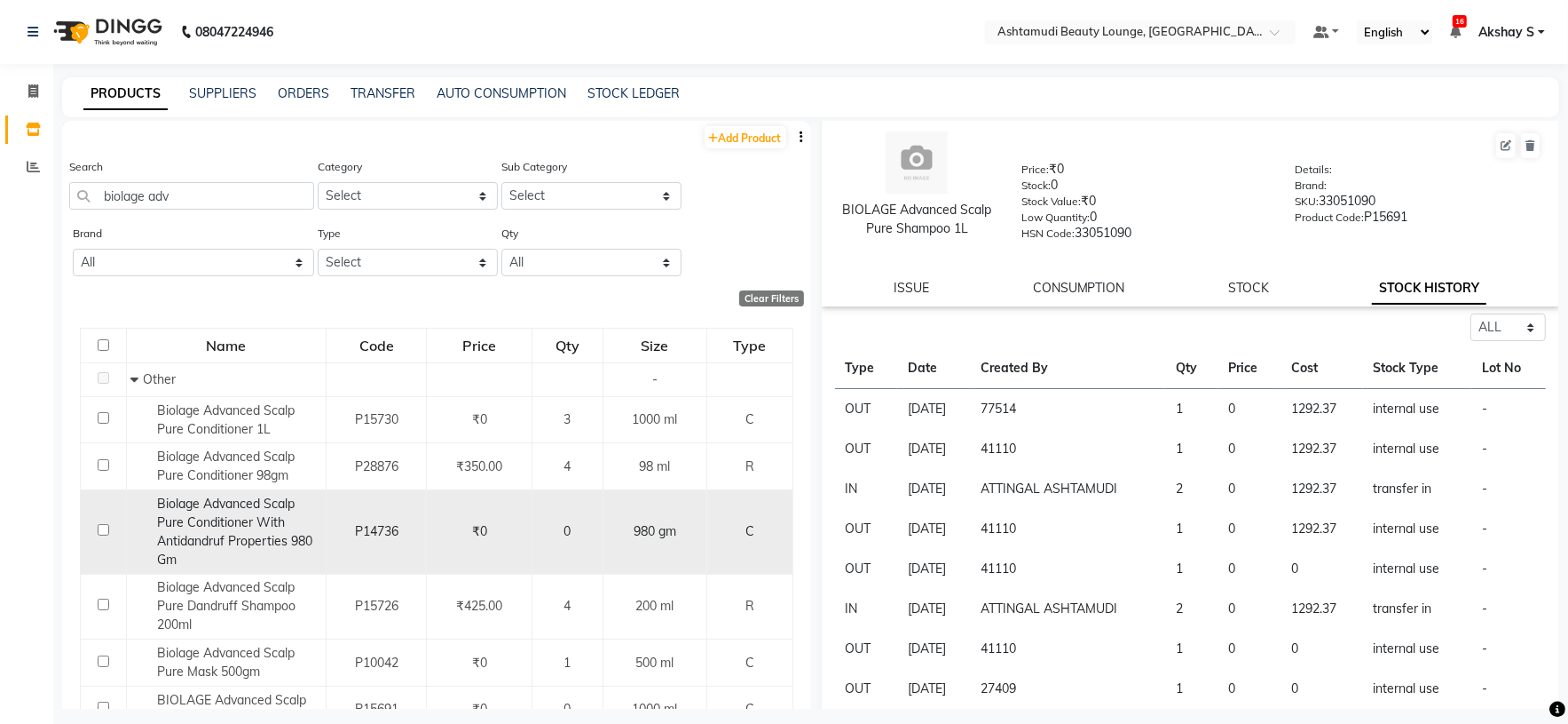
scroll to position [134, 0]
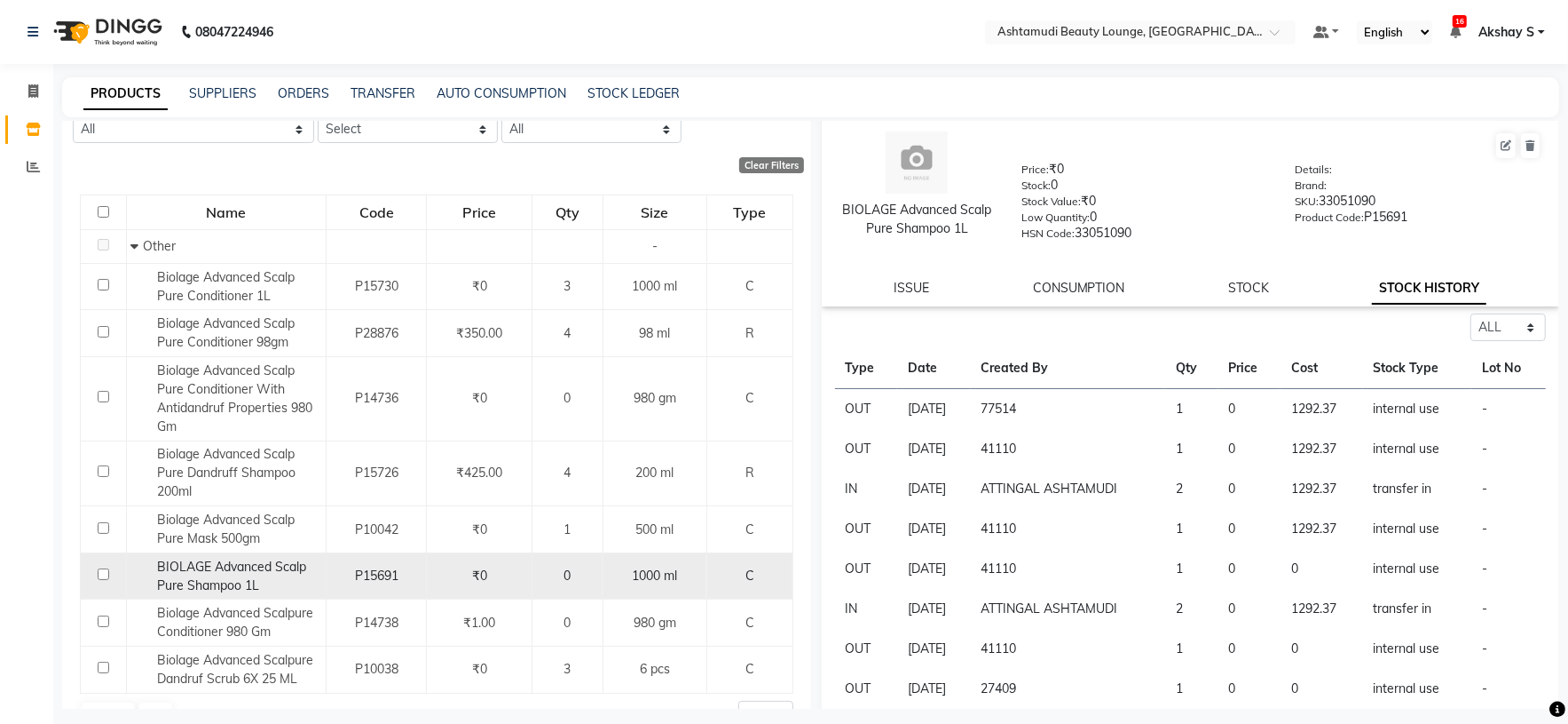
click at [242, 575] on span "BIOLAGE Advanced Scalp Pure Shampoo 1L" at bounding box center [232, 576] width 149 height 35
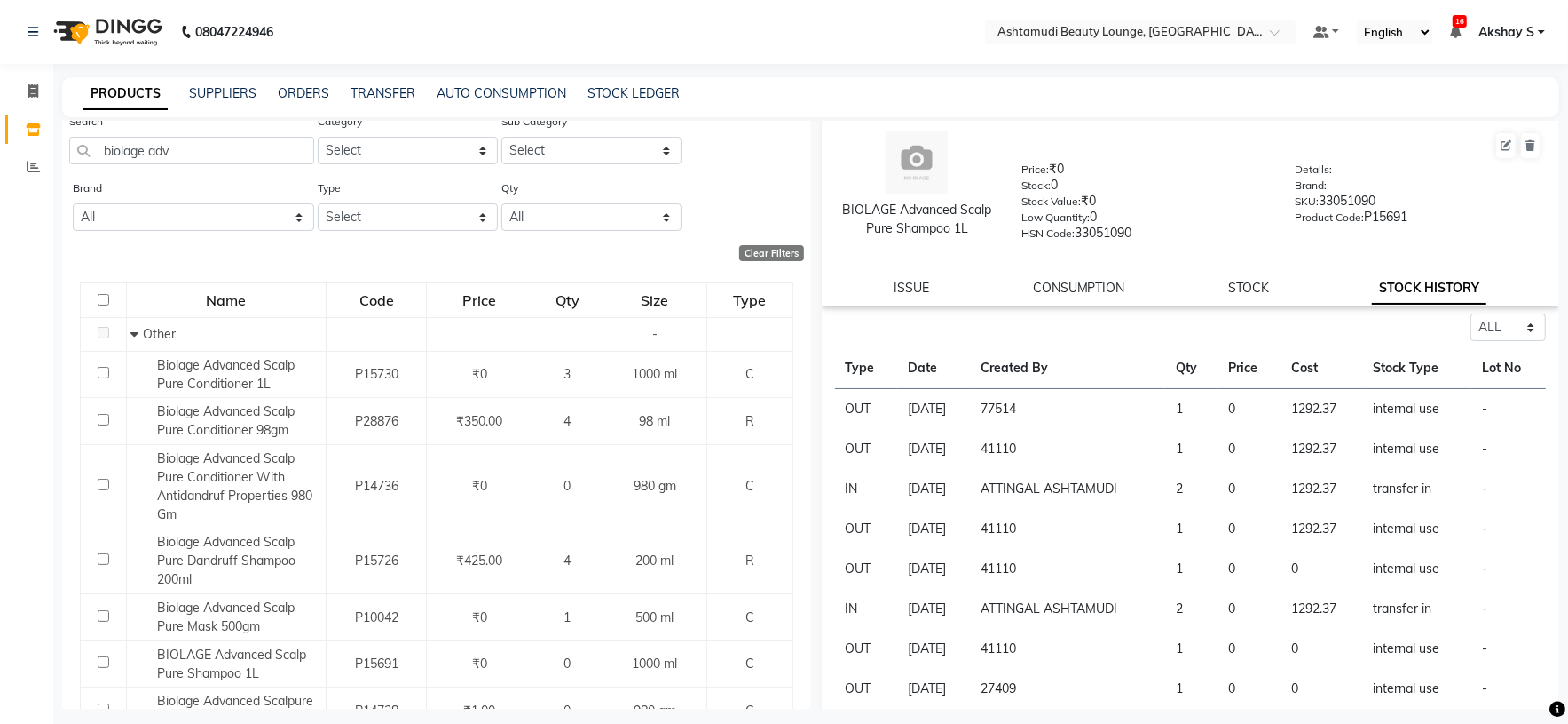
scroll to position [0, 0]
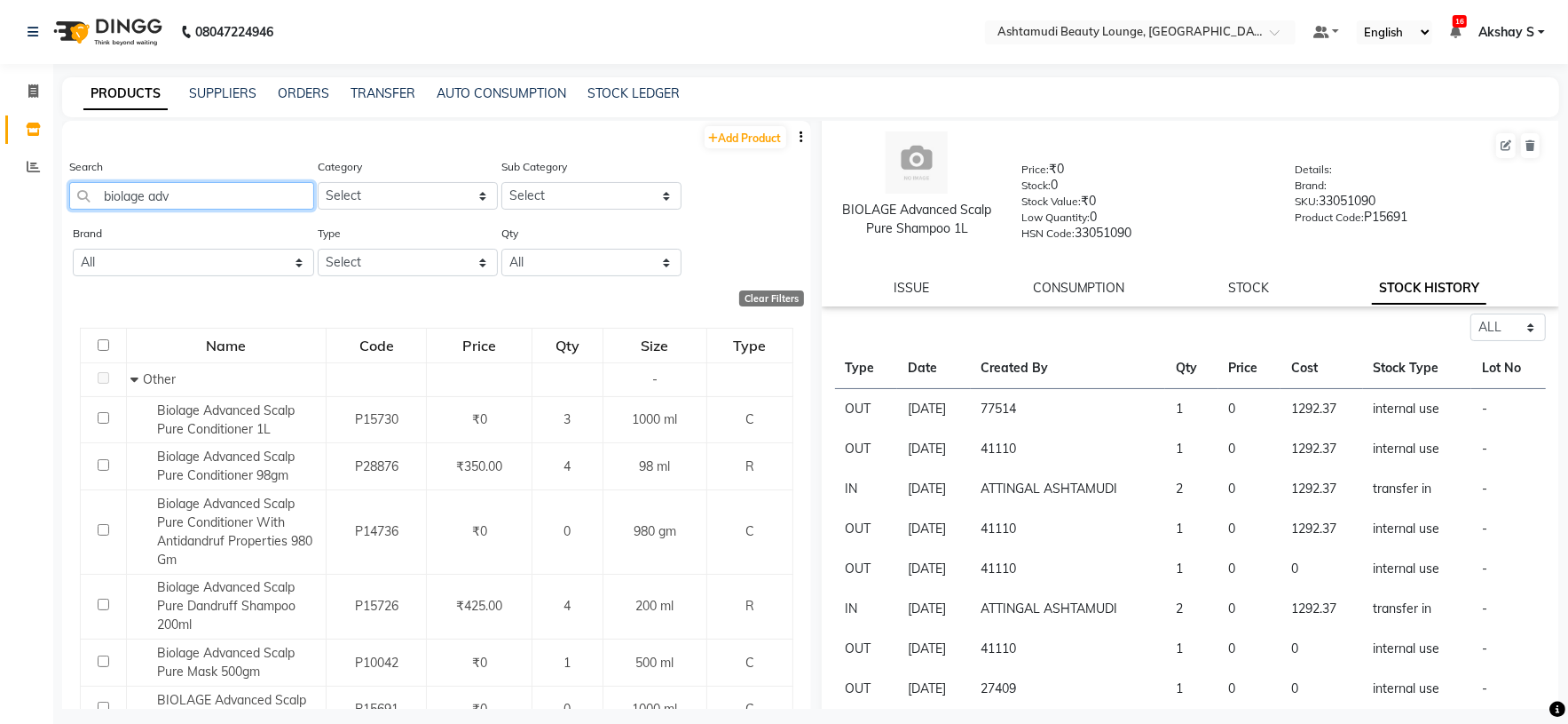
drag, startPoint x: 208, startPoint y: 203, endPoint x: 96, endPoint y: 199, distance: 112.1
click at [96, 199] on input "biolage adv" at bounding box center [192, 196] width 245 height 28
paste input "EYELASHES 53"
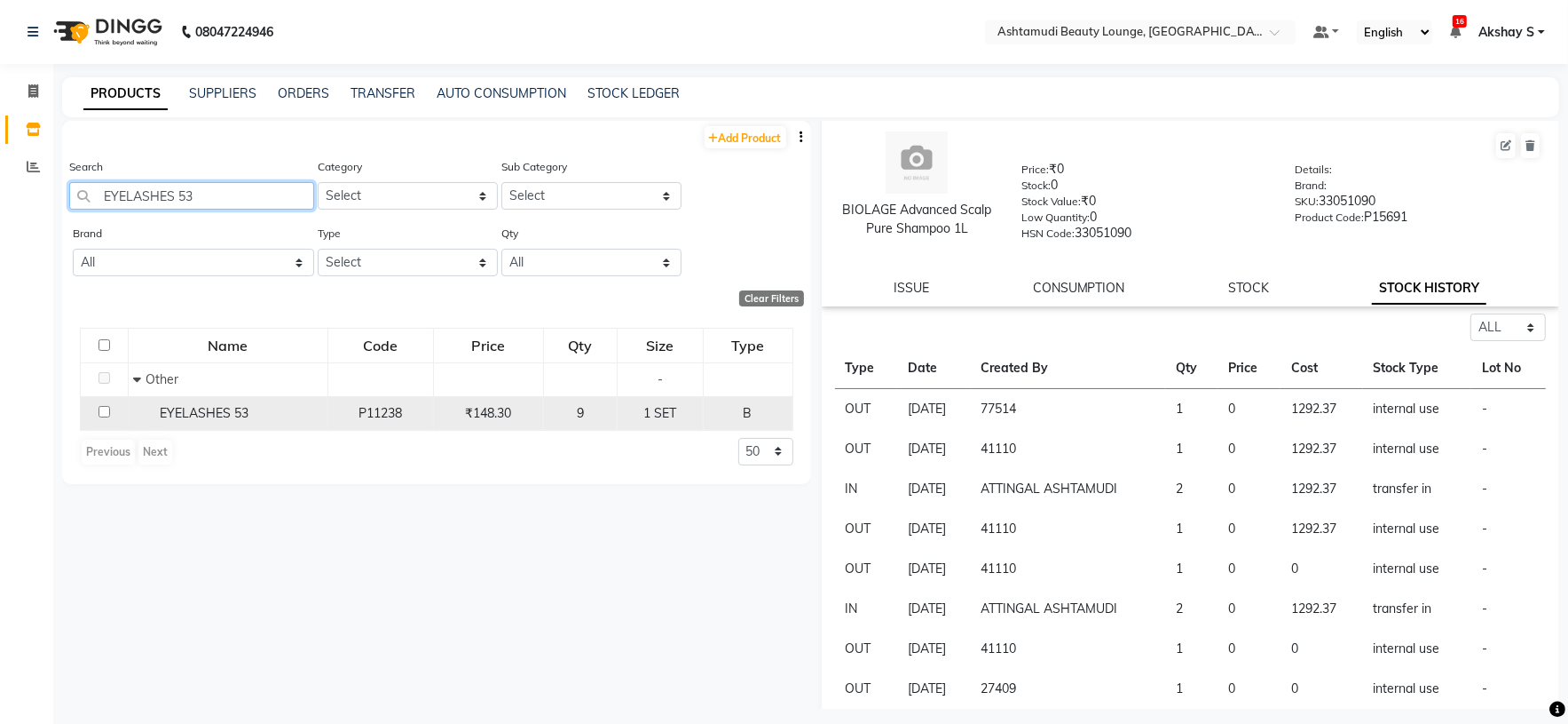
type input "EYELASHES 53"
click at [258, 422] on div "EYELASHES 53" at bounding box center [228, 412] width 190 height 19
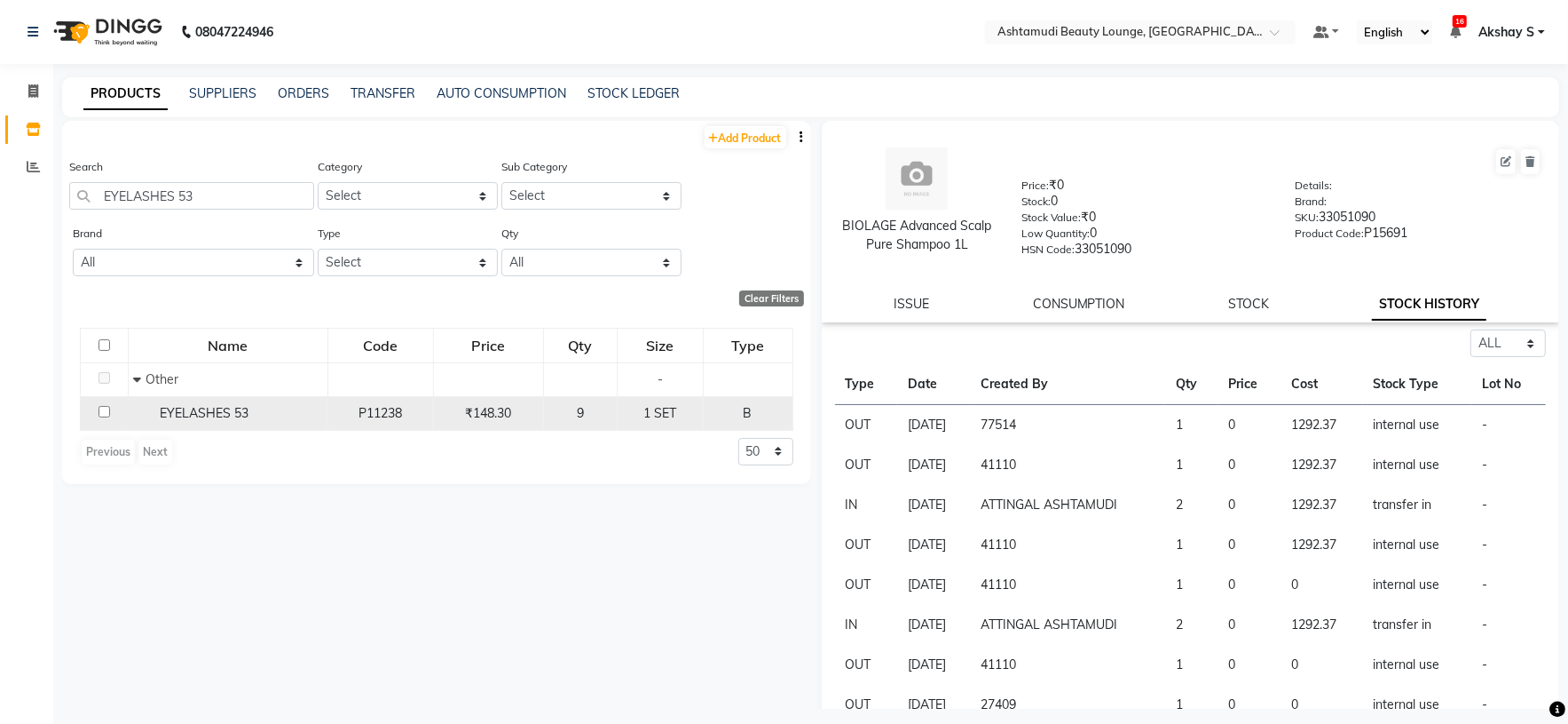
select select "all"
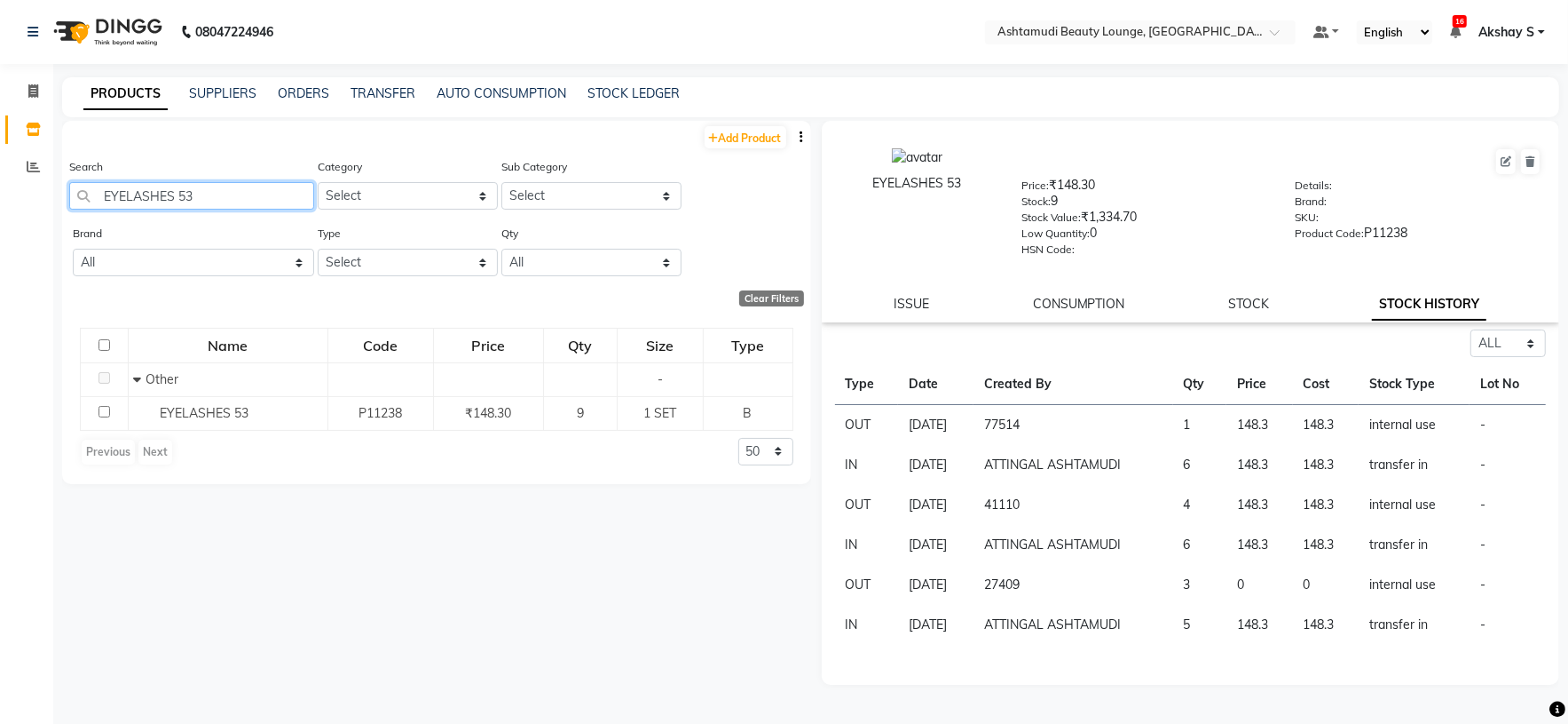
drag, startPoint x: 223, startPoint y: 196, endPoint x: 0, endPoint y: 196, distance: 223.0
click at [0, 196] on app-home "08047224946 Select Location × Ashtamudi Beauty Lounge, Attingal Default Panel M…" at bounding box center [784, 367] width 1568 height 735
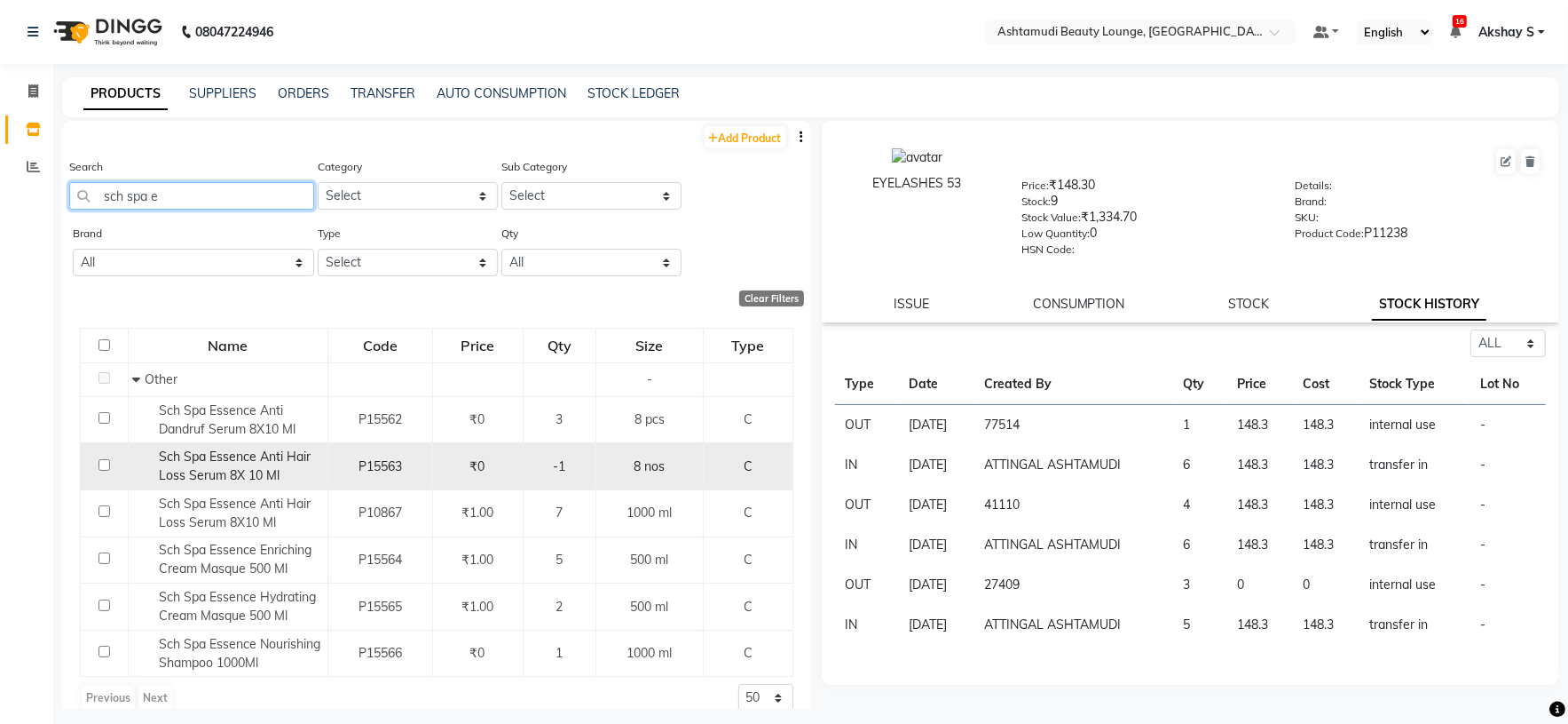
type input "sch spa e"
click at [239, 458] on span "Sch Spa Essence Anti Hair Loss Serum 8X 10 Ml" at bounding box center [235, 465] width 152 height 35
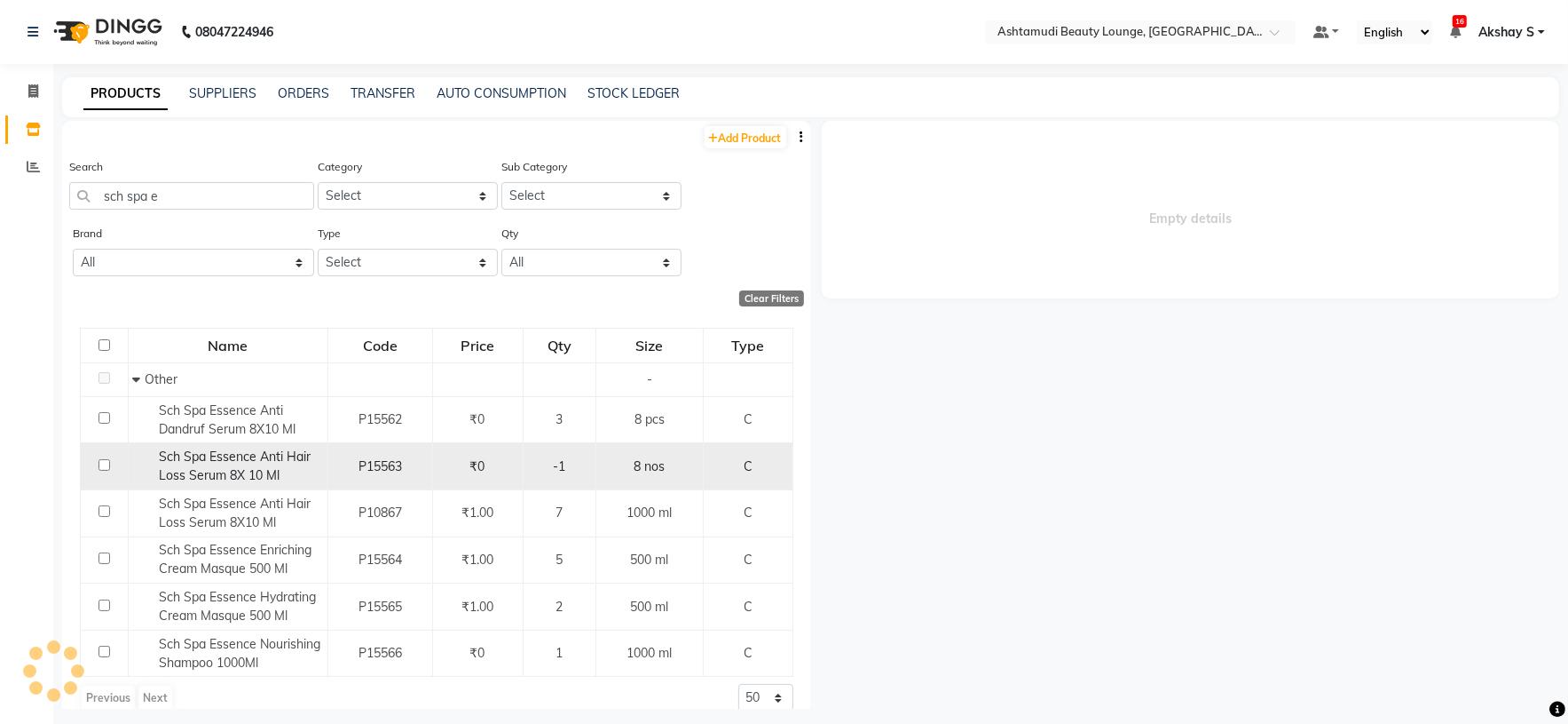
select select "all"
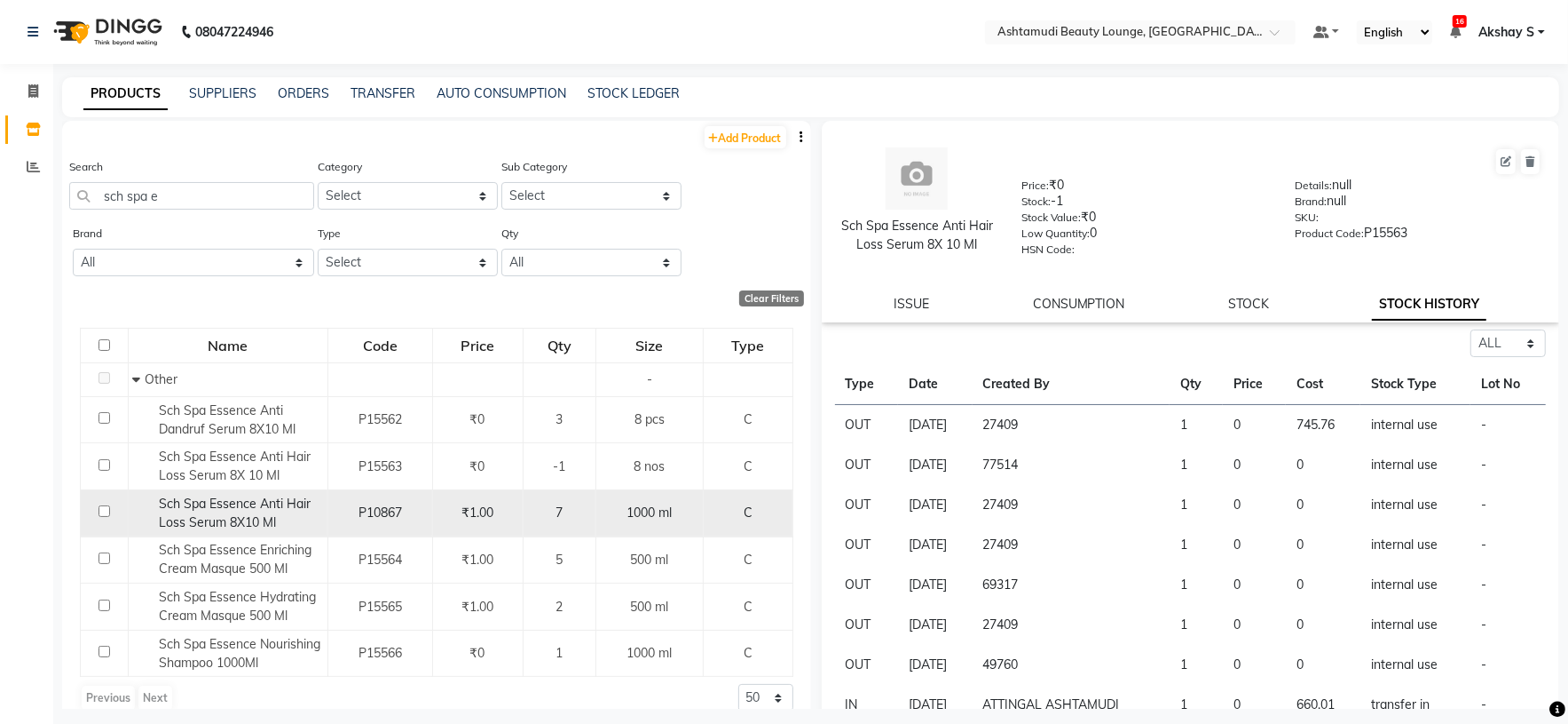
click at [256, 516] on span "Sch Spa Essence Anti Hair Loss Serum 8X10 Ml" at bounding box center [235, 512] width 152 height 35
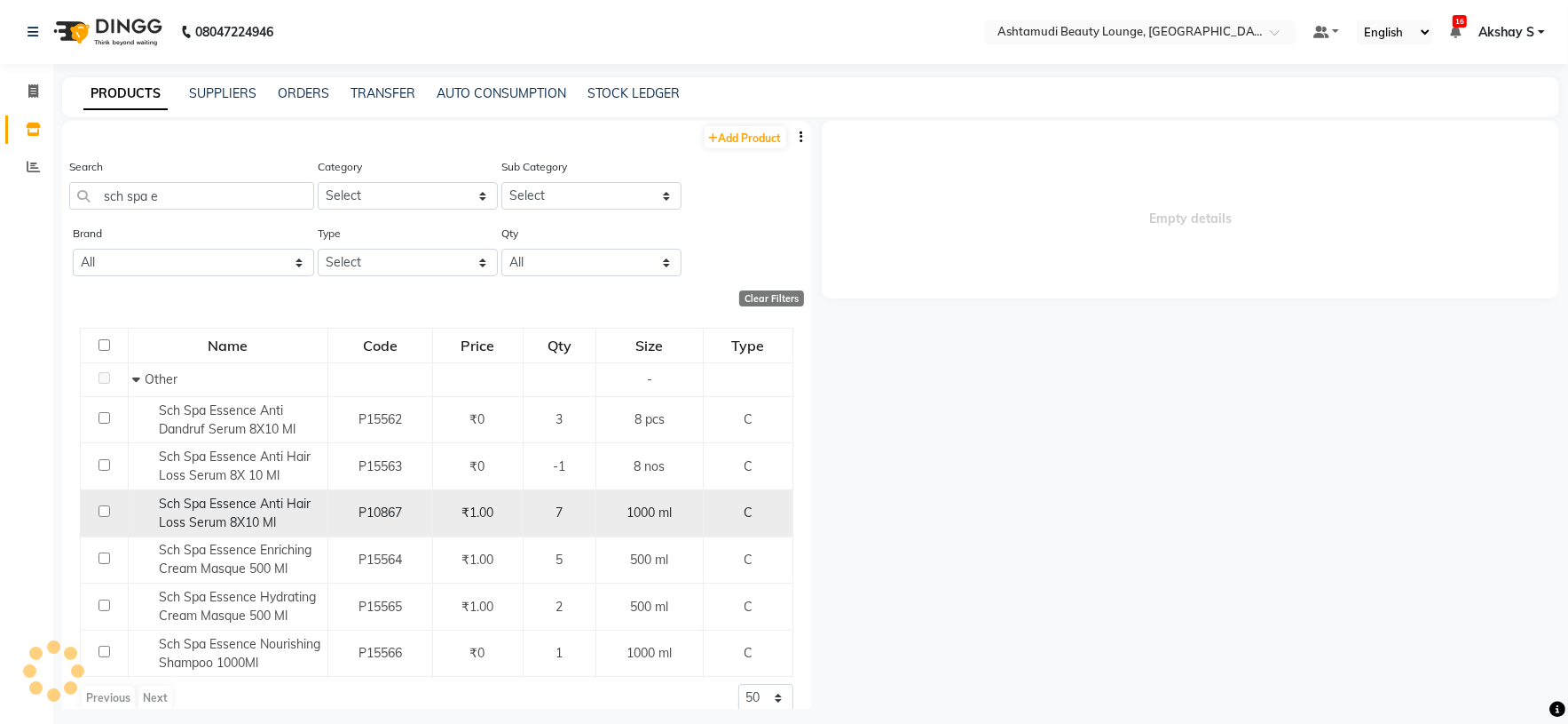
select select "all"
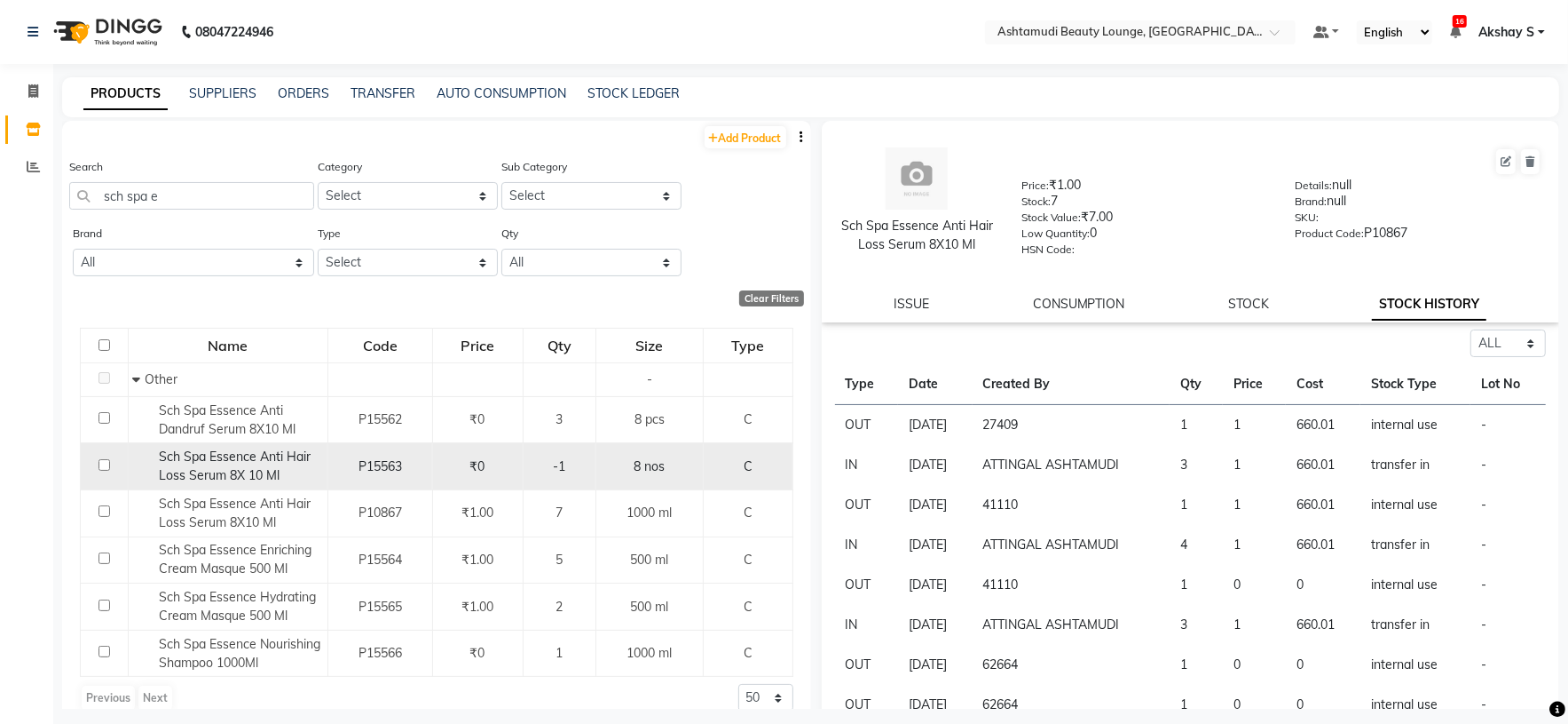
click at [250, 471] on span "Sch Spa Essence Anti Hair Loss Serum 8X 10 Ml" at bounding box center [235, 465] width 152 height 35
select select "all"
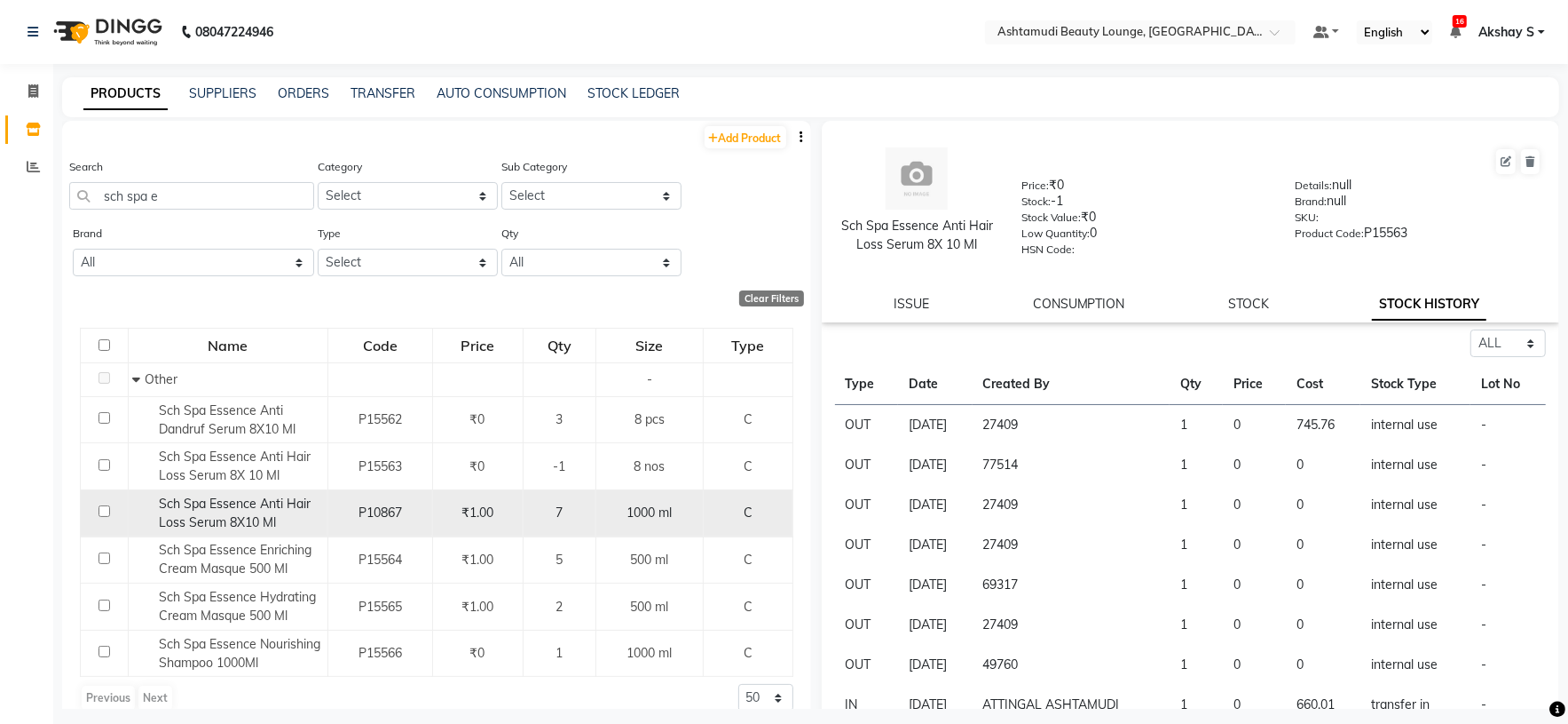
click at [257, 518] on span "Sch Spa Essence Anti Hair Loss Serum 8X10 Ml" at bounding box center [235, 512] width 152 height 35
select select "all"
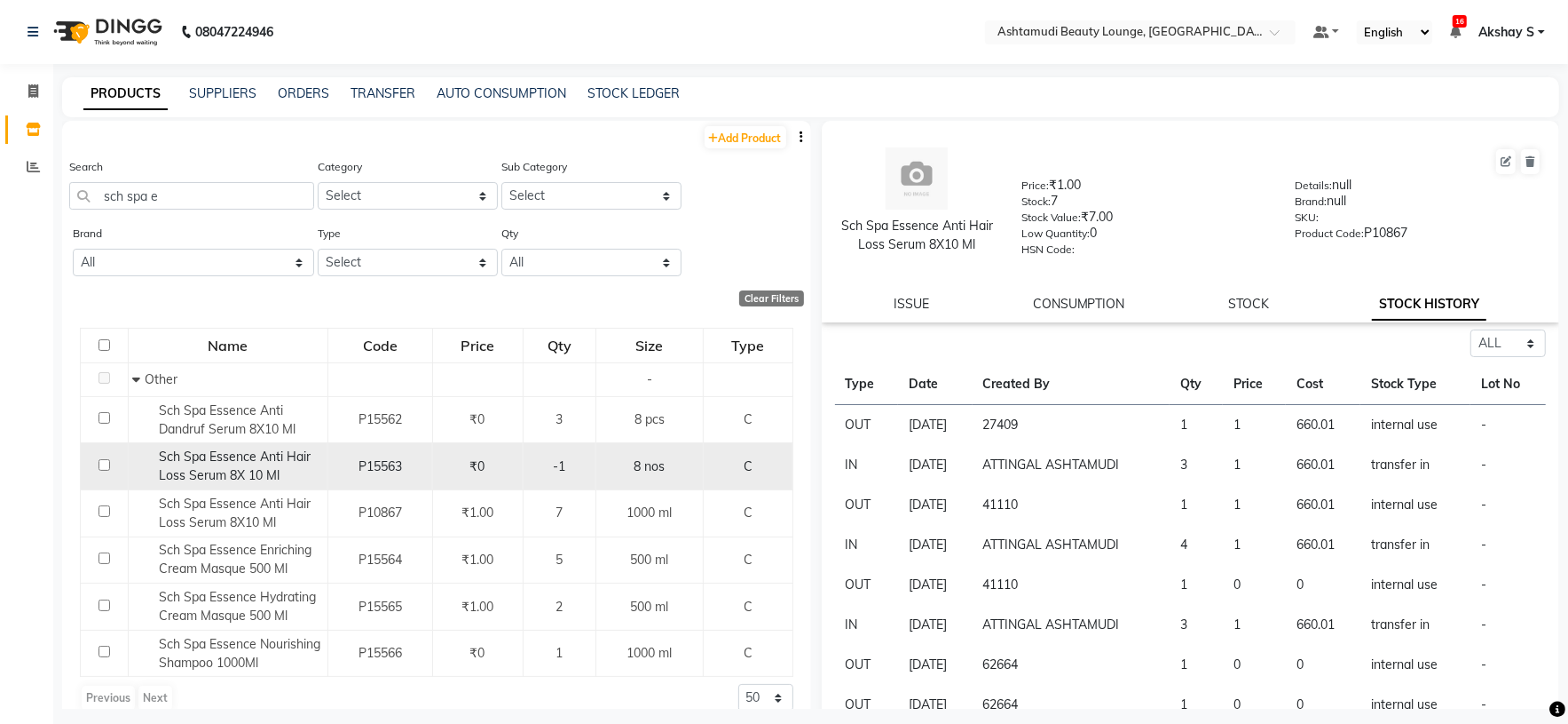
click at [254, 472] on span "Sch Spa Essence Anti Hair Loss Serum 8X 10 Ml" at bounding box center [235, 465] width 152 height 35
select select "all"
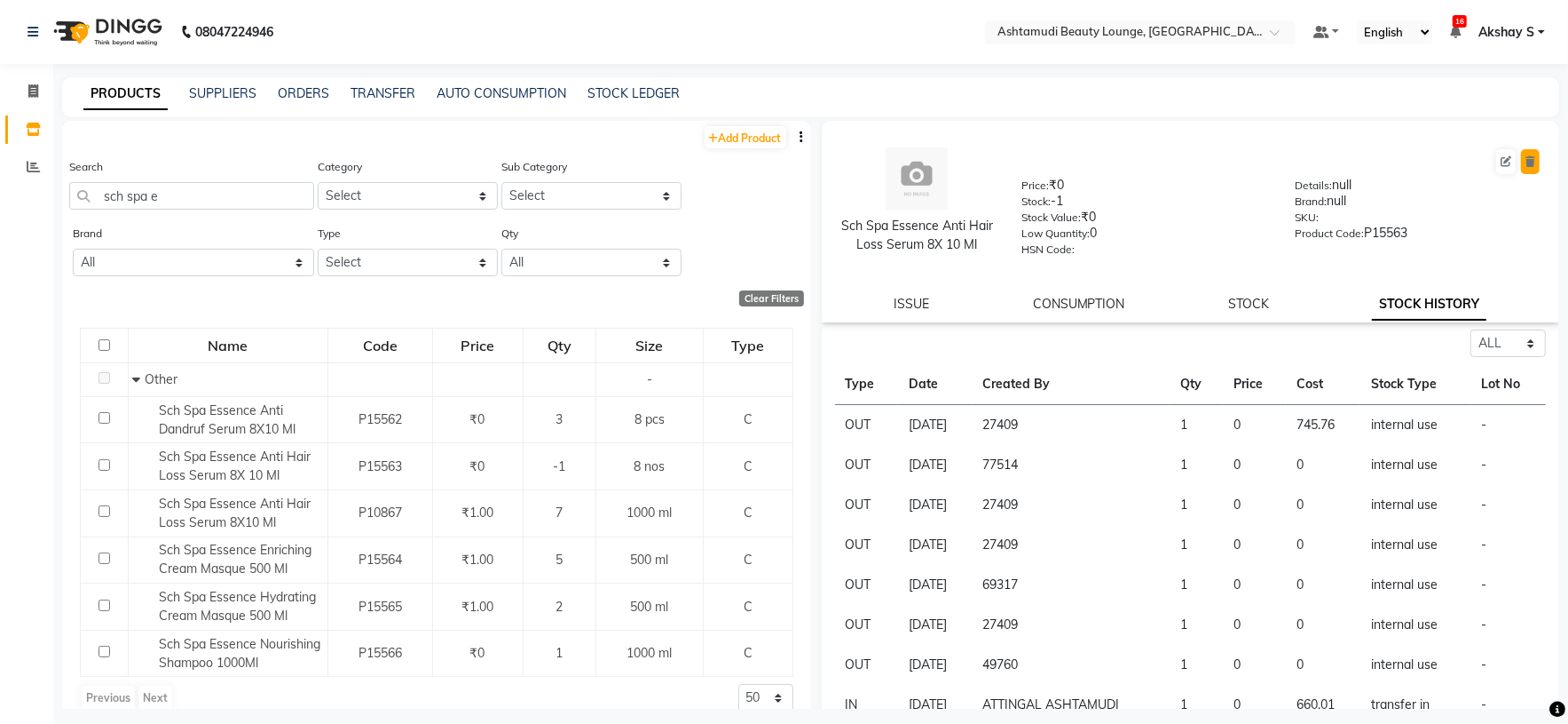
click at [1522, 167] on button at bounding box center [1530, 161] width 19 height 25
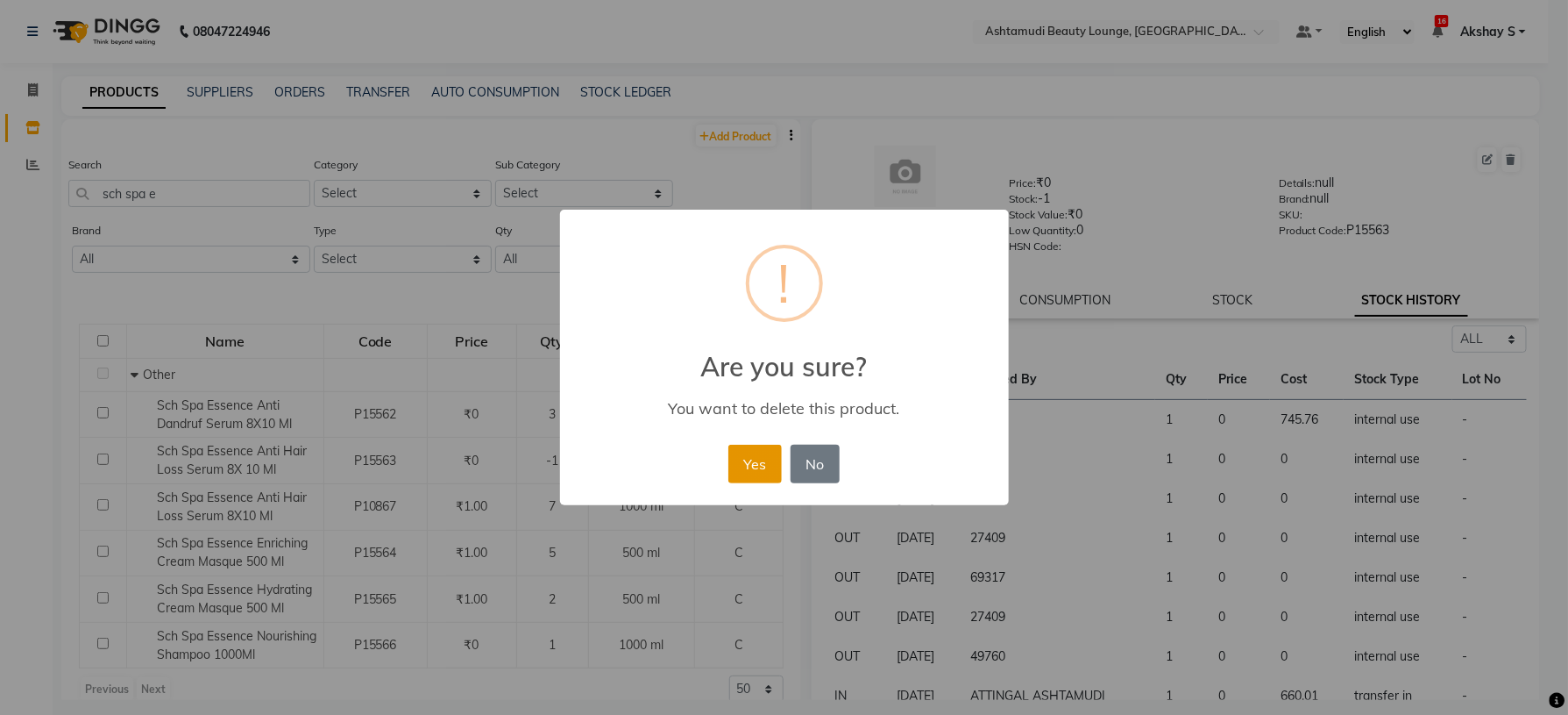
click at [762, 457] on button "Yes" at bounding box center [755, 464] width 54 height 39
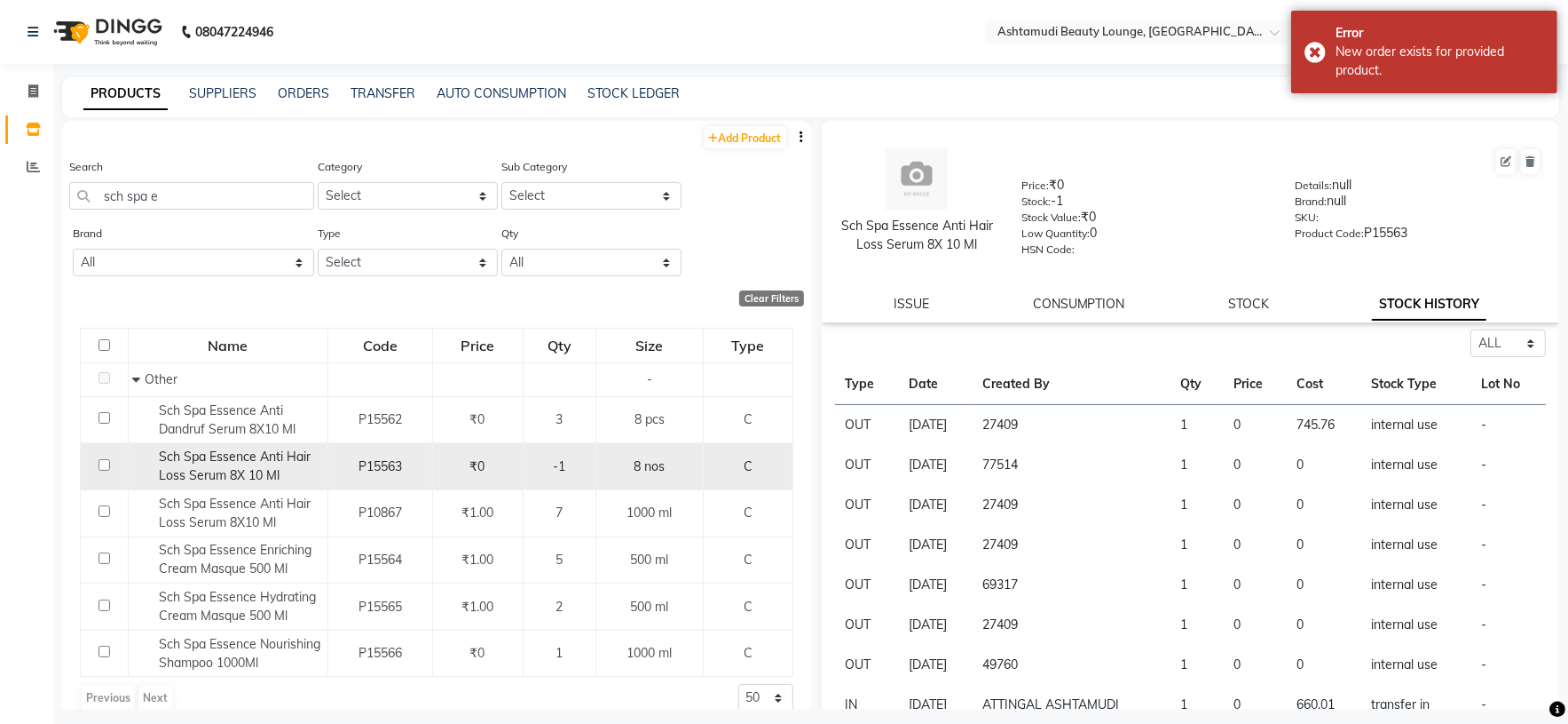
click at [252, 473] on span "Sch Spa Essence Anti Hair Loss Serum 8X 10 Ml" at bounding box center [235, 465] width 152 height 35
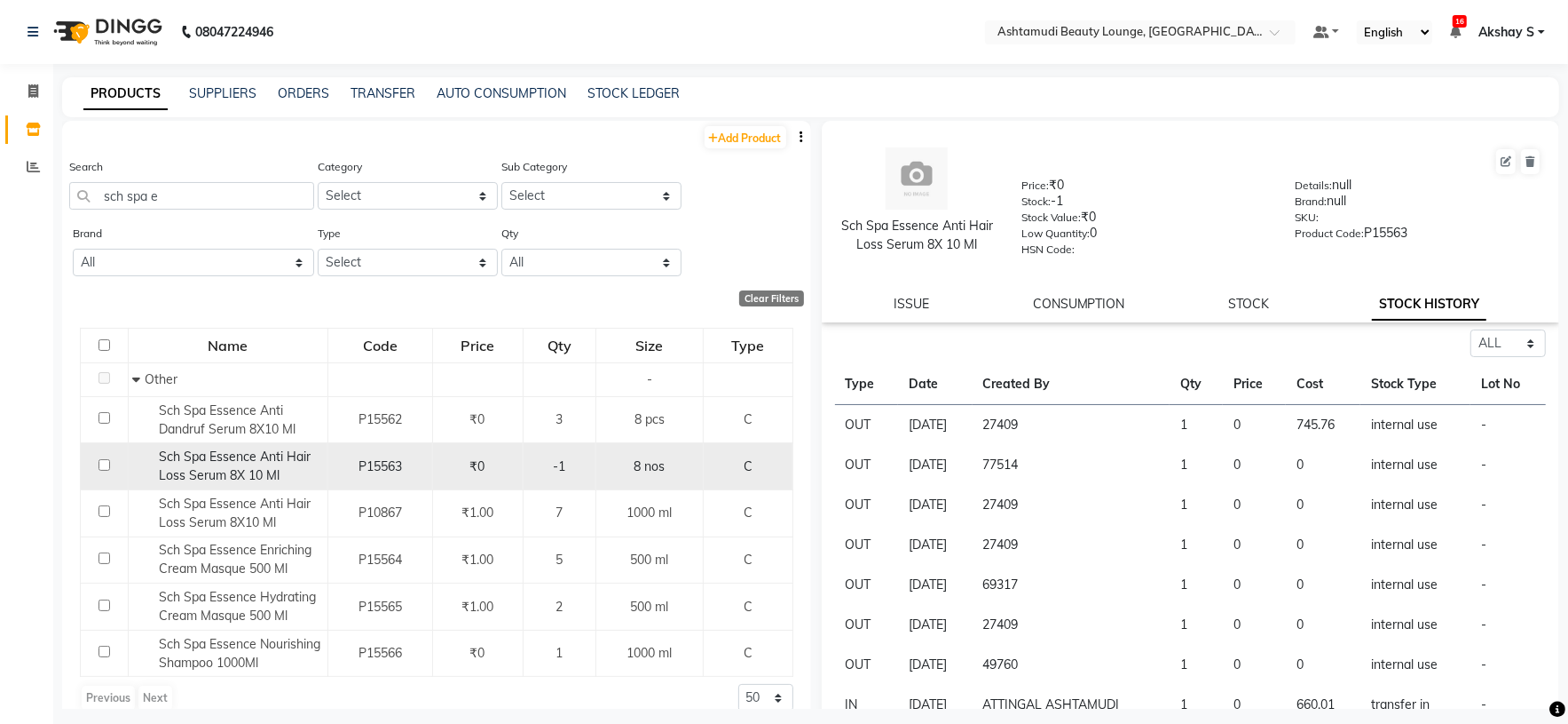
click at [269, 471] on span "Sch Spa Essence Anti Hair Loss Serum 8X 10 Ml" at bounding box center [235, 465] width 152 height 35
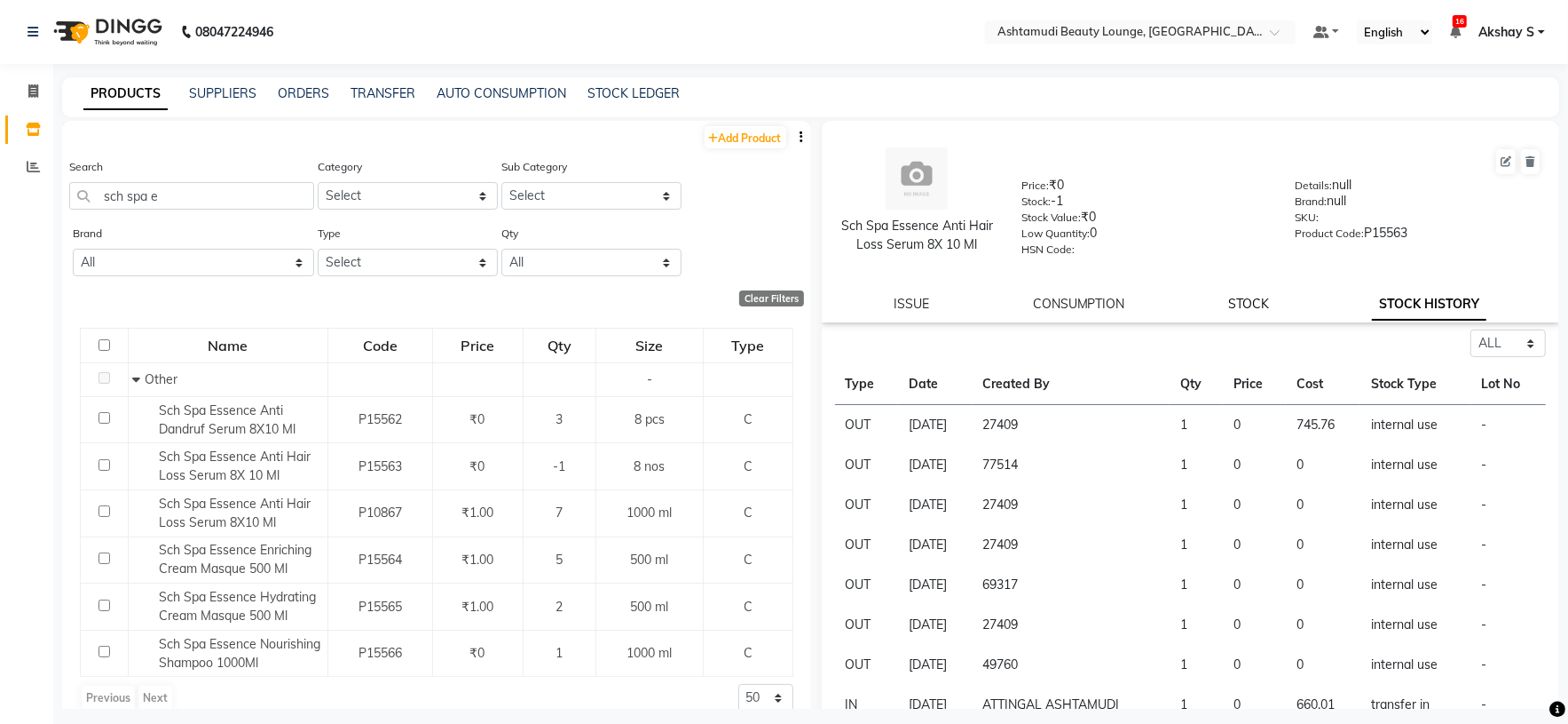
click at [1235, 312] on link "STOCK" at bounding box center [1248, 304] width 41 height 16
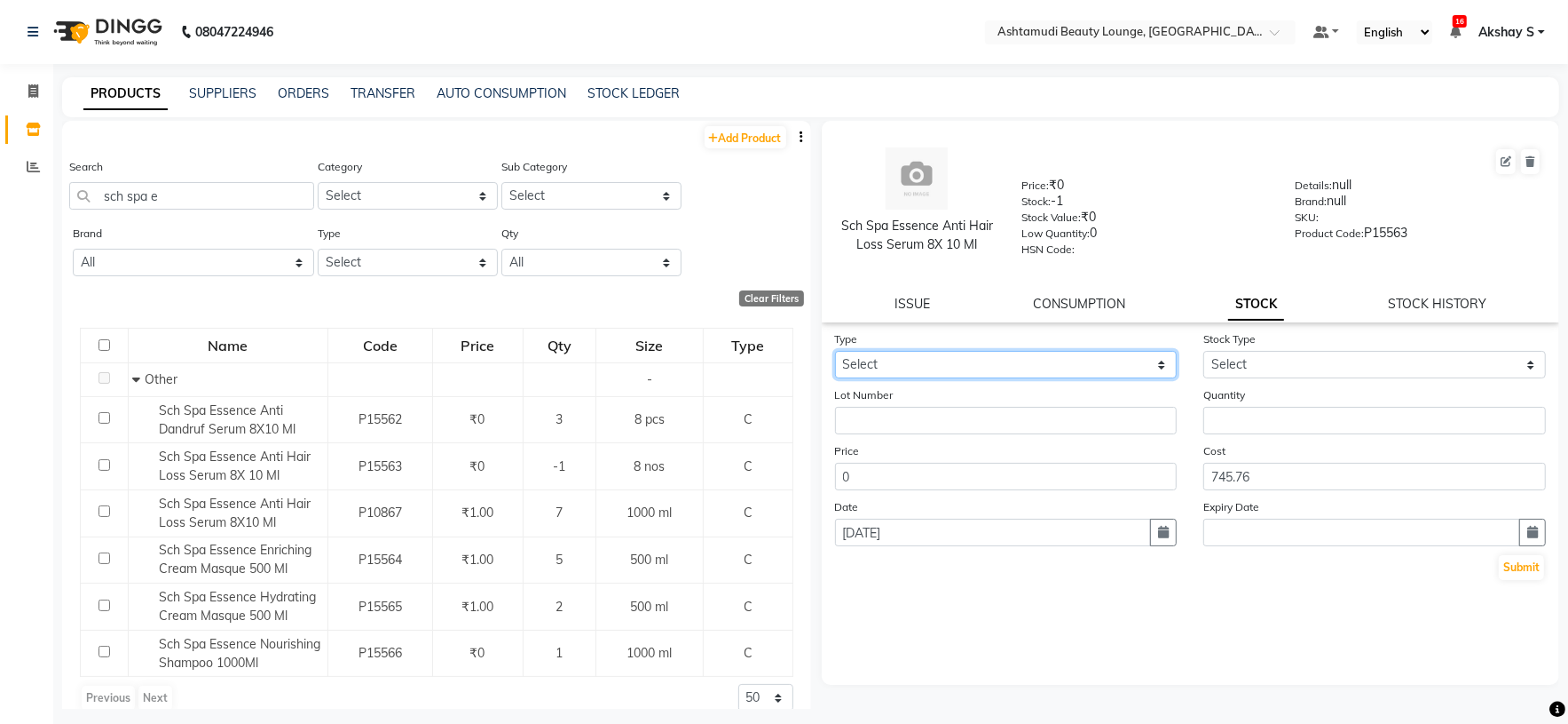
click at [1123, 362] on select "Select In Out" at bounding box center [1006, 365] width 343 height 28
select select "in"
click at [835, 353] on select "Select In Out" at bounding box center [1006, 365] width 343 height 28
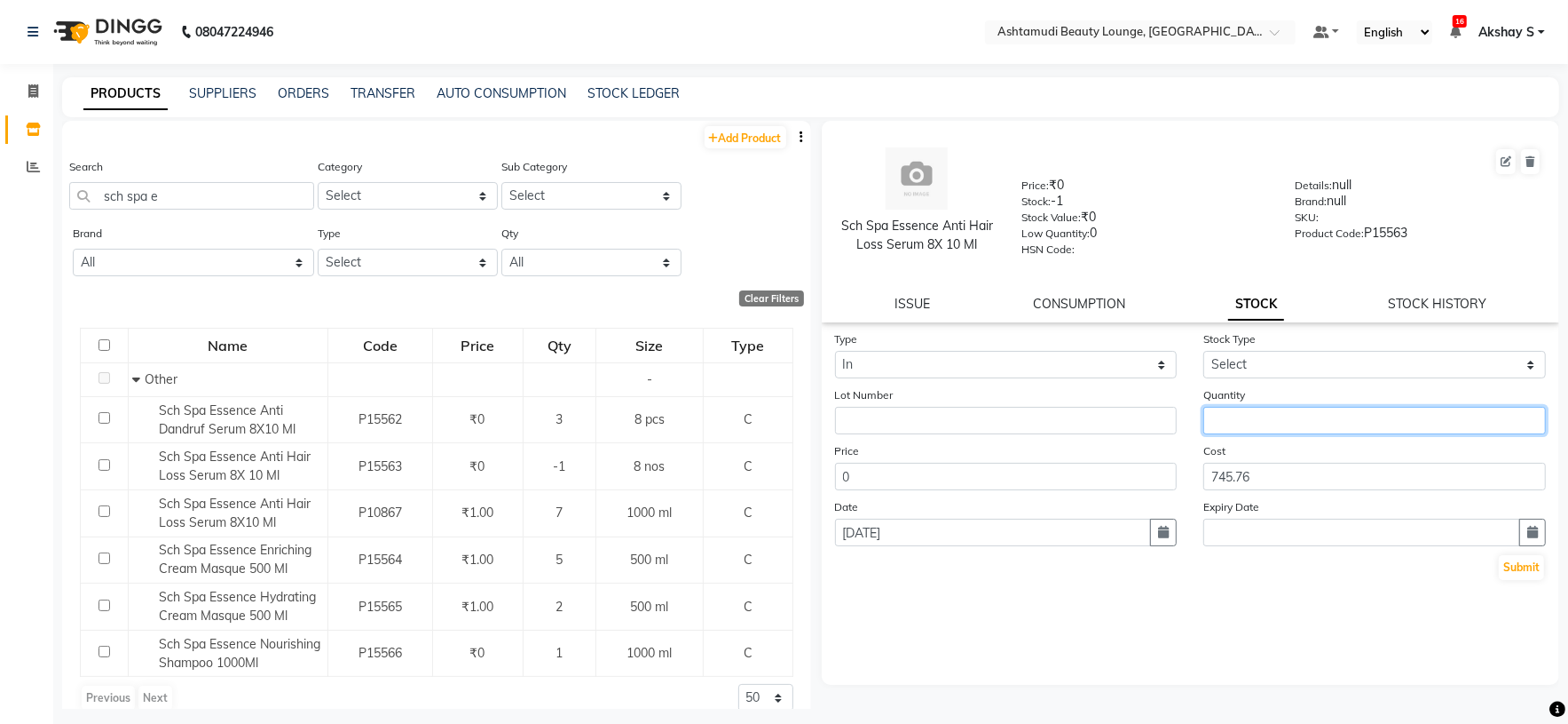
click at [1282, 431] on input "number" at bounding box center [1374, 420] width 343 height 28
type input "1"
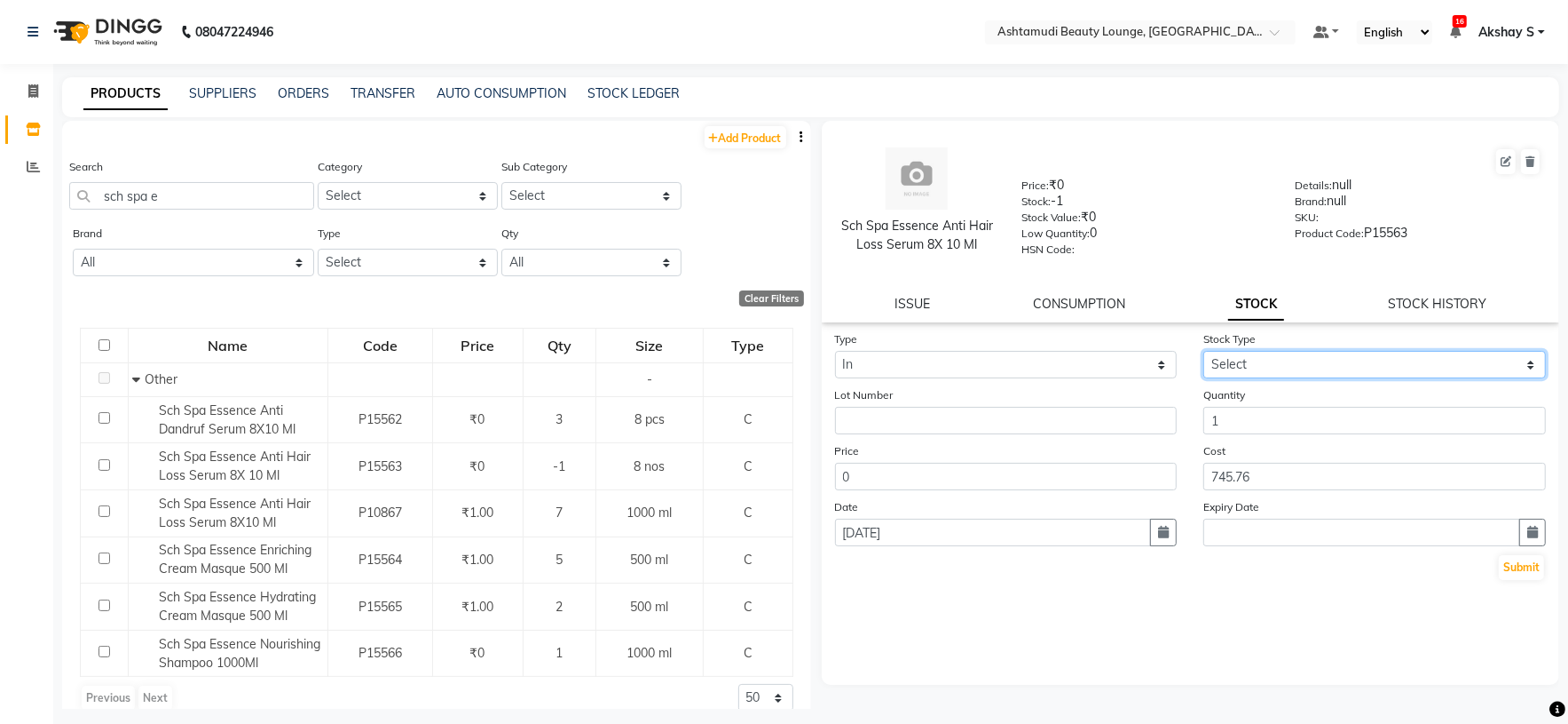
drag, startPoint x: 1500, startPoint y: 366, endPoint x: 1442, endPoint y: 377, distance: 59.0
click at [1500, 366] on select "Select New Stock Adjustment Return Other" at bounding box center [1374, 365] width 343 height 28
select select "new stock"
click at [1203, 353] on select "Select New Stock Adjustment Return Other" at bounding box center [1374, 365] width 343 height 28
click at [1524, 569] on button "Submit" at bounding box center [1522, 567] width 45 height 25
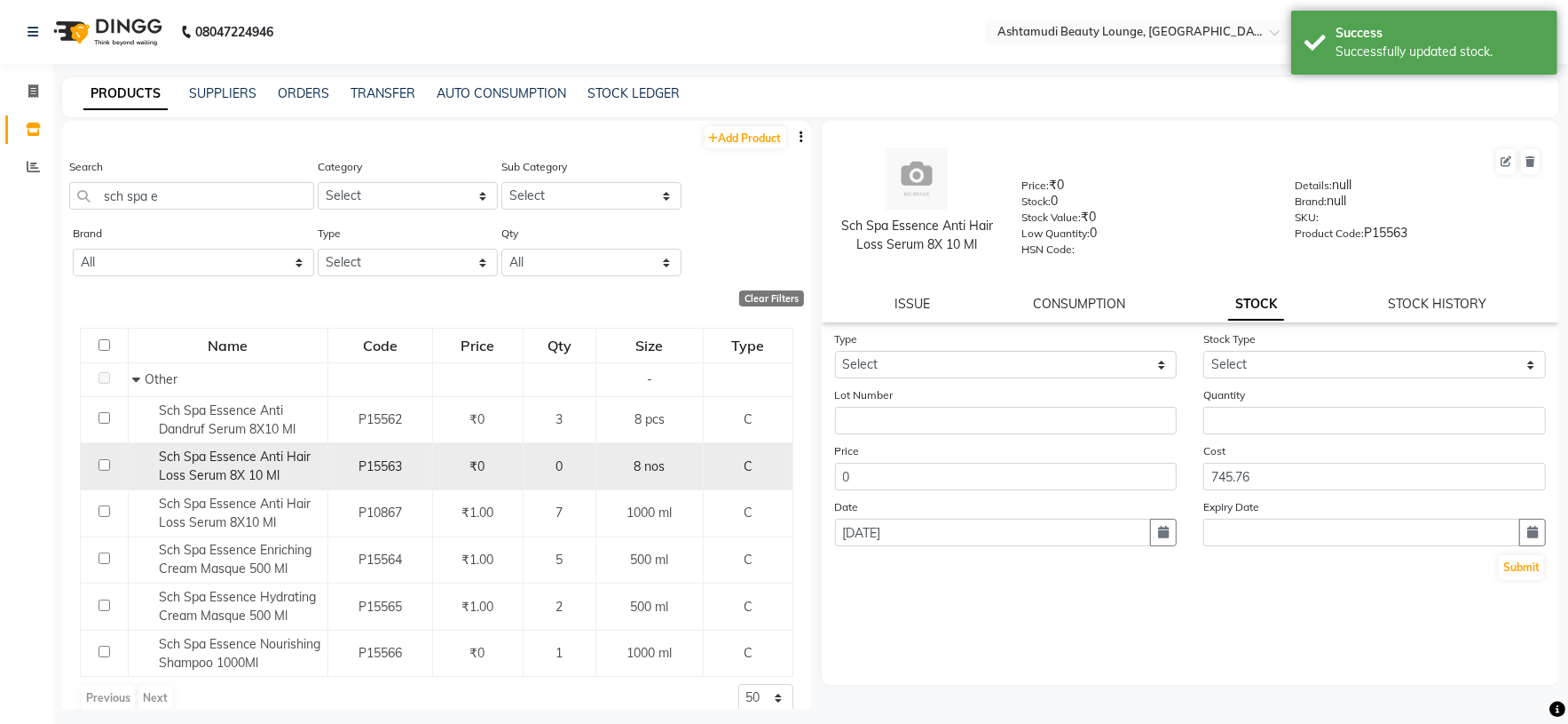
click at [219, 464] on span "Sch Spa Essence Anti Hair Loss Serum 8X 10 Ml" at bounding box center [235, 465] width 152 height 35
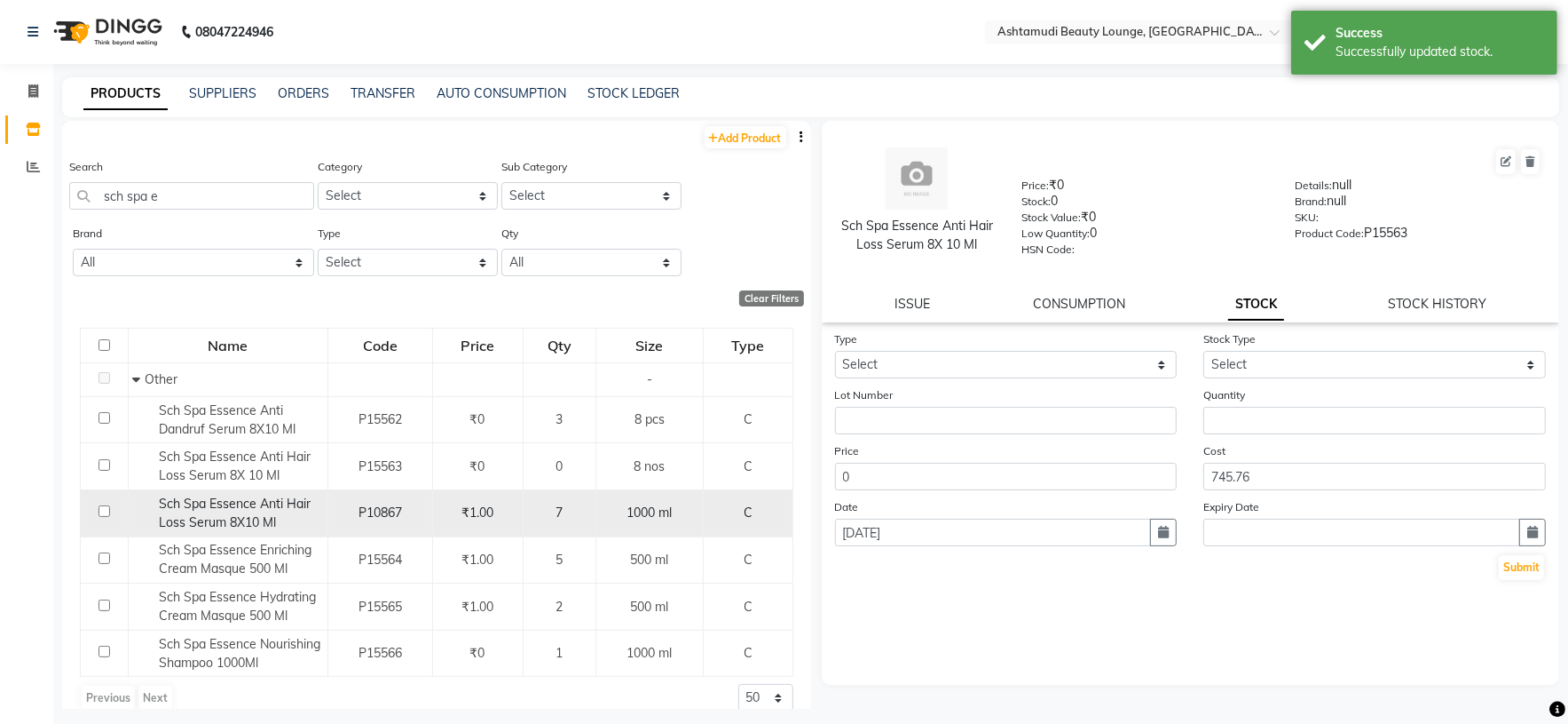
click at [239, 514] on div "Sch Spa Essence Anti Hair Loss Serum 8X10 Ml" at bounding box center [227, 513] width 190 height 38
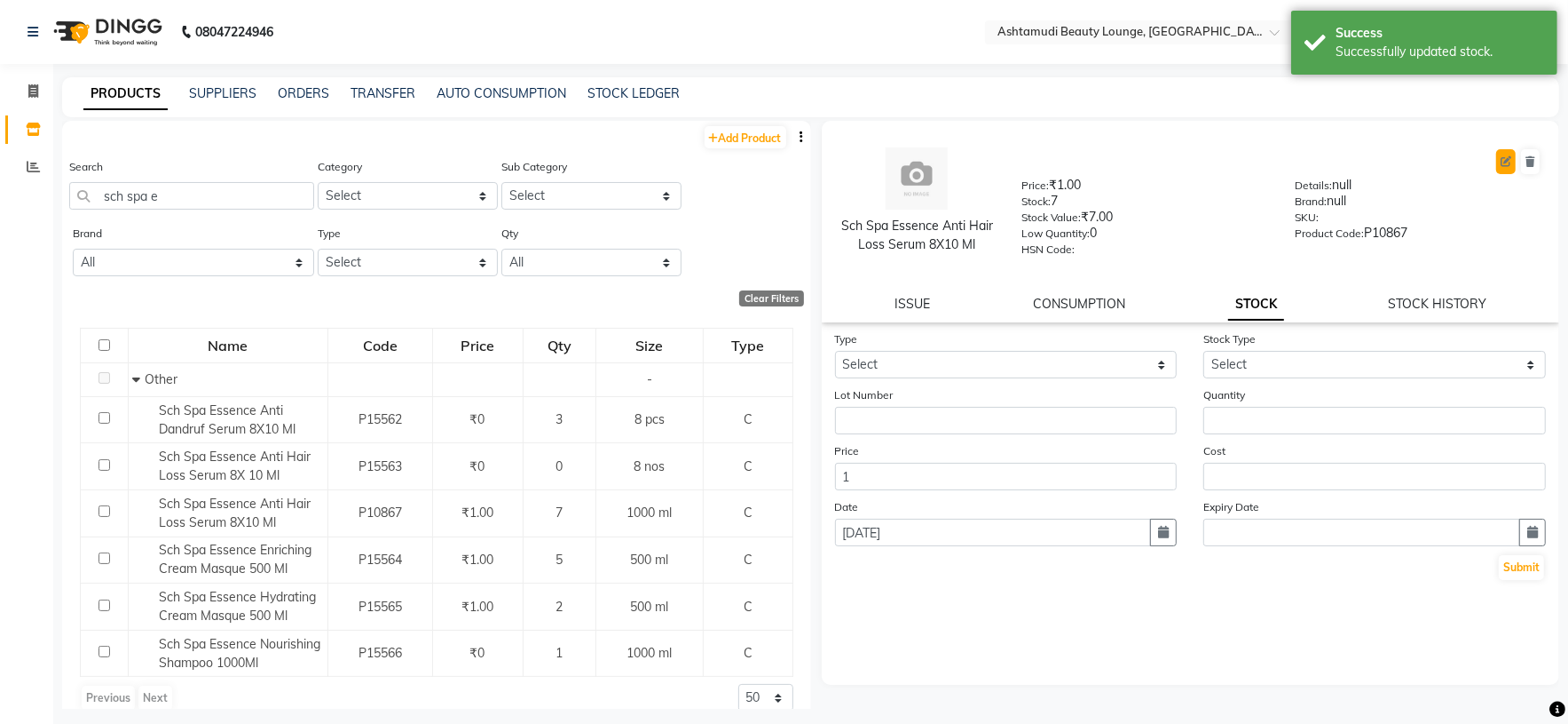
click at [1501, 161] on icon at bounding box center [1506, 161] width 11 height 11
select select "true"
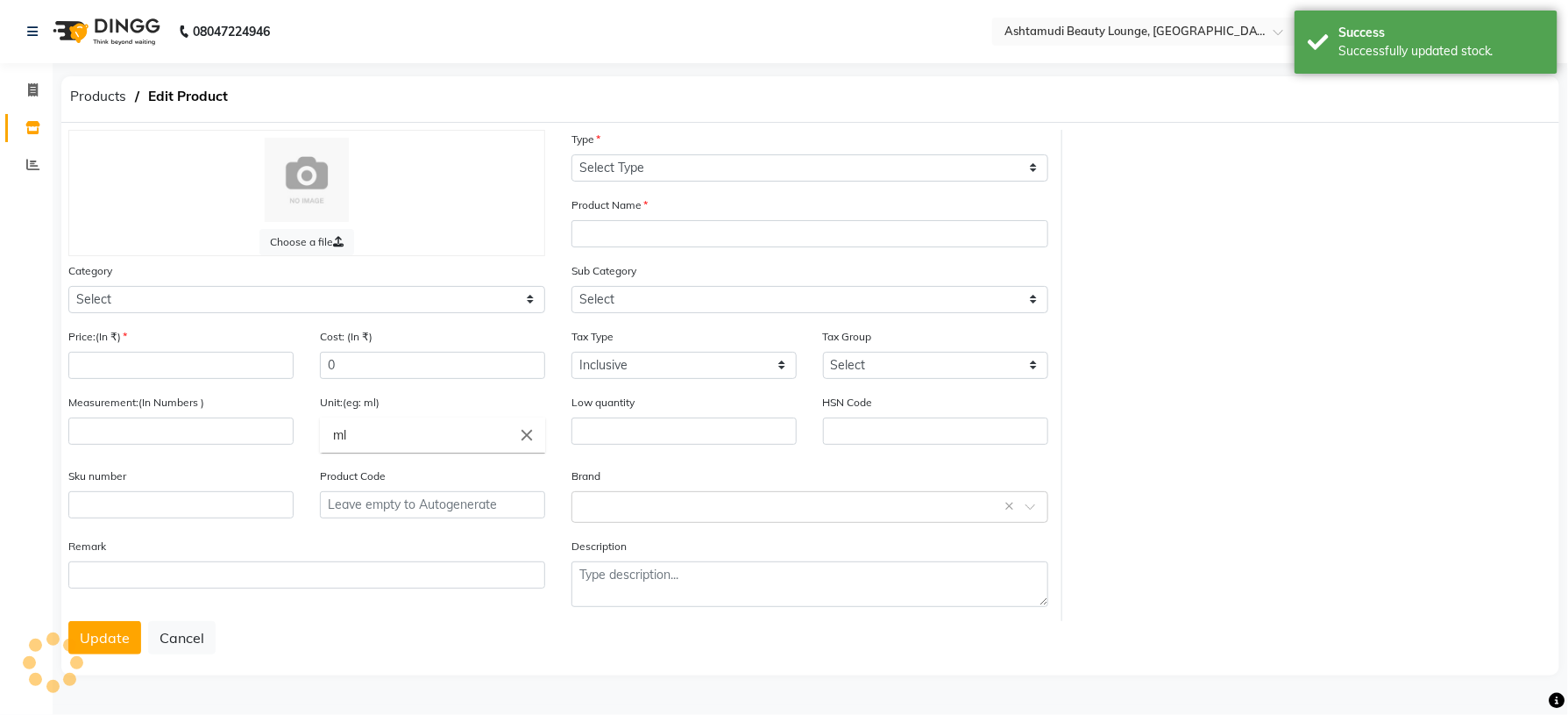
select select "C"
type input "Sch Spa Essence Anti Hair Loss Serum 8X10 Ml"
select select
type input "1"
type input "1000"
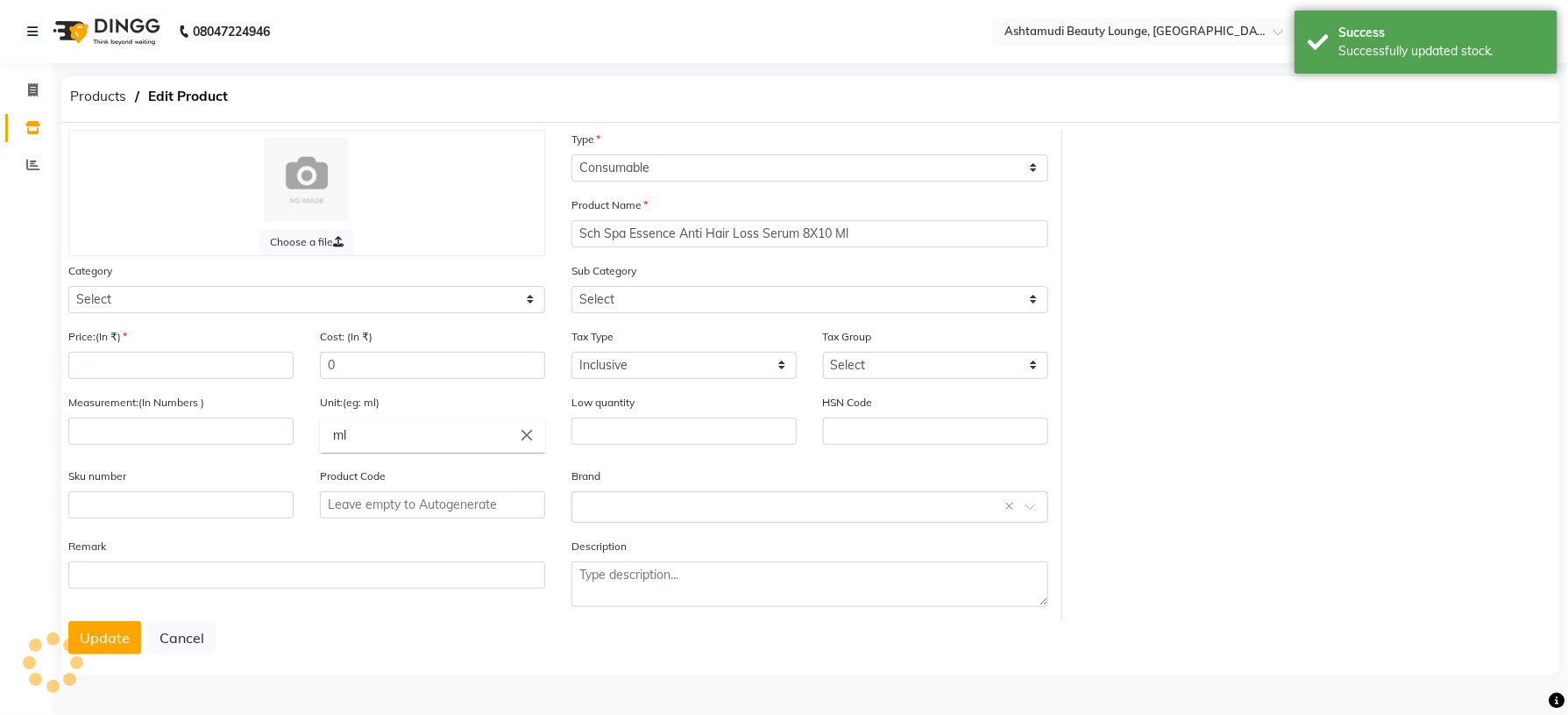
type input "0"
type input "P10867"
type textarea "null"
select select "595501000"
select select "595501002"
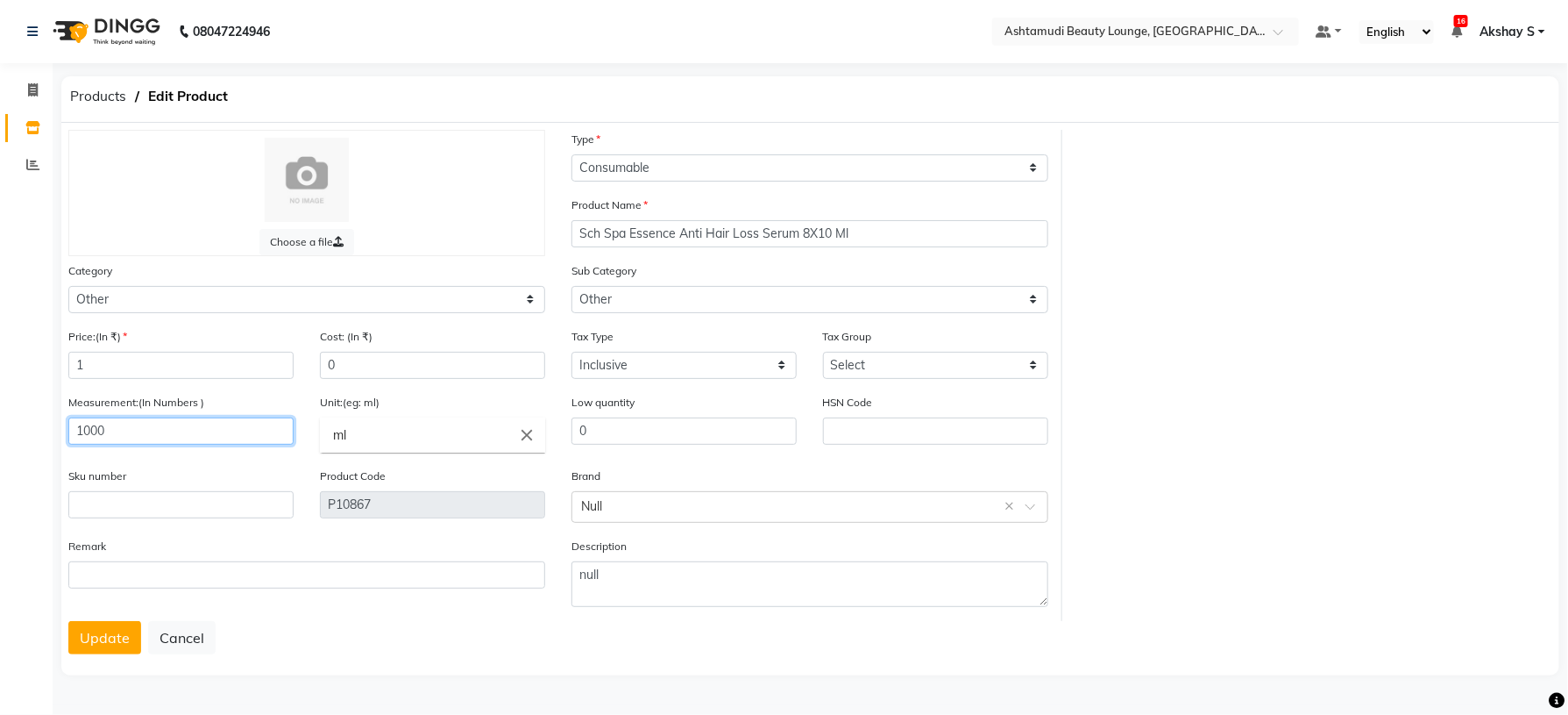
drag, startPoint x: 131, startPoint y: 431, endPoint x: 61, endPoint y: 445, distance: 71.4
click at [61, 445] on div "Measurement:(In Numbers ) 1000" at bounding box center [182, 429] width 252 height 73
type input "8"
click at [526, 436] on icon "close" at bounding box center [527, 435] width 20 height 20
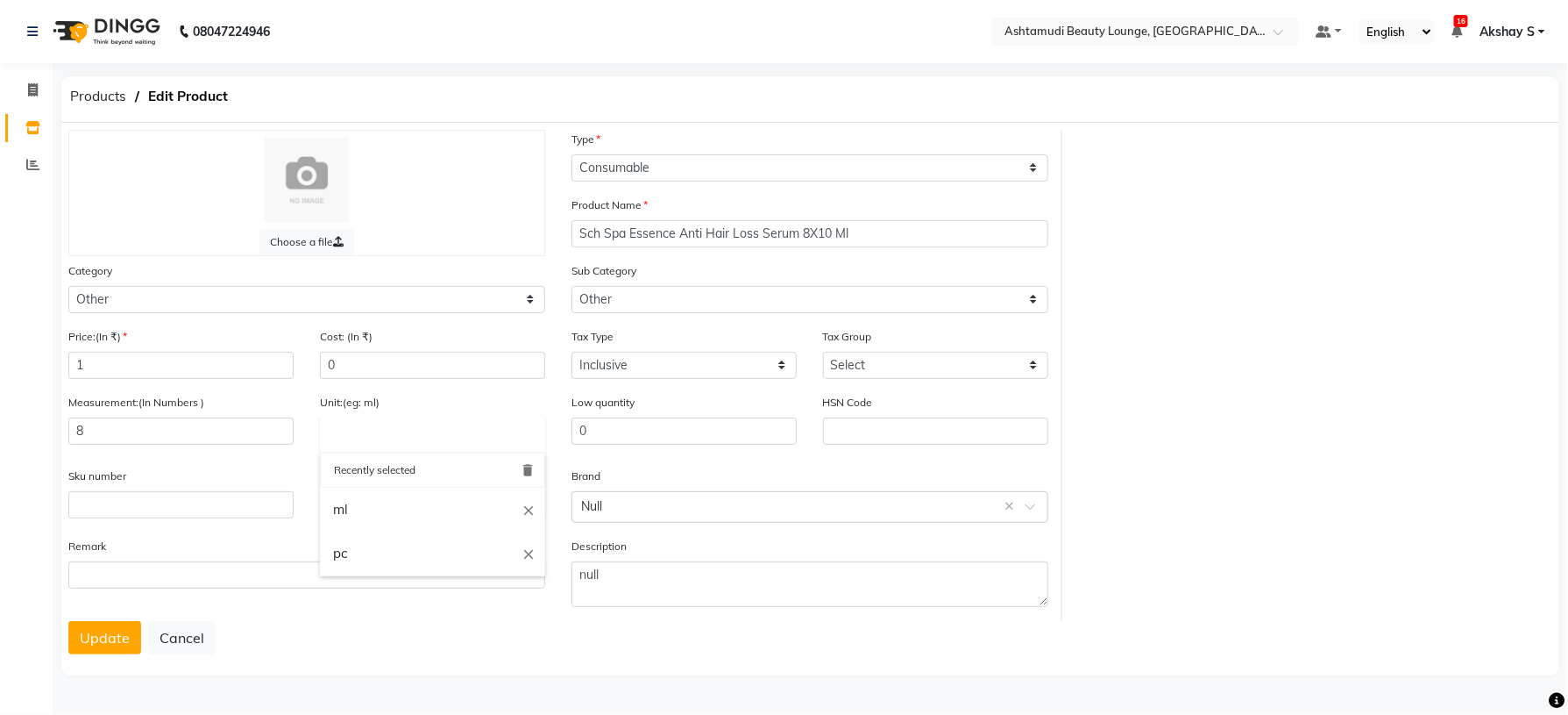
click at [344, 438] on input "text" at bounding box center [433, 435] width 226 height 35
type input "nos"
click at [105, 642] on div at bounding box center [784, 358] width 1568 height 715
click at [102, 643] on button "Update" at bounding box center [104, 638] width 73 height 33
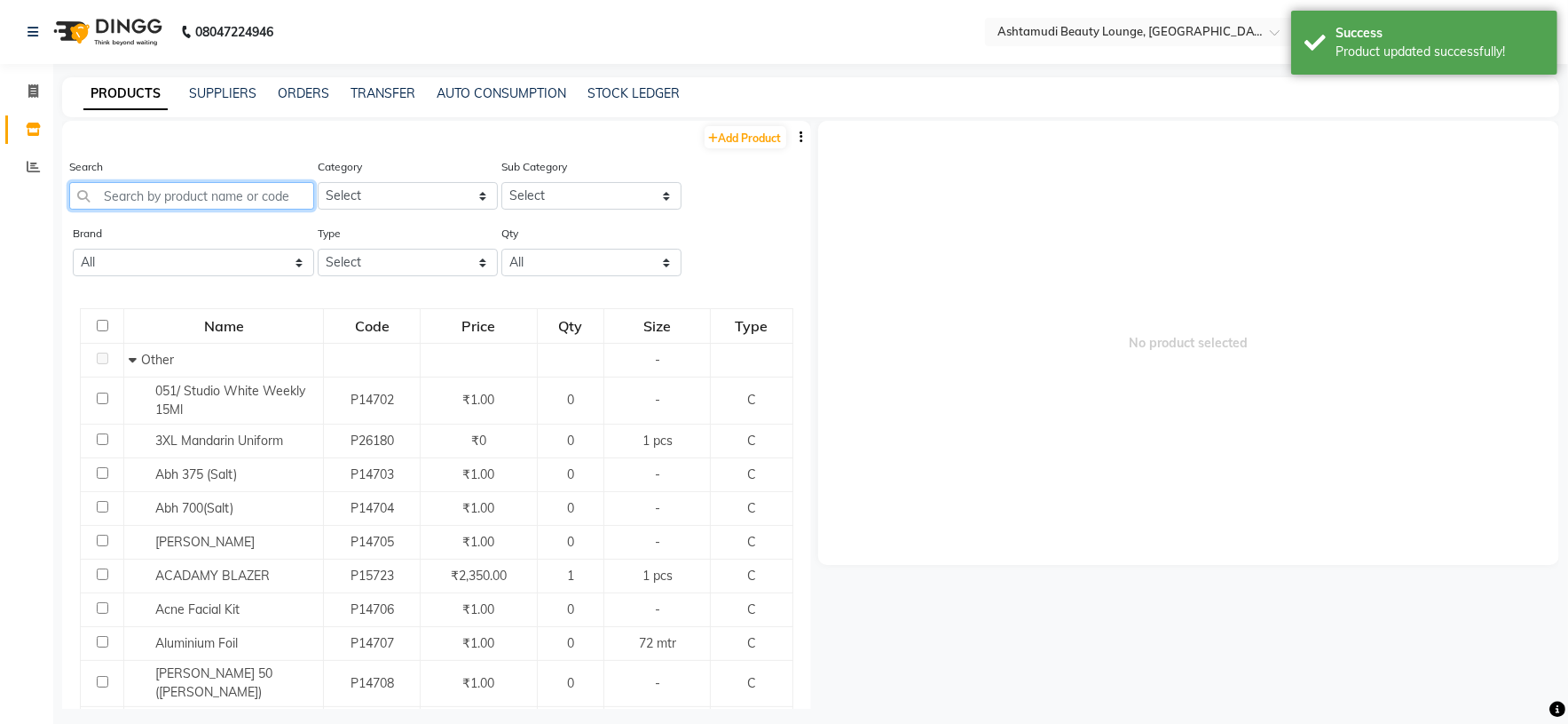
click at [197, 186] on input "text" at bounding box center [192, 196] width 245 height 28
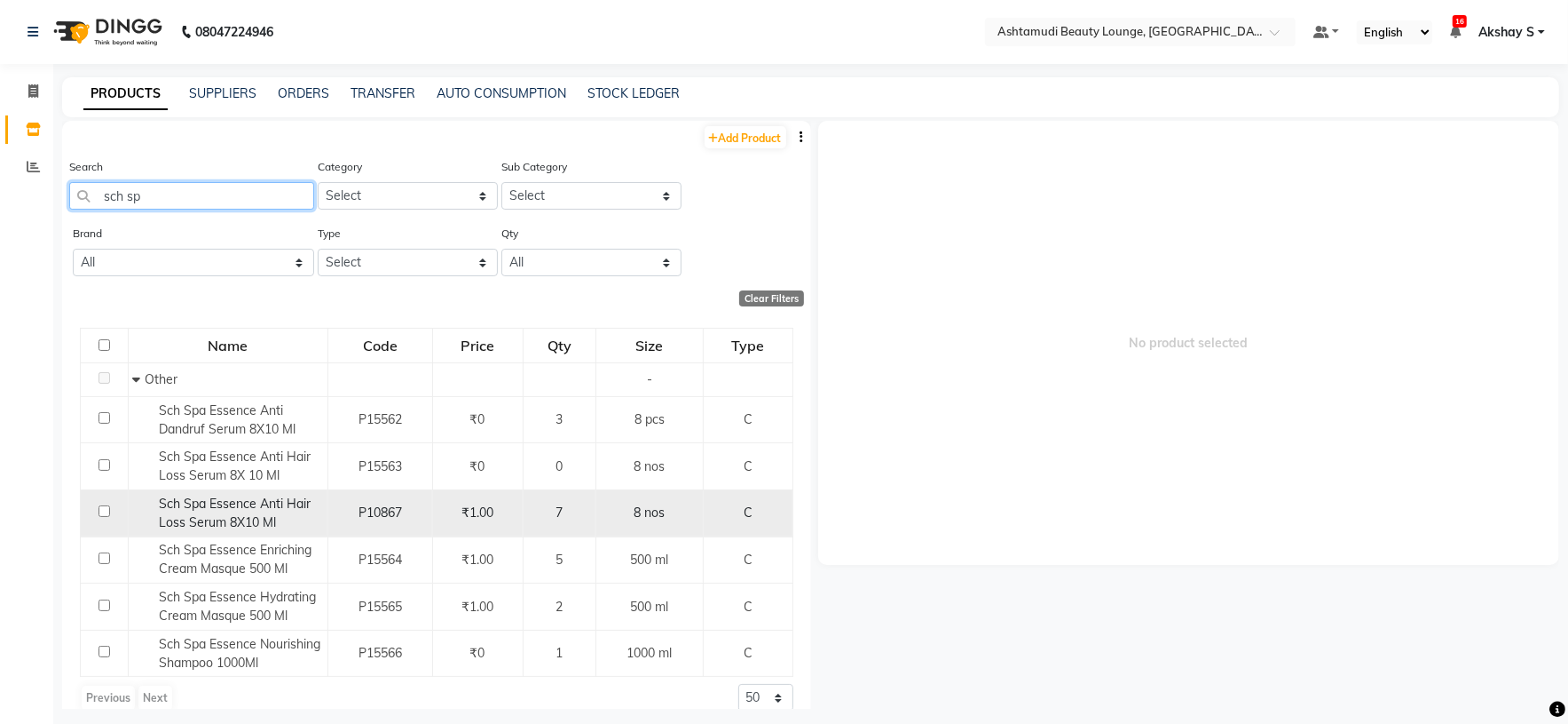
type input "sch sp"
click at [223, 518] on span "Sch Spa Essence Anti Hair Loss Serum 8X10 Ml" at bounding box center [235, 512] width 152 height 35
select select
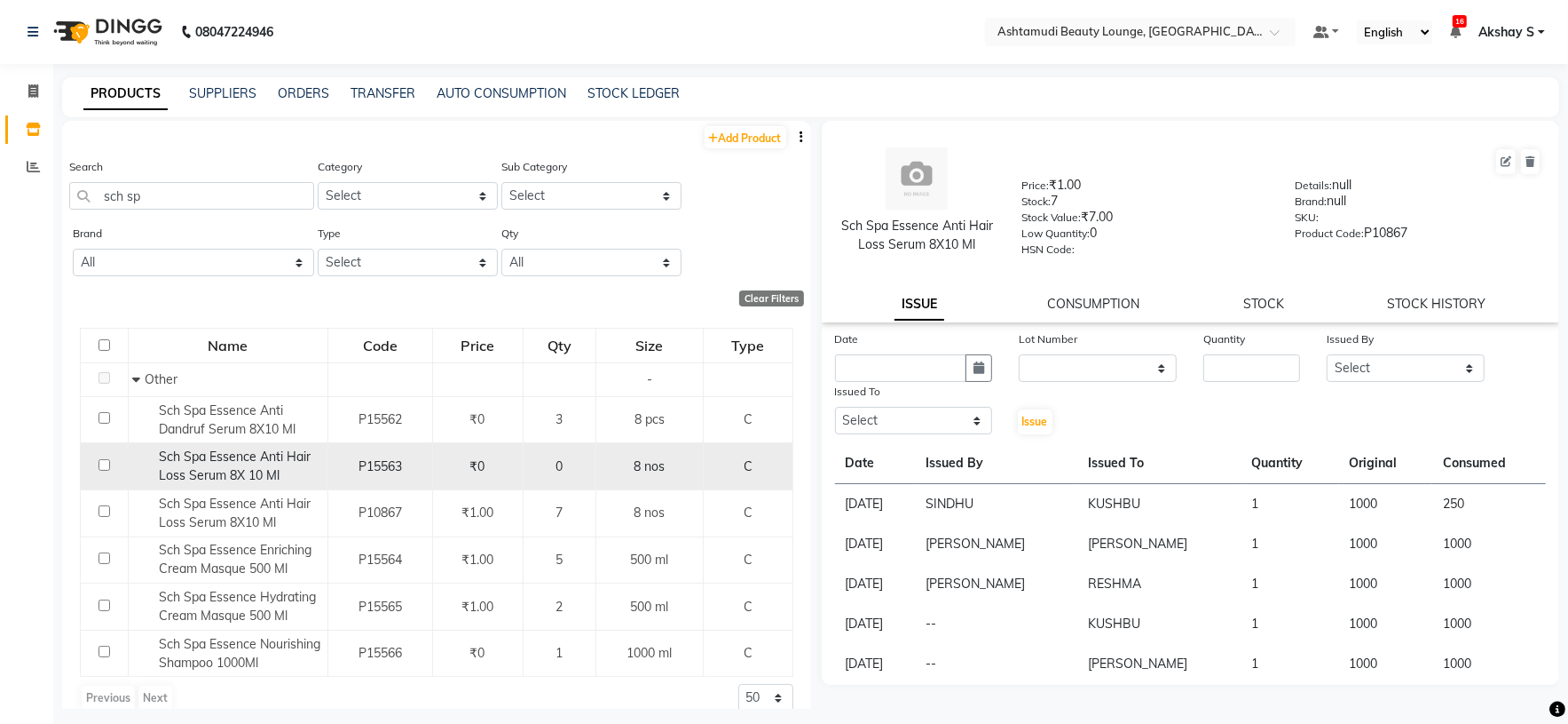
click at [238, 474] on span "Sch Spa Essence Anti Hair Loss Serum 8X 10 Ml" at bounding box center [235, 465] width 152 height 35
select select
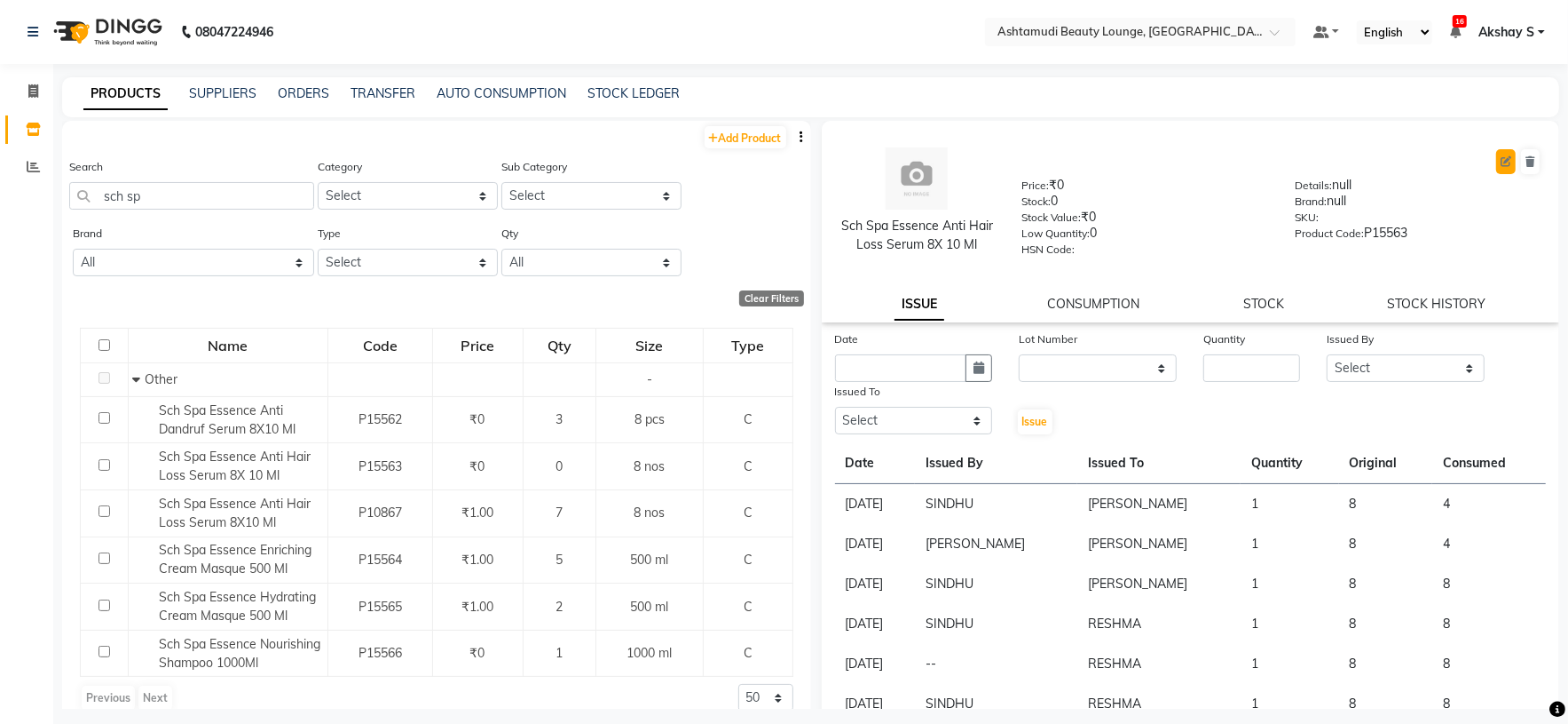
click at [1497, 161] on button at bounding box center [1507, 161] width 20 height 25
select select "true"
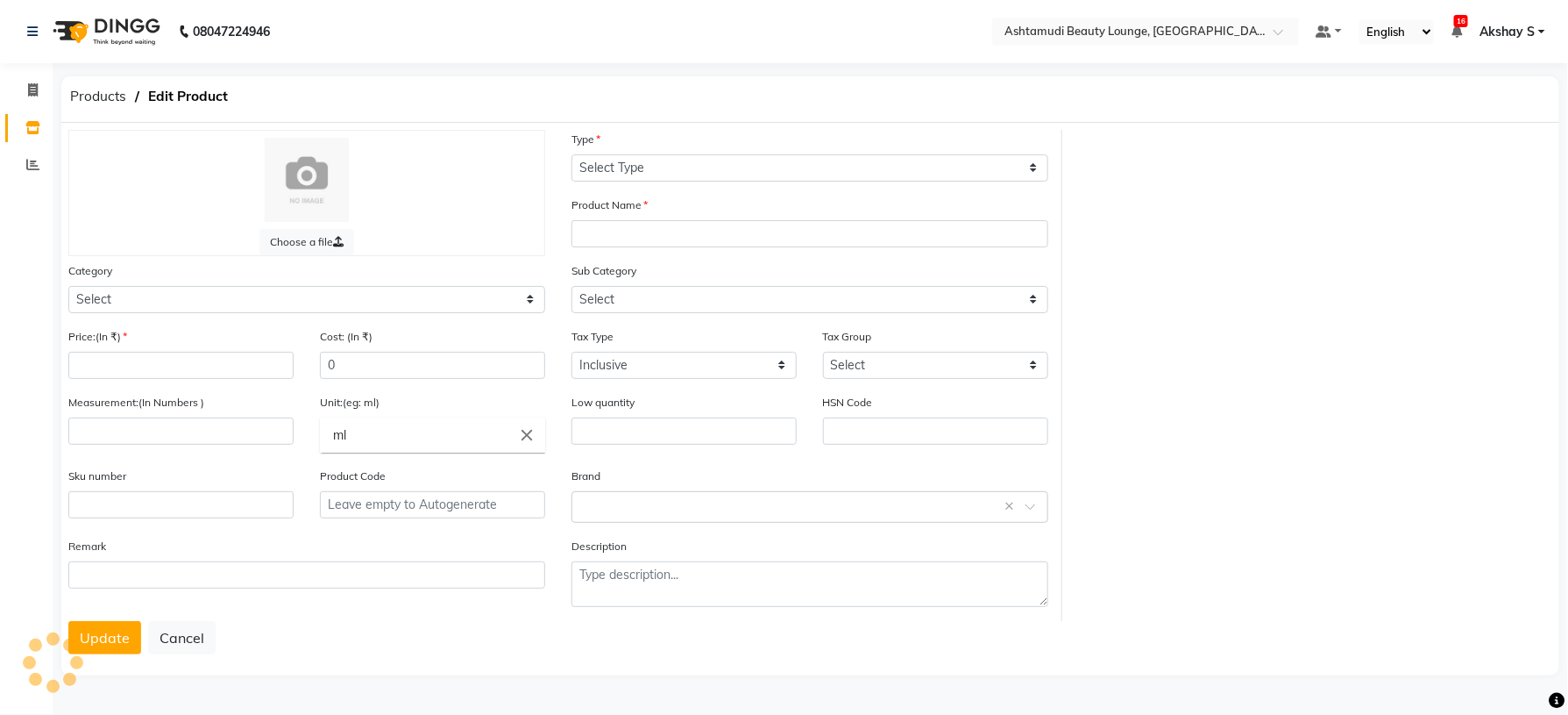
select select "C"
type input "Sch Spa Essence Anti Hair Loss Serum 8X 10 Ml"
select select
type input "0"
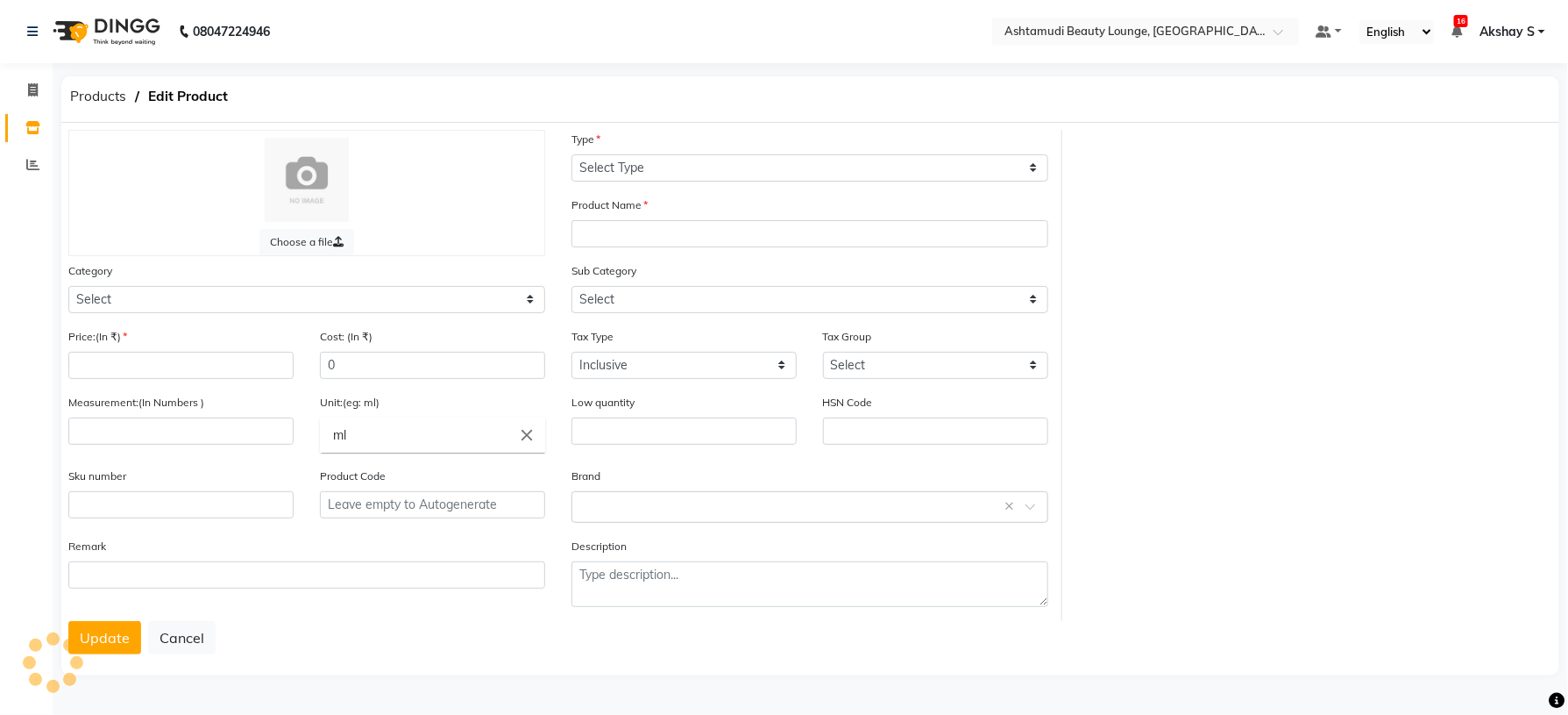
type input "745.76"
type input "8"
type input "nos"
type input "0"
type input "P15563"
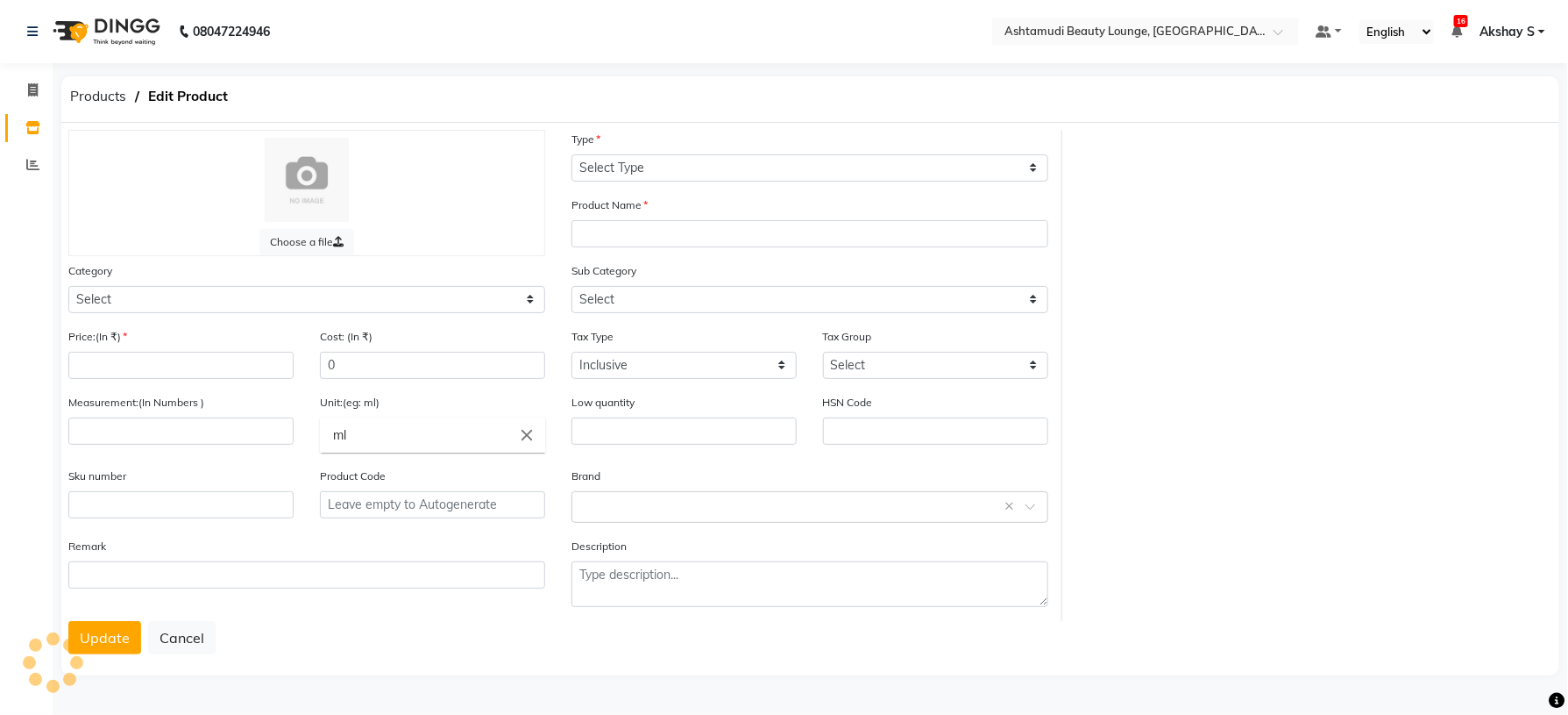
type textarea "null"
select select "595501000"
select select "595501002"
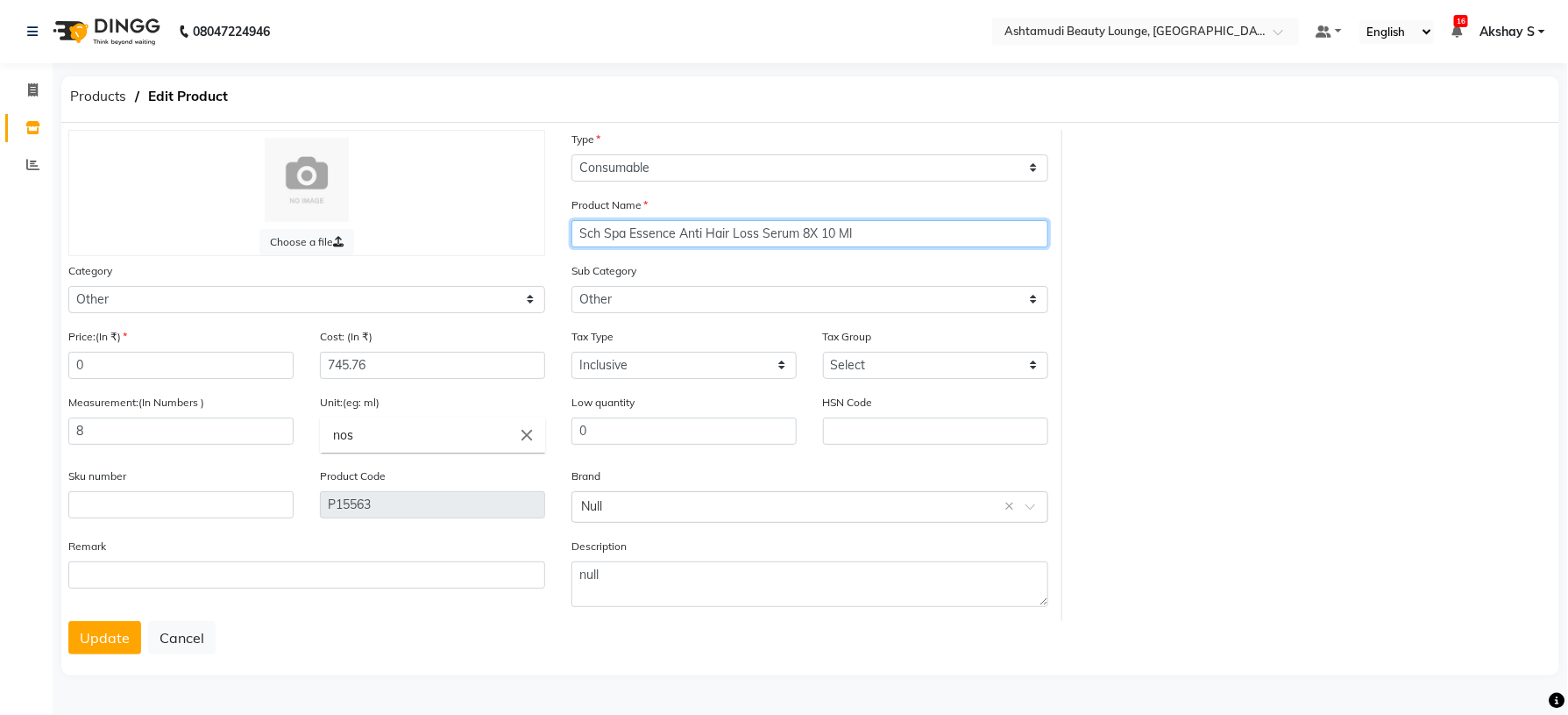
click at [881, 243] on input "Sch Spa Essence Anti Hair Loss Serum 8X 10 Ml" at bounding box center [809, 233] width 476 height 27
type input "Sch Spa Essence"
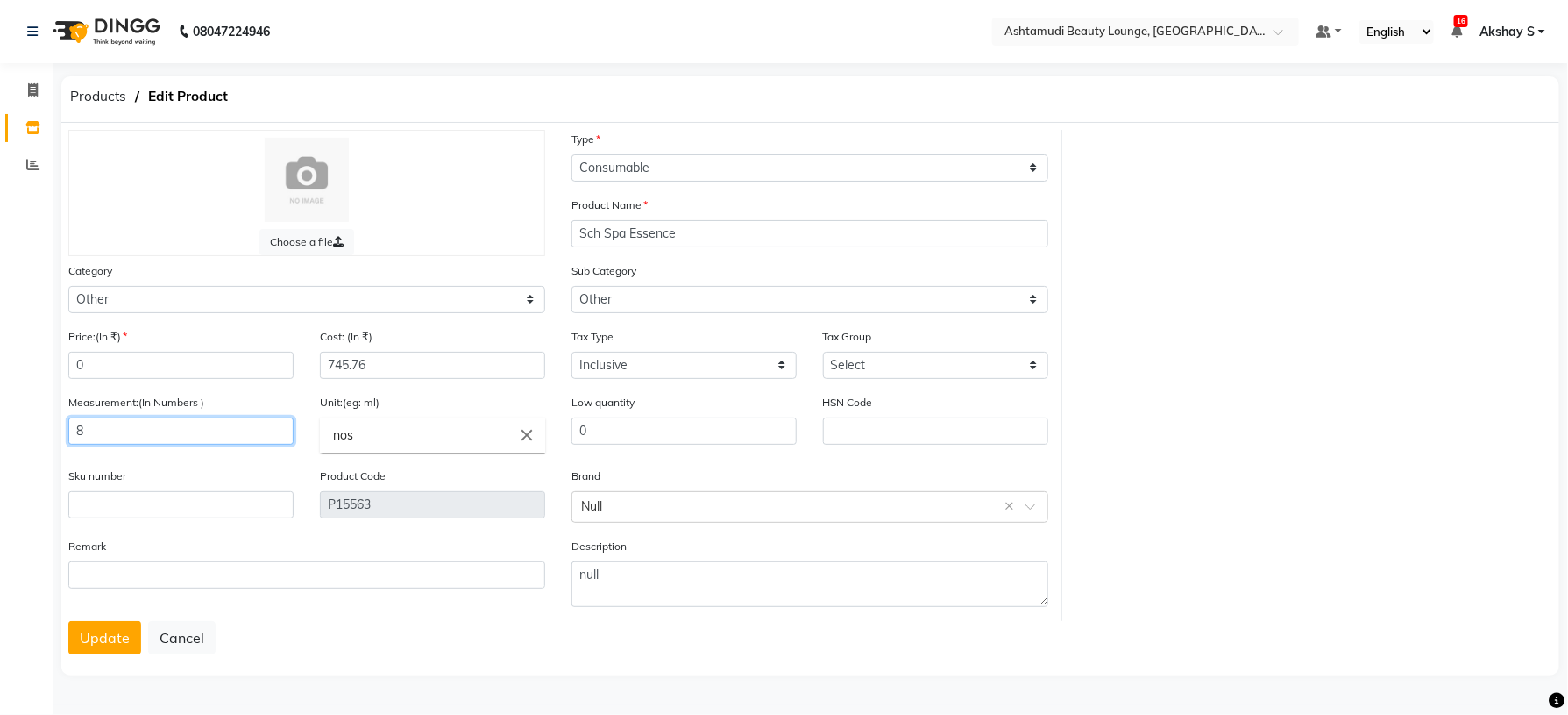
click at [107, 432] on input "8" at bounding box center [181, 431] width 226 height 27
type input "0"
click at [93, 651] on button "Update" at bounding box center [104, 638] width 73 height 33
click at [91, 639] on button "Update" at bounding box center [104, 638] width 73 height 33
click at [103, 442] on input "0" at bounding box center [181, 431] width 226 height 27
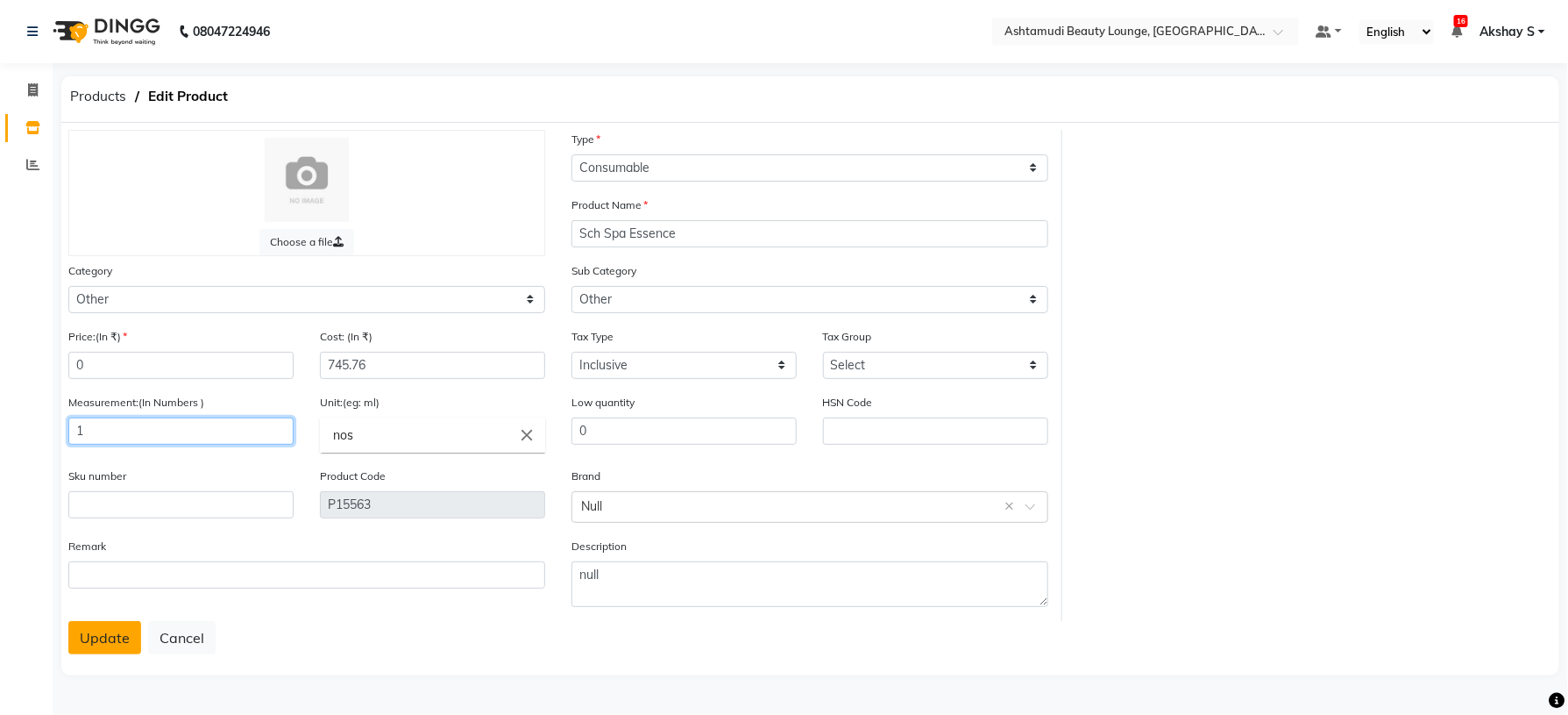
type input "1"
click at [98, 630] on button "Update" at bounding box center [104, 638] width 73 height 33
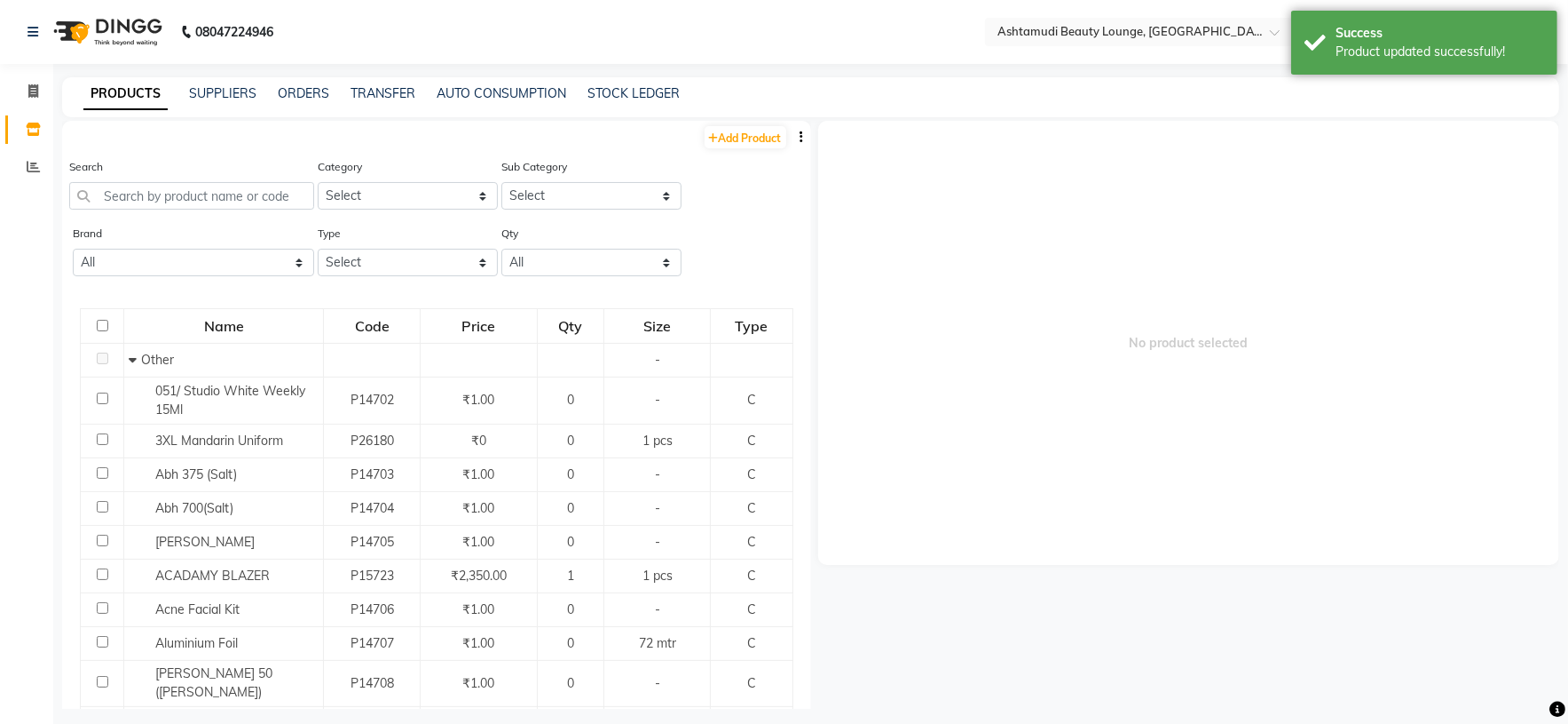
click at [226, 211] on div "Search" at bounding box center [192, 190] width 245 height 66
click at [226, 199] on input "text" at bounding box center [192, 196] width 245 height 28
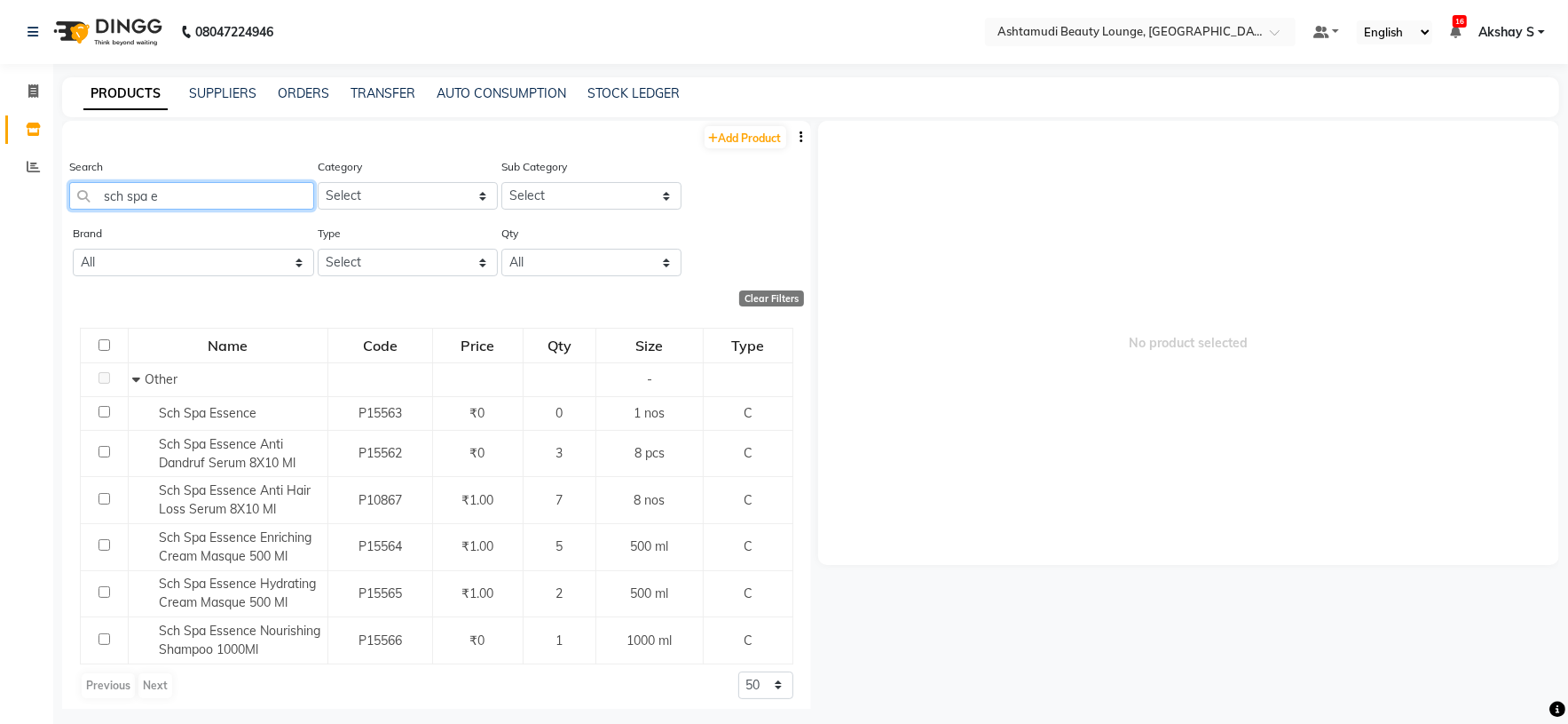
type input "sch spa e"
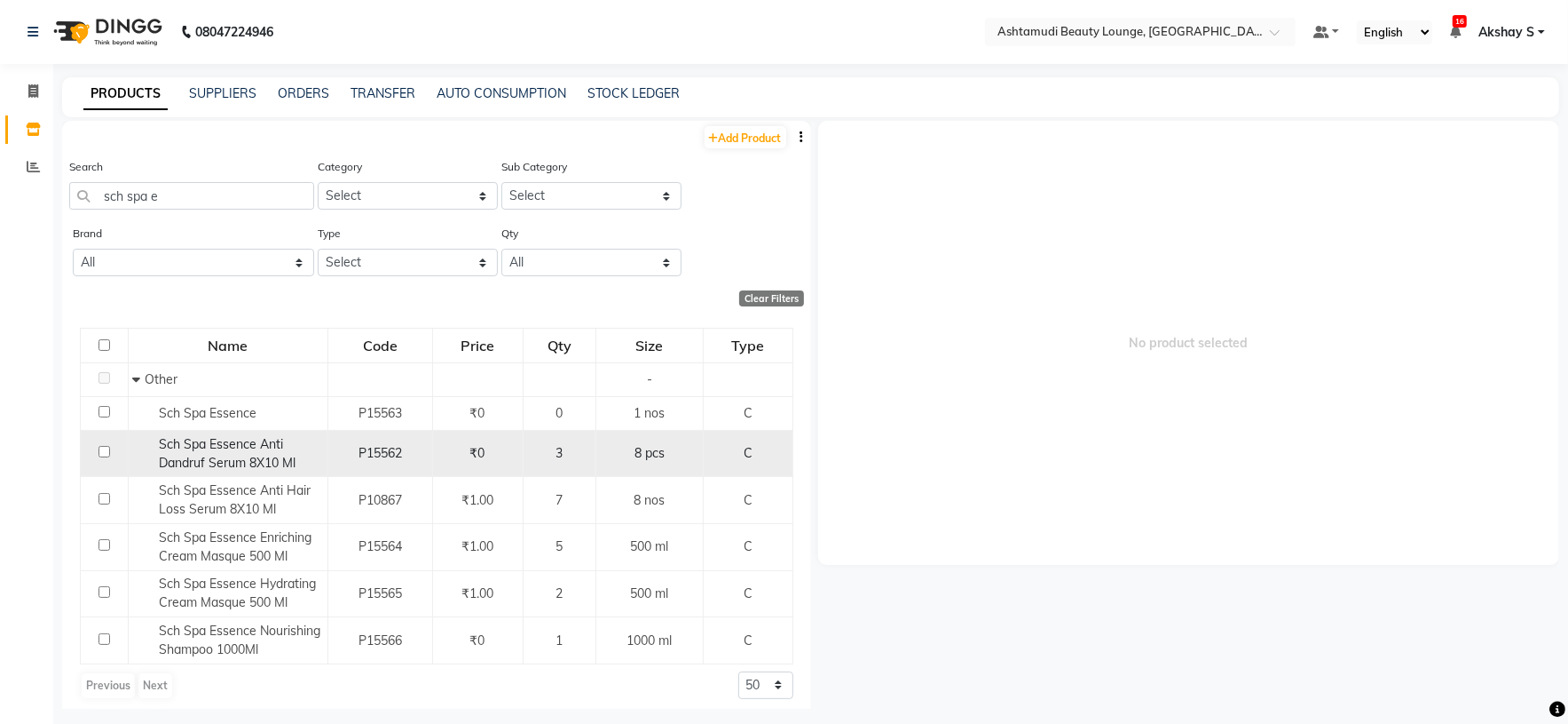
click at [207, 456] on span "Sch Spa Essence Anti Dandruf Serum 8X10 Ml" at bounding box center [227, 453] width 136 height 35
select select
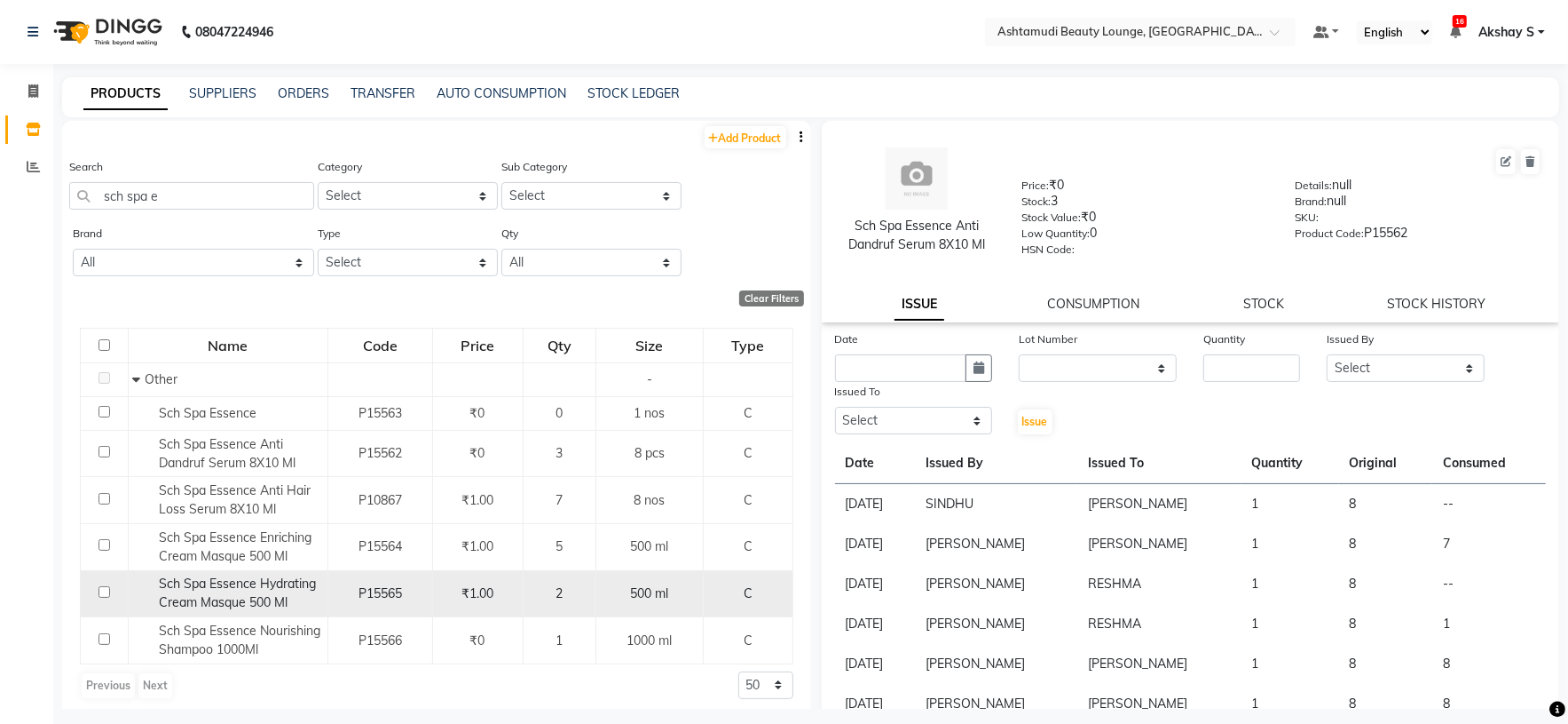
scroll to position [12, 0]
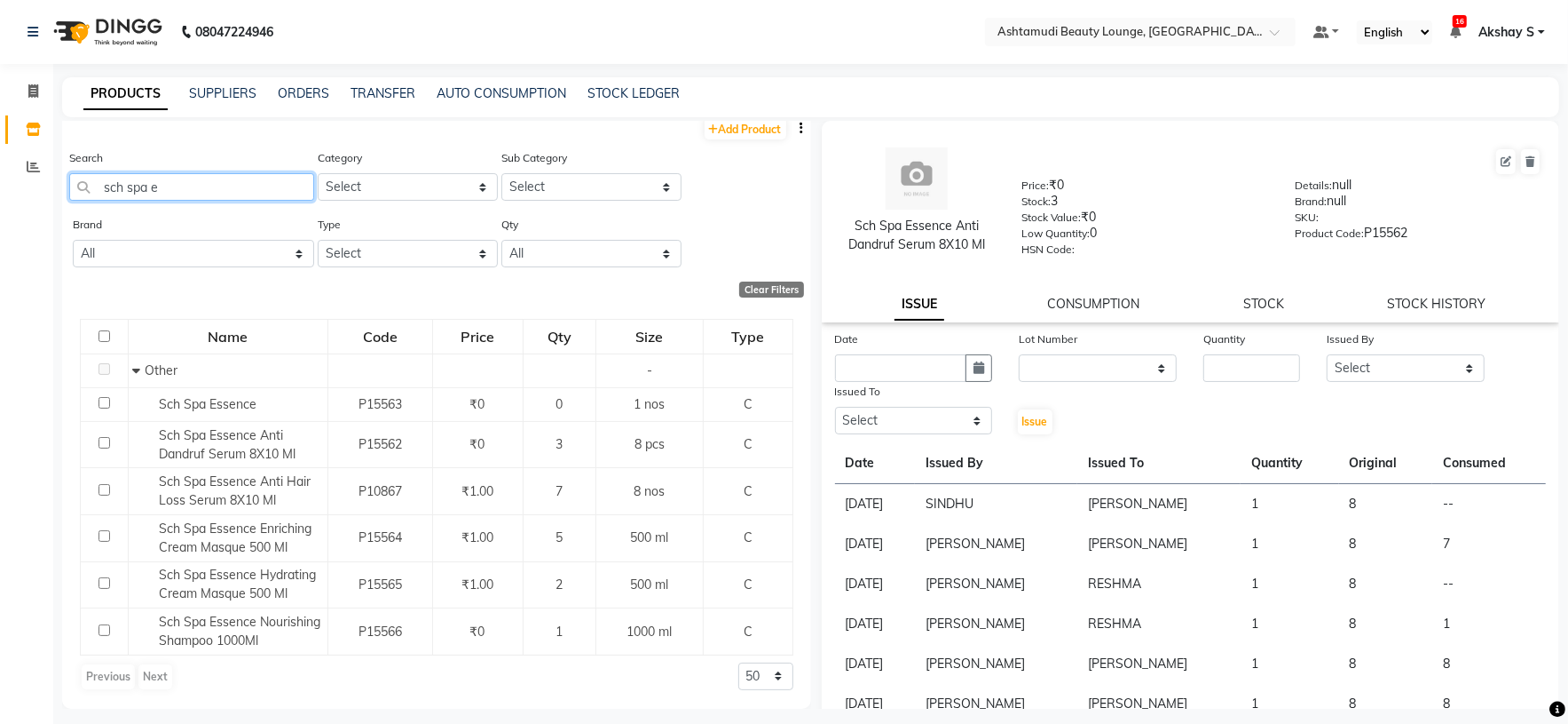
drag, startPoint x: 218, startPoint y: 182, endPoint x: 61, endPoint y: 185, distance: 157.0
click at [62, 185] on div "Search sch spa e Category Select Hair Skin Makeup Personal Care Appliances [PER…" at bounding box center [437, 181] width 749 height 66
paste input "Tropicalis Thermal Alignment 1000ml"
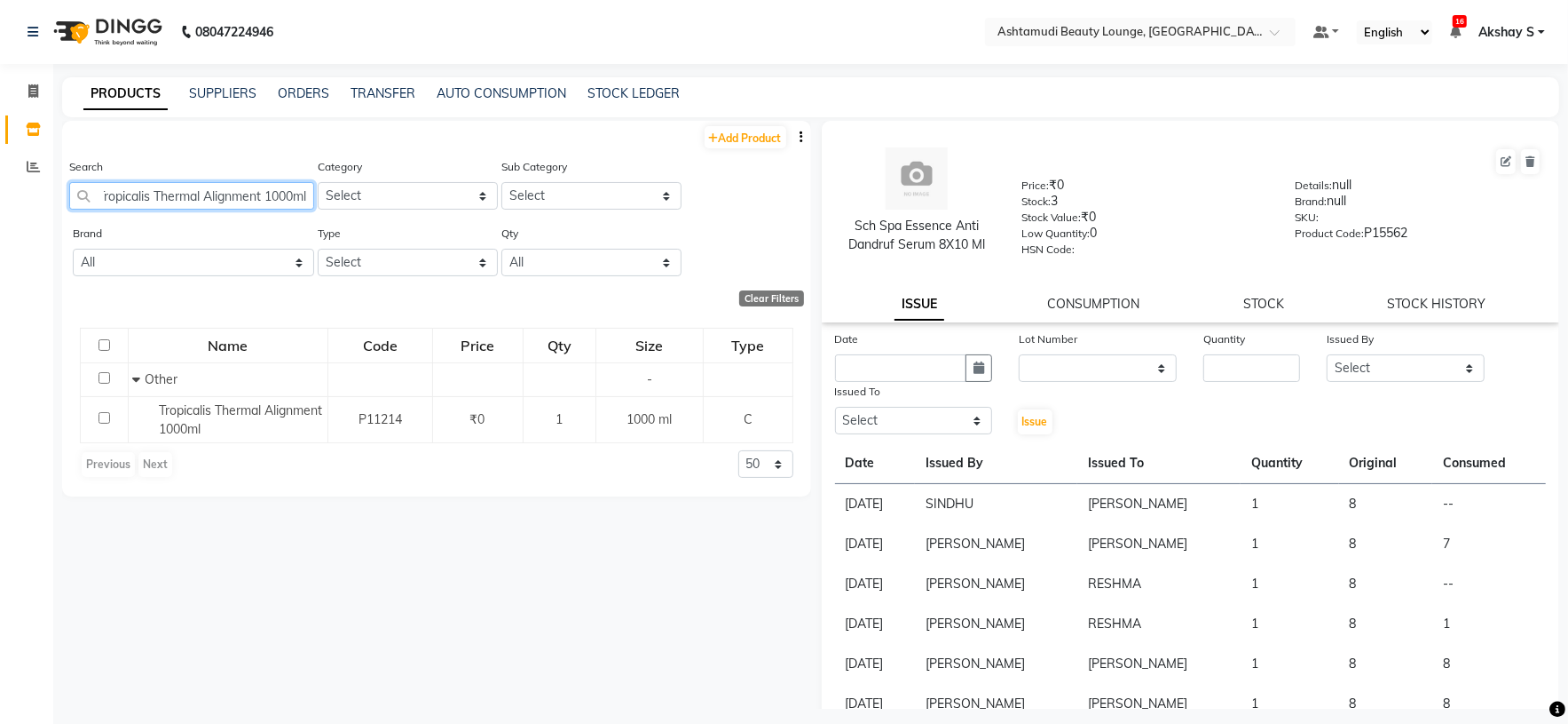
scroll to position [0, 12]
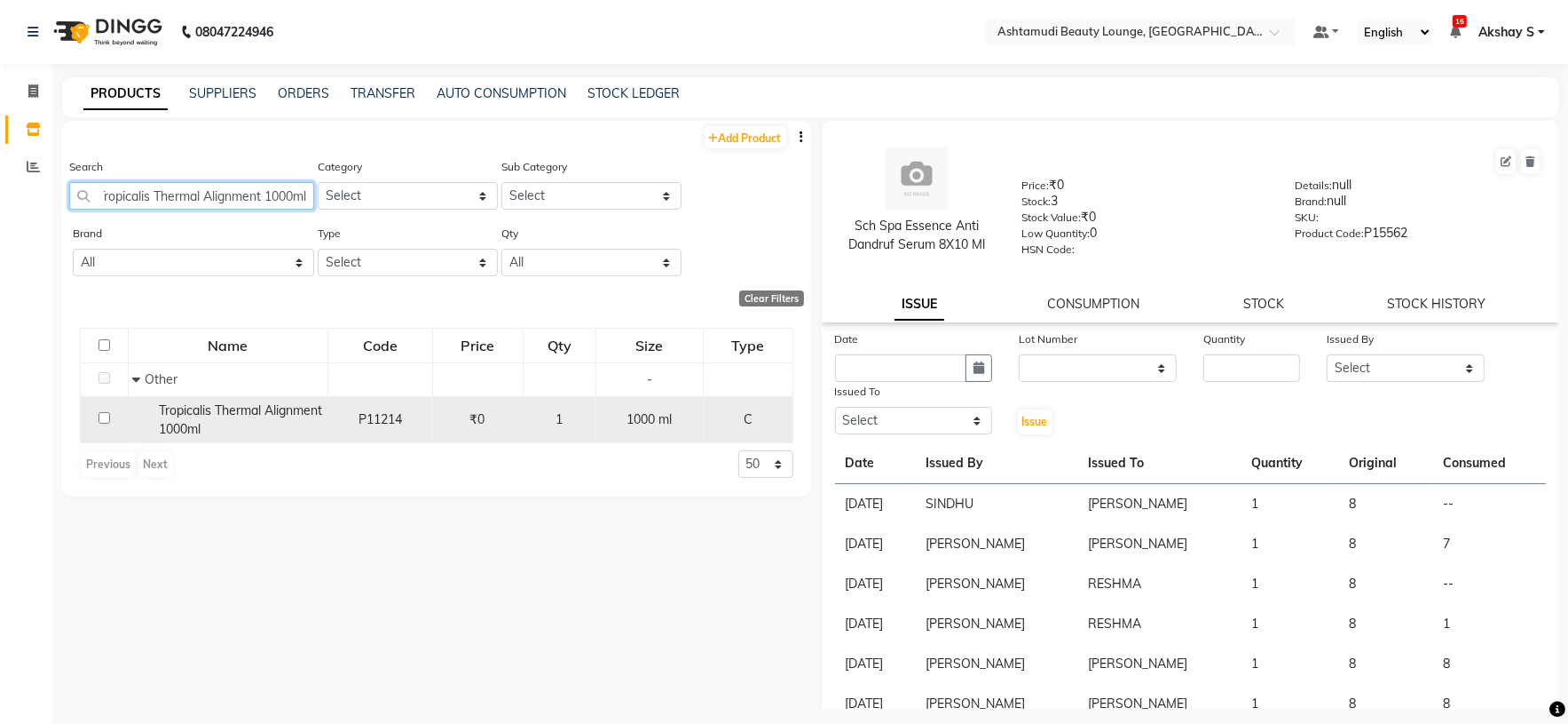
type input "Tropicalis Thermal Alignment 1000ml"
drag, startPoint x: 197, startPoint y: 424, endPoint x: 207, endPoint y: 413, distance: 14.9
click at [198, 422] on span "Tropicalis Thermal Alignment 1000ml" at bounding box center [240, 419] width 163 height 35
select select
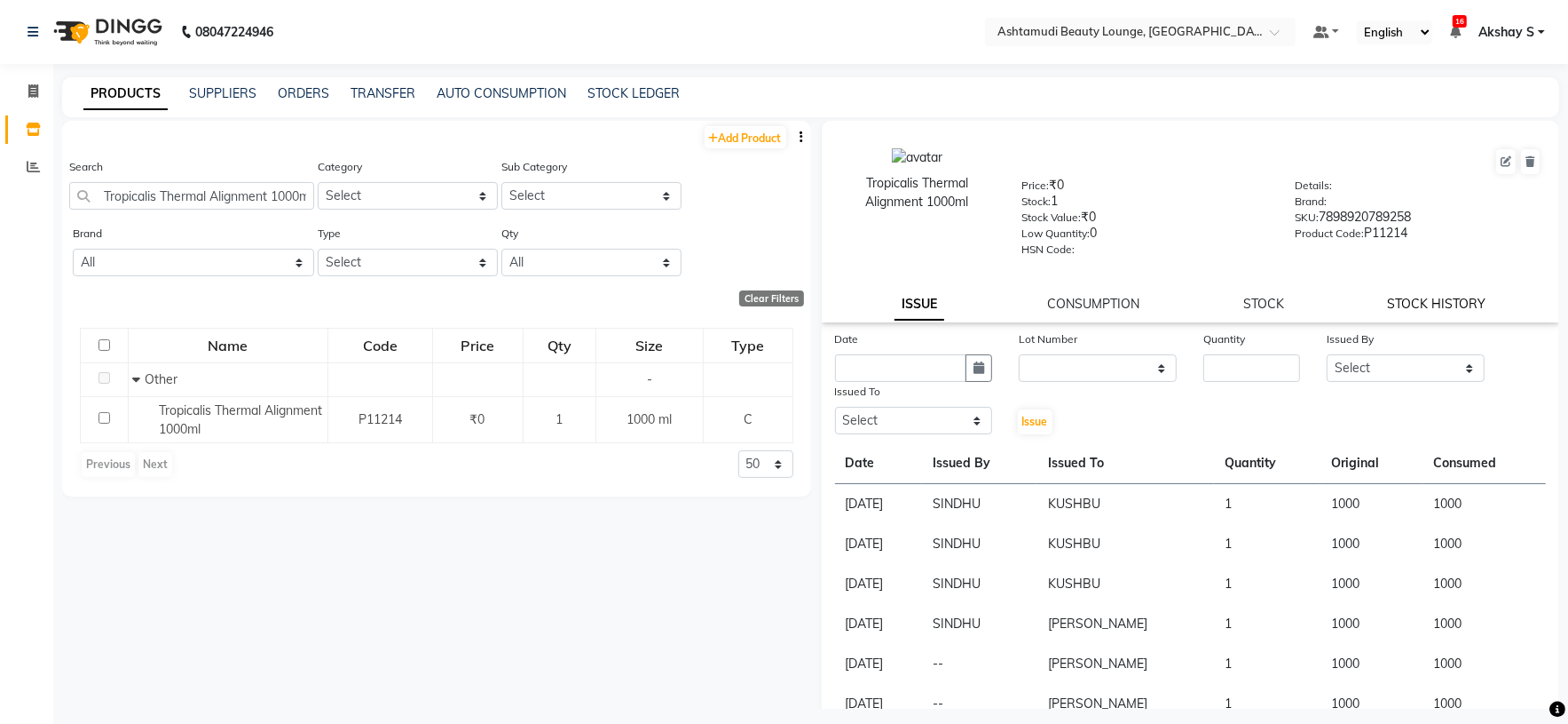
click at [1421, 306] on link "STOCK HISTORY" at bounding box center [1437, 304] width 99 height 16
select select "all"
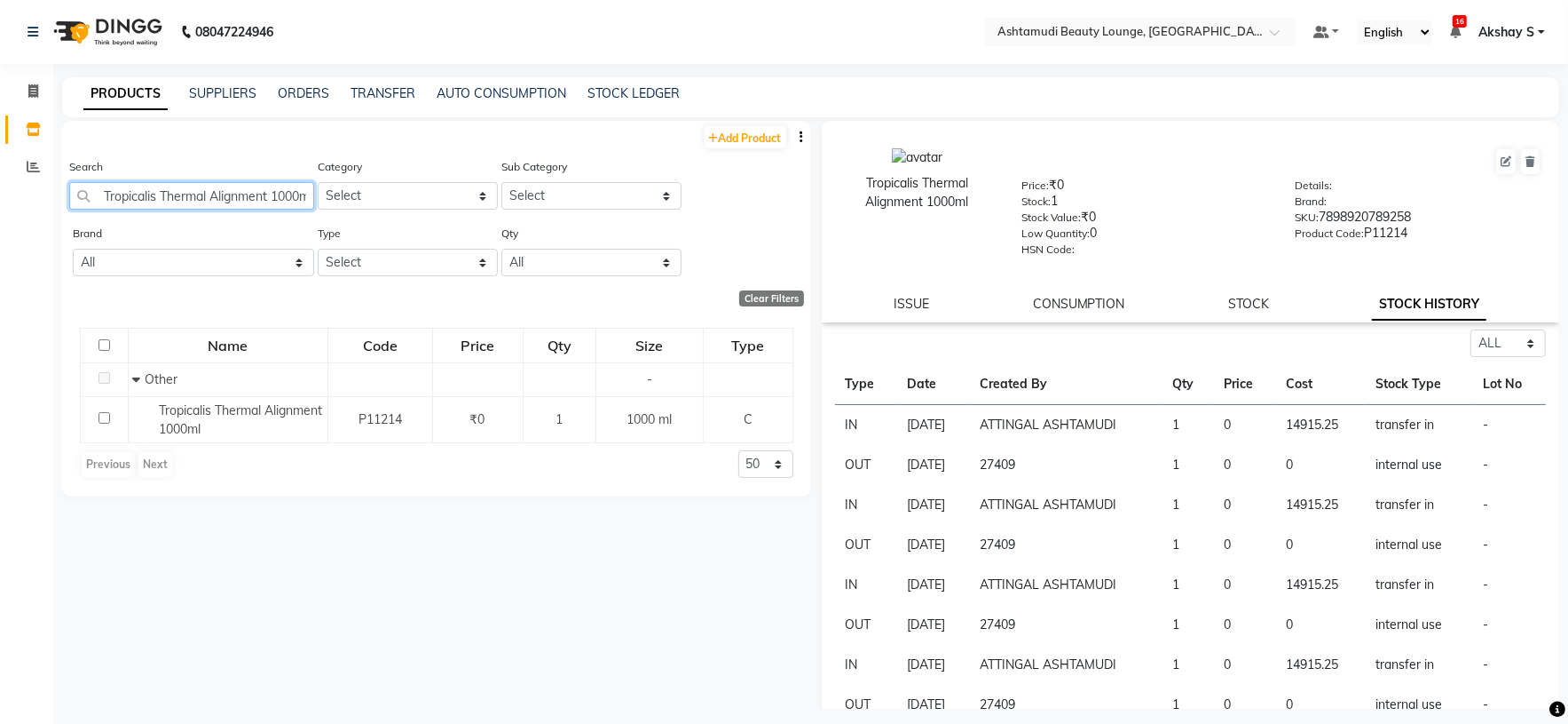
click at [235, 196] on input "Tropicalis Thermal Alignment 1000ml" at bounding box center [192, 196] width 245 height 28
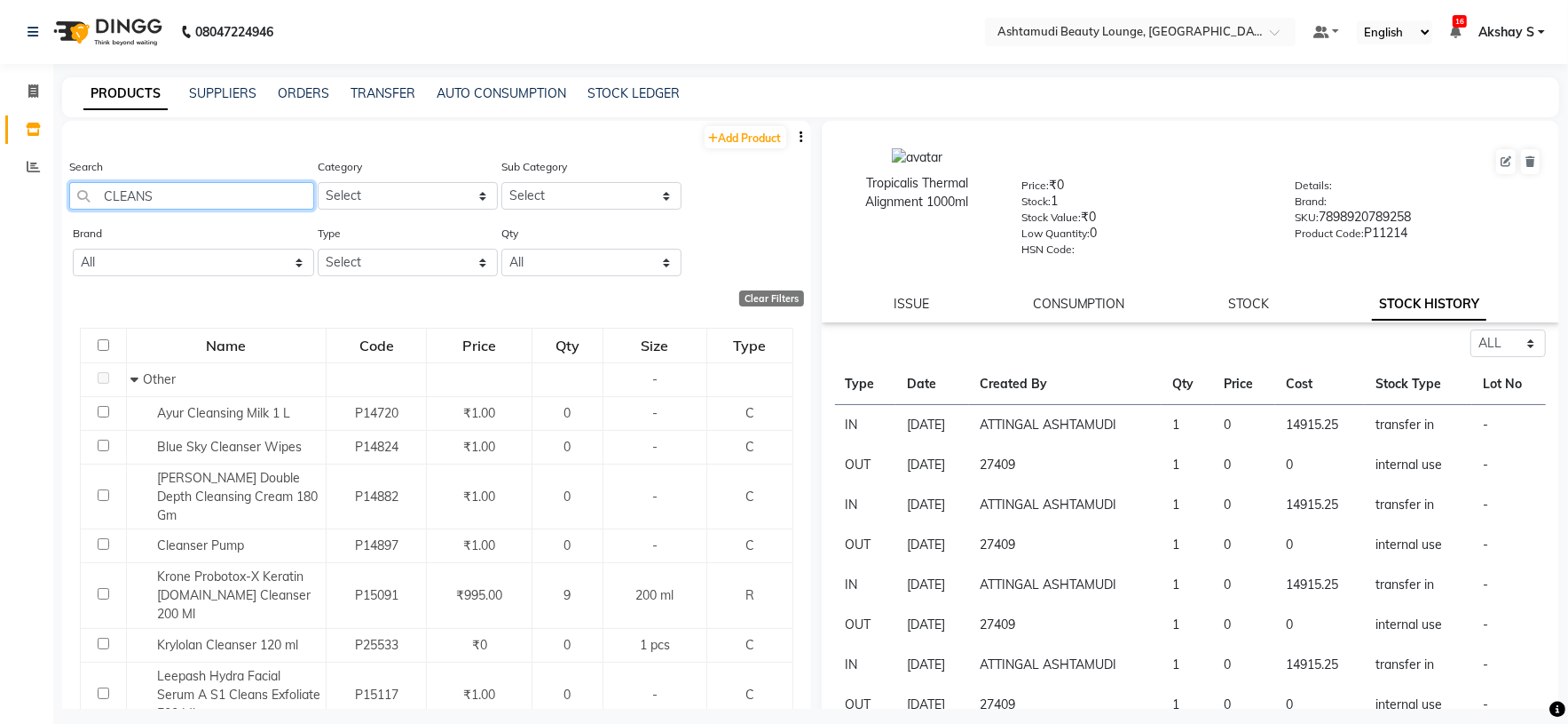
drag, startPoint x: 205, startPoint y: 206, endPoint x: 73, endPoint y: 204, distance: 132.0
click at [84, 204] on input "CLEANS" at bounding box center [192, 196] width 245 height 28
paste input "Nail Shiner 600/3000"
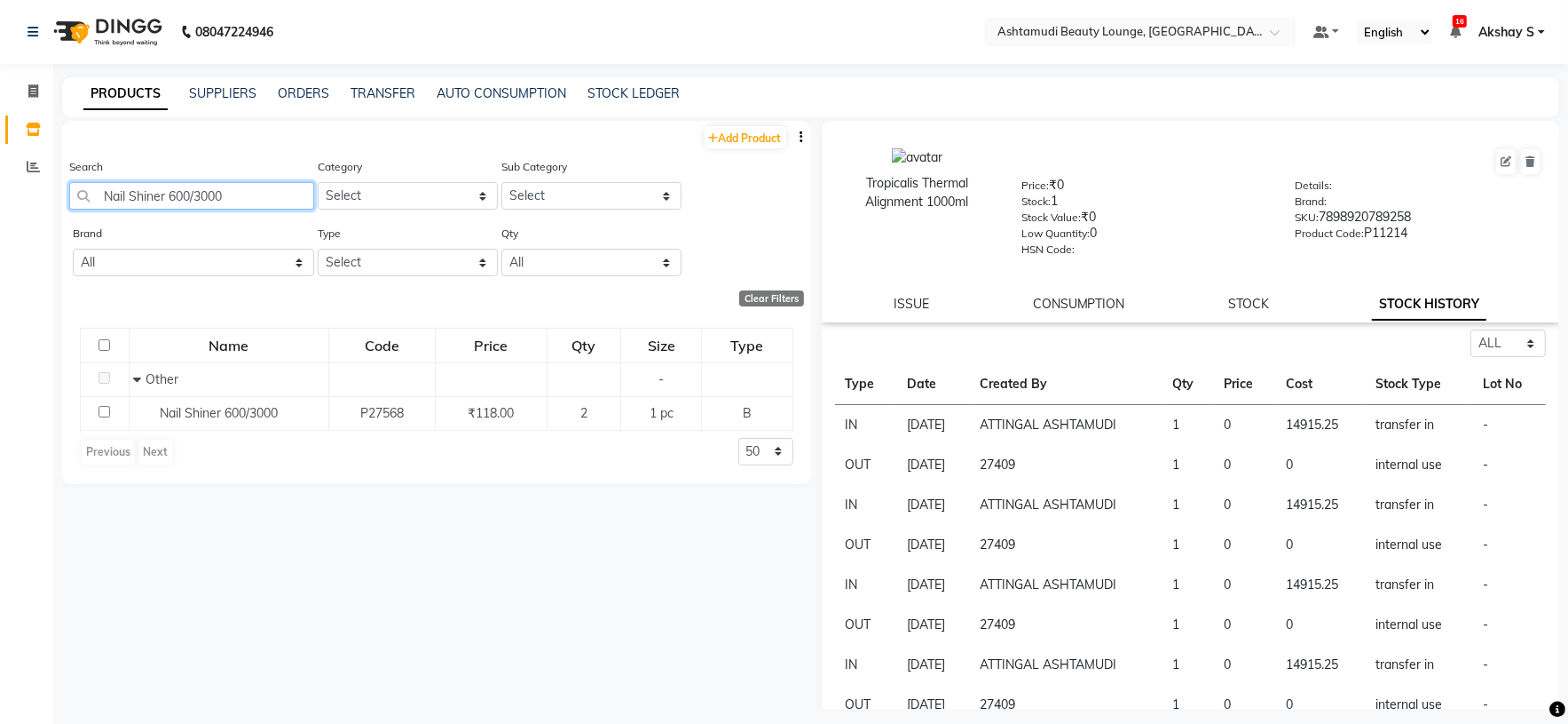
type input "Nail Shiner 600/3000"
